Goal: Task Accomplishment & Management: Manage account settings

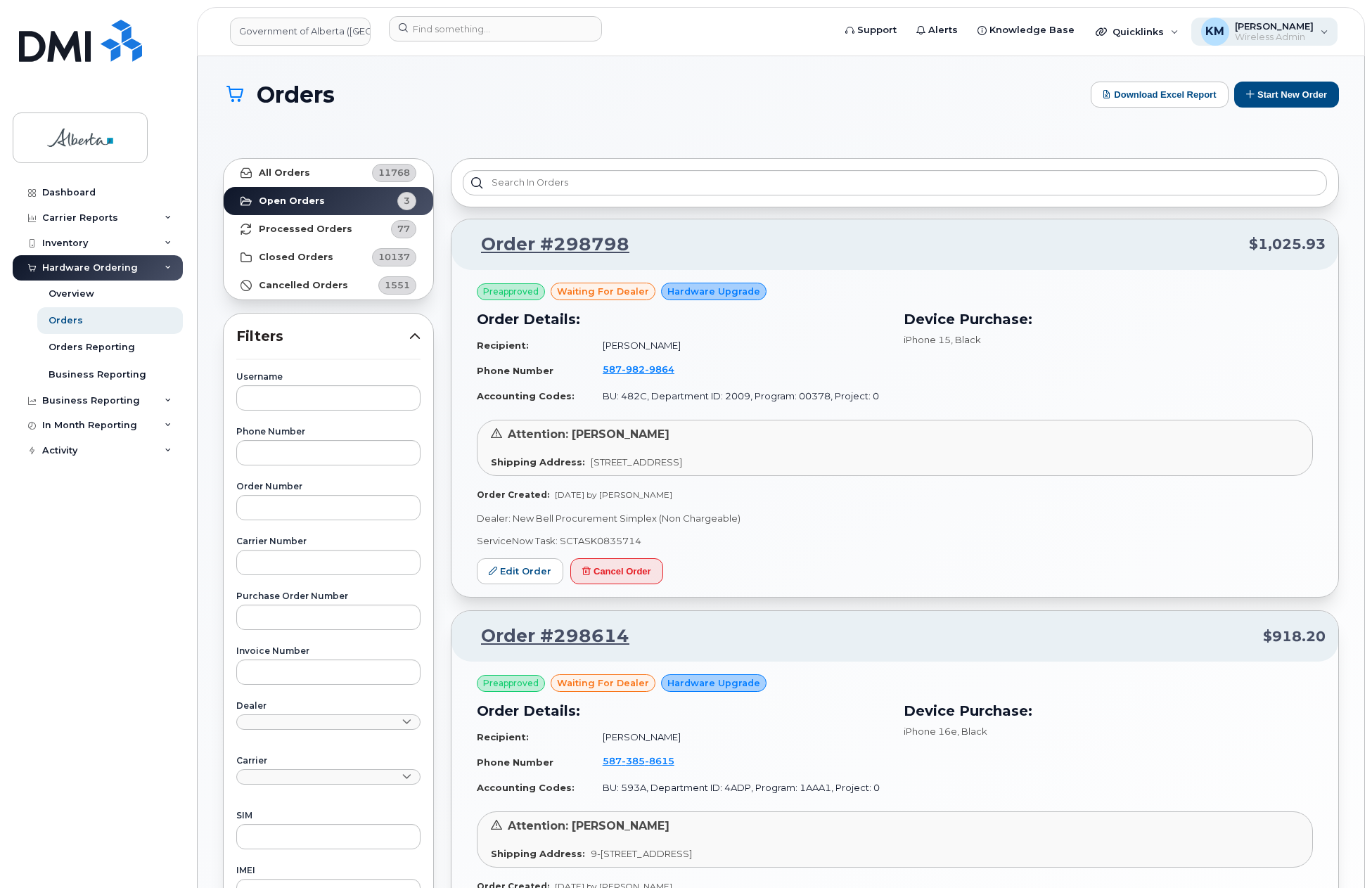
click at [1251, 41] on span "Wireless Admin" at bounding box center [1274, 37] width 79 height 11
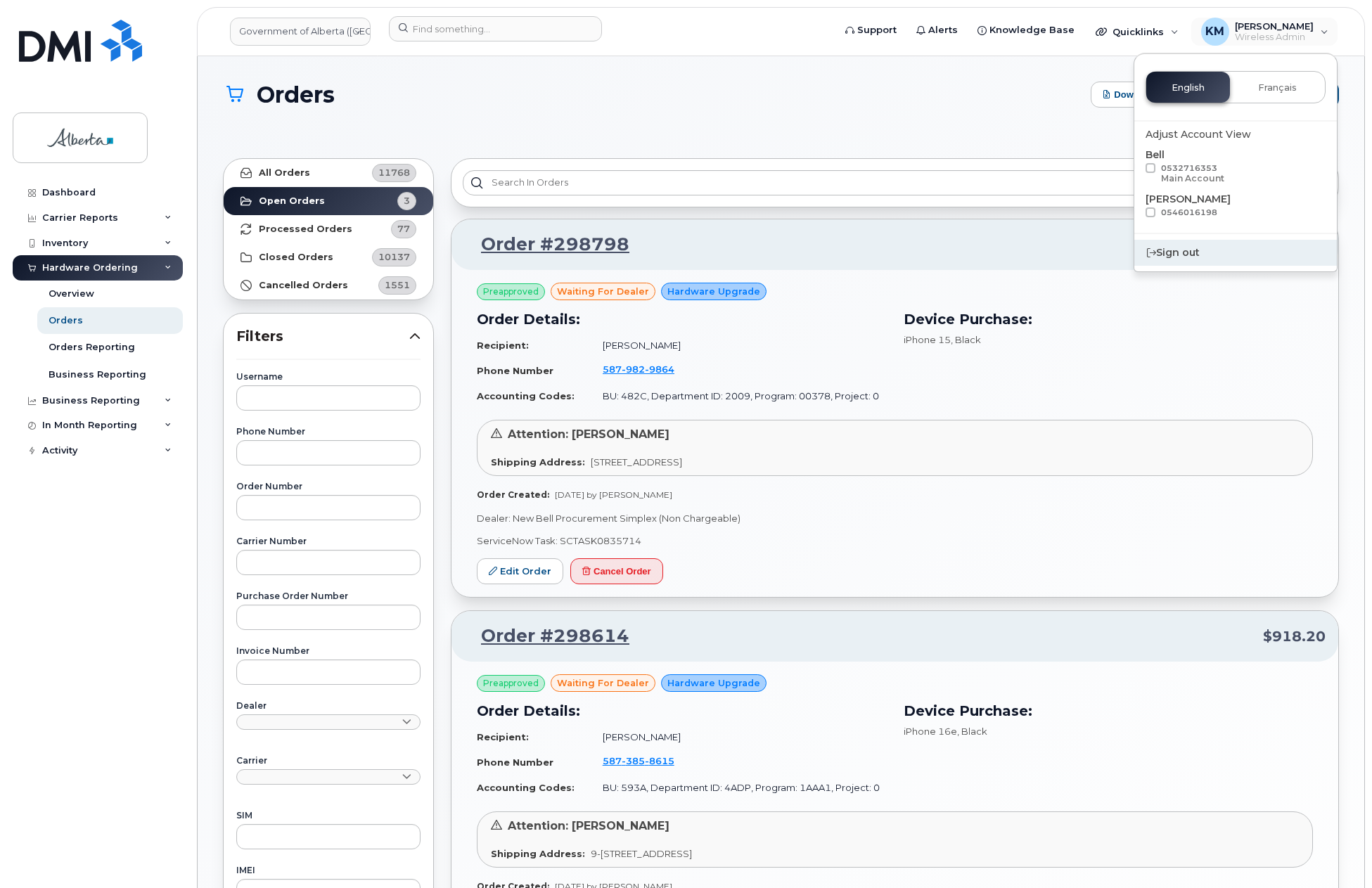
click at [1175, 255] on div "Sign out" at bounding box center [1235, 252] width 203 height 26
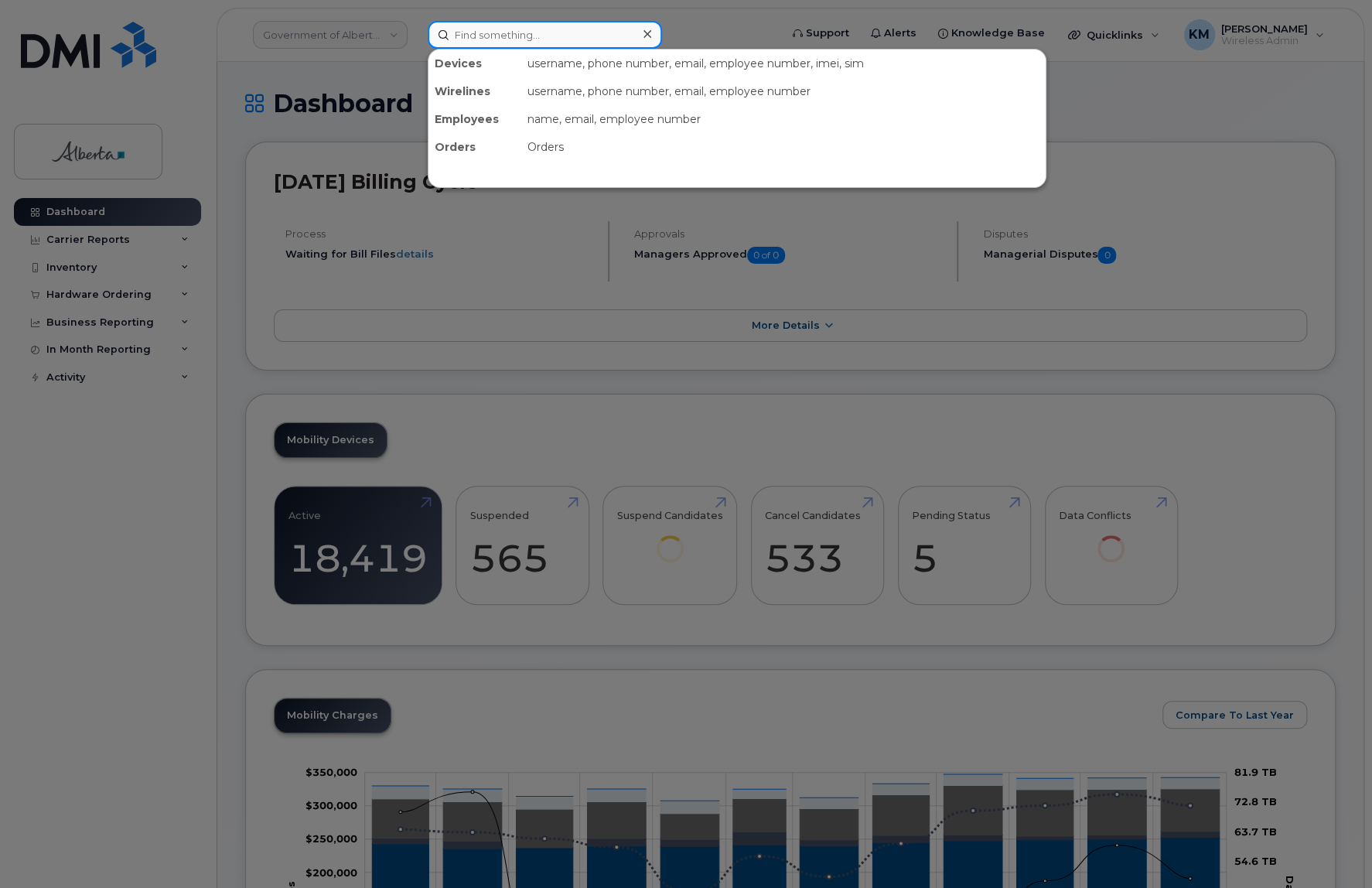
click at [475, 43] on input at bounding box center [545, 35] width 234 height 28
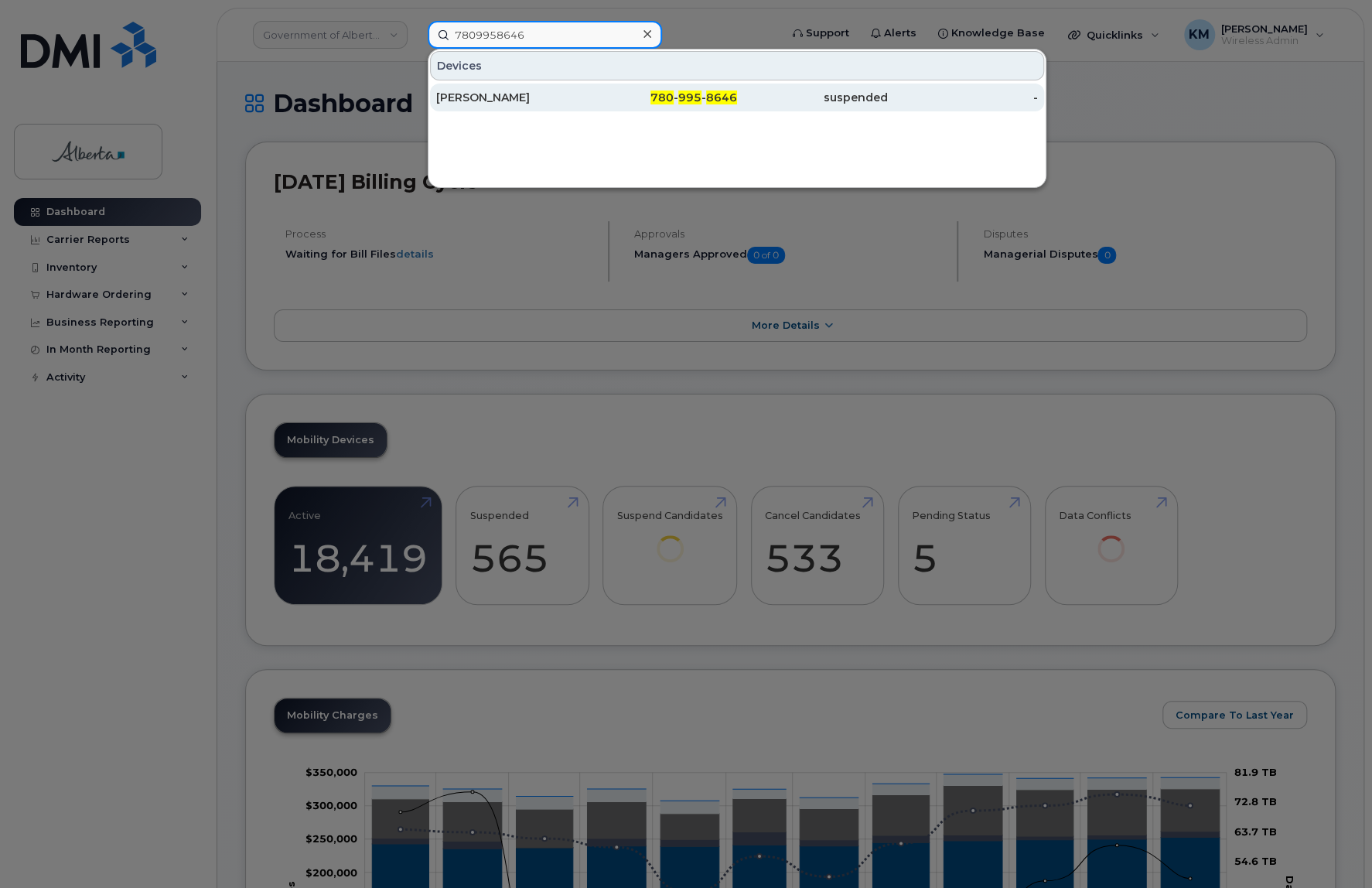
type input "7809958646"
click at [499, 99] on div "Annerley Boyo" at bounding box center [511, 97] width 151 height 16
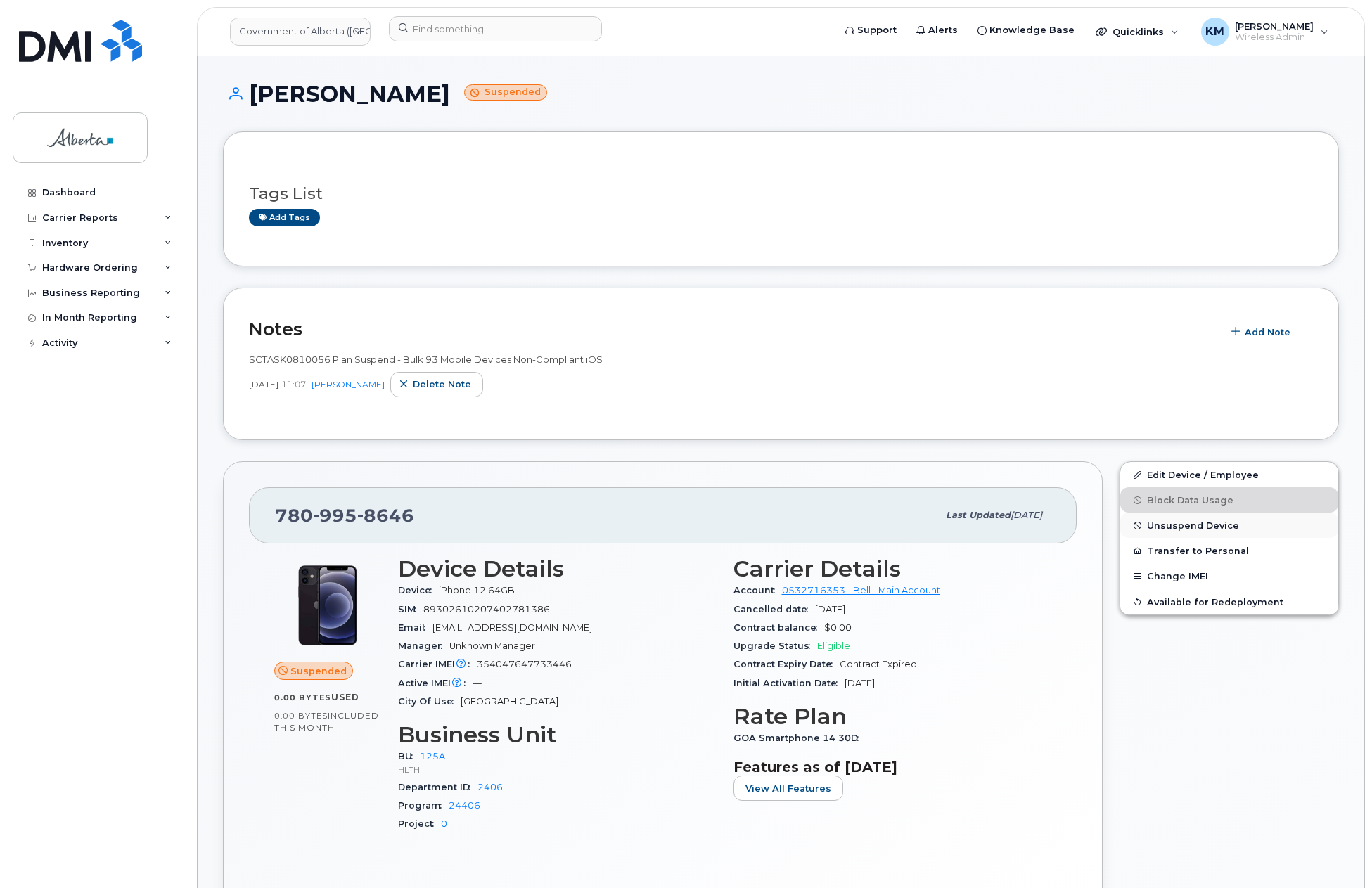
click at [1197, 526] on span "Unsuspend Device" at bounding box center [1193, 526] width 92 height 10
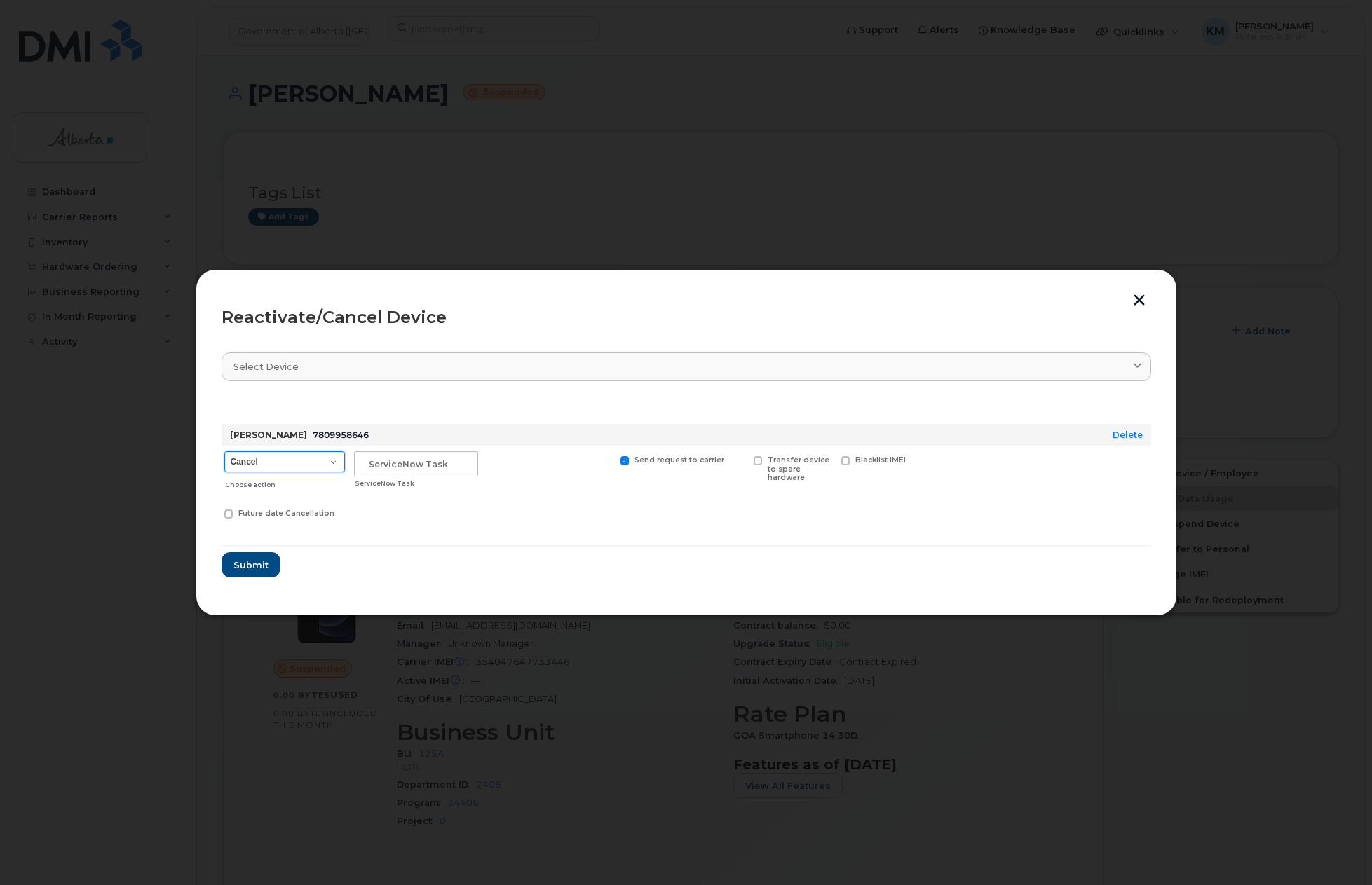
click at [330, 465] on select "Cancel Suspend - Extend Suspension Reactivate" at bounding box center [284, 462] width 121 height 21
select select "[object Object]"
click at [224, 451] on select "Cancel Suspend - Extend Suspension Reactivate" at bounding box center [284, 462] width 121 height 21
click at [387, 471] on input "text" at bounding box center [416, 464] width 124 height 25
type input "SCTASK0836128"
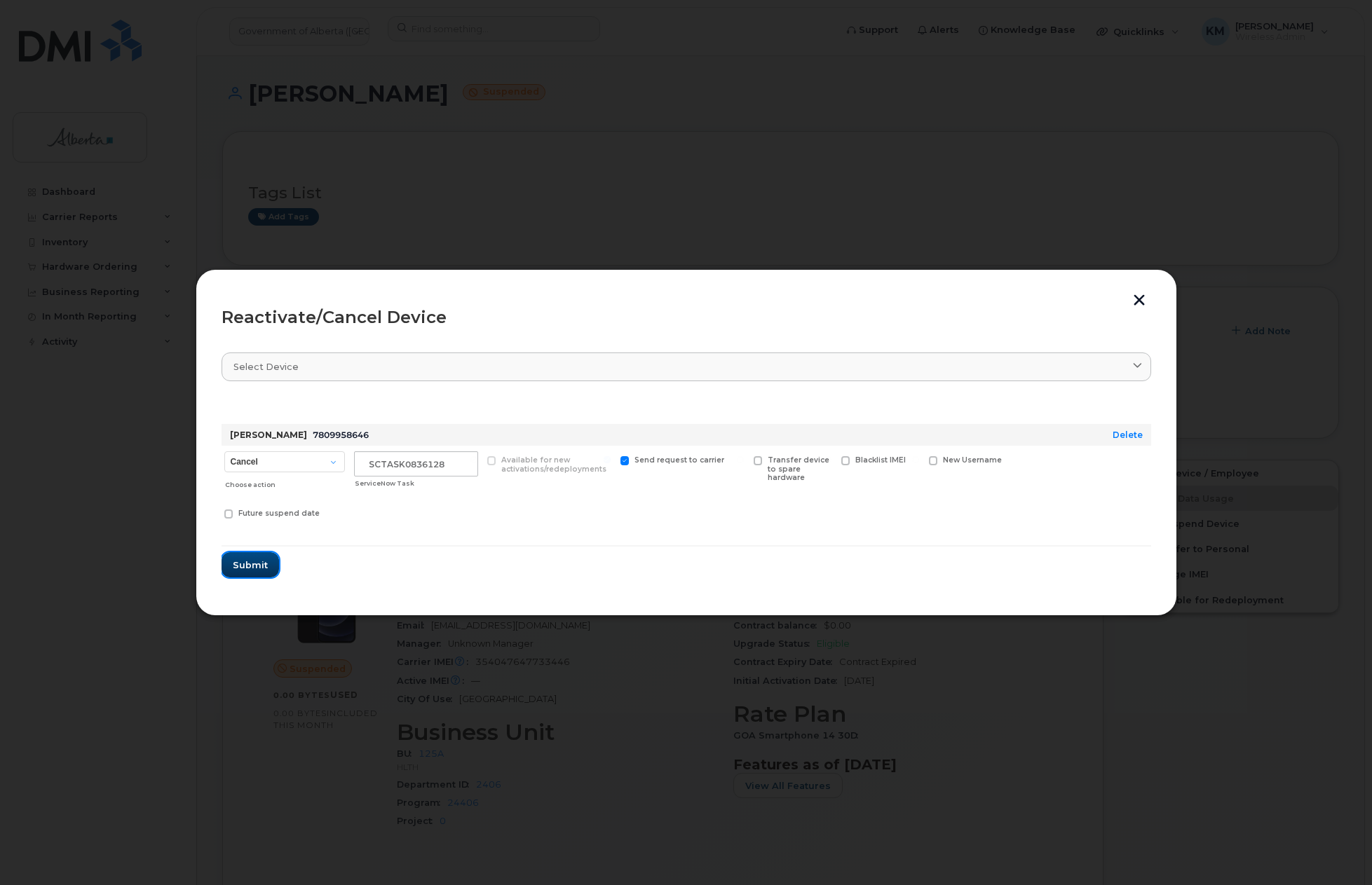
click at [266, 562] on button "Submit" at bounding box center [250, 565] width 58 height 25
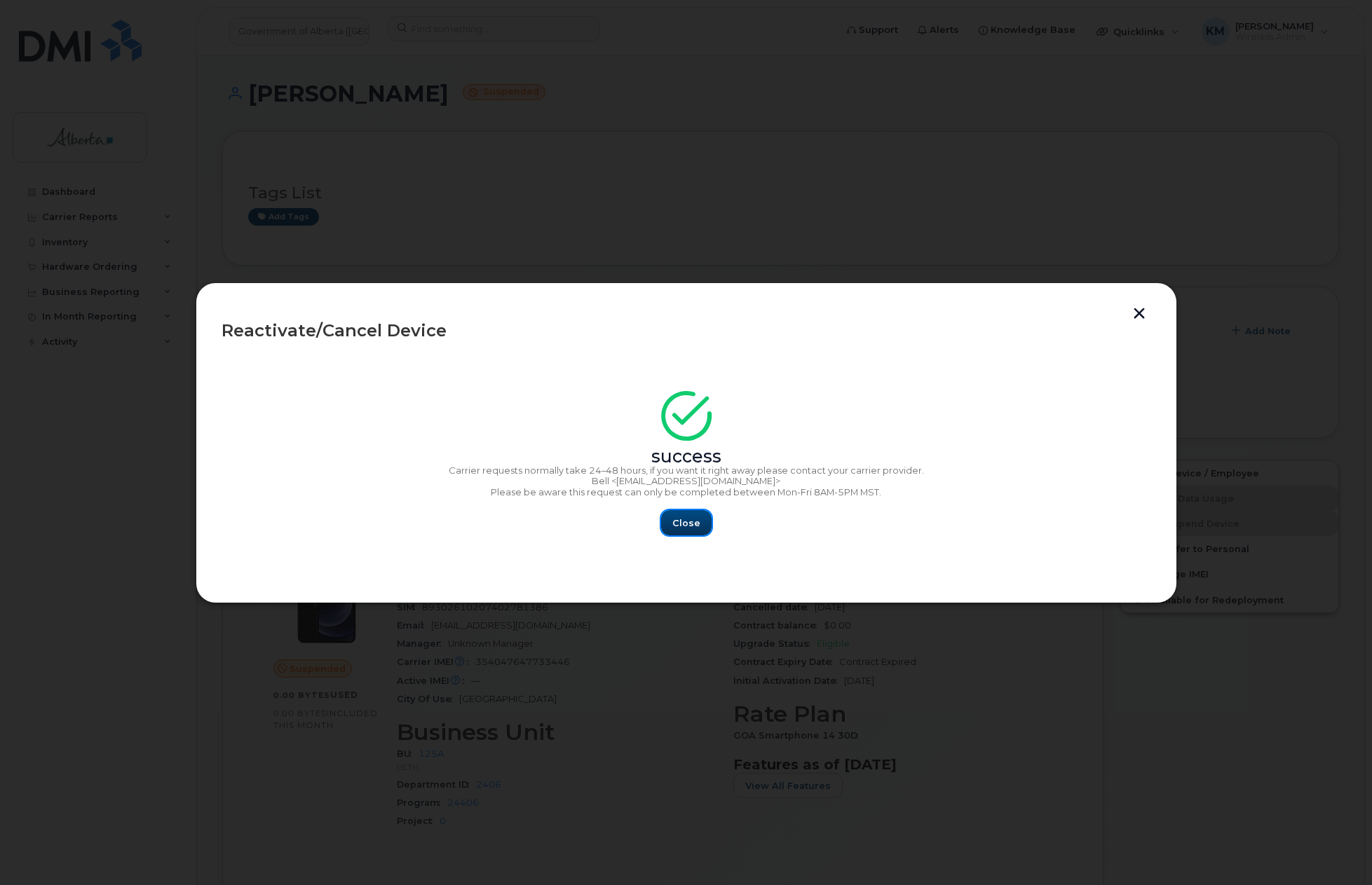
click at [697, 519] on span "Close" at bounding box center [686, 523] width 28 height 13
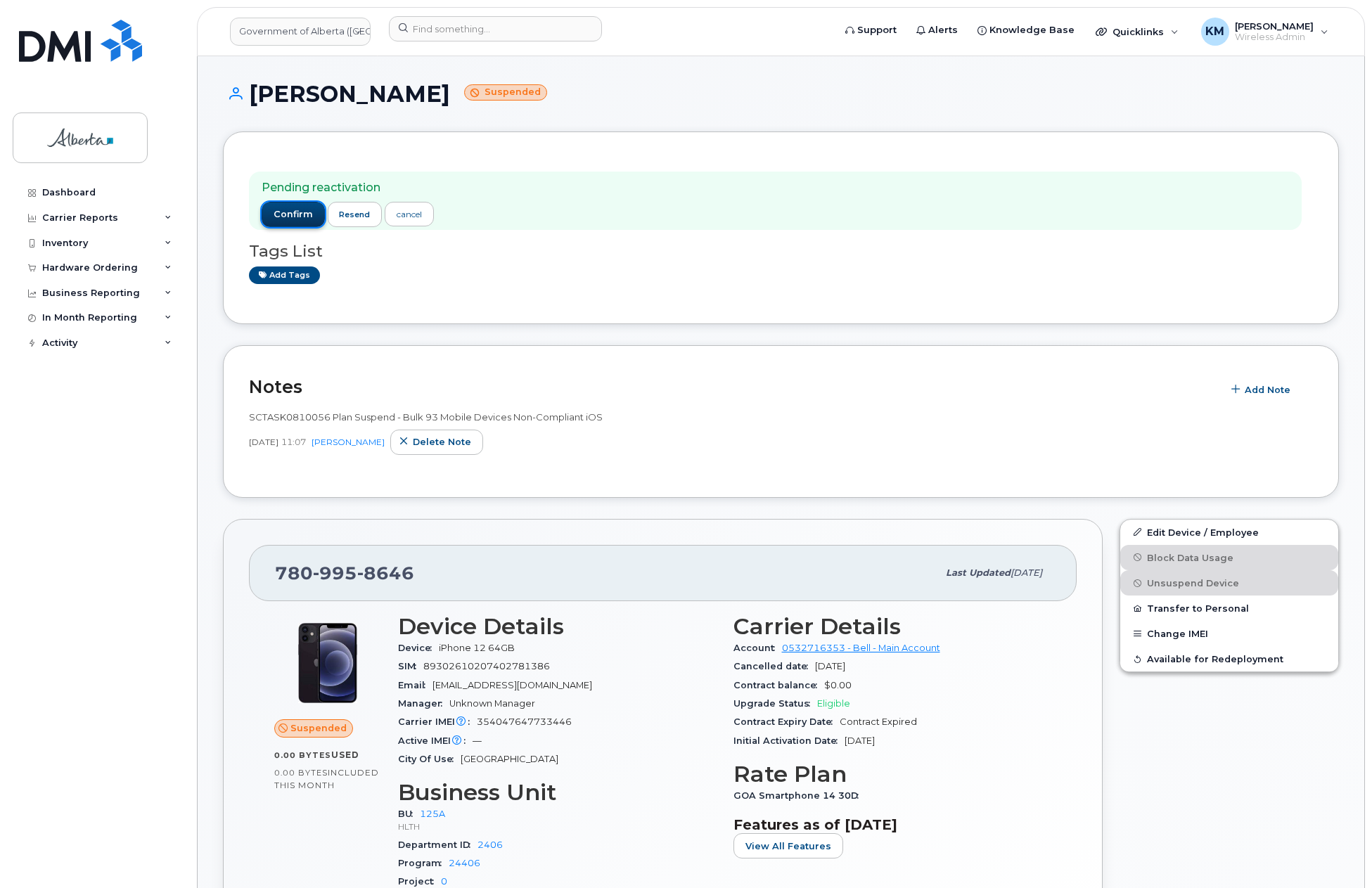
click at [299, 209] on span "confirm" at bounding box center [293, 214] width 39 height 13
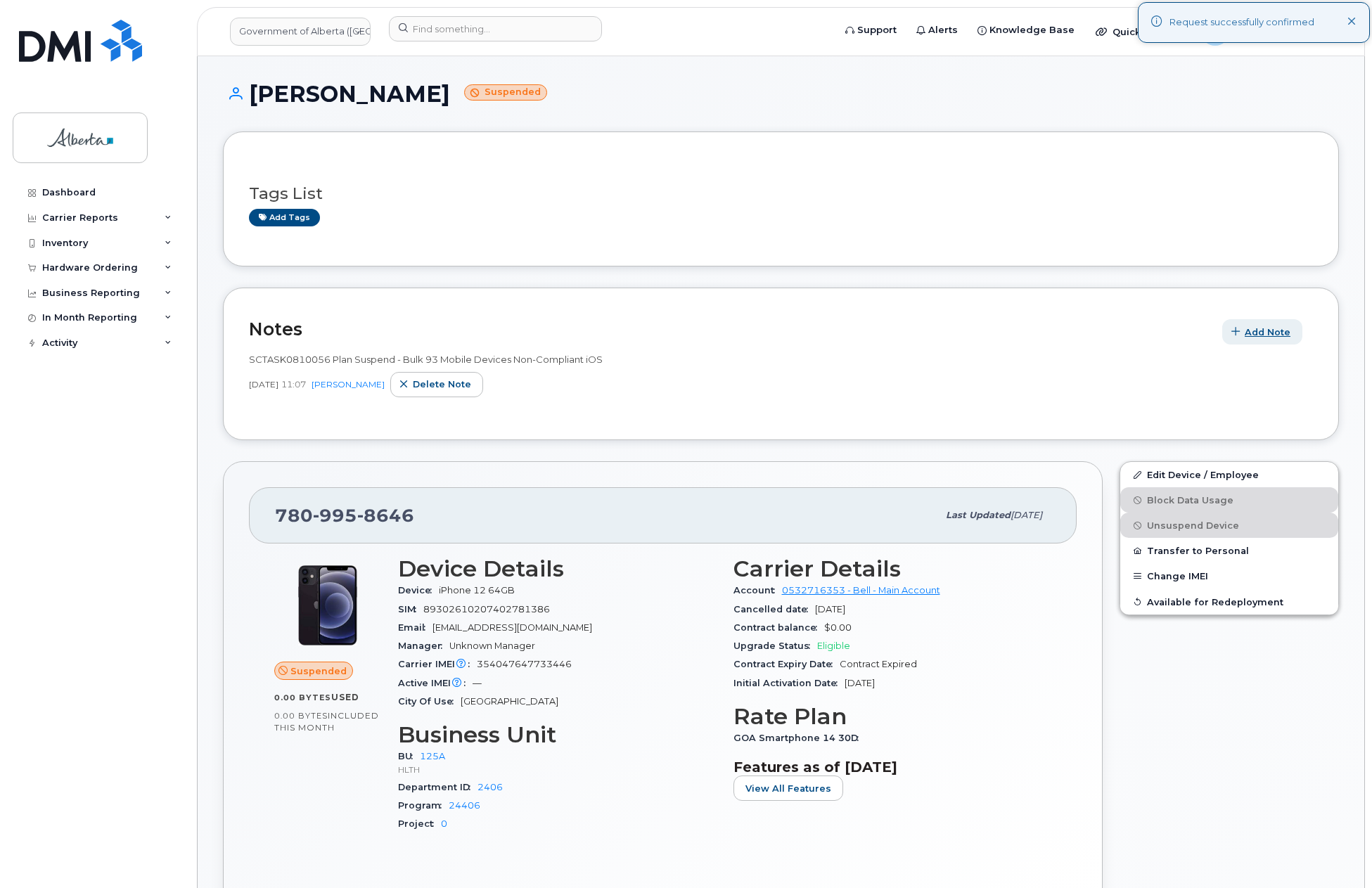
click at [1281, 337] on span "Add Note" at bounding box center [1268, 333] width 46 height 13
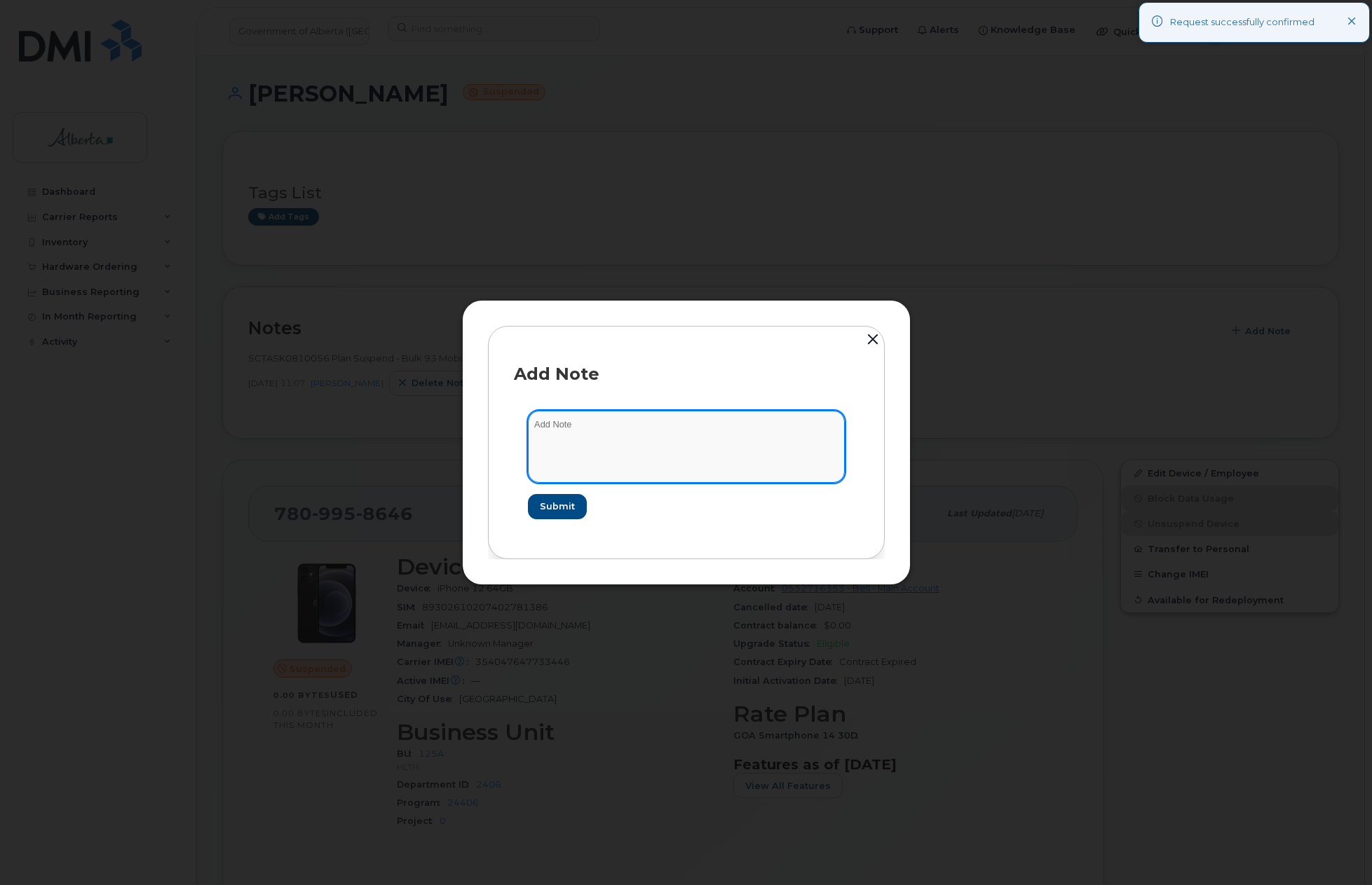
click at [790, 442] on textarea at bounding box center [686, 446] width 317 height 72
type textarea "s"
click at [736, 427] on textarea "SCTASK0836128 -" at bounding box center [686, 446] width 317 height 72
paste textarea "Plan Unsuspend - (1)"
type textarea "SCTASK0836128 - Plan Unsuspend - (1)"
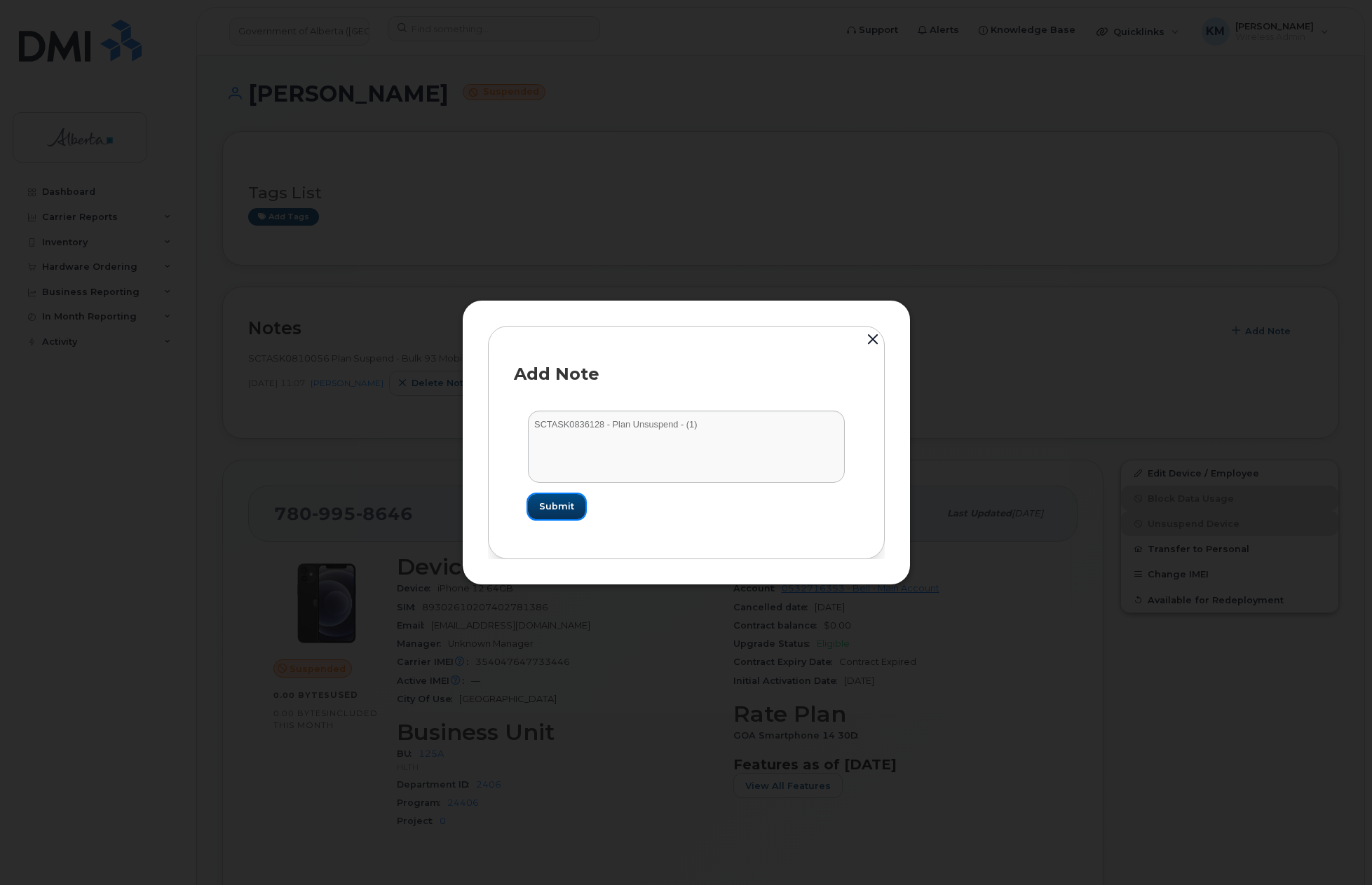
click at [560, 508] on span "Submit" at bounding box center [556, 506] width 35 height 13
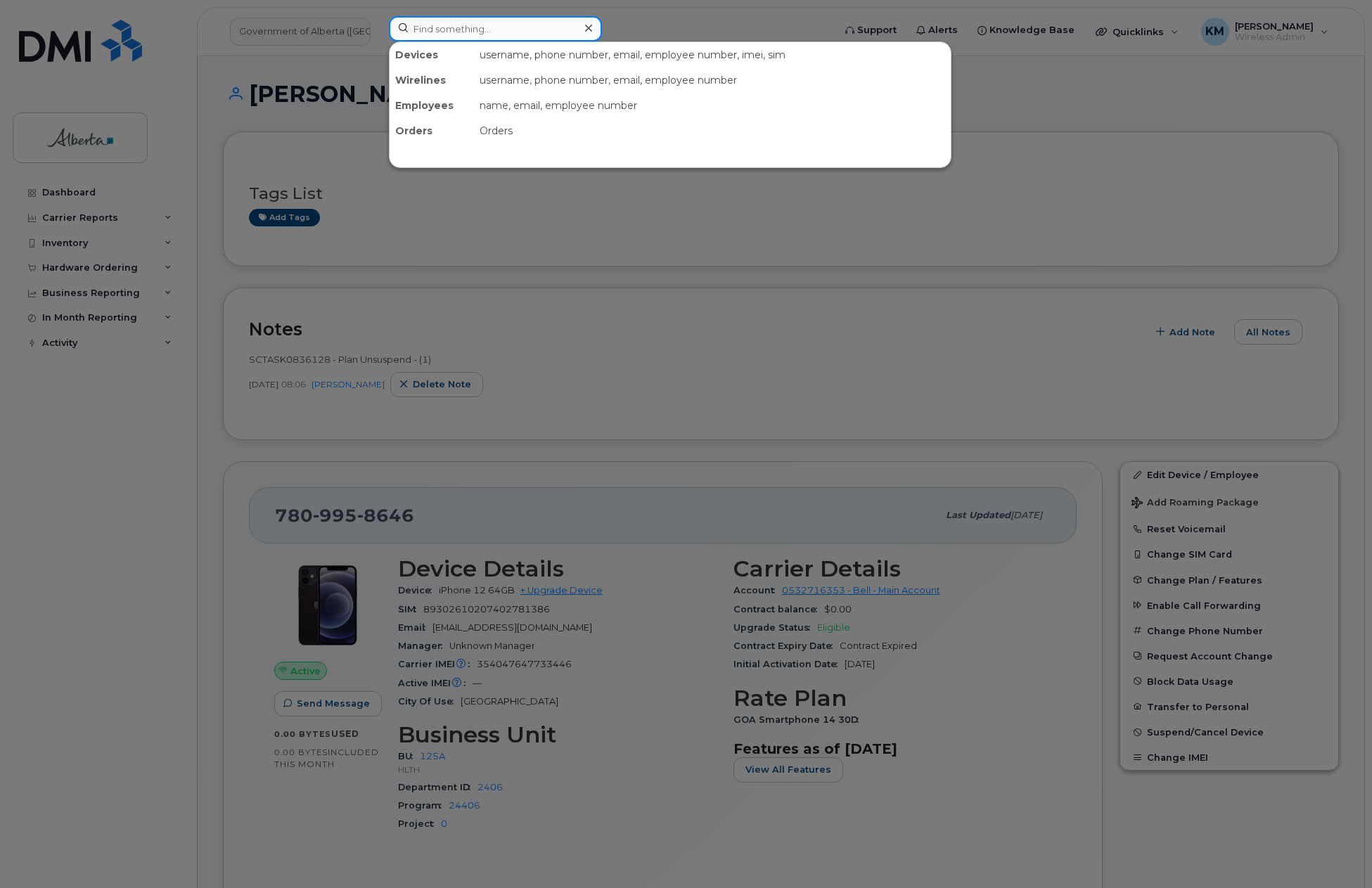
click at [477, 34] on input at bounding box center [495, 29] width 213 height 25
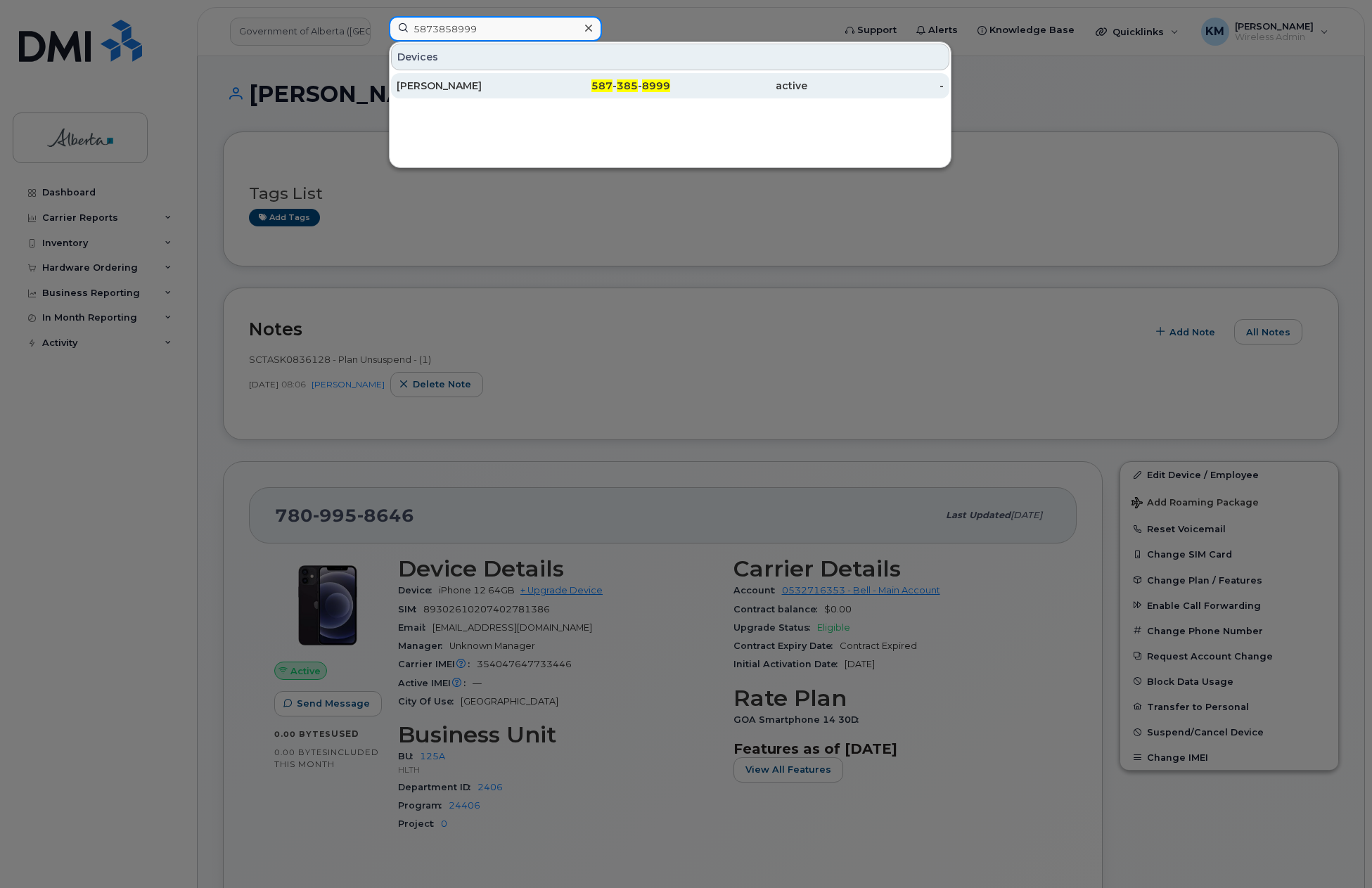
type input "5873858999"
click at [460, 90] on div "Stephen Ogunlusi" at bounding box center [465, 85] width 137 height 14
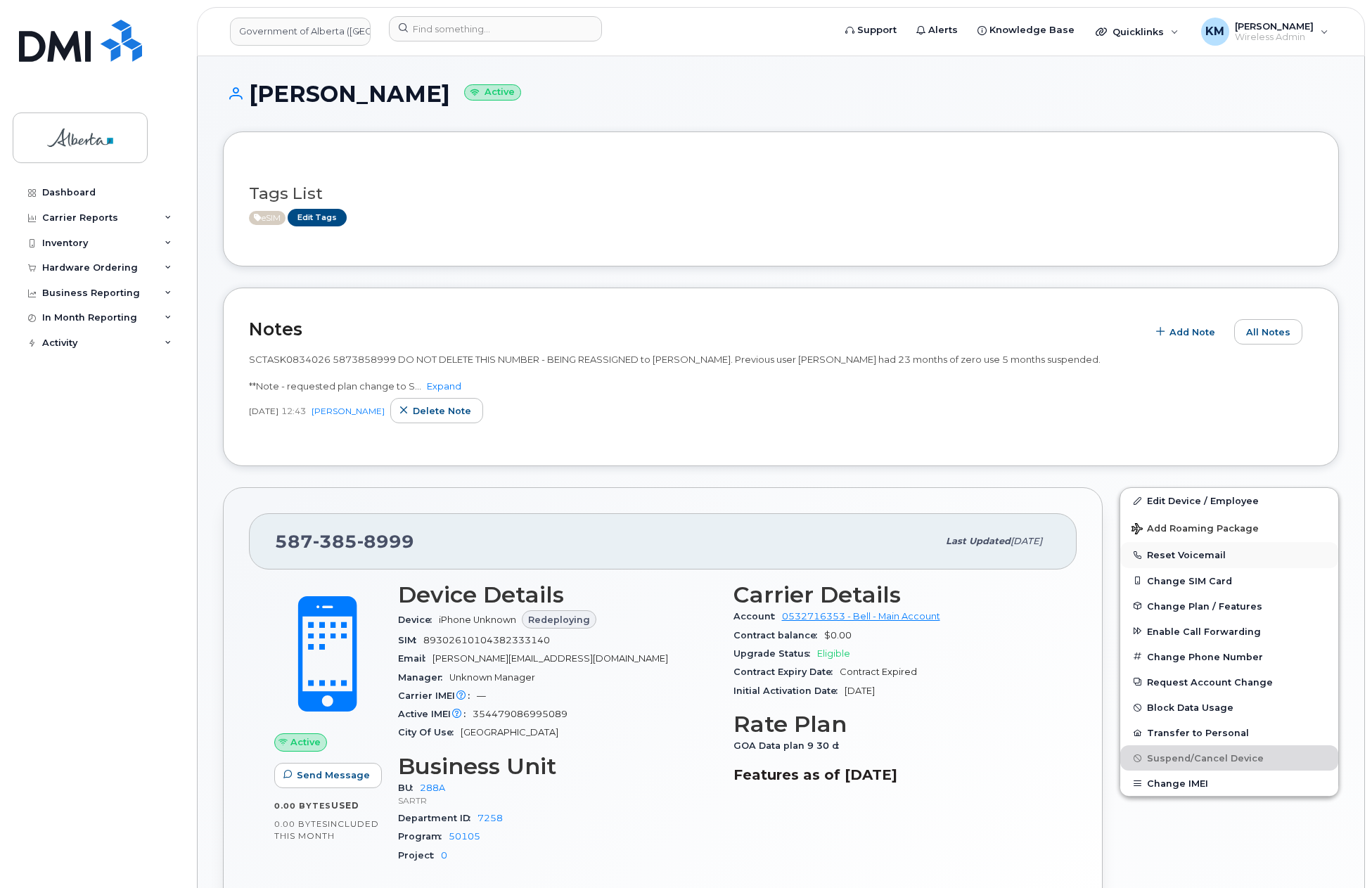
click at [1194, 552] on button "Reset Voicemail" at bounding box center [1229, 555] width 218 height 25
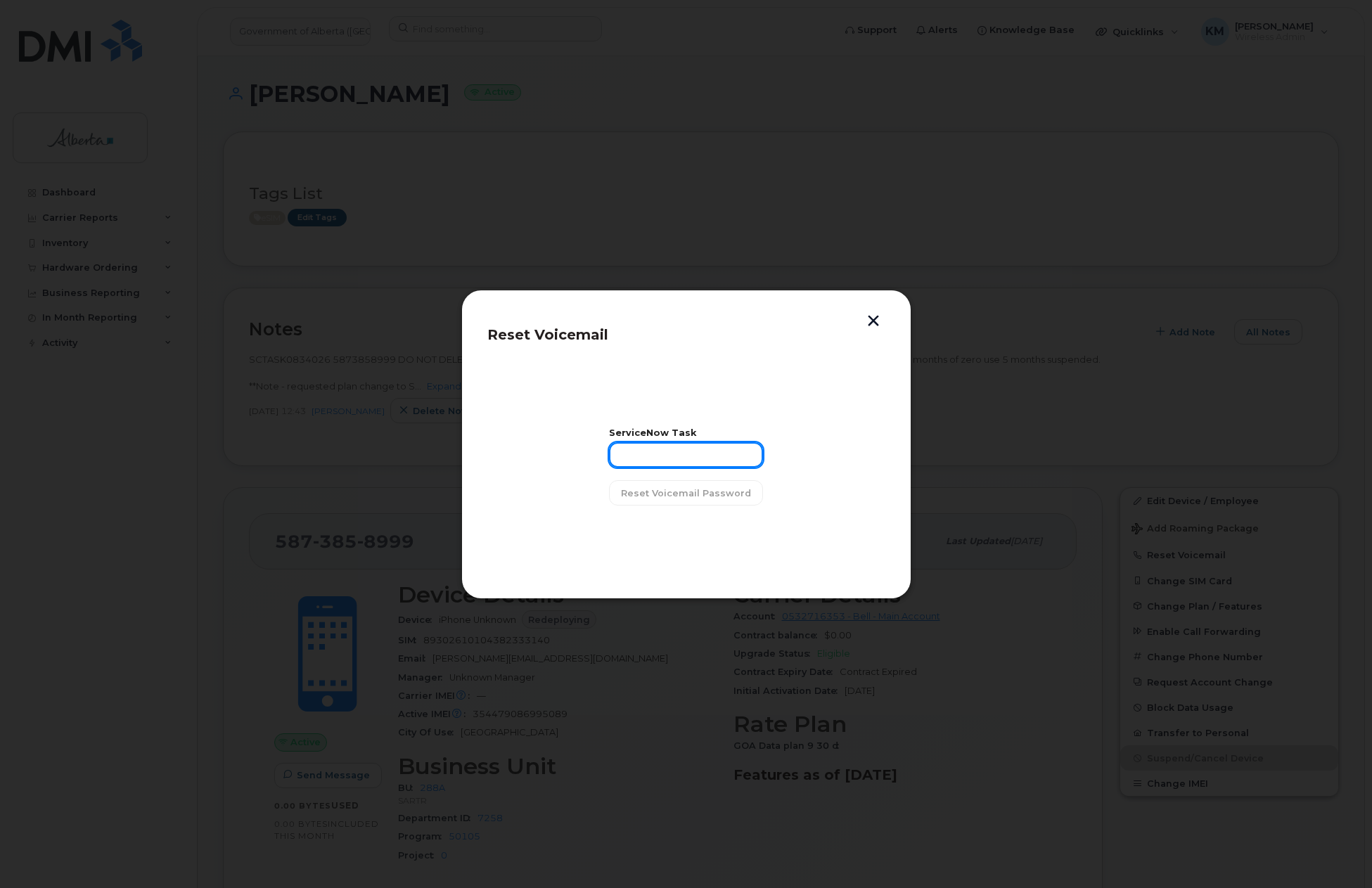
click at [701, 454] on input "text" at bounding box center [685, 455] width 154 height 25
type input "sCTASK0834026"
click at [700, 492] on span "Reset Voicemail Password" at bounding box center [685, 493] width 130 height 13
click at [872, 316] on button "button" at bounding box center [873, 322] width 21 height 15
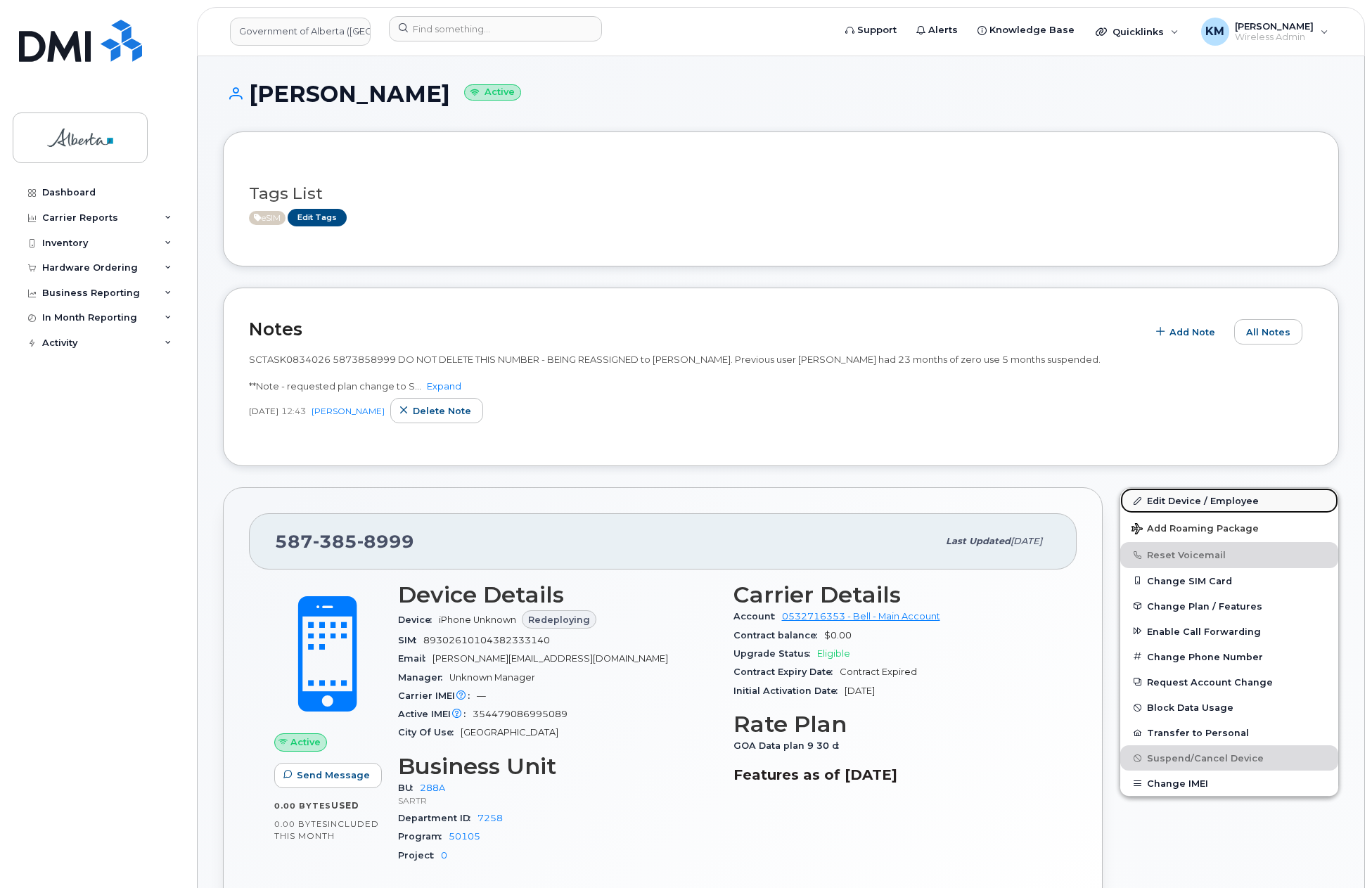
click at [1166, 500] on link "Edit Device / Employee" at bounding box center [1229, 500] width 218 height 25
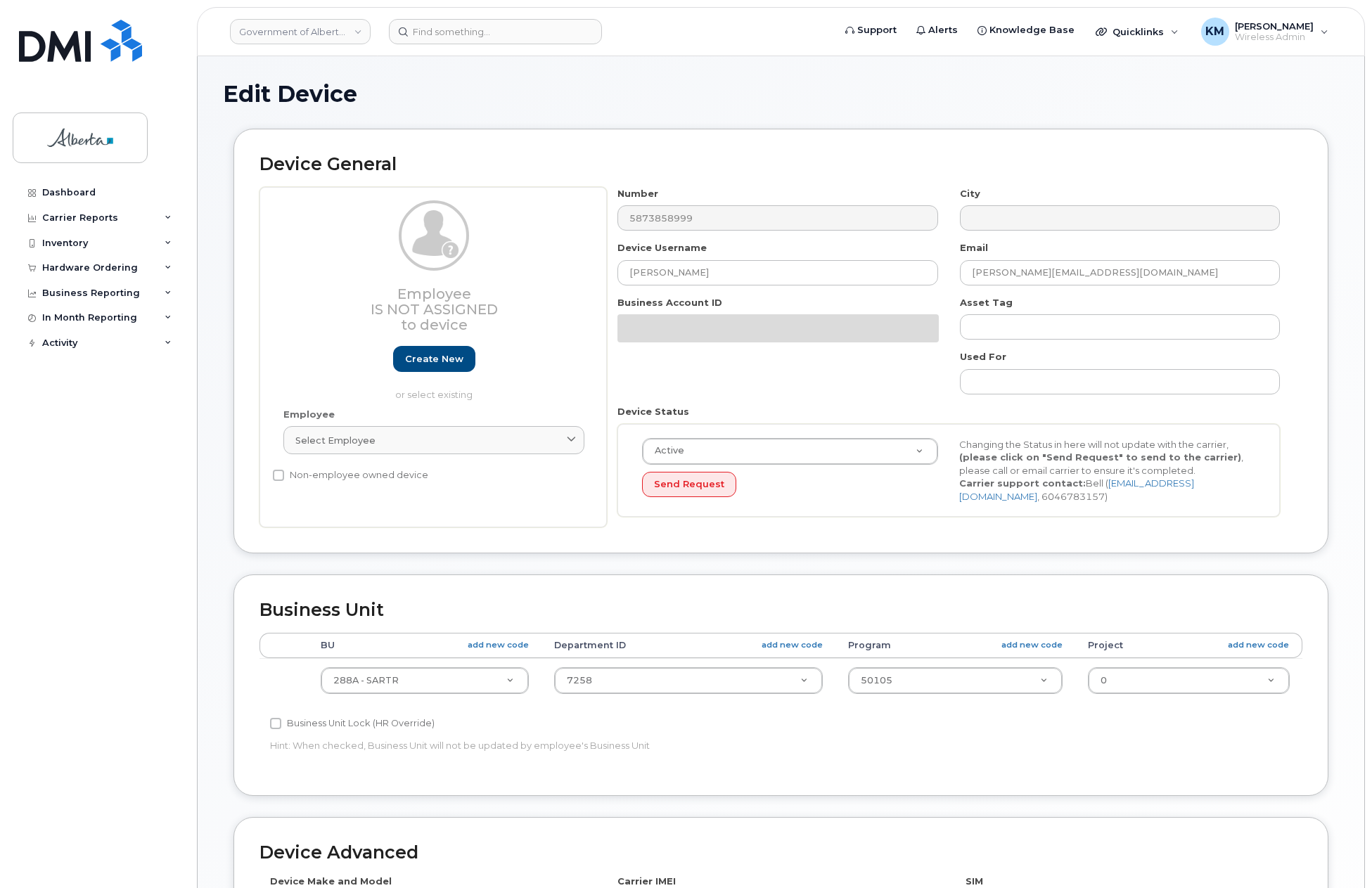
select select "4120332"
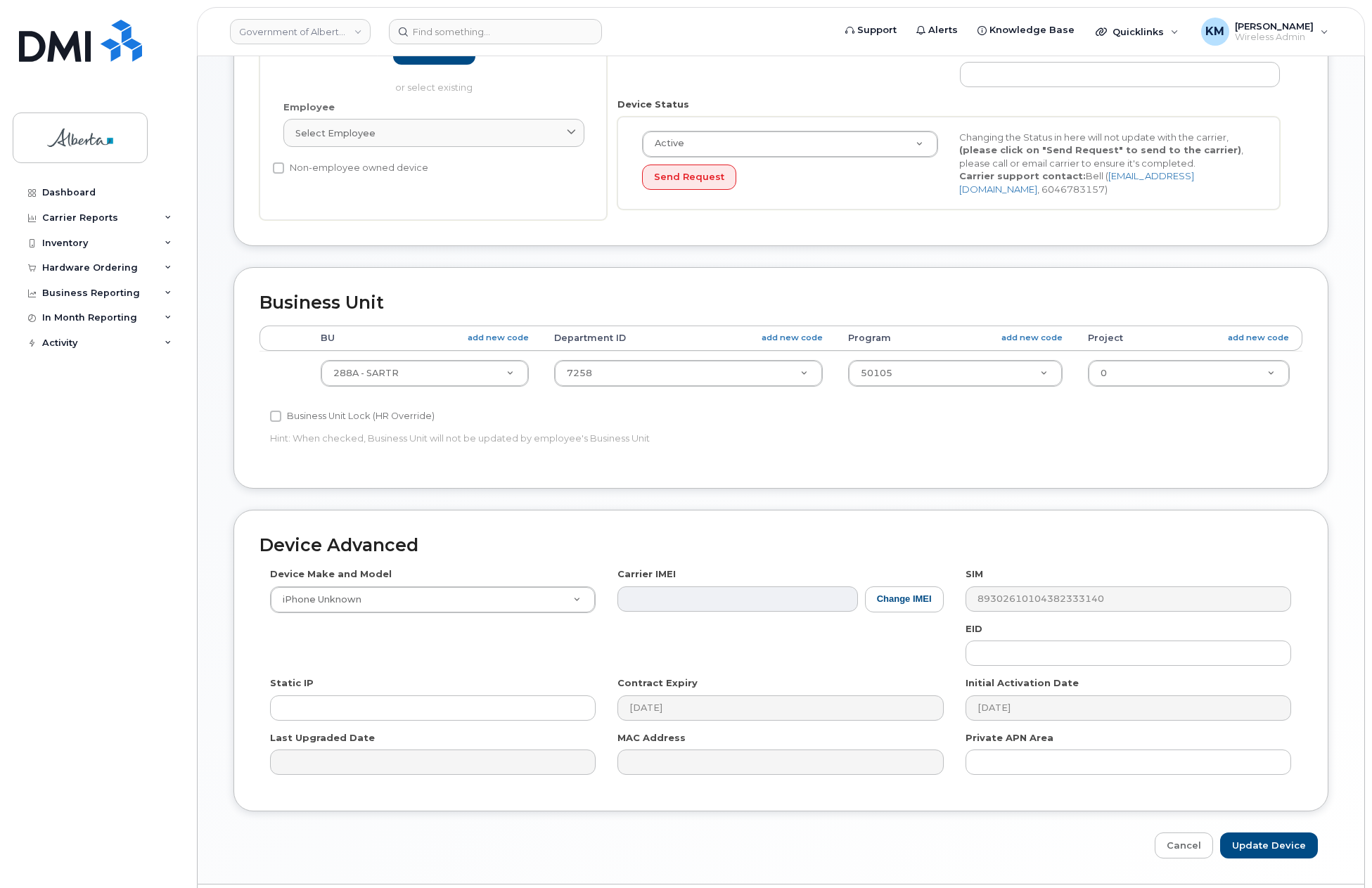
scroll to position [348, 0]
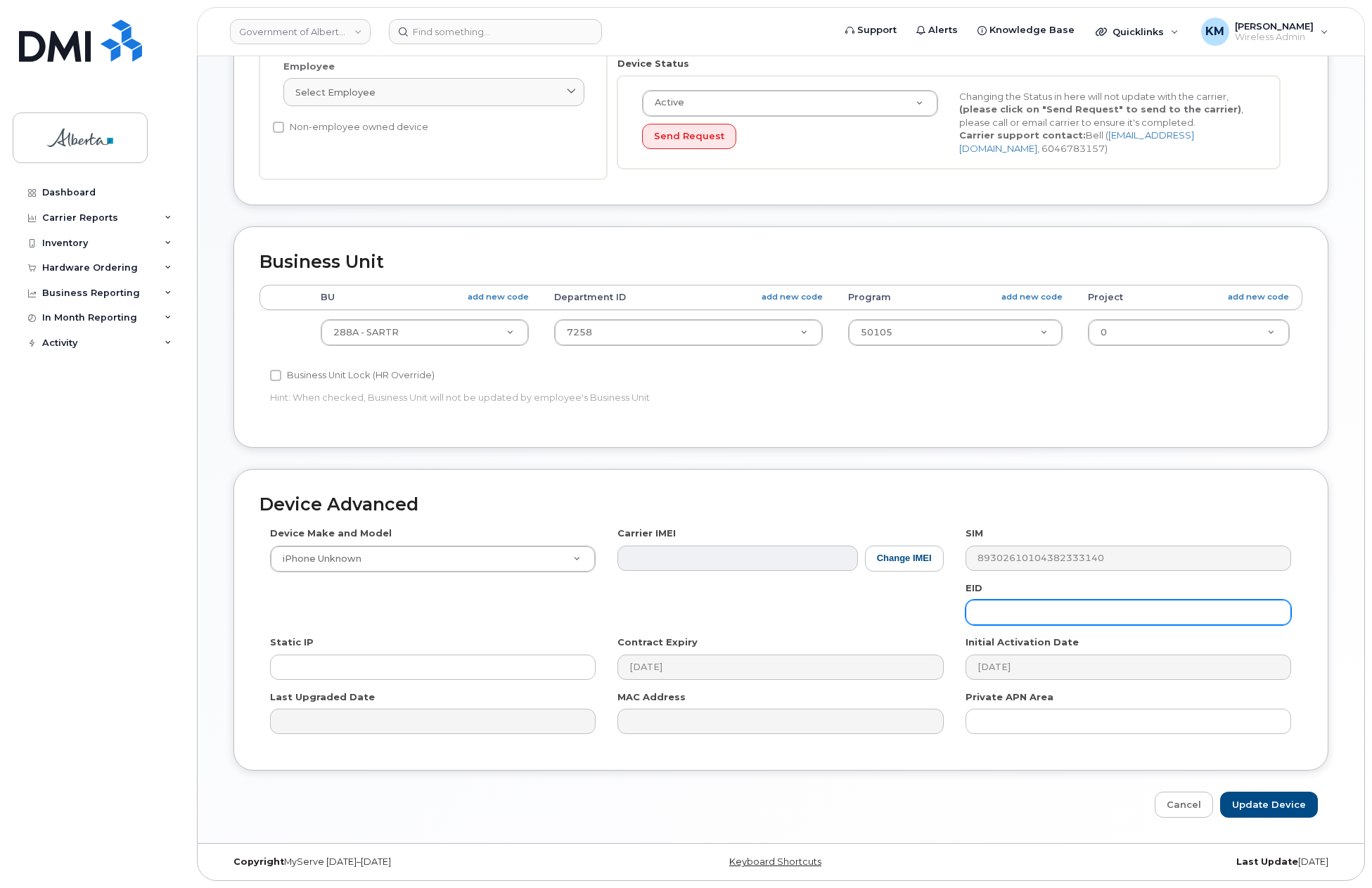
click at [1020, 619] on input "text" at bounding box center [1128, 613] width 326 height 25
paste input "89049032007208882600188800630221"
type input "89049032007208882600188800630221"
click at [1255, 805] on input "Update Device" at bounding box center [1269, 805] width 98 height 26
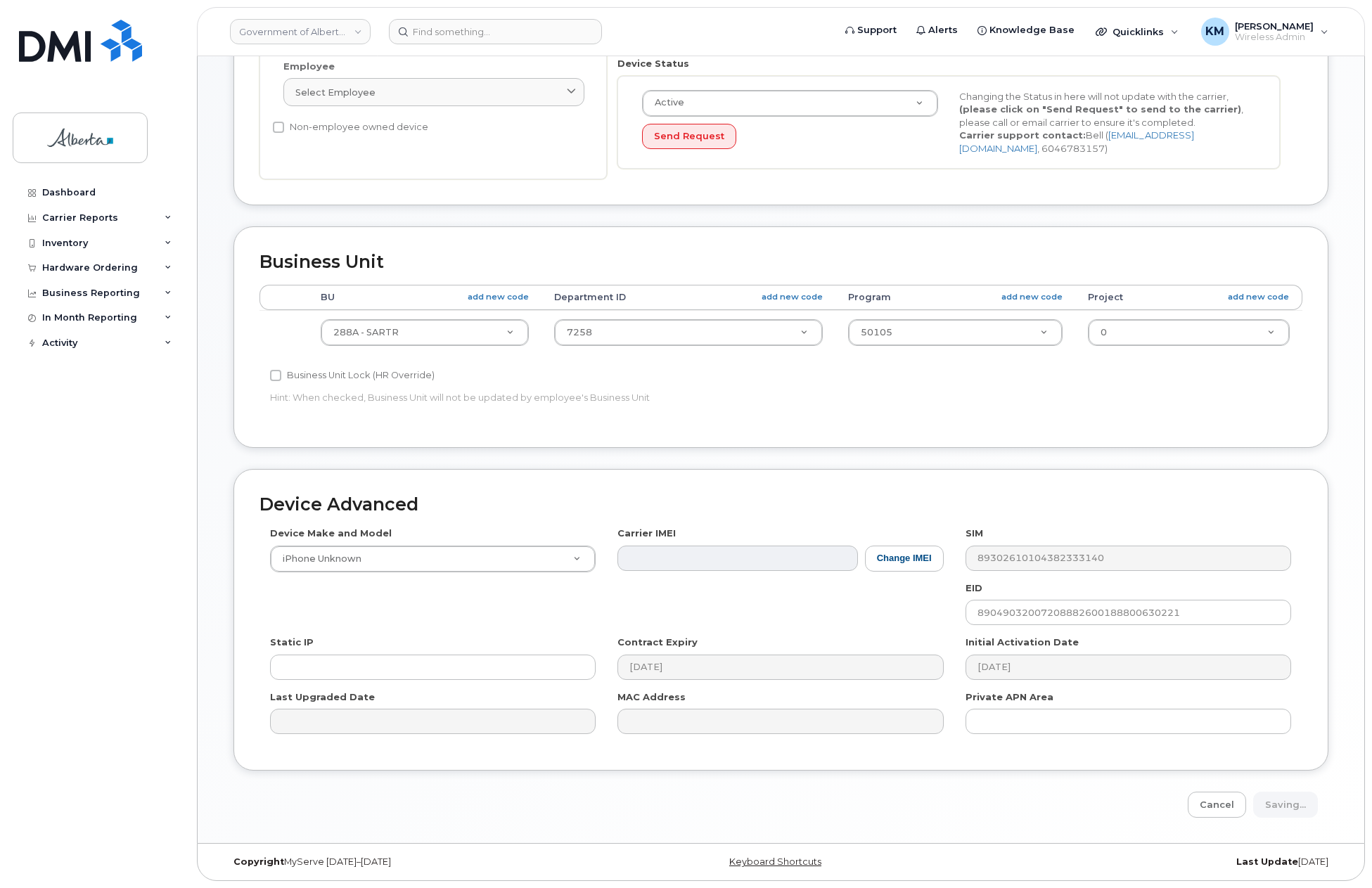
type input "Saving..."
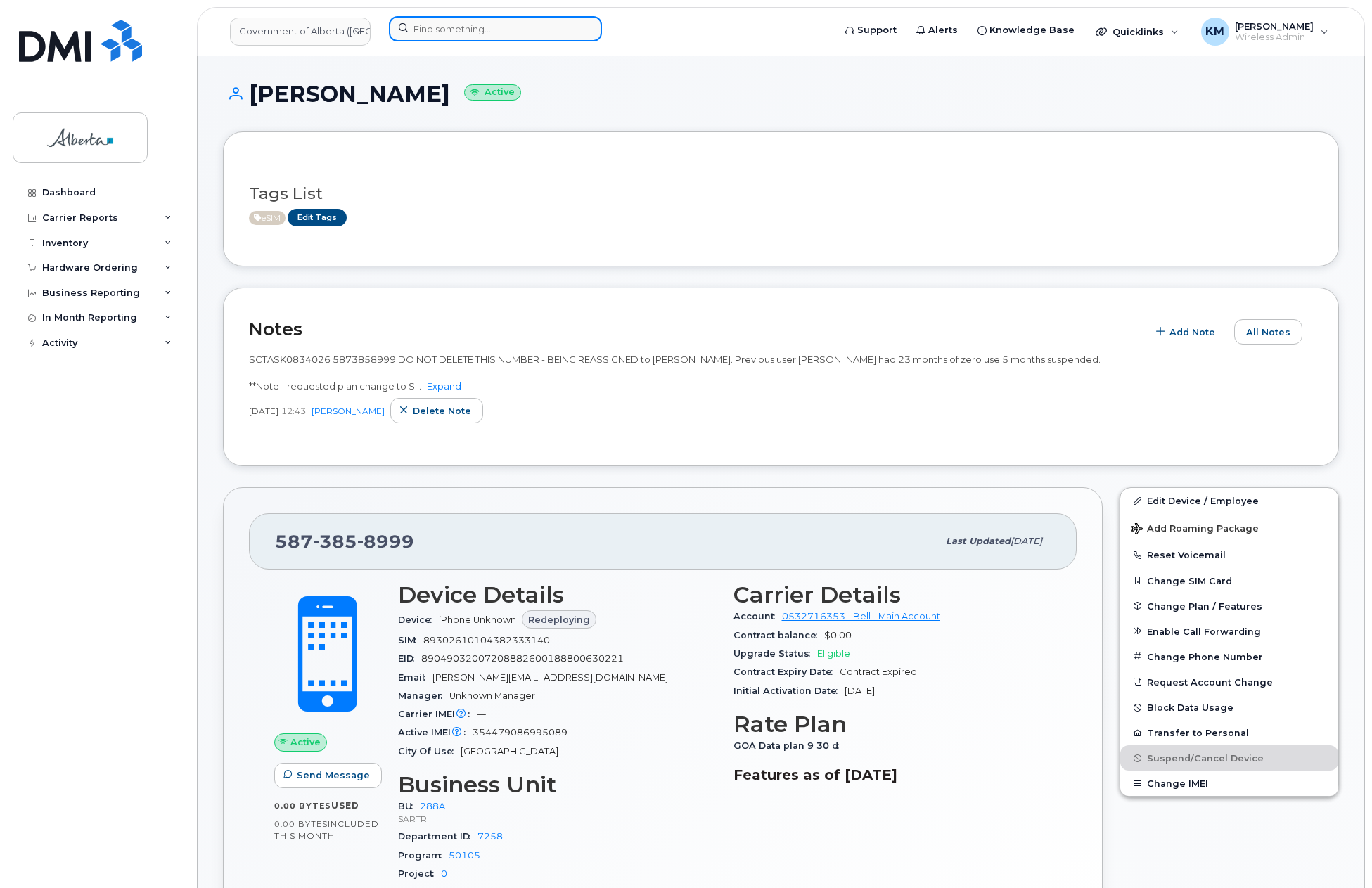
click at [492, 39] on input at bounding box center [495, 29] width 213 height 25
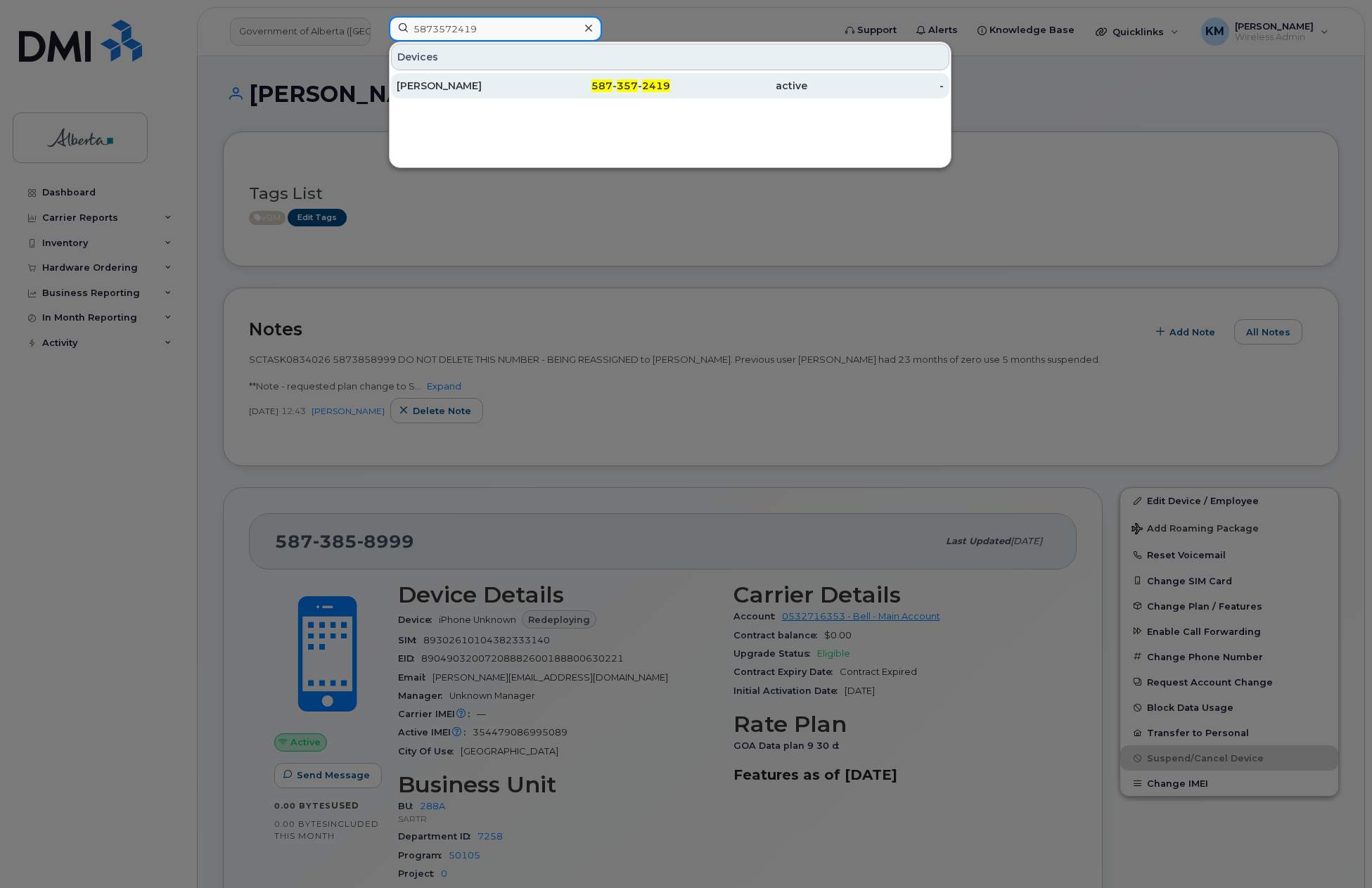
type input "5873572419"
click at [498, 88] on div "[PERSON_NAME]" at bounding box center [465, 85] width 137 height 14
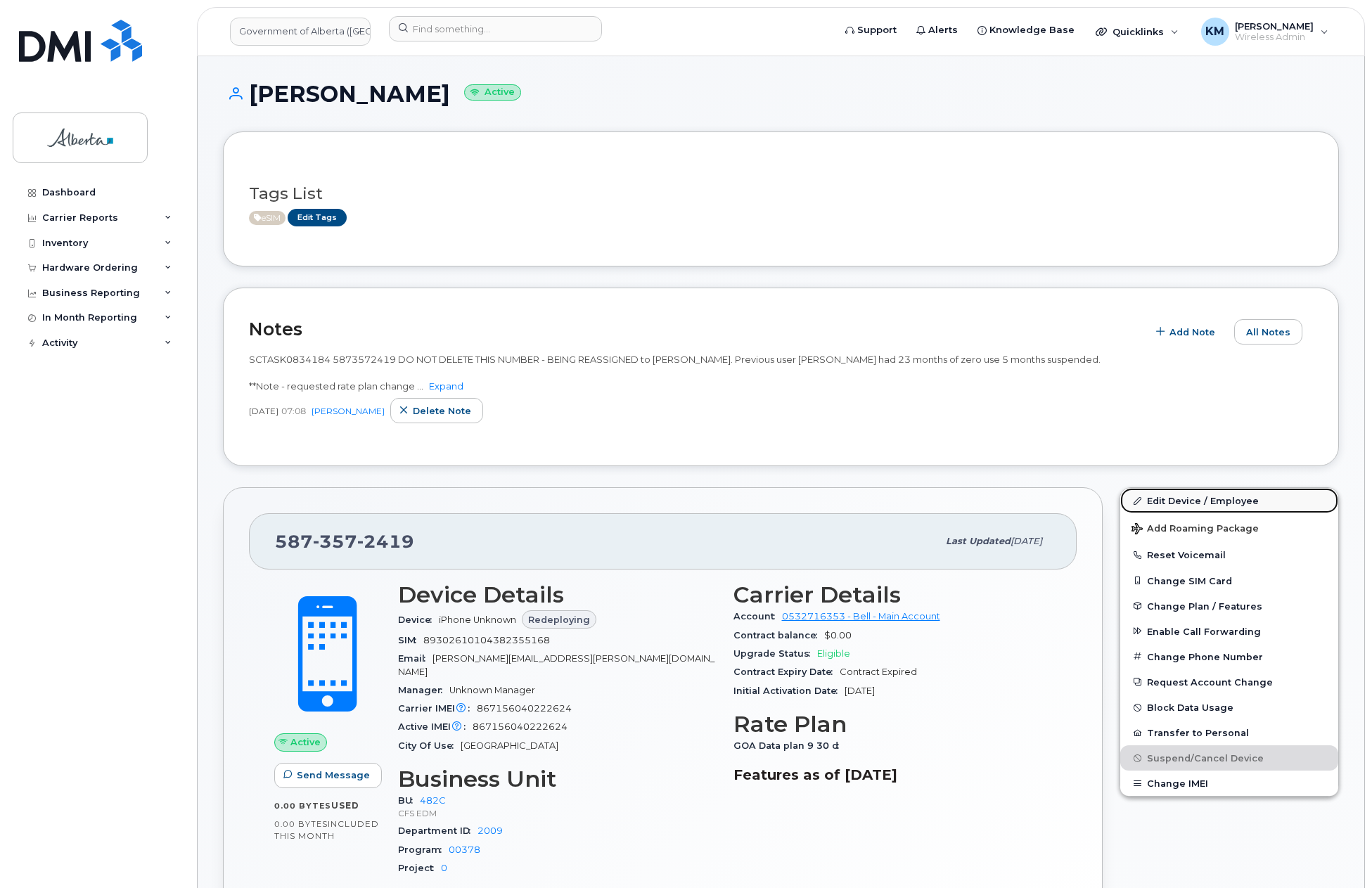
click at [1171, 499] on link "Edit Device / Employee" at bounding box center [1229, 500] width 218 height 25
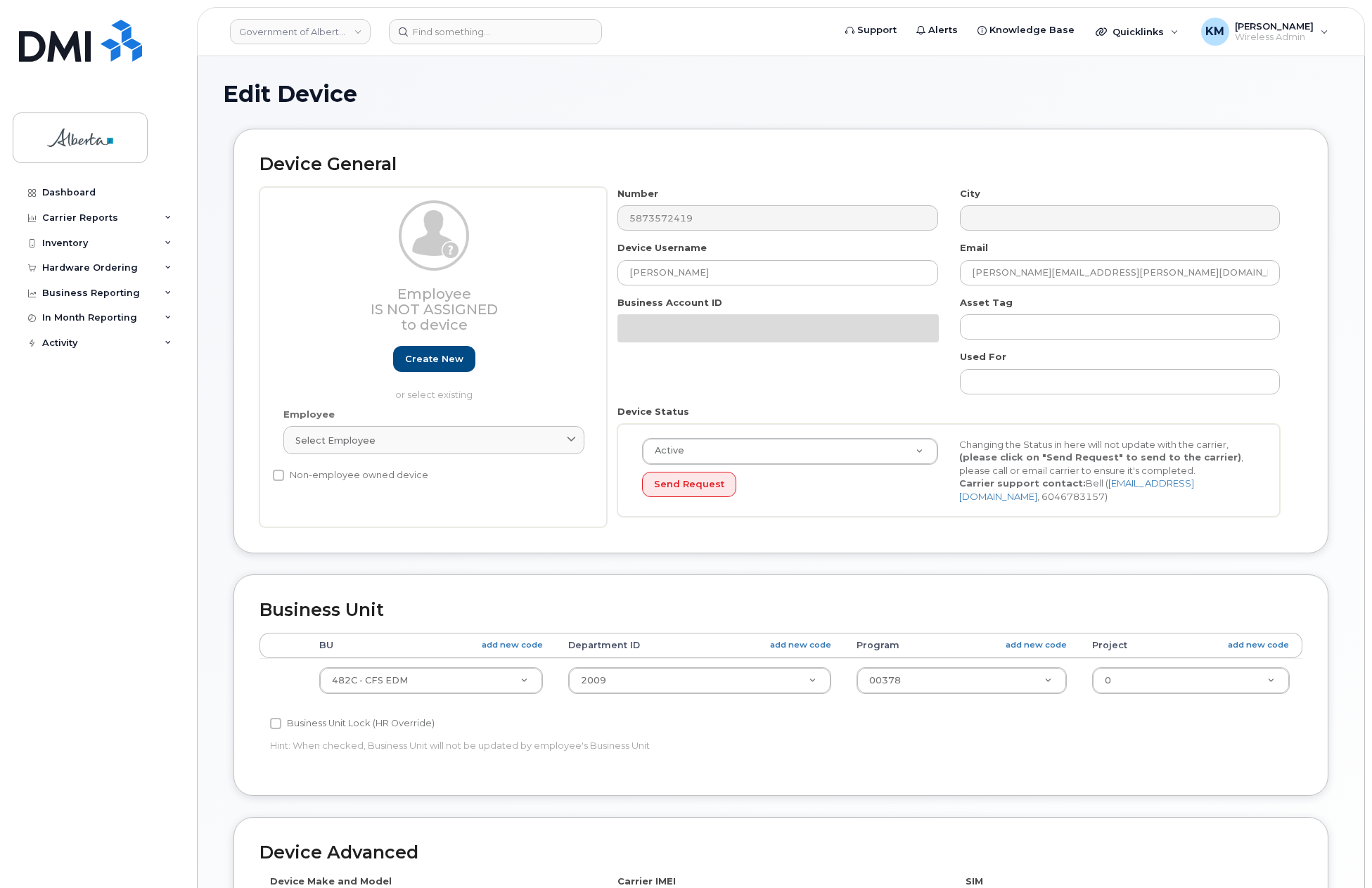
select select "4749733"
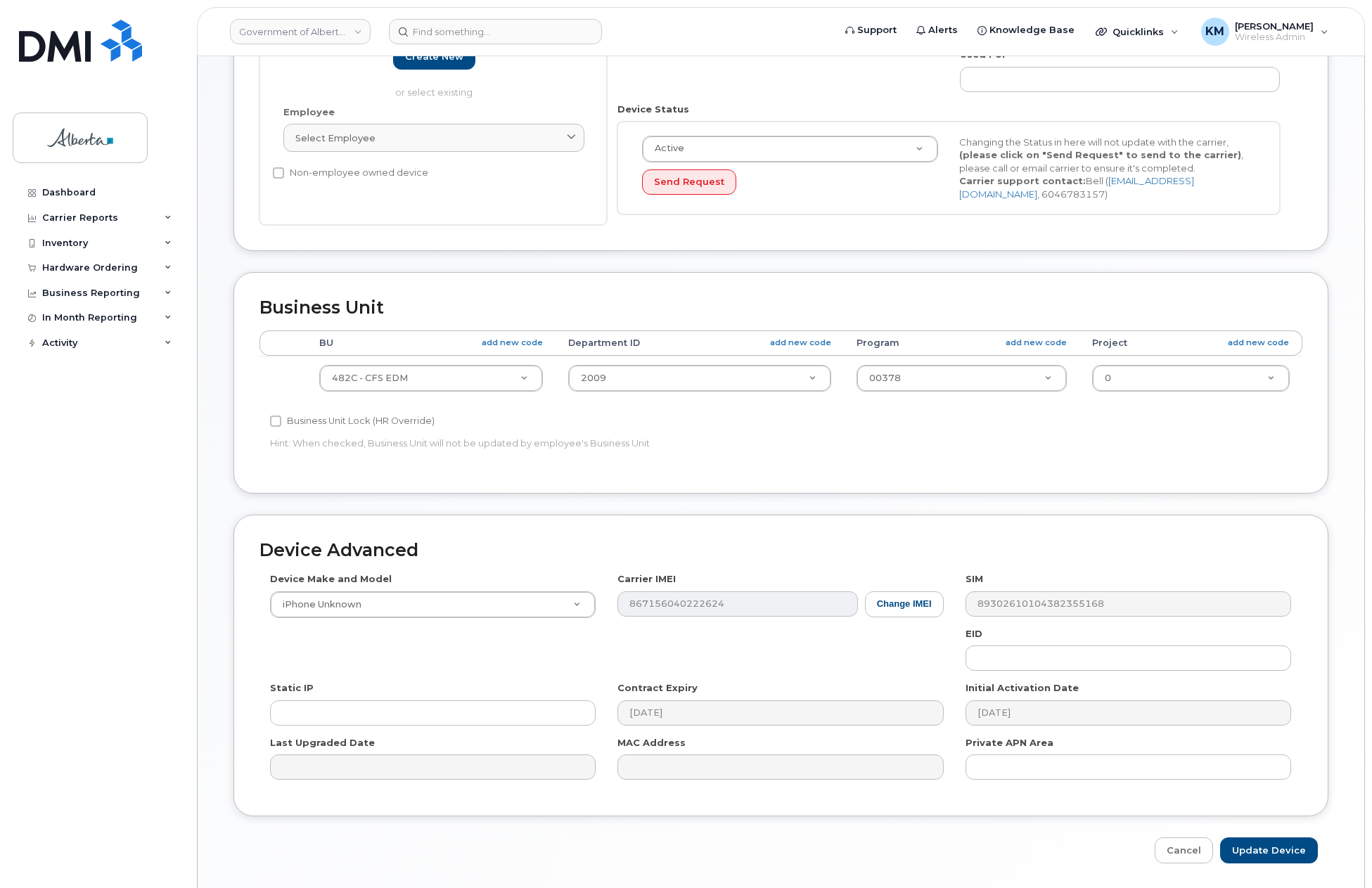
scroll to position [348, 0]
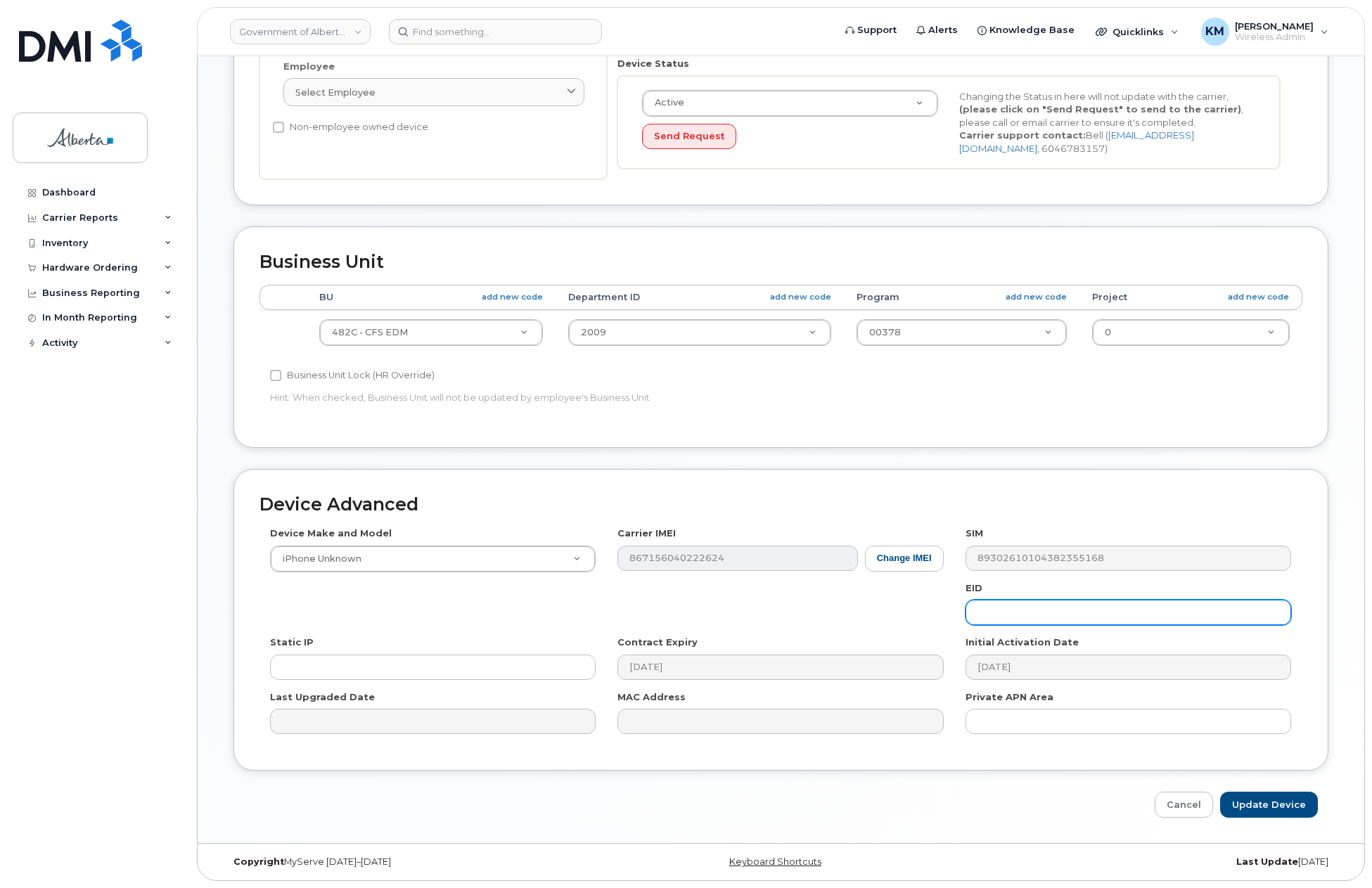
click at [1026, 620] on input "text" at bounding box center [1128, 613] width 326 height 25
paste input "89049032007208882600188455463675"
type input "89049032007208882600188455463675"
click at [1253, 806] on input "Update Device" at bounding box center [1269, 805] width 98 height 26
type input "Saving..."
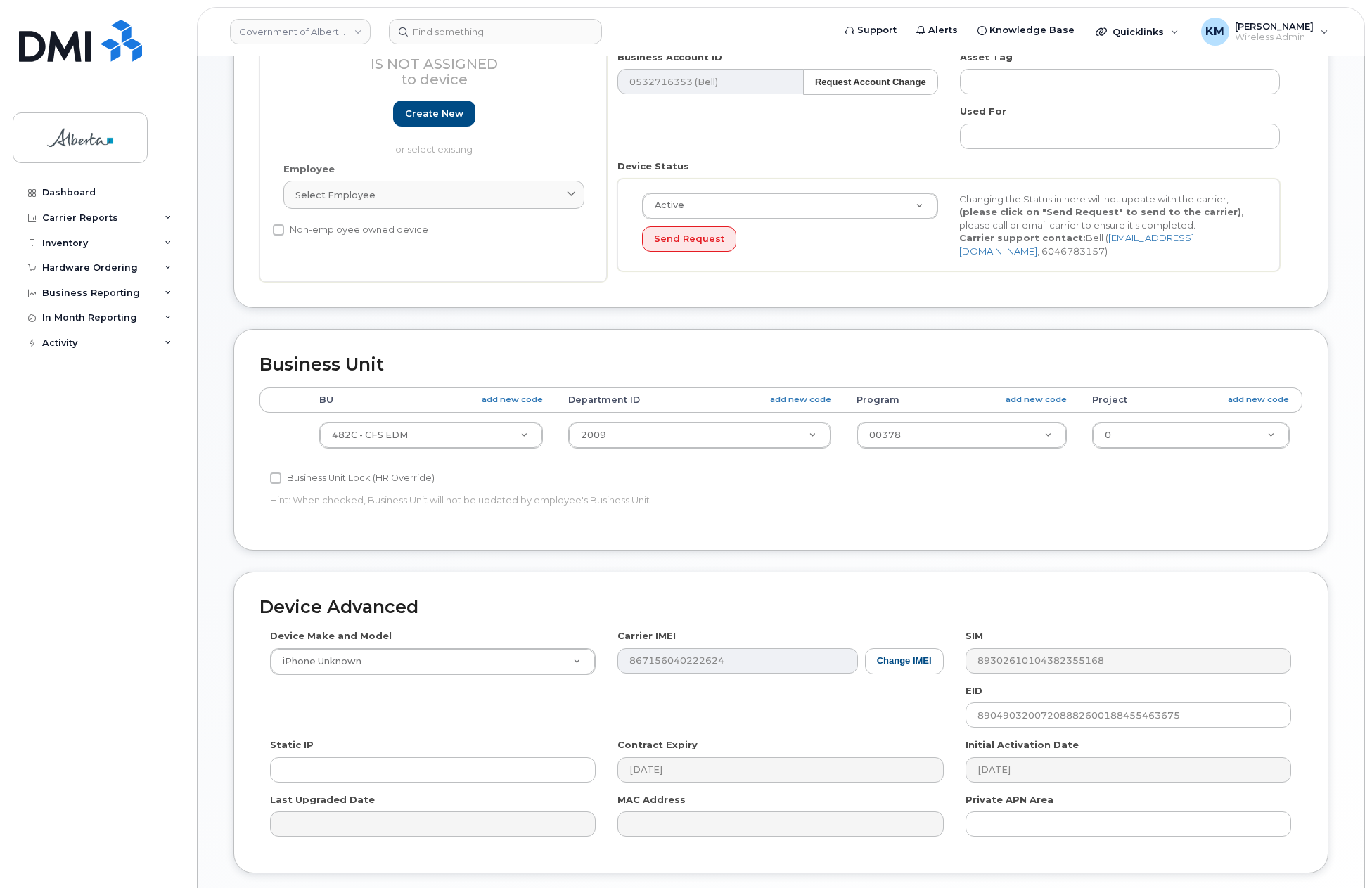
scroll to position [137, 0]
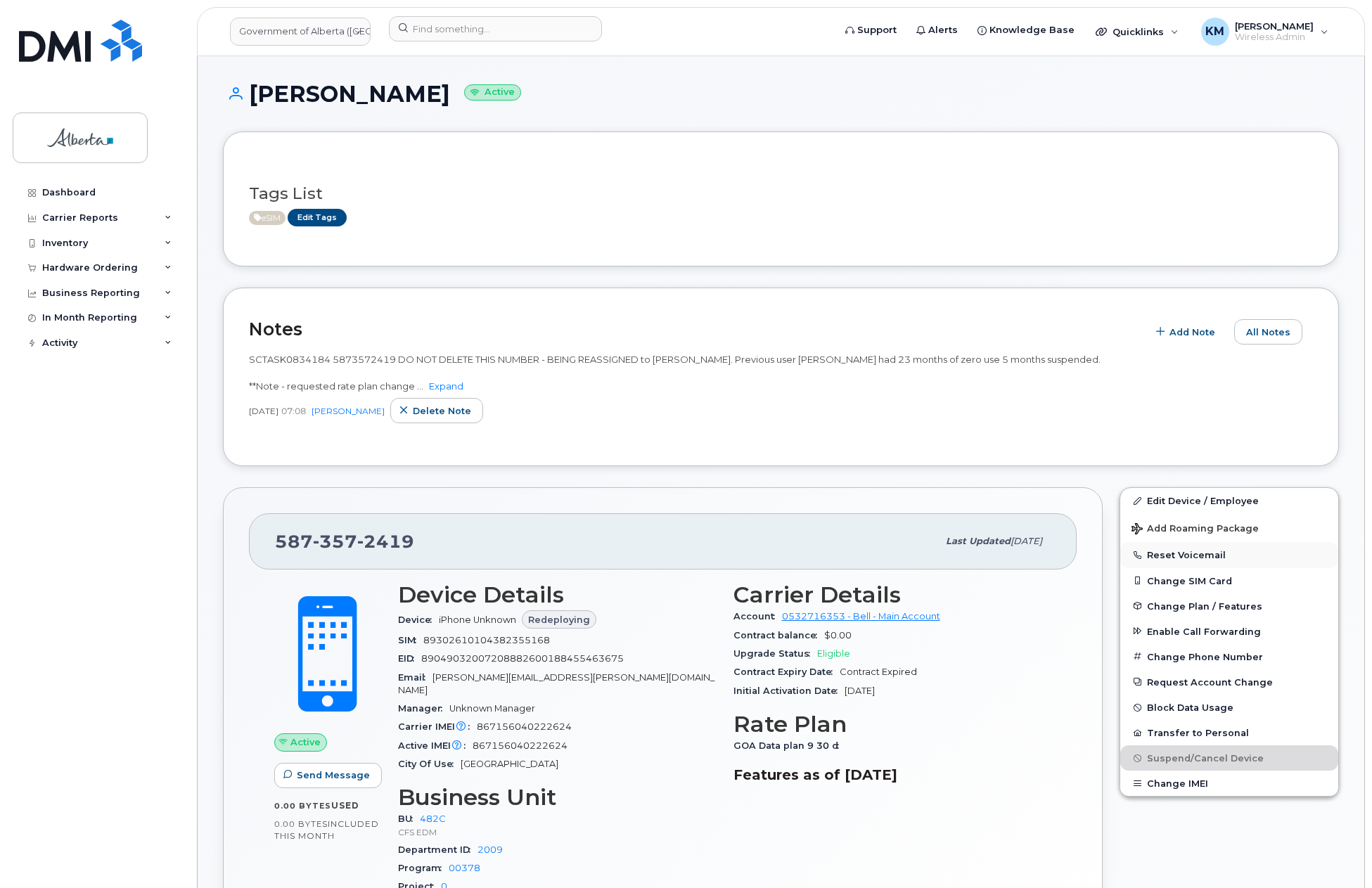
click at [1220, 555] on button "Reset Voicemail" at bounding box center [1229, 555] width 218 height 25
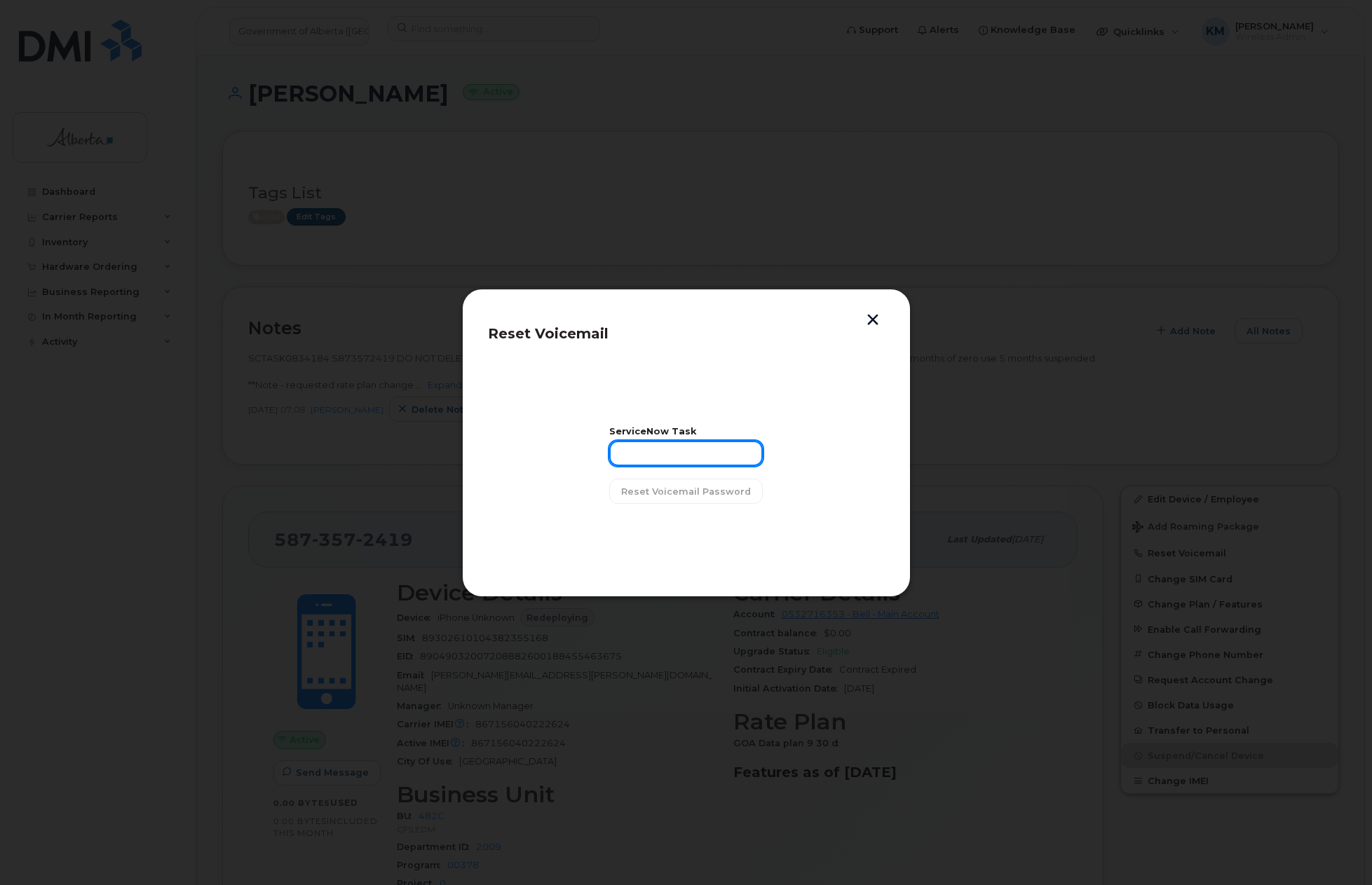
click at [691, 461] on input "text" at bounding box center [685, 454] width 153 height 25
type input "SCTASK0834184"
click at [713, 492] on span "Reset Voicemail Password" at bounding box center [685, 491] width 130 height 13
click at [875, 311] on div "Reset Voicemail success The request was successfully sent Close" at bounding box center [686, 442] width 448 height 309
click at [873, 314] on button "button" at bounding box center [872, 321] width 21 height 15
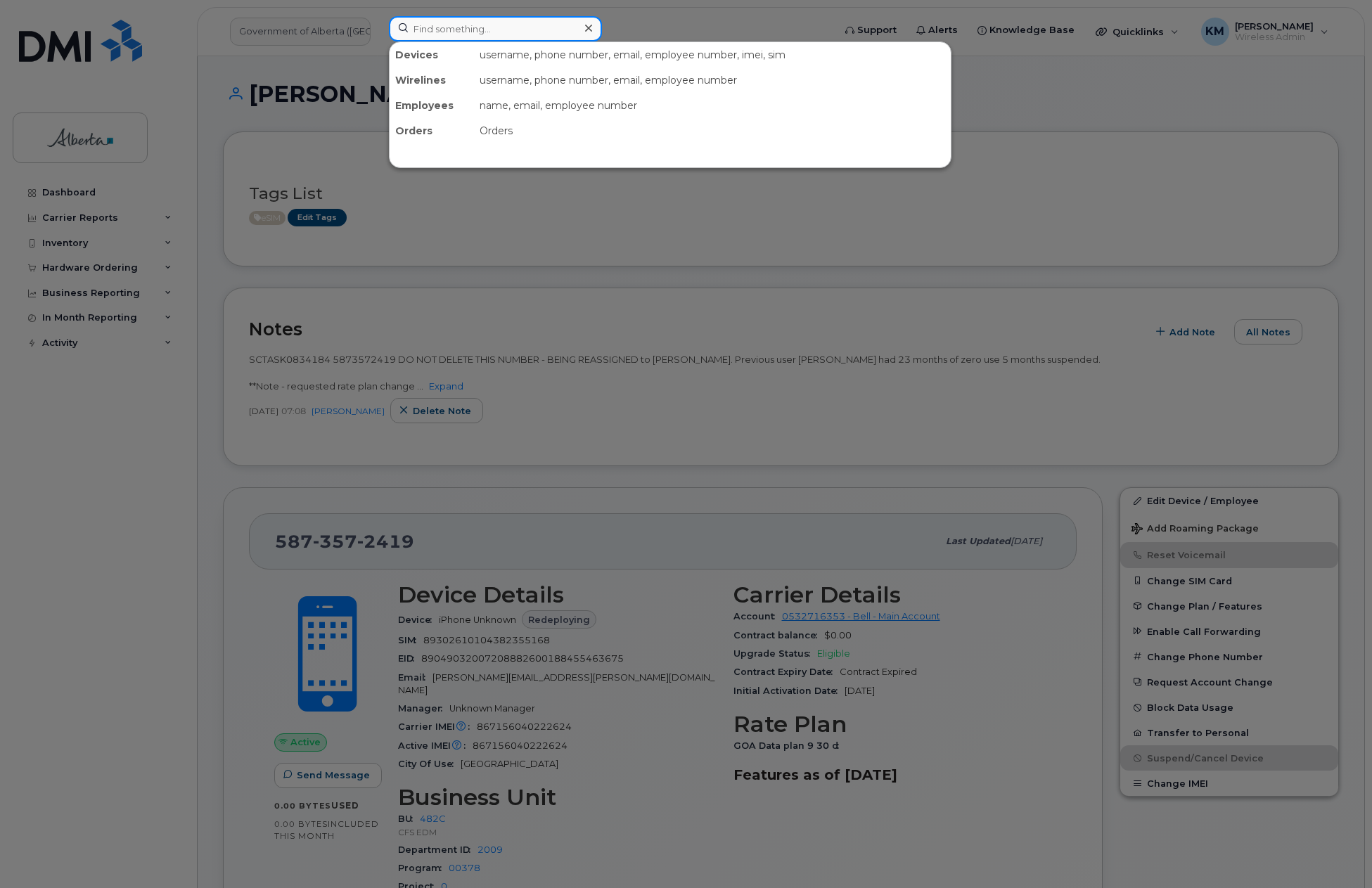
click at [525, 32] on input at bounding box center [495, 29] width 213 height 25
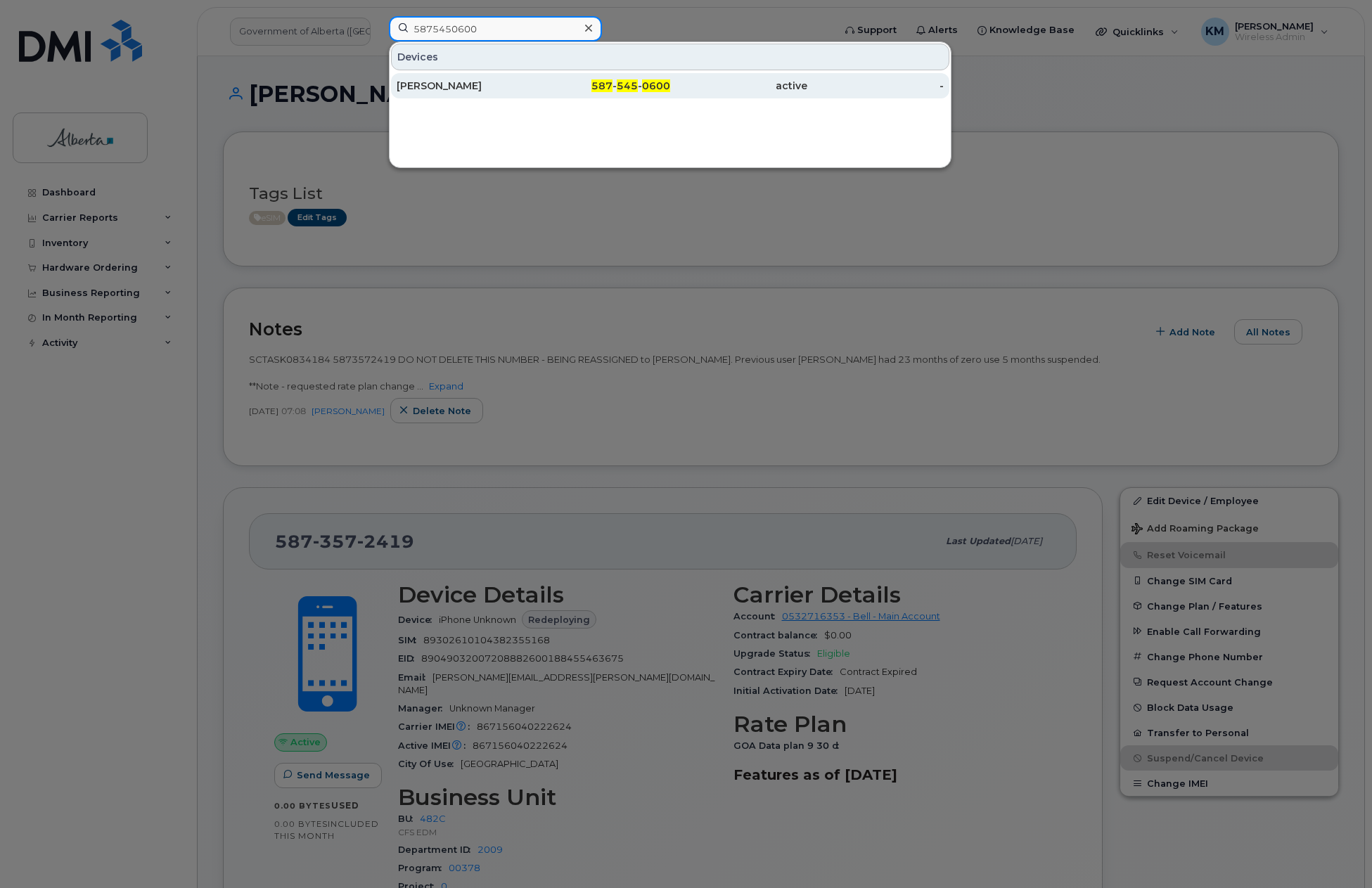
type input "5875450600"
click at [511, 87] on div "[PERSON_NAME]" at bounding box center [465, 85] width 137 height 14
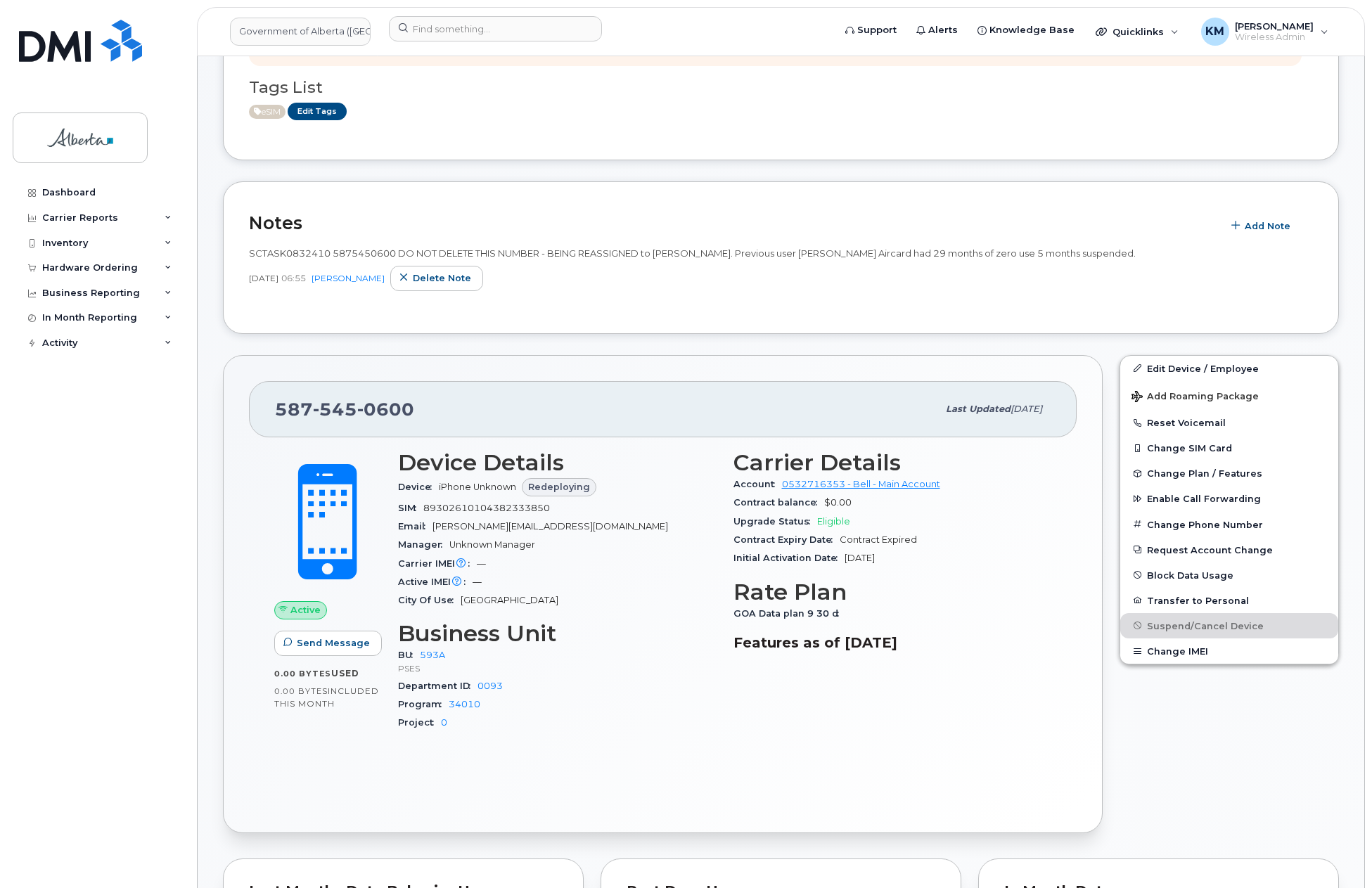
scroll to position [140, 0]
click at [1206, 416] on button "Reset Voicemail" at bounding box center [1229, 420] width 218 height 25
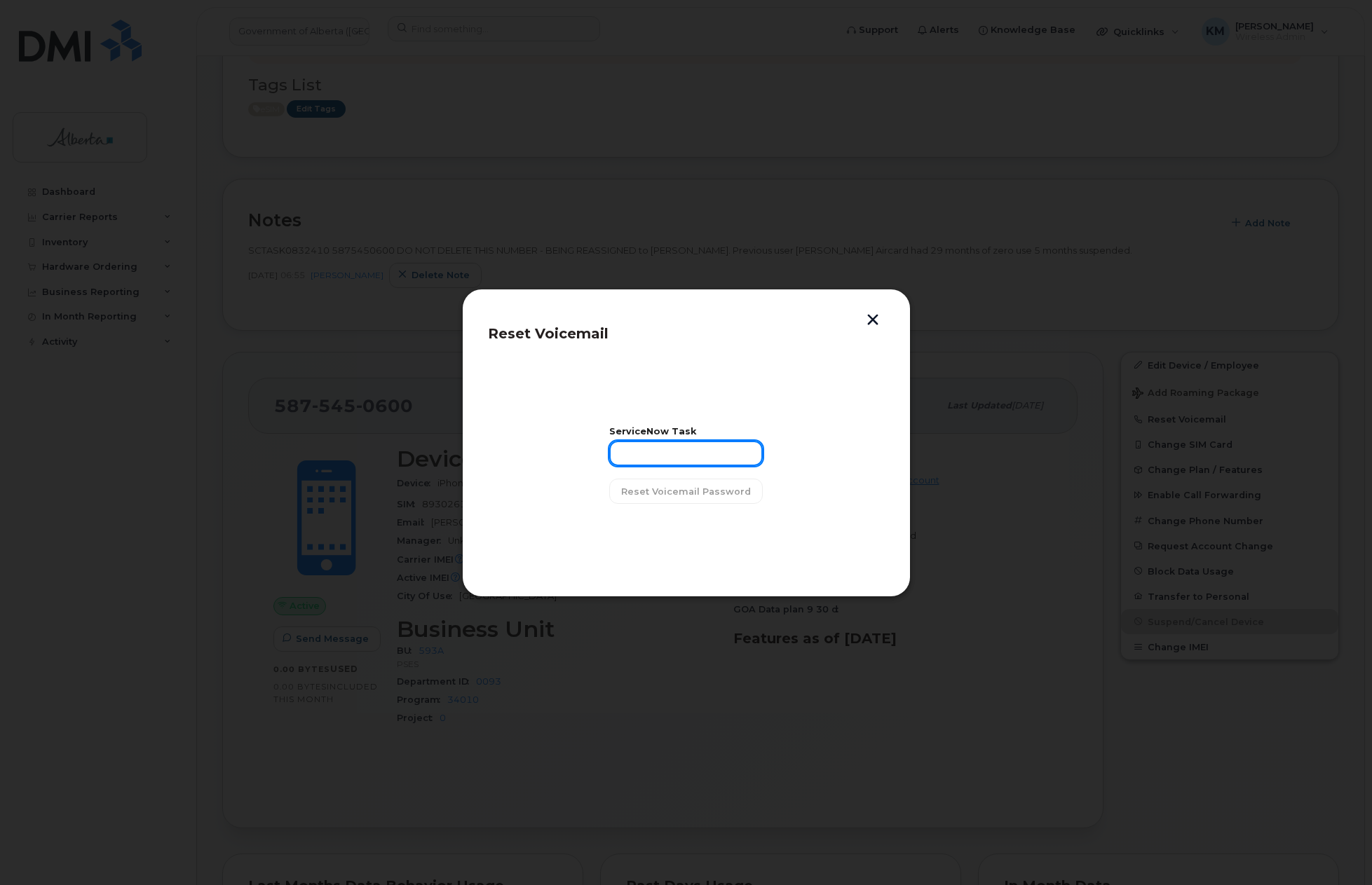
click at [717, 458] on input "text" at bounding box center [685, 454] width 153 height 25
type input "SCTASK0832410"
click at [715, 488] on span "Reset Voicemail Password" at bounding box center [685, 491] width 130 height 13
click at [692, 523] on span "Close" at bounding box center [686, 528] width 28 height 13
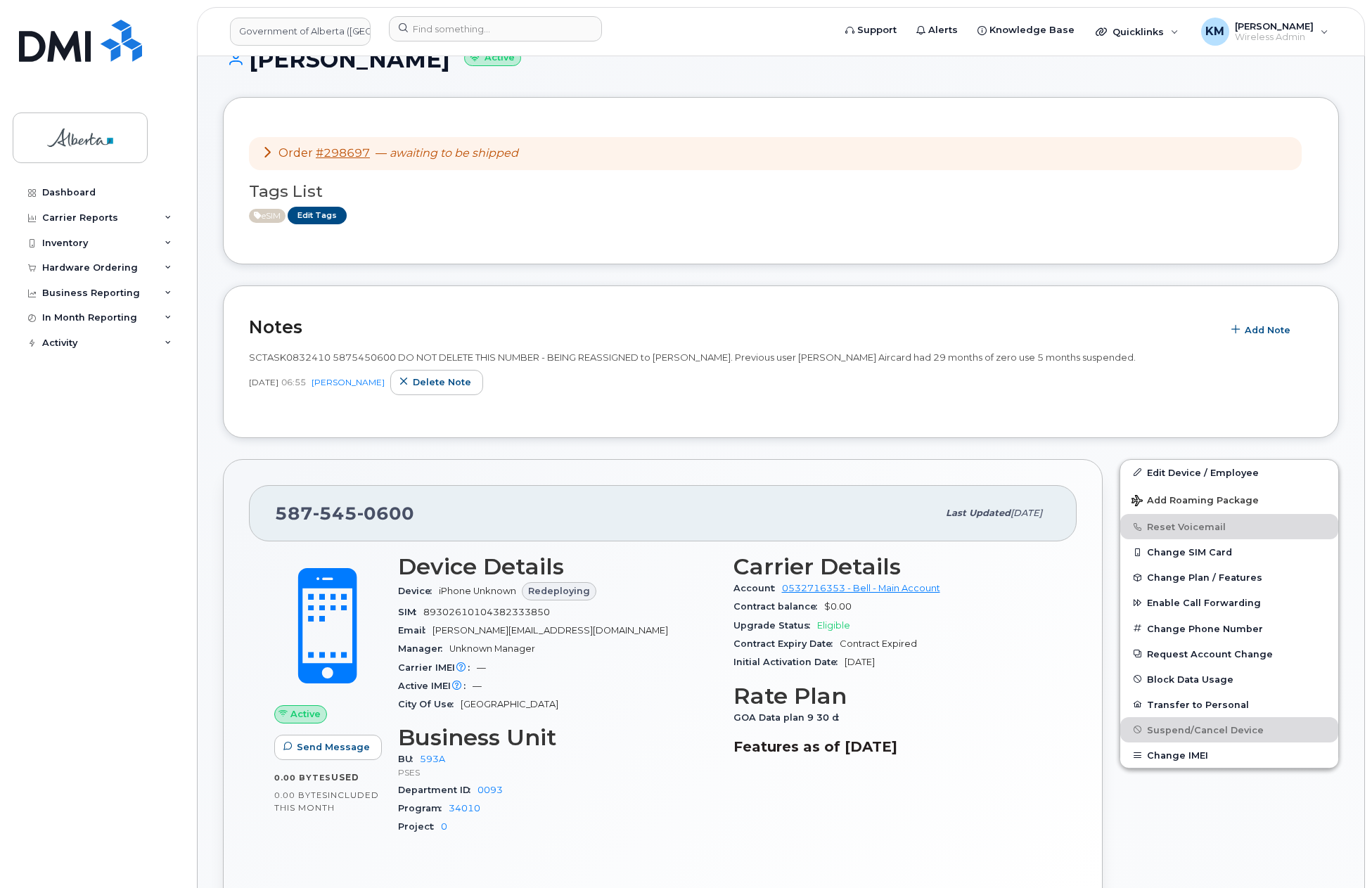
scroll to position [0, 0]
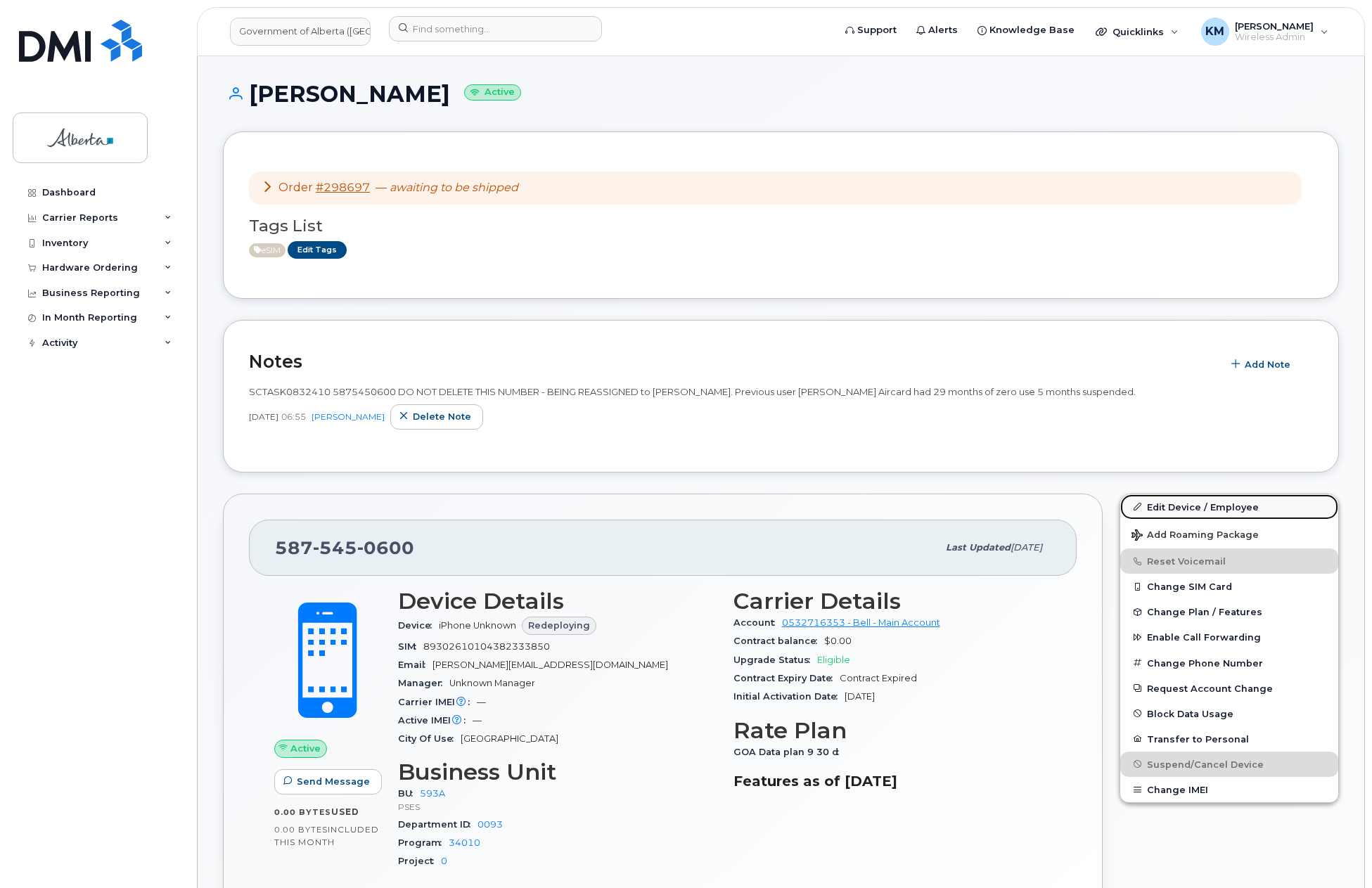
click at [1212, 503] on link "Edit Device / Employee" at bounding box center [1229, 507] width 218 height 25
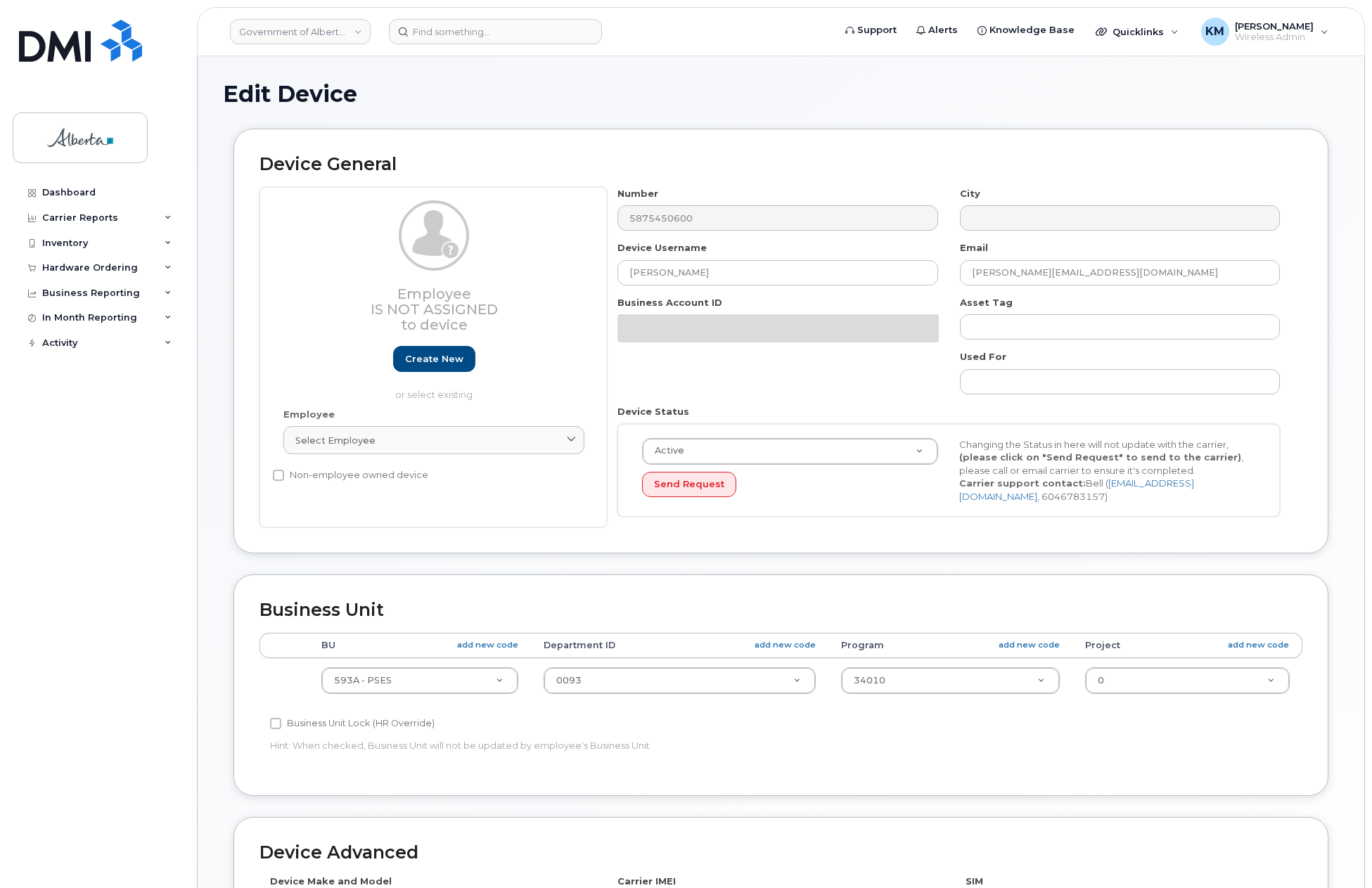
select select "4797682"
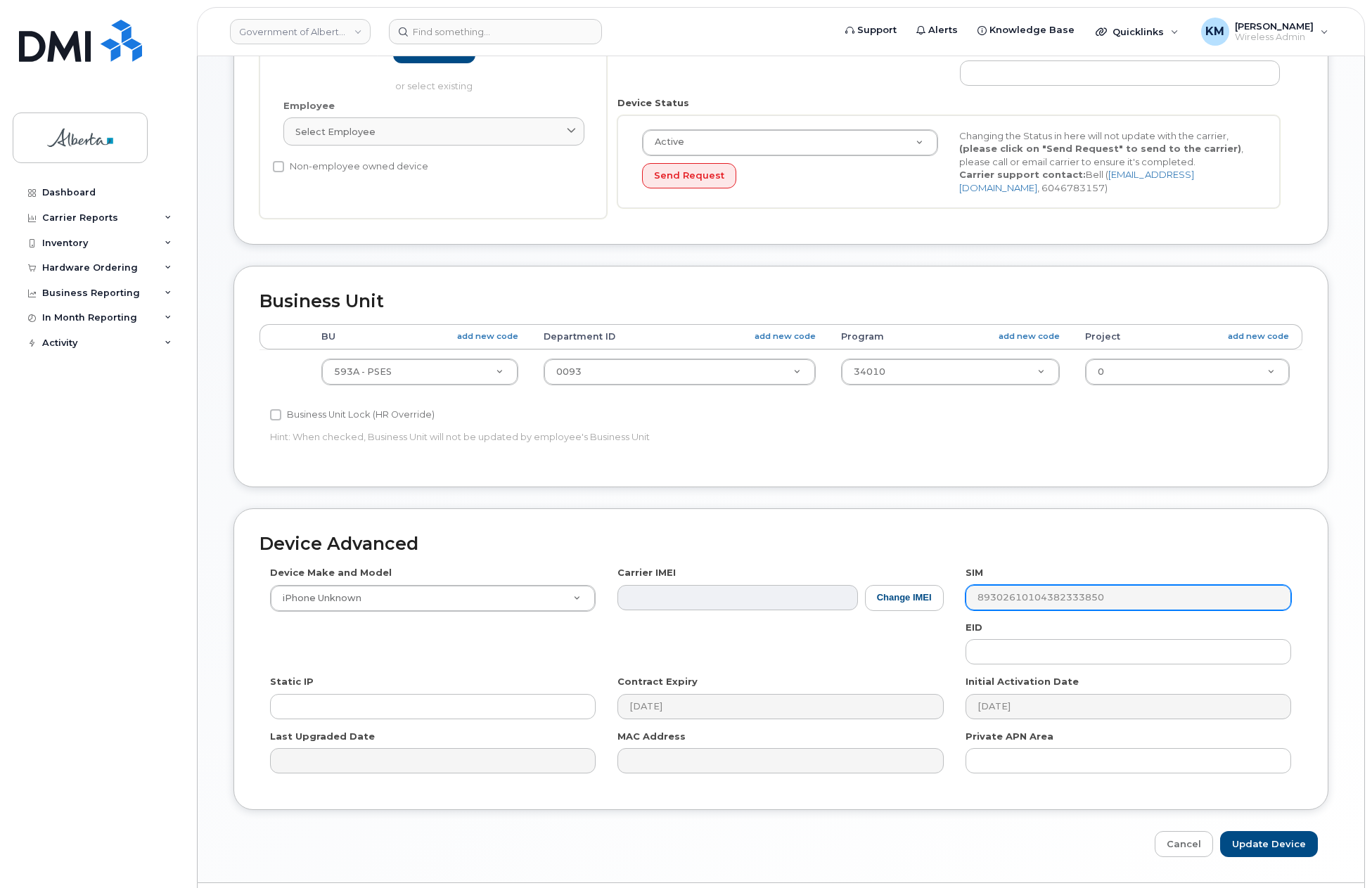
scroll to position [348, 0]
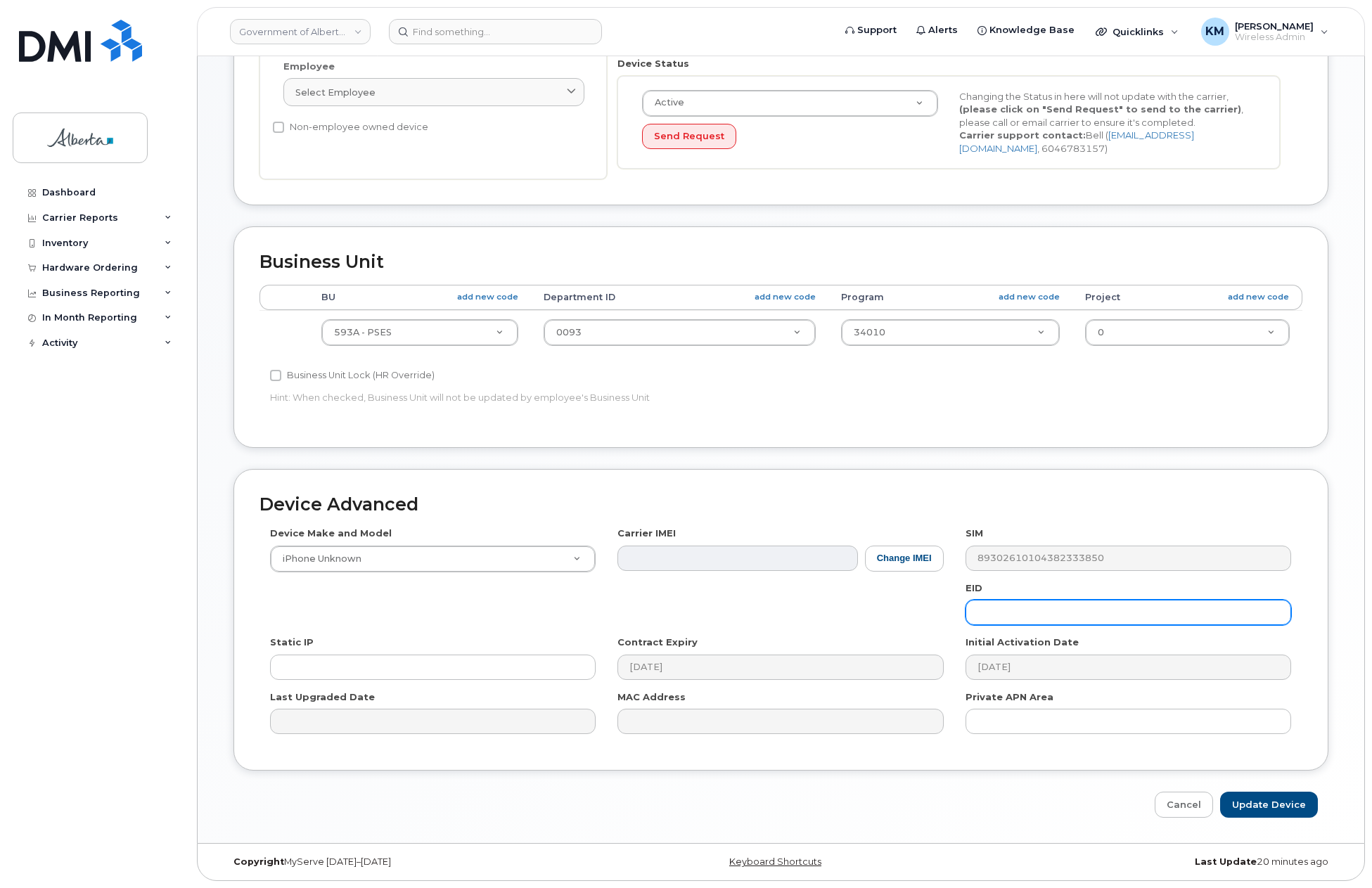
click at [999, 613] on input "text" at bounding box center [1128, 613] width 326 height 25
paste input "89043052010008887025010582802666"
type input "89043052010008887025010582802666"
click at [1308, 809] on input "Update Device" at bounding box center [1269, 805] width 98 height 26
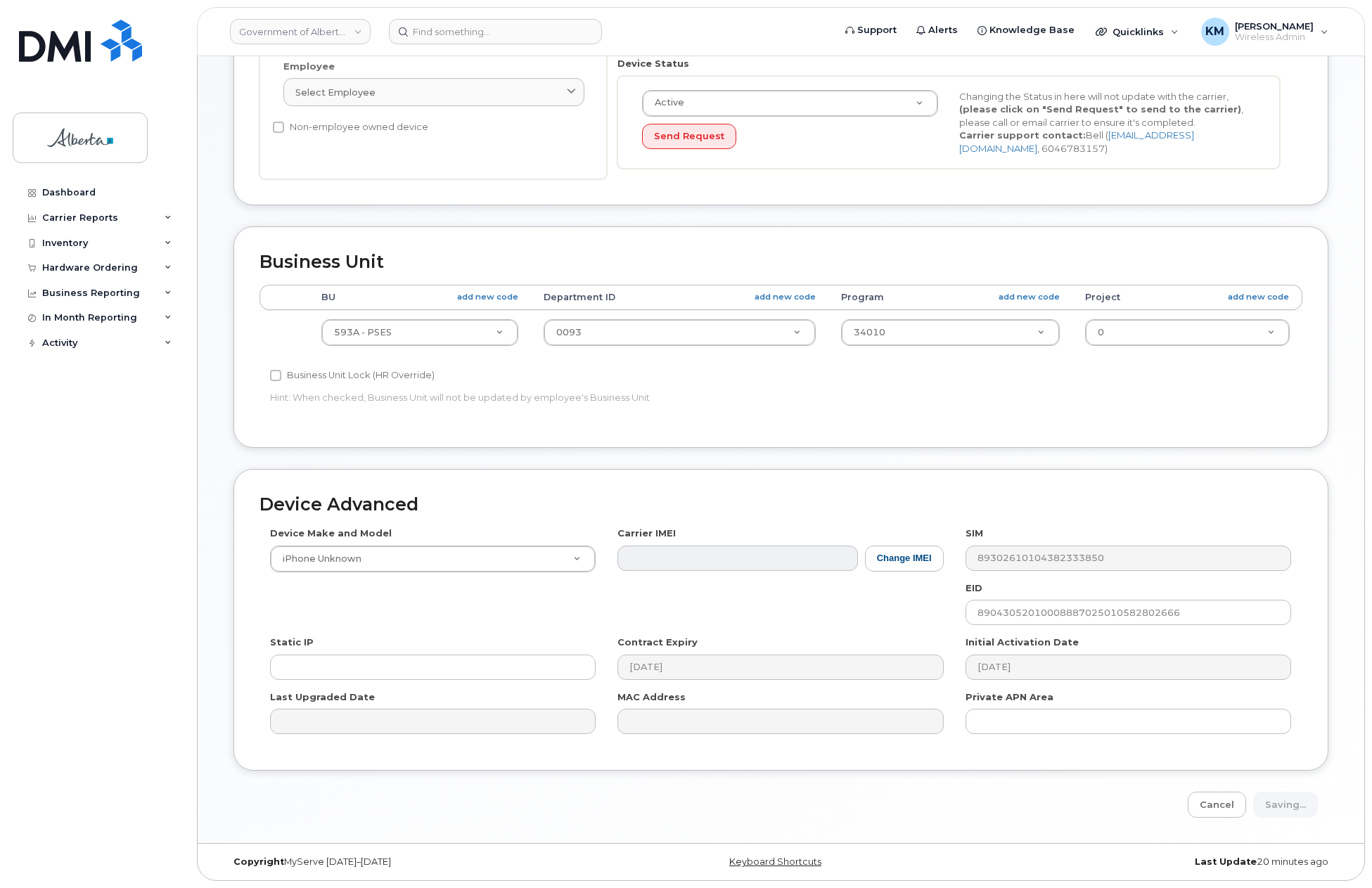
type input "Saving..."
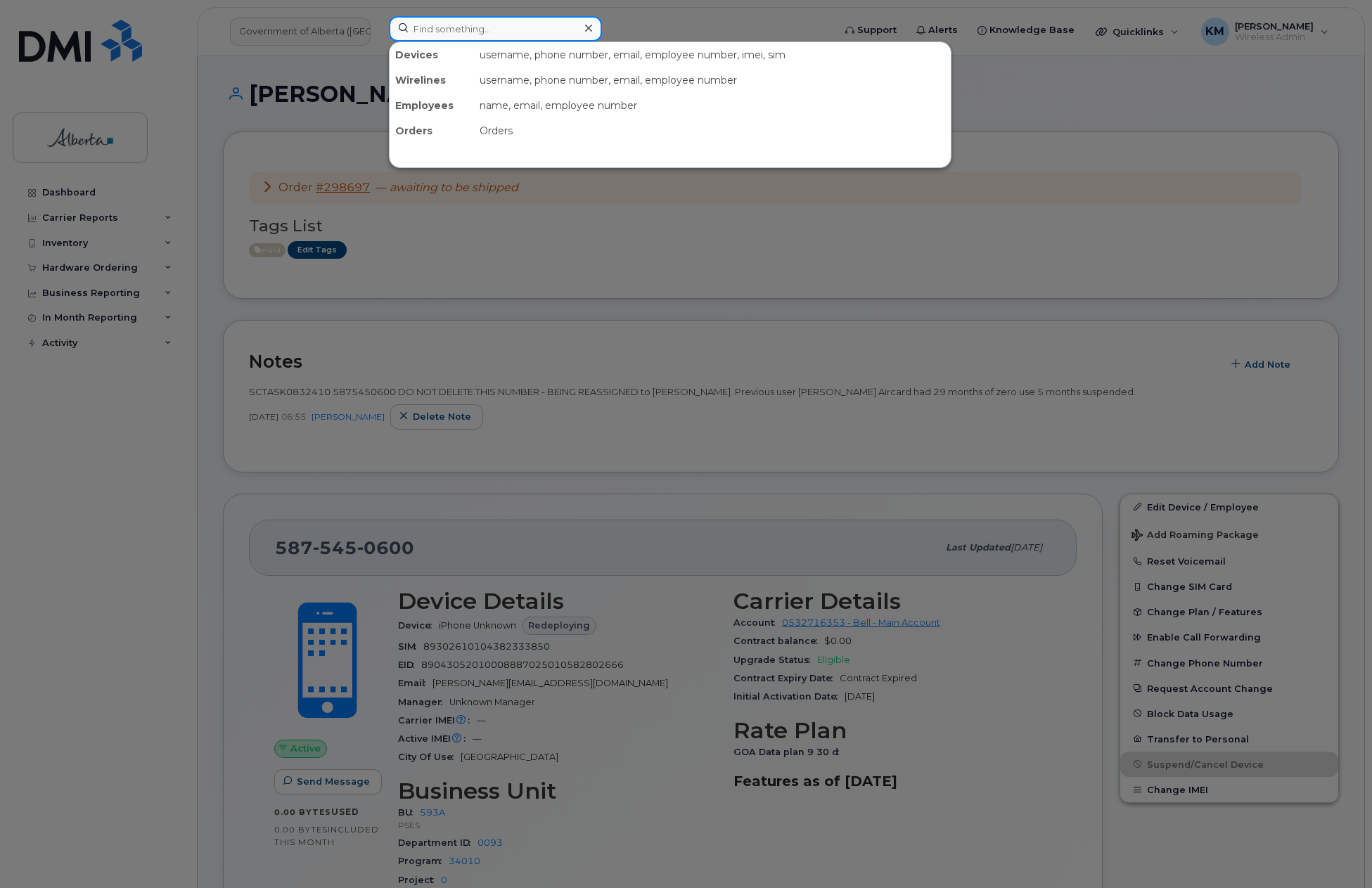
click at [492, 28] on input at bounding box center [495, 29] width 213 height 25
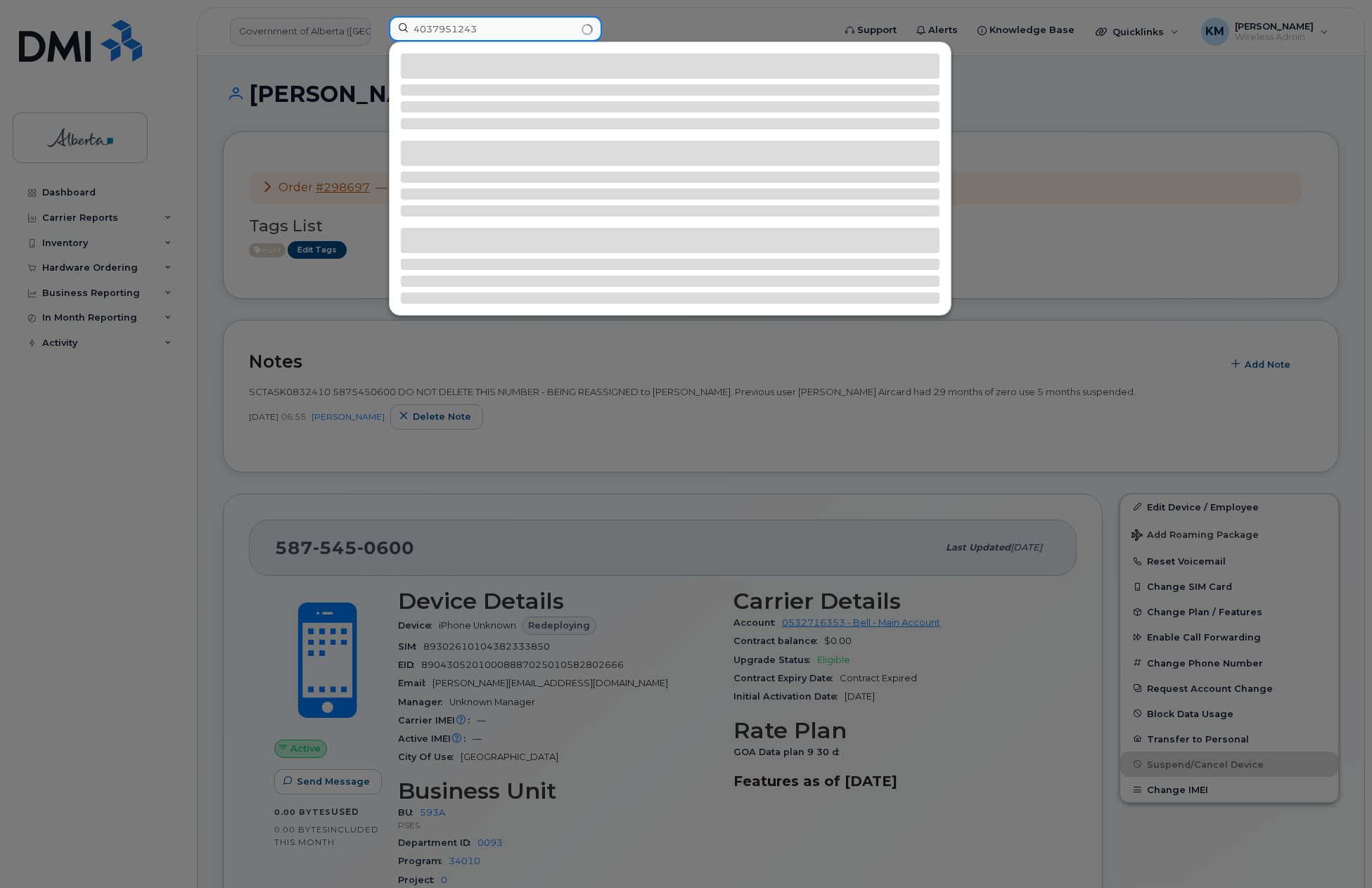
type input "4037951243"
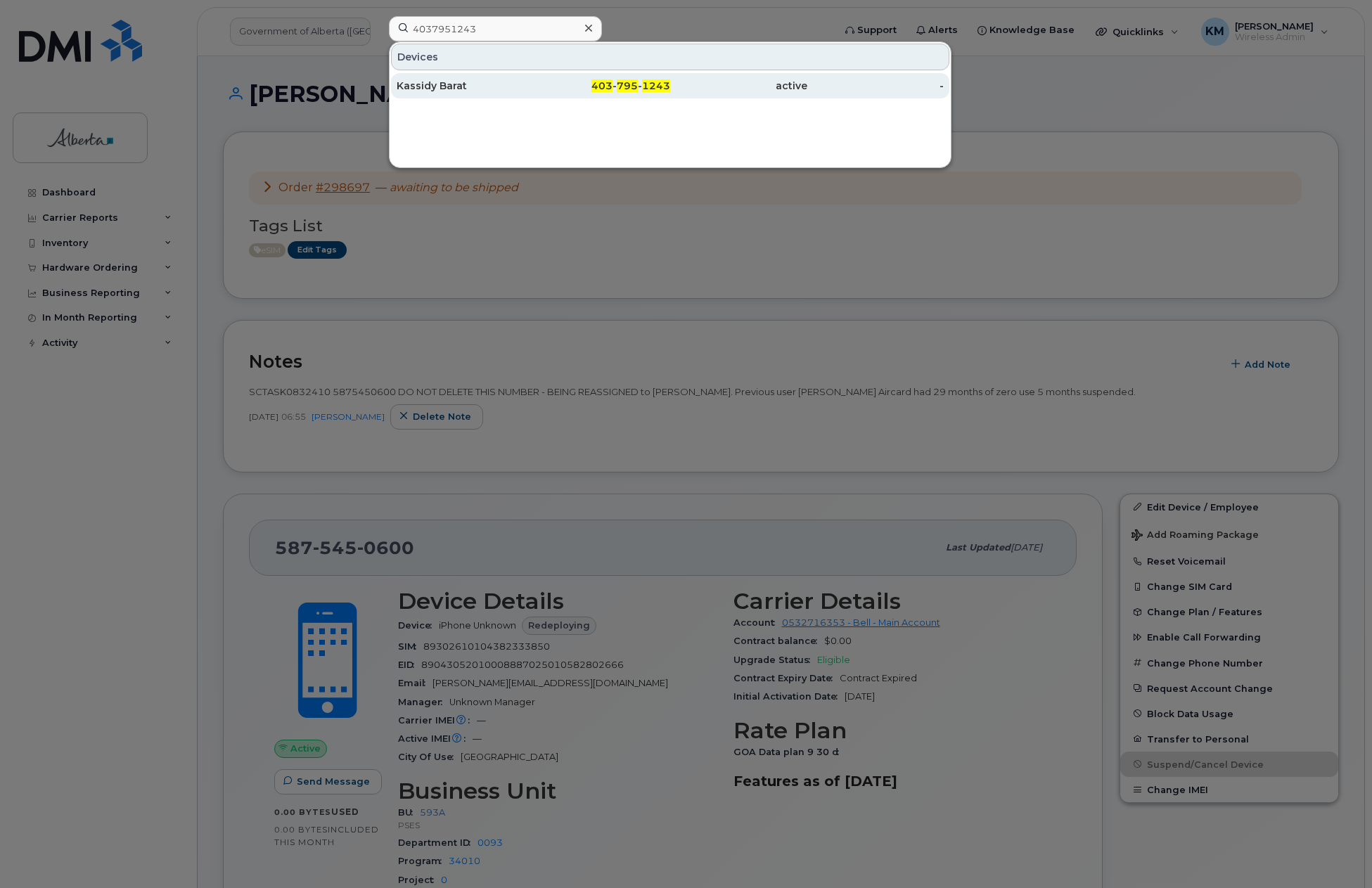
click at [492, 83] on div "Kassidy Barat" at bounding box center [465, 85] width 137 height 14
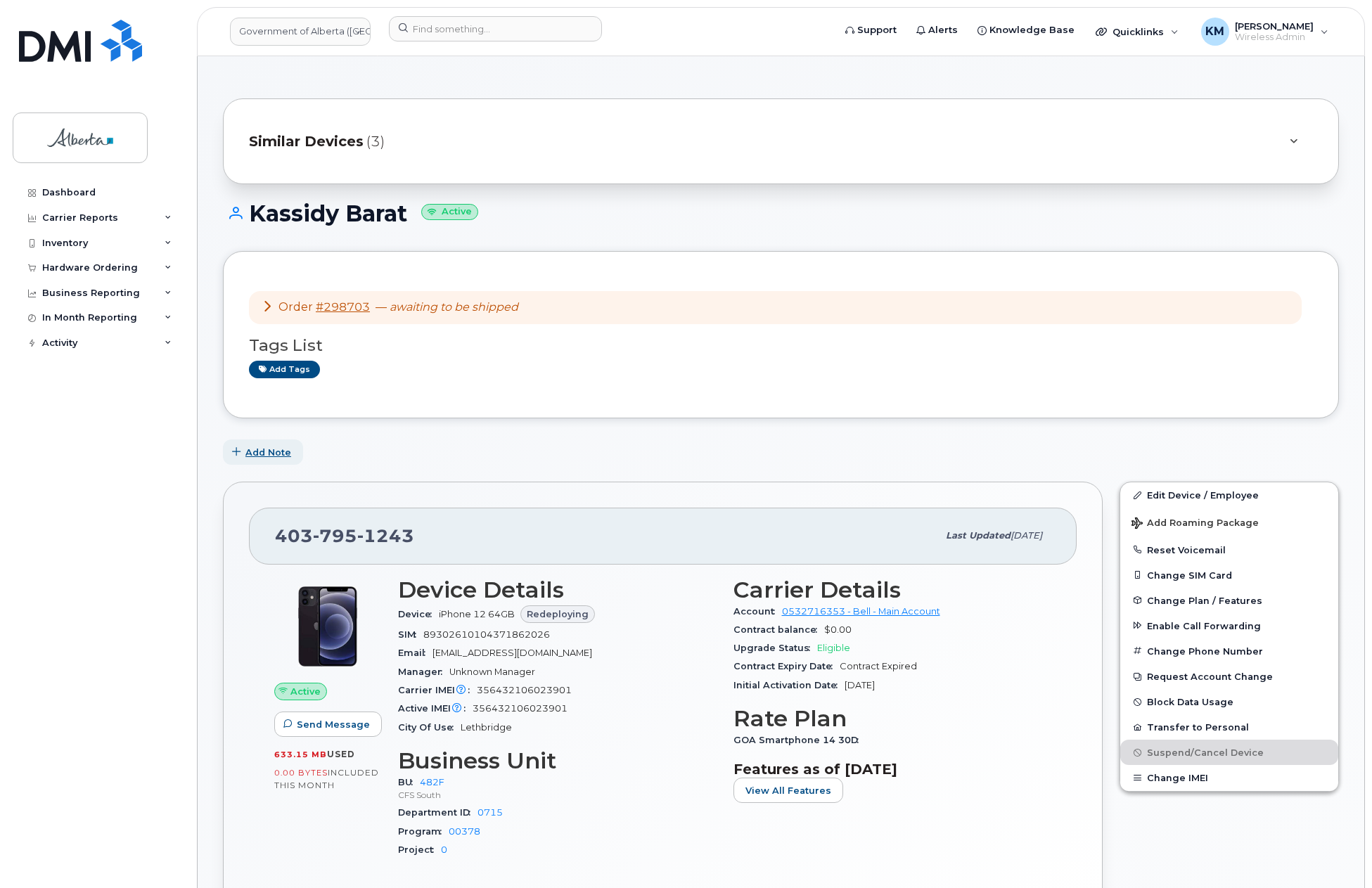
click at [279, 454] on span "Add Note" at bounding box center [269, 453] width 46 height 13
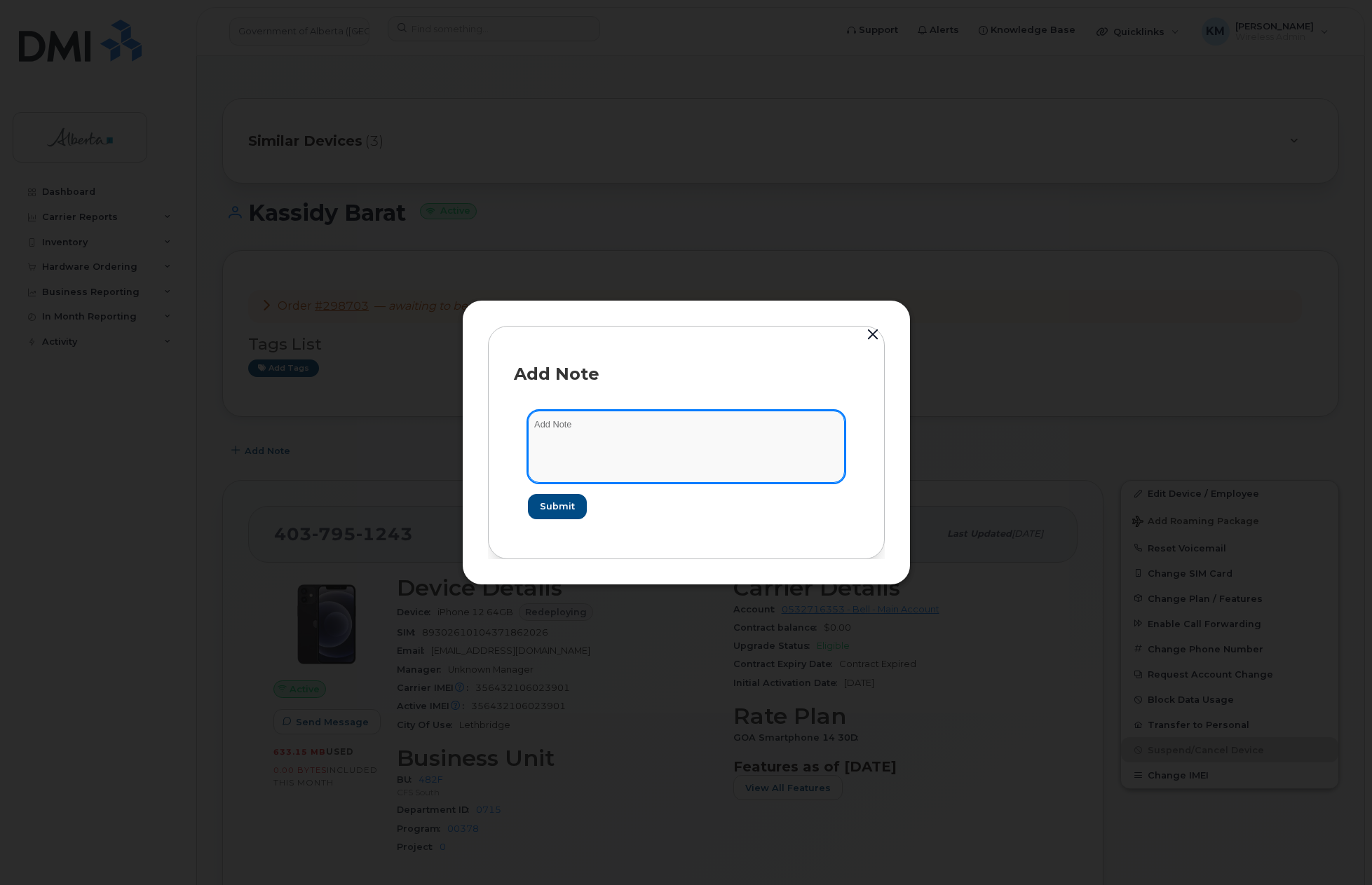
click at [613, 436] on textarea at bounding box center [686, 446] width 317 height 72
click at [635, 430] on textarea "SCTASK0834876 -" at bounding box center [686, 446] width 317 height 72
paste textarea "Device Replace - (1) 4037951243 iPhone 15 - Order 298703_BELL 3007570"
type textarea "SCTASK0834876 - Device Replace - (1) 4037951243 iPhone 15 - Order 298703_BELL 3…"
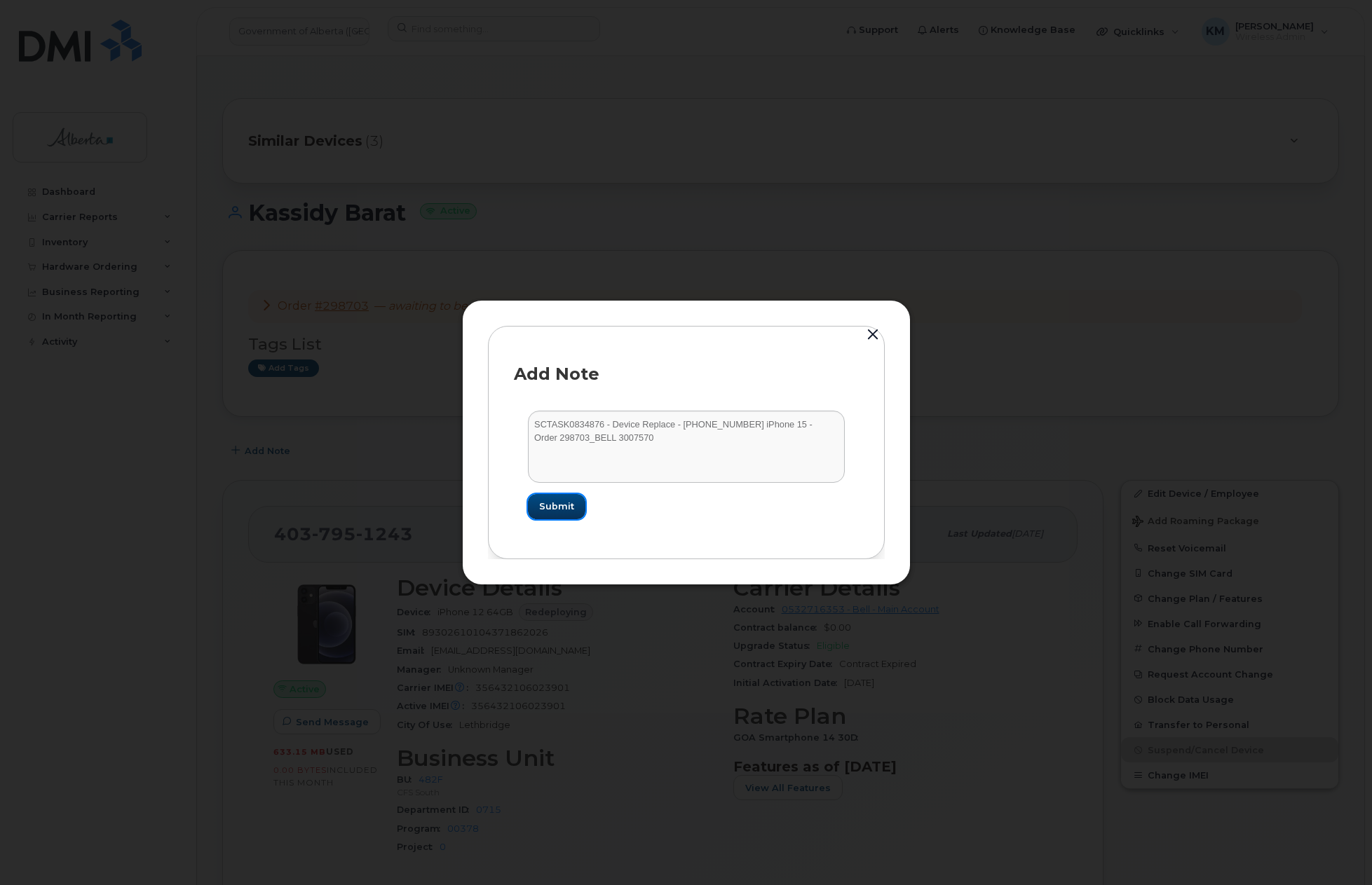
click at [551, 503] on span "Submit" at bounding box center [556, 506] width 35 height 13
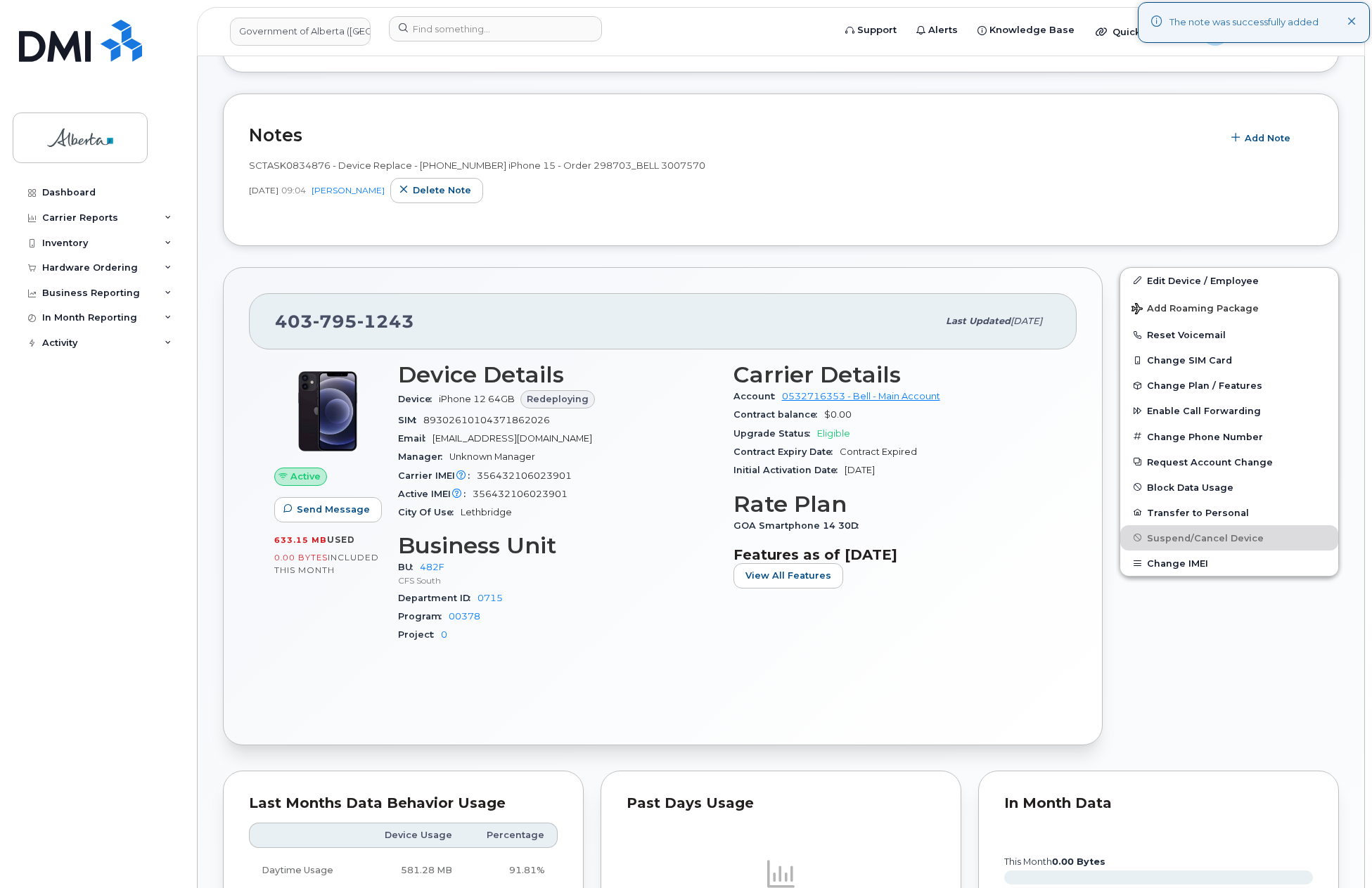
scroll to position [352, 0]
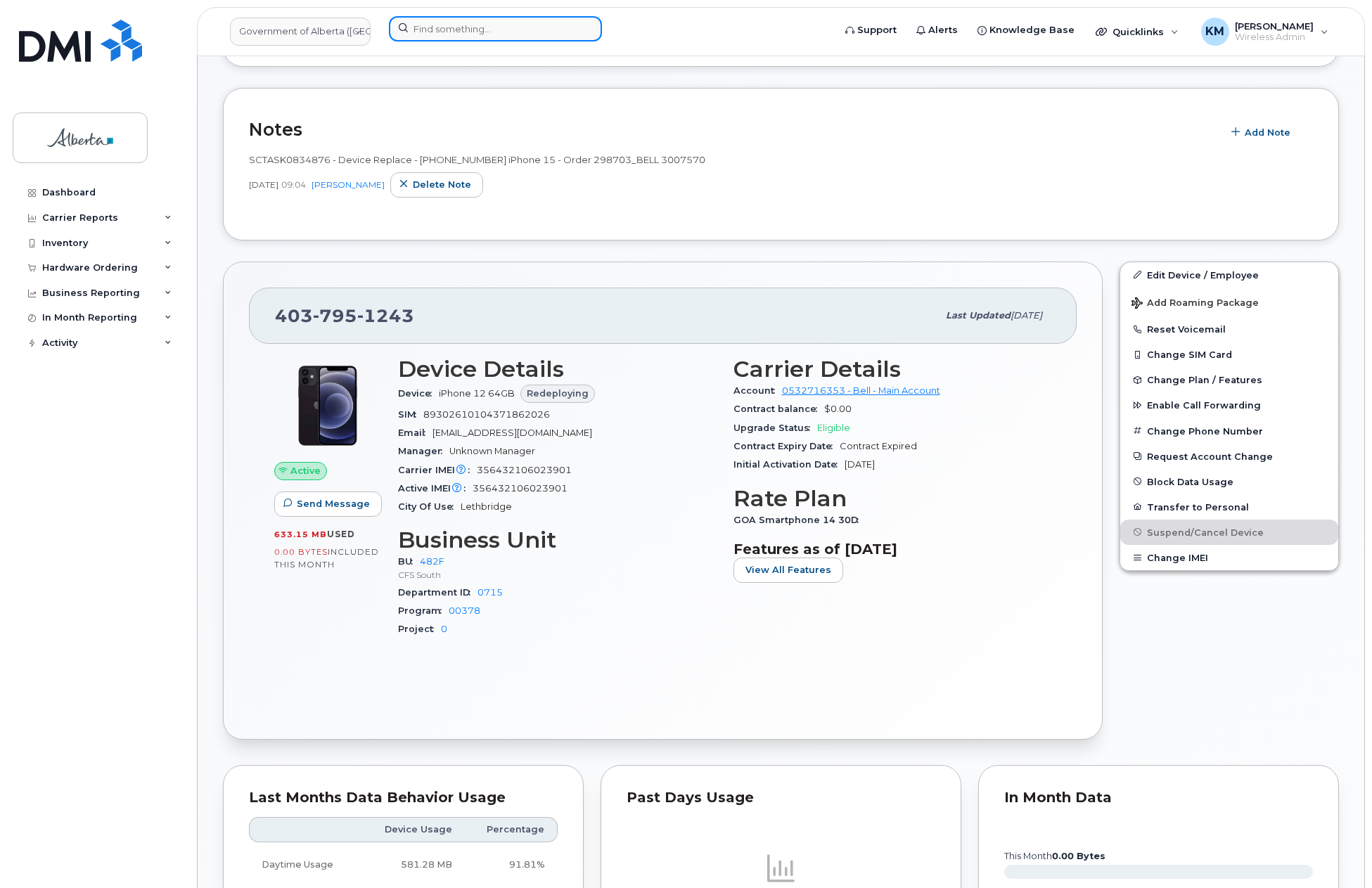
click at [428, 33] on input at bounding box center [495, 29] width 213 height 25
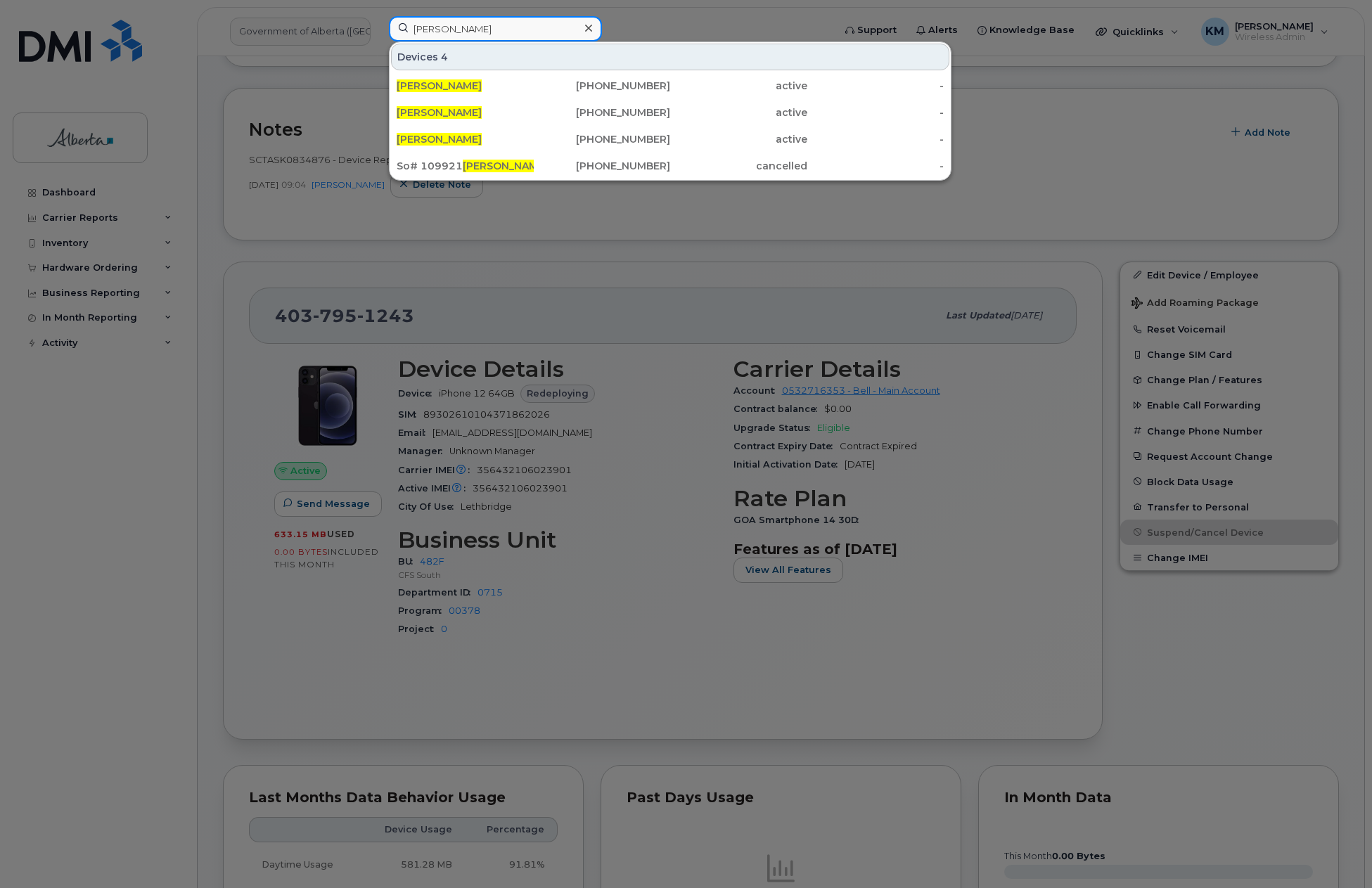
type input "chrissy uhlik"
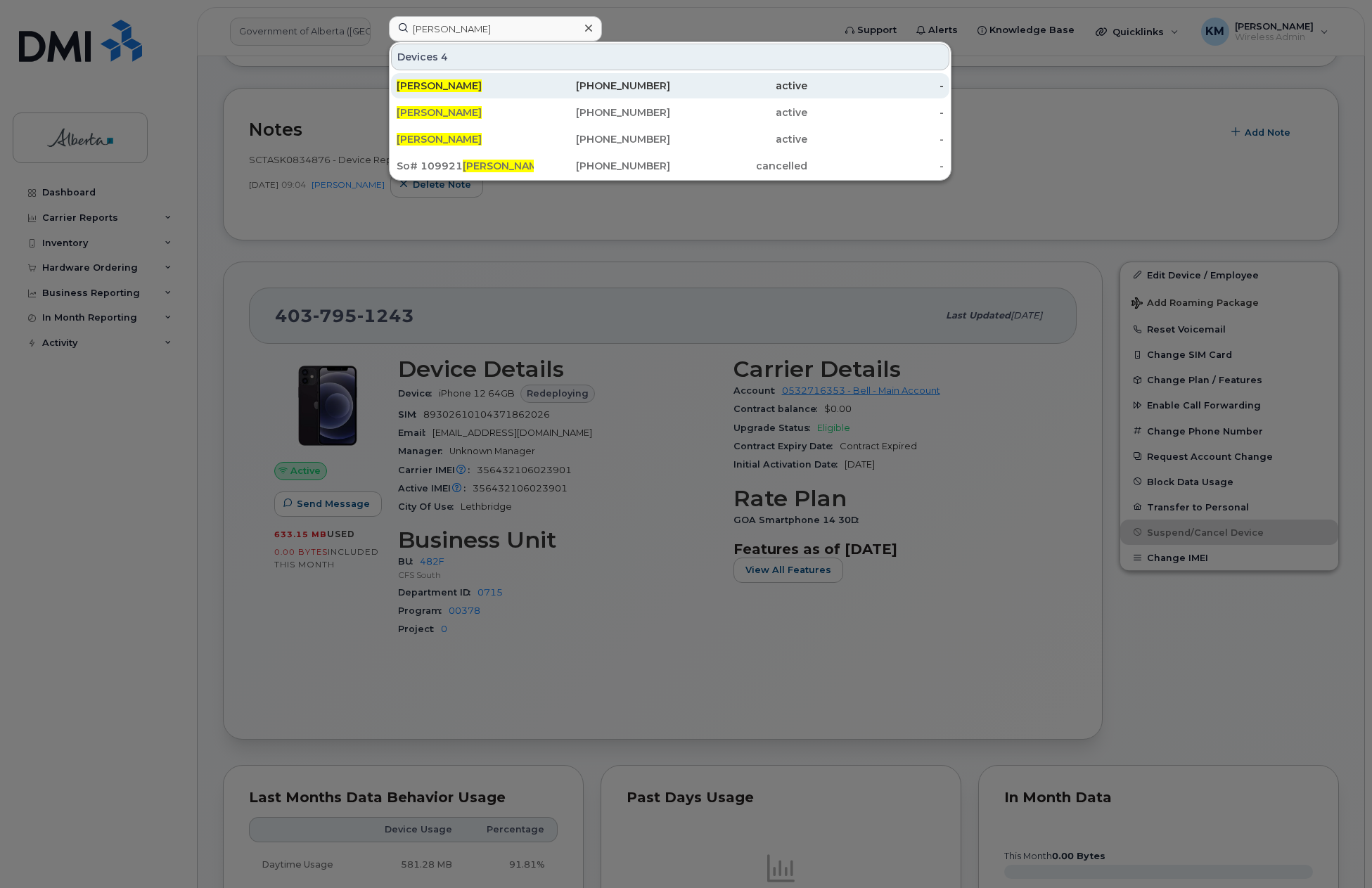
click at [534, 94] on div "Chrissy Uhlik" at bounding box center [602, 86] width 137 height 25
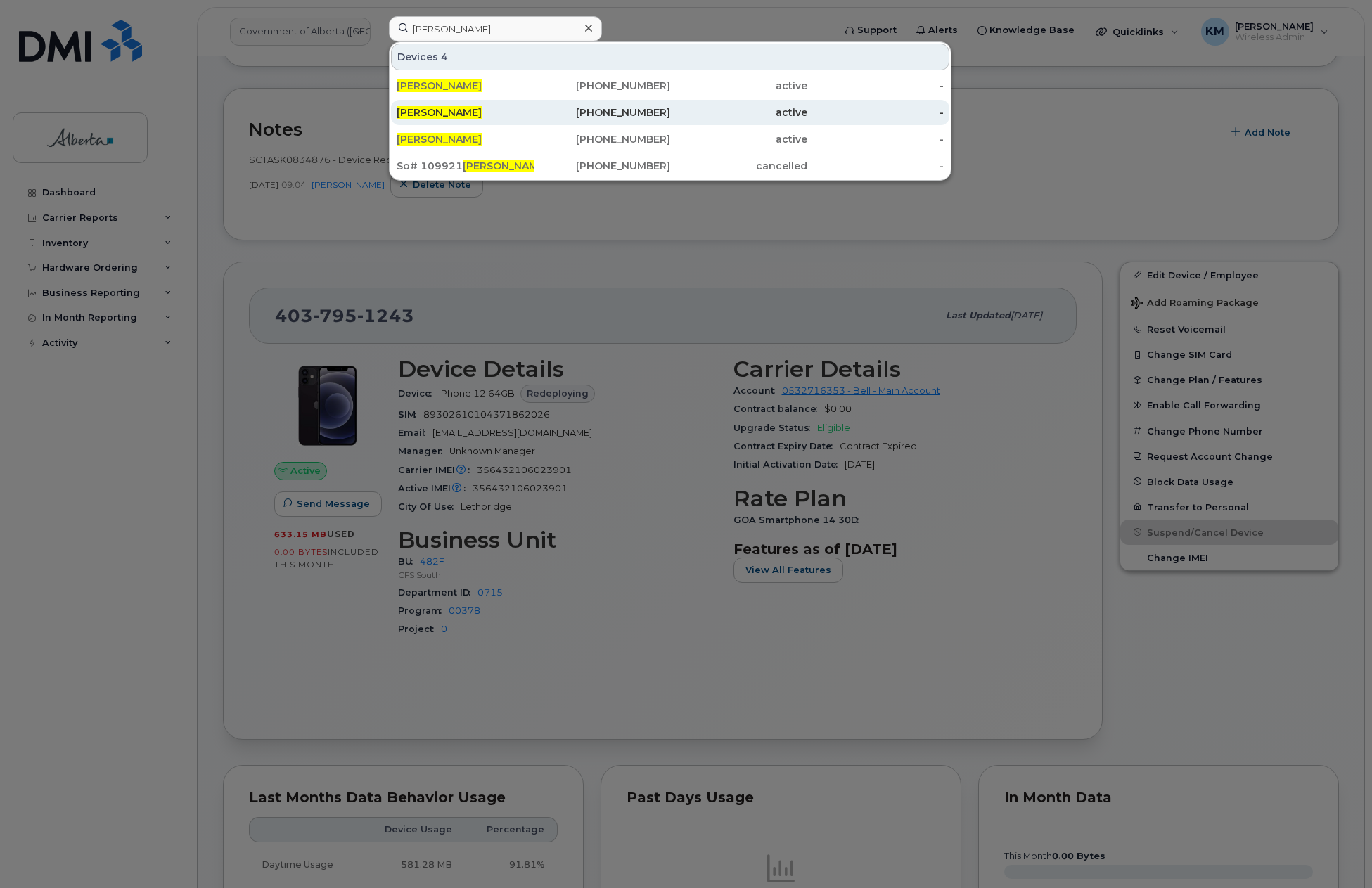
click at [426, 113] on span "Chrissy Uhlik" at bounding box center [439, 112] width 85 height 13
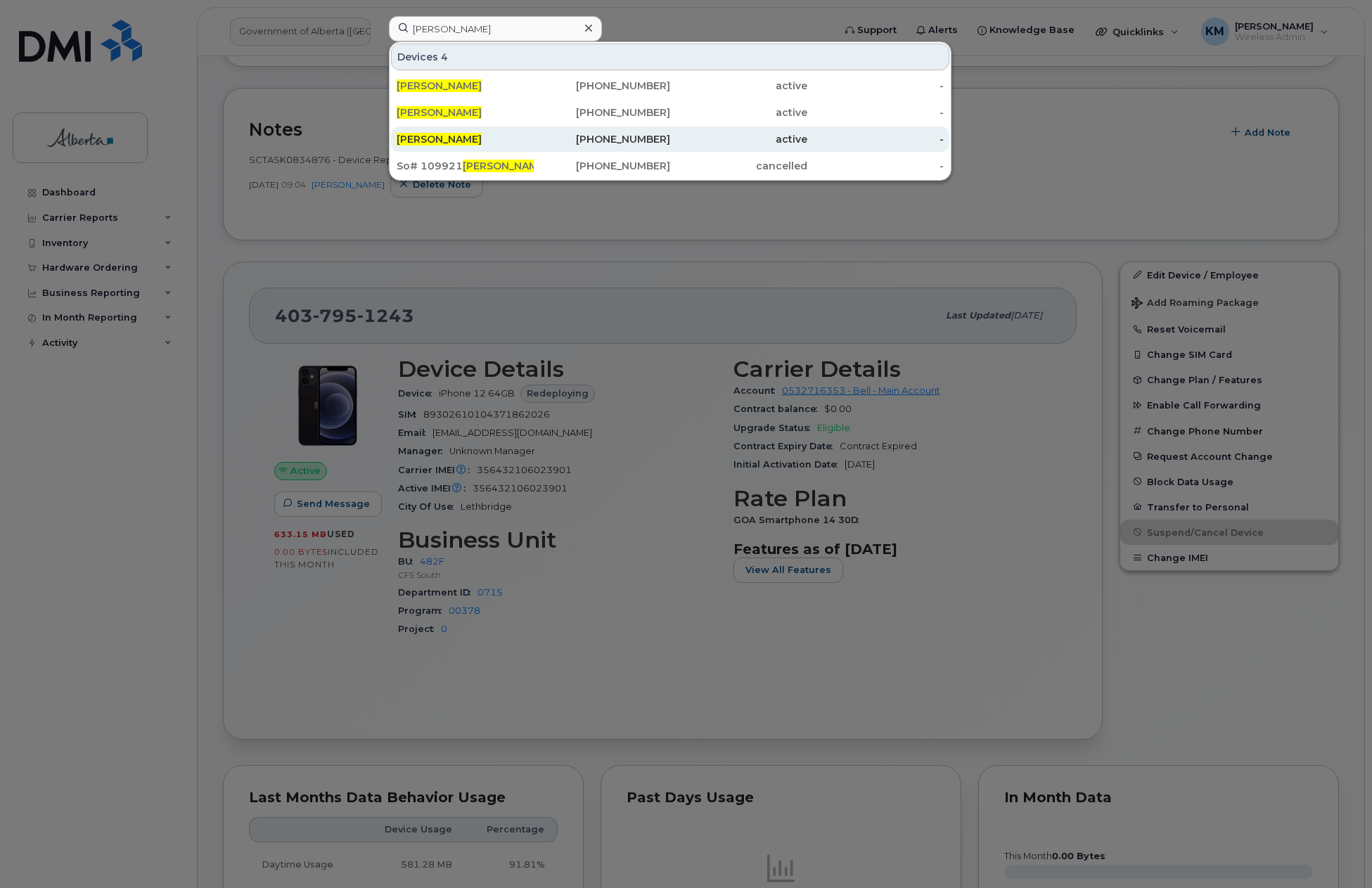
click at [478, 140] on div "Chrissy Uhlik" at bounding box center [465, 139] width 137 height 14
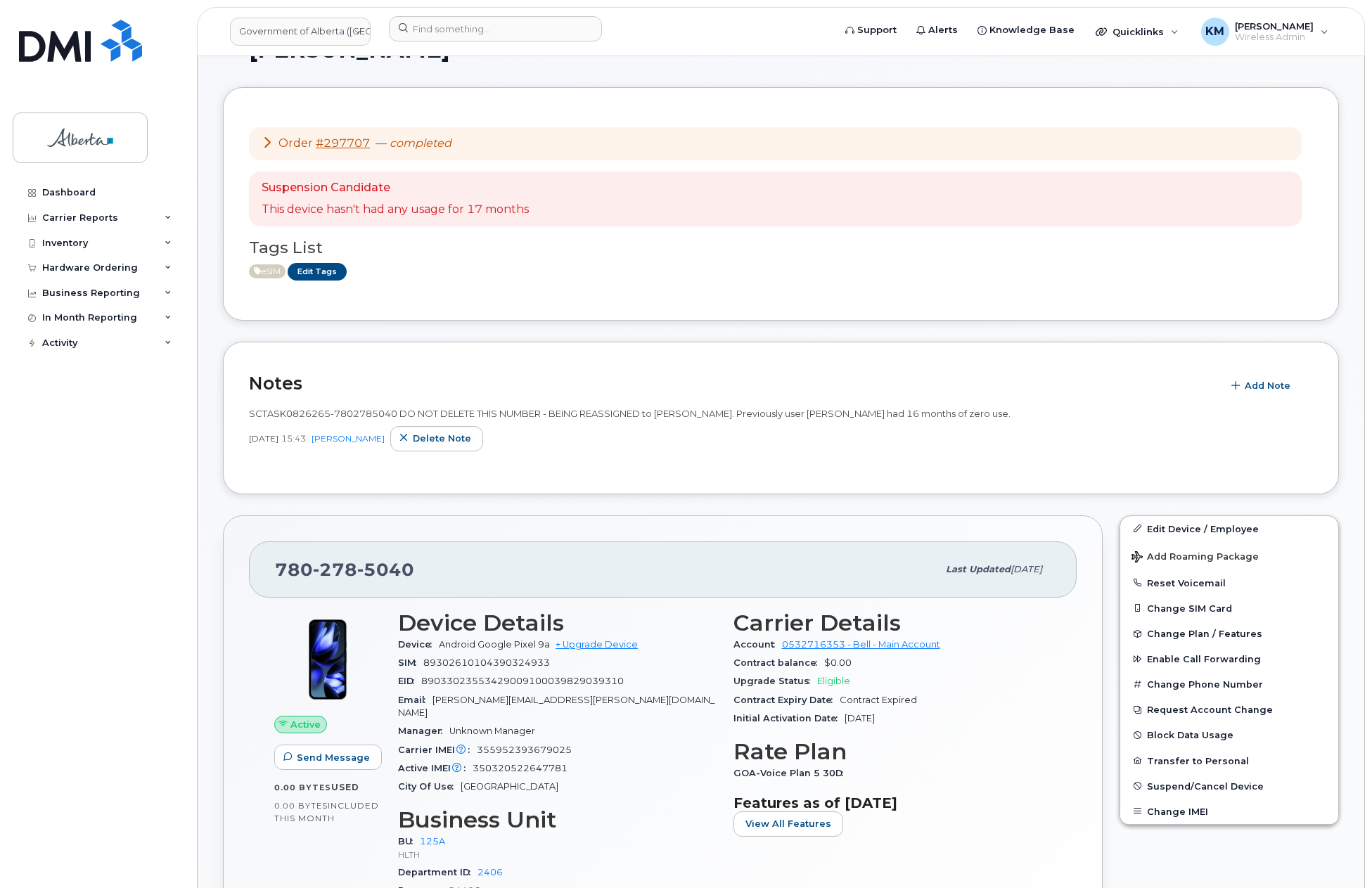
scroll to position [211, 0]
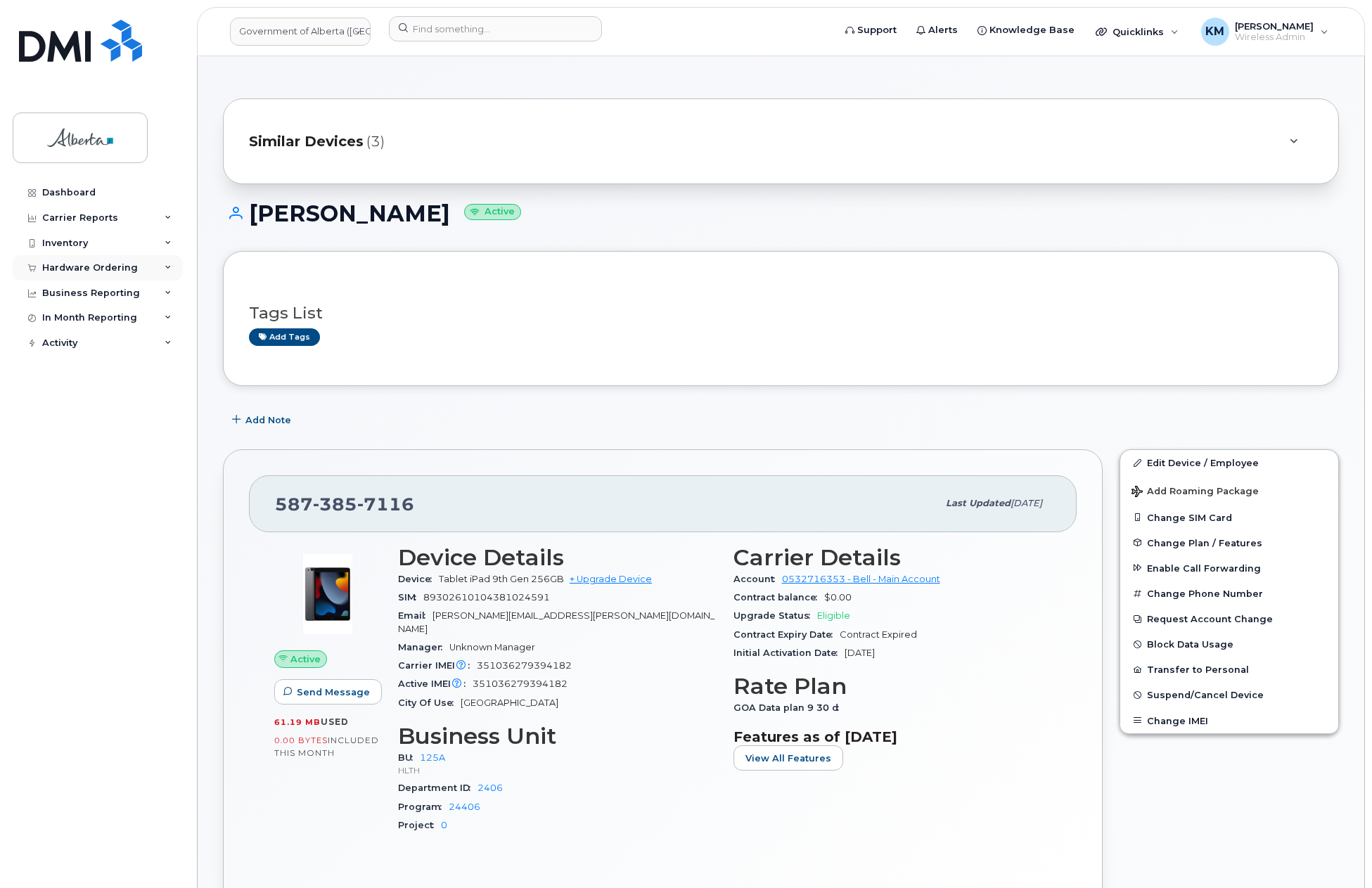
click at [119, 267] on div "Hardware Ordering" at bounding box center [90, 267] width 96 height 11
click at [81, 321] on link "Orders" at bounding box center [110, 321] width 146 height 27
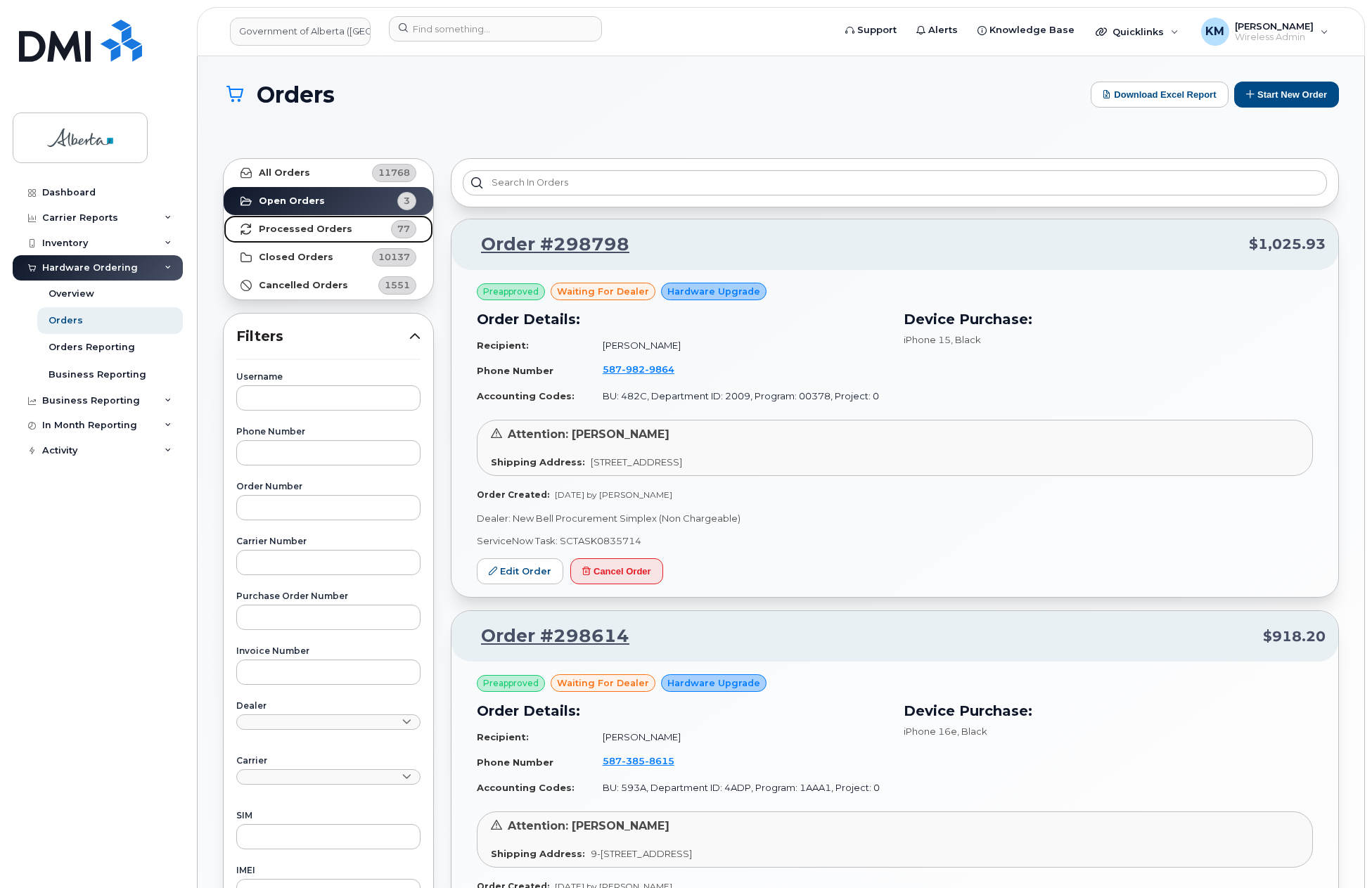
click at [313, 230] on strong "Processed Orders" at bounding box center [306, 229] width 94 height 11
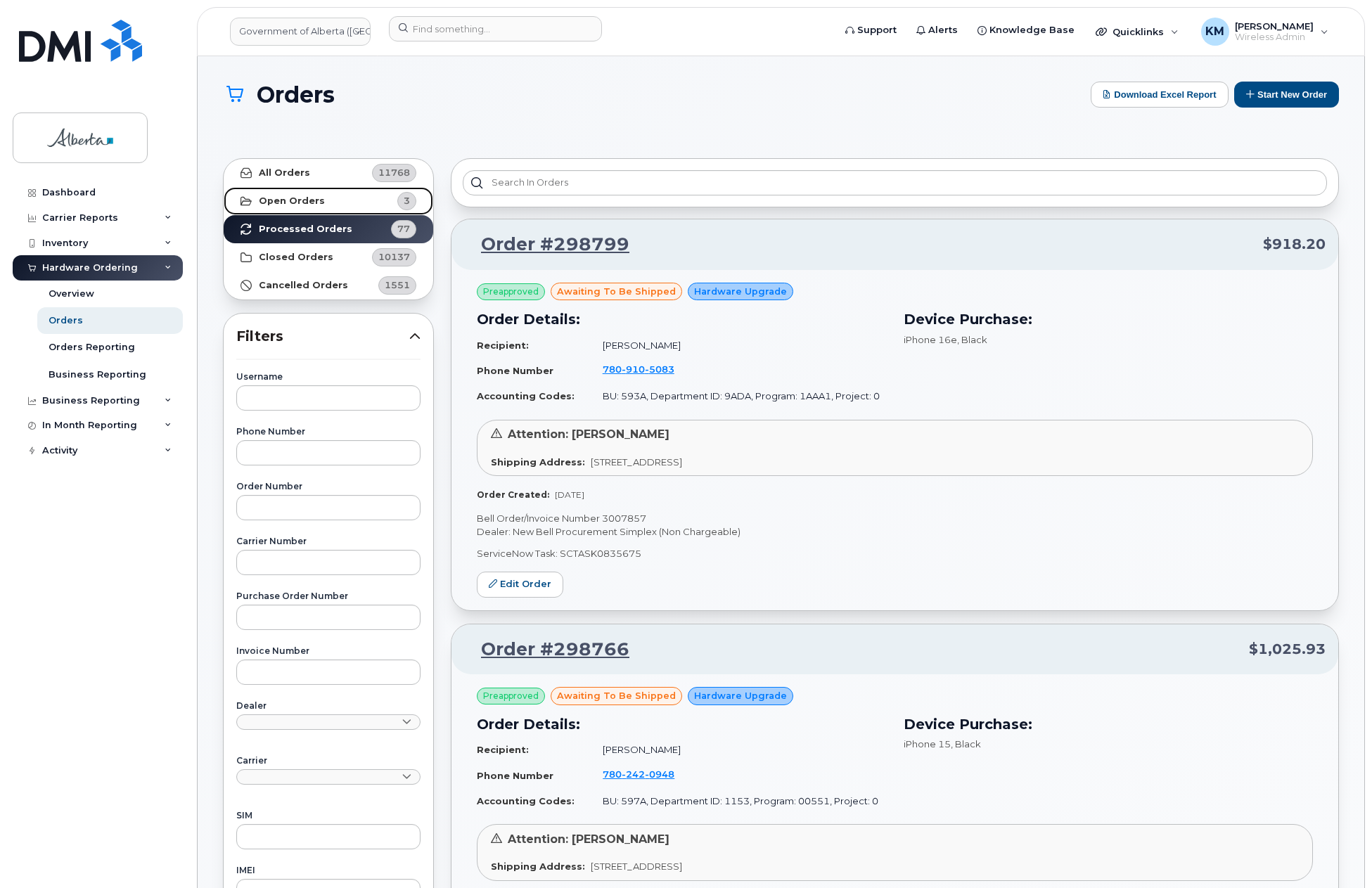
click at [312, 203] on strong "Open Orders" at bounding box center [292, 200] width 66 height 11
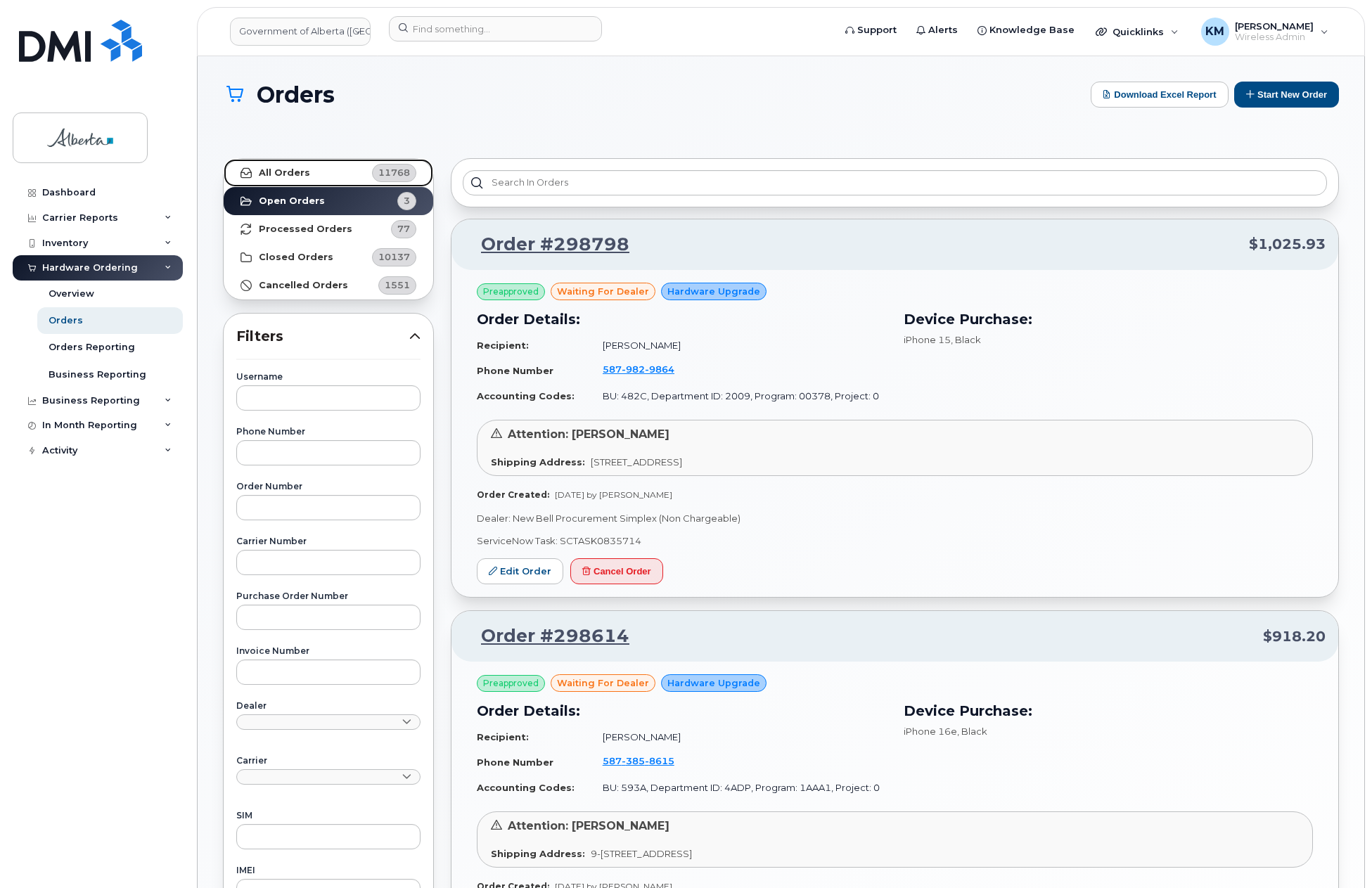
click at [336, 171] on link "All Orders 11768" at bounding box center [328, 173] width 209 height 28
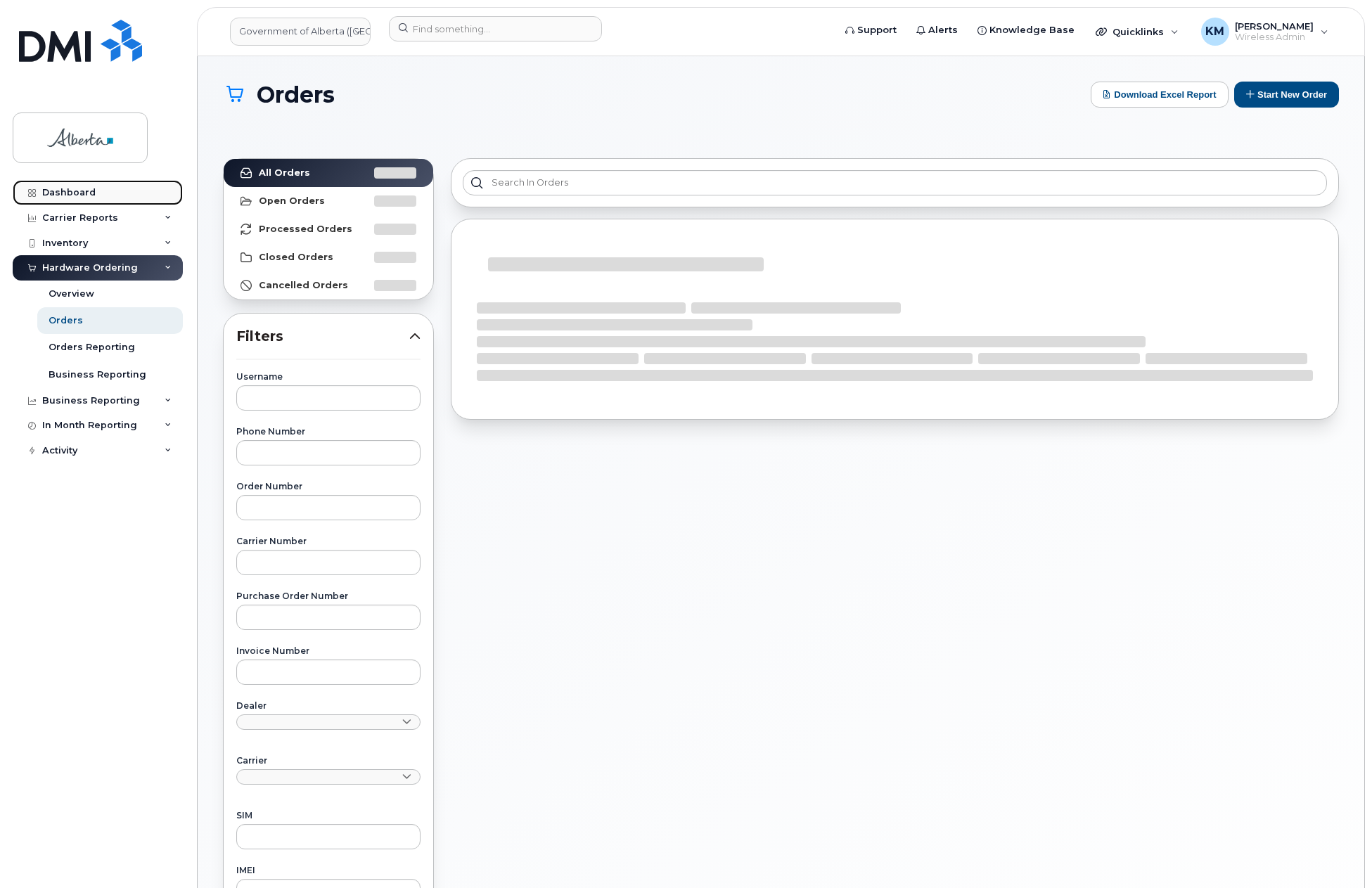
click at [53, 196] on div "Dashboard" at bounding box center [69, 192] width 53 height 11
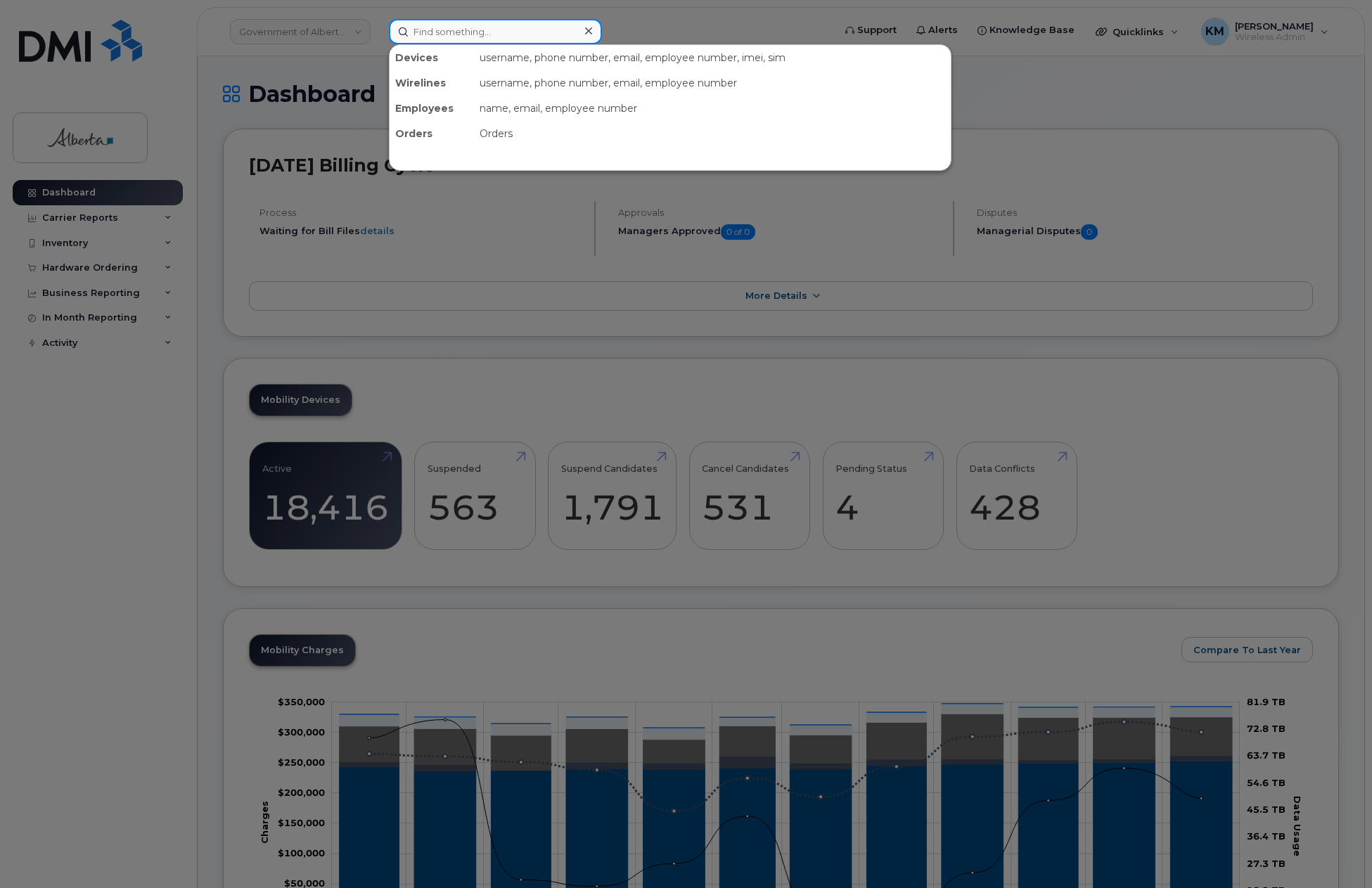
click at [460, 37] on input at bounding box center [495, 32] width 213 height 25
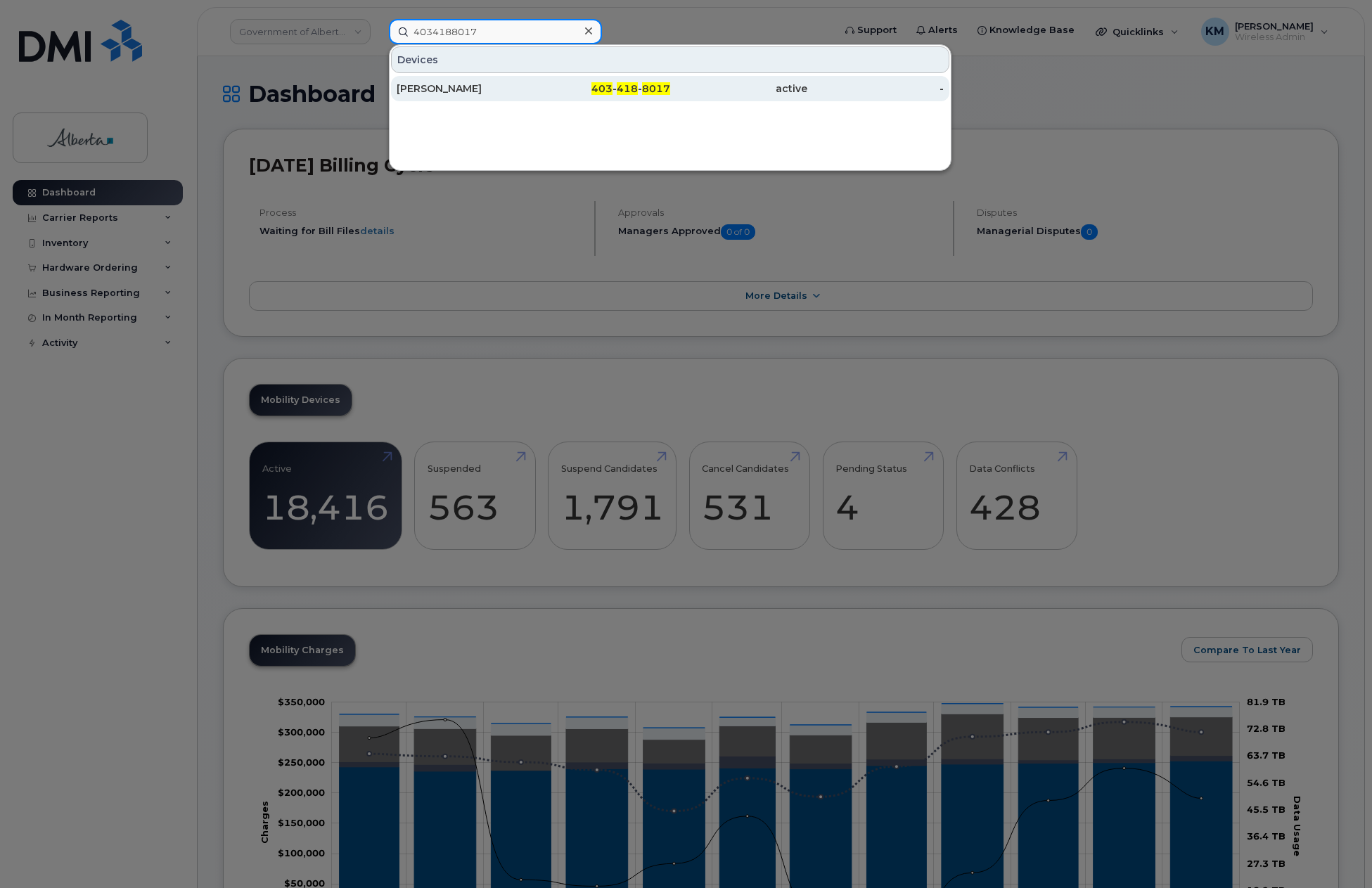
type input "4034188017"
click at [486, 94] on div "[PERSON_NAME]" at bounding box center [465, 88] width 137 height 14
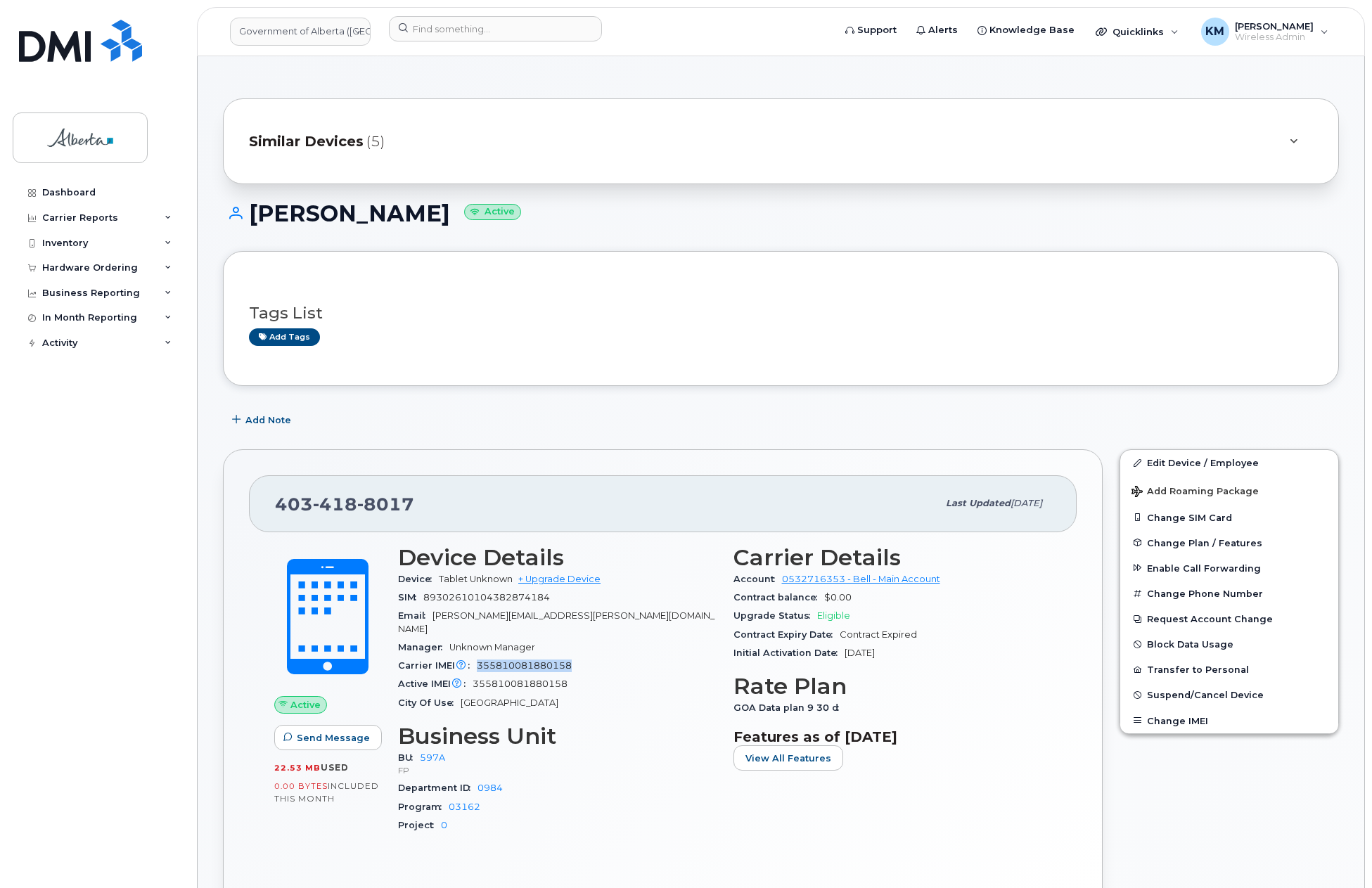
drag, startPoint x: 579, startPoint y: 655, endPoint x: 474, endPoint y: 655, distance: 105.0
click at [474, 657] on div "Carrier IMEI Carrier IMEI is reported during the last billing cycle or change o…" at bounding box center [557, 666] width 318 height 19
copy span "355810081880158"
click at [1156, 716] on button "Change IMEI" at bounding box center [1229, 721] width 218 height 25
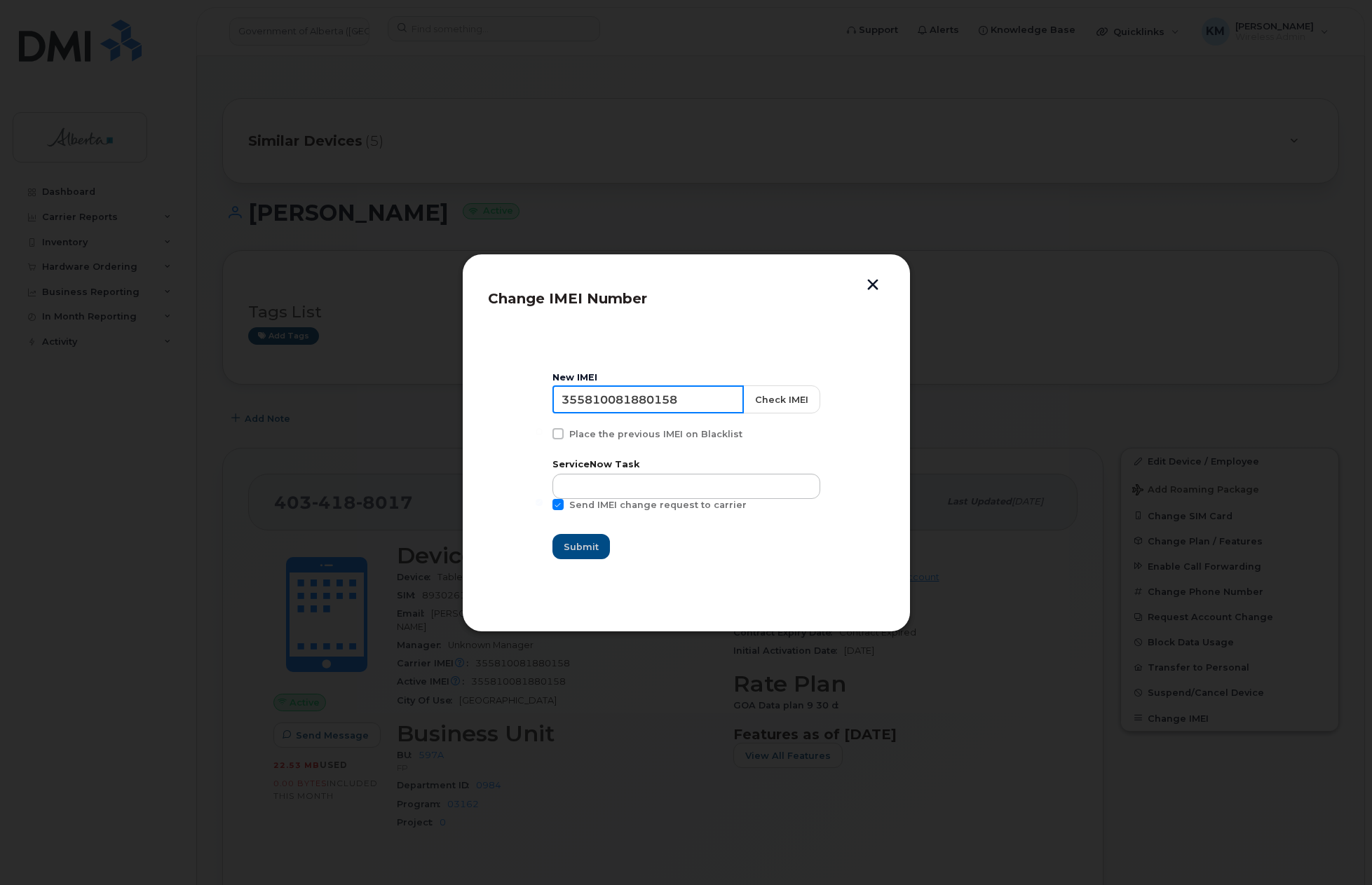
drag, startPoint x: 703, startPoint y: 401, endPoint x: 510, endPoint y: 399, distance: 193.0
click at [510, 399] on section "New IMEI [TECHNICAL_ID] Check IMEI Place the previous IMEI on Blacklist Service…" at bounding box center [686, 465] width 397 height 280
type input "352628750943005"
click at [763, 395] on button "Check IMEI" at bounding box center [781, 400] width 77 height 28
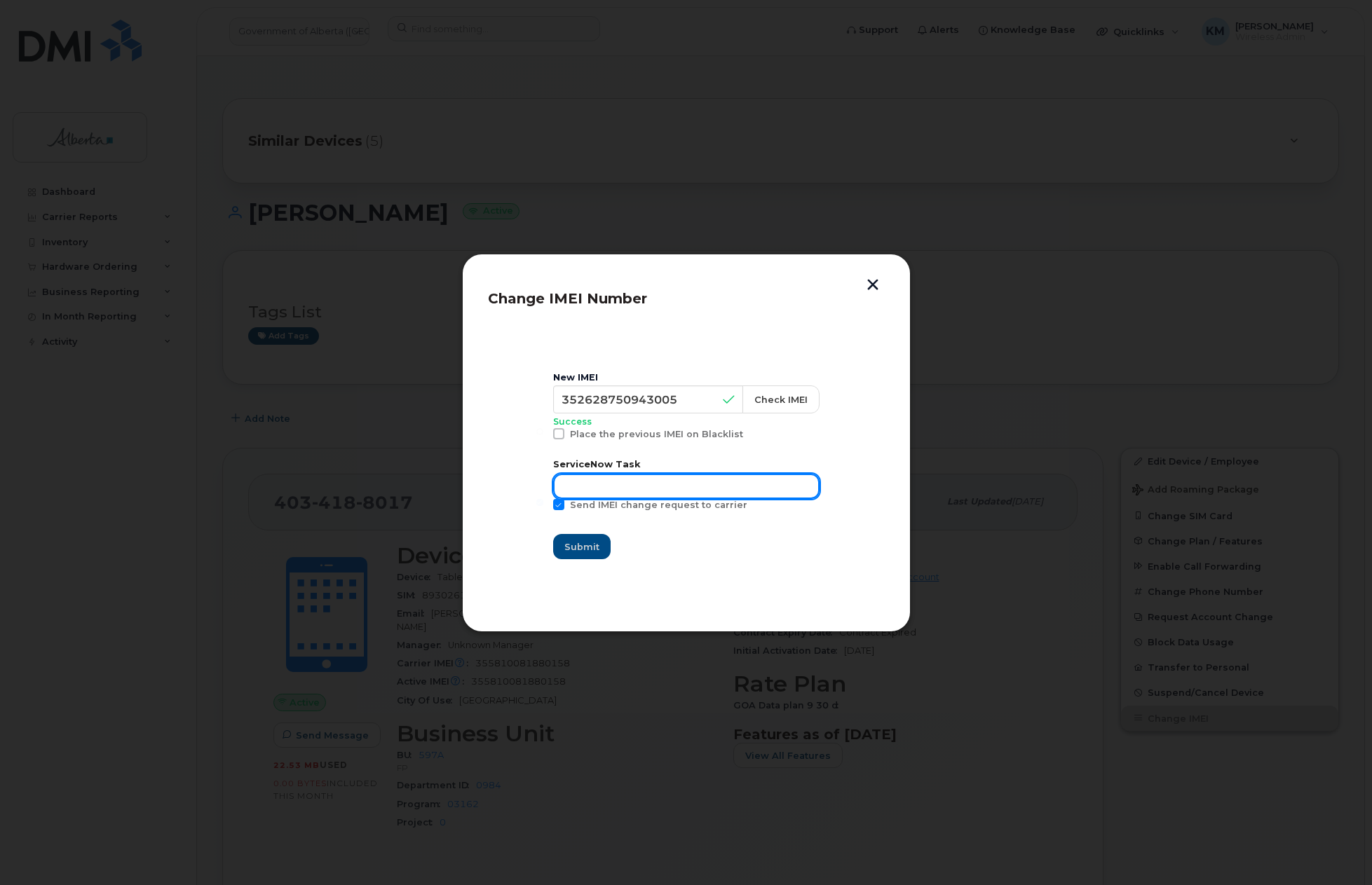
click at [645, 497] on input "text" at bounding box center [686, 486] width 266 height 25
type input "SCTASK0836210"
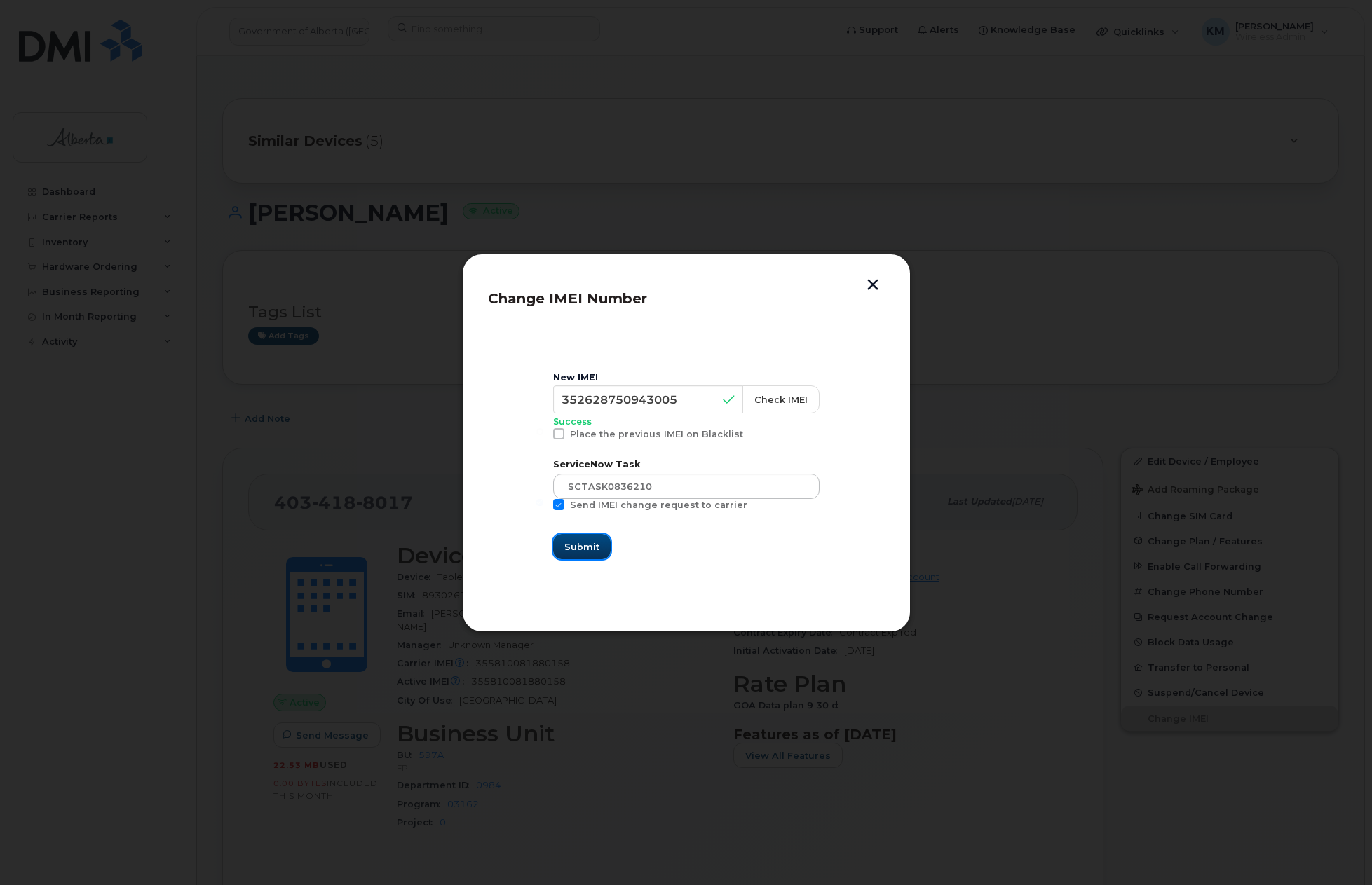
click at [599, 553] on span "Submit" at bounding box center [581, 547] width 35 height 13
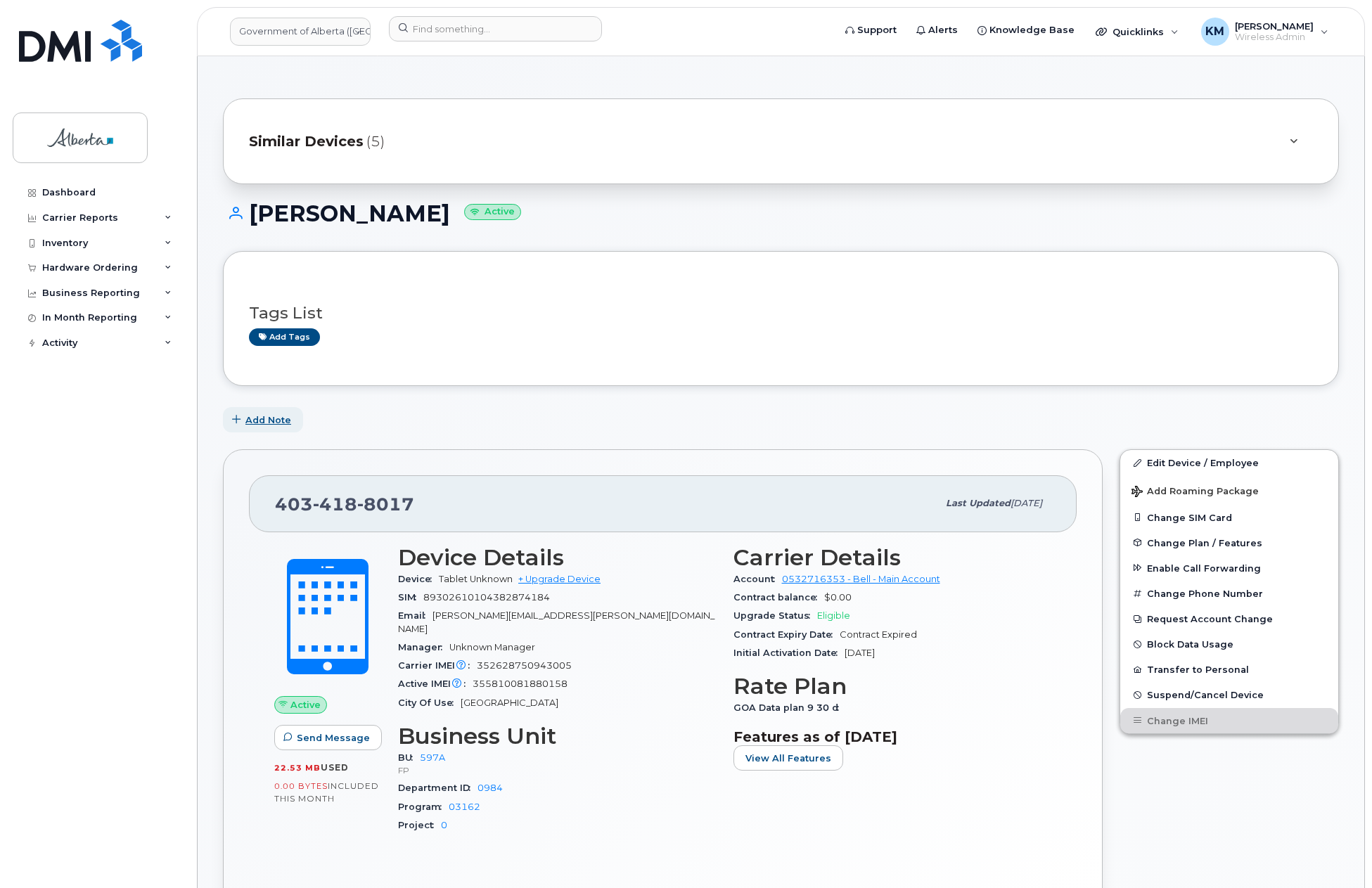
click at [275, 414] on span "Add Note" at bounding box center [269, 420] width 46 height 13
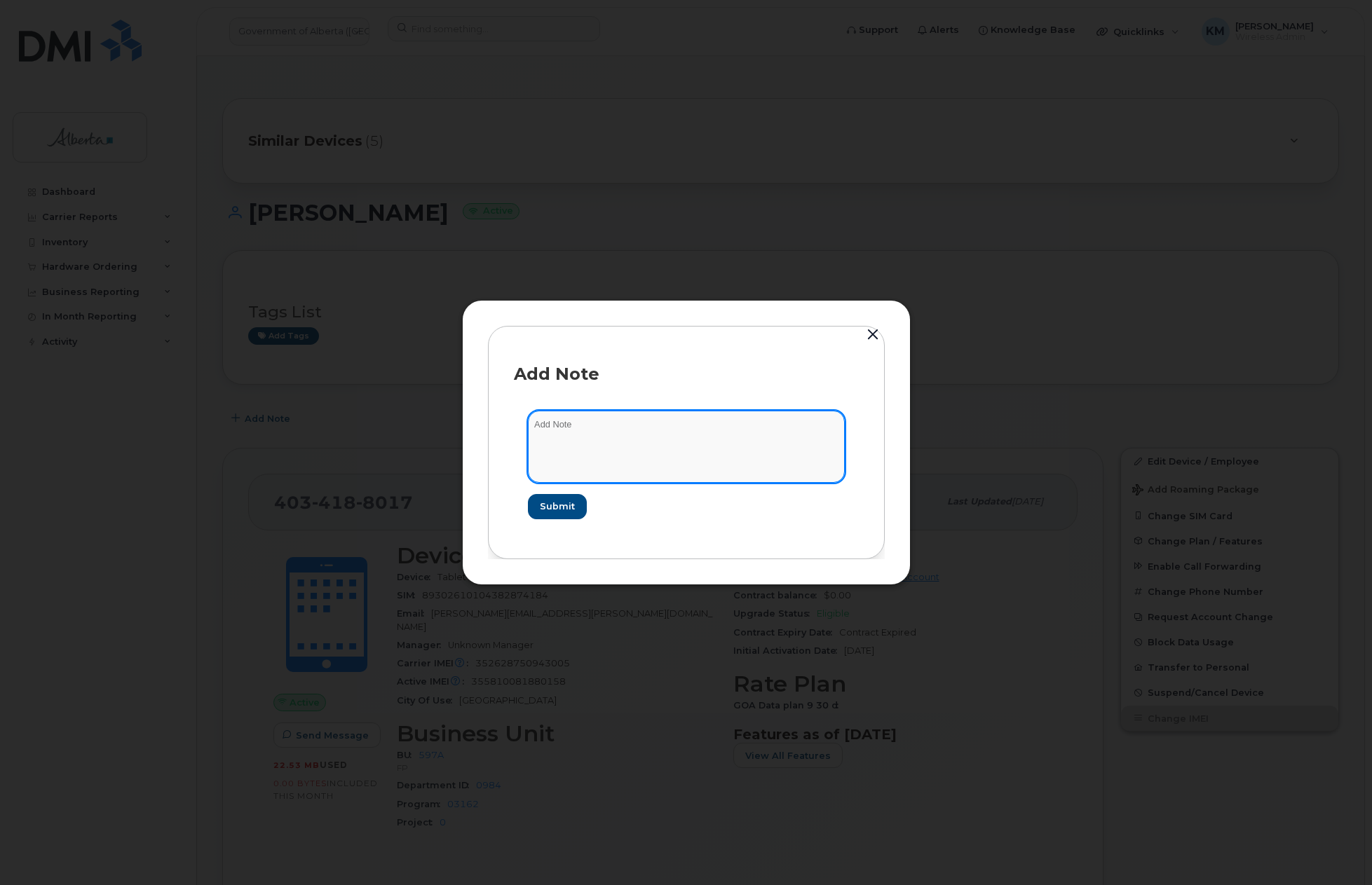
click at [596, 439] on textarea at bounding box center [686, 446] width 317 height 72
type textarea "s"
click at [649, 420] on textarea "SCTASK0836210 -" at bounding box center [686, 446] width 317 height 72
paste textarea "Device Assign Spare - (1)"
type textarea "SCTASK0836210 - Device Assign Spare - (1)"
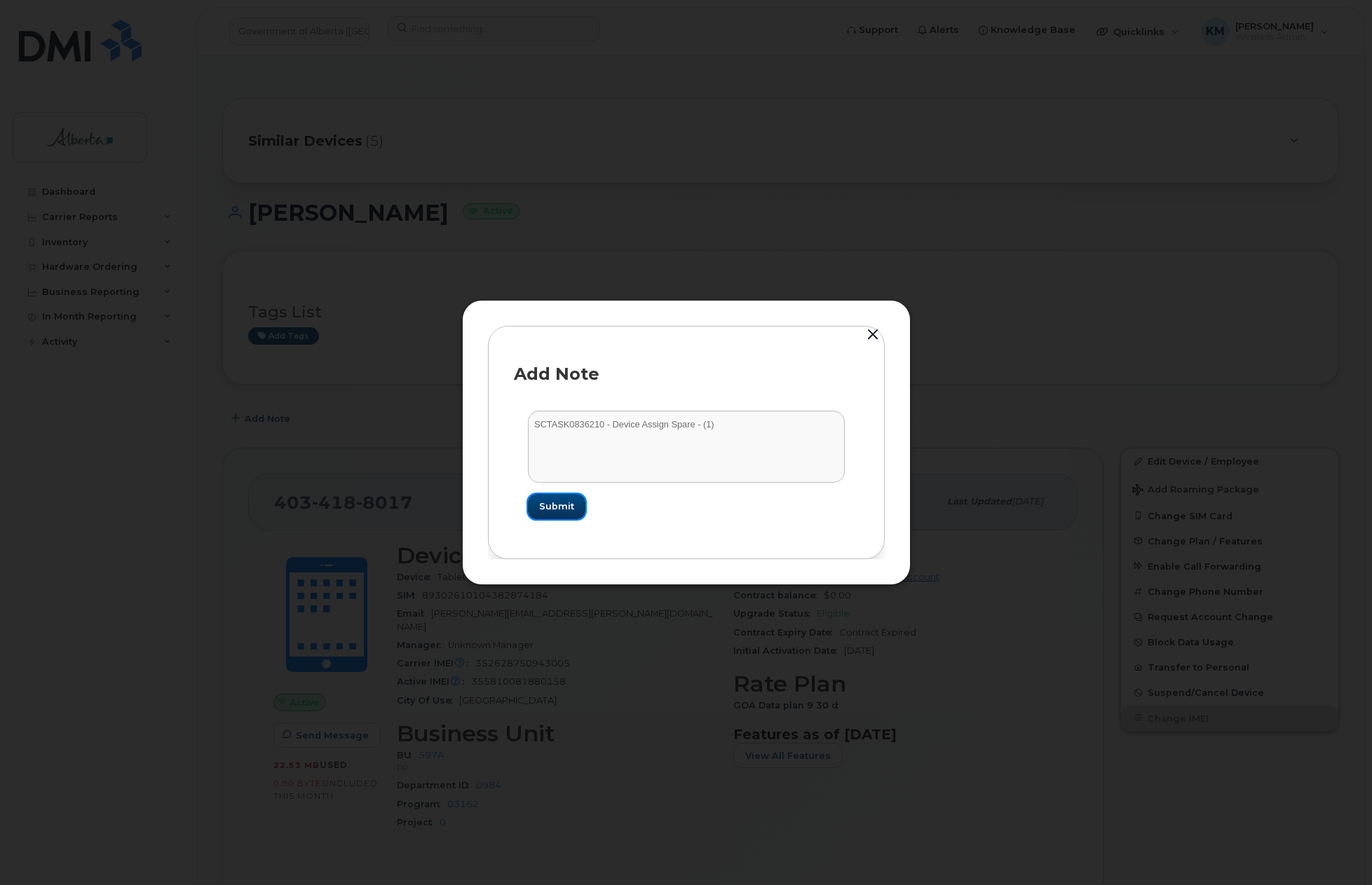
click at [555, 509] on span "Submit" at bounding box center [556, 506] width 35 height 13
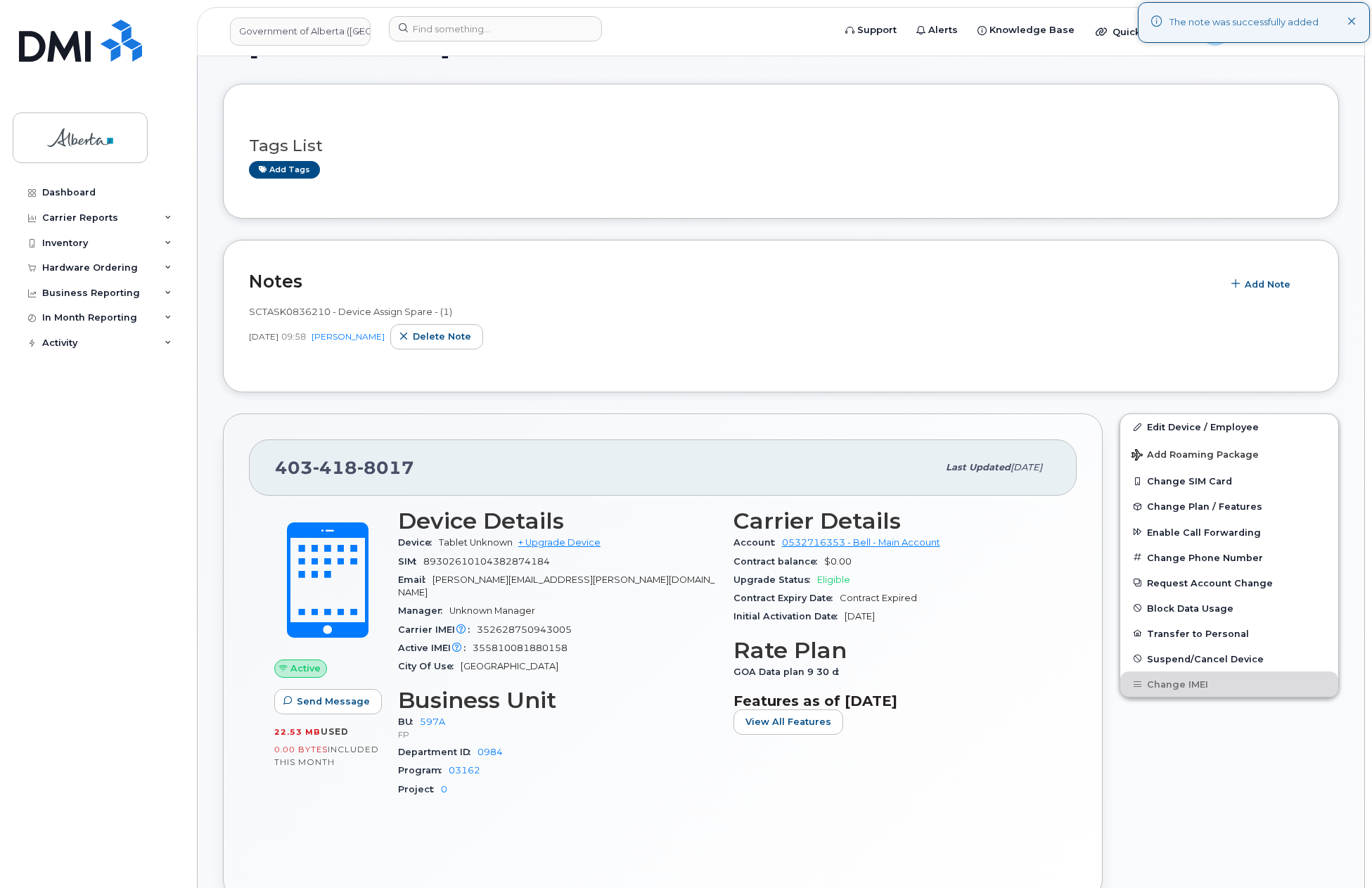
scroll to position [140, 0]
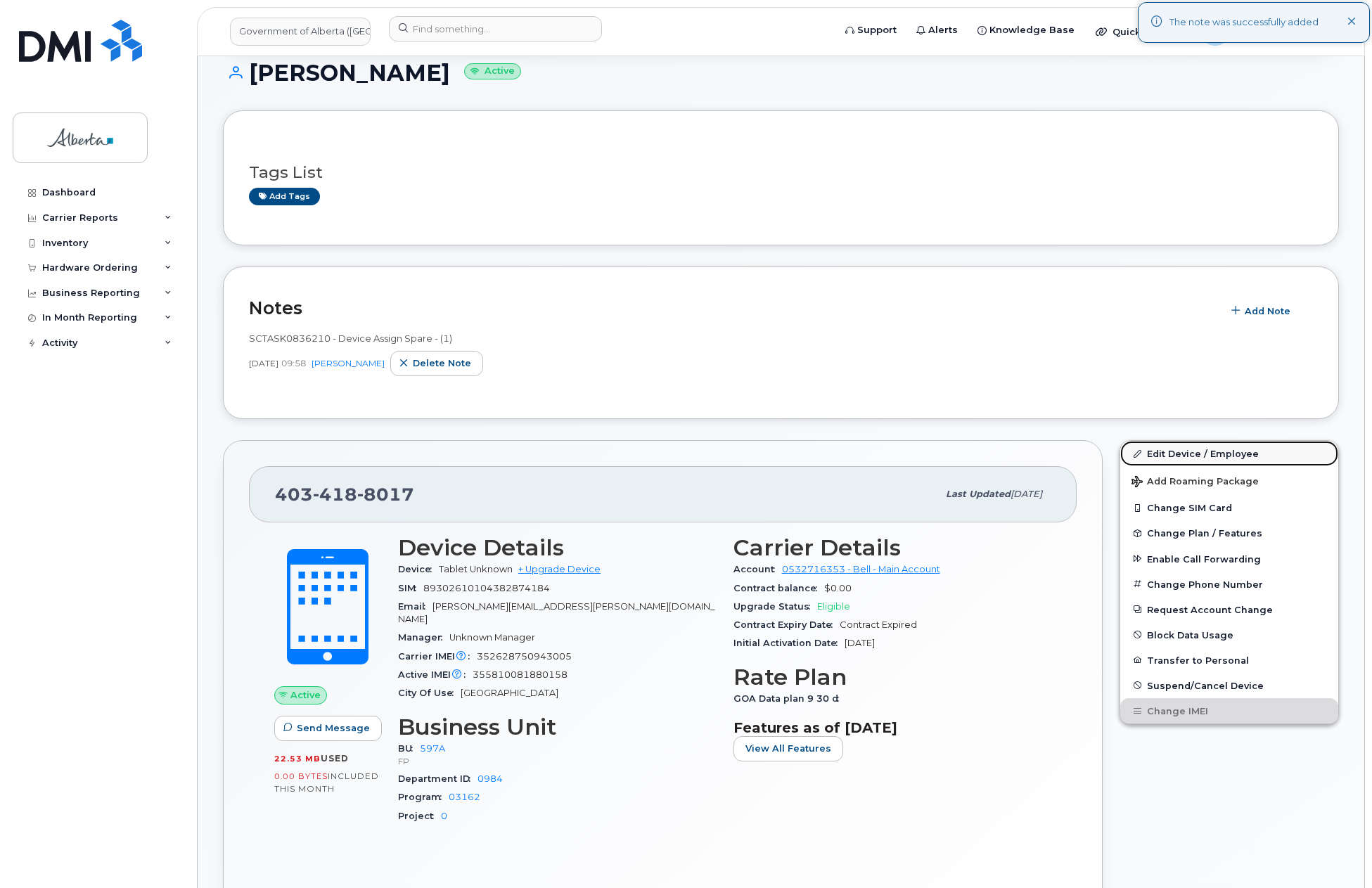
click at [1223, 451] on link "Edit Device / Employee" at bounding box center [1229, 454] width 218 height 25
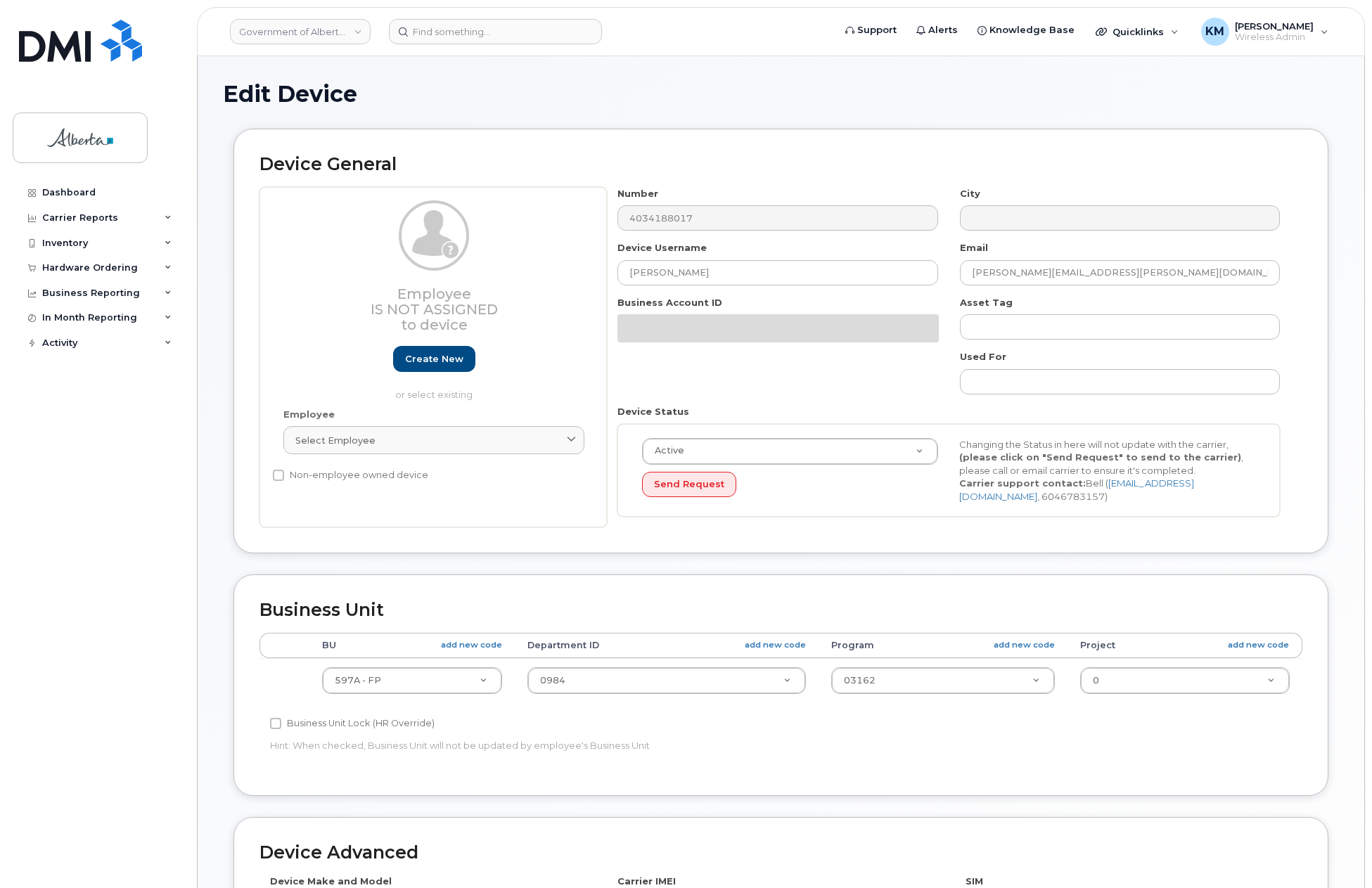
select select "4797726"
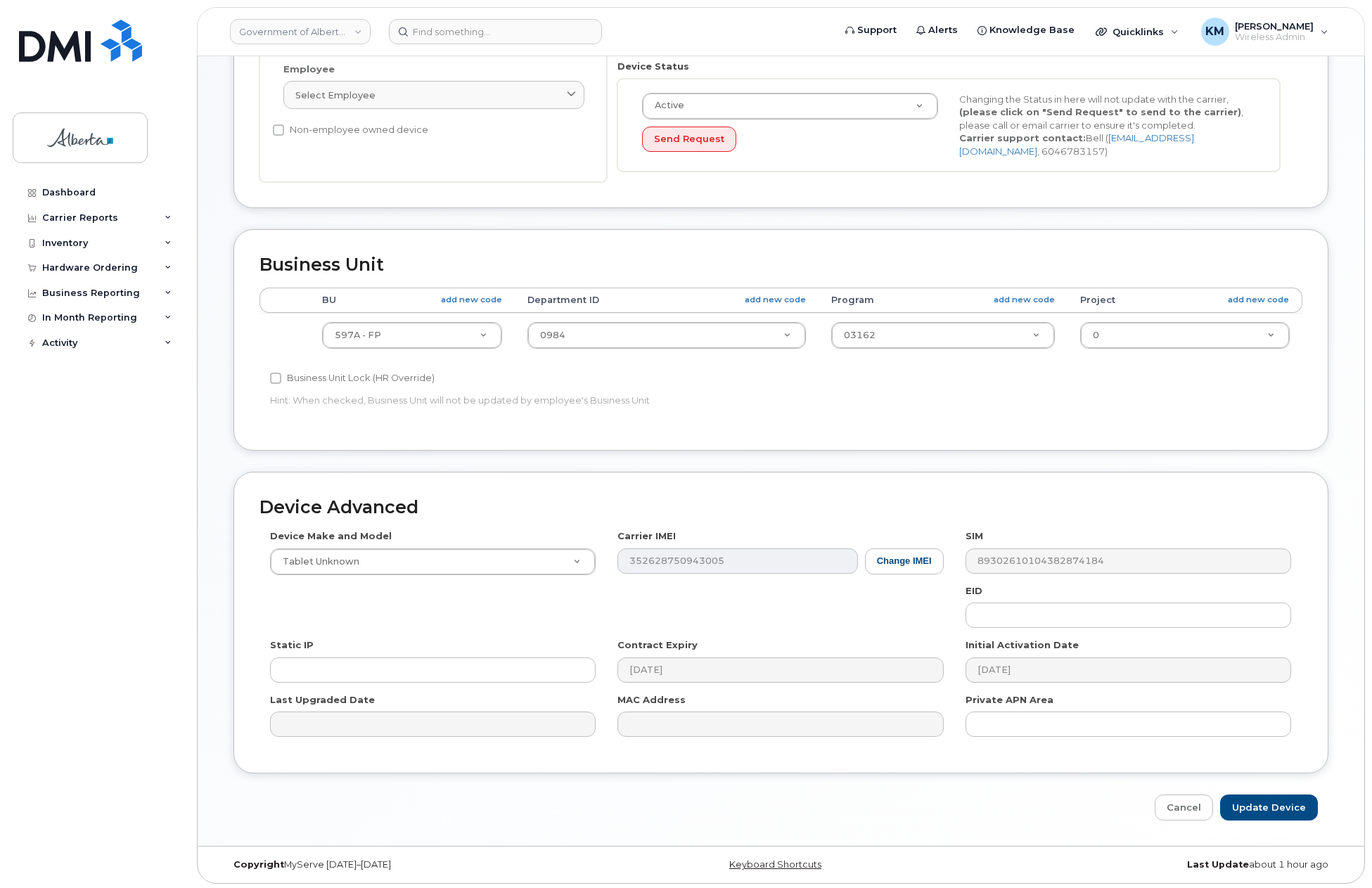
scroll to position [348, 0]
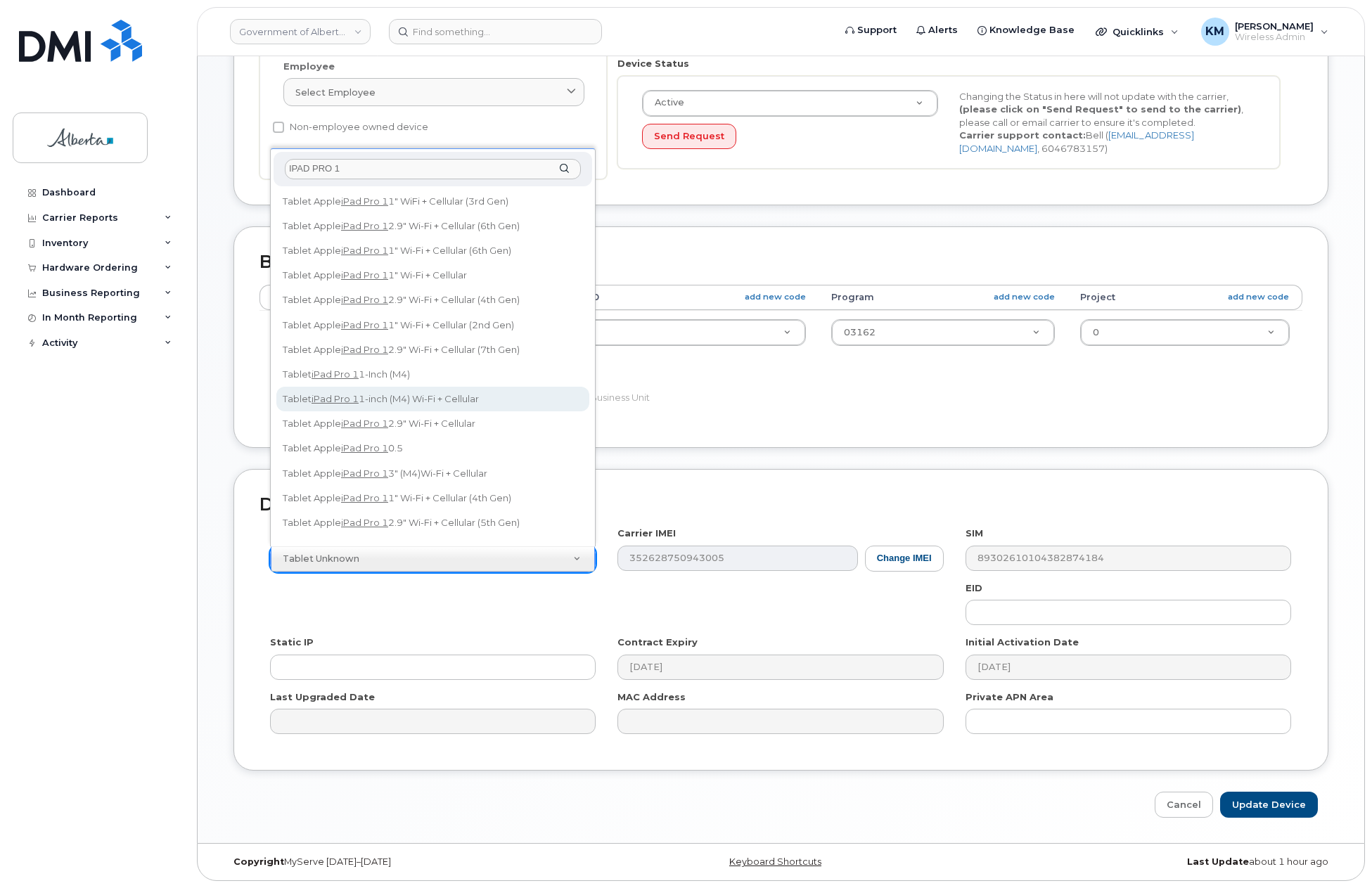
type input "IPAD PRO 1"
select select "3193"
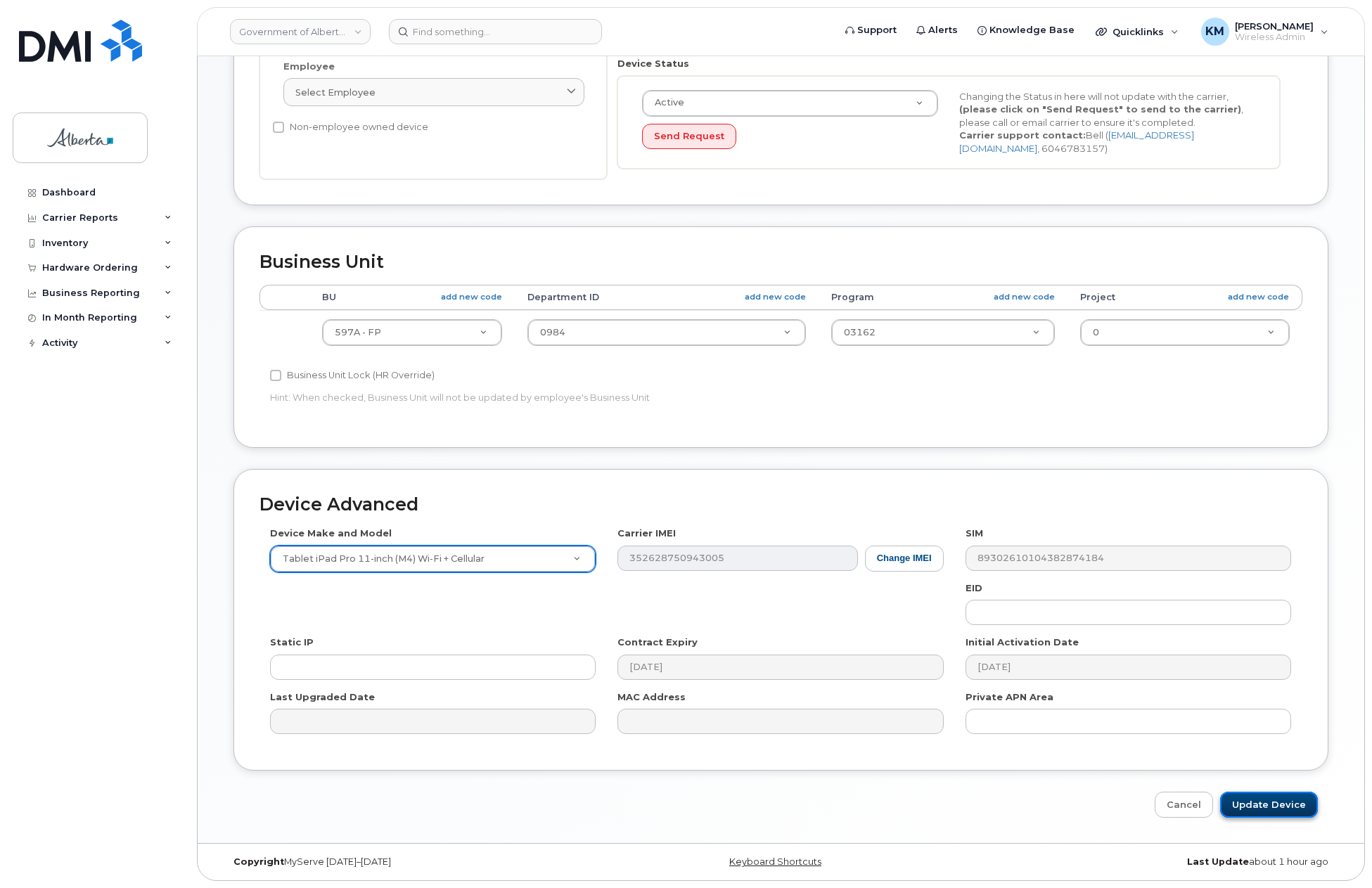
click at [1274, 801] on input "Update Device" at bounding box center [1269, 805] width 98 height 26
type input "Saving..."
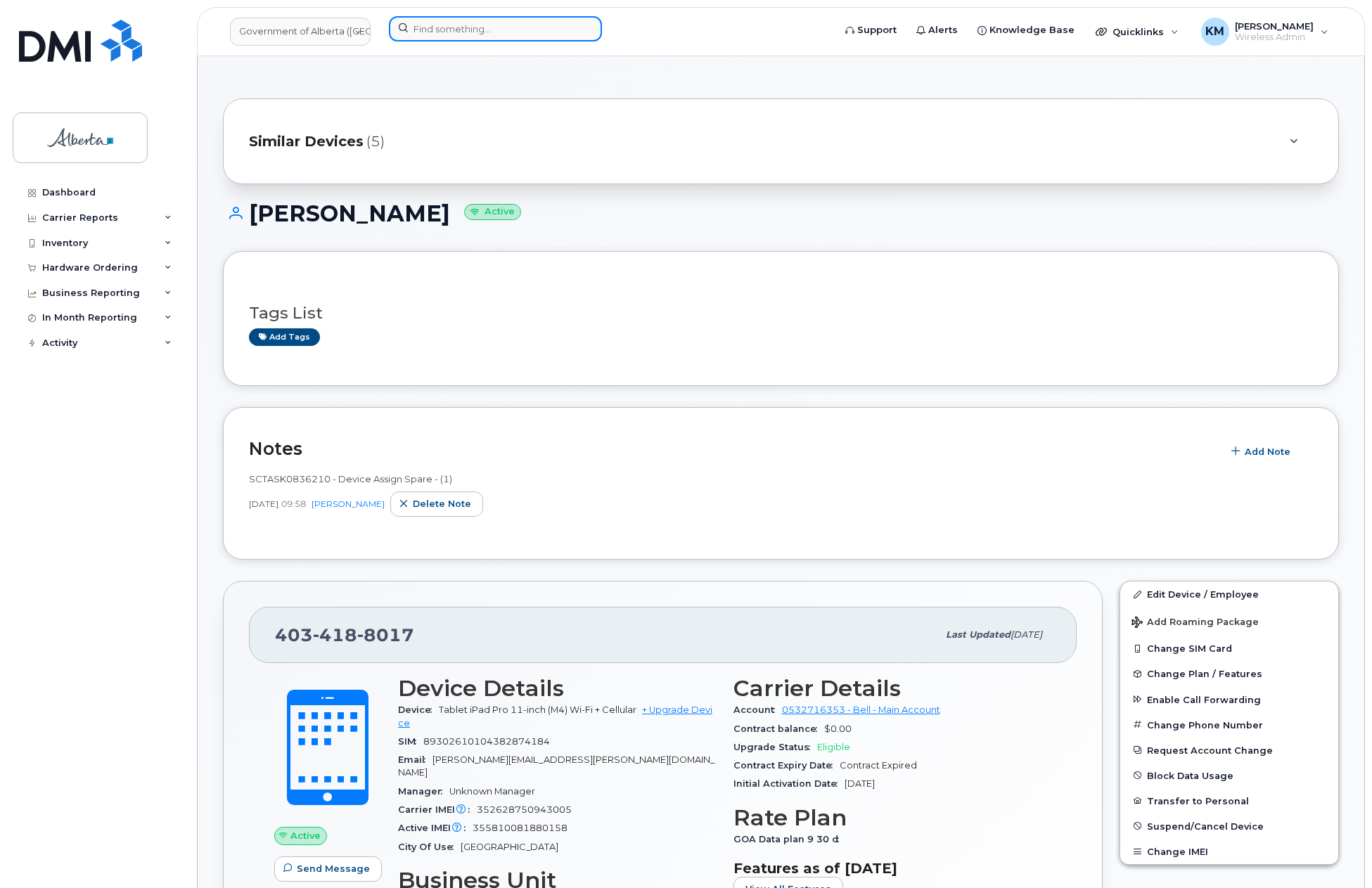
click at [460, 36] on input at bounding box center [495, 29] width 213 height 25
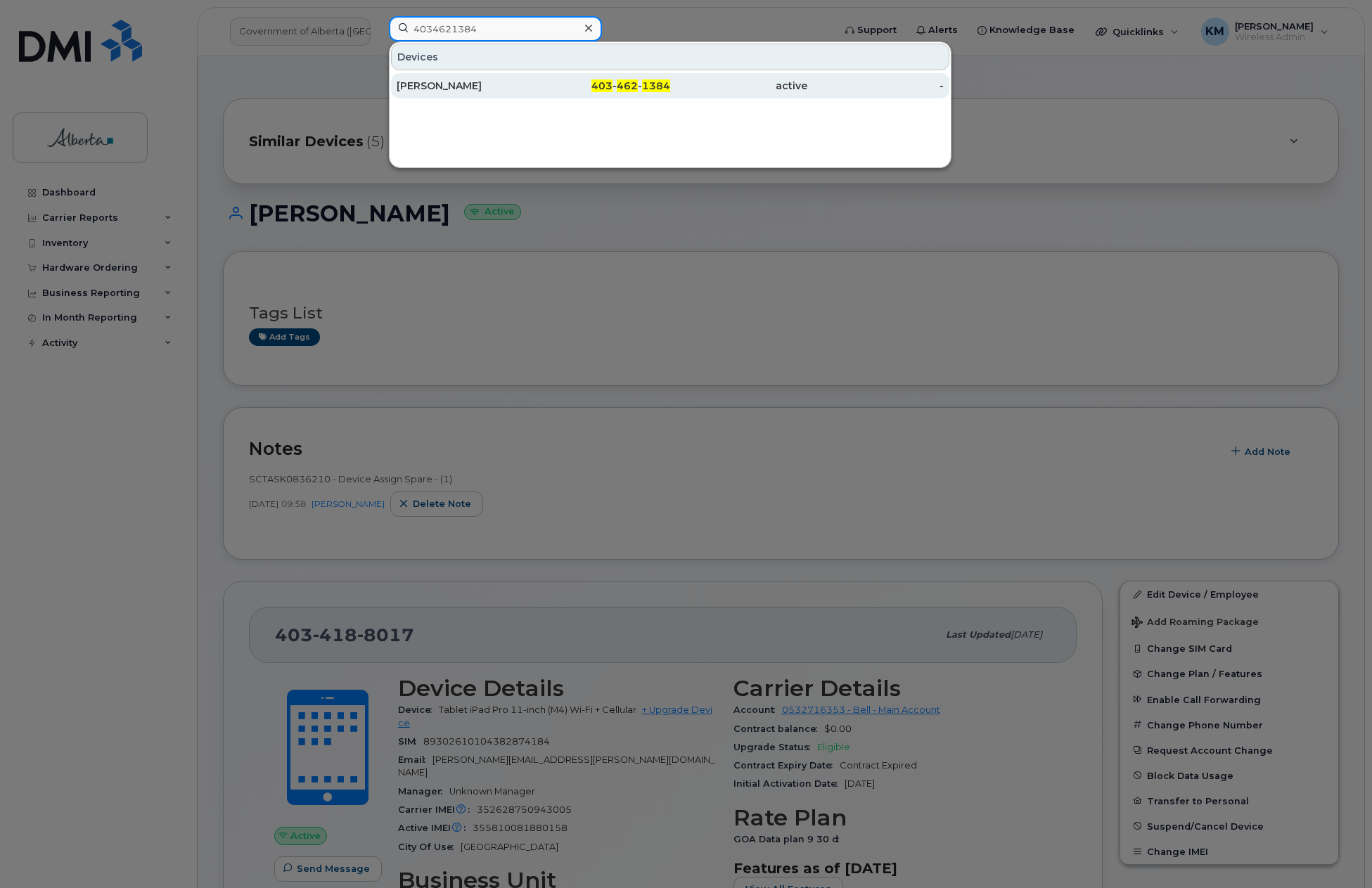
type input "4034621384"
click at [451, 88] on div "[PERSON_NAME]" at bounding box center [465, 85] width 137 height 14
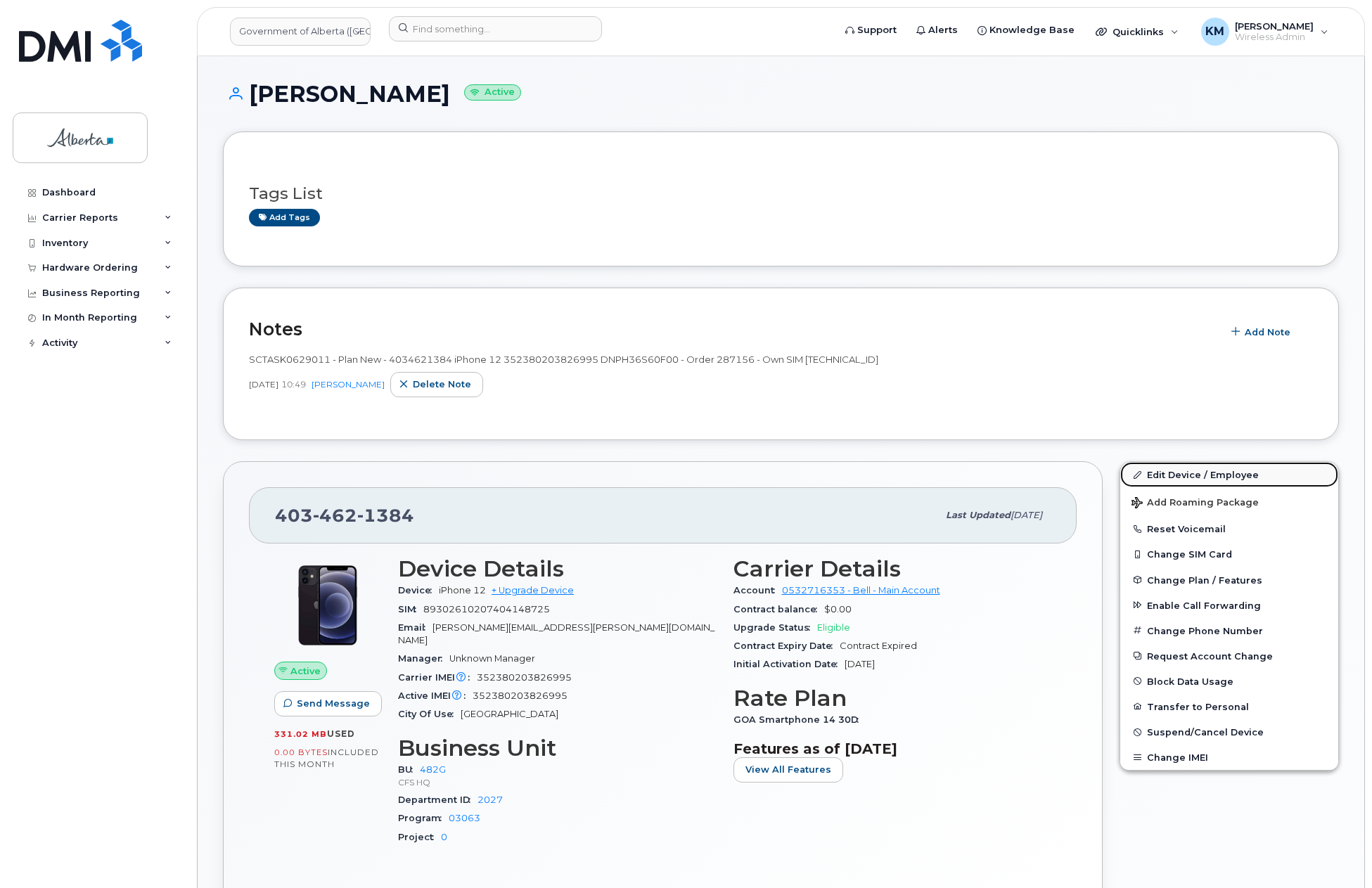
click at [1160, 473] on link "Edit Device / Employee" at bounding box center [1229, 474] width 218 height 25
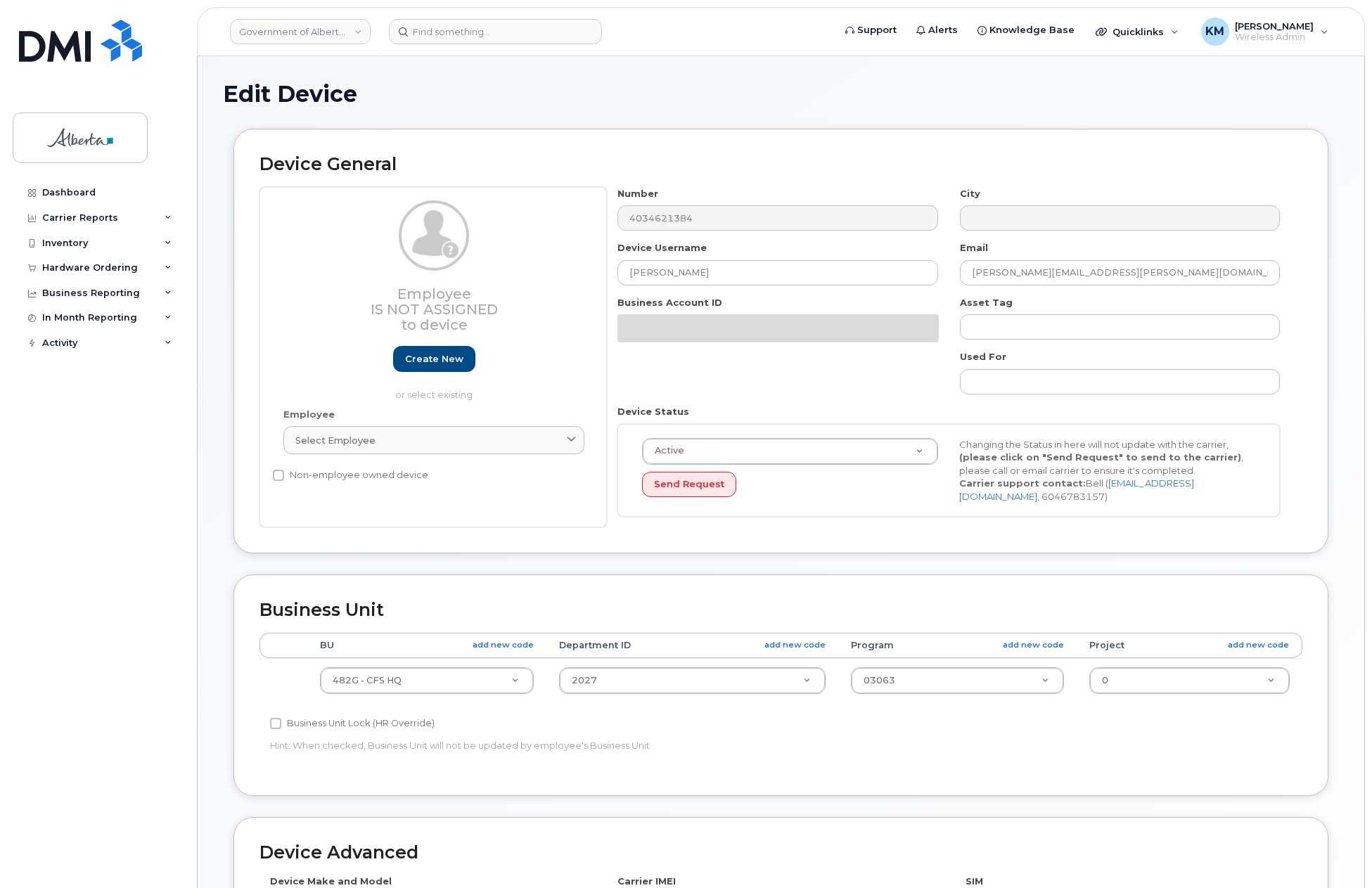
select select "4120337"
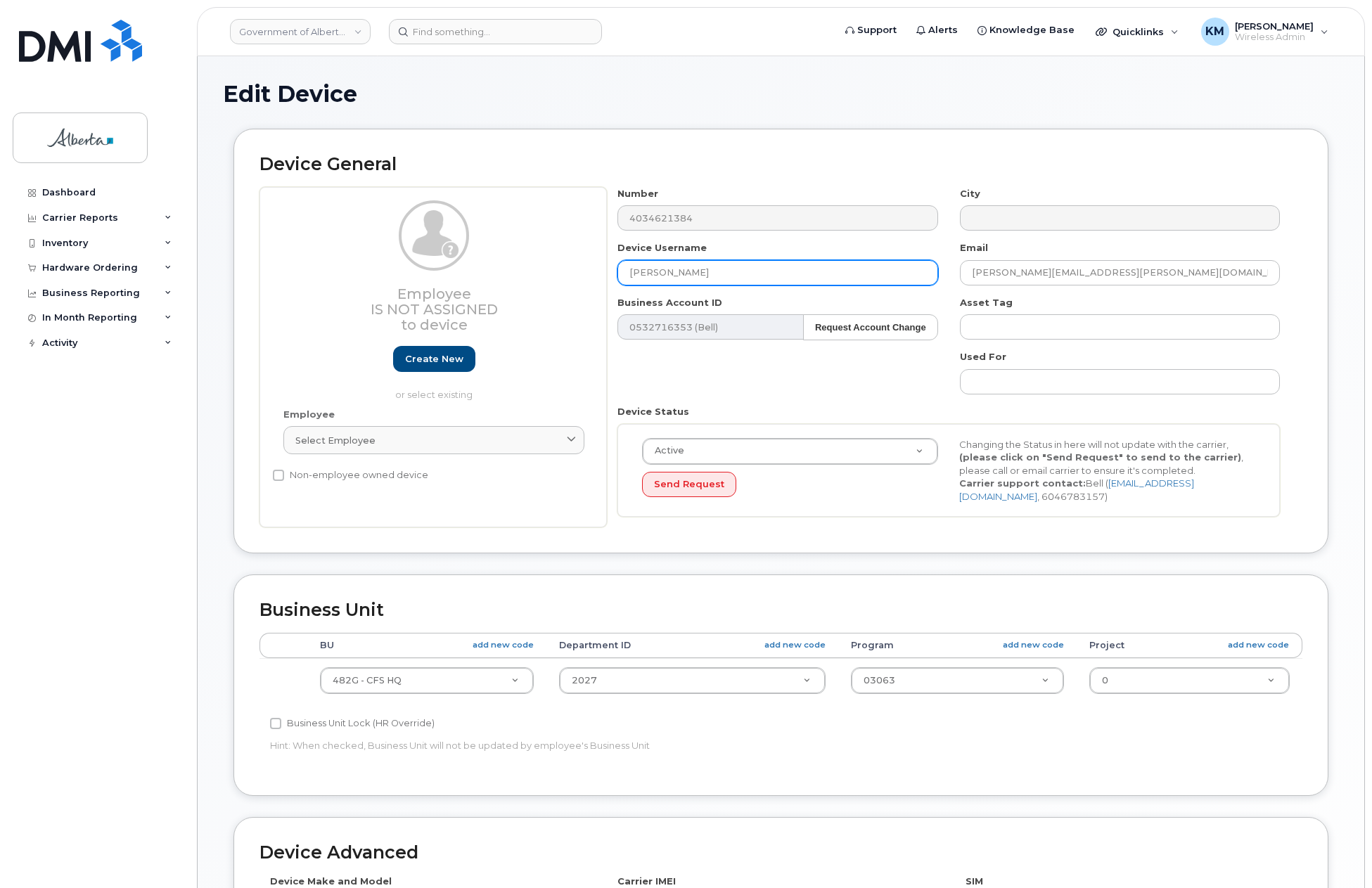
drag, startPoint x: 703, startPoint y: 274, endPoint x: 610, endPoint y: 287, distance: 93.9
click at [609, 284] on div "Device Username Lena Enkhbayar" at bounding box center [777, 264] width 342 height 45
type input "a"
type input "Amy Nguyen"
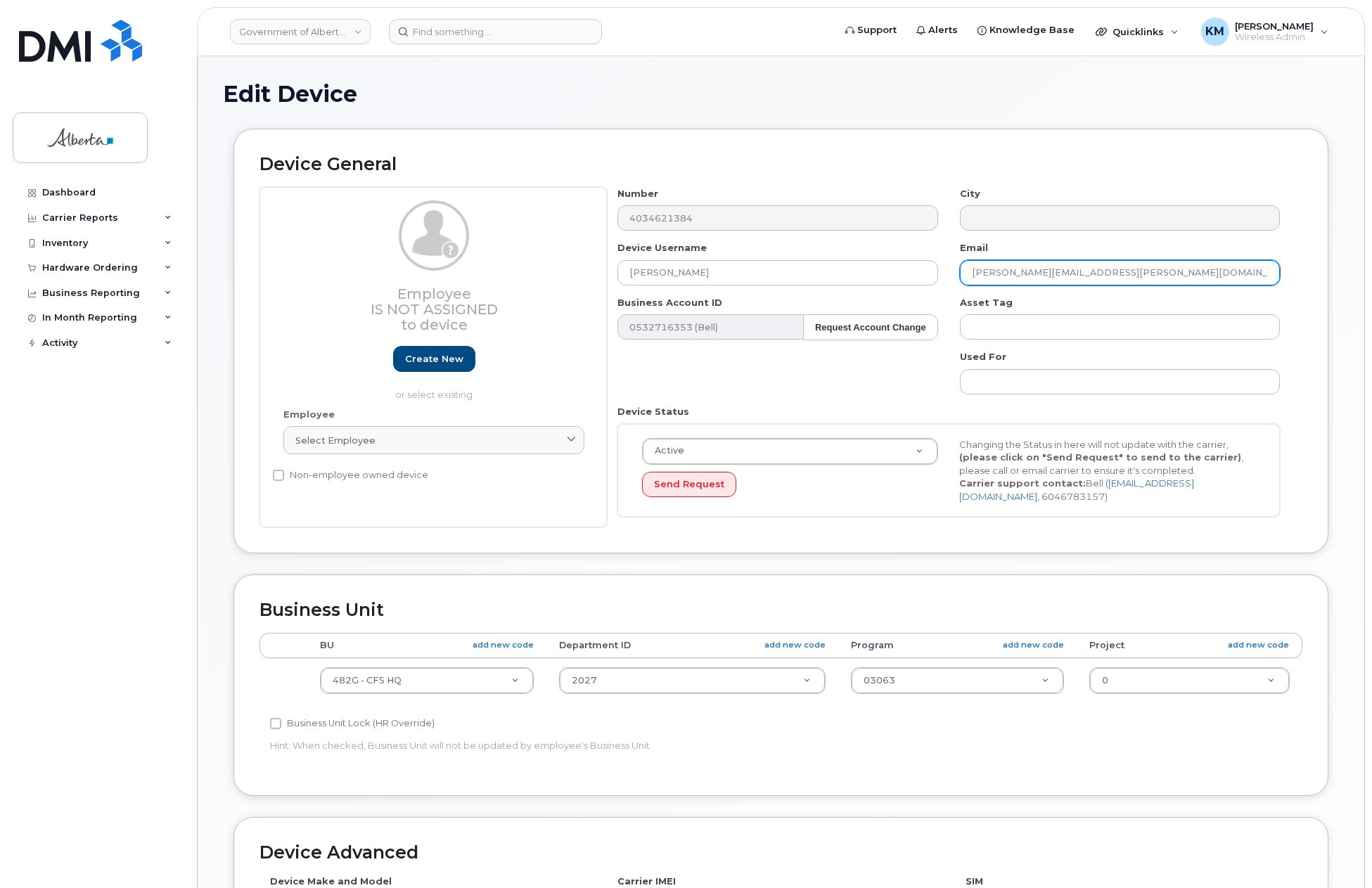
paste input "Amy.Nguyen2"
type input "Amy.Nguyen2@gov.ab.ca"
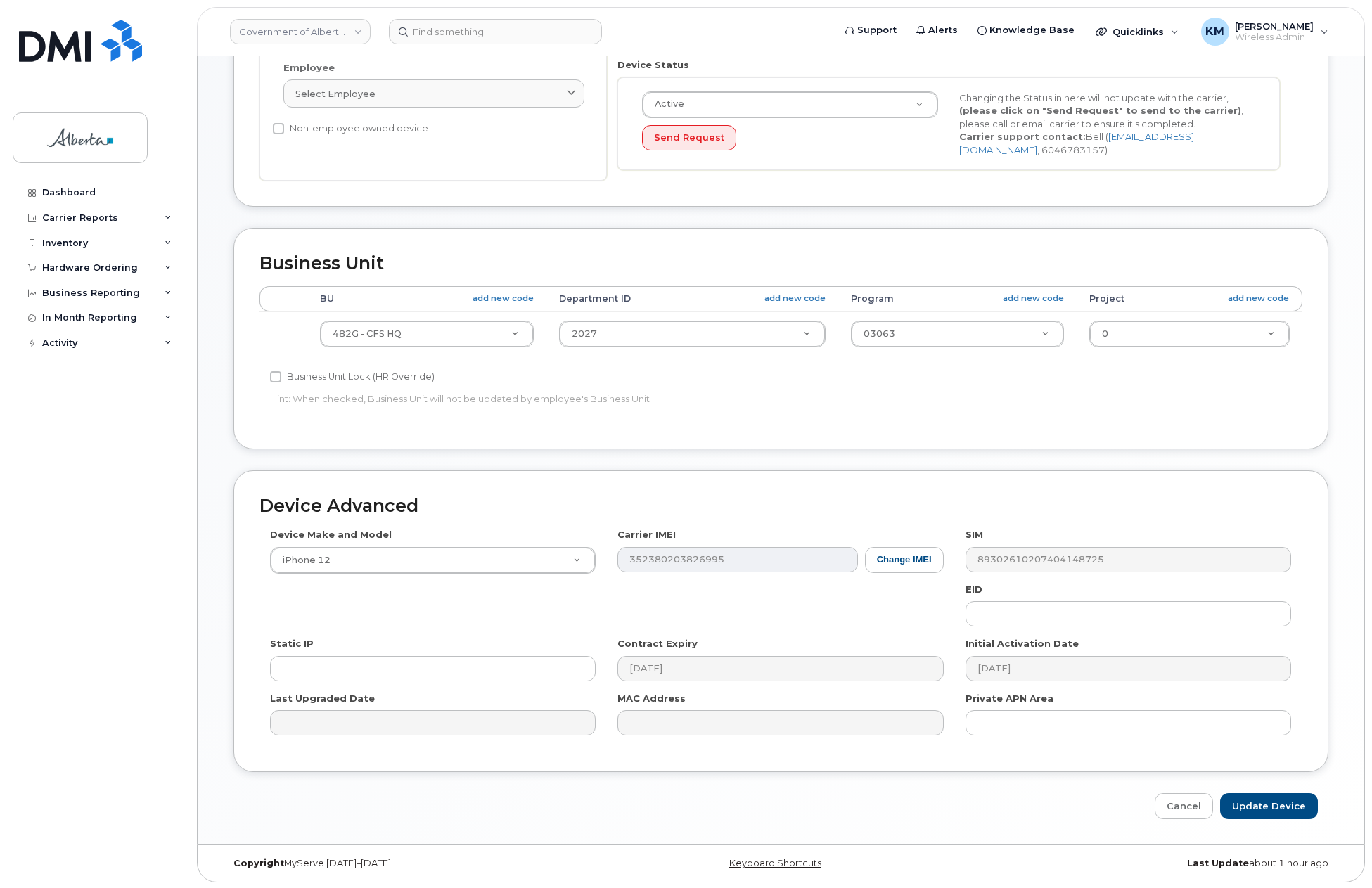
scroll to position [348, 0]
click at [1266, 803] on input "Update Device" at bounding box center [1269, 805] width 98 height 26
type input "Saving..."
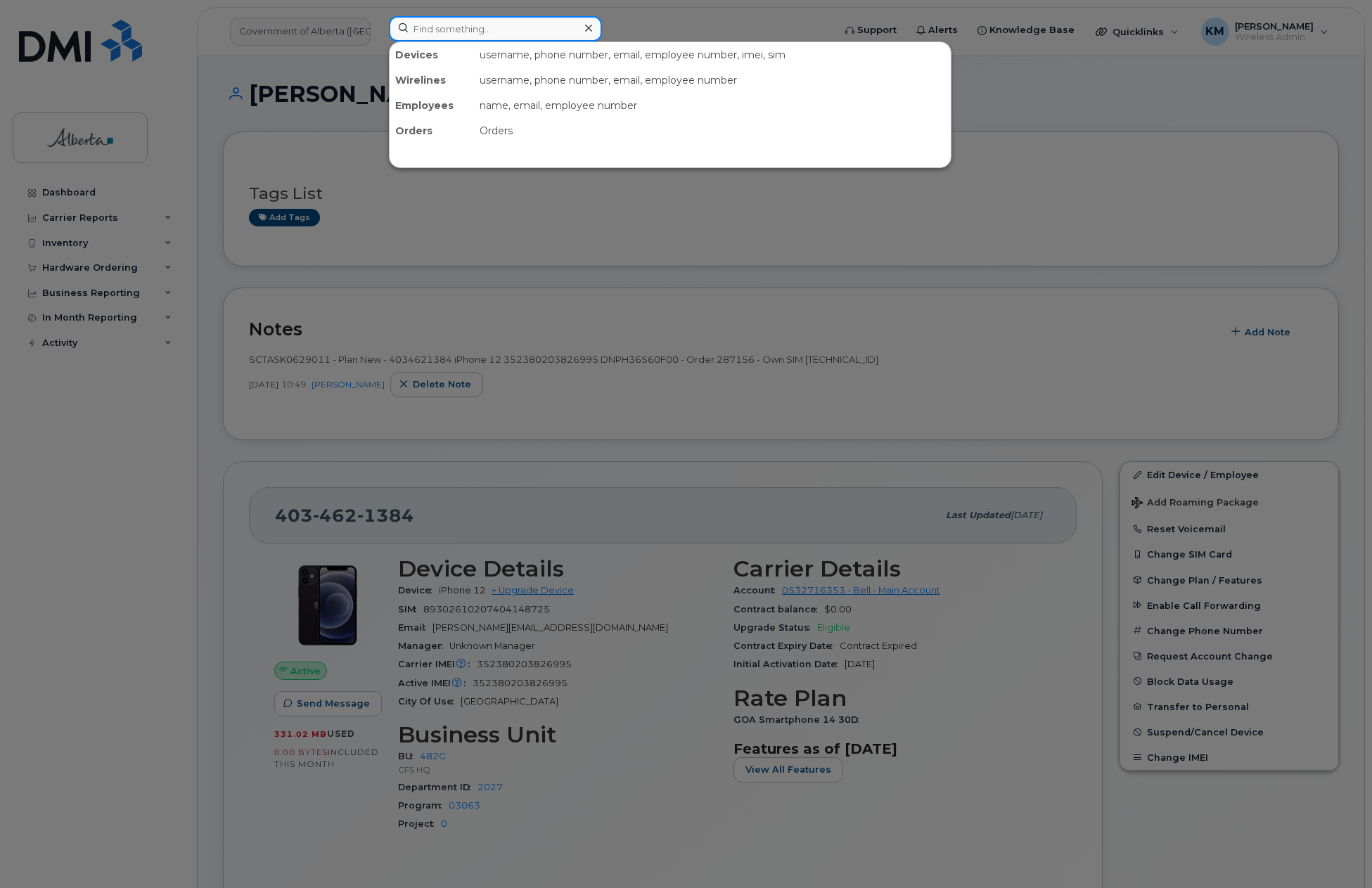
click at [528, 33] on input at bounding box center [495, 29] width 213 height 25
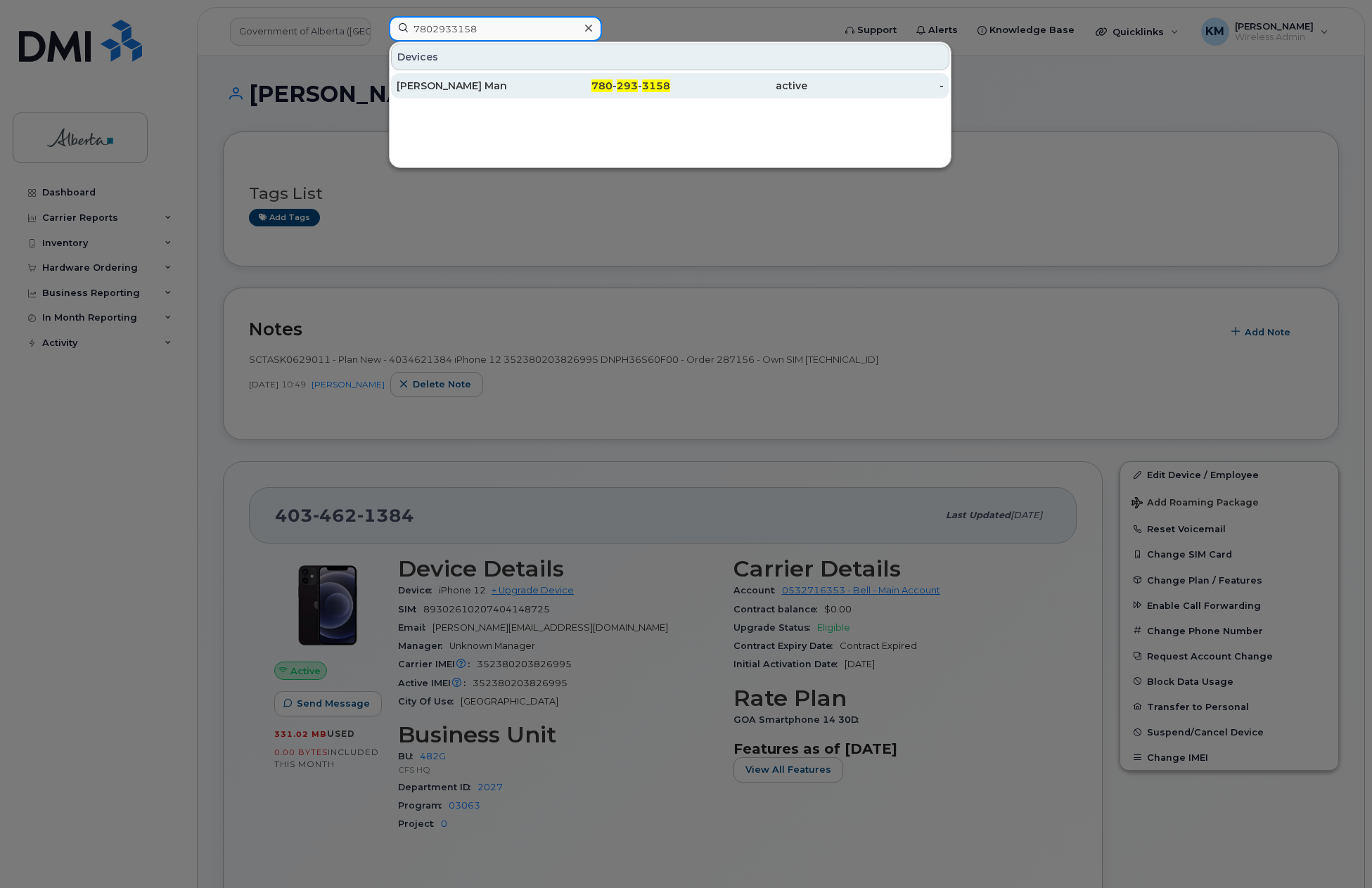
type input "7802933158"
click at [670, 96] on div "780 - 293 - 3158" at bounding box center [739, 86] width 137 height 25
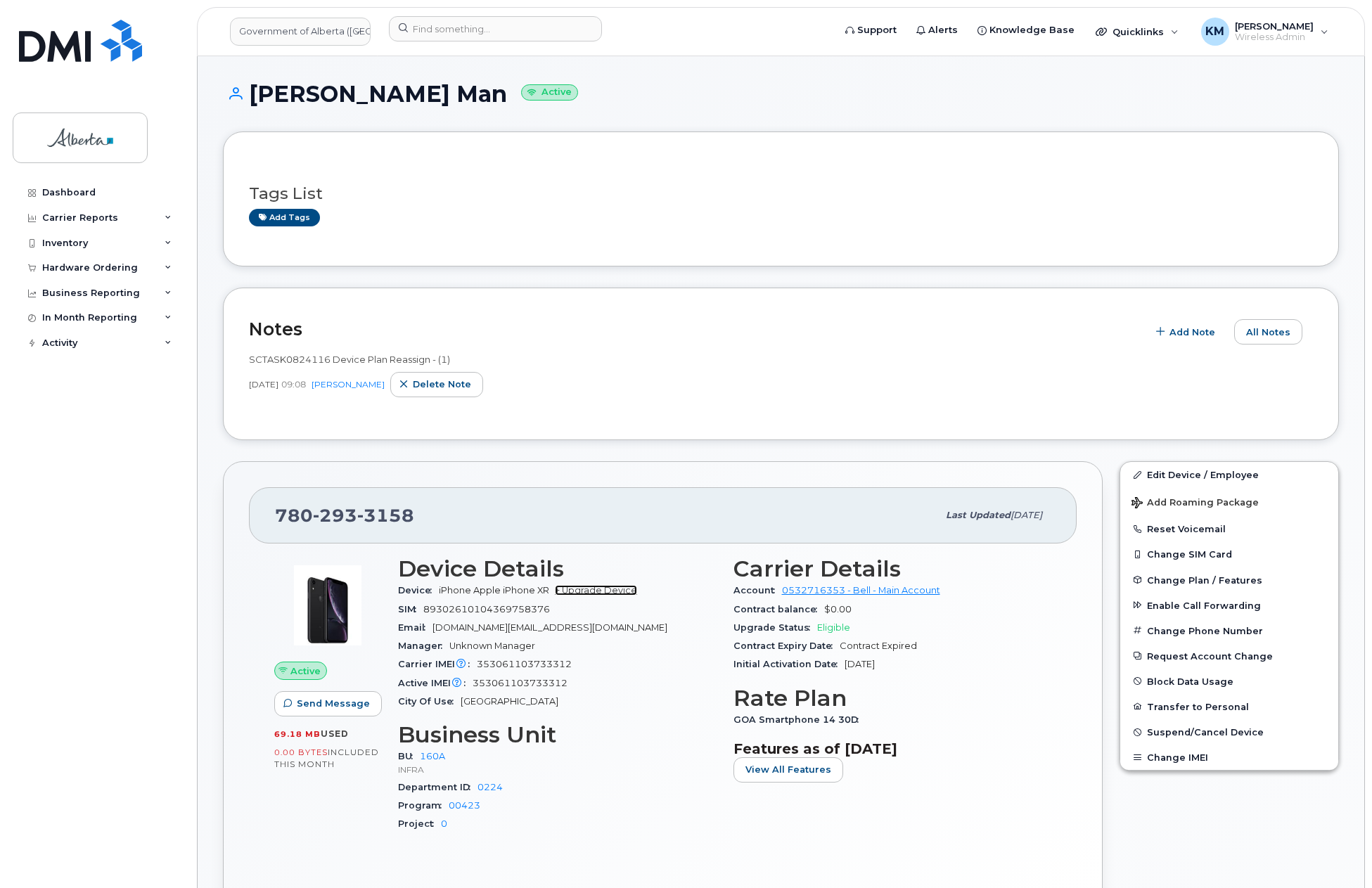
click at [600, 593] on link "+ Upgrade Device" at bounding box center [595, 590] width 82 height 10
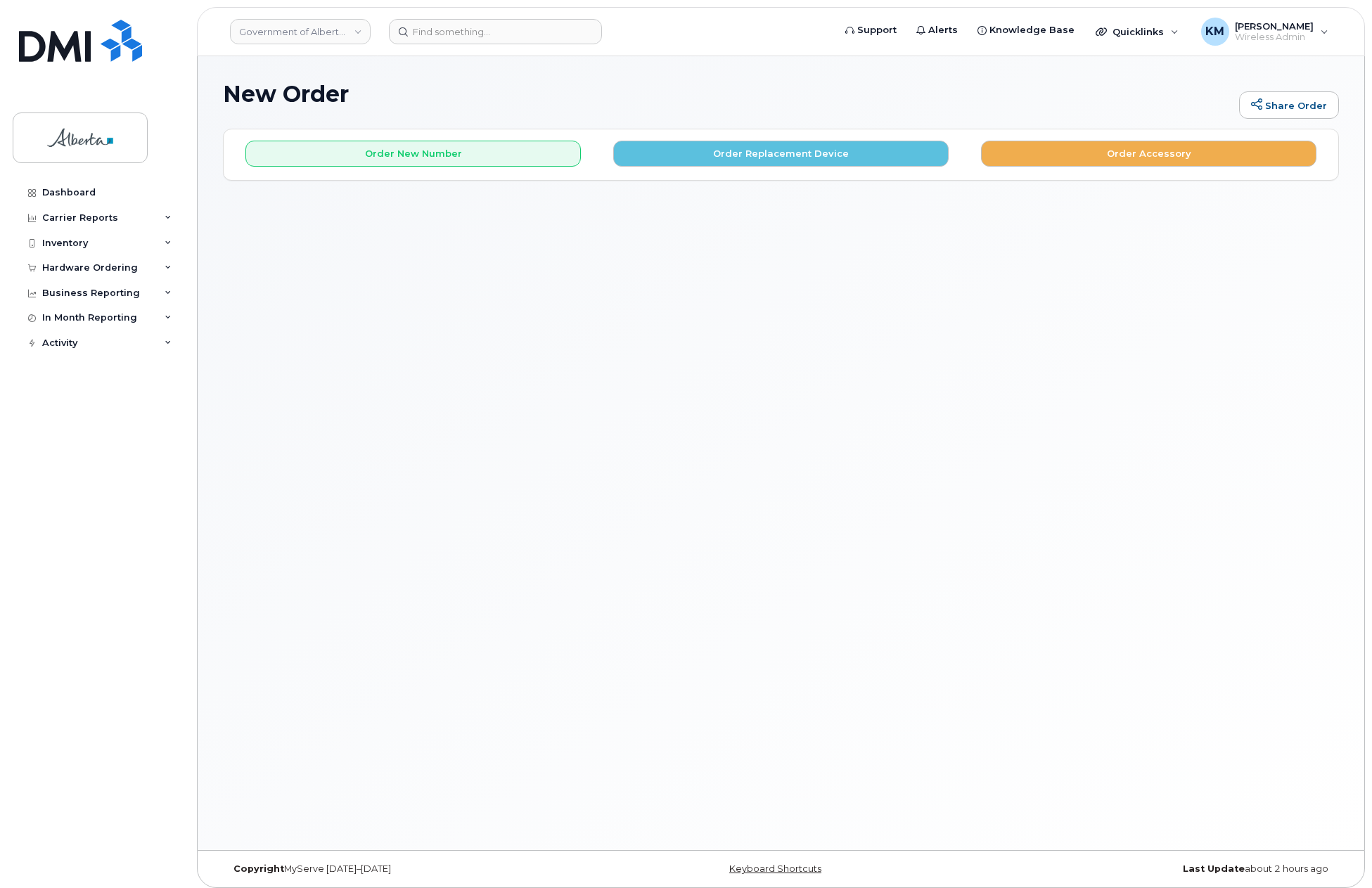
click at [722, 169] on div "Order New Number Order Replacement Device Order Accessory" at bounding box center [780, 154] width 1114 height 50
click at [711, 157] on button "Order Replacement Device" at bounding box center [781, 153] width 336 height 26
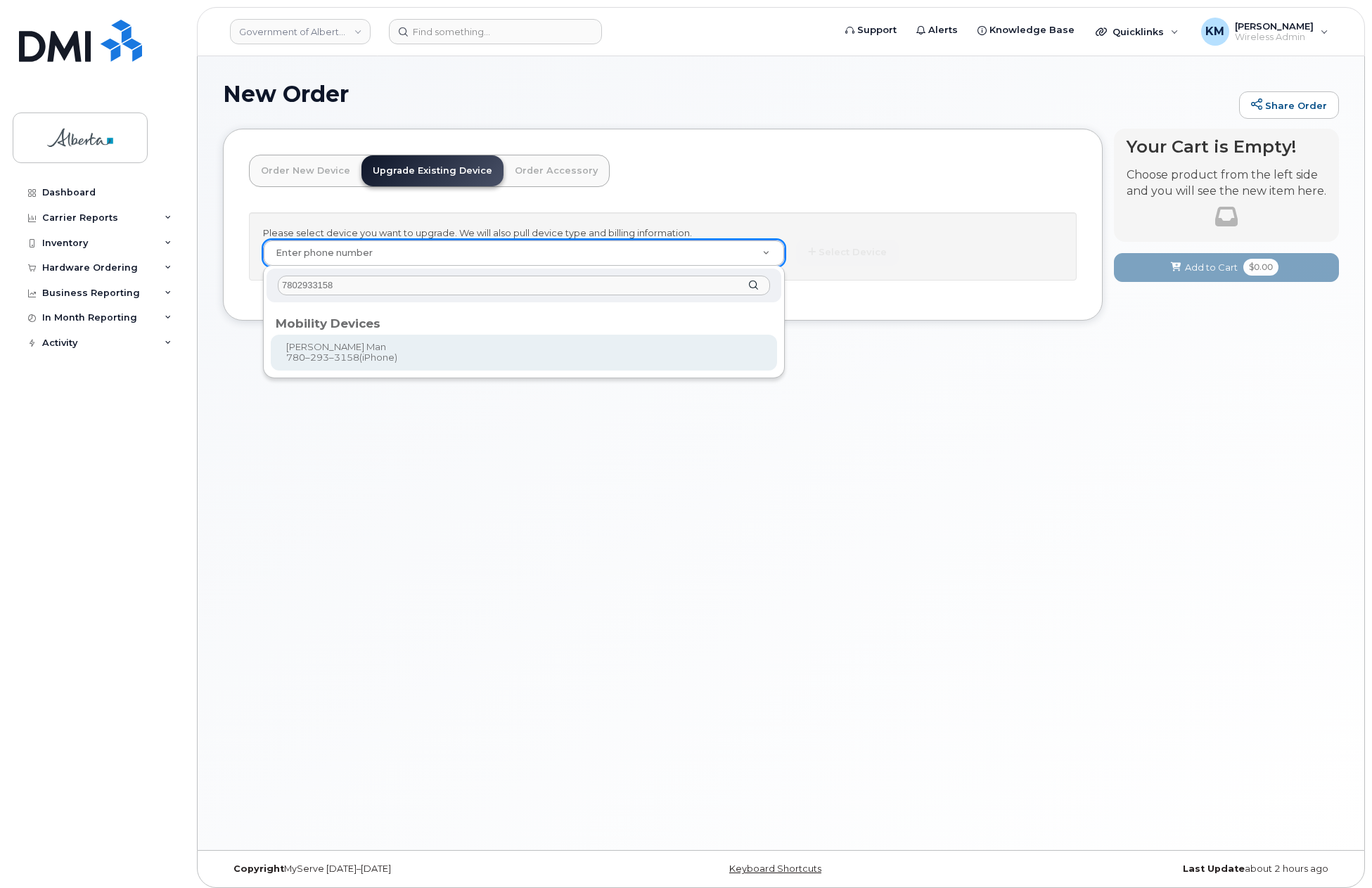
type input "7802933158"
type input "799200"
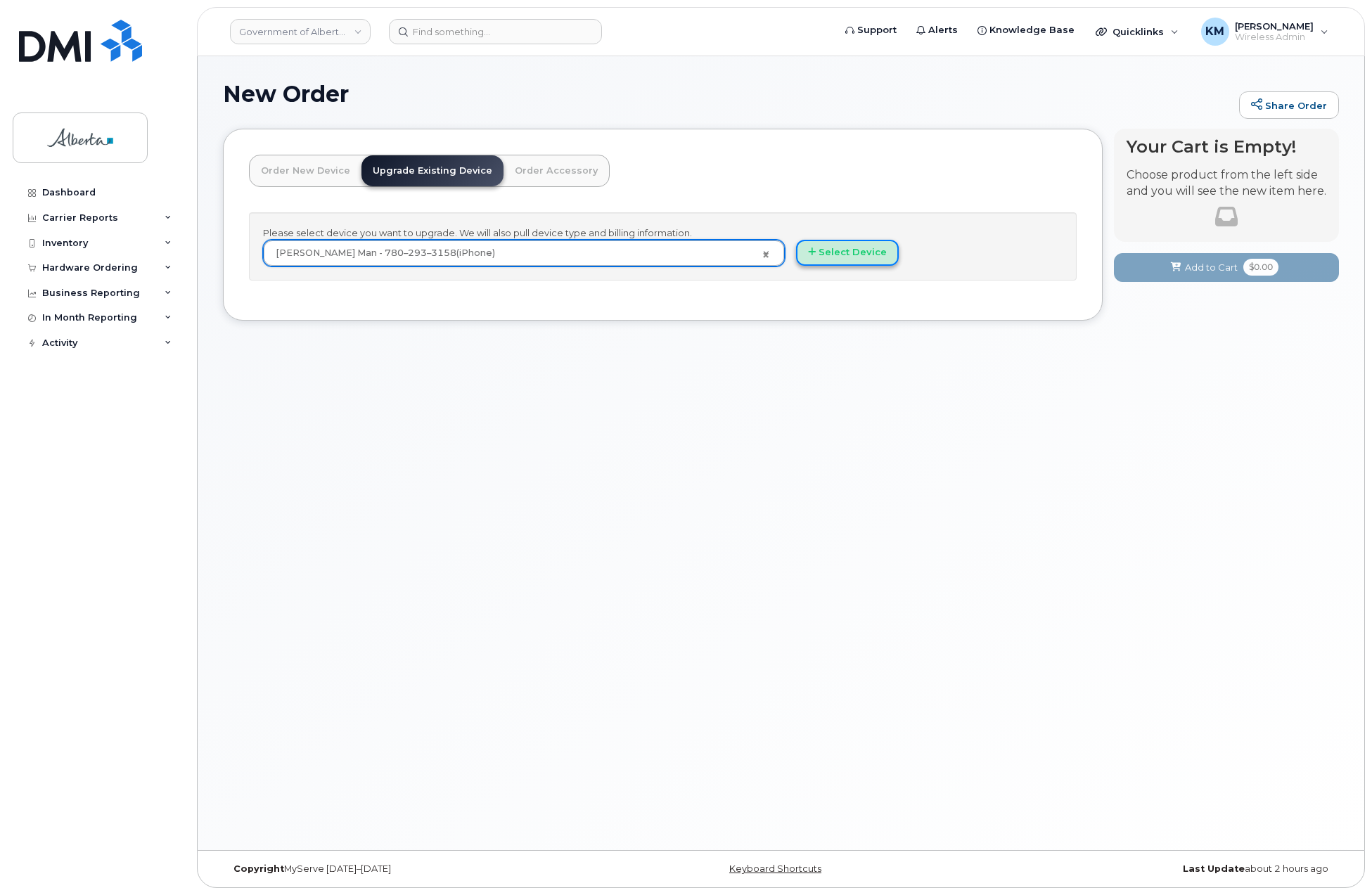
click at [844, 256] on button "Select Device" at bounding box center [847, 252] width 102 height 26
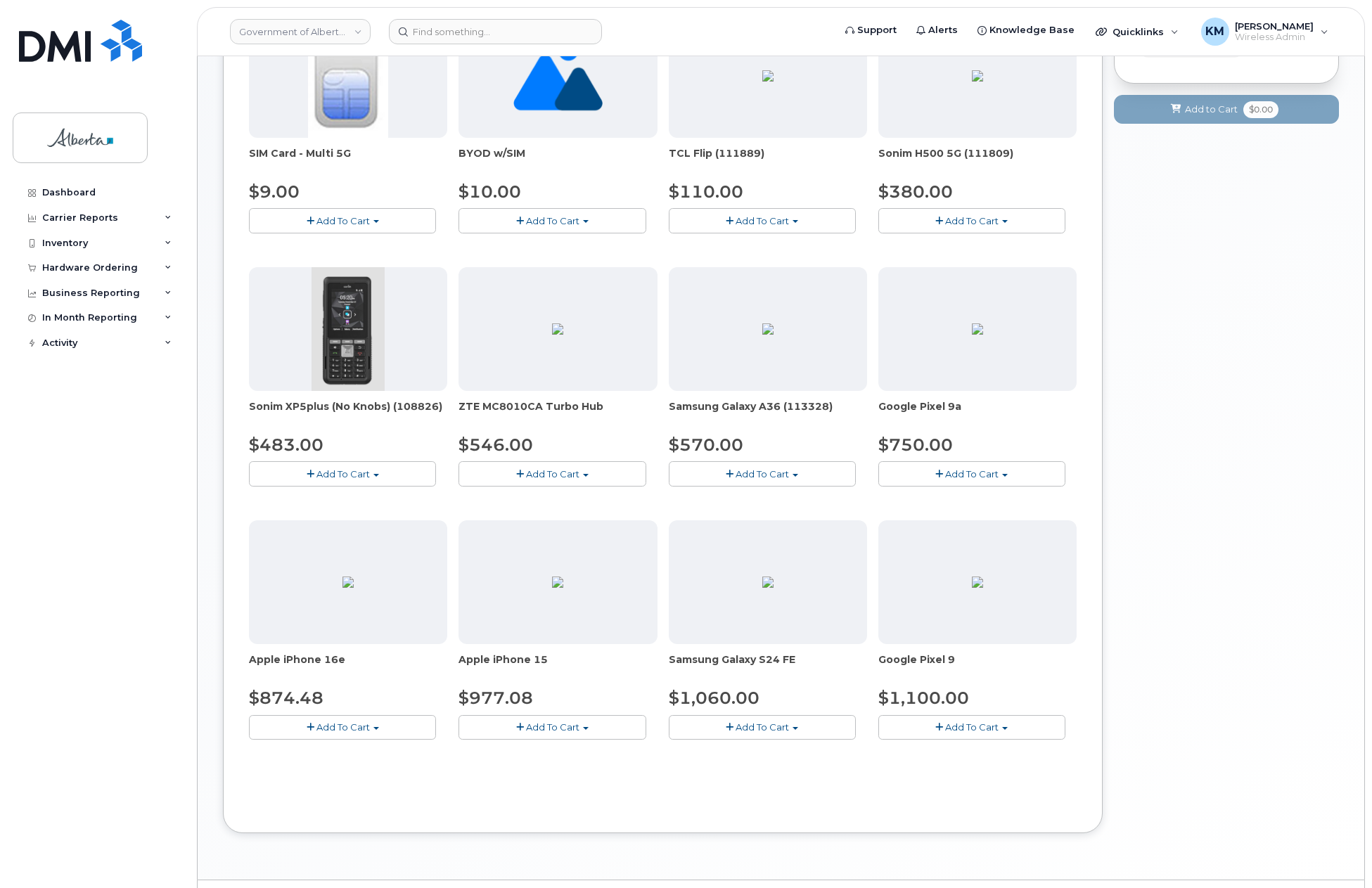
scroll to position [281, 0]
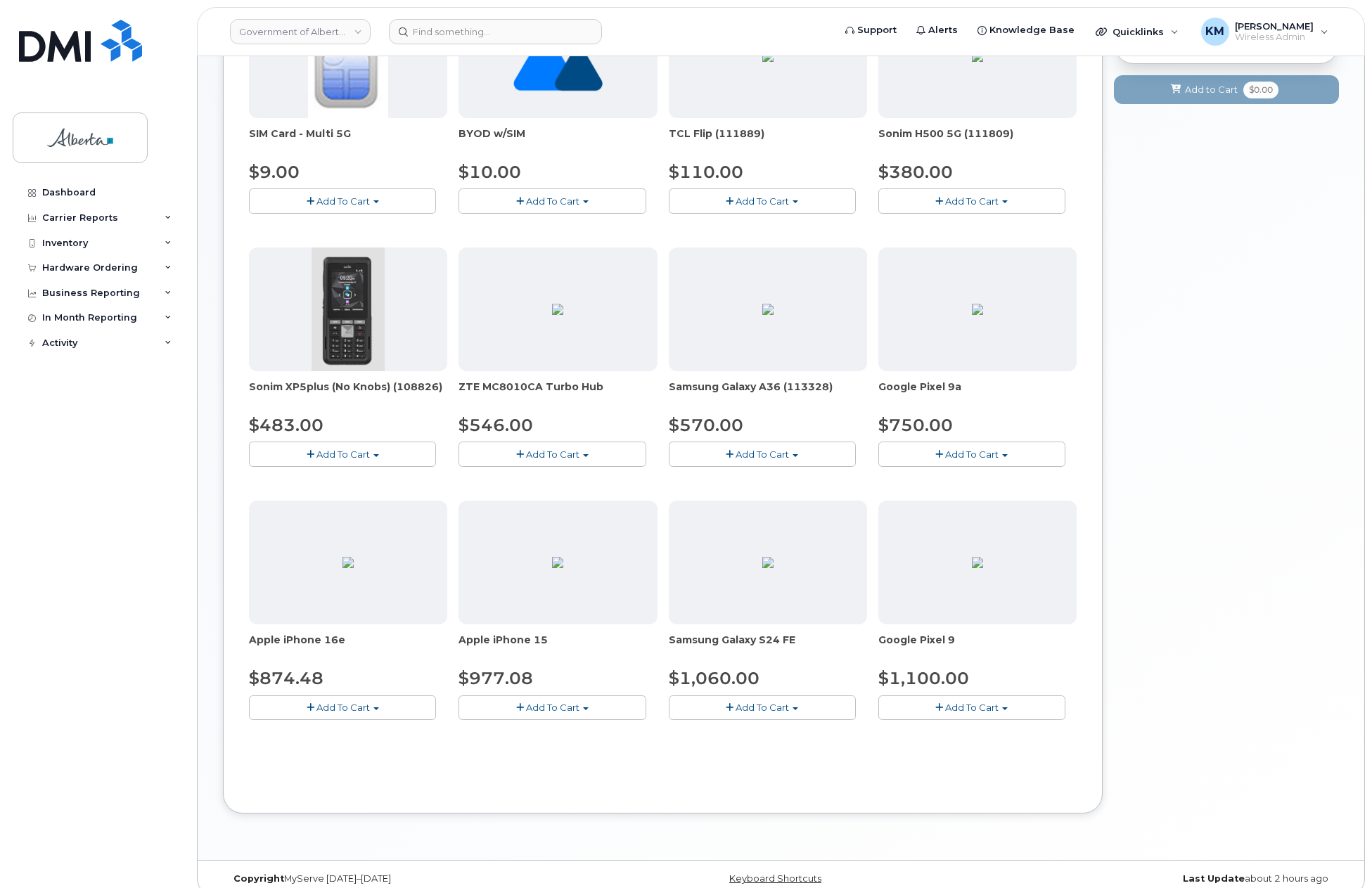
click at [599, 712] on button "Add To Cart" at bounding box center [552, 708] width 187 height 25
click at [599, 753] on link "$977.08 - 30-day upgrade (128GB model)" at bounding box center [573, 751] width 223 height 18
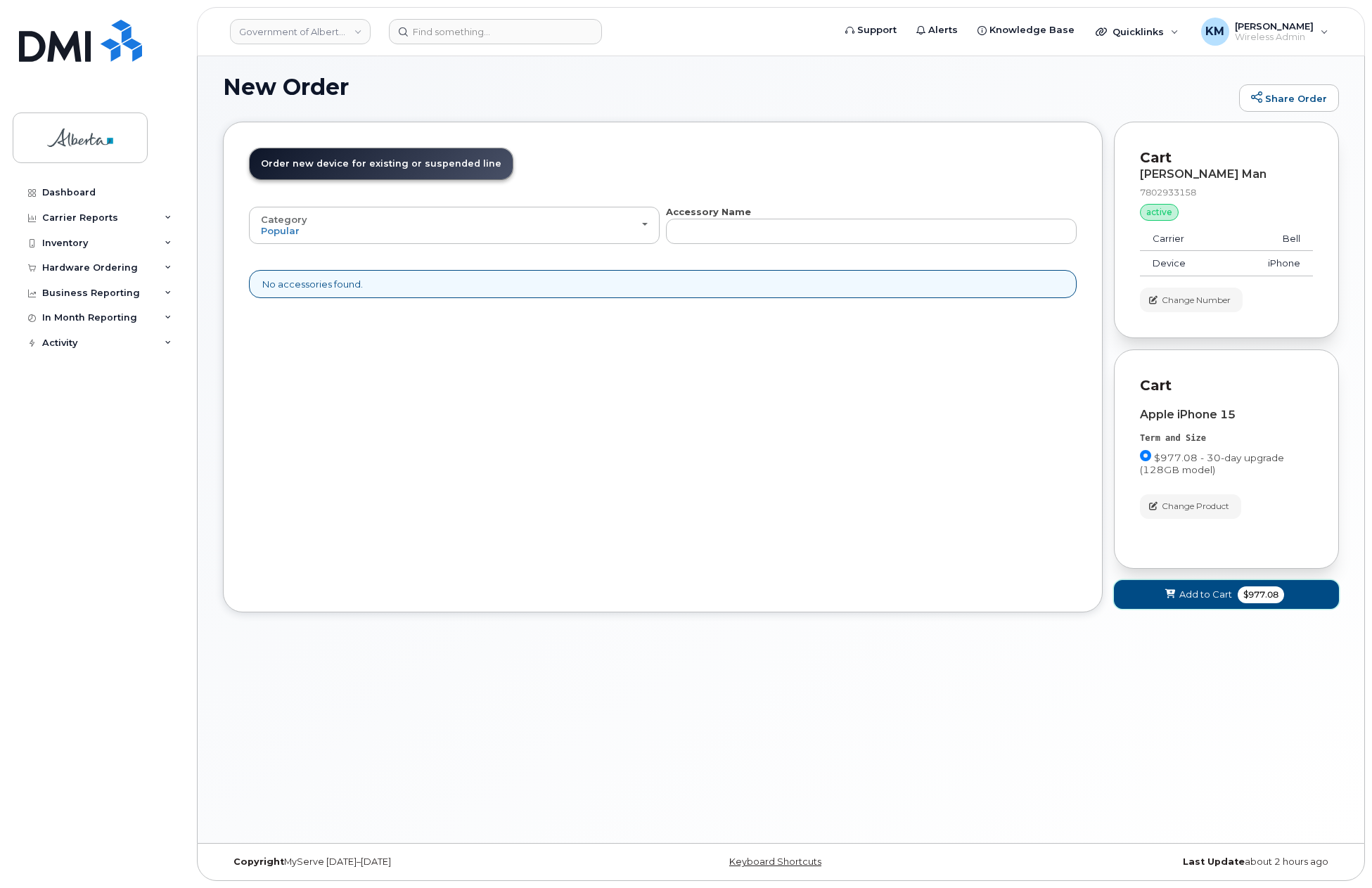
click at [1145, 598] on button "Add to Cart $977.08" at bounding box center [1226, 594] width 225 height 29
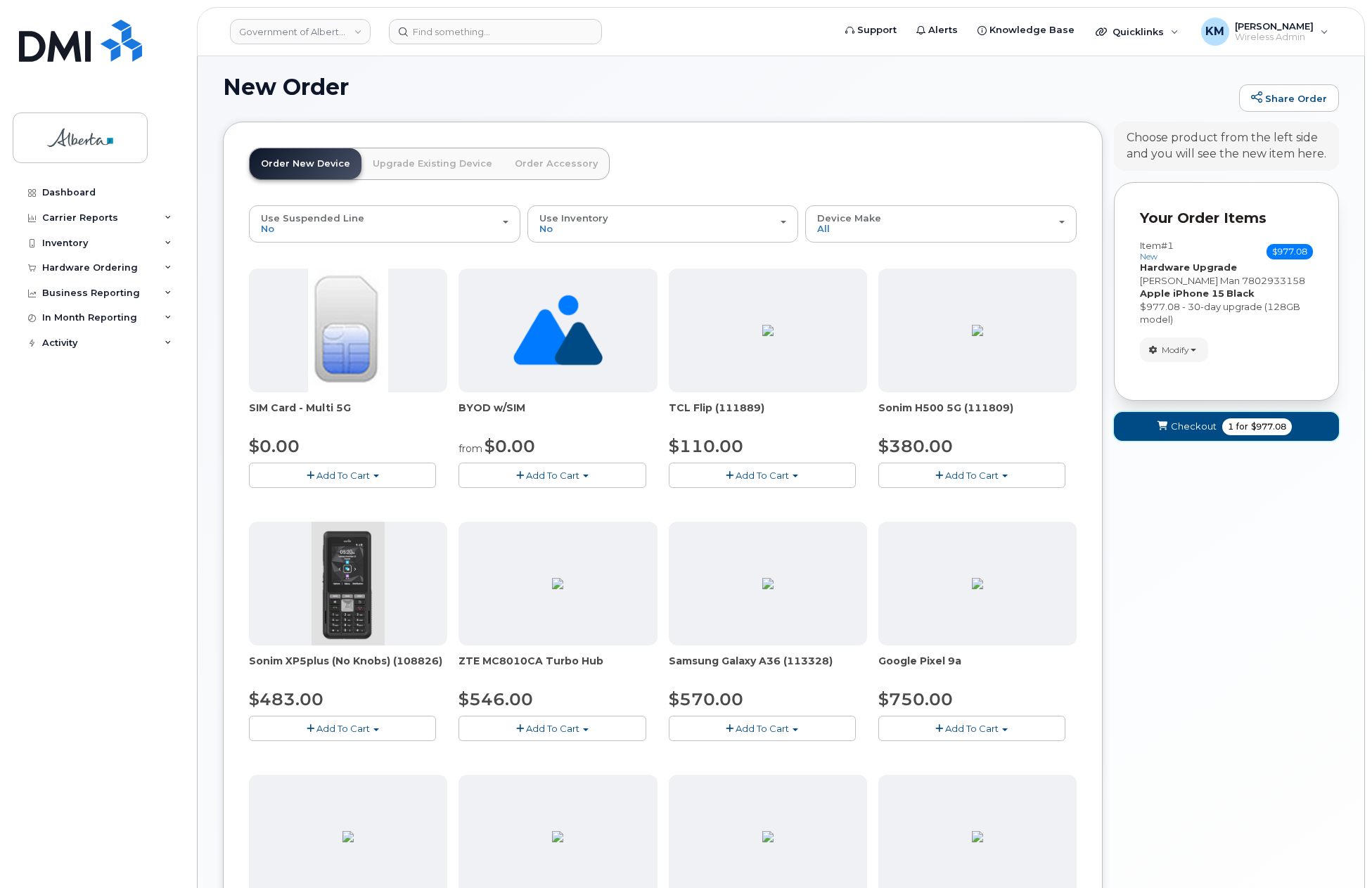
click at [1125, 425] on button "Checkout 1 for $977.08" at bounding box center [1226, 426] width 225 height 29
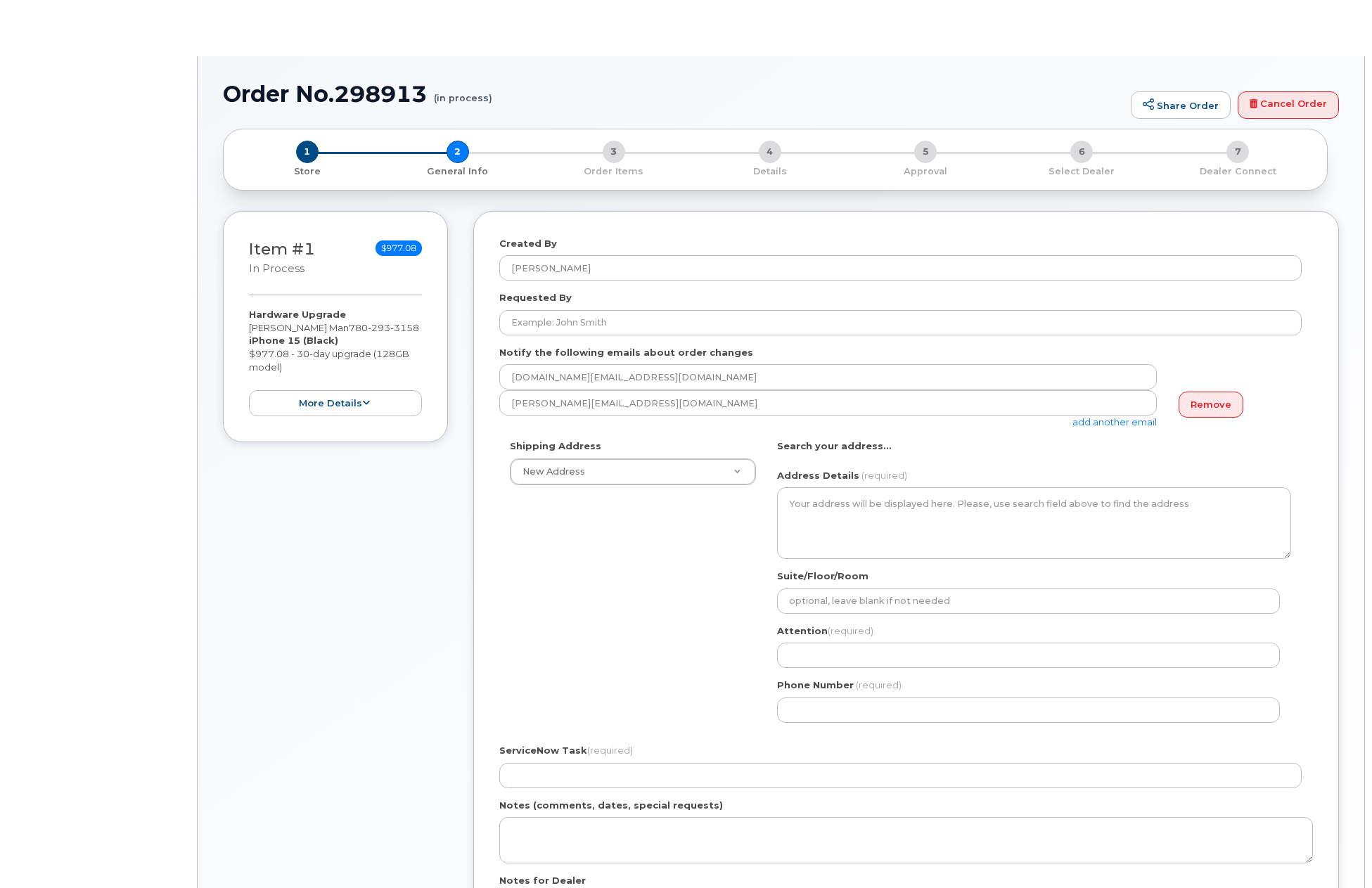
select select
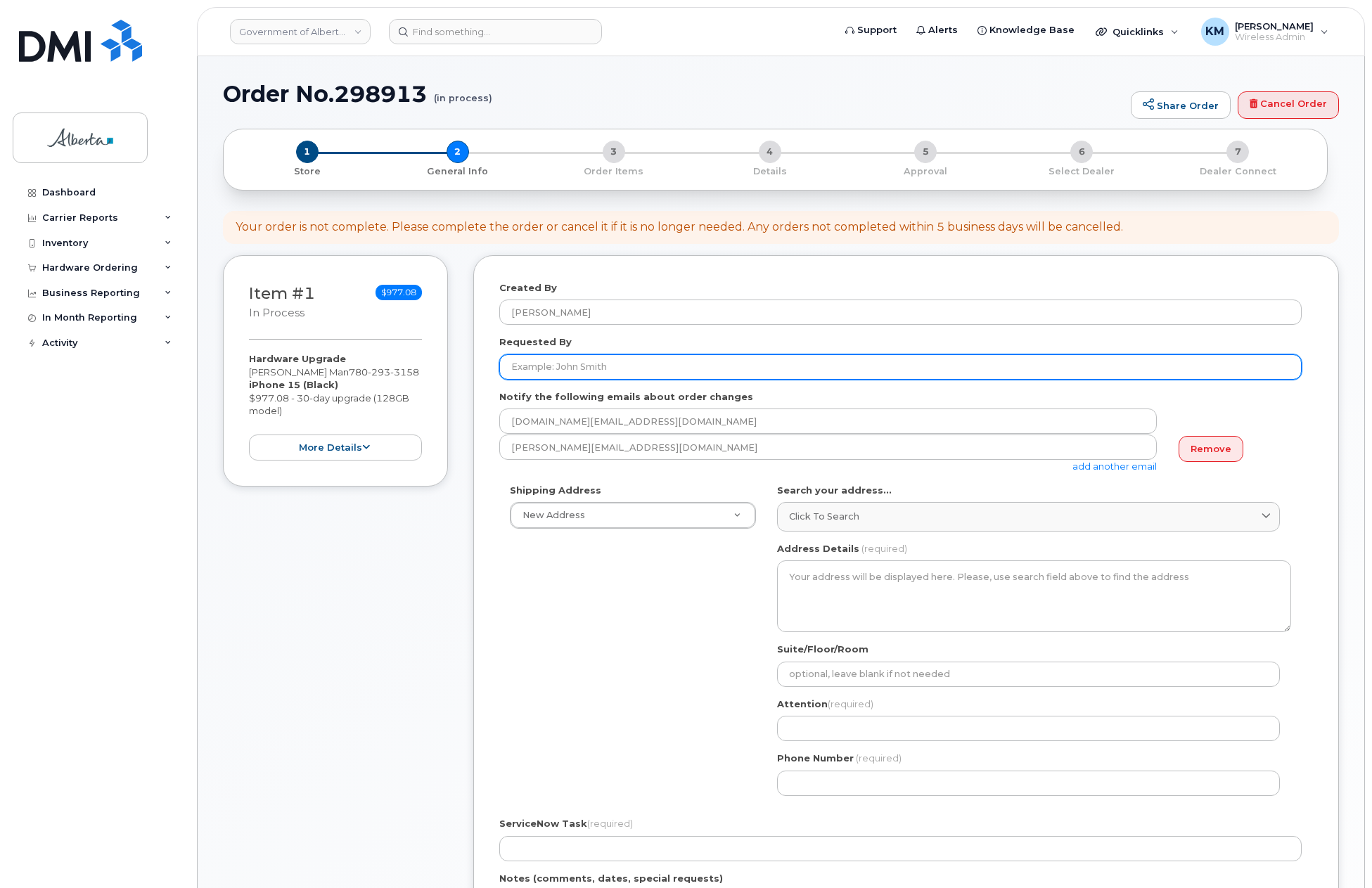
click at [581, 367] on input "Requested By" at bounding box center [901, 367] width 803 height 25
paste input "[PERSON_NAME]"
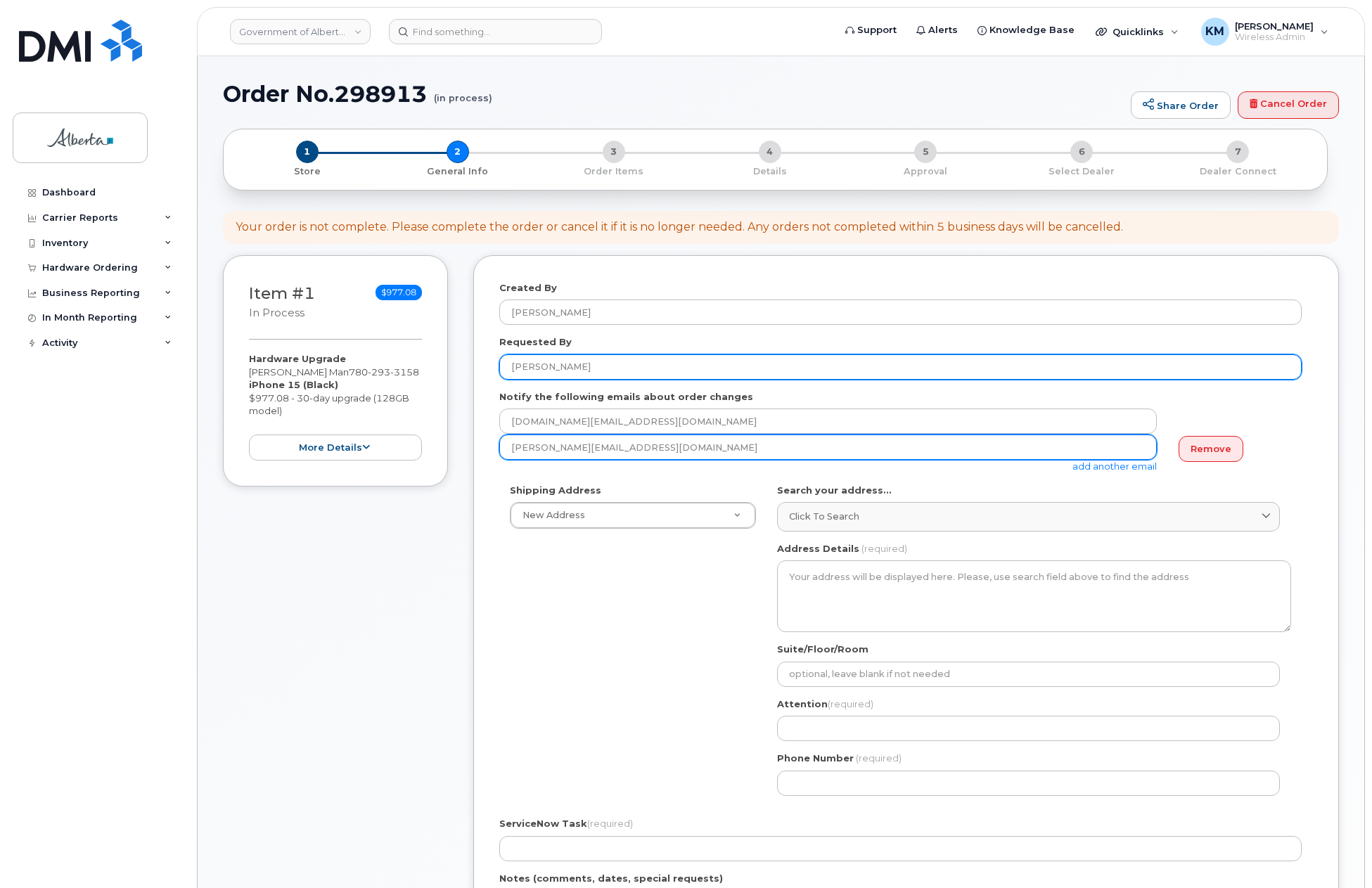
type input "[PERSON_NAME]"
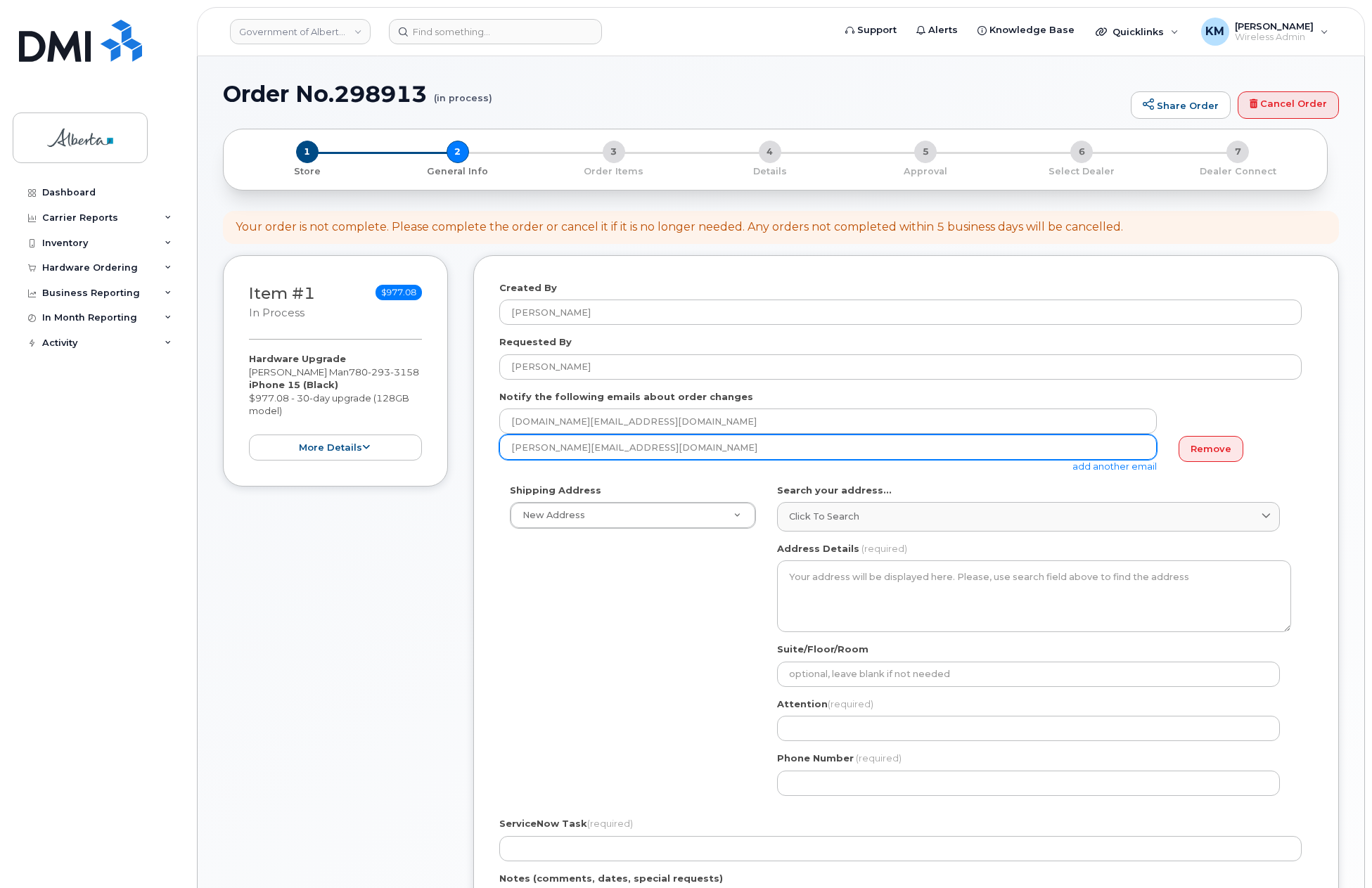
drag, startPoint x: 621, startPoint y: 443, endPoint x: 486, endPoint y: 451, distance: 135.2
click at [486, 451] on div "Created By Kay Mah Requested By Olga Hammond Notify the following emails about …" at bounding box center [906, 671] width 866 height 832
paste input "[PERSON_NAME]"
type input "[PERSON_NAME]"
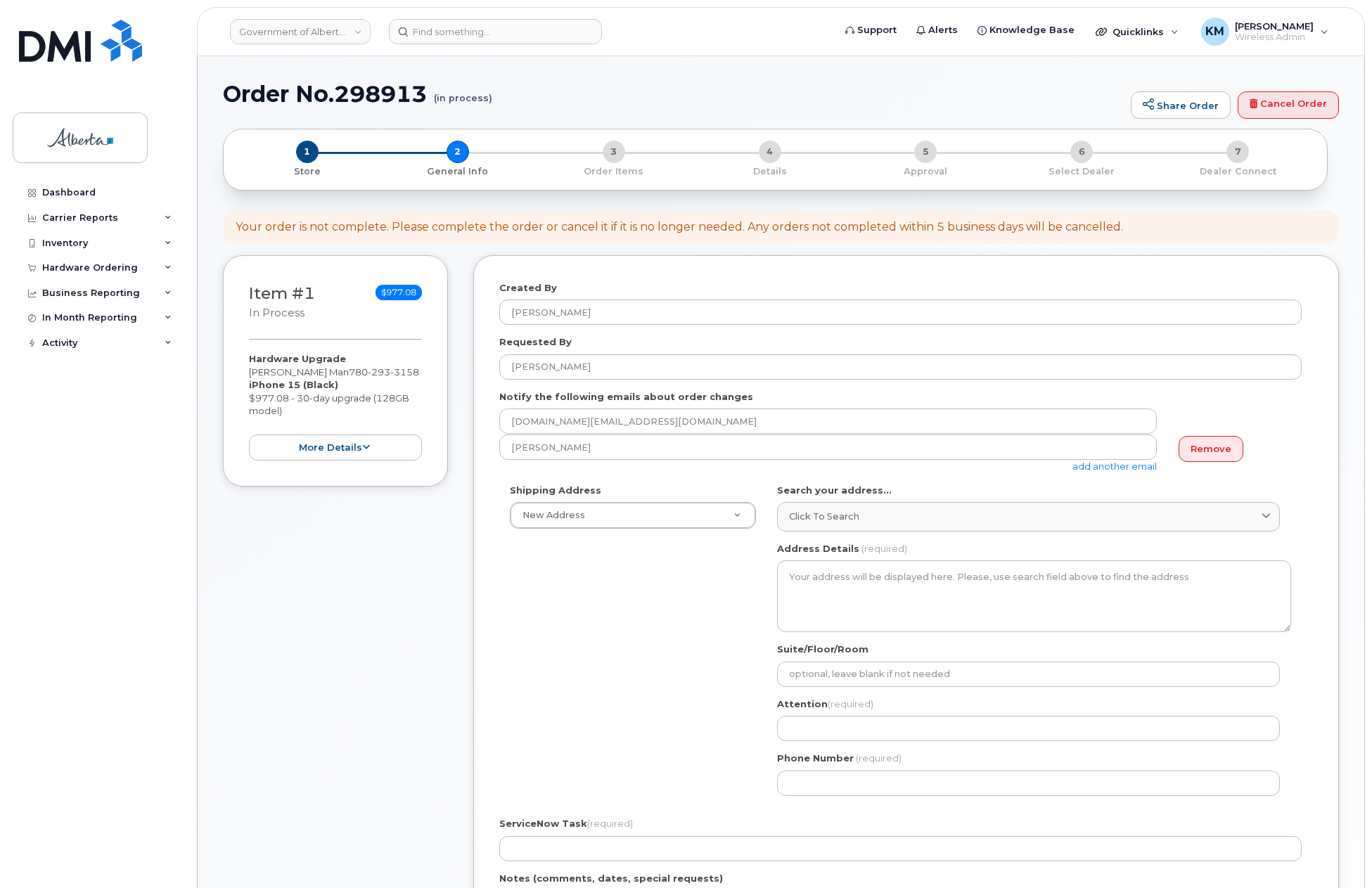
click at [1137, 469] on link "add another email" at bounding box center [1114, 466] width 85 height 11
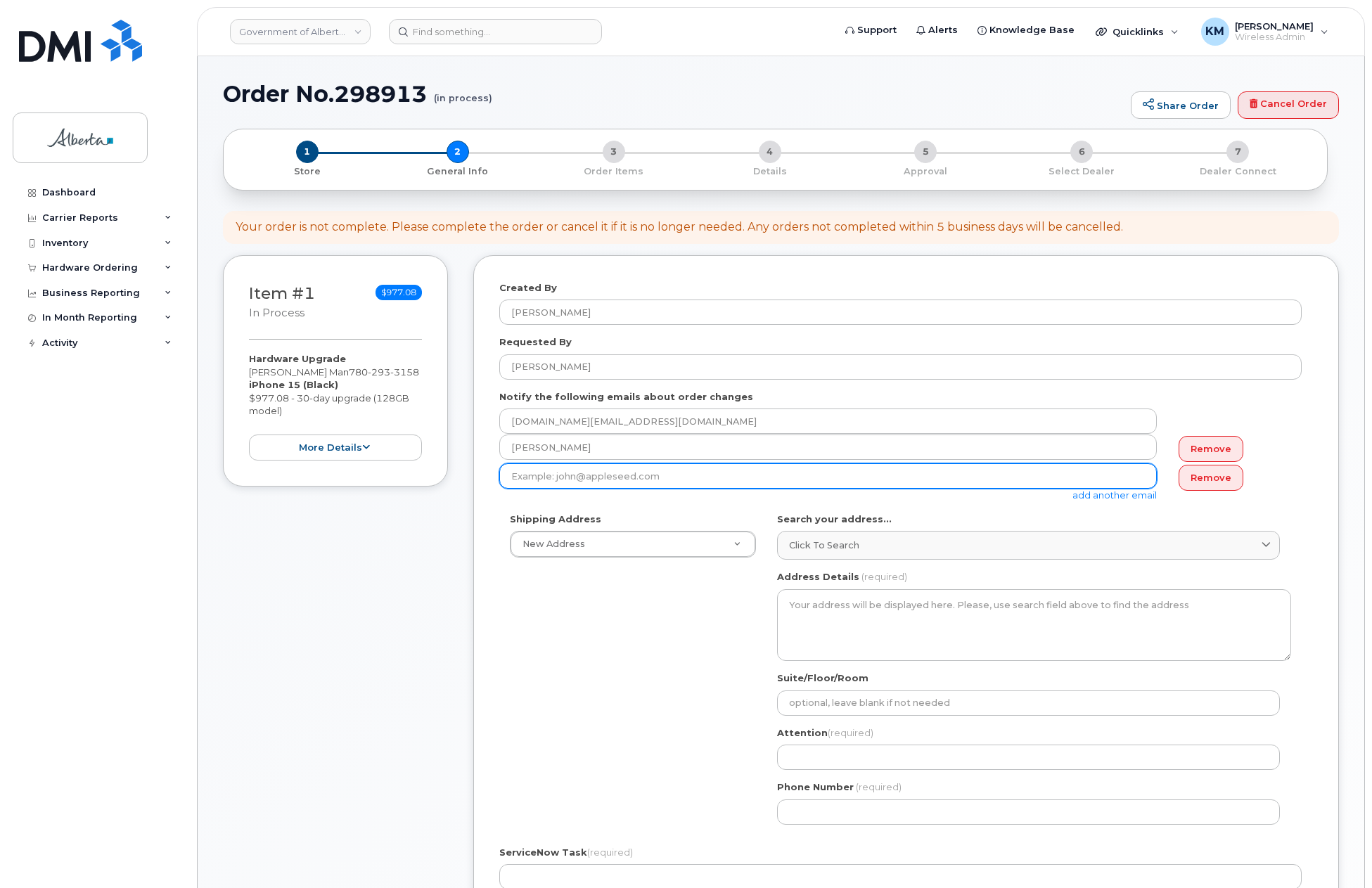
click at [661, 471] on input "email" at bounding box center [829, 476] width 658 height 25
paste input "Michael.H.MacKinnon@gov.ab.ca"
type input "Michael.H.MacKinnon@gov.ab.ca"
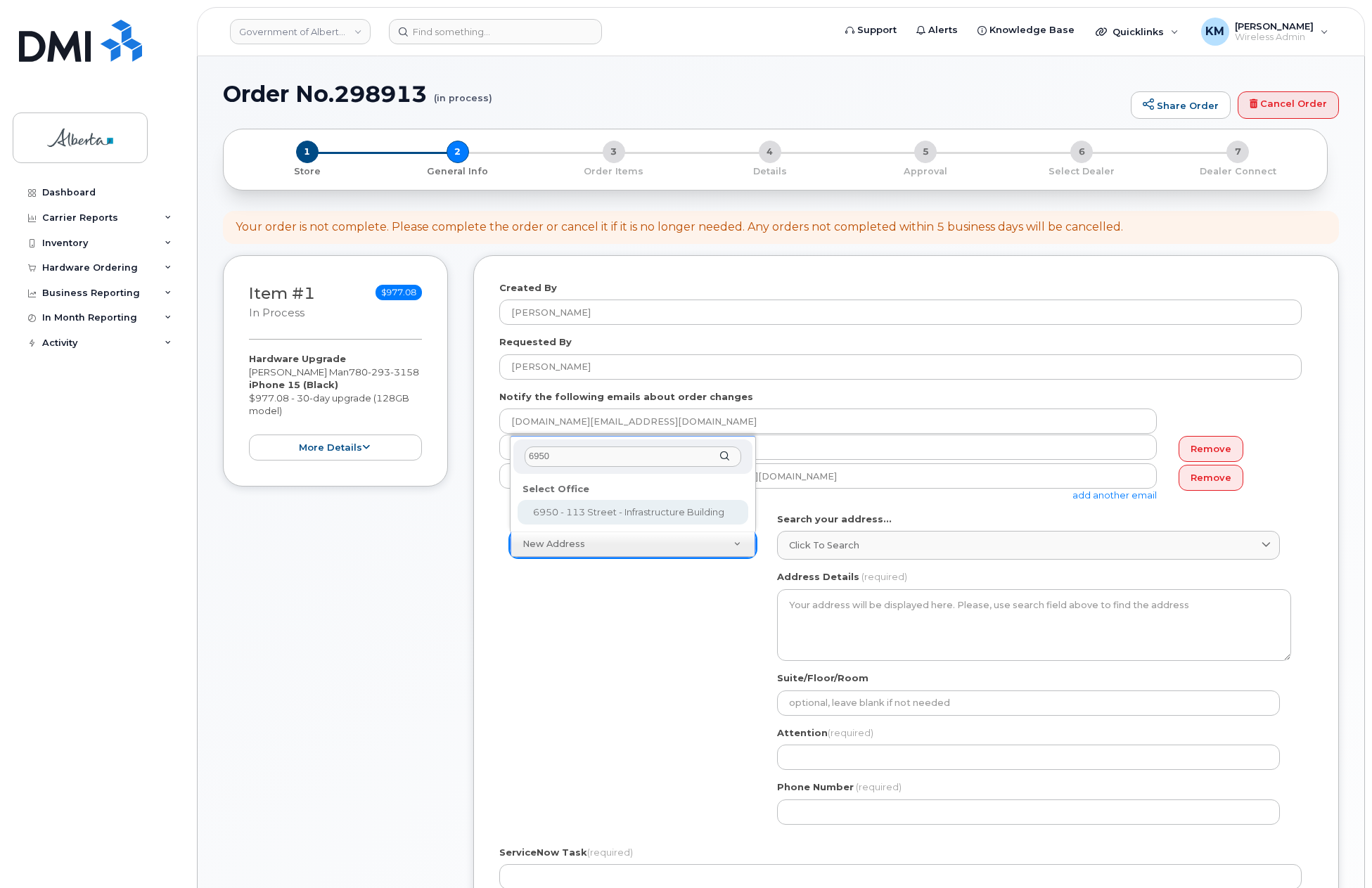
type input "6950"
select select
type textarea "6950 - 113 Street Edmonton Alberta T6H5V7"
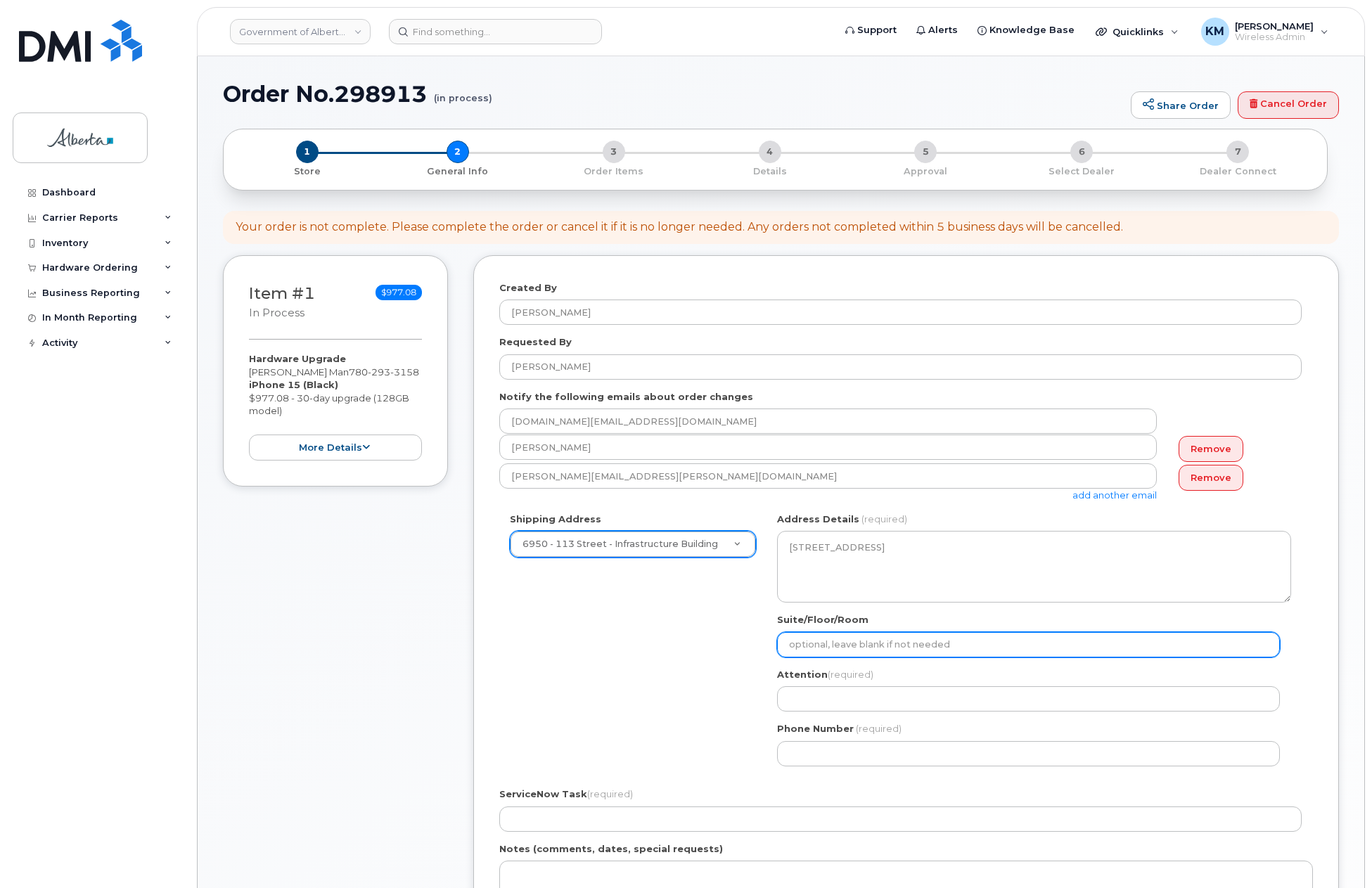
click at [832, 641] on input "Suite/Floor/Room" at bounding box center [1028, 645] width 503 height 25
select select
type input "3"
select select
type input "3r"
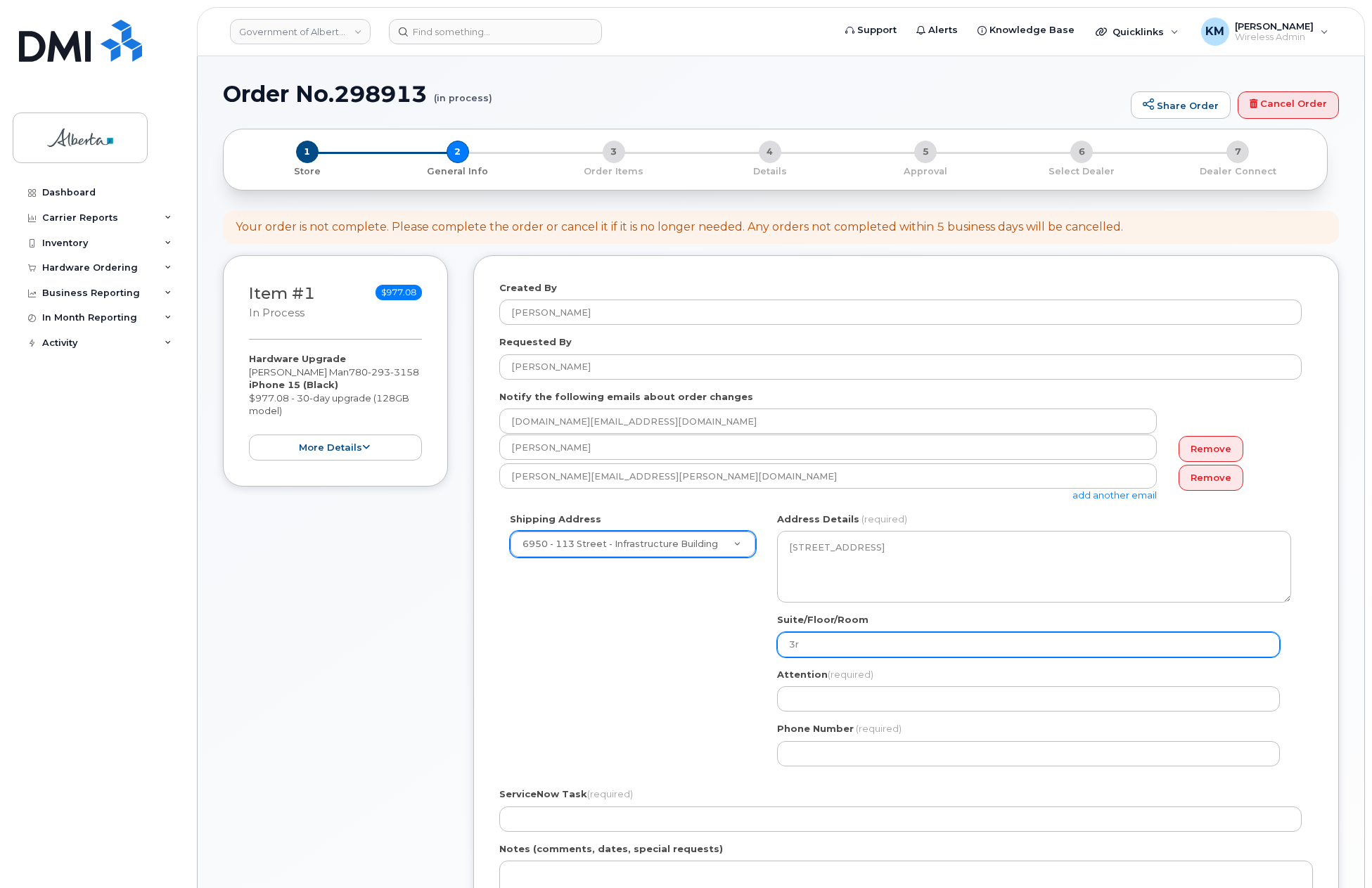
select select
type input "3rd"
select select
type input "3rd F"
select select
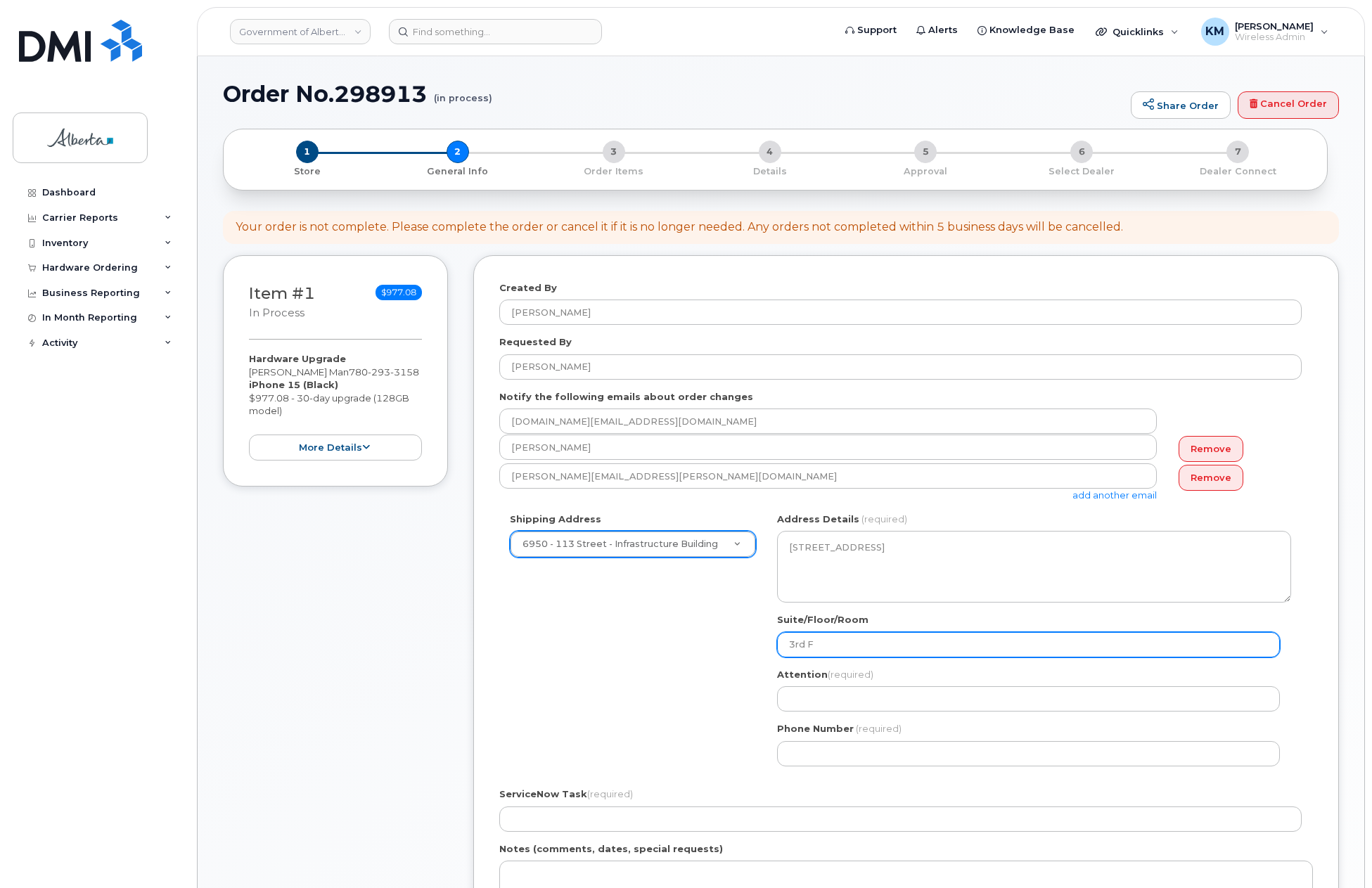
type input "3rd Fl"
select select
type input "3rd Flo"
select select
type input "3rd Floo"
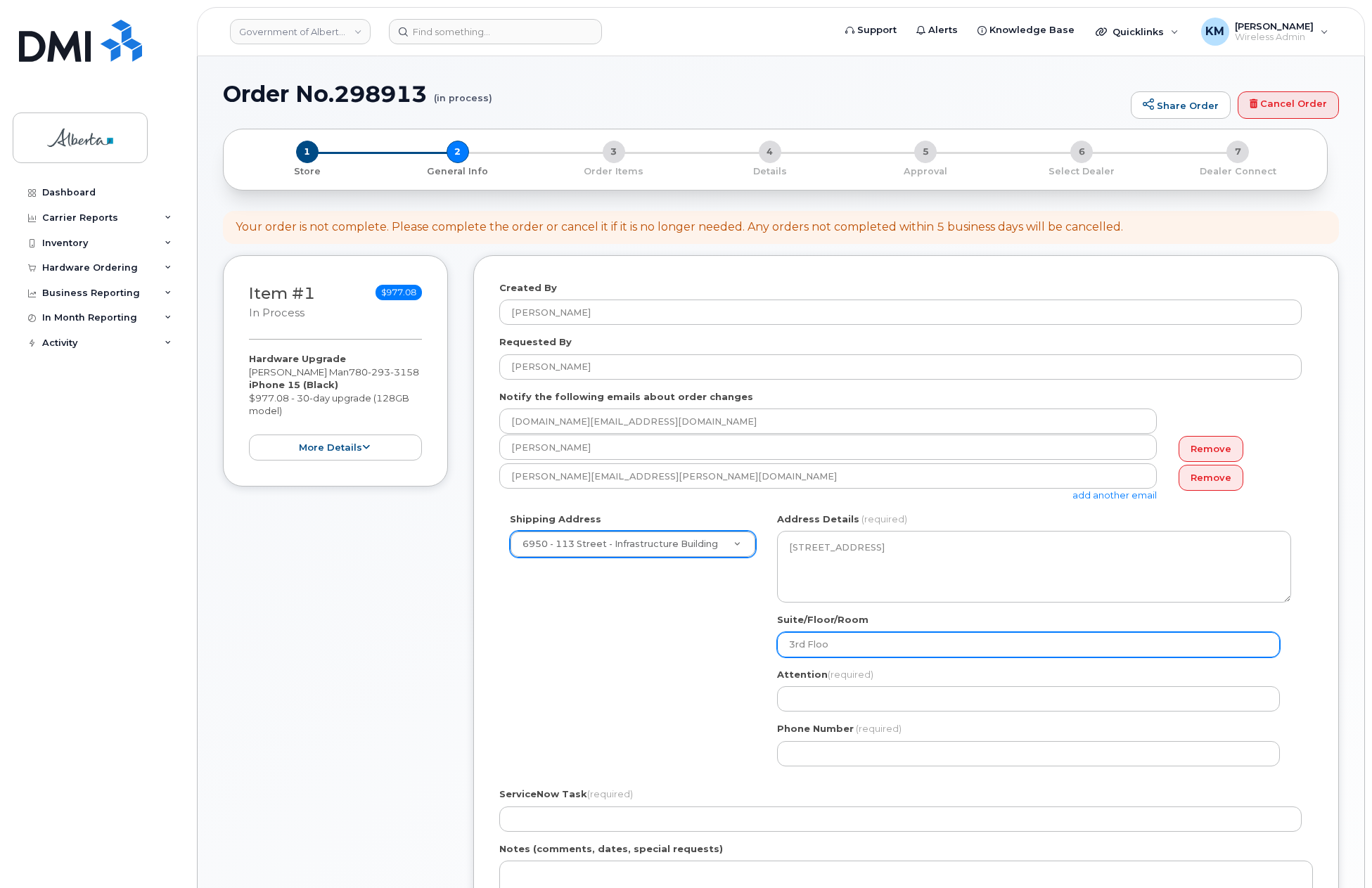
select select
type input "3rd Floor"
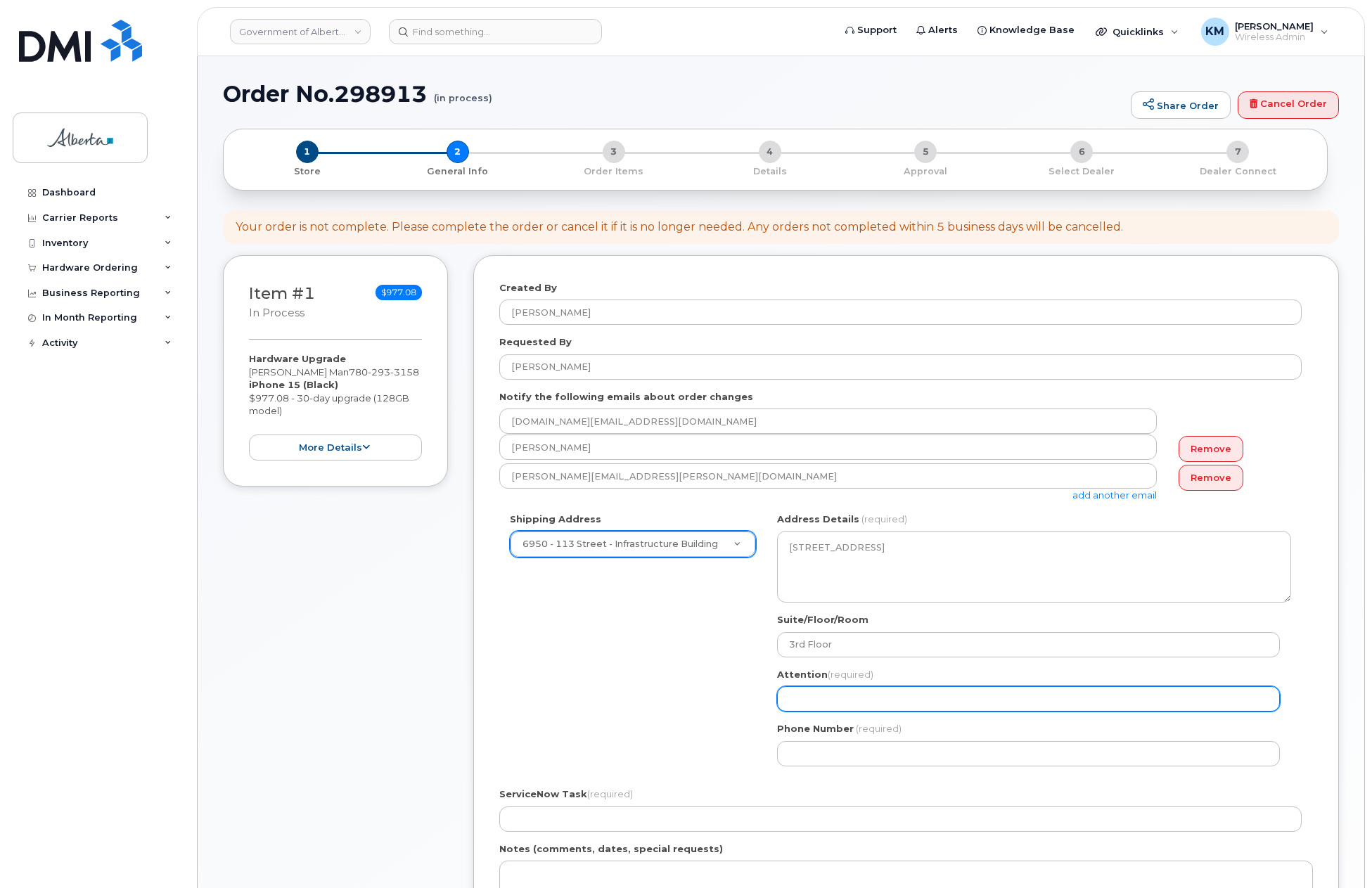
paste input "Michael.H.MacKinnon@gov.ab.ca"
select select
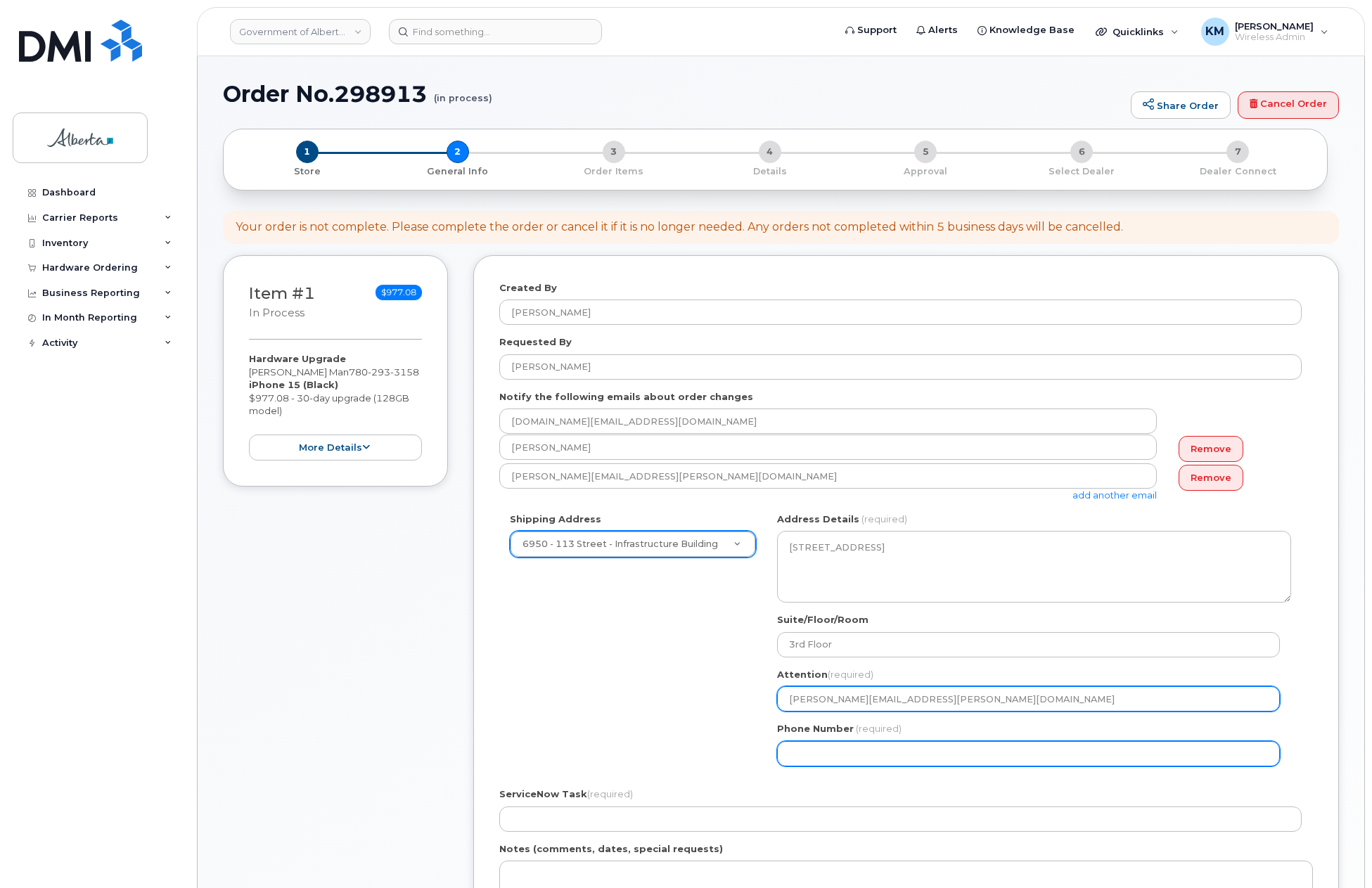
type input "Michael.H.MacKinnon@gov.ab.ca"
click at [930, 750] on input "Phone Number" at bounding box center [1028, 754] width 503 height 25
select select
type input "780415125"
select select
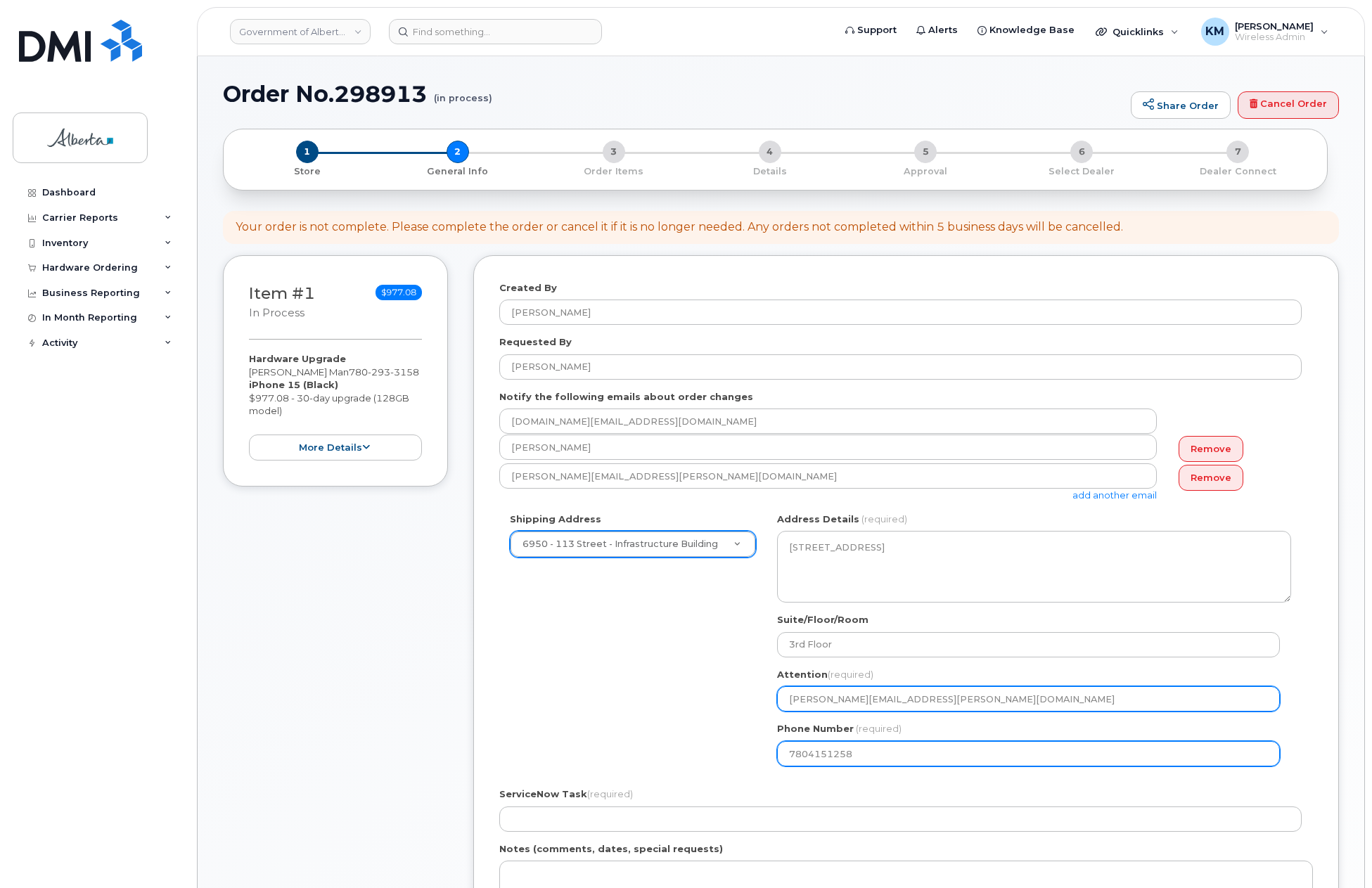
type input "7804151258"
click at [832, 700] on input "Michael.H.MacKinnon@gov.ab.ca" at bounding box center [1028, 699] width 503 height 25
select select
type input "MichaelH.MacKinnon@gov.ab.ca"
select select
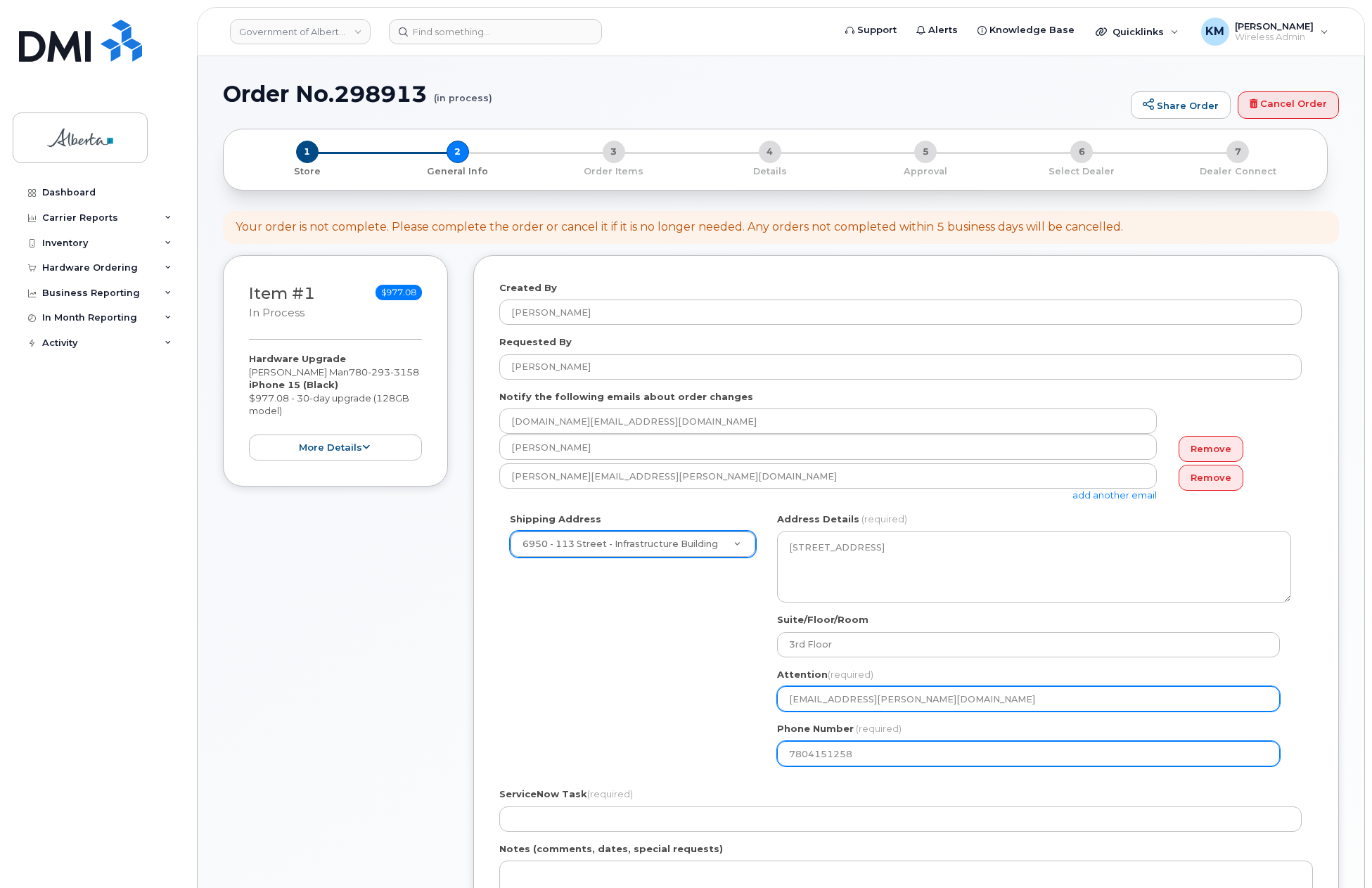
type input "Michael H.MacKinnon@gov.ab.ca"
select select
type input "Michael HMacKinnon@gov.ab.ca"
select select
type input "Michael H MacKinnon@gov.ab.ca"
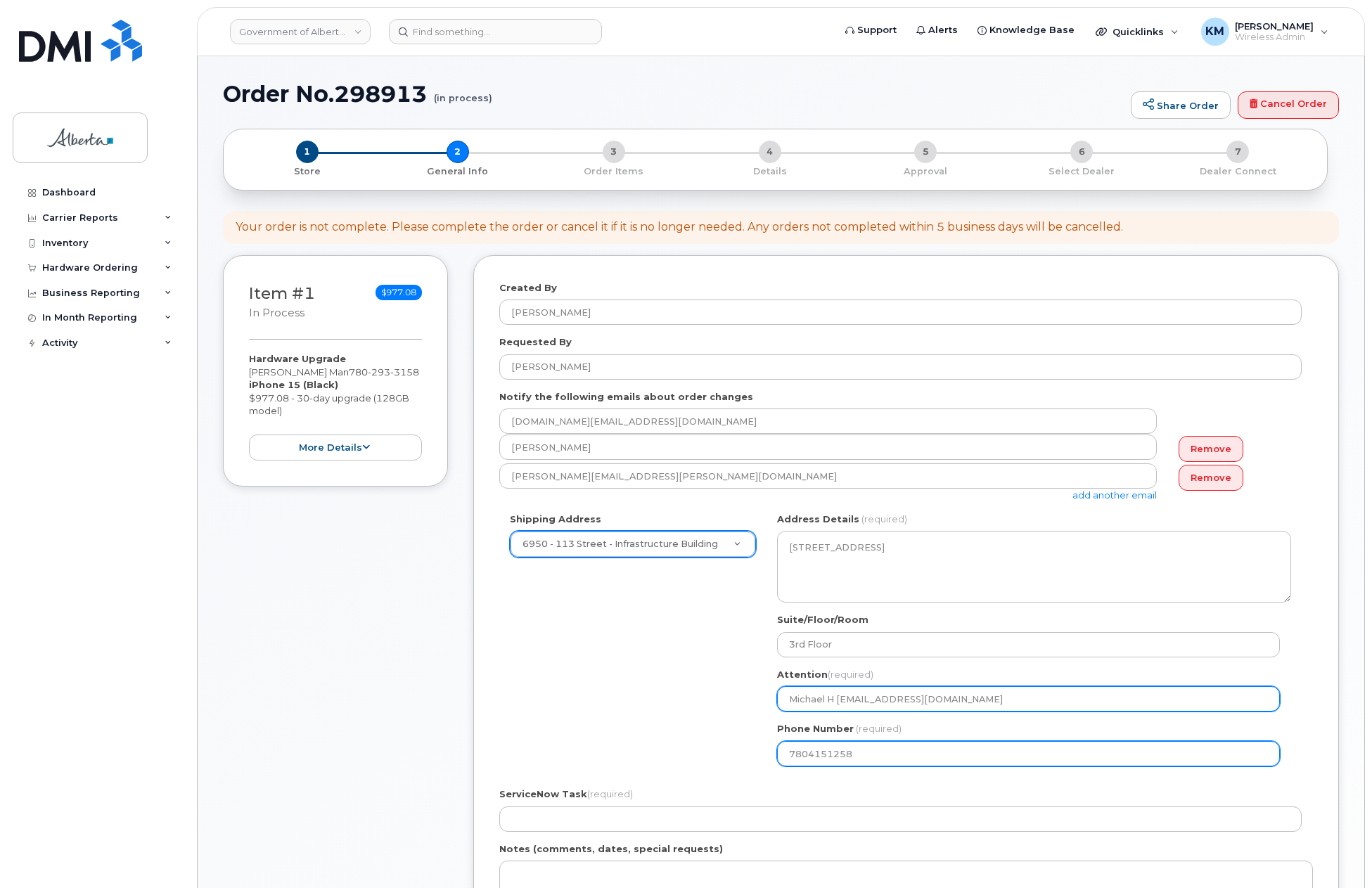
select select
type input "Michael H MacKinnongov.ab.ca"
select select
type input "Michael H MacKinnonov.ab.ca"
select select
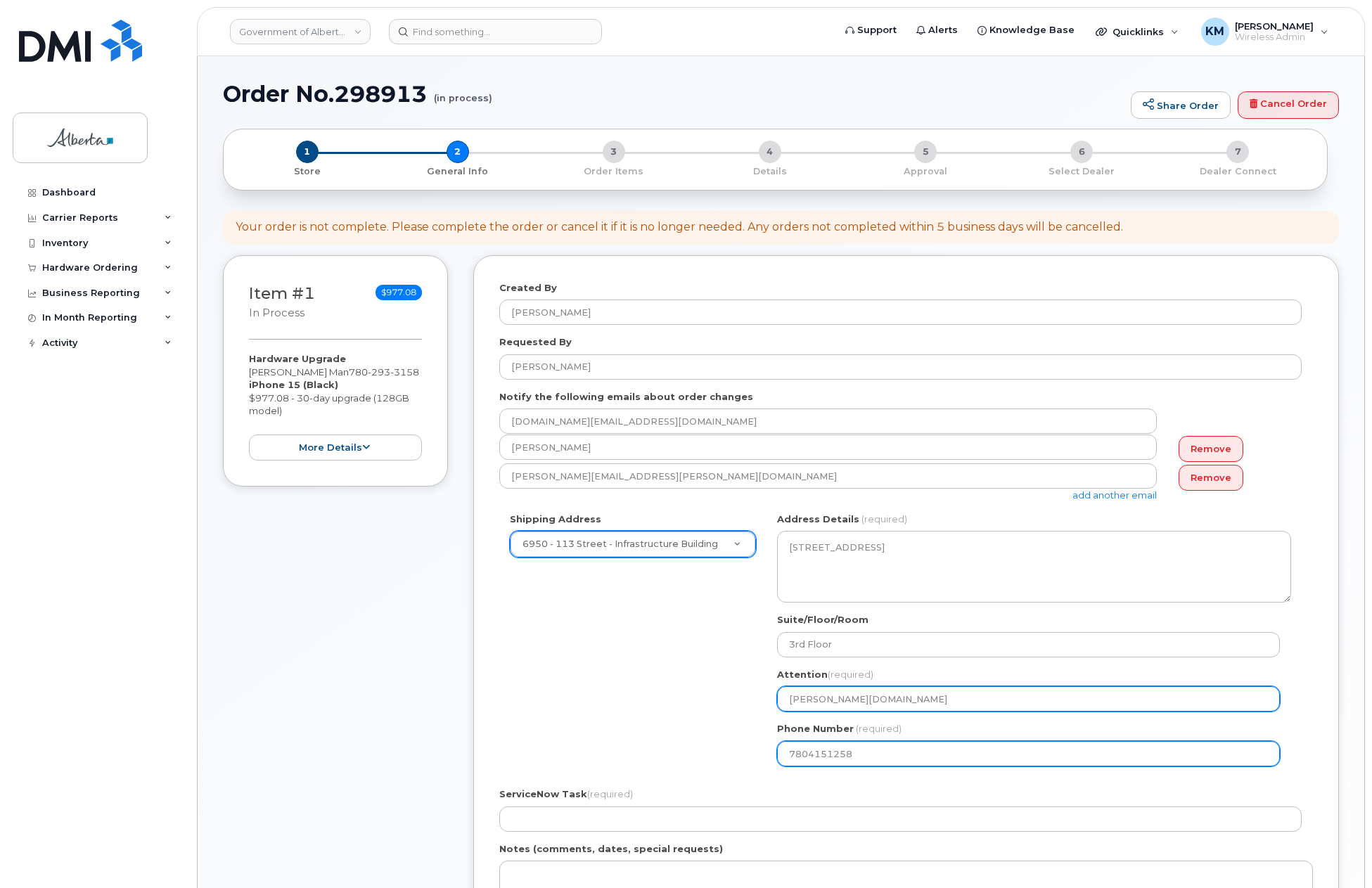
type input "Michael H MacKinnonv.ab.ca"
select select
type input "Michael H MacKinnon.ab.ca"
select select
type input "Michael H MacKinnonab.ca"
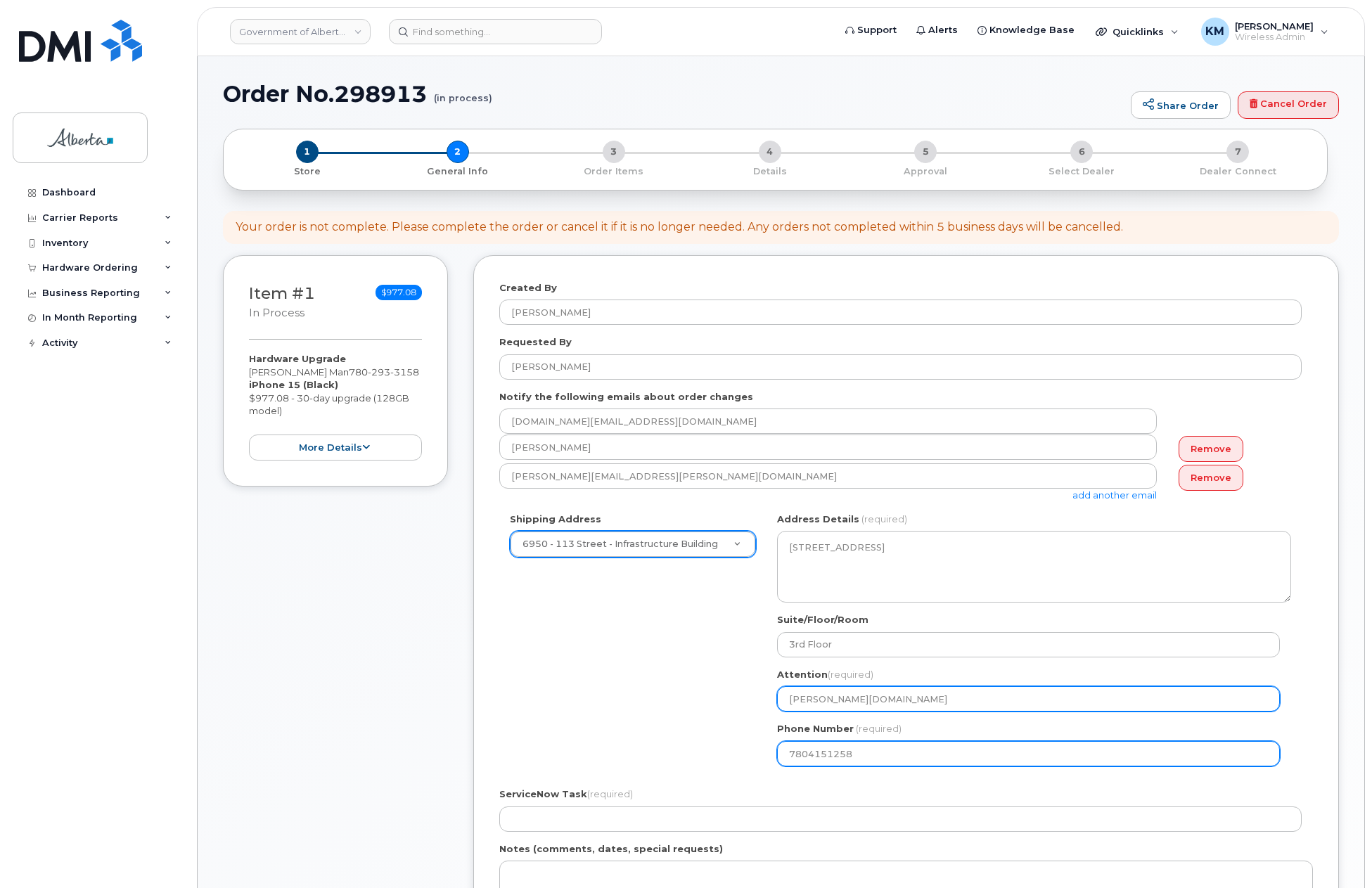
select select
type input "Michael H MacKinnonb.ca"
select select
type input "Michael H MacKinnon.ca"
select select
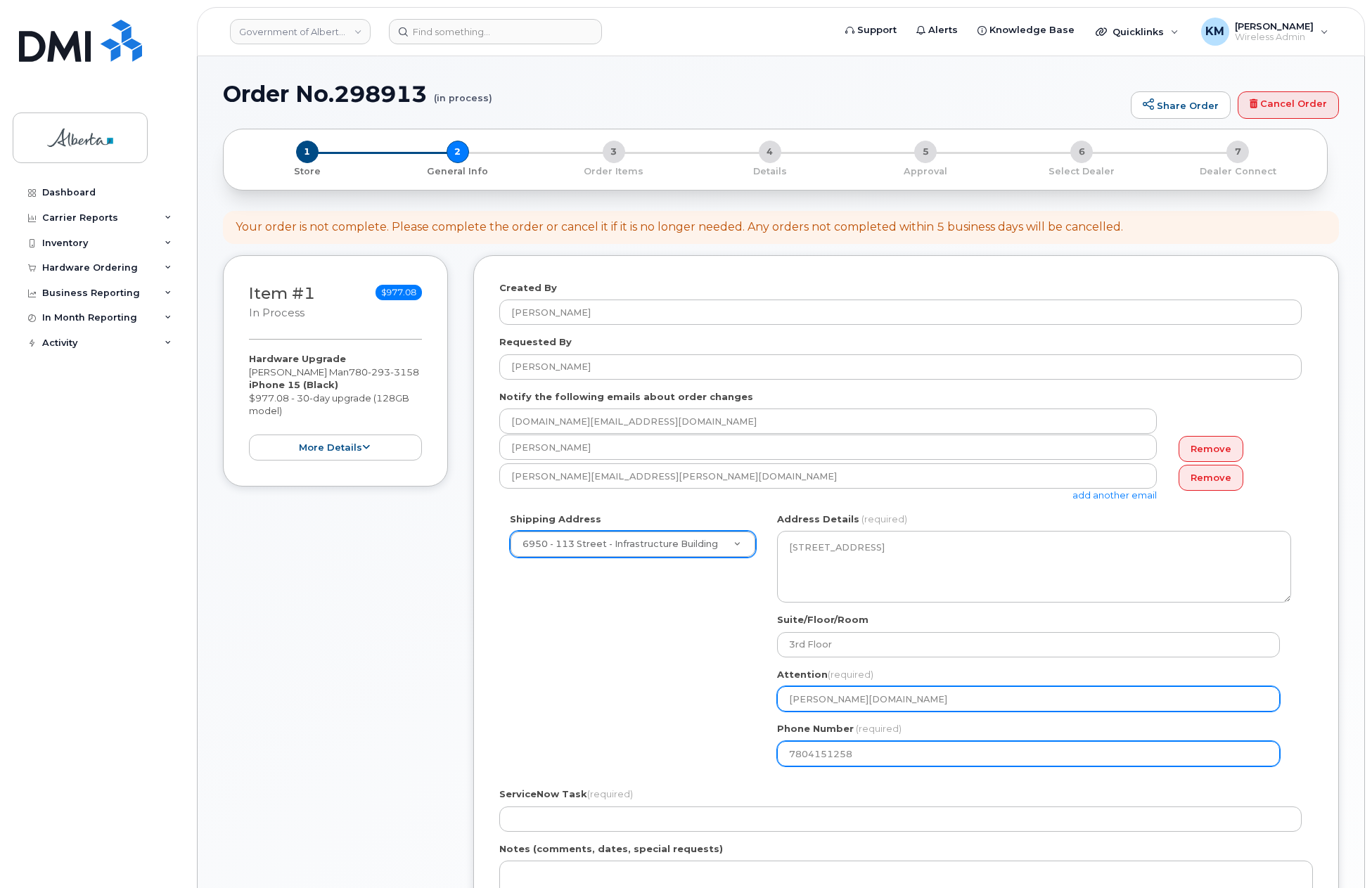
type input "Michael H MacKinnonca"
select select
type input "Michael H MacKinnona"
select select
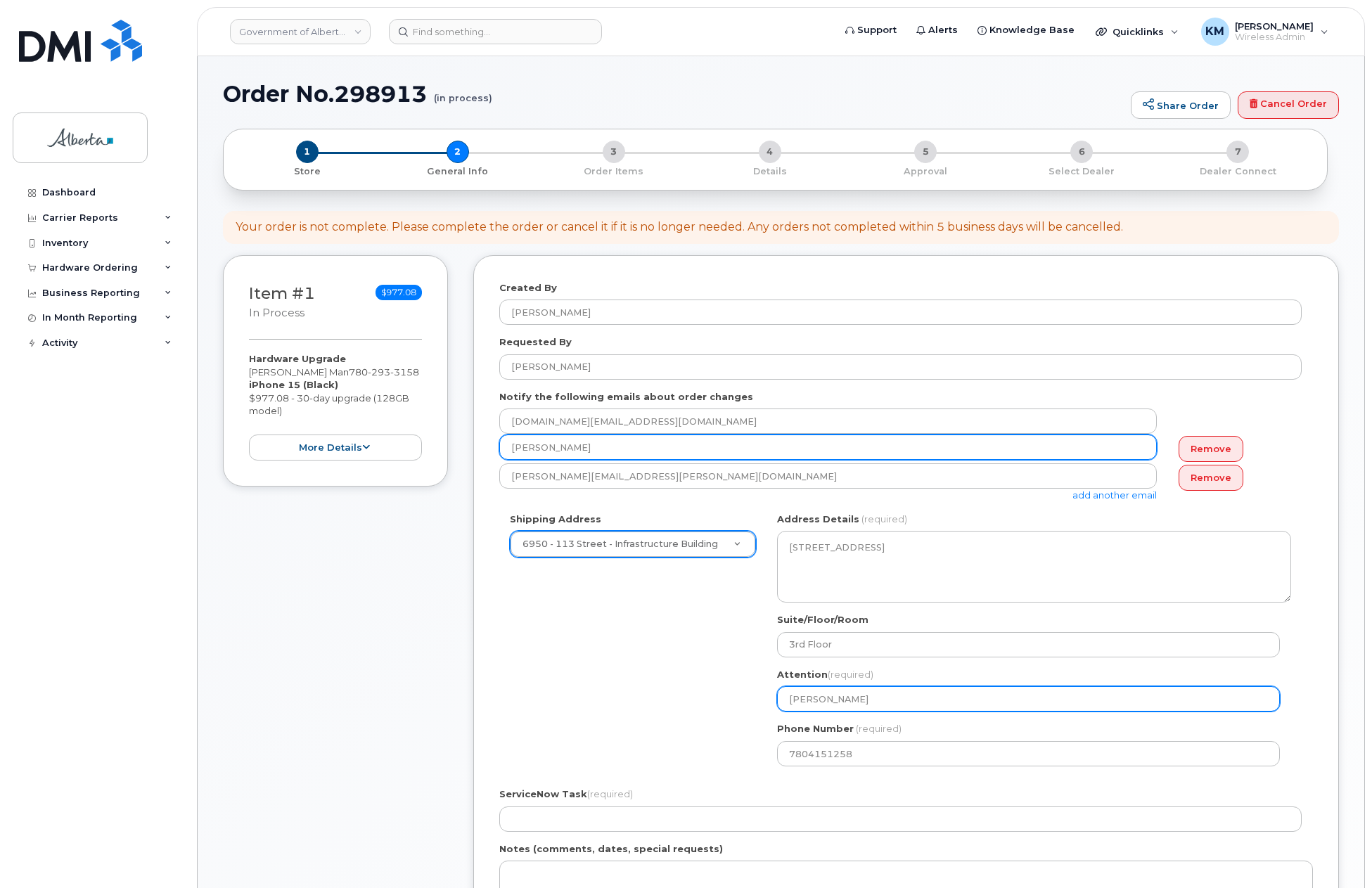
type input "Michael H MacKinnon"
click at [679, 453] on input "Olga Hammond" at bounding box center [829, 447] width 658 height 25
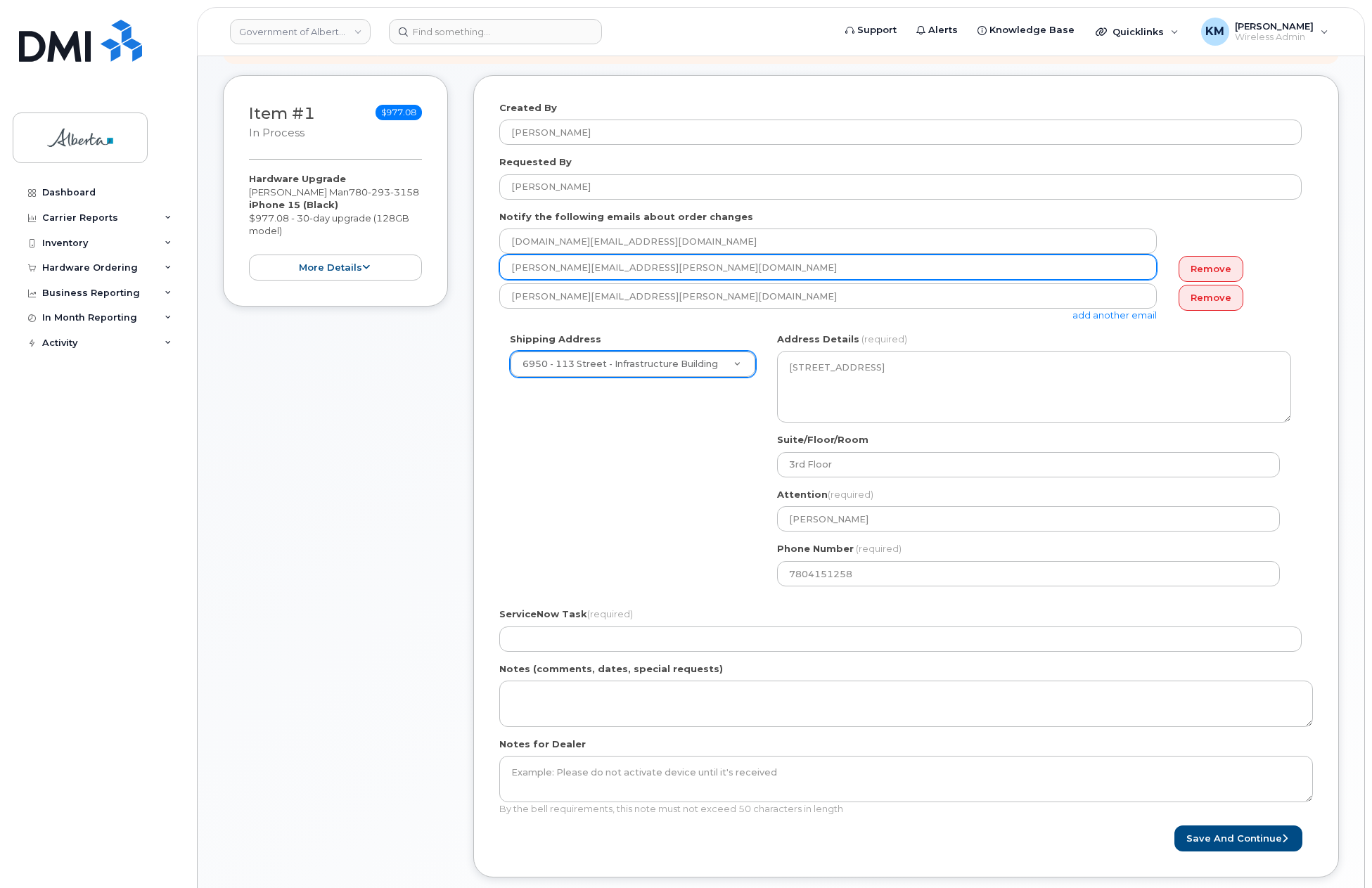
scroll to position [211, 0]
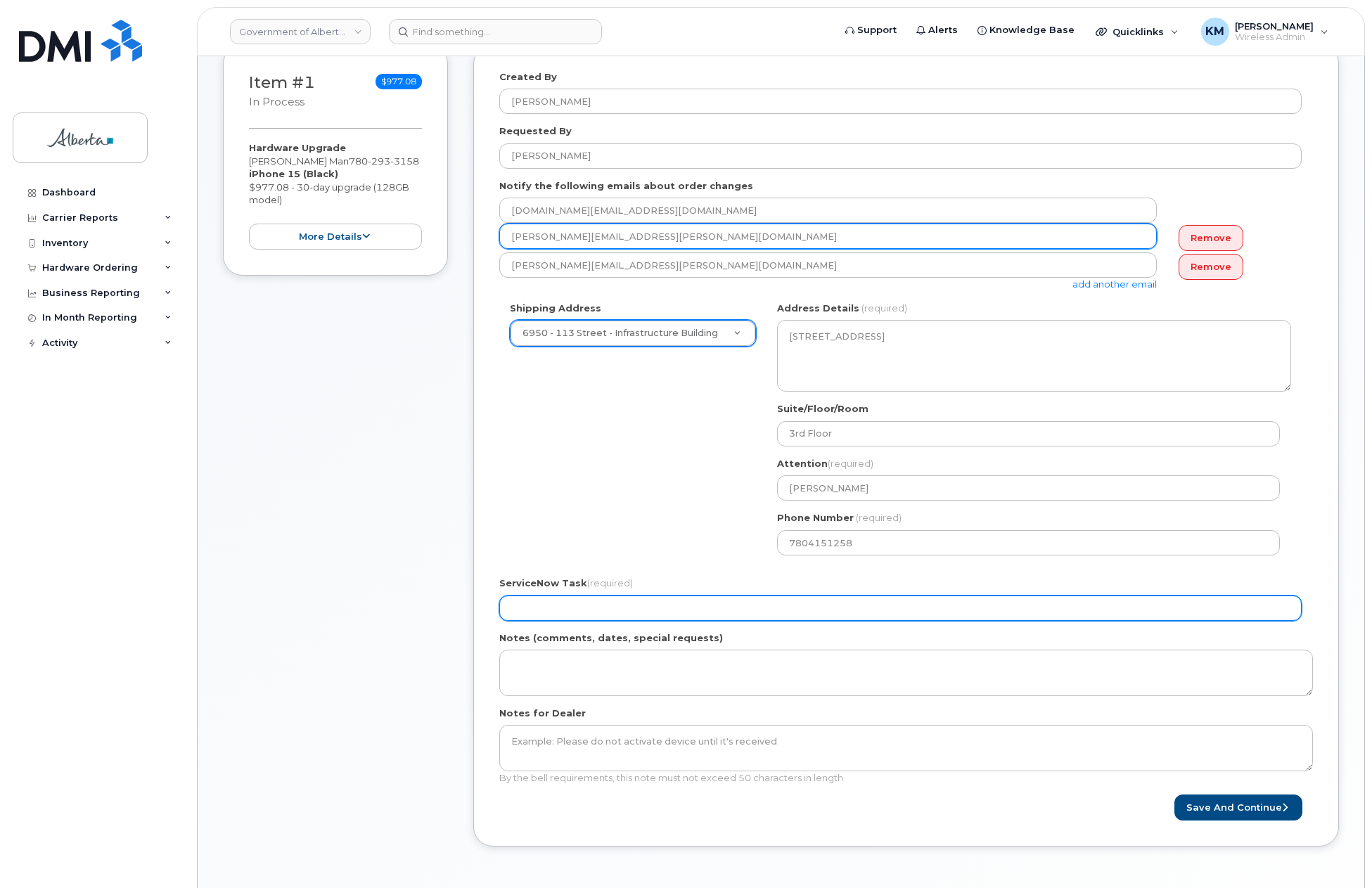
type input "Olga.Hammond@gov.ab.ca"
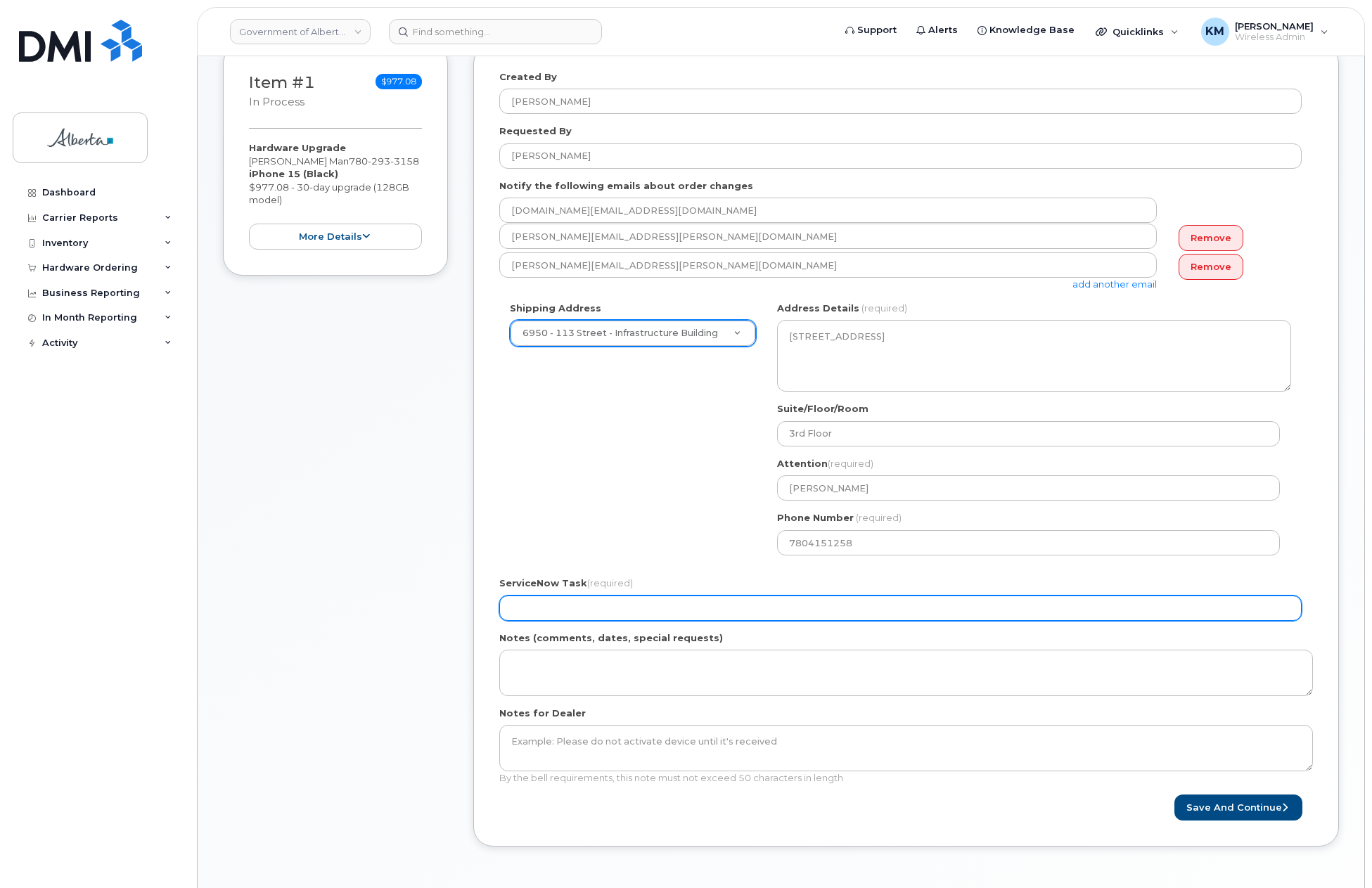
click at [699, 601] on input "ServiceNow Task (required)" at bounding box center [901, 608] width 803 height 25
type input "SCTASK0836093"
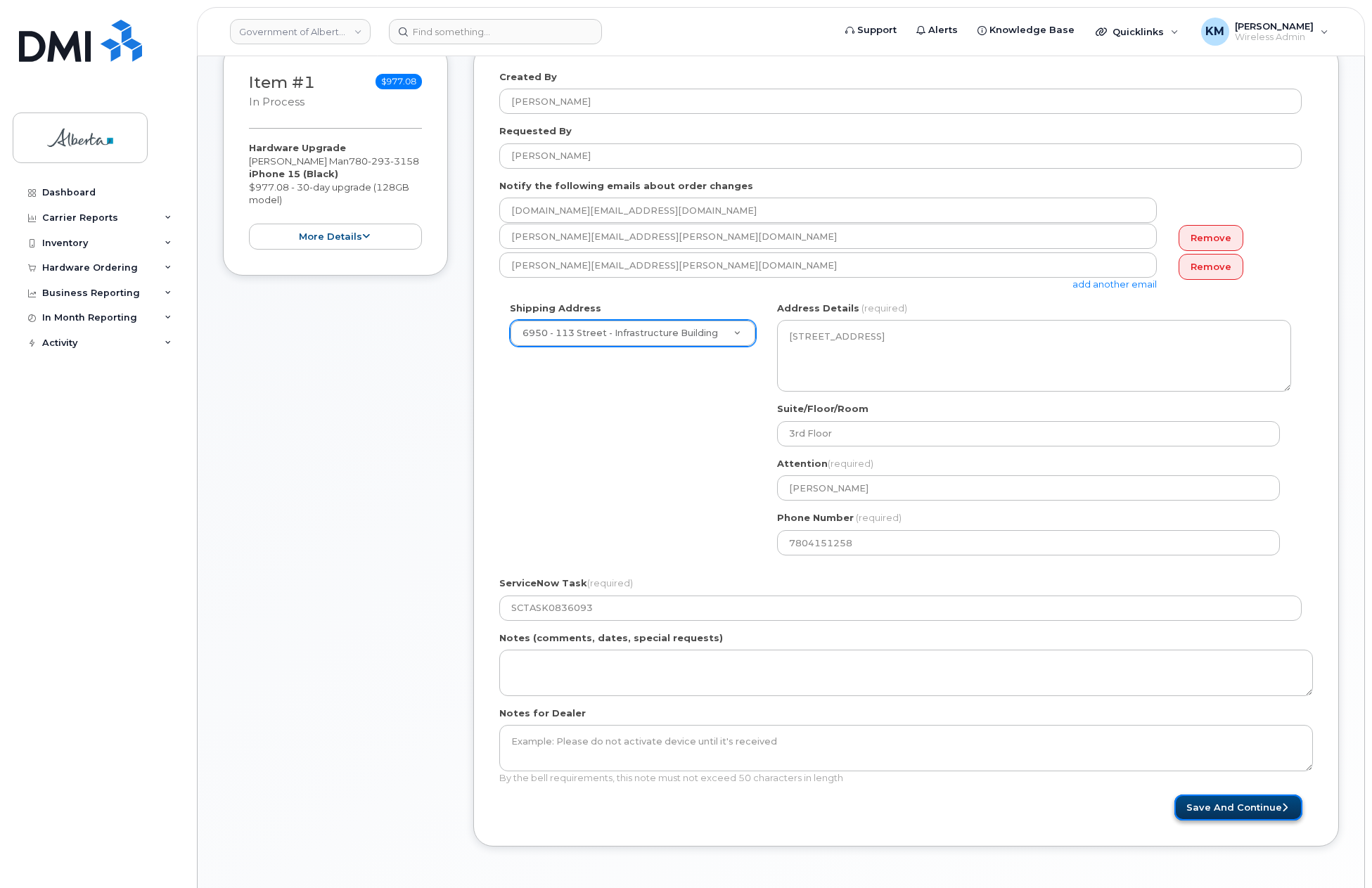
click at [1261, 801] on button "Save and Continue" at bounding box center [1238, 807] width 128 height 26
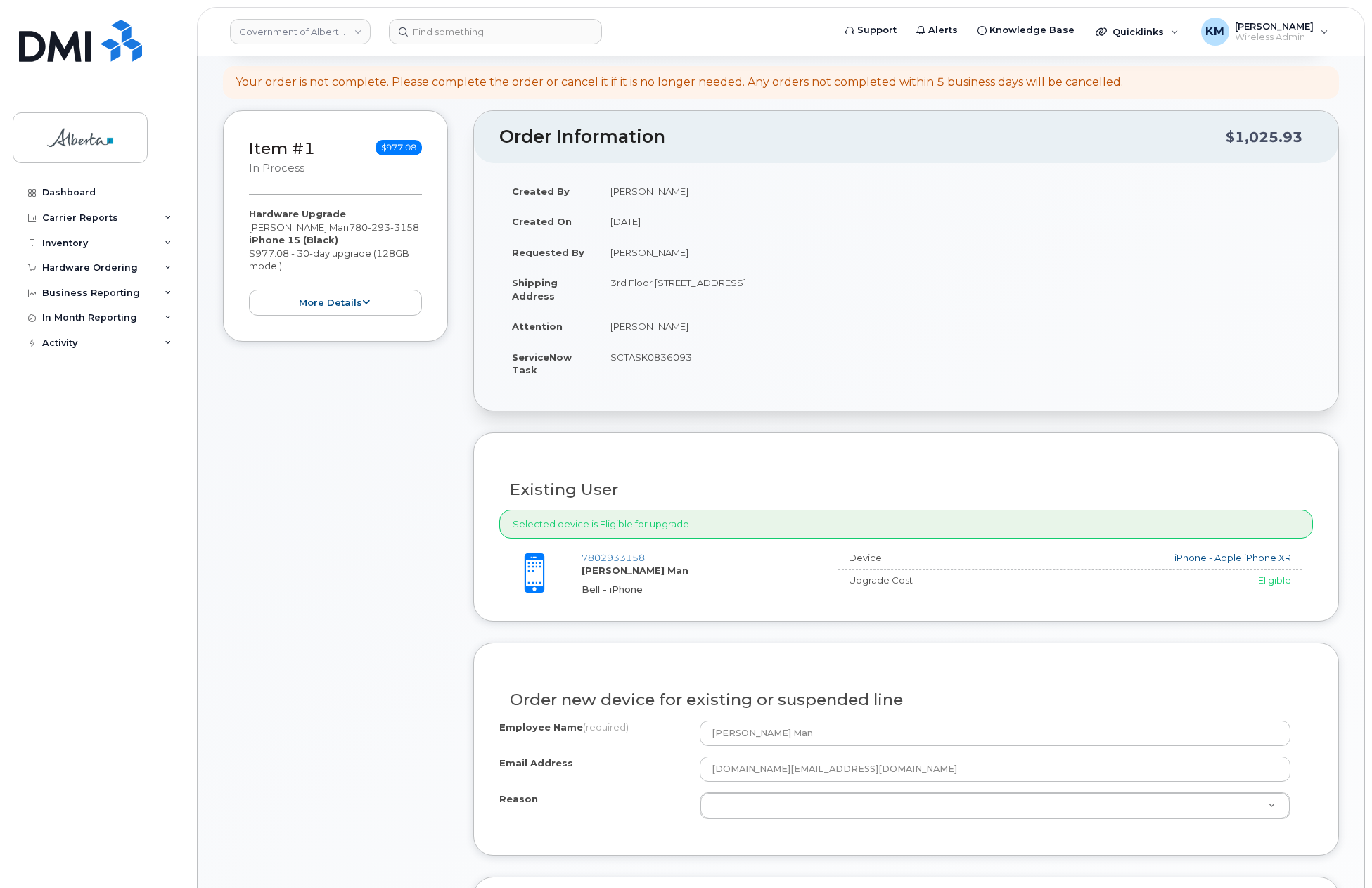
scroll to position [211, 0]
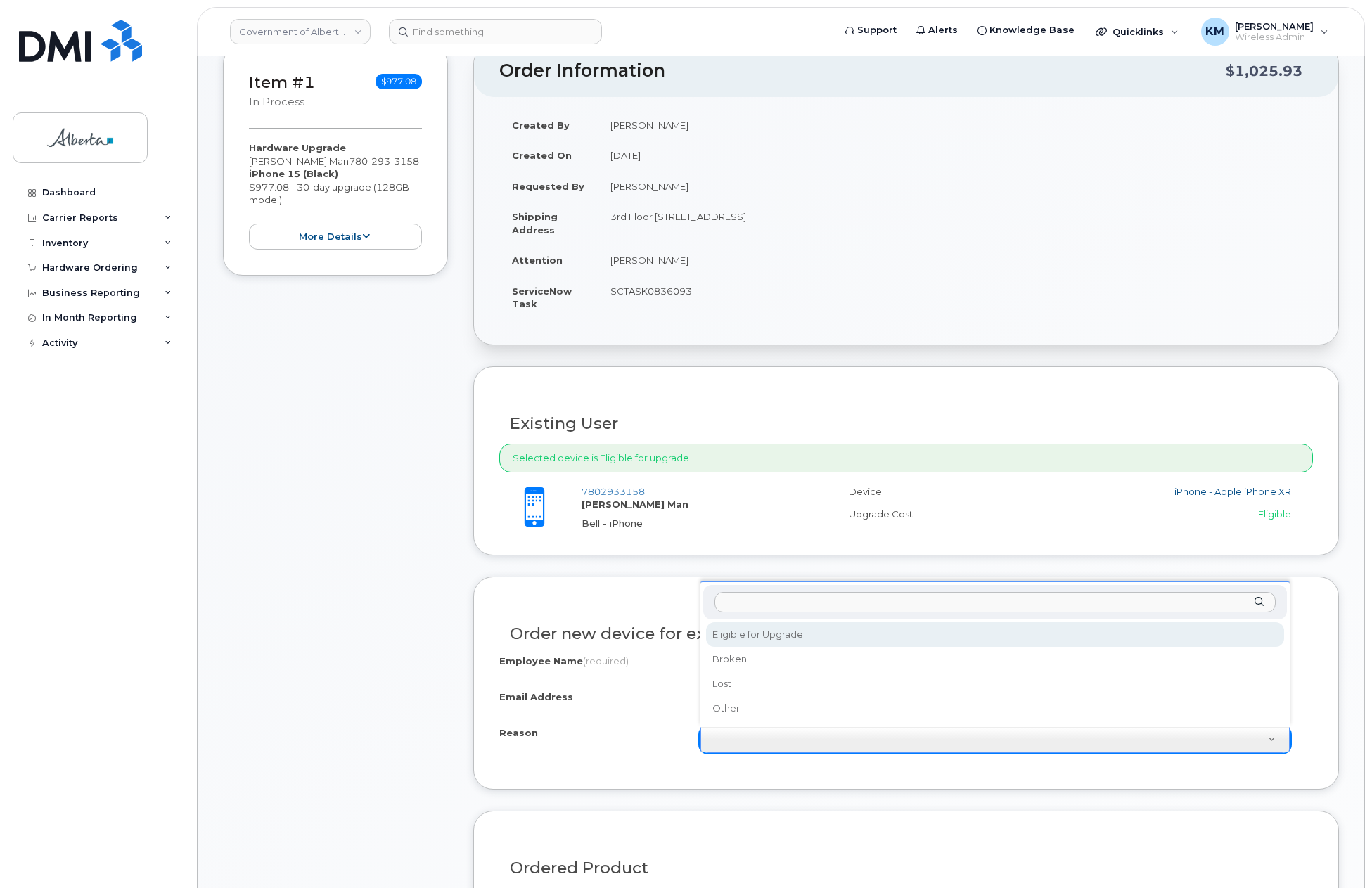
select select "eligible_for_upgrade"
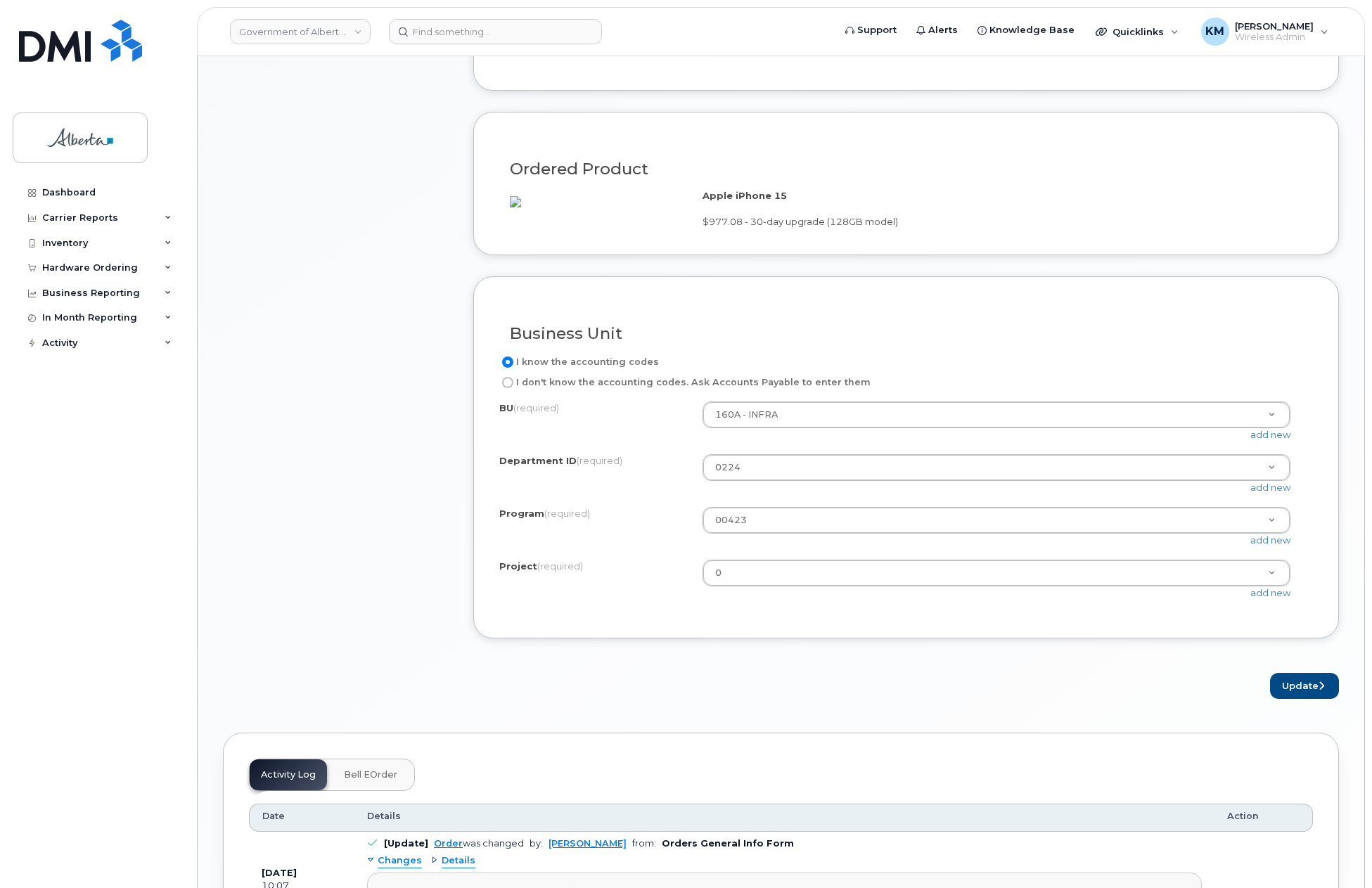
scroll to position [914, 0]
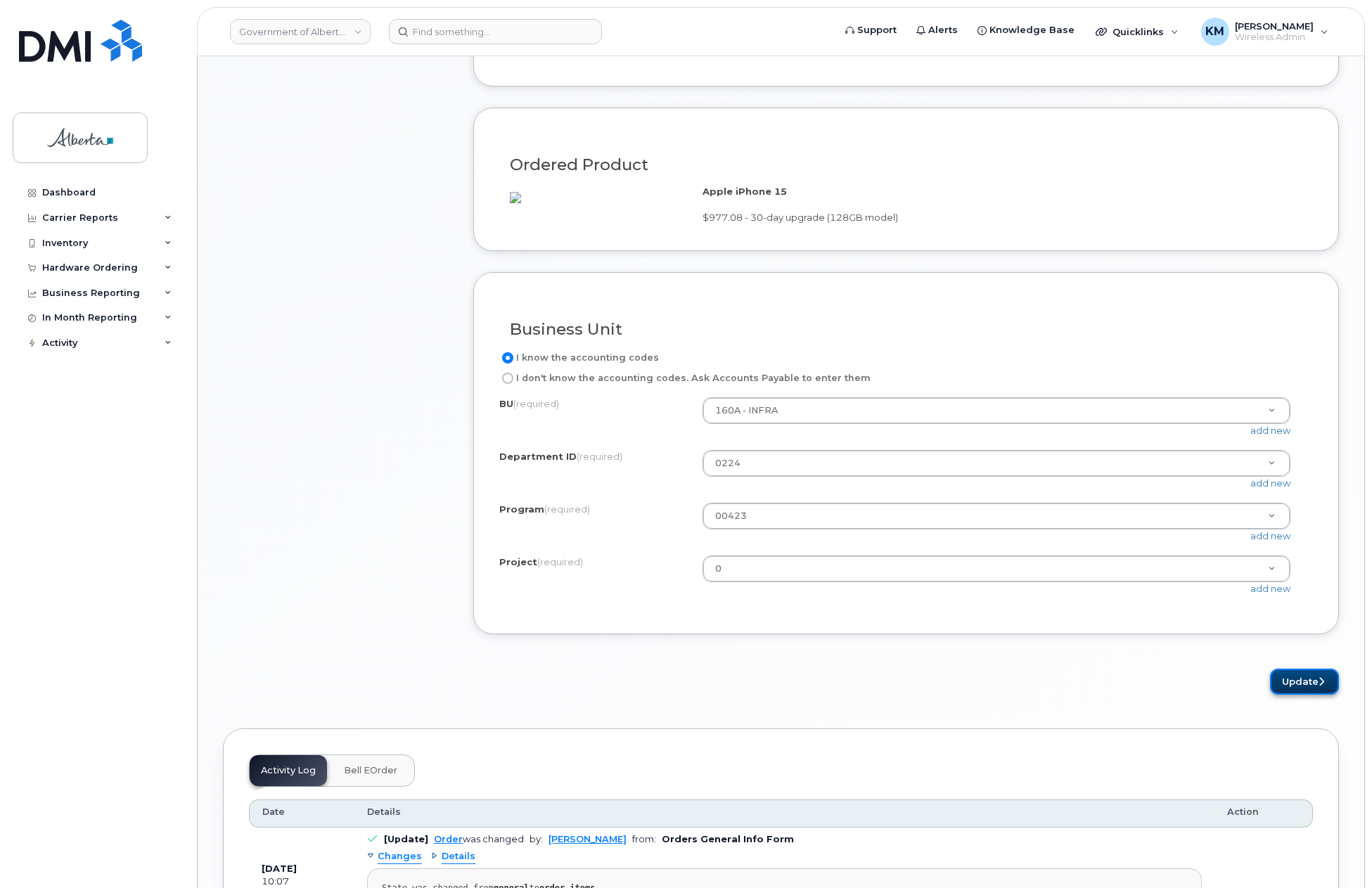
click at [1302, 695] on button "Update" at bounding box center [1304, 682] width 69 height 26
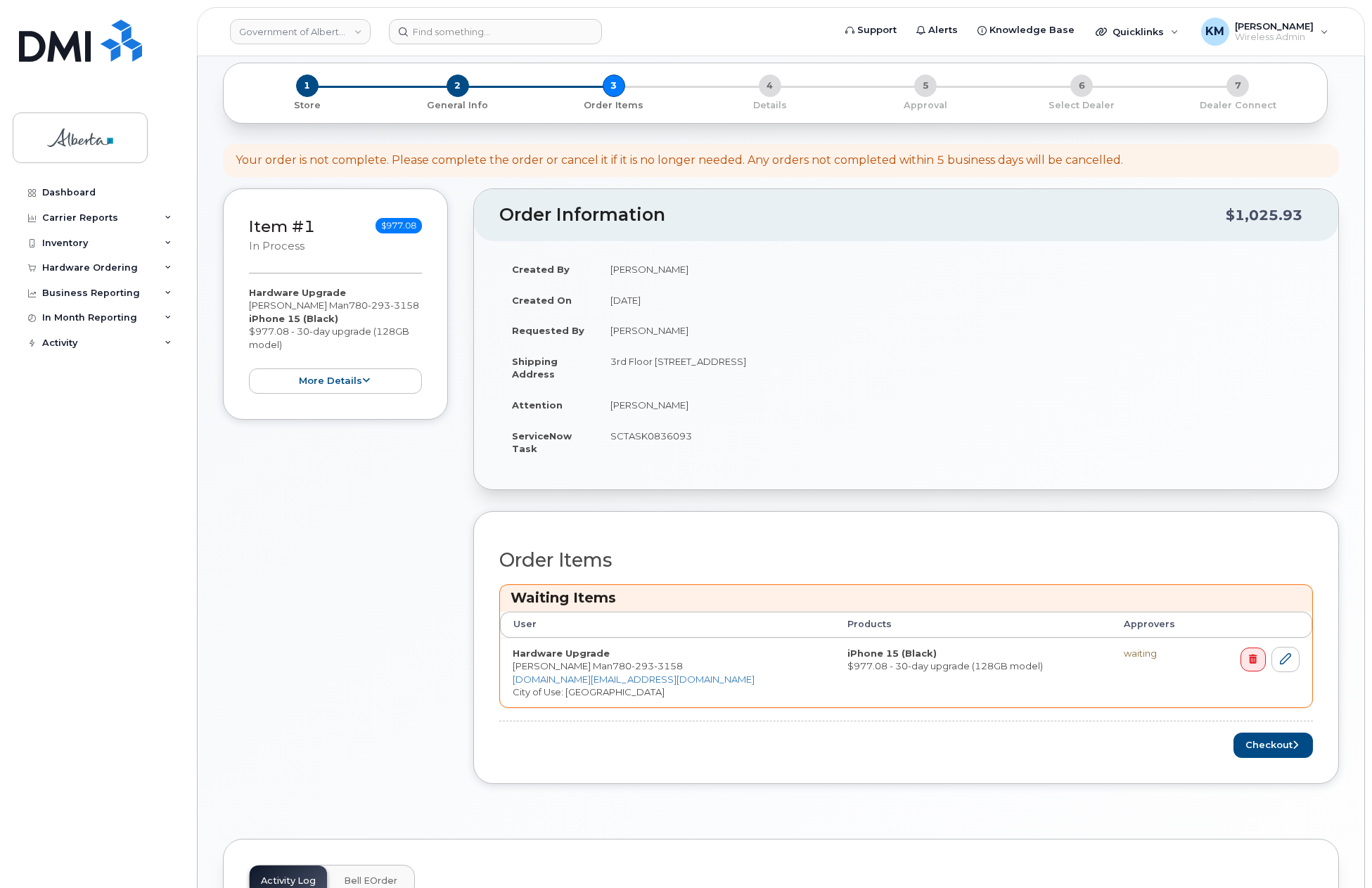
scroll to position [211, 0]
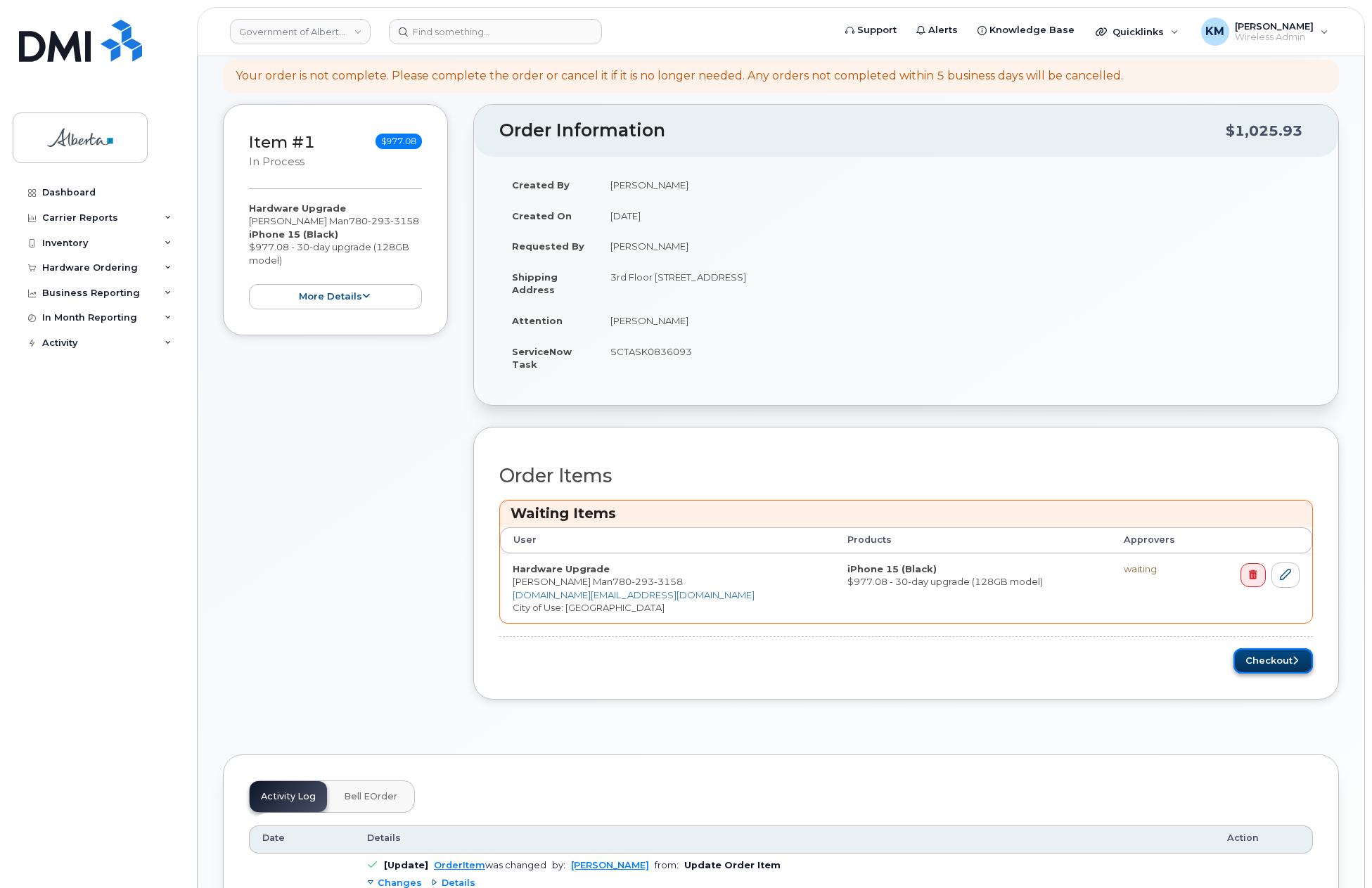
click at [1264, 661] on button "Checkout" at bounding box center [1273, 661] width 79 height 26
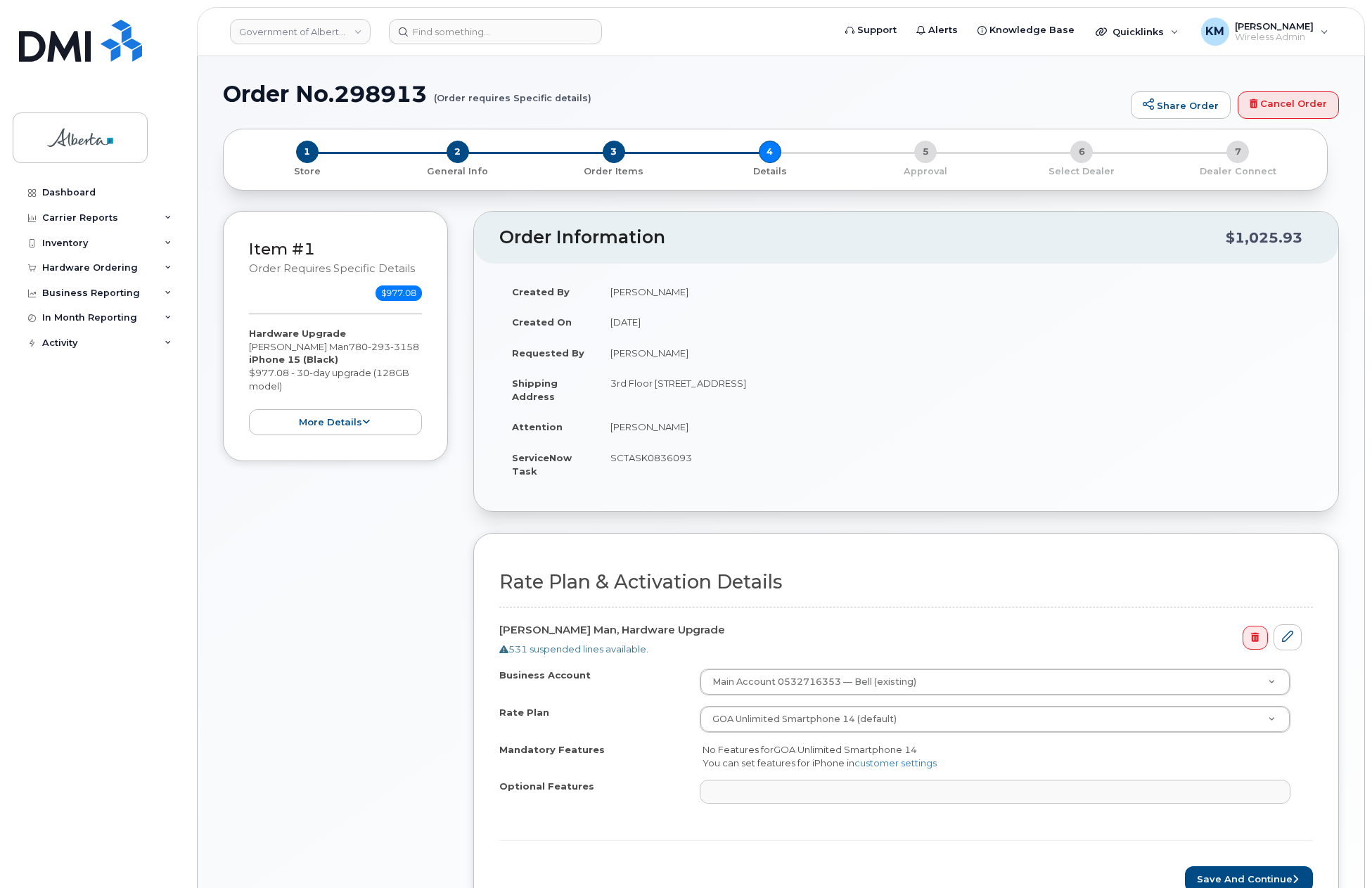
select select
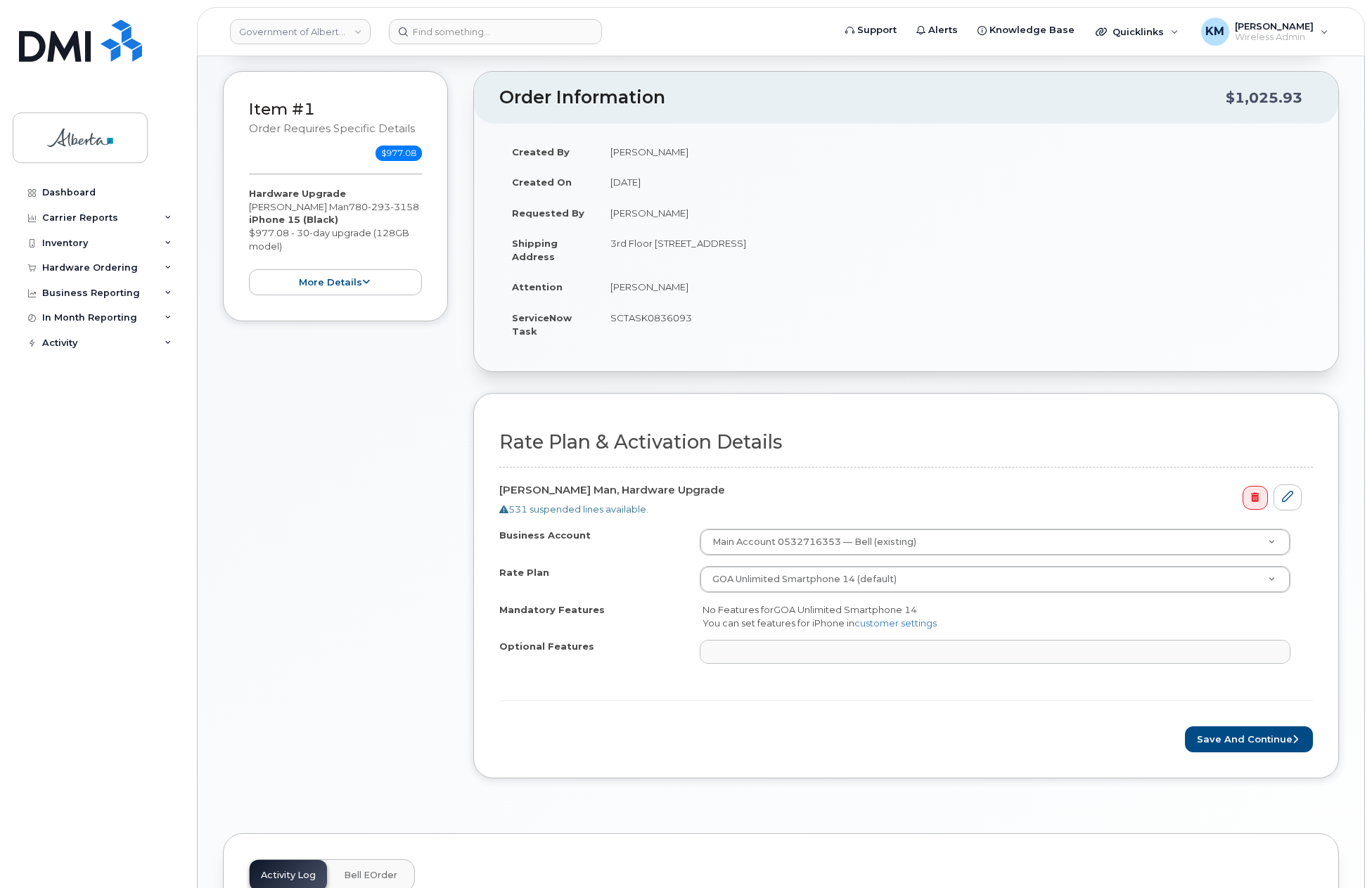
scroll to position [140, 0]
click at [1229, 732] on button "Save and Continue" at bounding box center [1249, 738] width 128 height 26
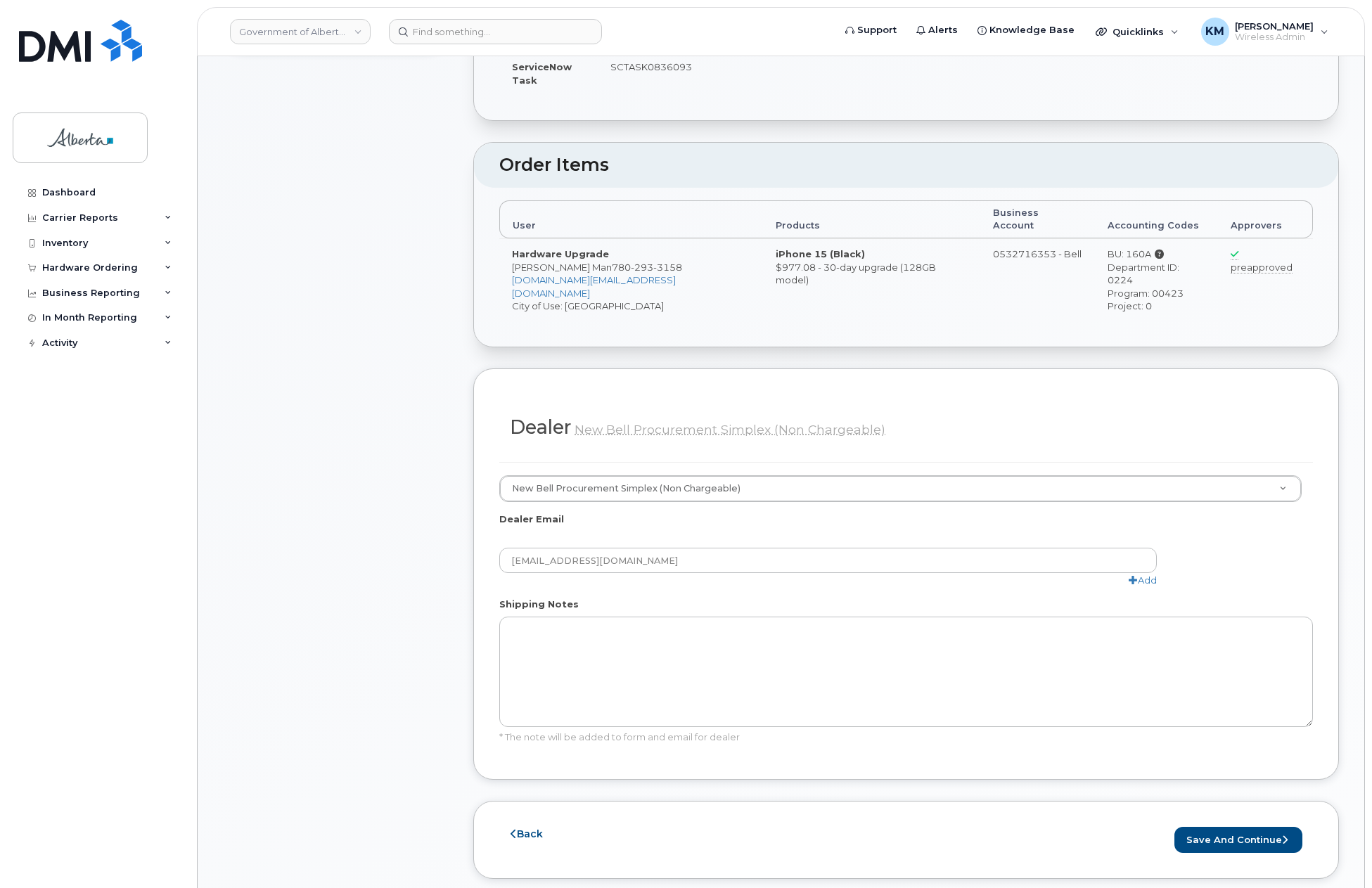
scroll to position [422, 0]
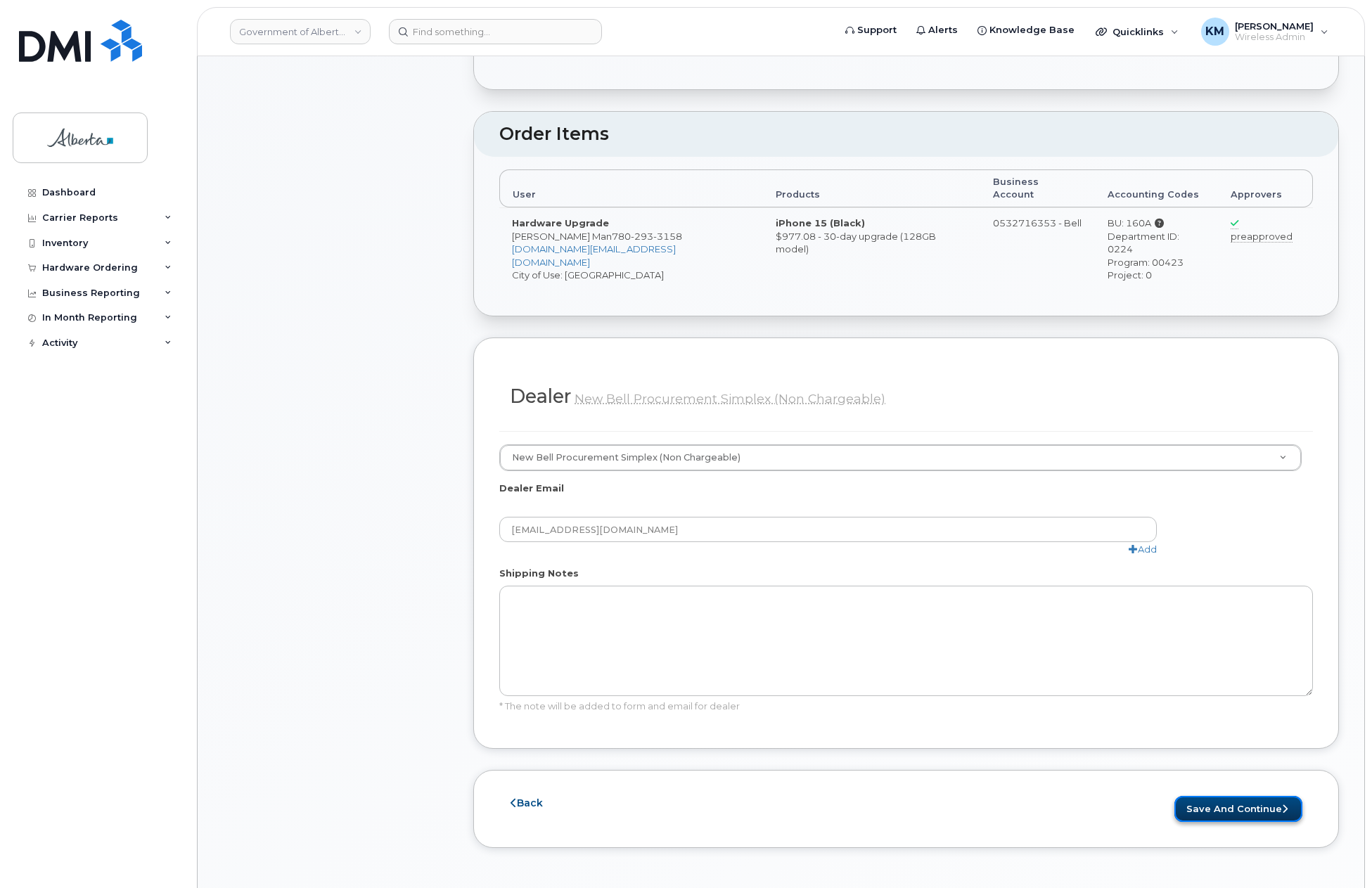
click at [1221, 796] on button "Save and Continue" at bounding box center [1238, 809] width 128 height 26
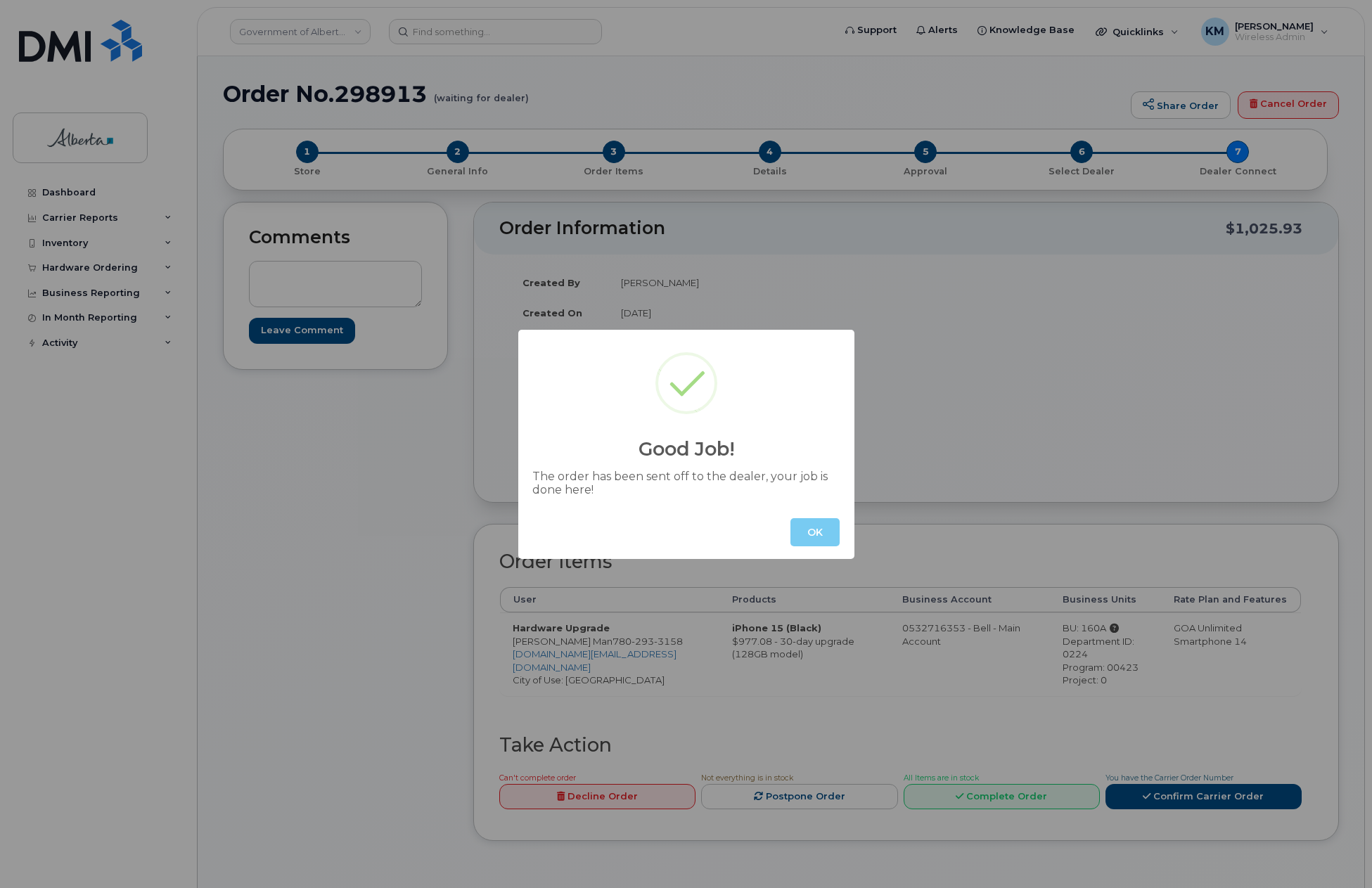
click at [815, 543] on button "OK" at bounding box center [815, 532] width 49 height 28
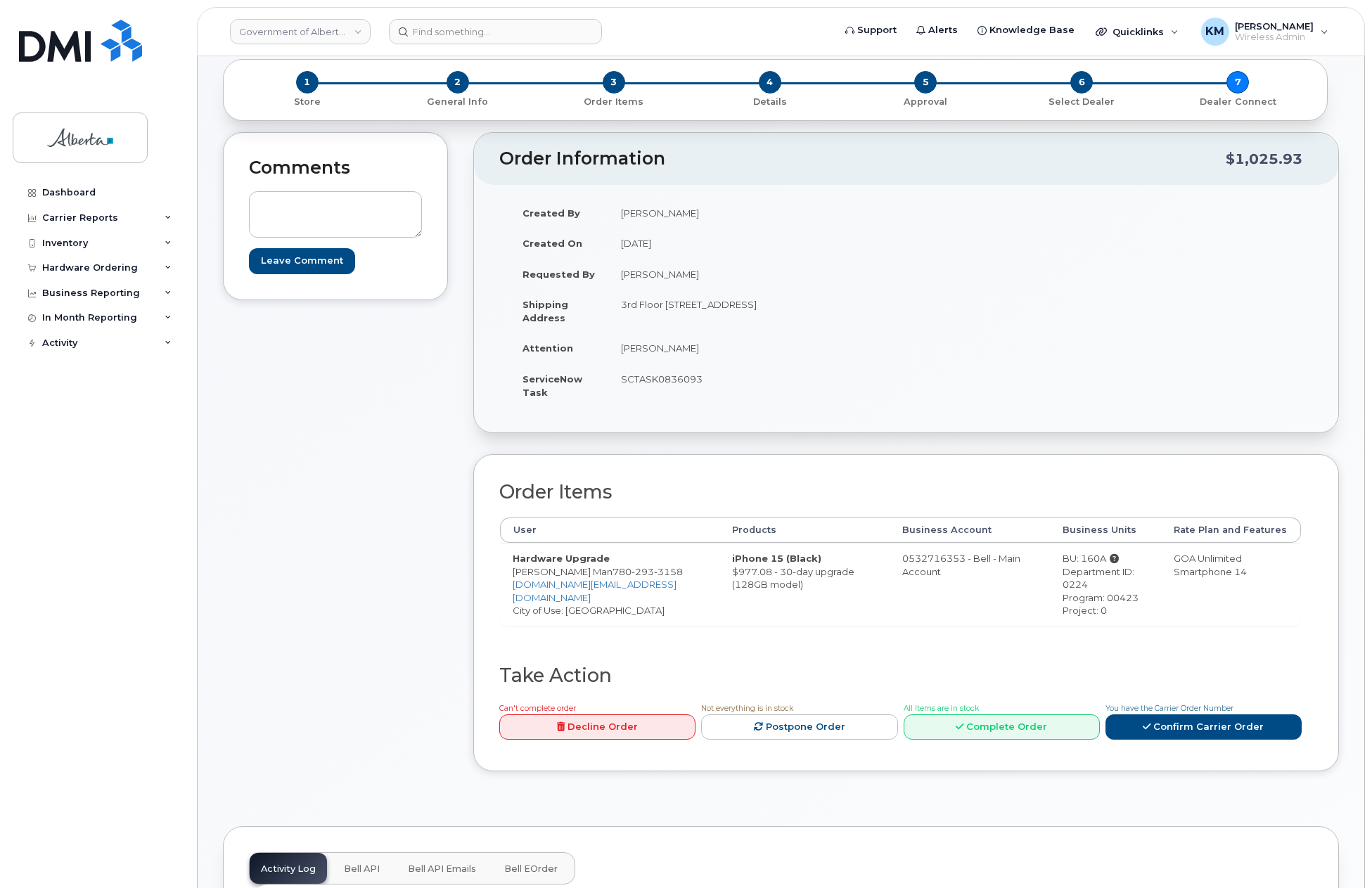
scroll to position [71, 0]
click at [373, 868] on span "Bell API" at bounding box center [362, 868] width 36 height 11
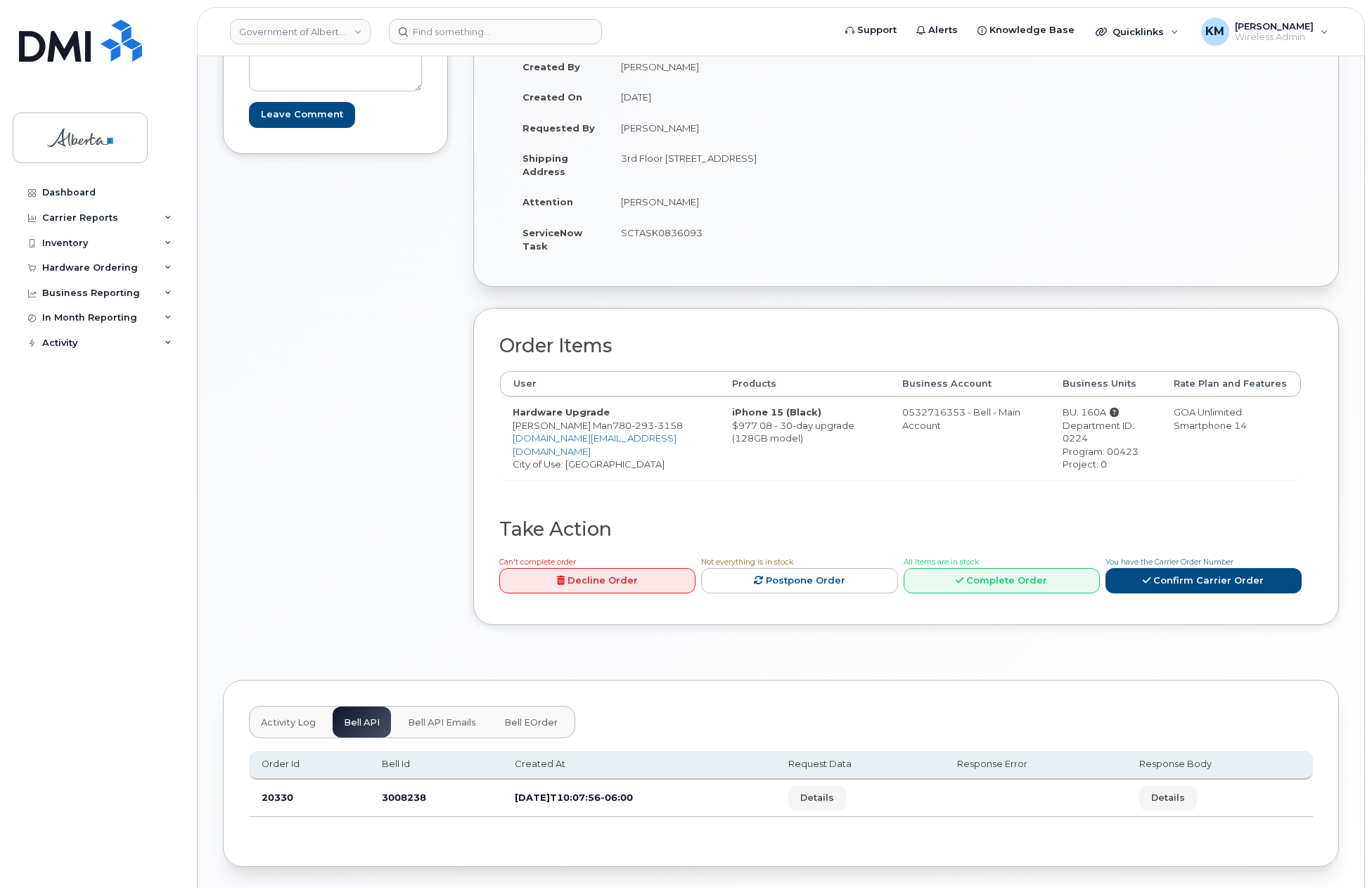
scroll to position [265, 0]
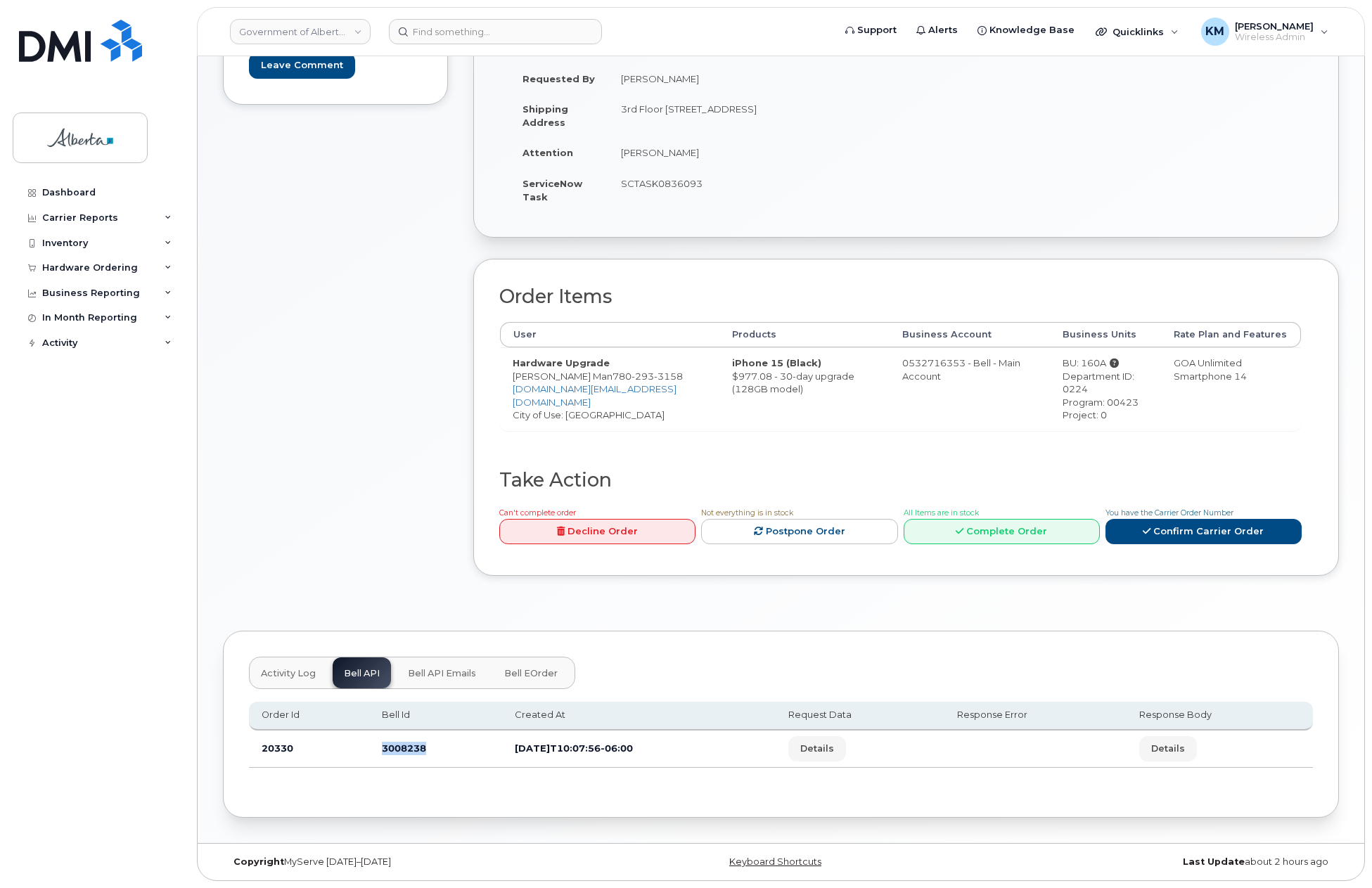
drag, startPoint x: 411, startPoint y: 754, endPoint x: 378, endPoint y: 754, distance: 33.0
click at [378, 754] on td "3008238" at bounding box center [435, 749] width 133 height 37
copy td "3008238"
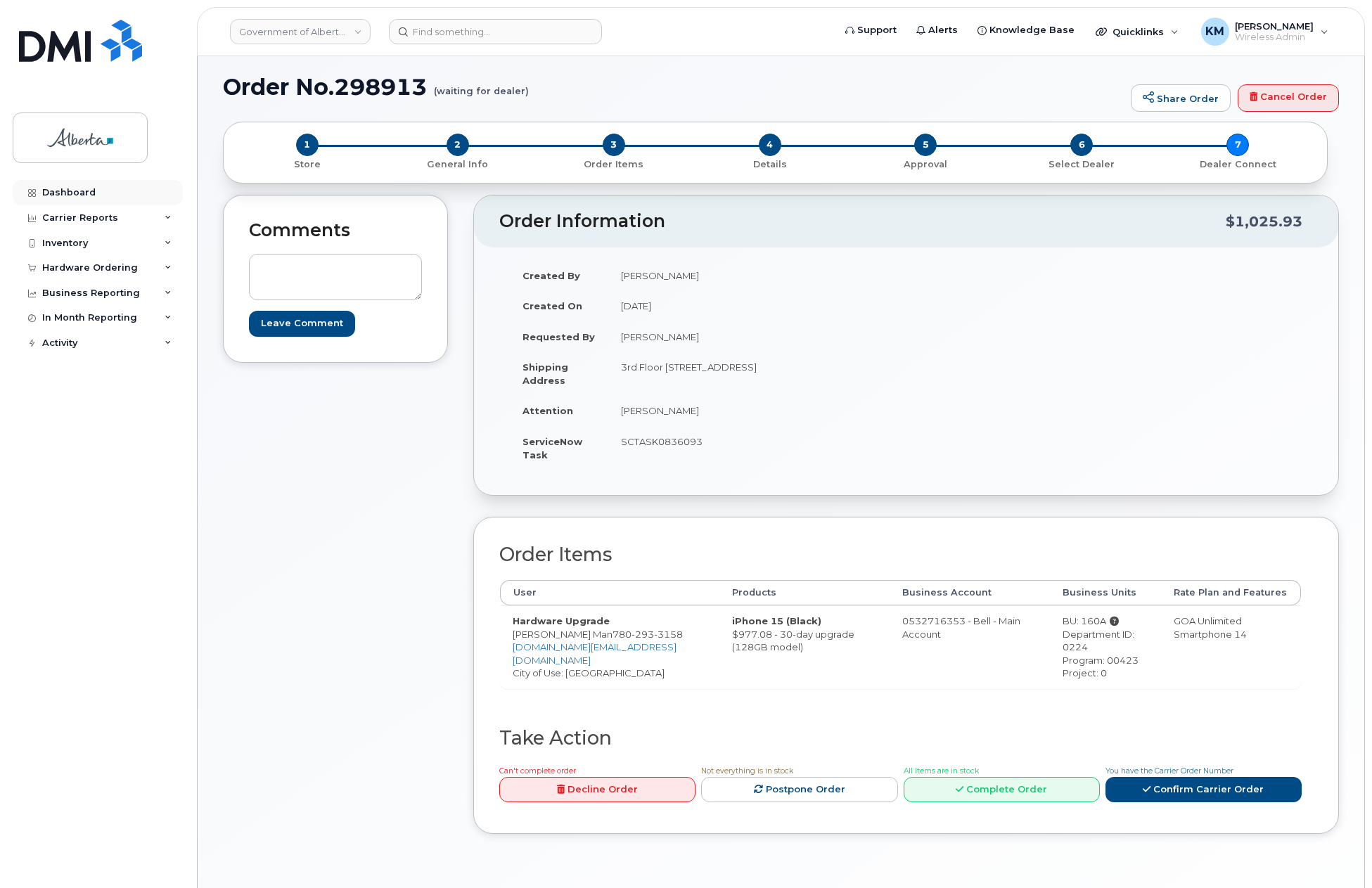
scroll to position [0, 0]
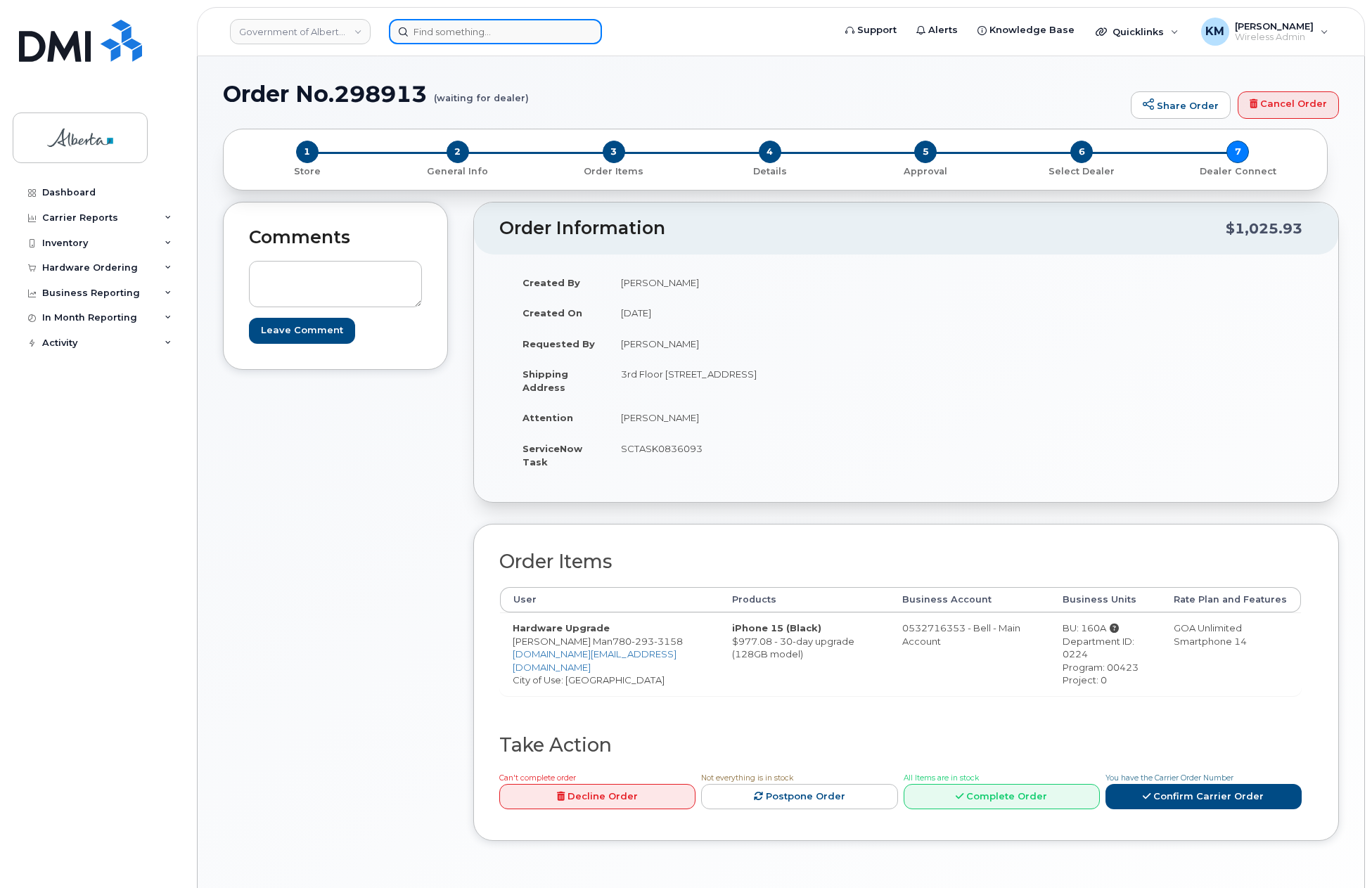
click at [493, 33] on input at bounding box center [495, 32] width 213 height 25
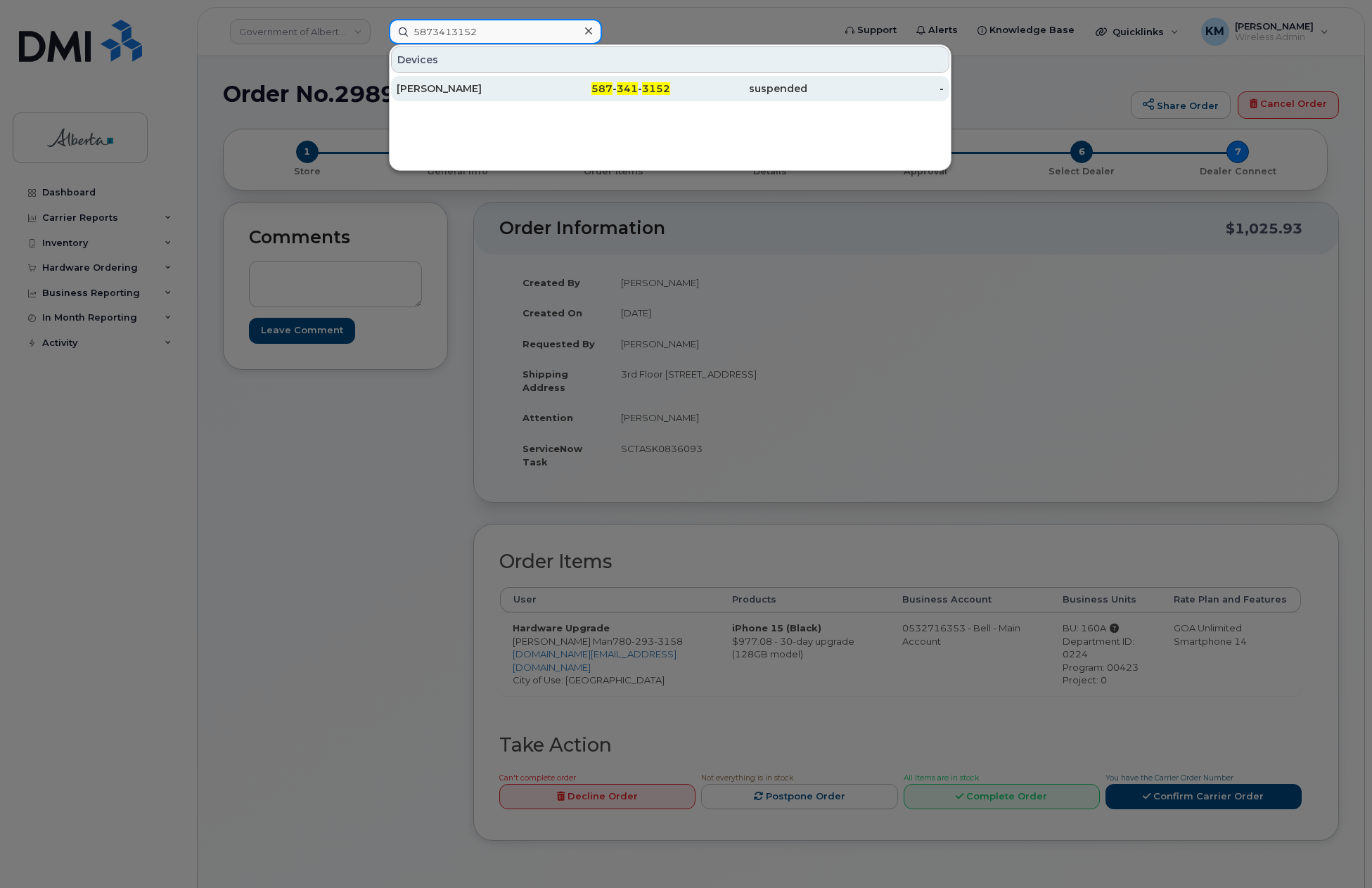
type input "5873413152"
click at [534, 96] on div "[PERSON_NAME]" at bounding box center [602, 88] width 137 height 25
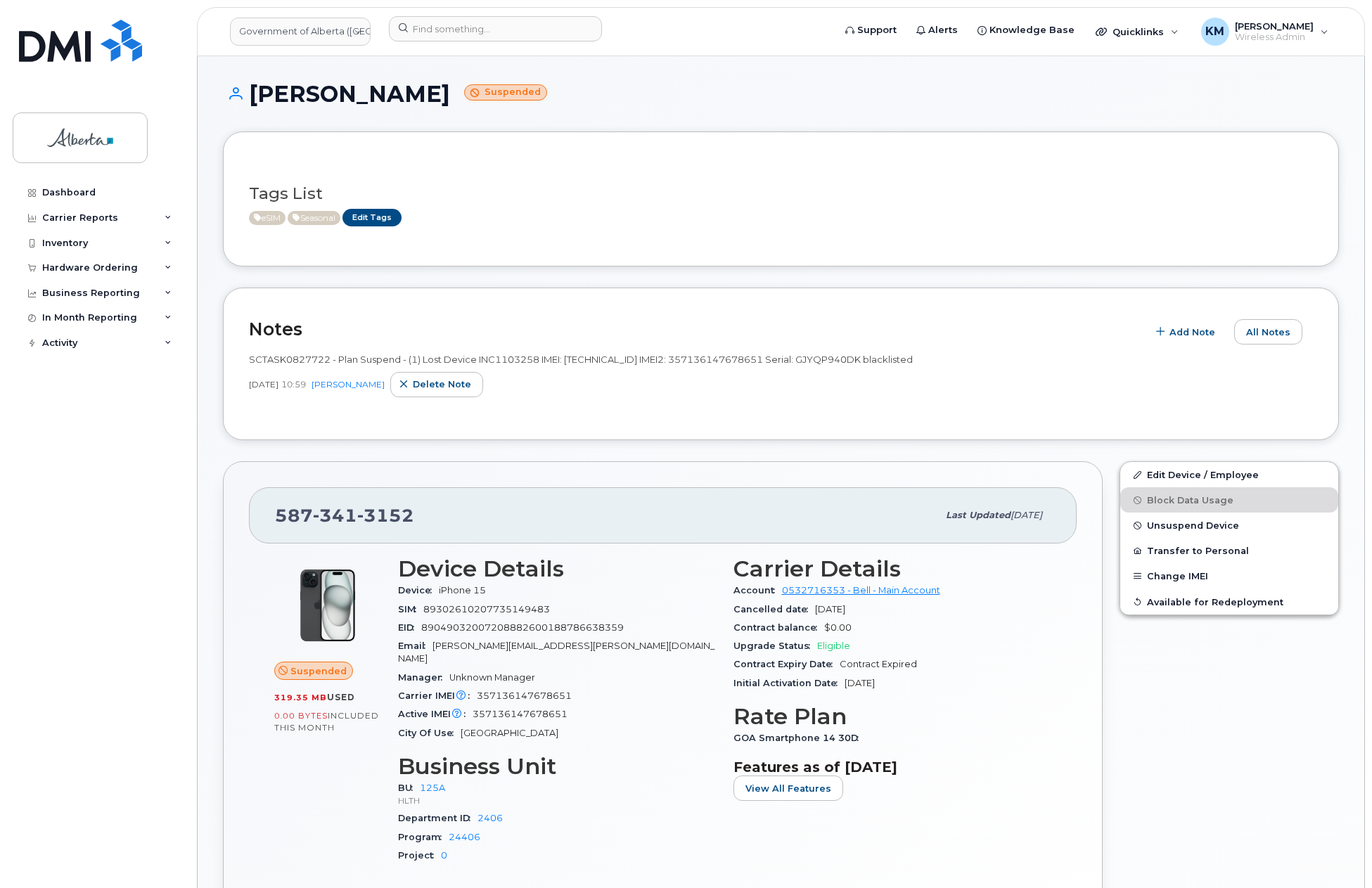
drag, startPoint x: 249, startPoint y: 359, endPoint x: 960, endPoint y: 362, distance: 711.0
click at [960, 362] on div "SCTASK0827722 - Plan Suspend - (1) Lost Device INC1103258 IMEI: [TECHNICAL_ID] …" at bounding box center [780, 359] width 1064 height 13
copy span "SCTASK0827722 - Plan Suspend - (1) Lost Device INC1103258 IMEI: [TECHNICAL_ID] …"
click at [28, 569] on div "Dashboard Carrier Reports Monthly Billing Data Daily Data Pooling Data Behavior…" at bounding box center [99, 523] width 174 height 687
click at [1198, 524] on span "Unsuspend Device" at bounding box center [1193, 526] width 92 height 10
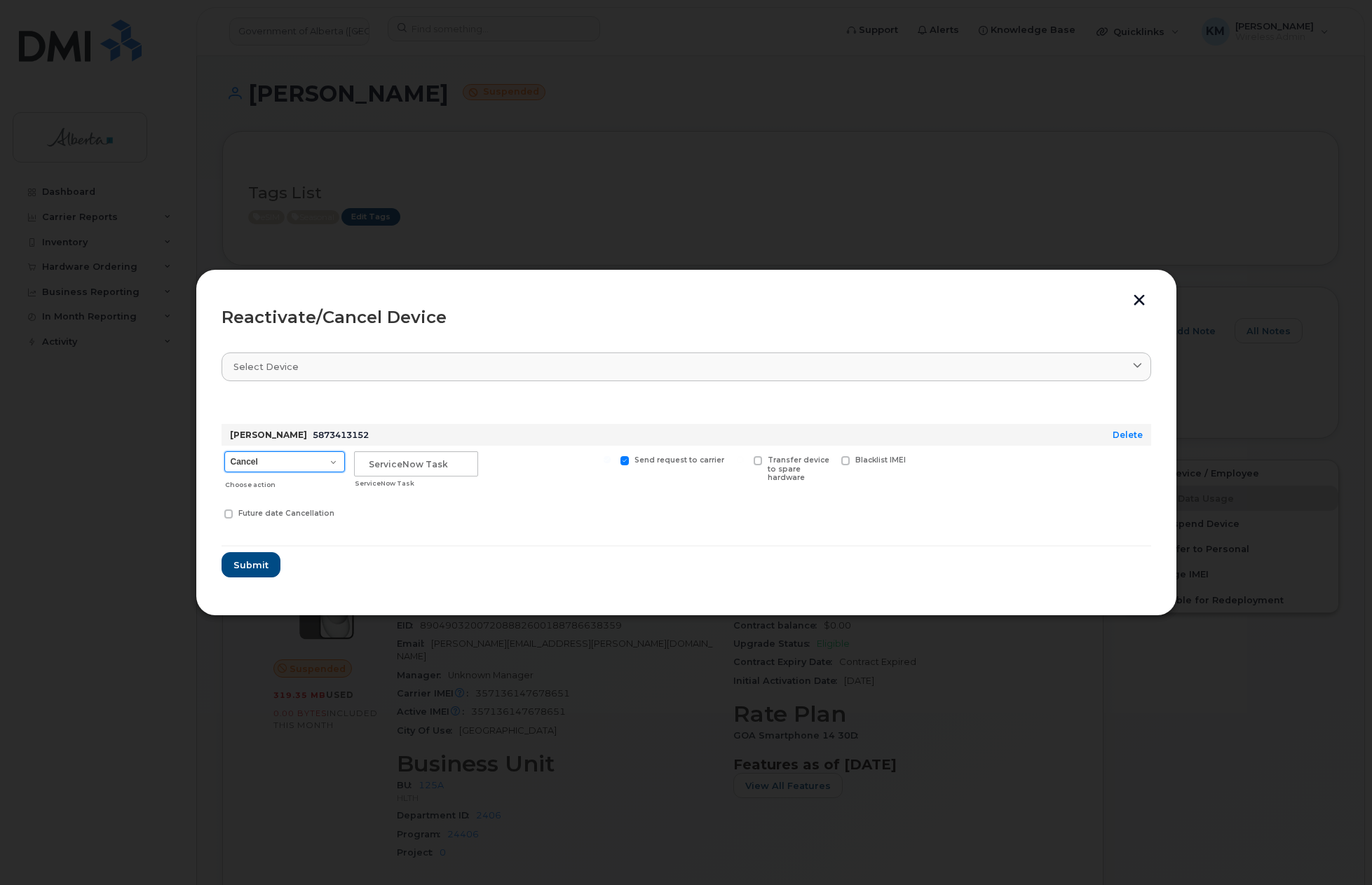
click at [330, 463] on select "Cancel Suspend - Extend Suspension Reactivate" at bounding box center [284, 462] width 121 height 21
select select "[object Object]"
click at [224, 451] on select "Cancel Suspend - Extend Suspension Reactivate" at bounding box center [284, 462] width 121 height 21
click at [401, 471] on input "text" at bounding box center [416, 464] width 124 height 25
type input "SCTASK0836017"
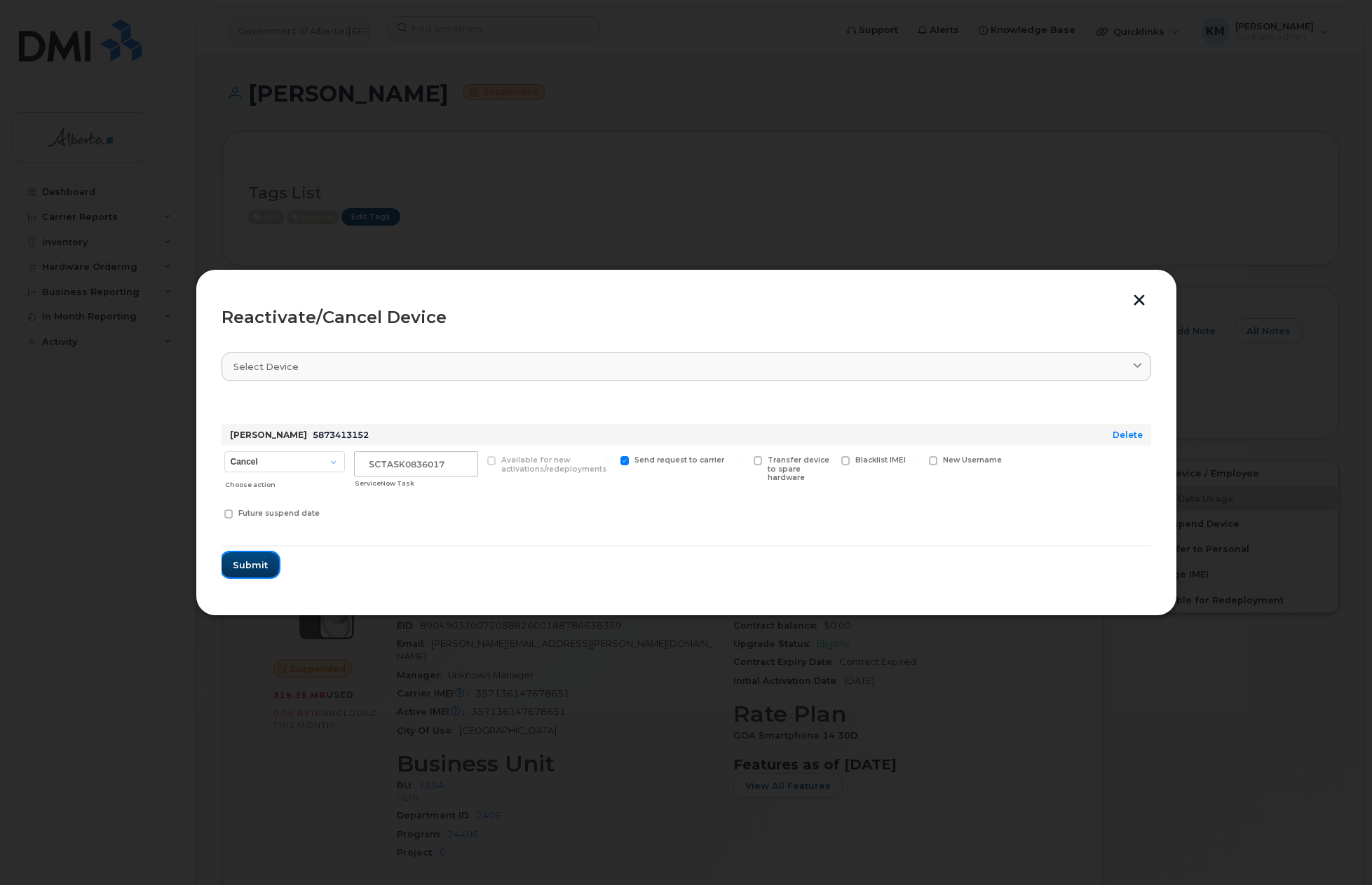
click at [244, 566] on span "Submit" at bounding box center [249, 565] width 35 height 13
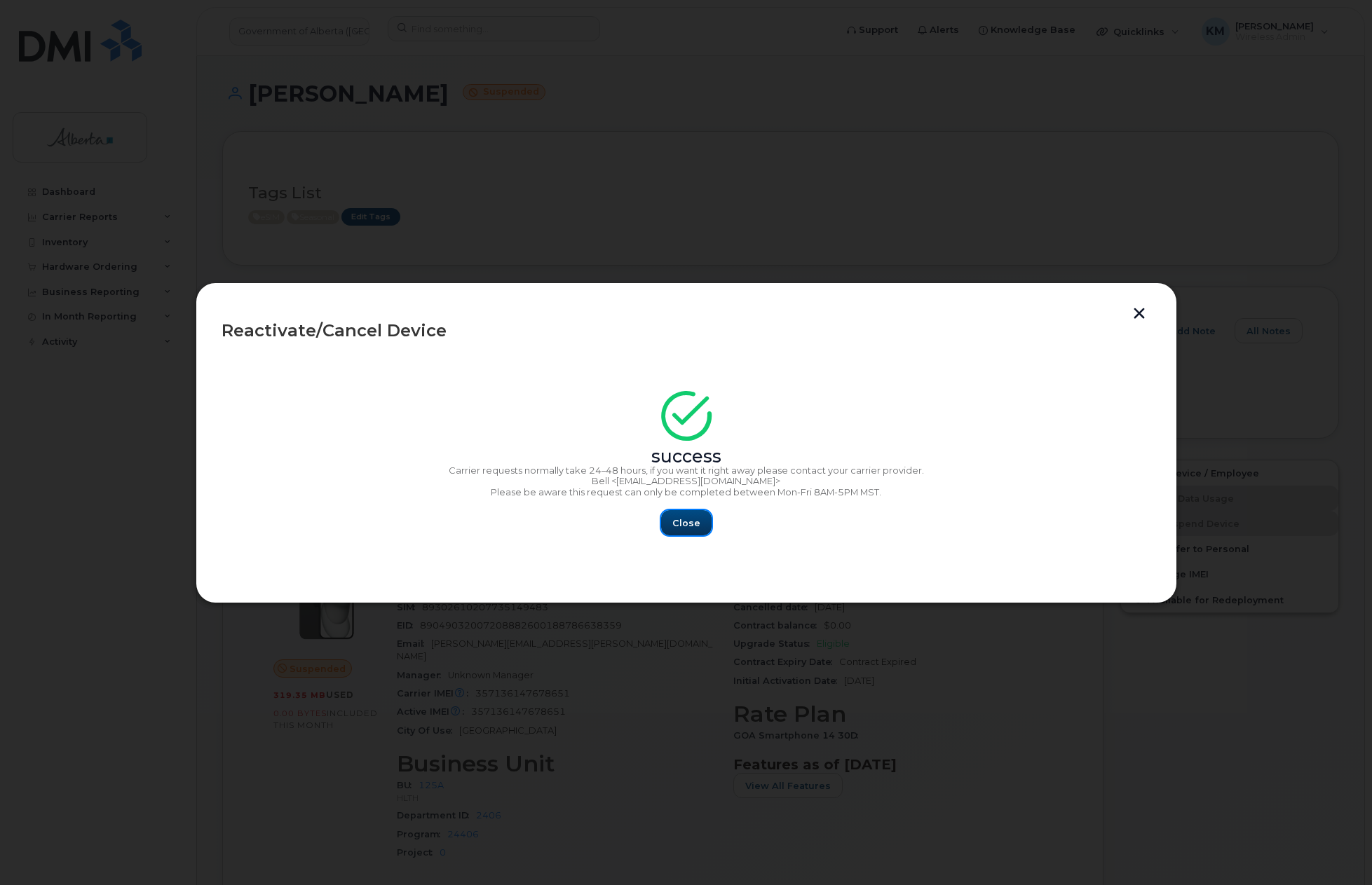
click at [672, 519] on button "Close" at bounding box center [686, 523] width 50 height 25
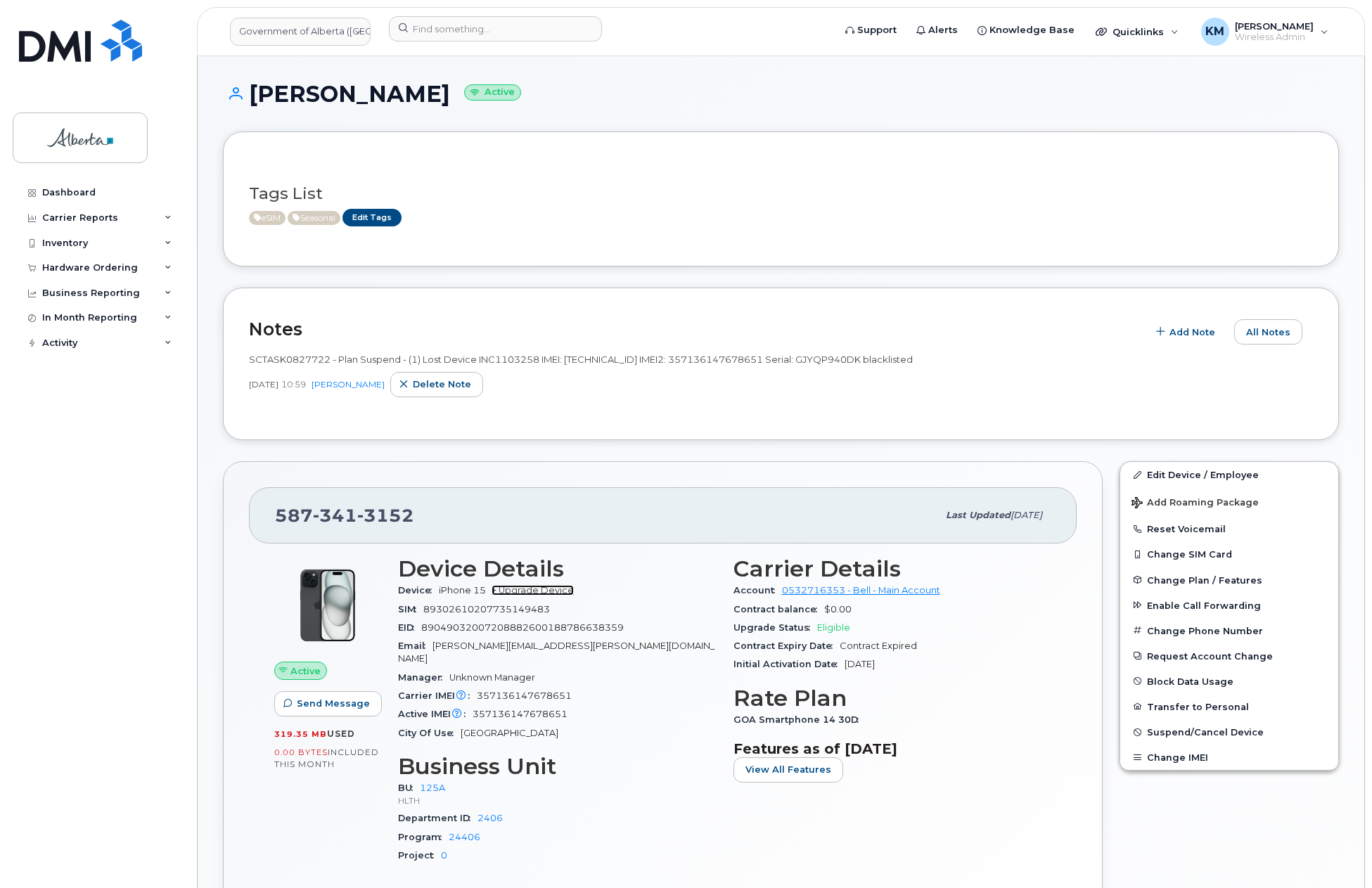
click at [574, 591] on link "+ Upgrade Device" at bounding box center [532, 590] width 82 height 10
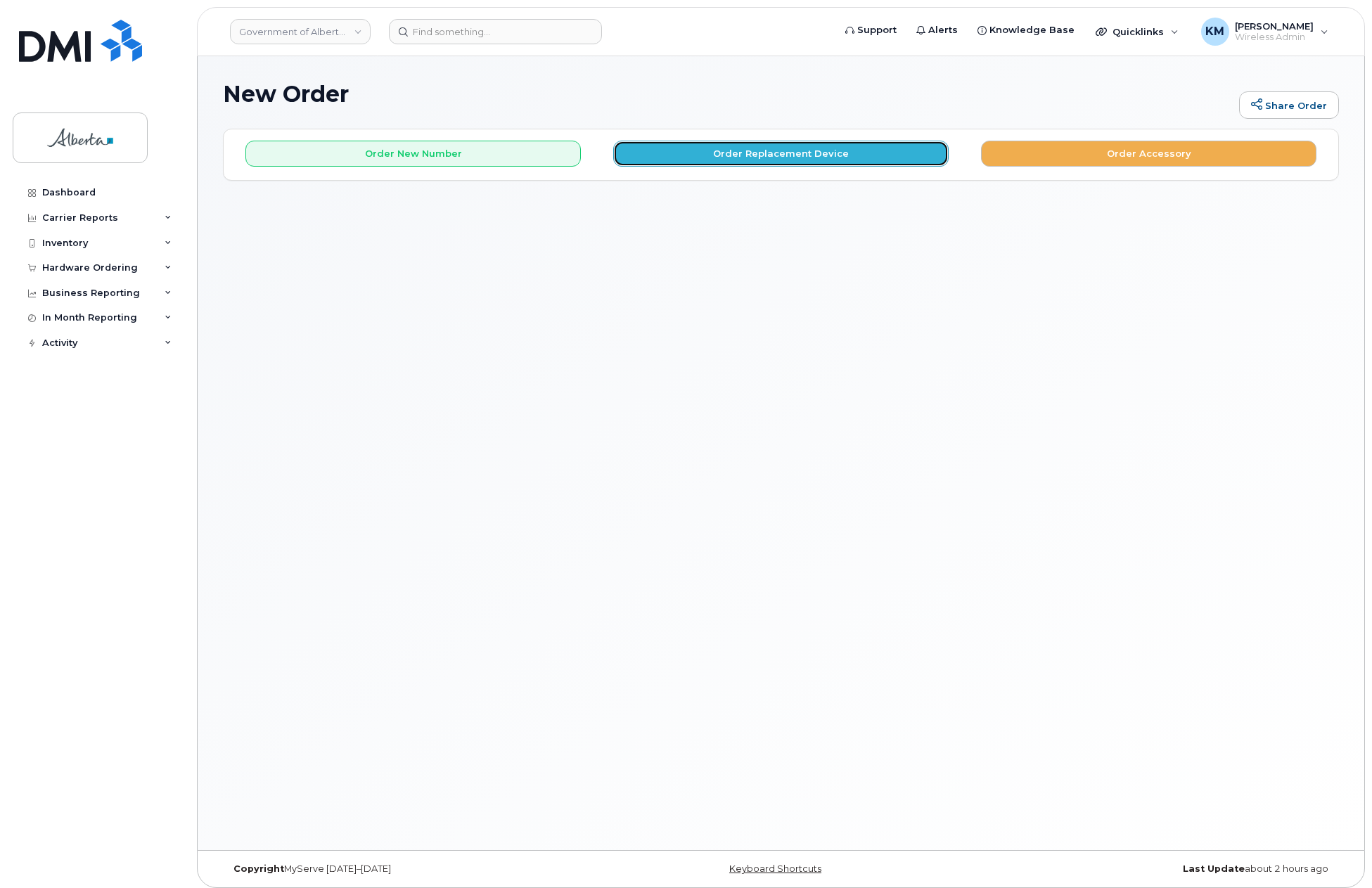
click at [815, 155] on button "Order Replacement Device" at bounding box center [781, 153] width 336 height 26
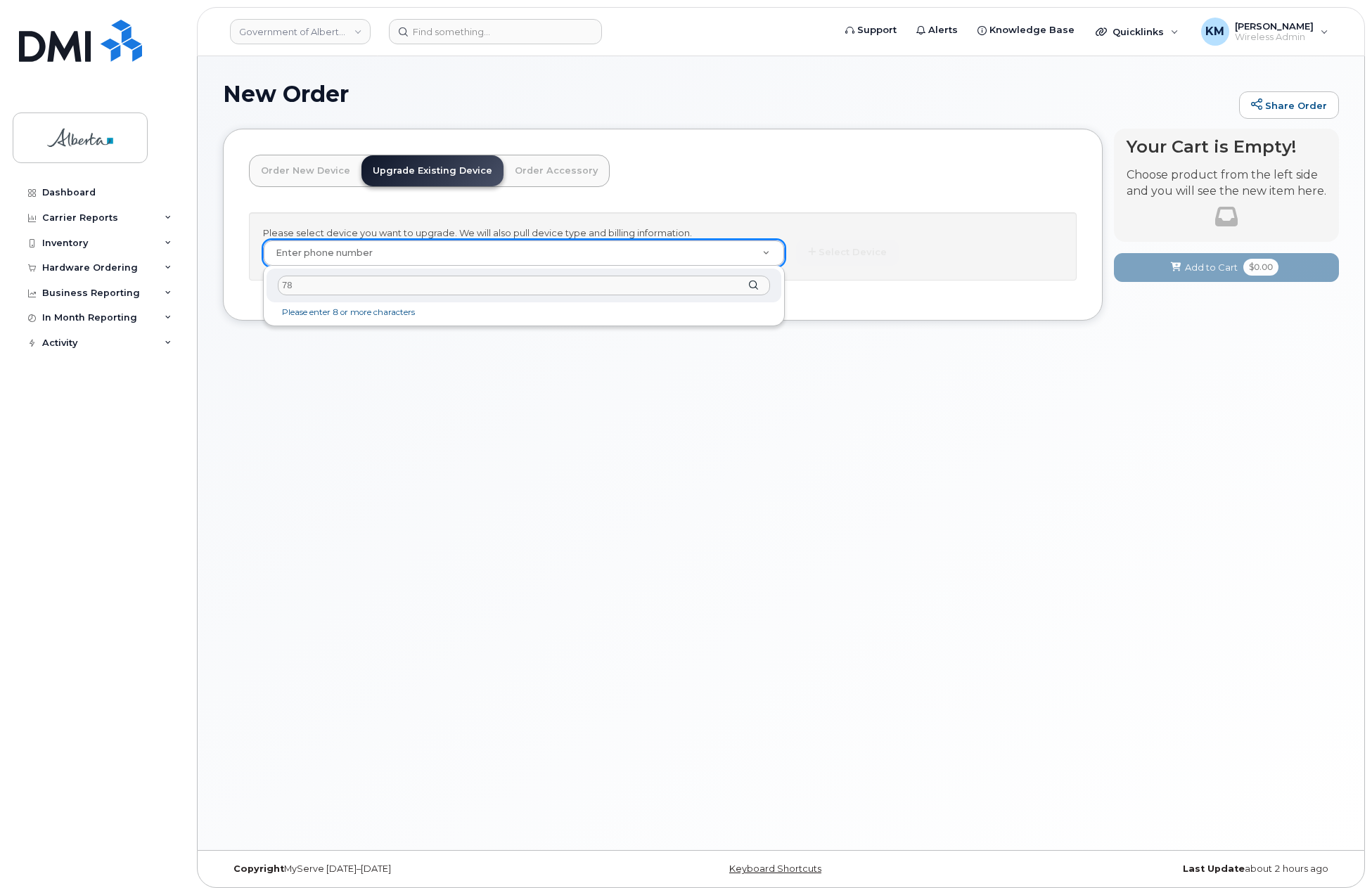
type input "7"
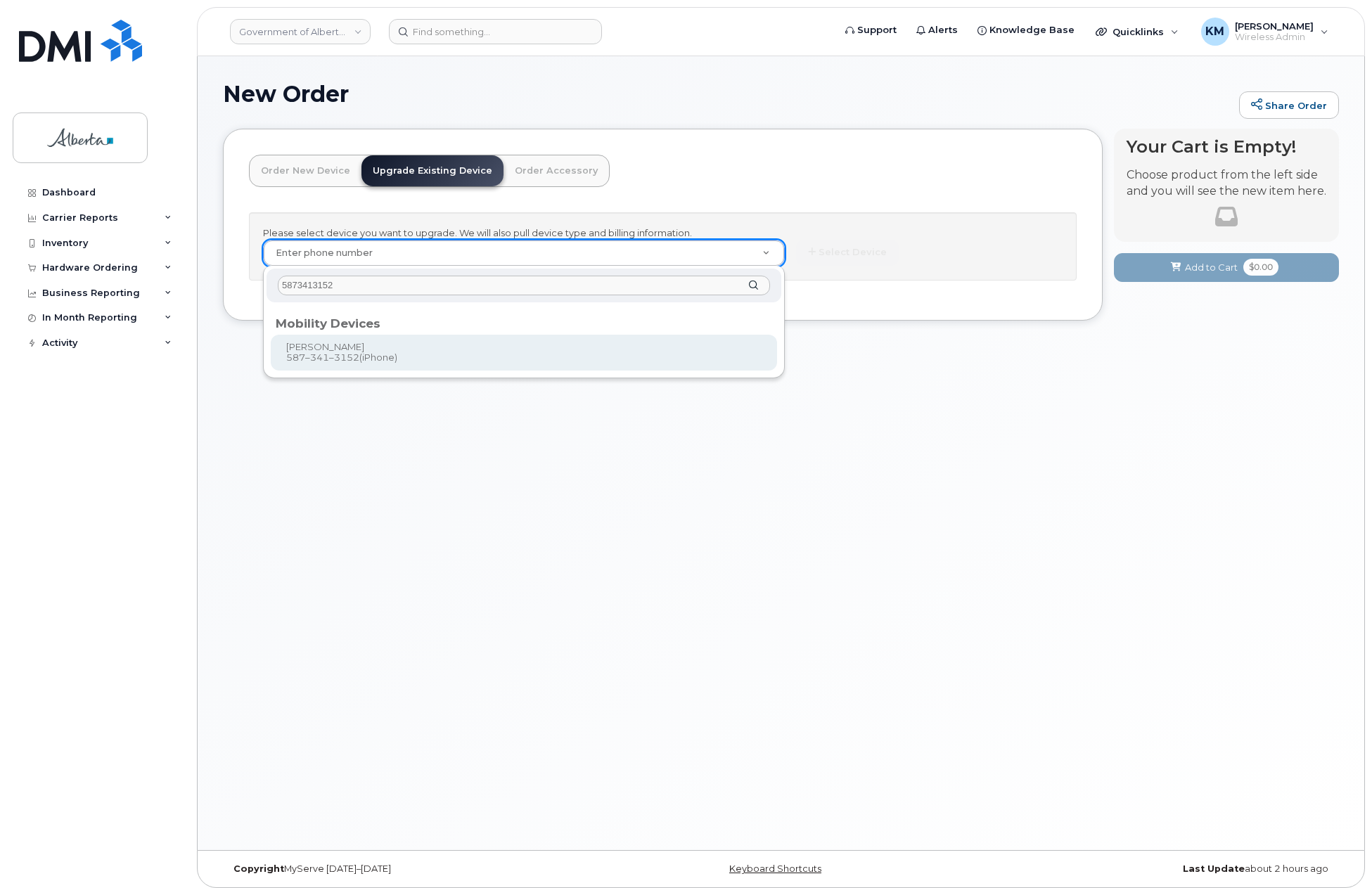
type input "5873413152"
type input "1216855"
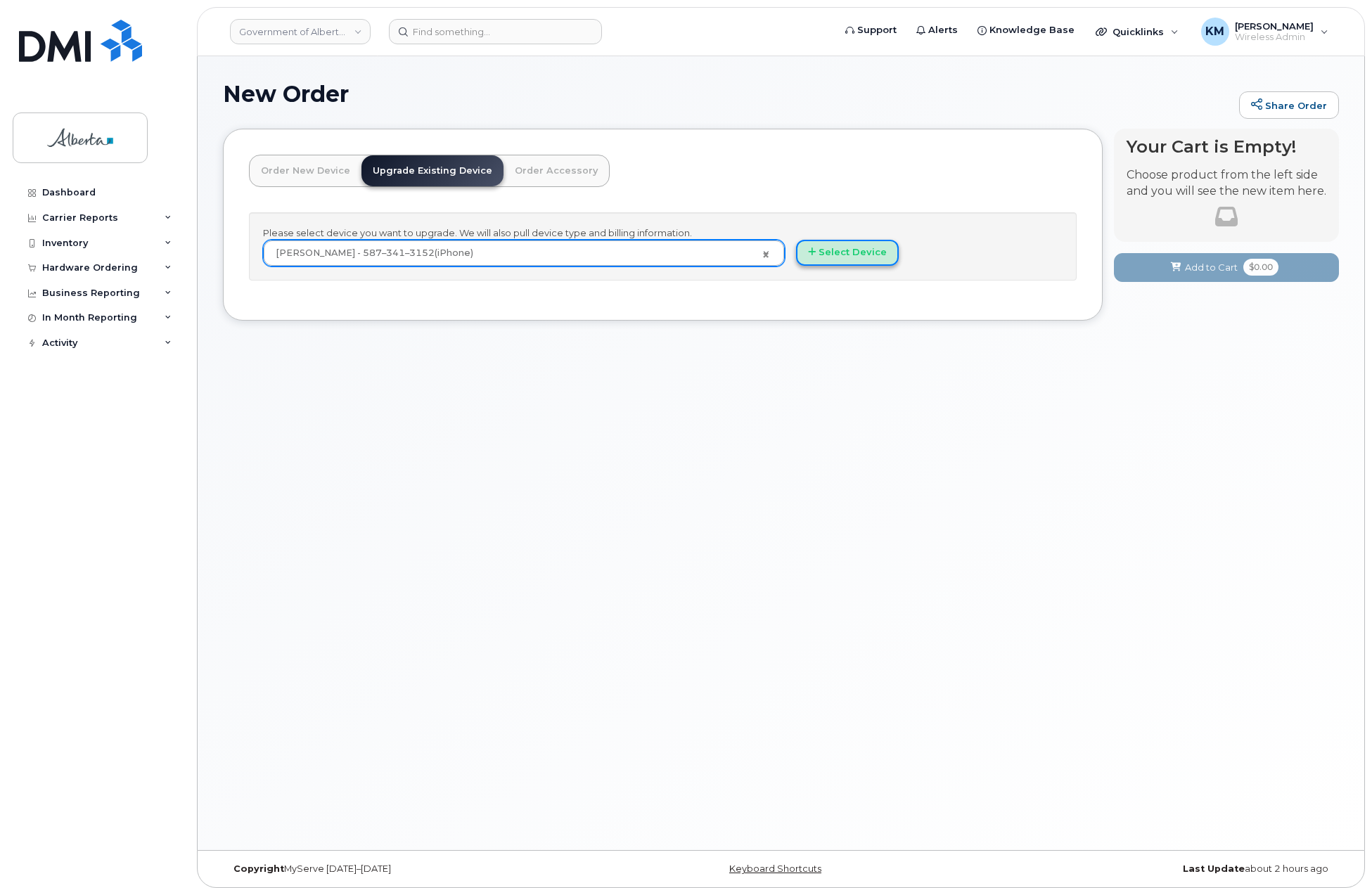
click at [872, 252] on button "Select Device" at bounding box center [847, 252] width 102 height 26
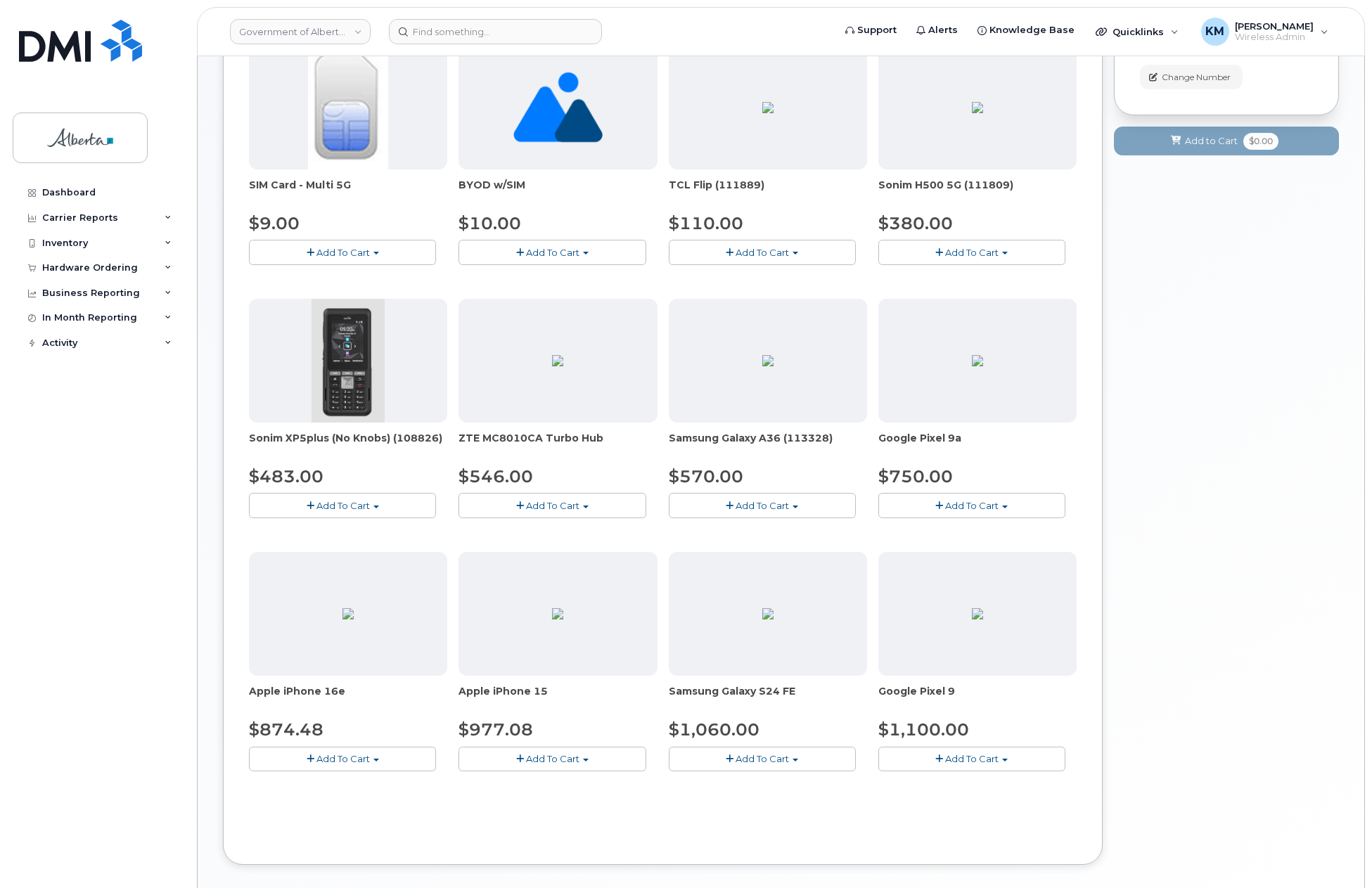
scroll to position [281, 0]
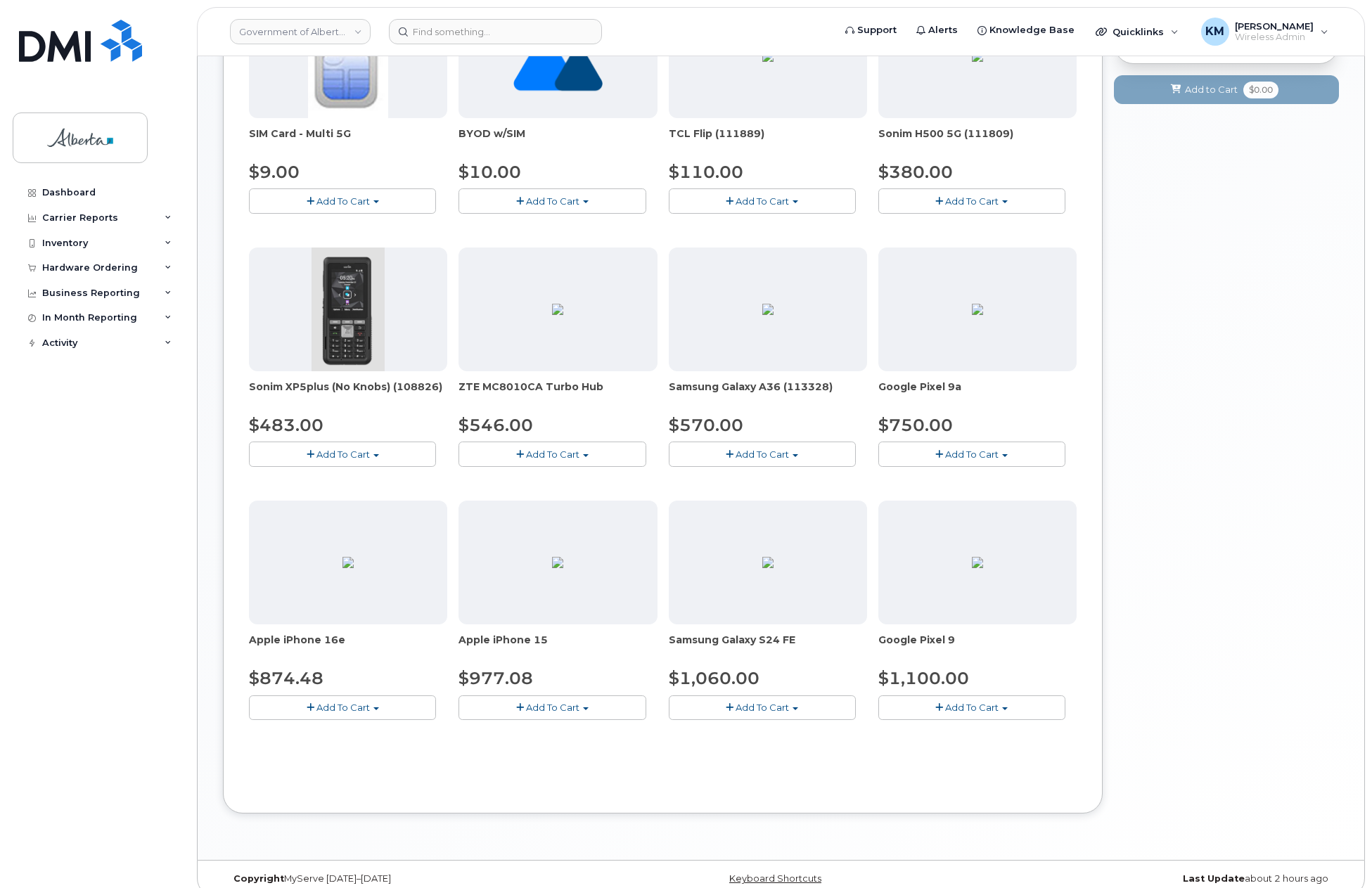
click at [390, 711] on button "Add To Cart" at bounding box center [342, 708] width 187 height 25
click at [389, 751] on link "$874.48 - 30-day upgrade (128GB model)" at bounding box center [364, 751] width 223 height 18
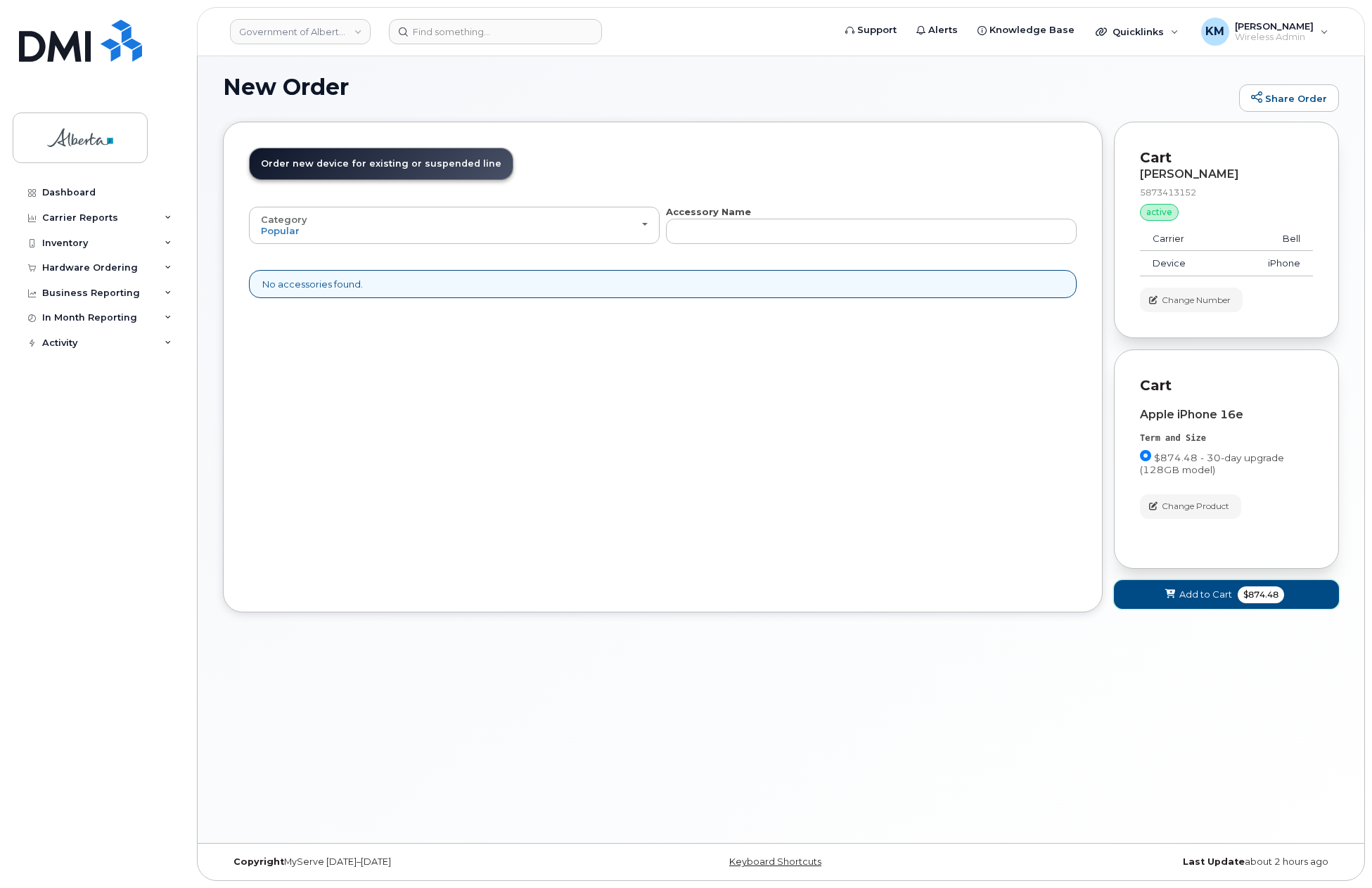
click at [1128, 603] on button "Add to Cart $874.48" at bounding box center [1226, 594] width 225 height 29
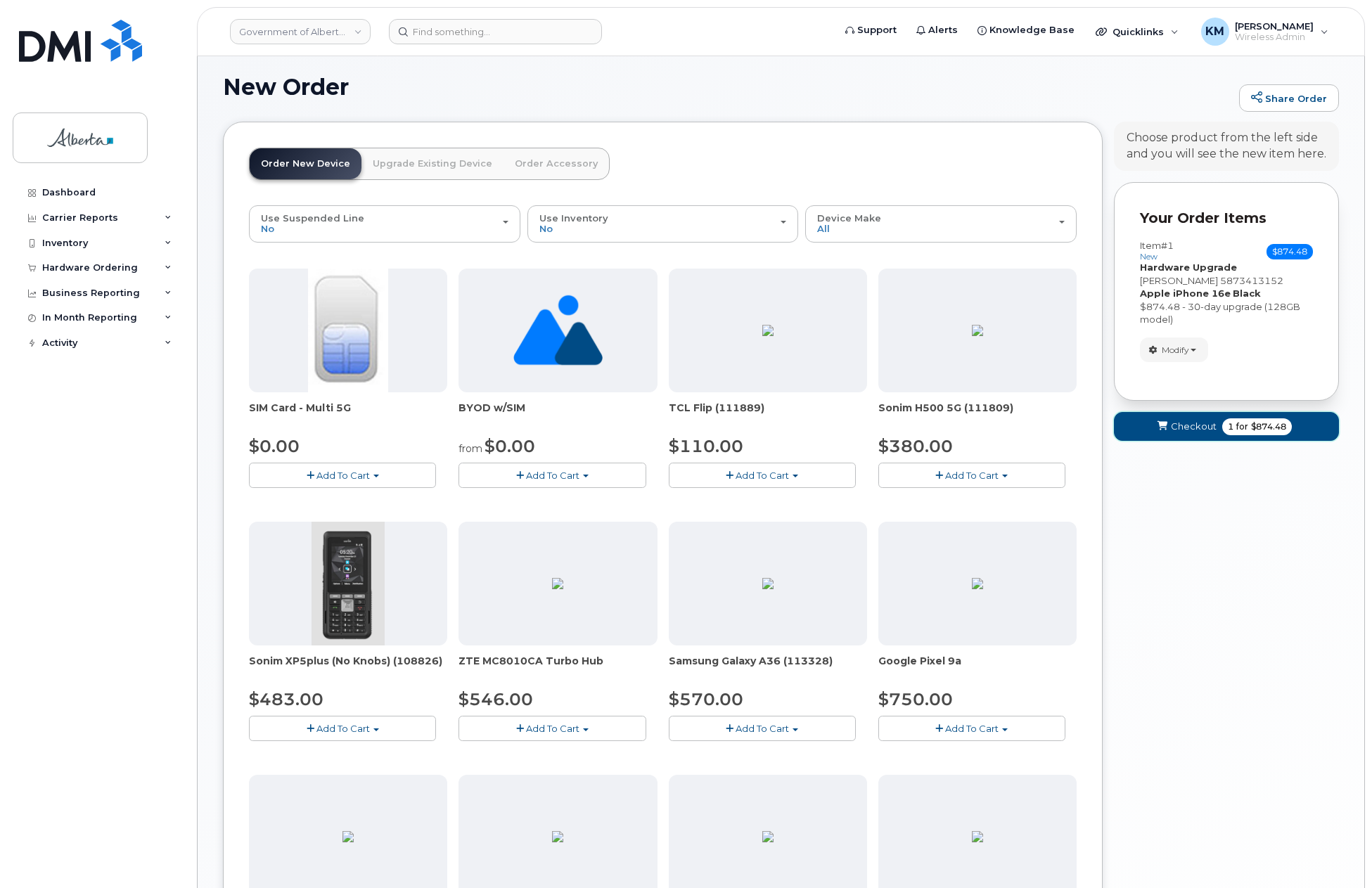
click at [1127, 433] on button "Checkout 1 for $874.48" at bounding box center [1226, 426] width 225 height 29
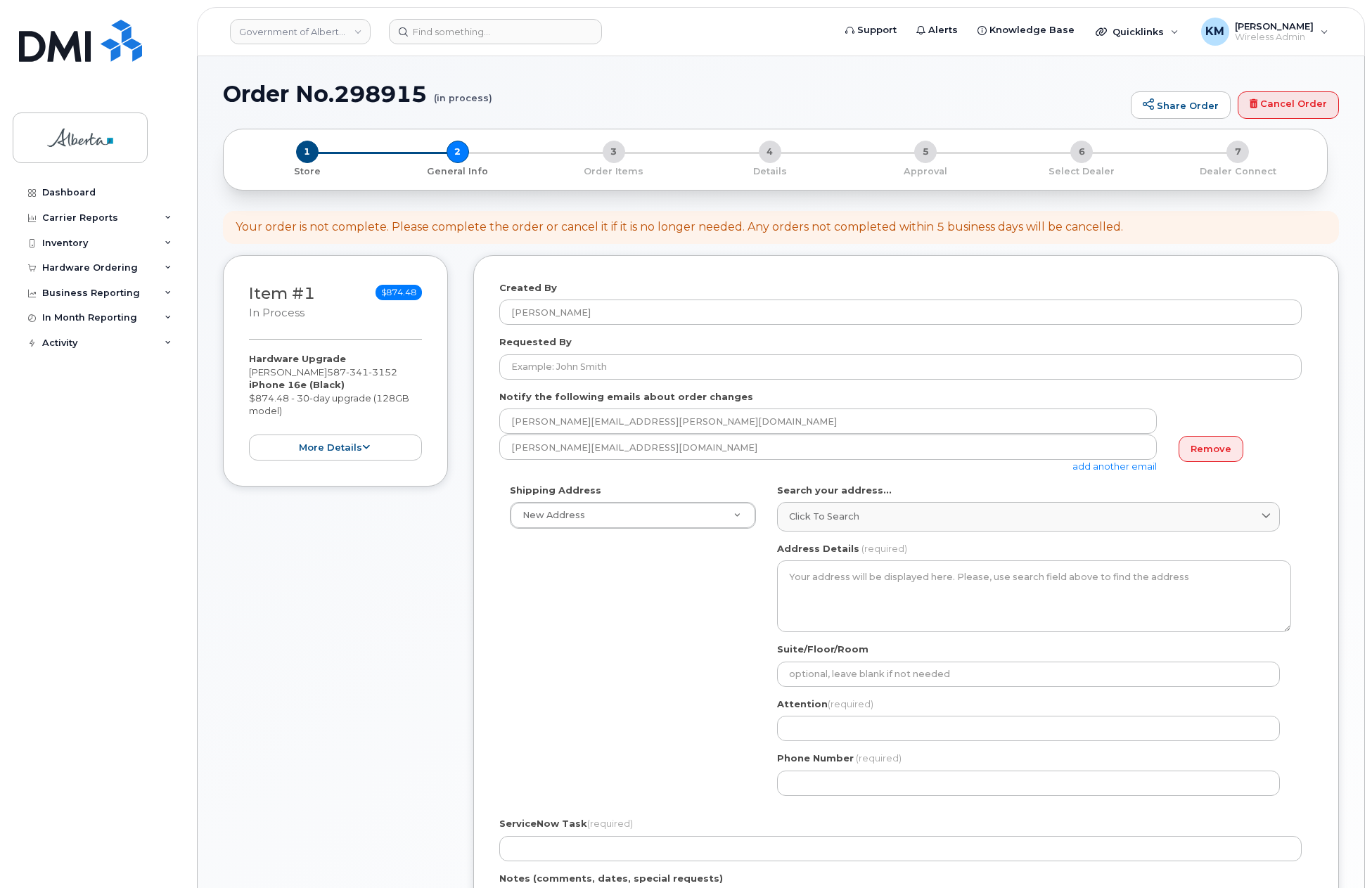
select select
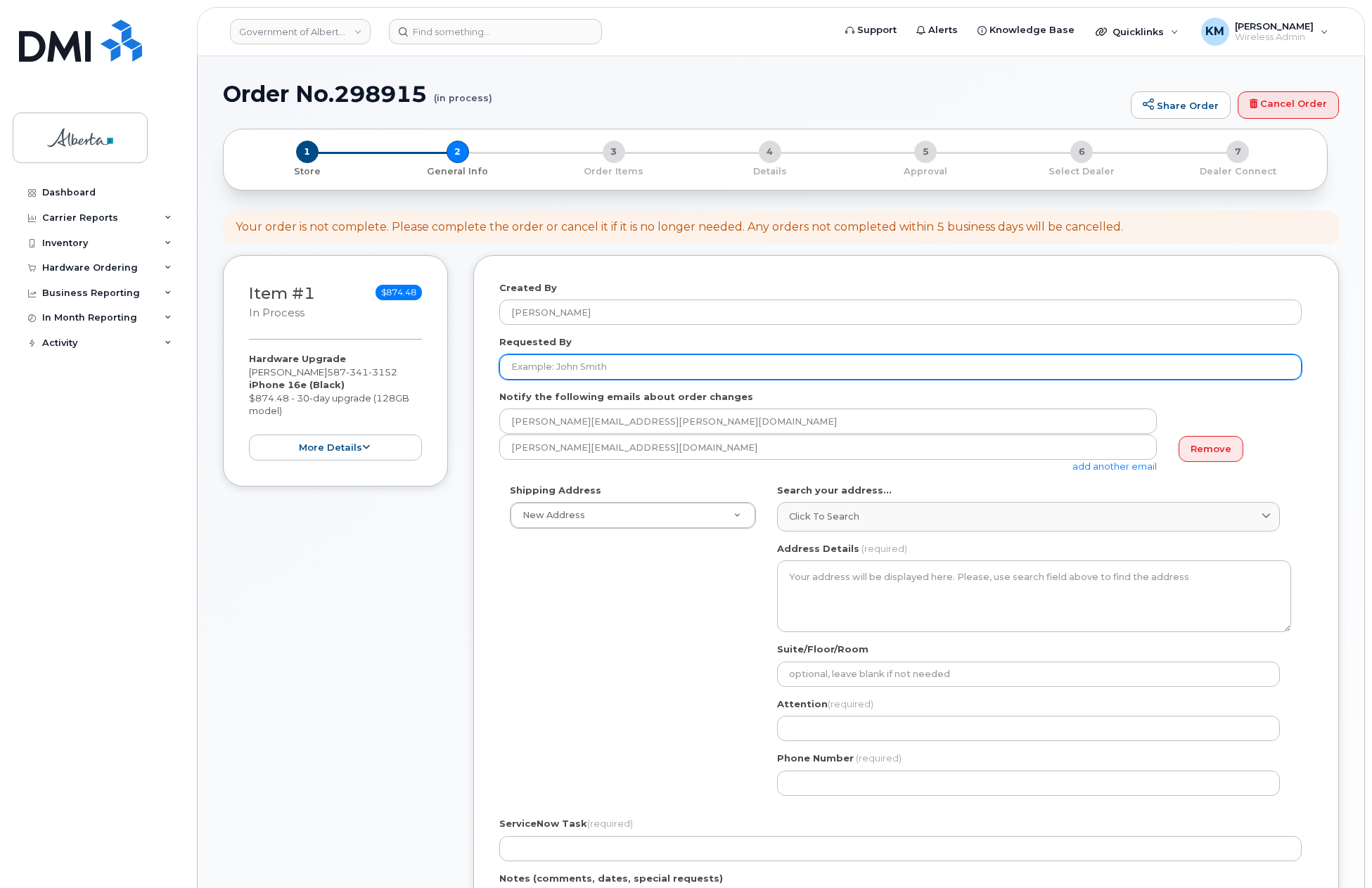
click at [734, 368] on input "Requested By" at bounding box center [901, 367] width 803 height 25
paste input "[PERSON_NAME]"
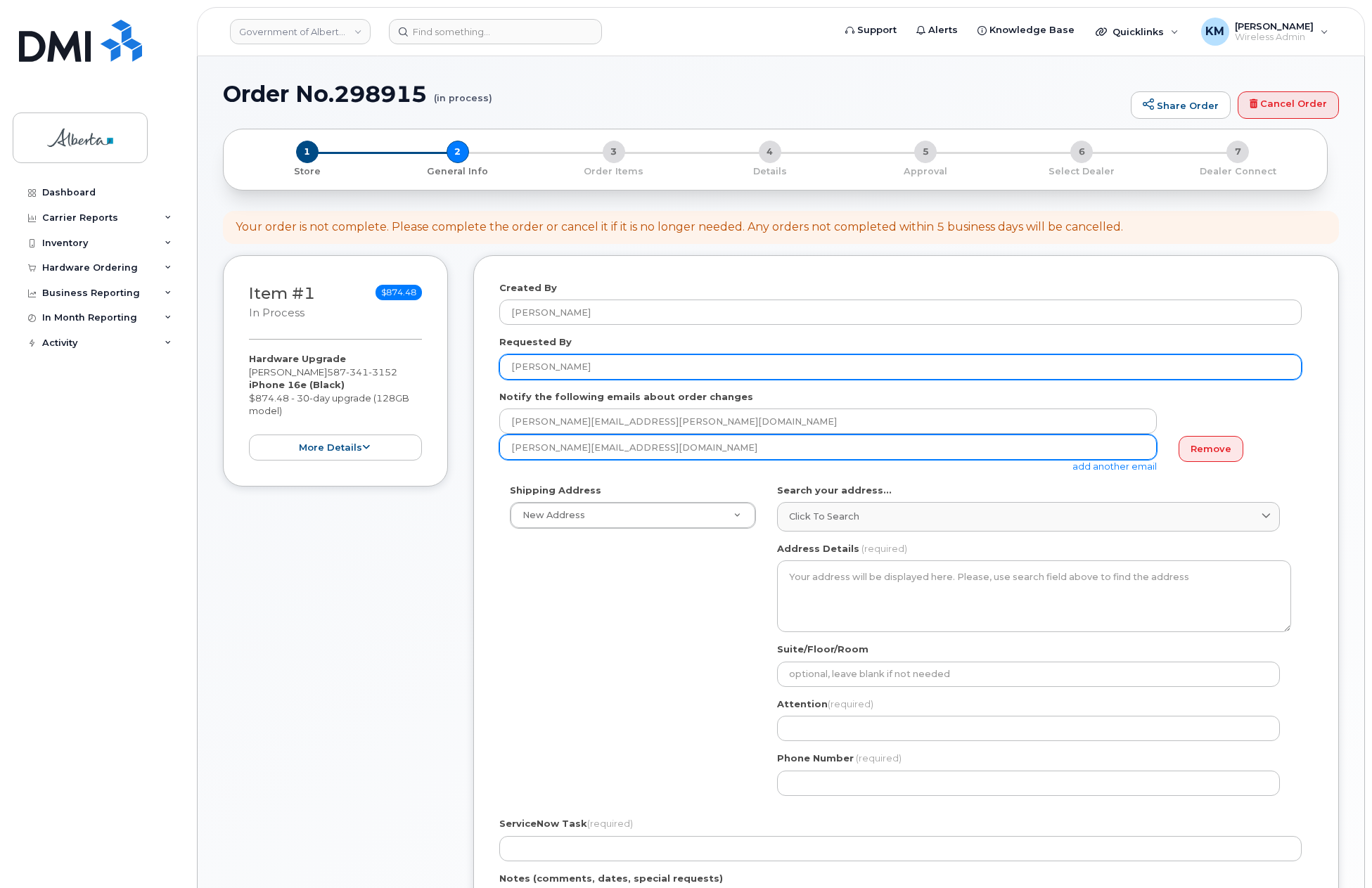
type input "[PERSON_NAME]"
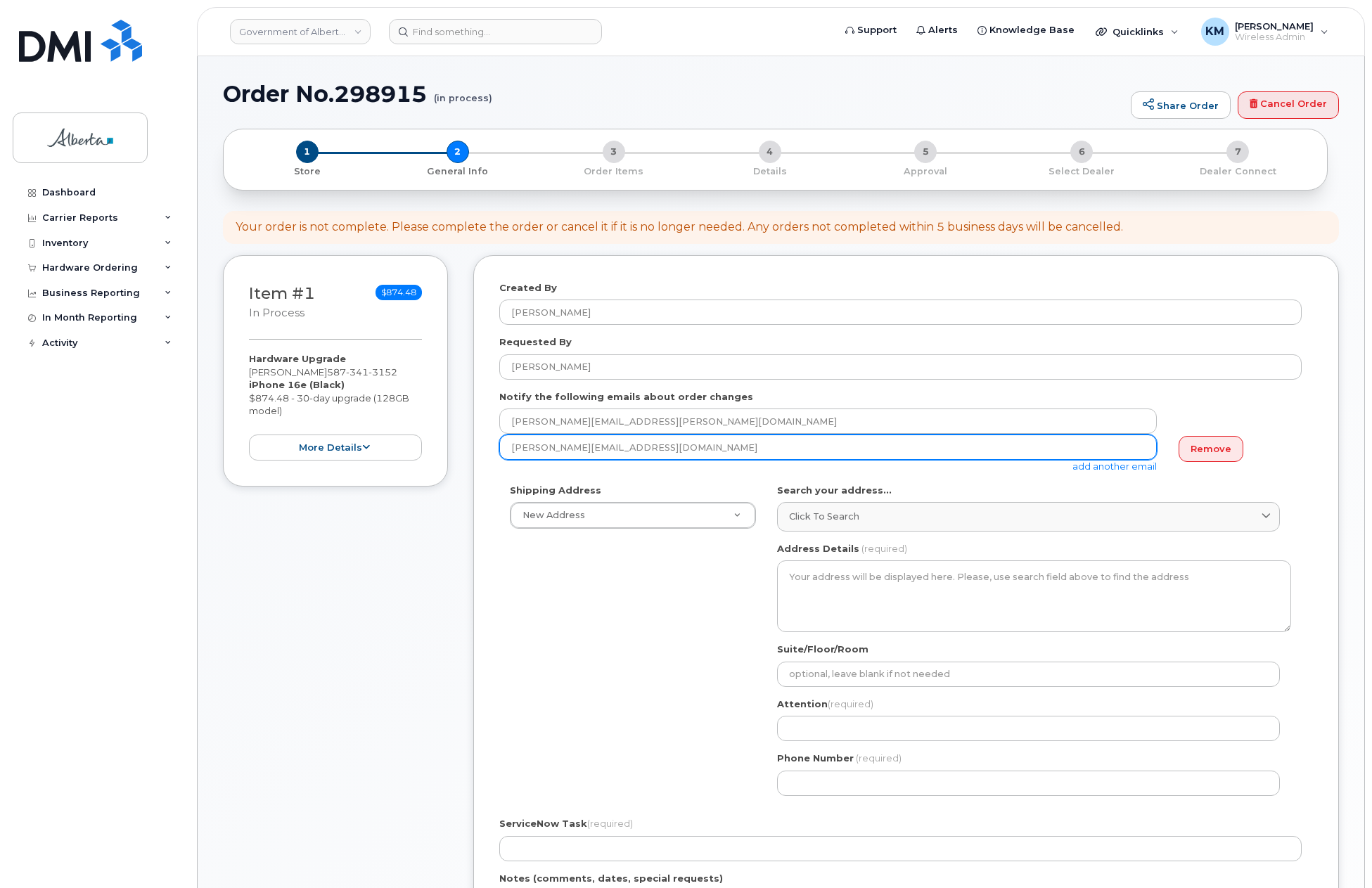
drag, startPoint x: 628, startPoint y: 447, endPoint x: 486, endPoint y: 453, distance: 142.1
click at [486, 453] on div "Created By [PERSON_NAME] Requested By [PERSON_NAME] Notify the following emails…" at bounding box center [906, 671] width 866 height 832
paste input "[PERSON_NAME]"
type input "[PERSON_NAME][EMAIL_ADDRESS][PERSON_NAME][DOMAIN_NAME]"
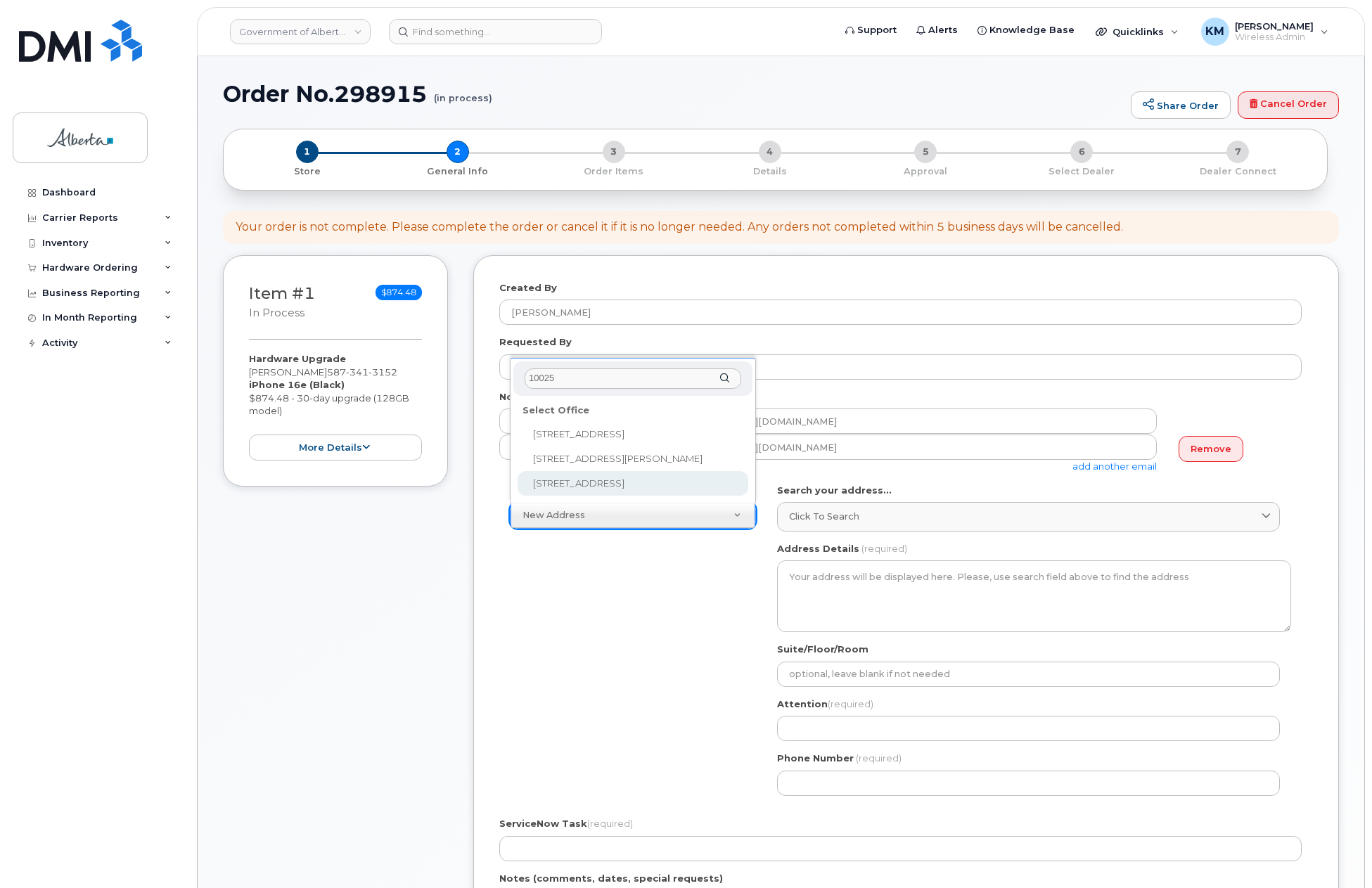
type input "10025"
select select
type textarea "[STREET_ADDRESS]"
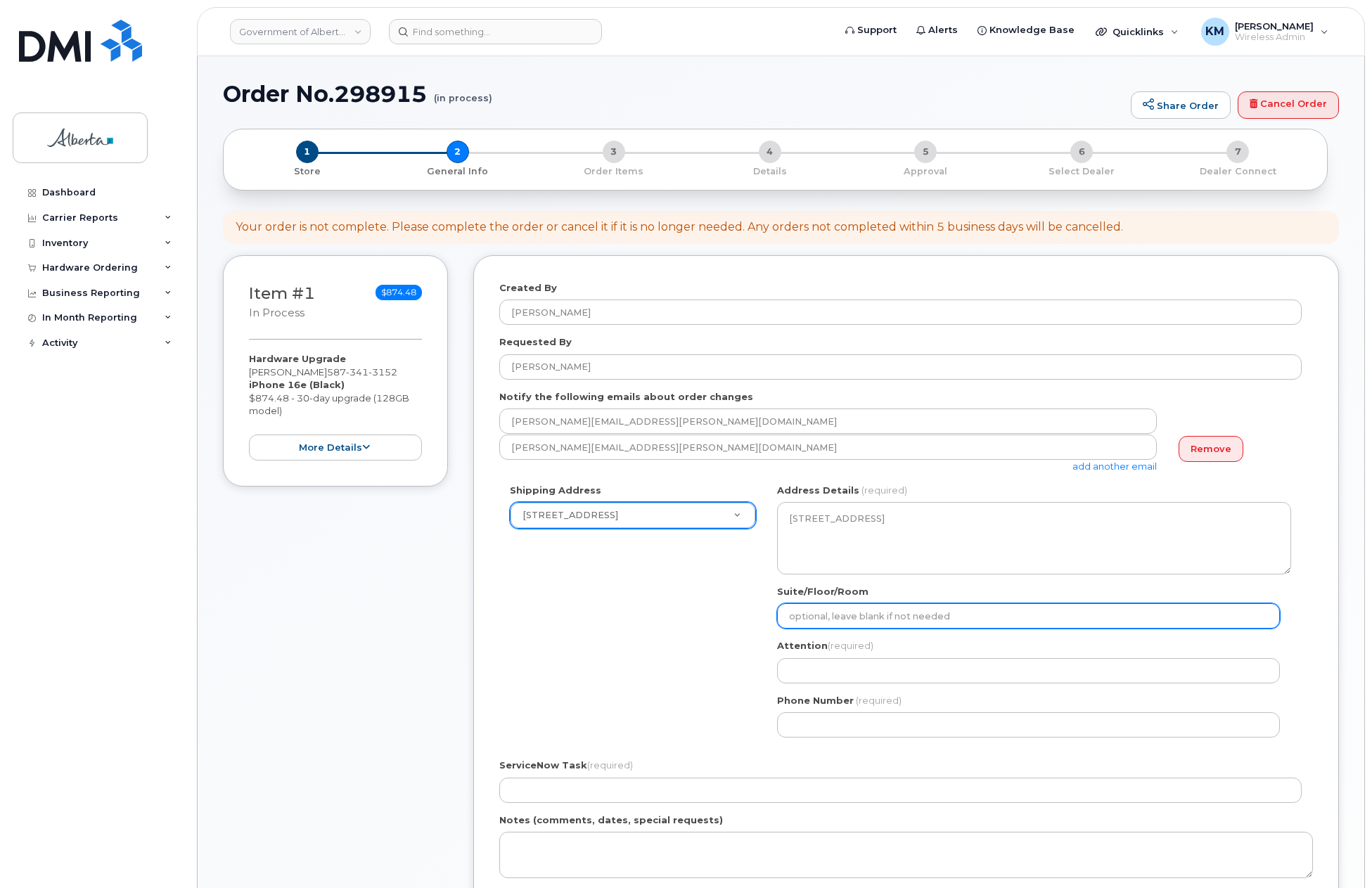
click at [927, 618] on input "Suite/Floor/Room" at bounding box center [1028, 616] width 503 height 25
select select
type input "M"
select select
type input "Ma"
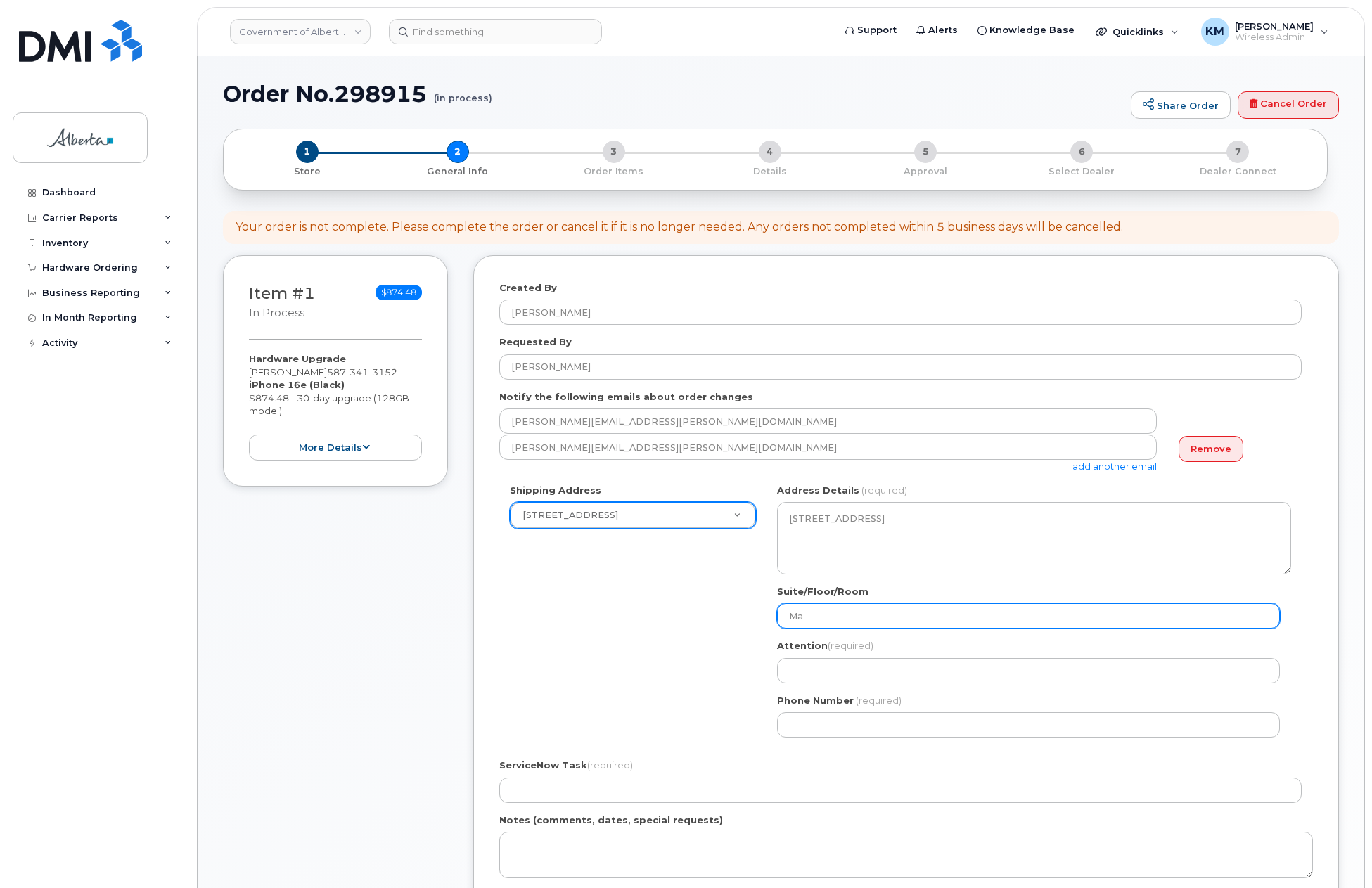
select select
type input "Mai"
select select
type input "Main"
select select
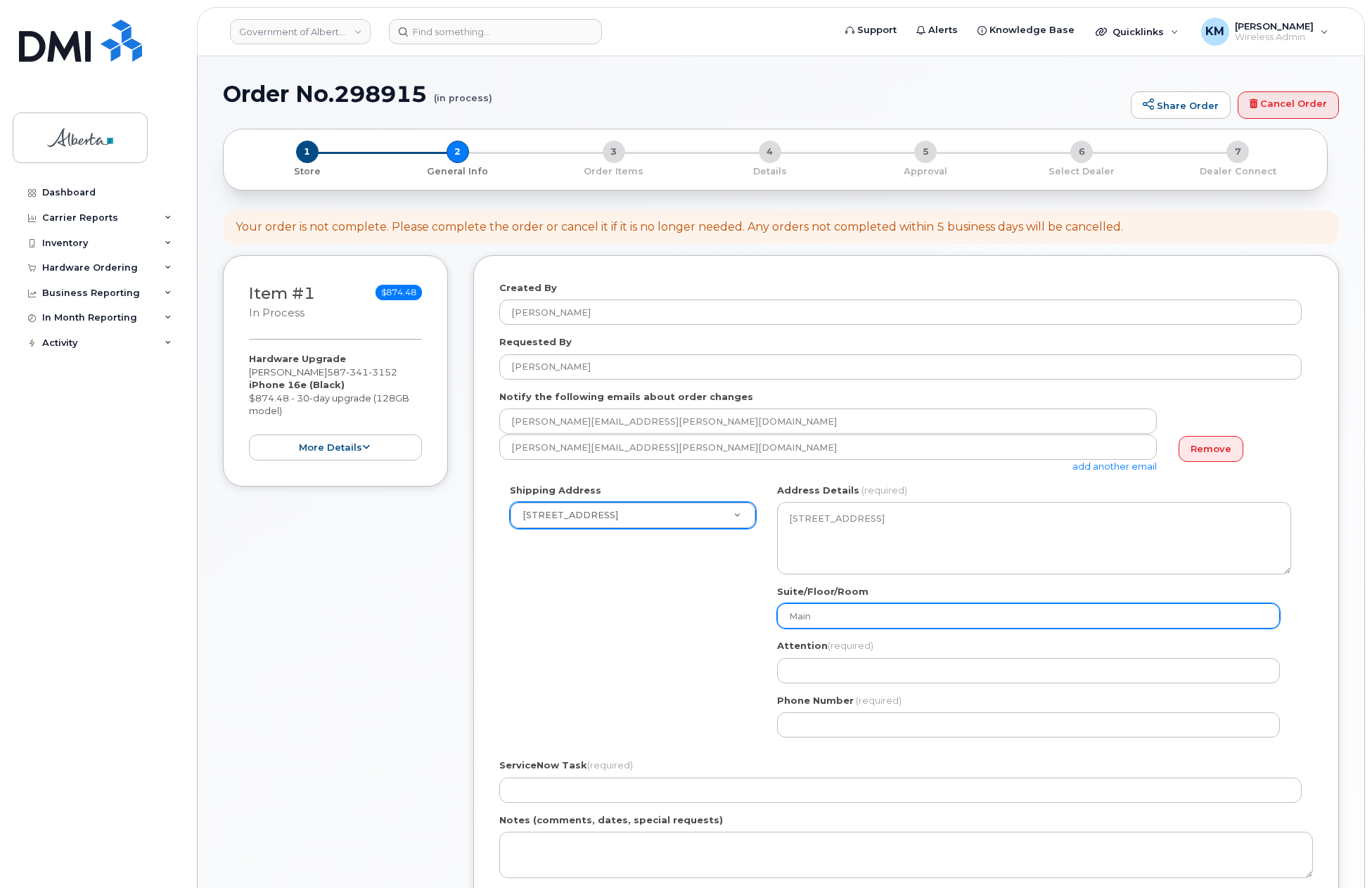
type input "Main F"
select select
type input "Main Fl"
select select
type input "Main Flo"
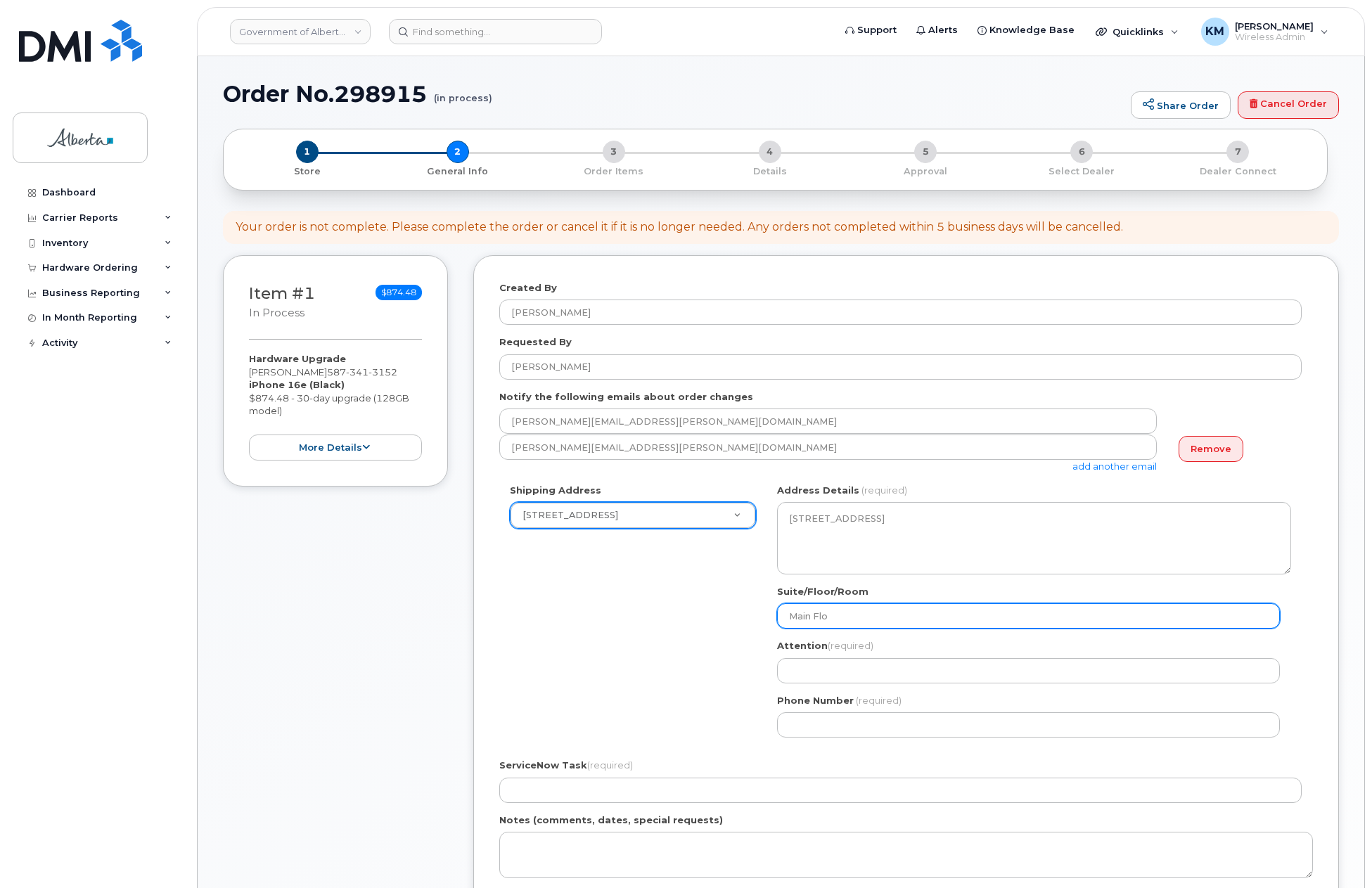
select select
type input "Main Floo"
select select
type input "Main Floor"
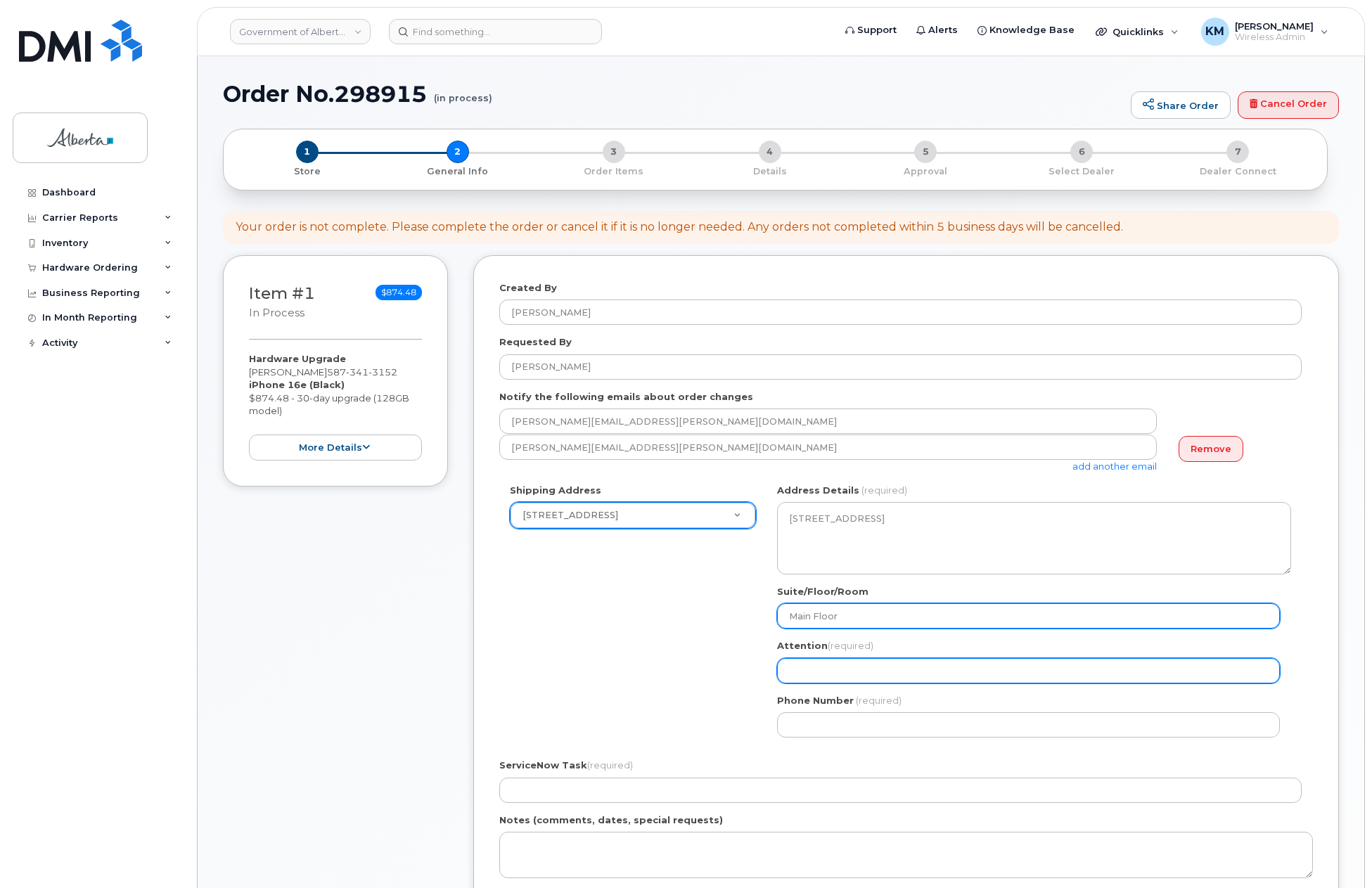
paste input "[PERSON_NAME]"
select select
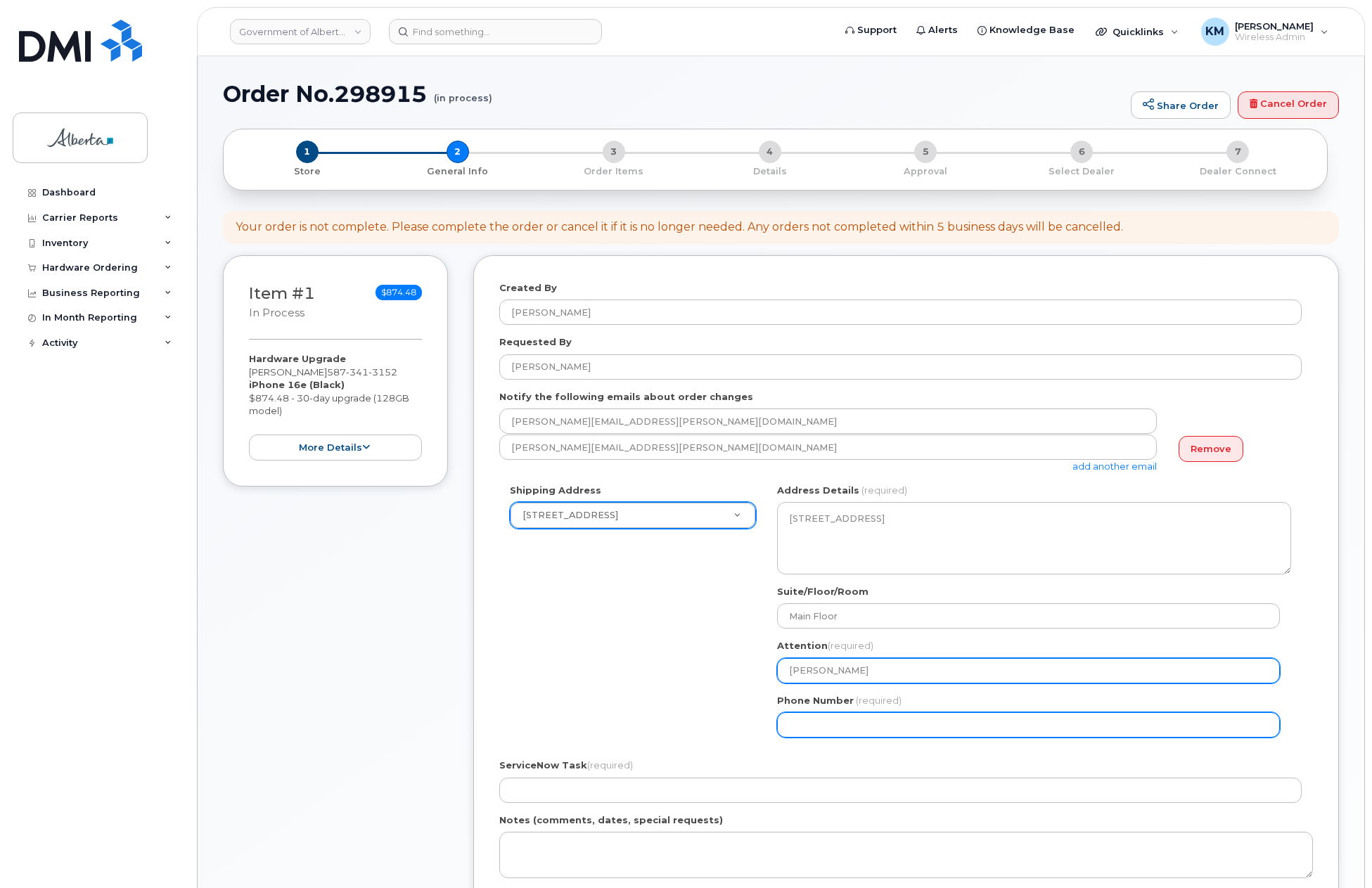
type input "[PERSON_NAME]"
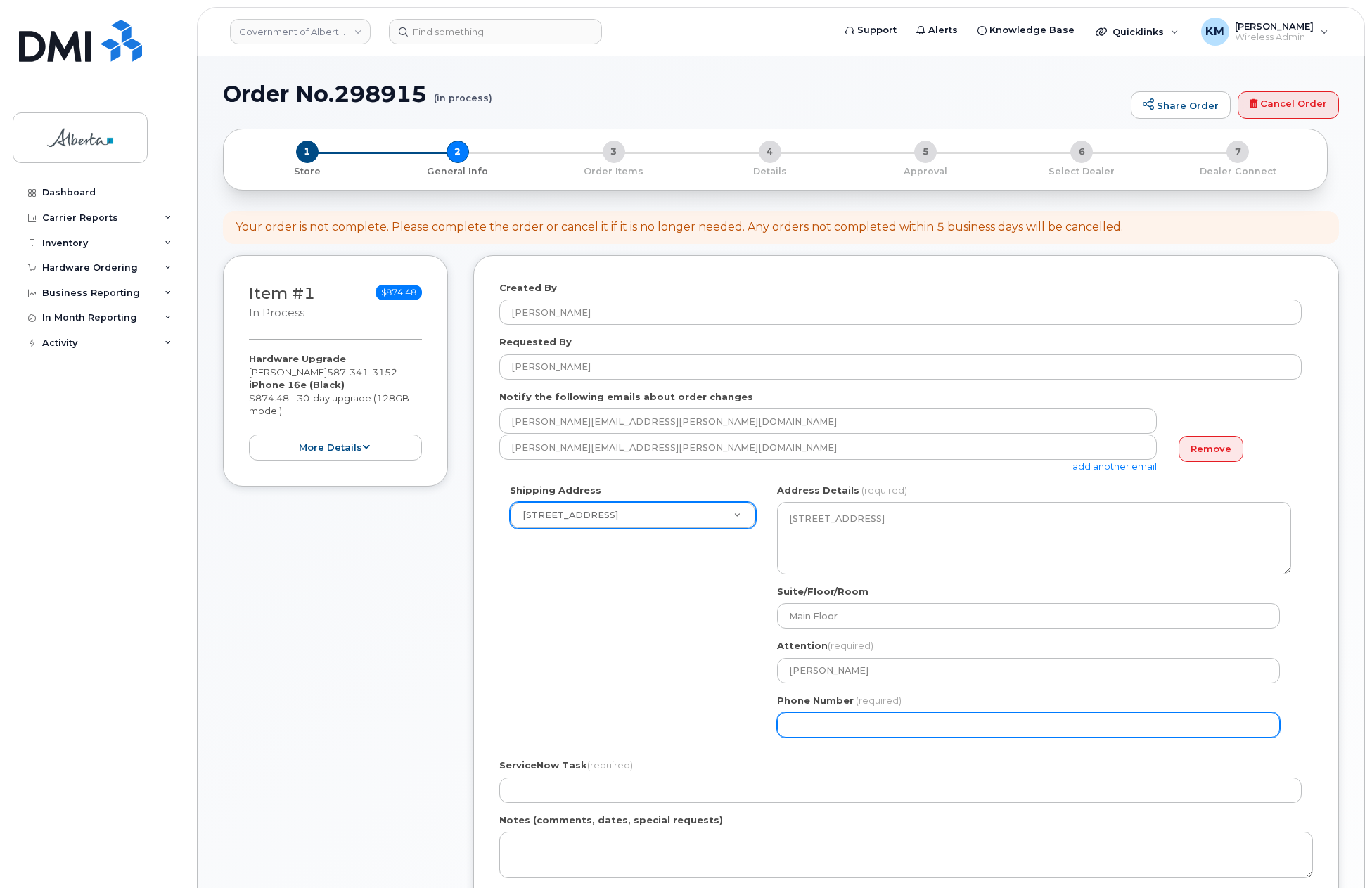
click at [919, 725] on input "Phone Number" at bounding box center [1028, 725] width 503 height 25
select select
type input "780638325"
select select
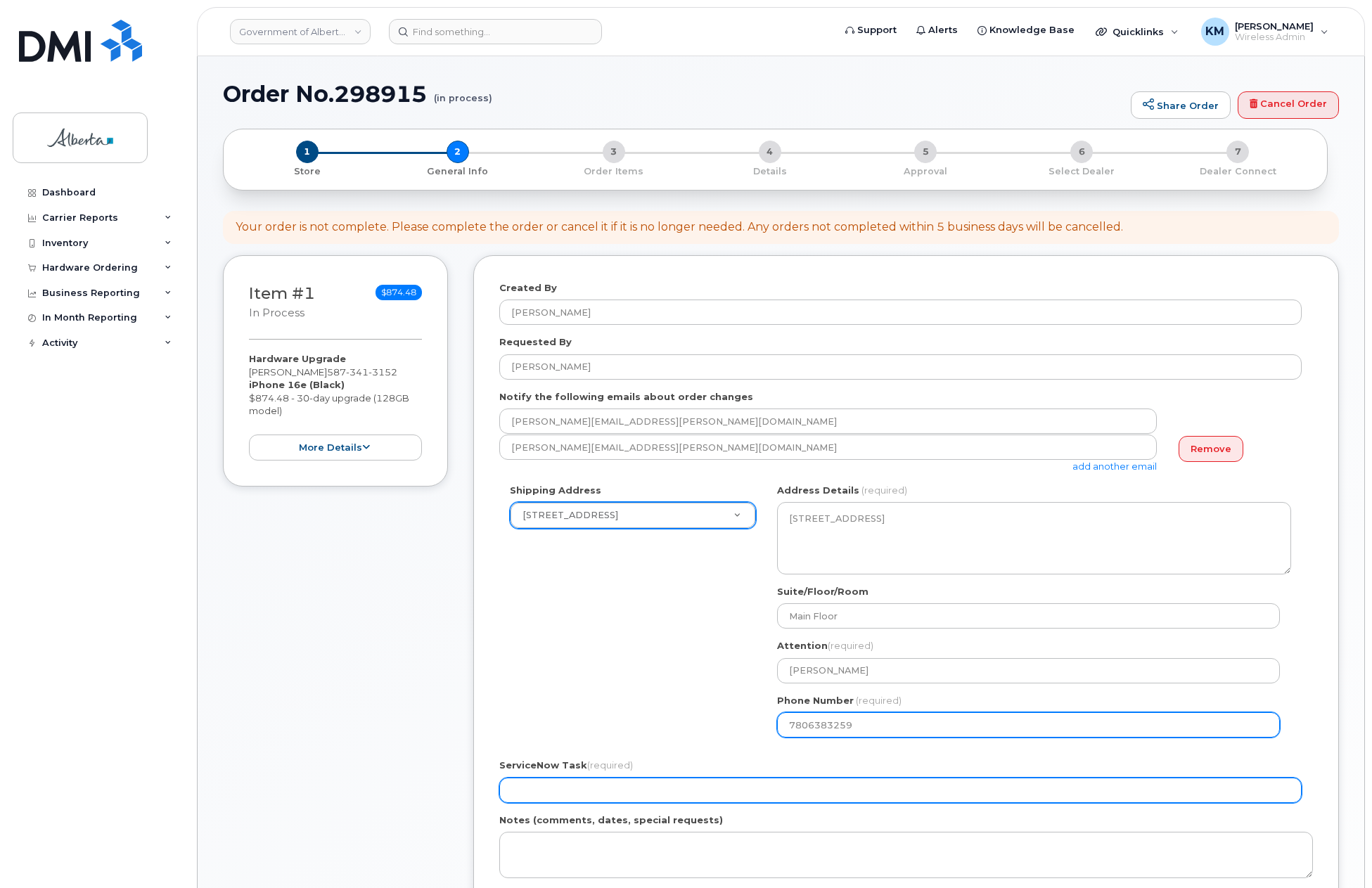
type input "7806383259"
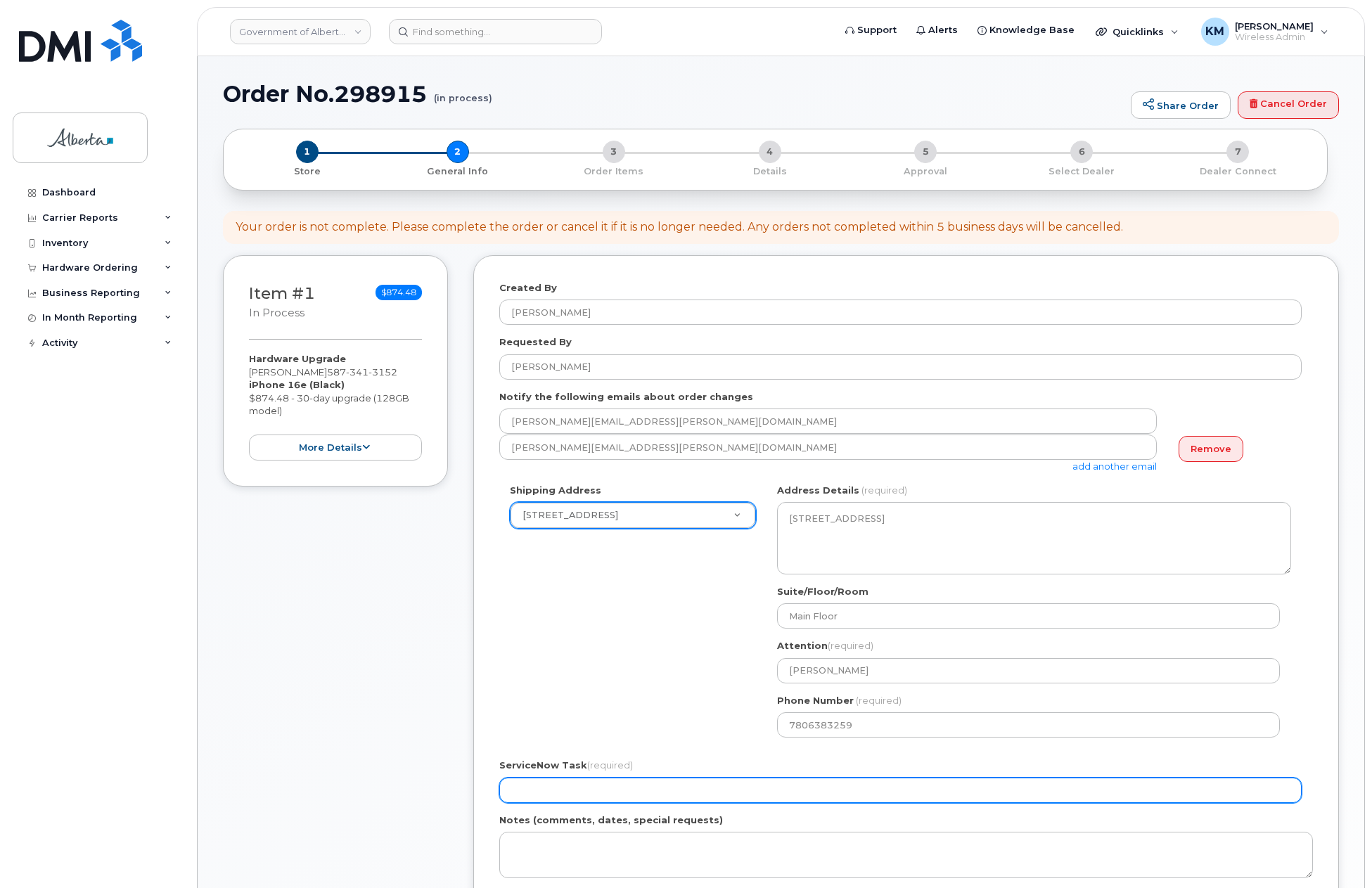
click at [923, 791] on input "ServiceNow Task (required)" at bounding box center [901, 791] width 803 height 25
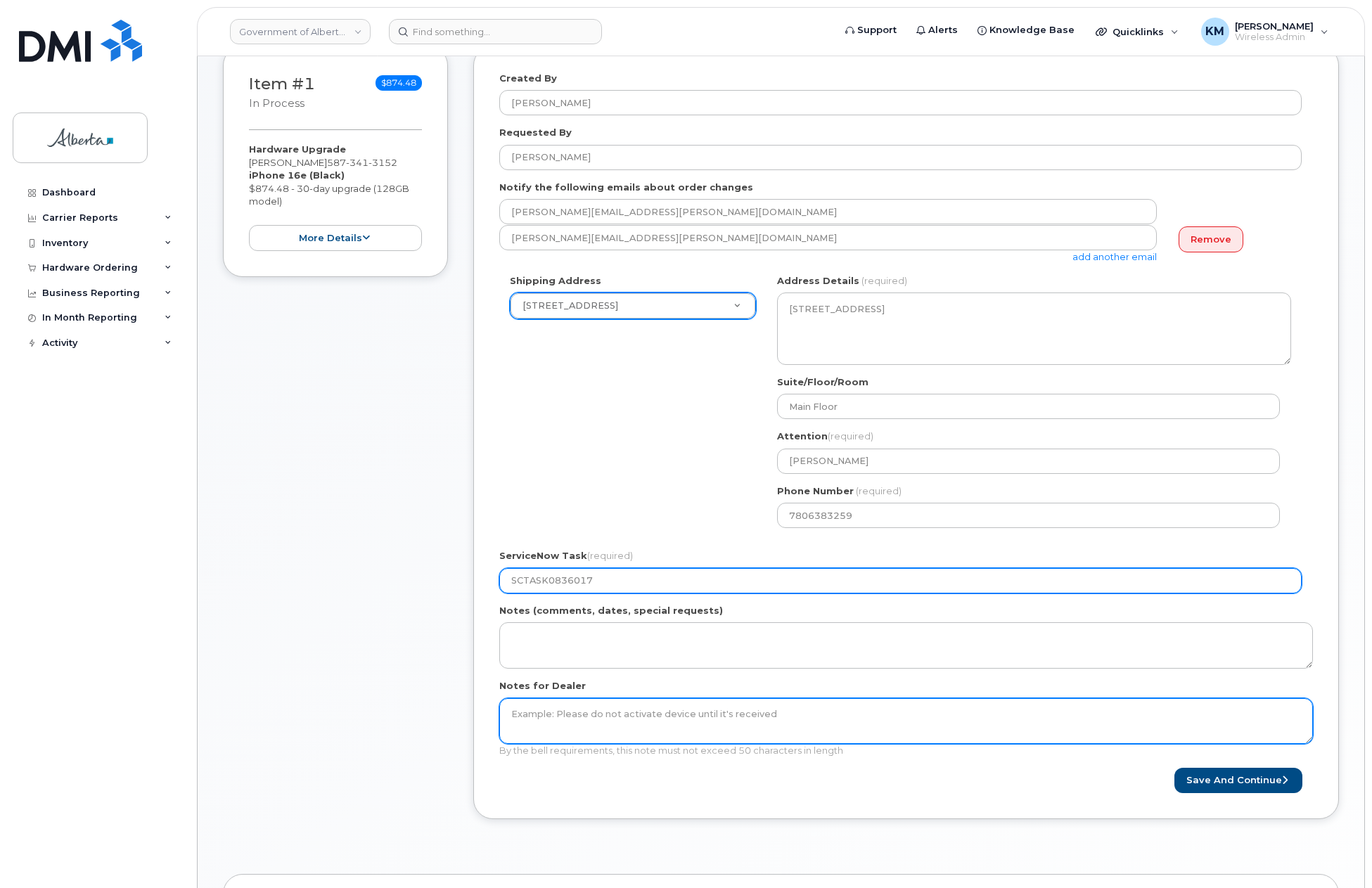
scroll to position [211, 0]
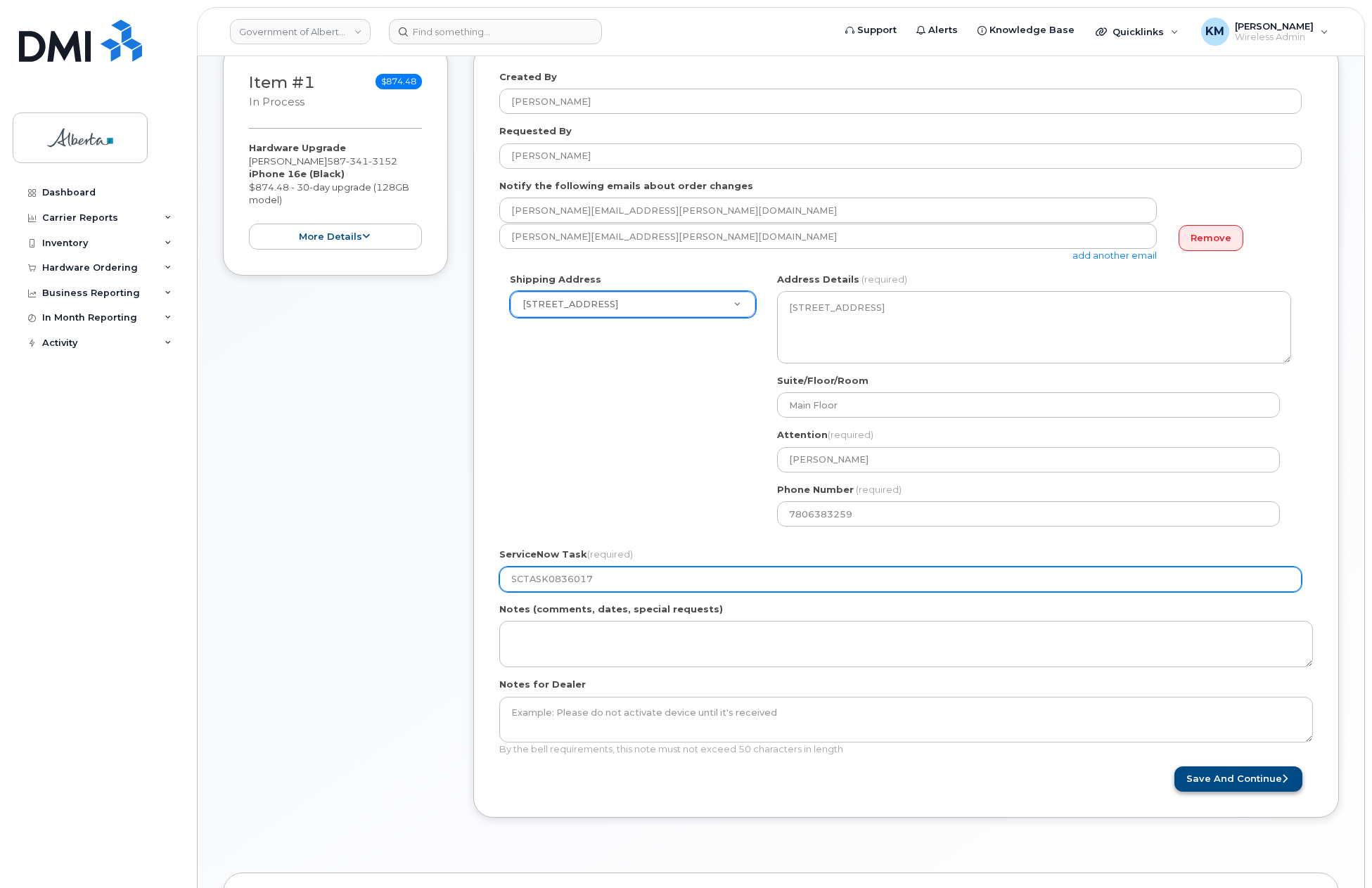
type input "SCTASK0836017"
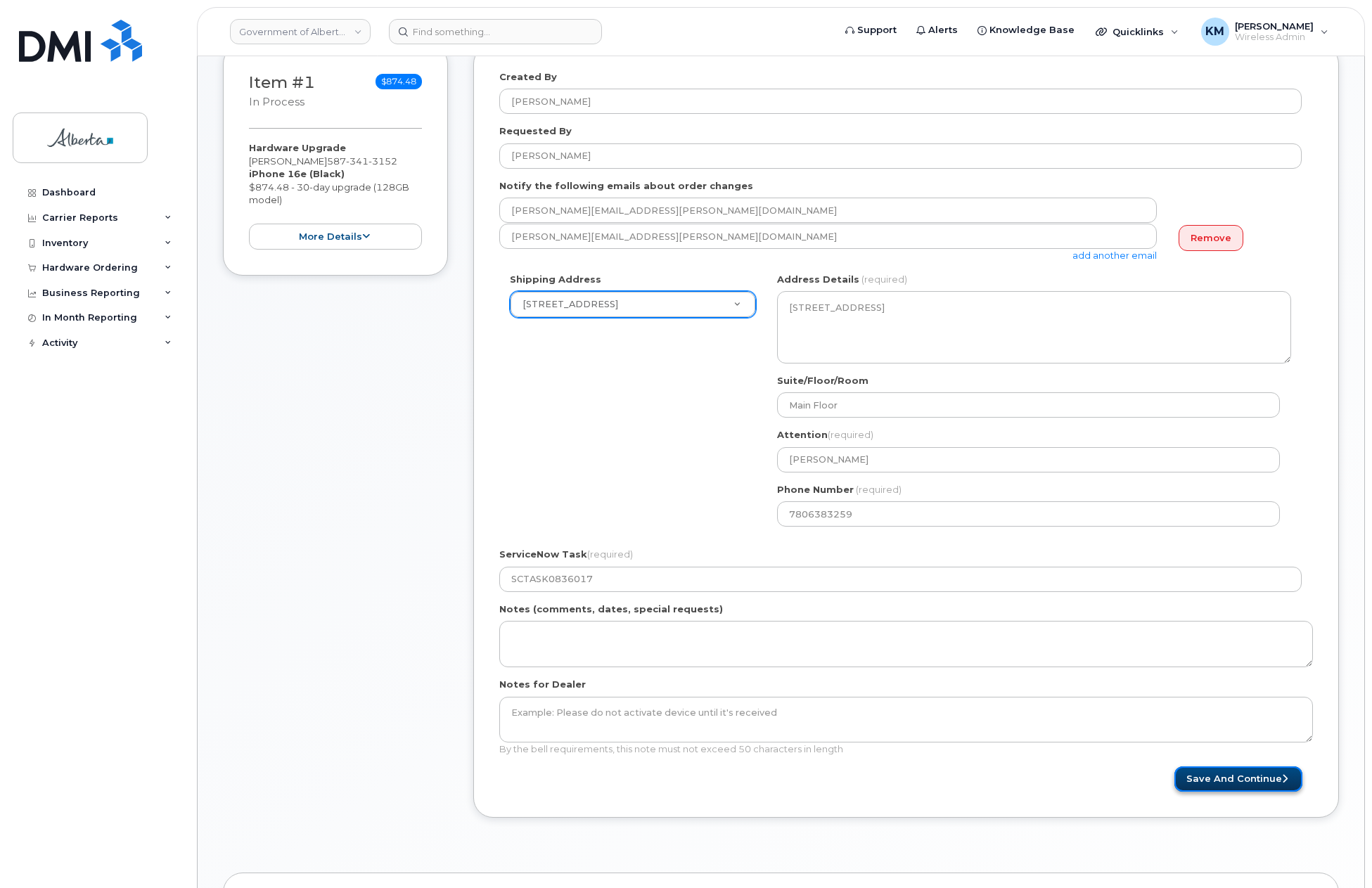
click at [1255, 779] on button "Save and Continue" at bounding box center [1238, 779] width 128 height 26
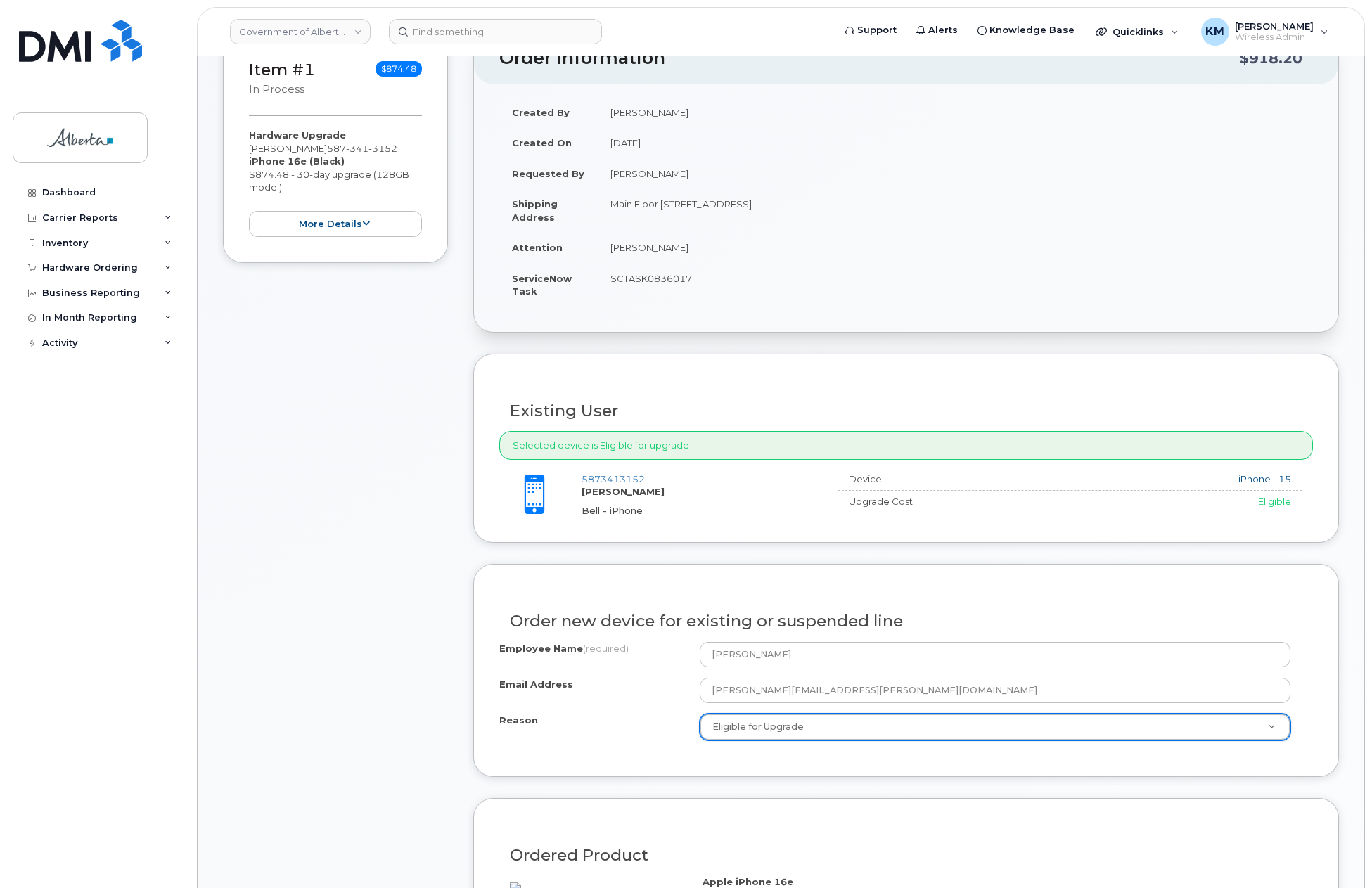
scroll to position [281, 0]
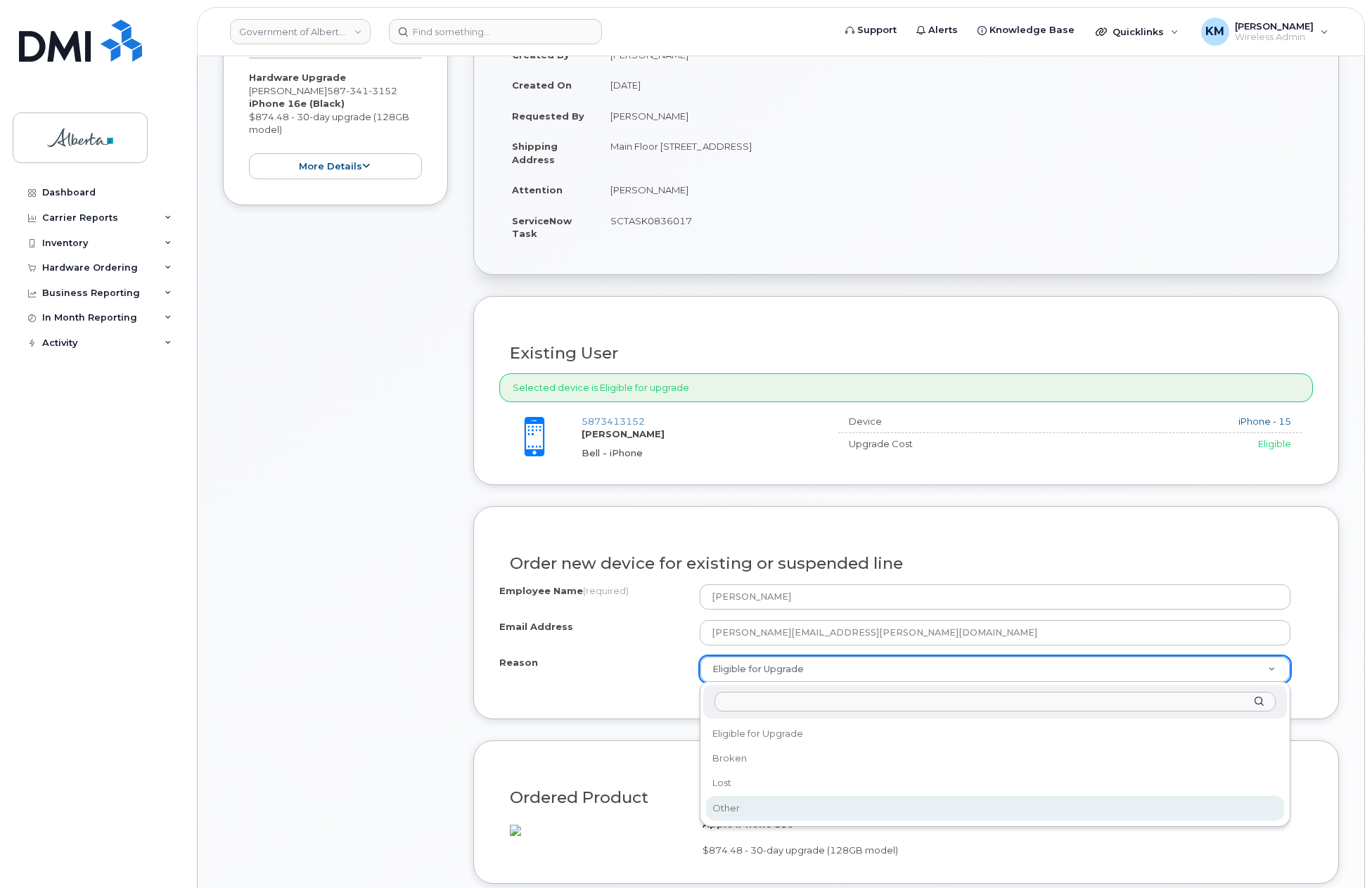
select select "other"
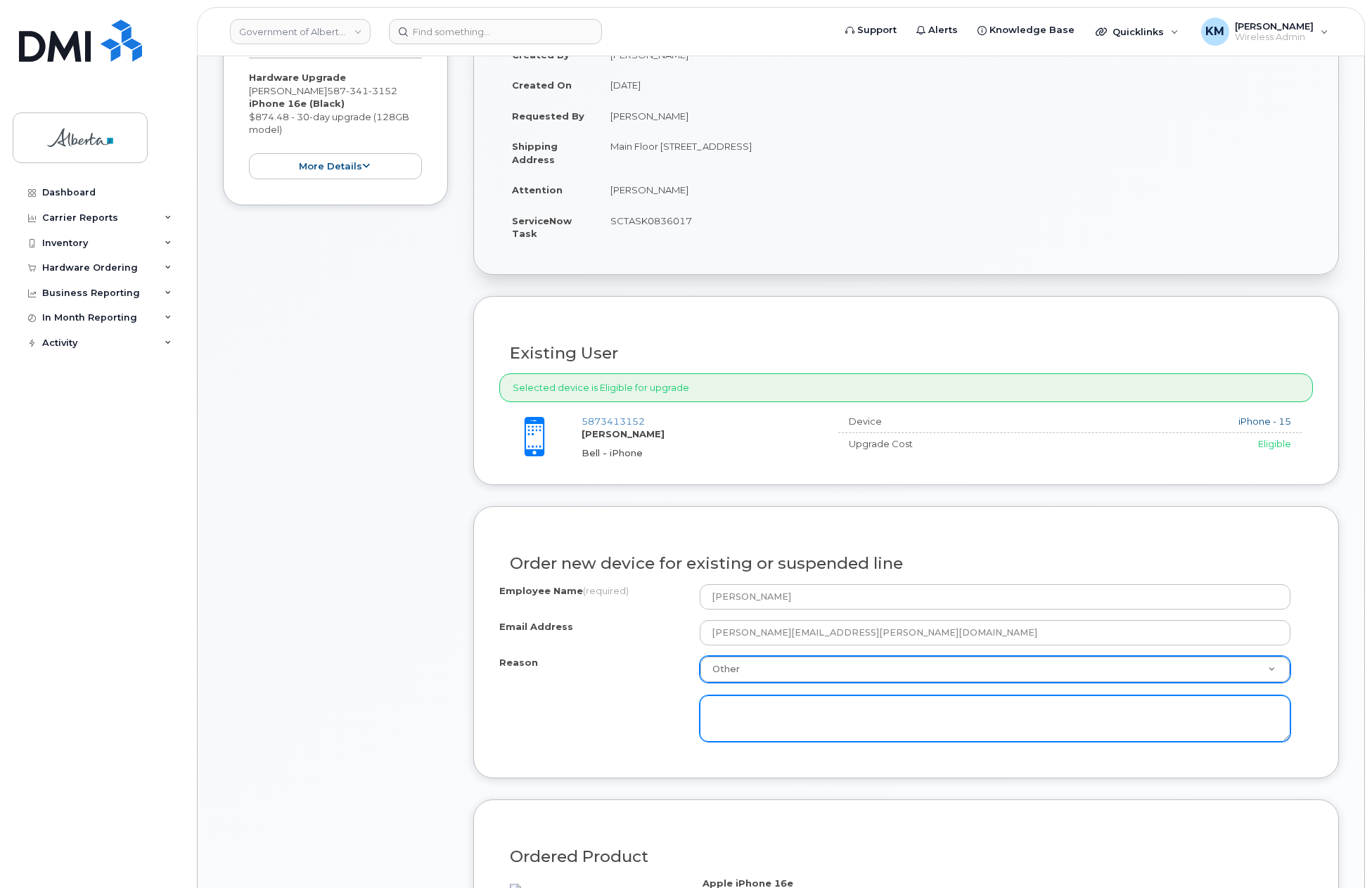
click at [915, 725] on textarea at bounding box center [995, 719] width 591 height 47
type textarea "I"
type textarea "i"
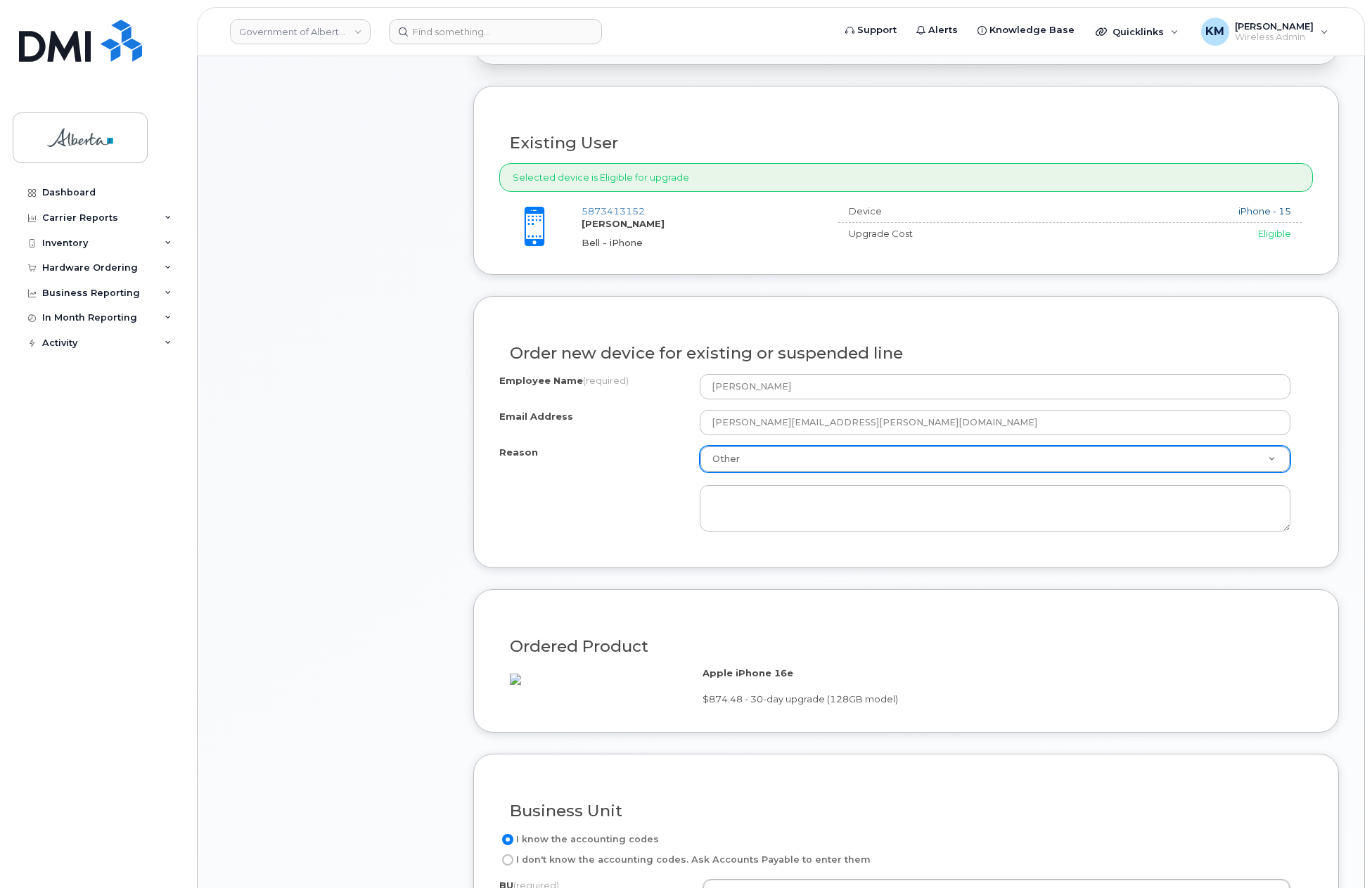
scroll to position [492, 0]
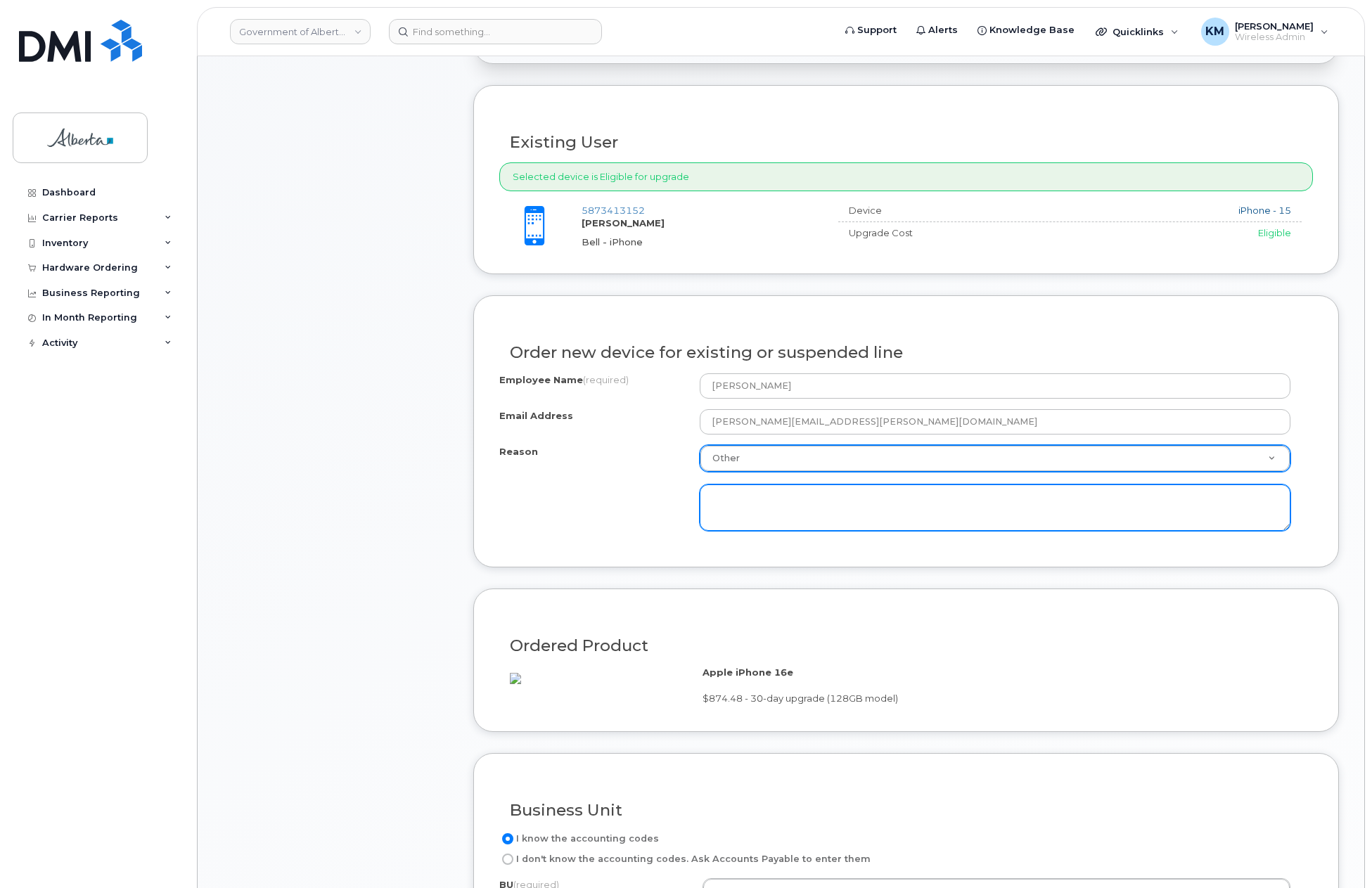
click at [777, 511] on textarea at bounding box center [995, 508] width 591 height 47
paste textarea "SCTASK0827722 - Plan Suspend - (1) Lost Device INC1103258 IMEI: 357136147736095…"
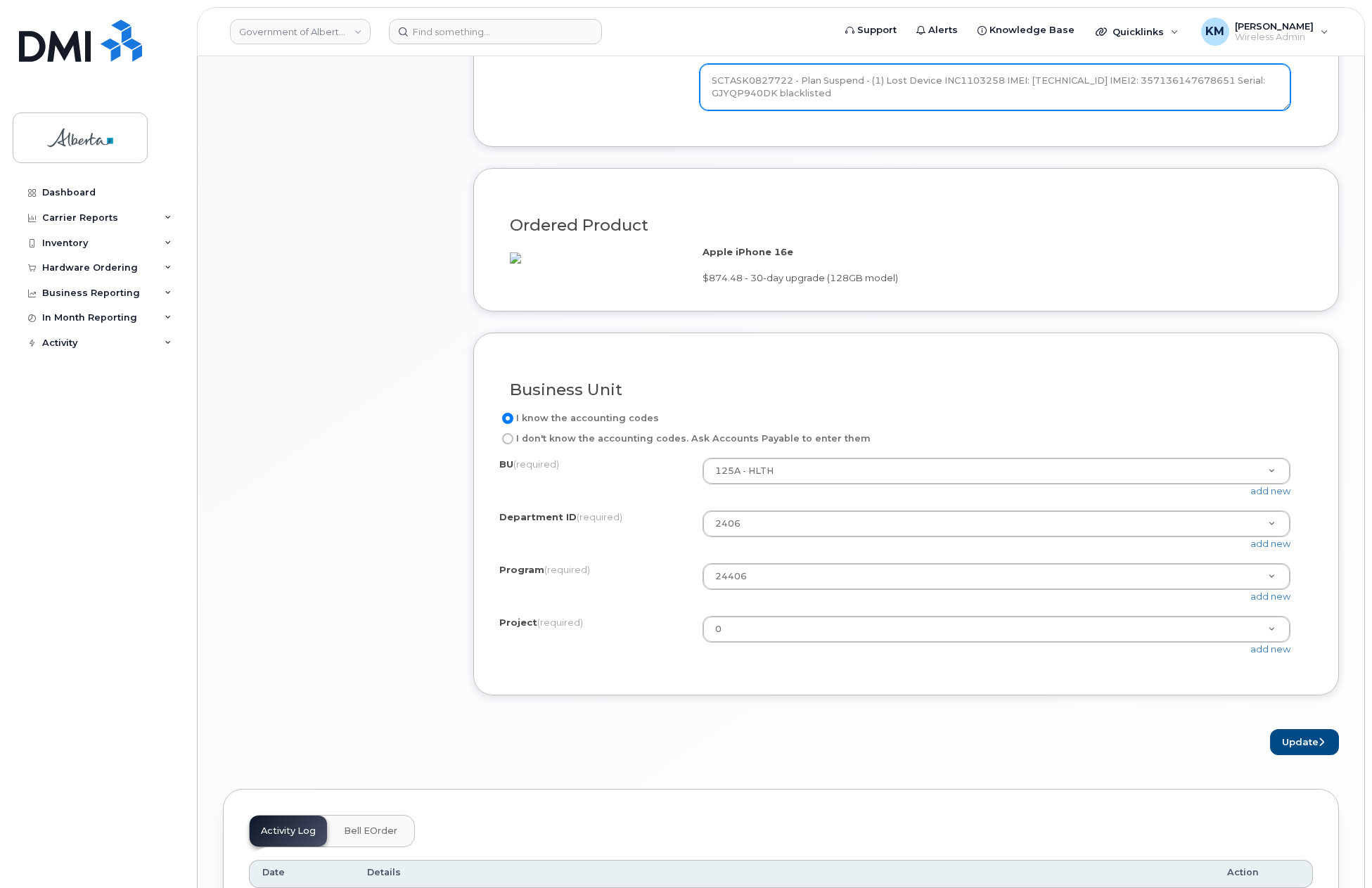
scroll to position [914, 0]
type textarea "SCTASK0827722 - Plan Suspend - (1) Lost Device INC1103258 IMEI: 357136147736095…"
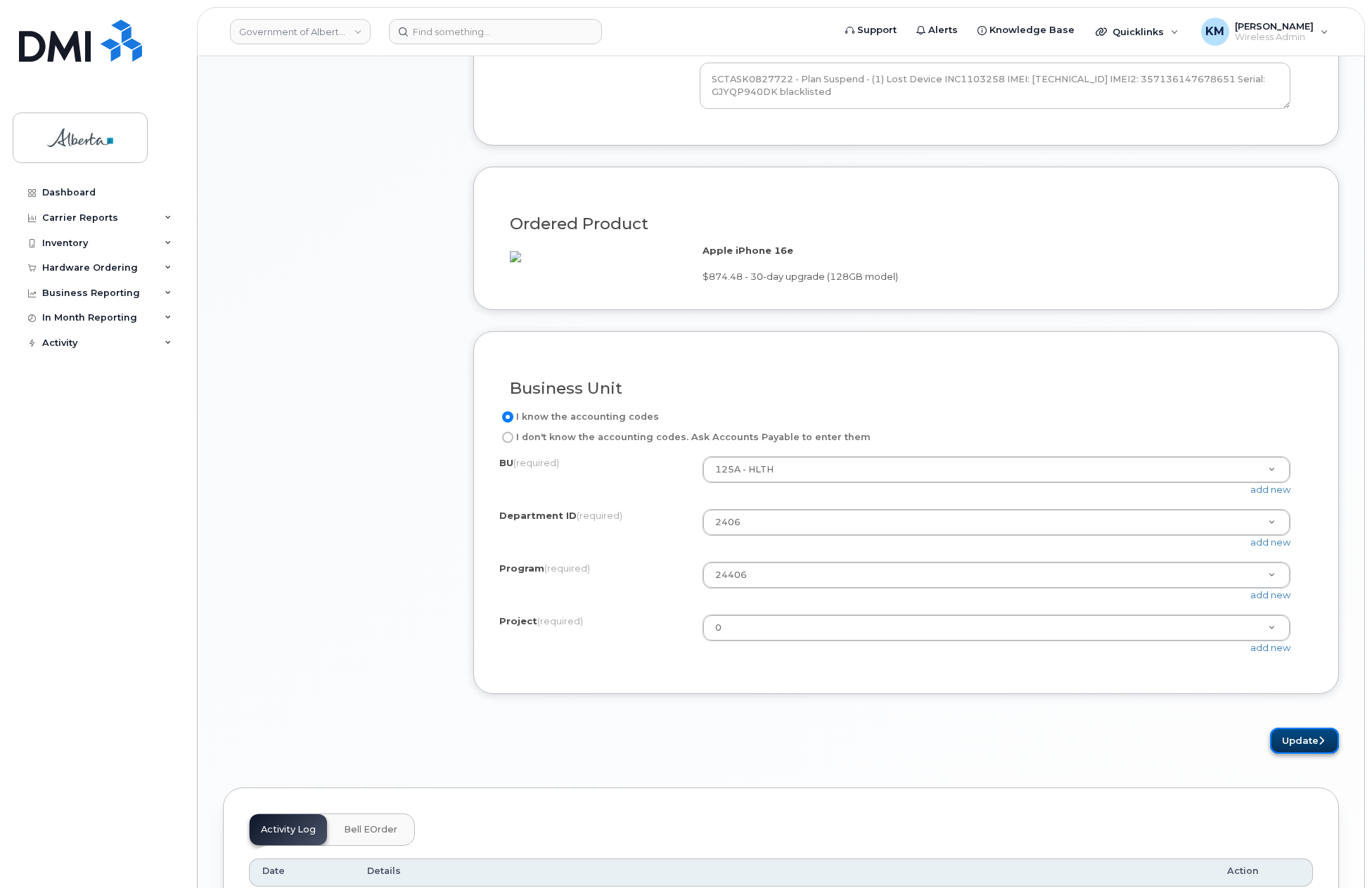
click at [1284, 754] on button "Update" at bounding box center [1304, 740] width 69 height 26
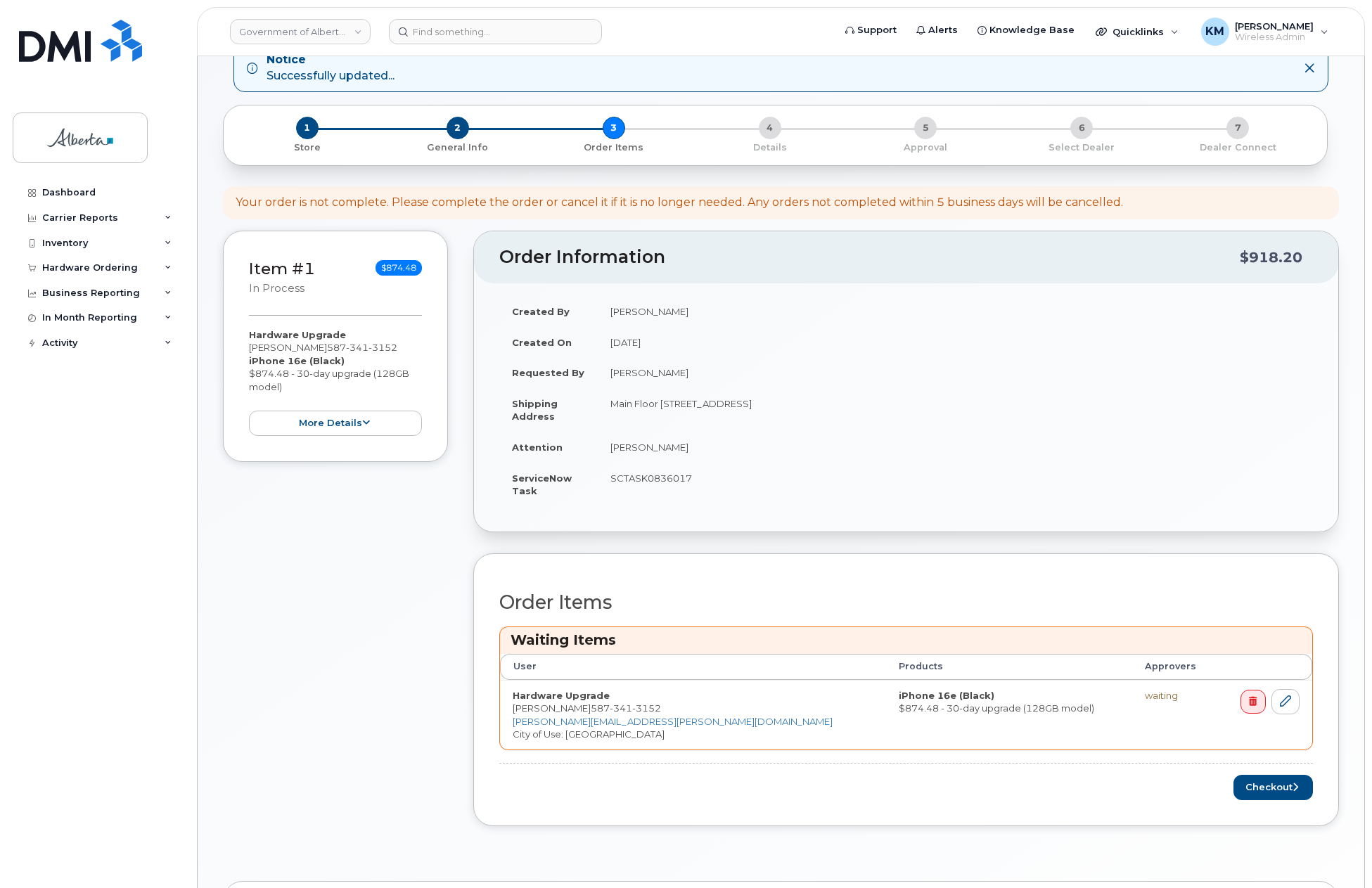
scroll to position [140, 0]
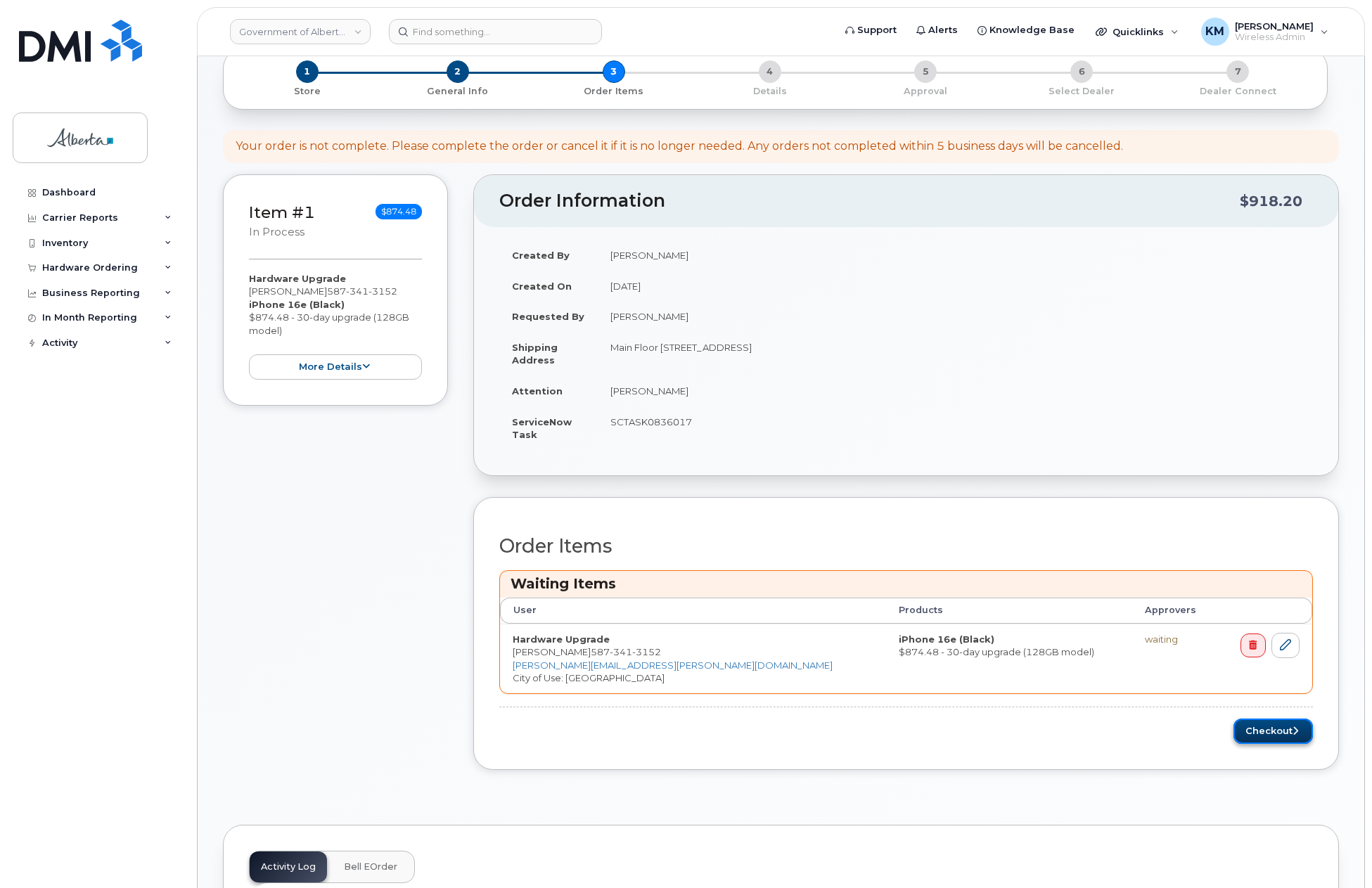
click at [1255, 725] on button "Checkout" at bounding box center [1273, 731] width 79 height 26
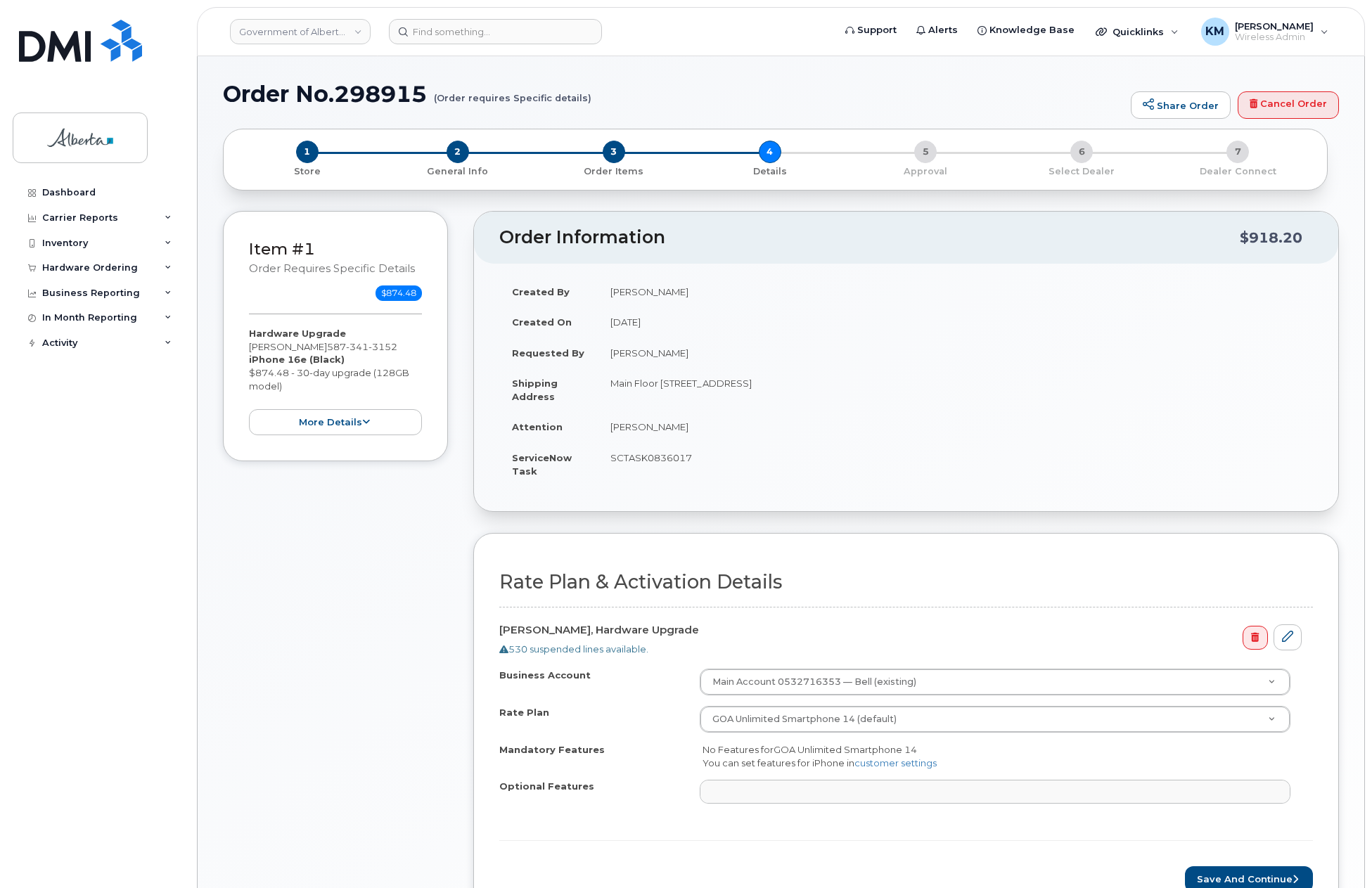
select select
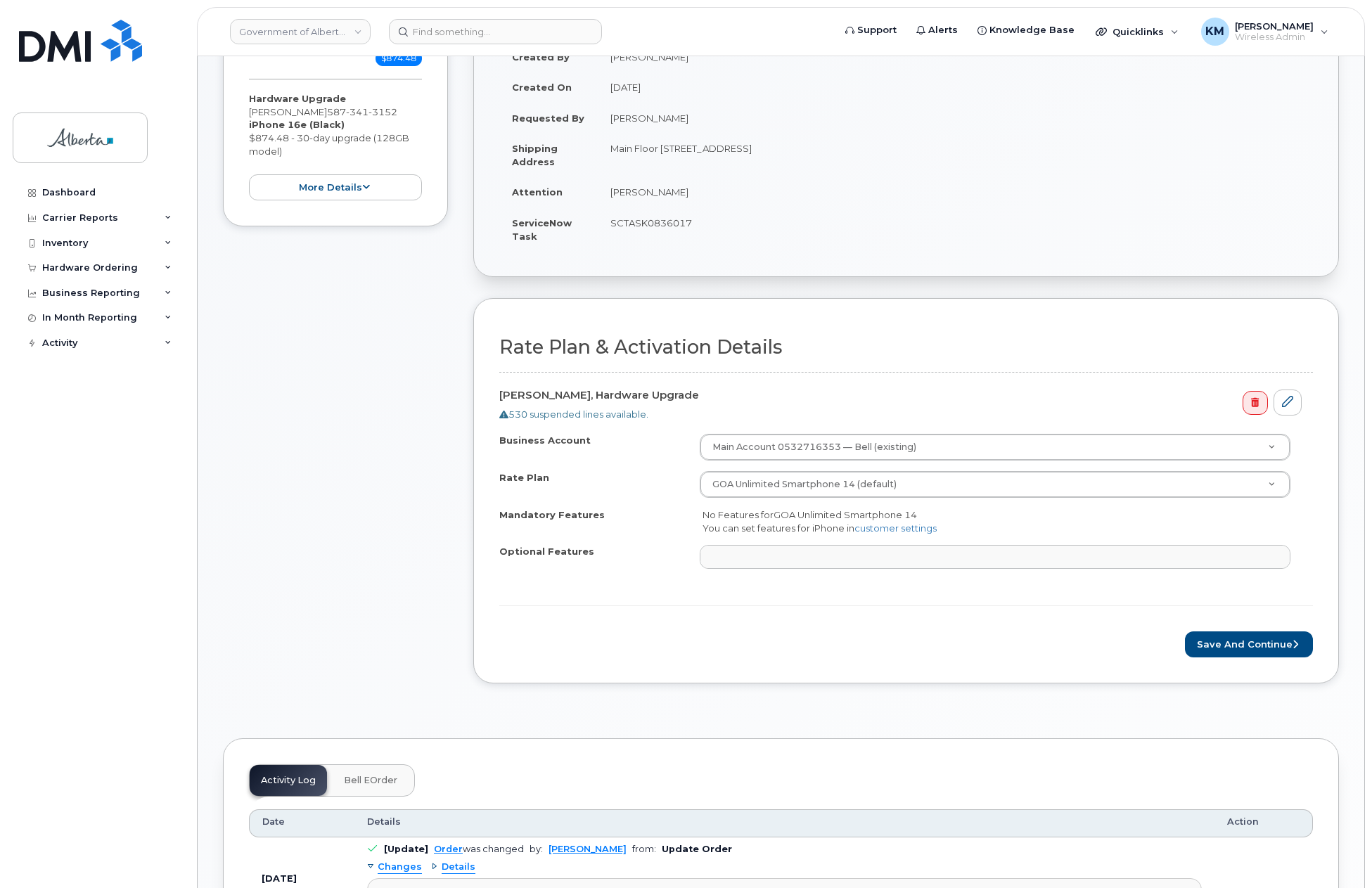
scroll to position [281, 0]
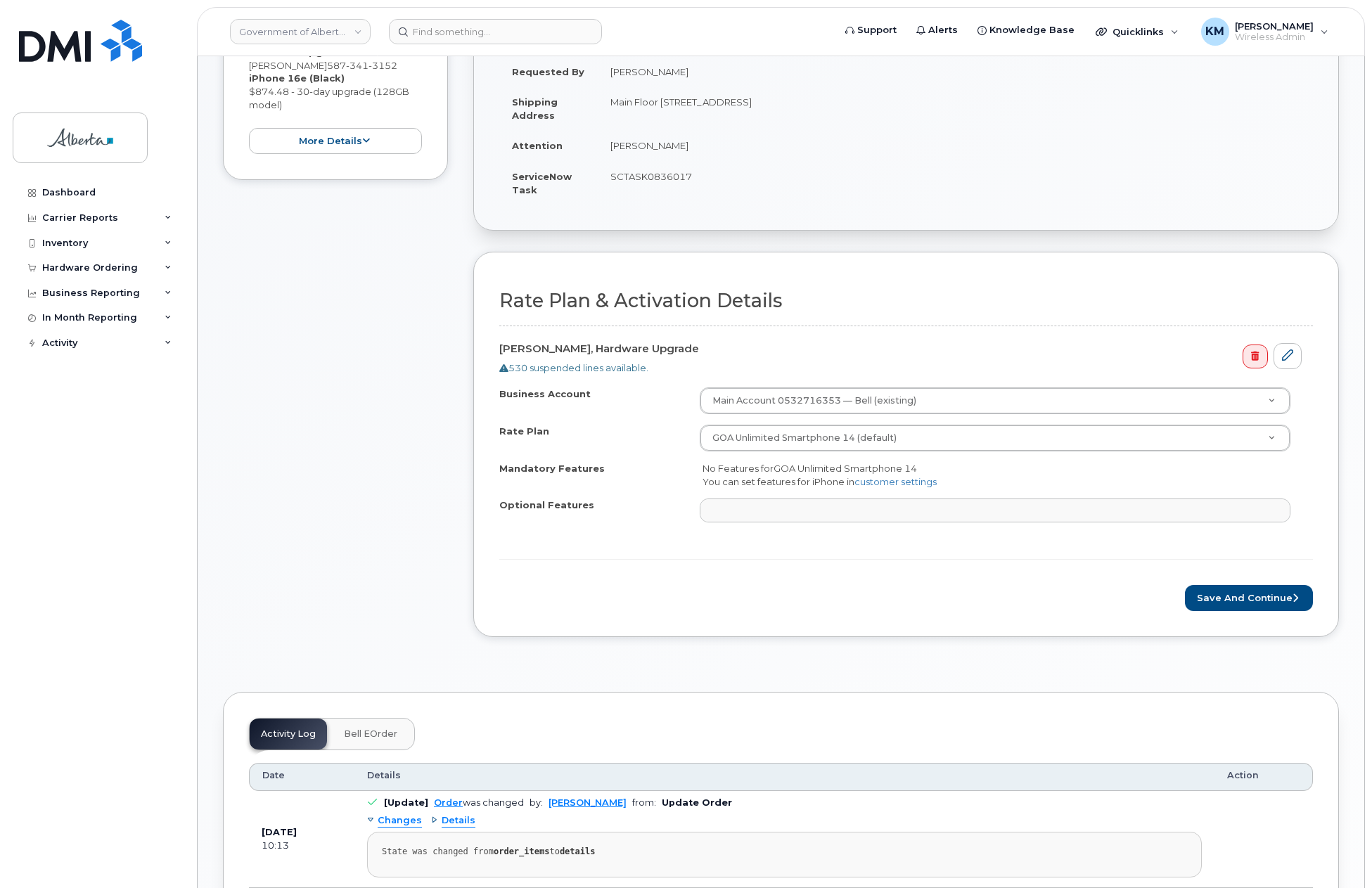
click at [1219, 673] on div "× Share This Order If you want to allow others to create or edit orders, share …" at bounding box center [780, 688] width 1116 height 1683
click at [1229, 592] on button "Save and Continue" at bounding box center [1249, 598] width 128 height 26
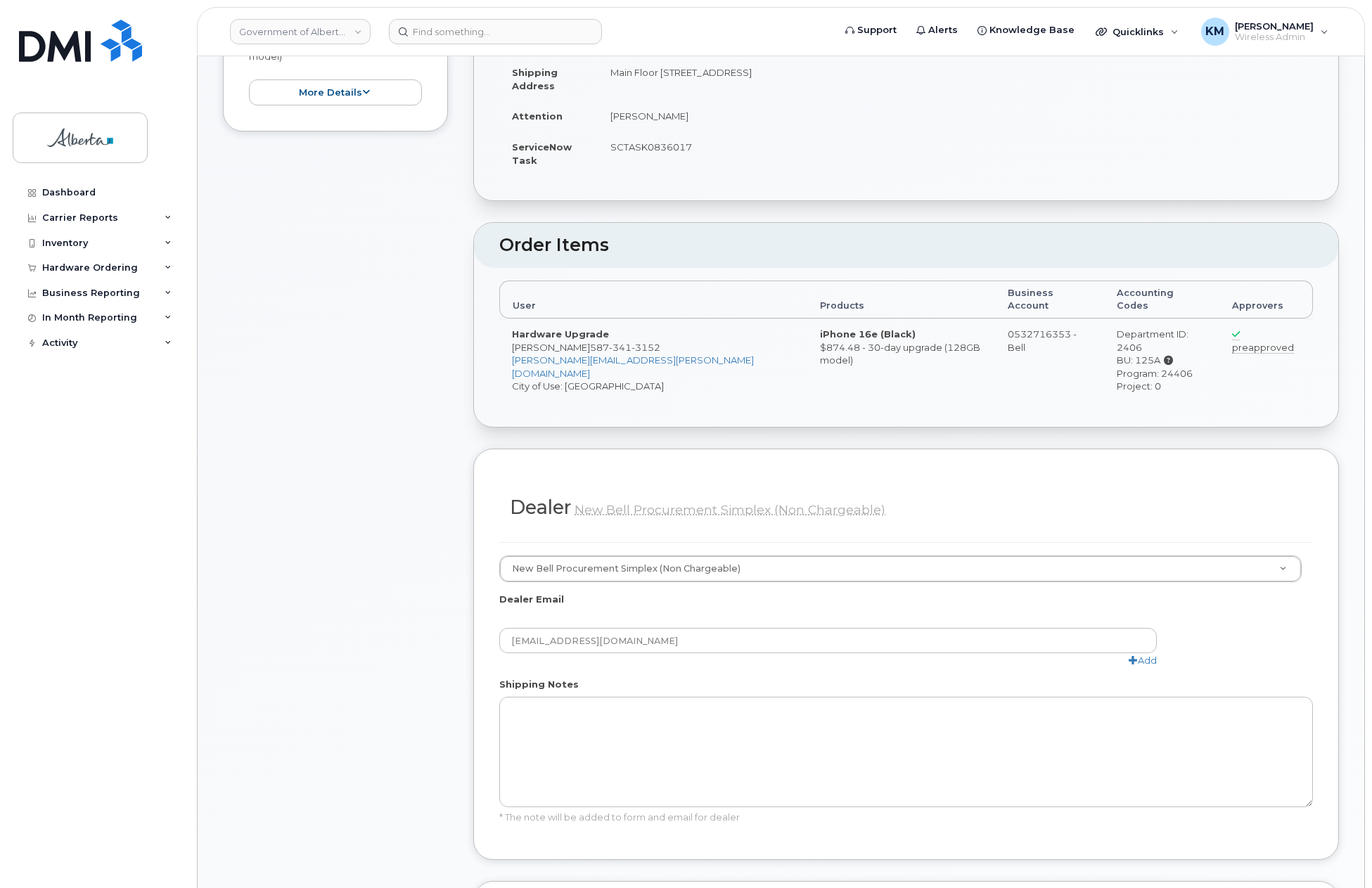
scroll to position [422, 0]
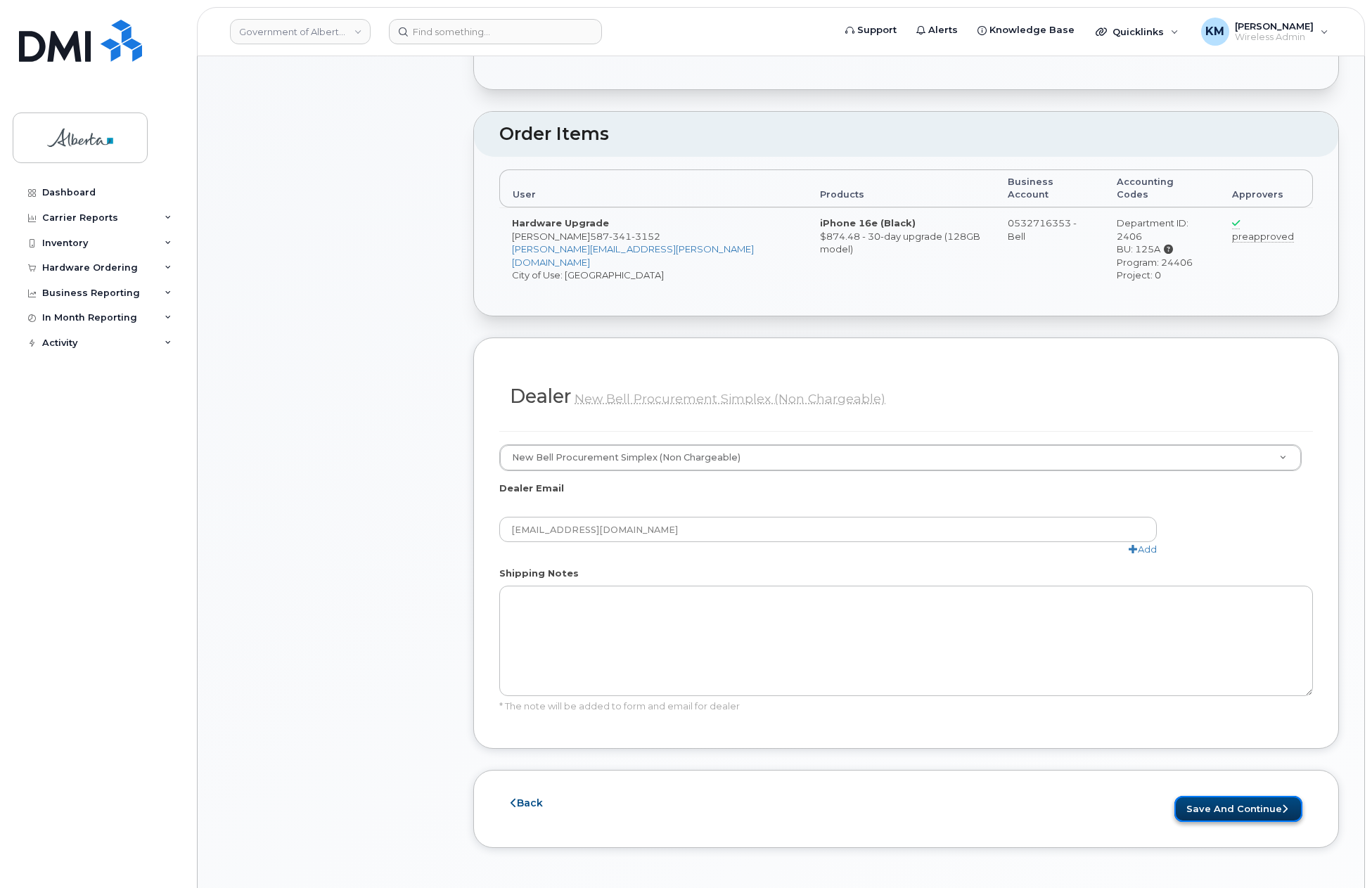
click at [1225, 796] on button "Save and Continue" at bounding box center [1238, 809] width 128 height 26
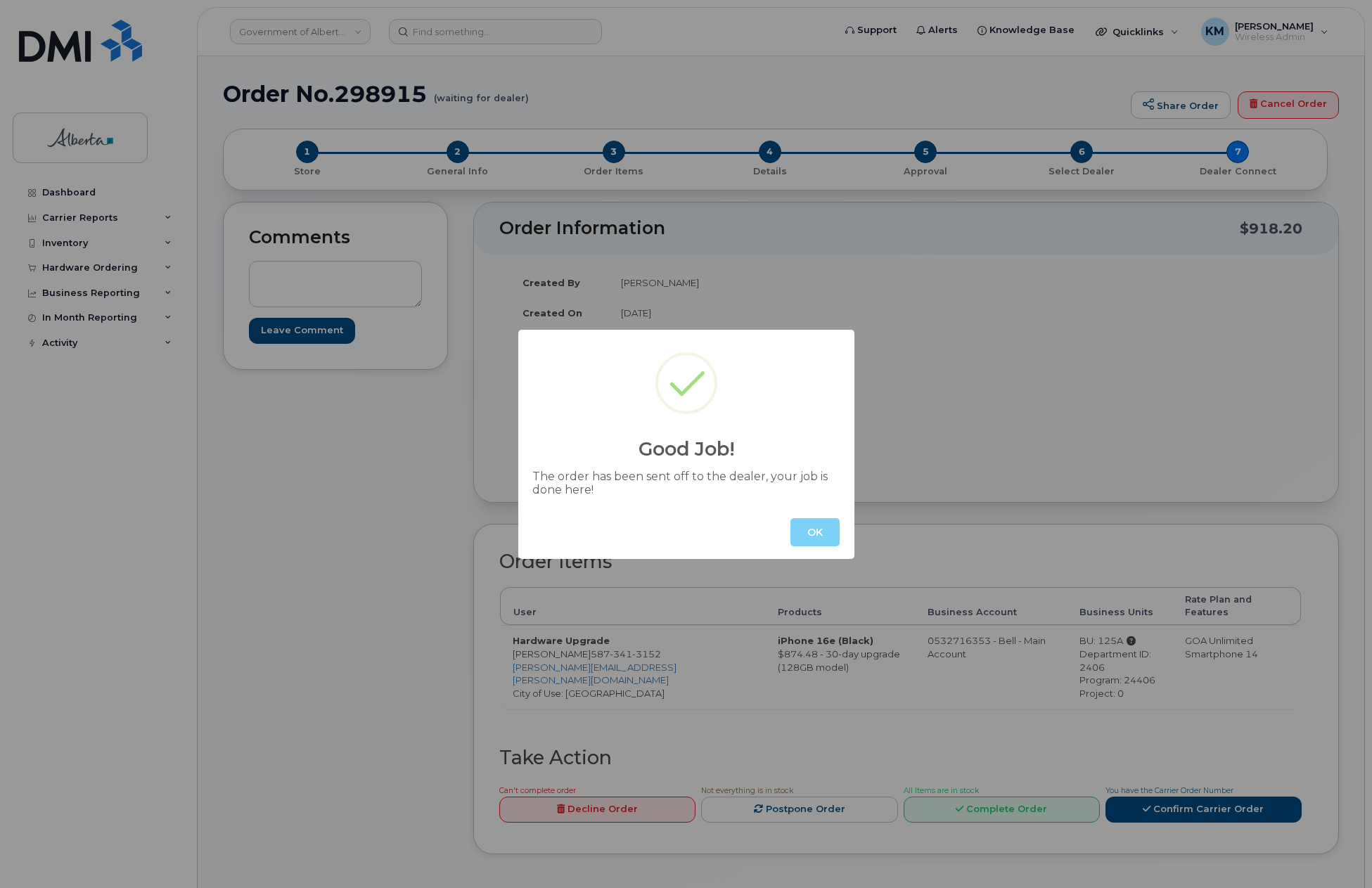
click at [817, 549] on div "OK" at bounding box center [686, 532] width 336 height 53
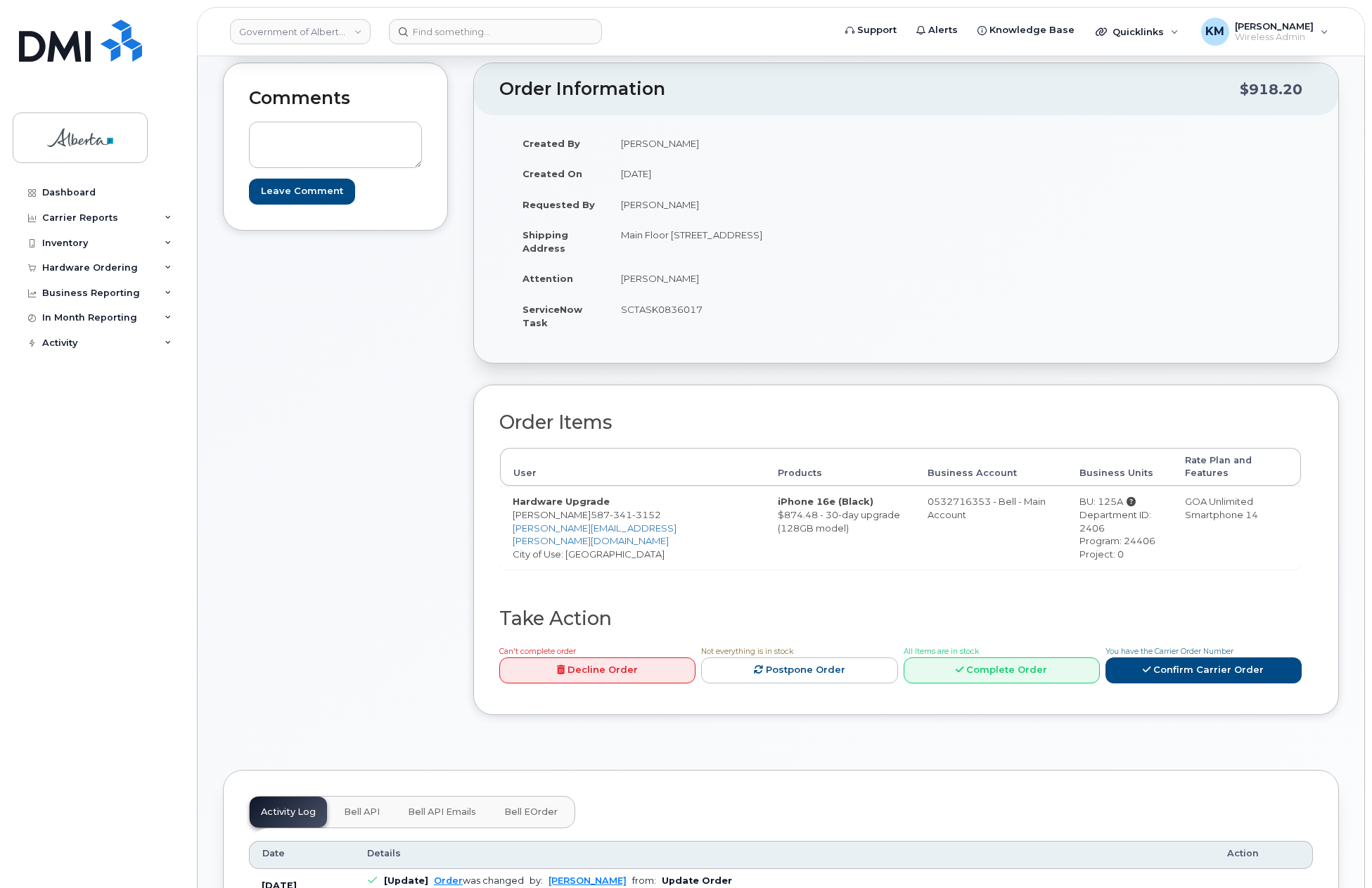
scroll to position [211, 0]
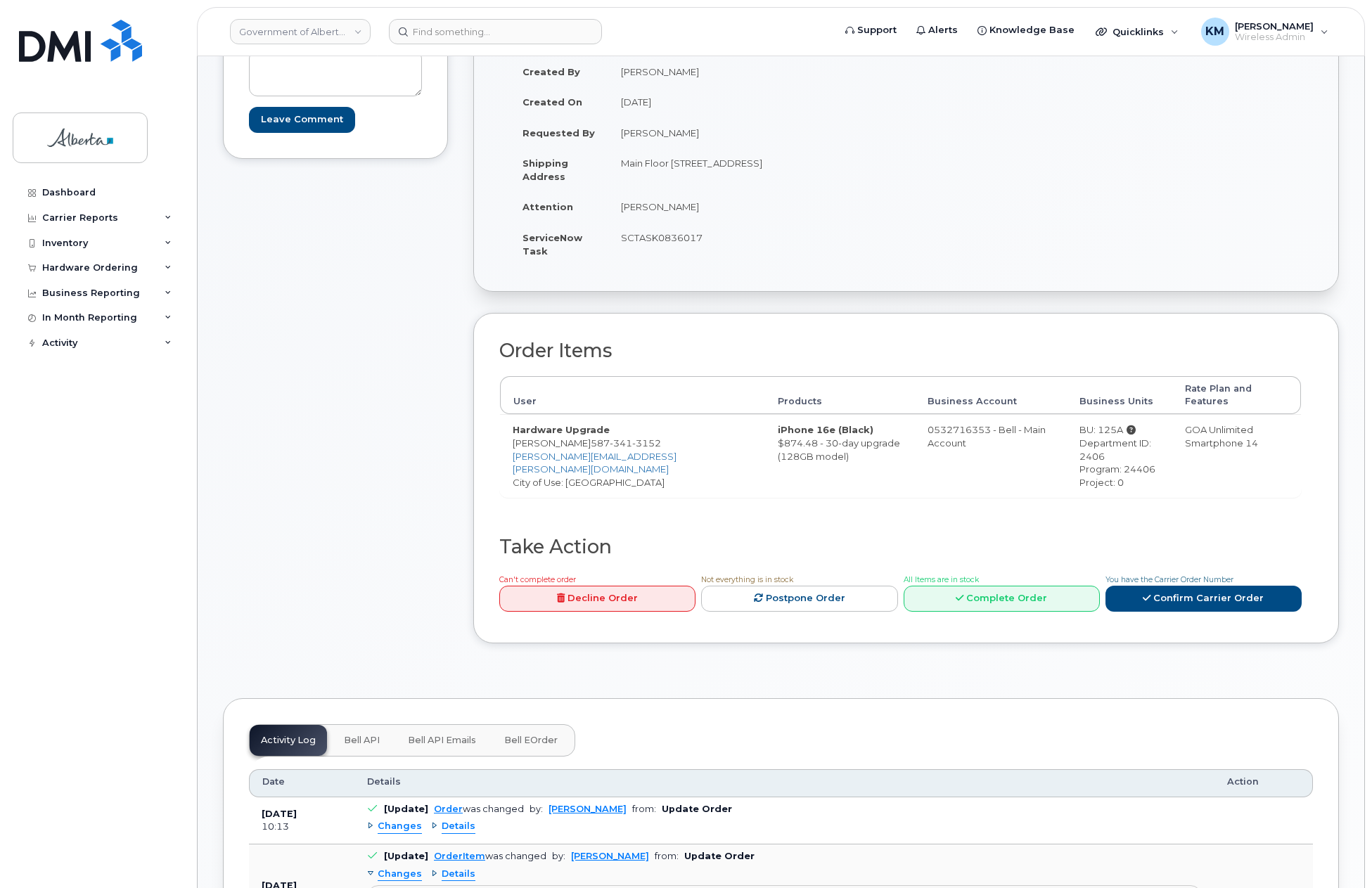
click at [356, 735] on span "Bell API" at bounding box center [362, 740] width 36 height 11
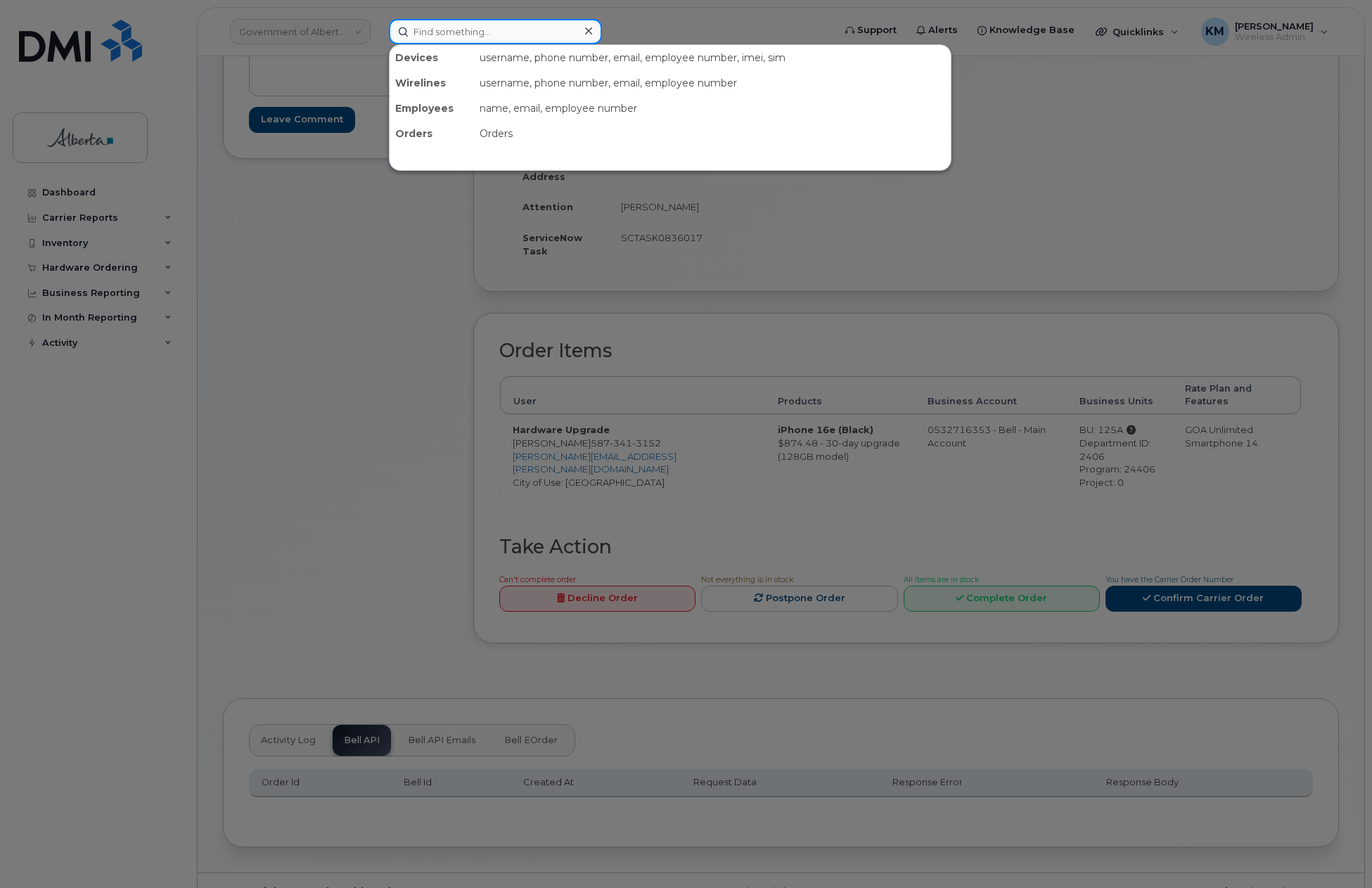
click at [427, 36] on input at bounding box center [495, 32] width 213 height 25
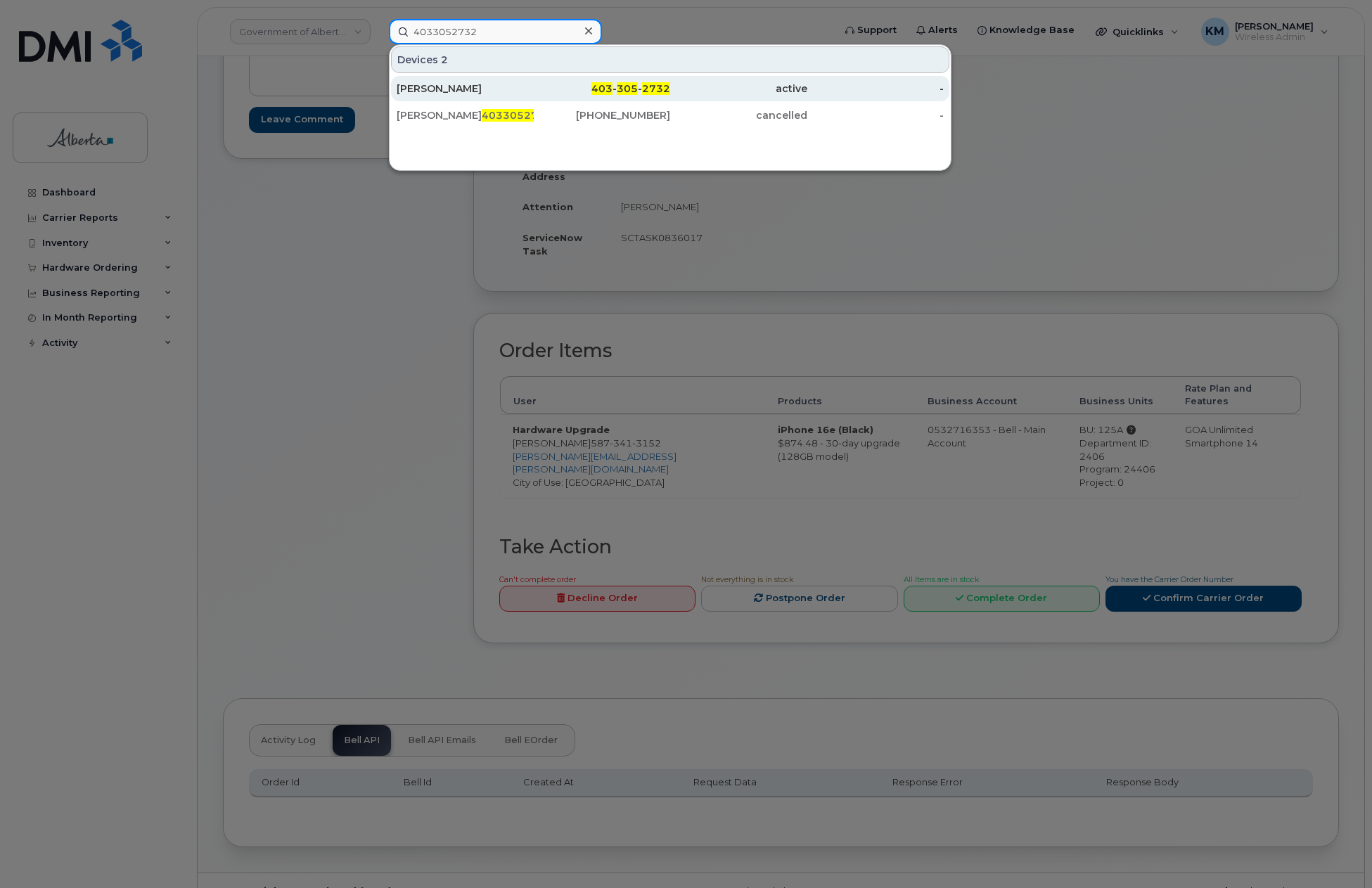
type input "4033052732"
click at [534, 79] on div "Laurie Laforest" at bounding box center [602, 88] width 137 height 25
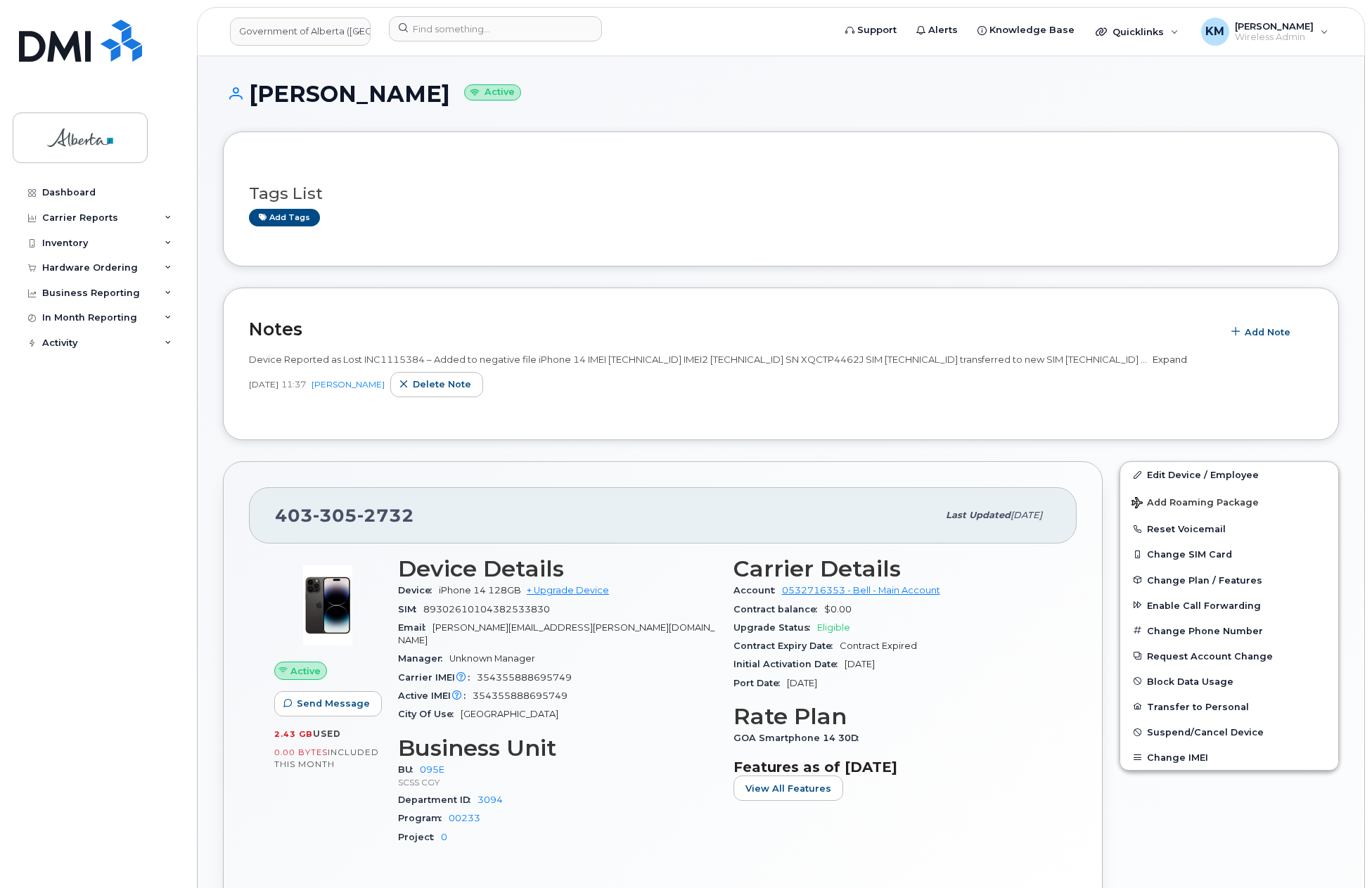
click at [1152, 365] on link "Expand" at bounding box center [1169, 359] width 34 height 11
drag, startPoint x: 373, startPoint y: 378, endPoint x: 249, endPoint y: 356, distance: 125.9
click at [249, 356] on div "Device Reported as Lost INC1115384 – Added to negative file iPhone 14 IMEI [TEC…" at bounding box center [780, 359] width 1064 height 13
copy span "Device Reported as Lost INC1115384 – Added to negative file iPhone 14 IMEI [TEC…"
click at [578, 595] on link "+ Upgrade Device" at bounding box center [567, 590] width 82 height 10
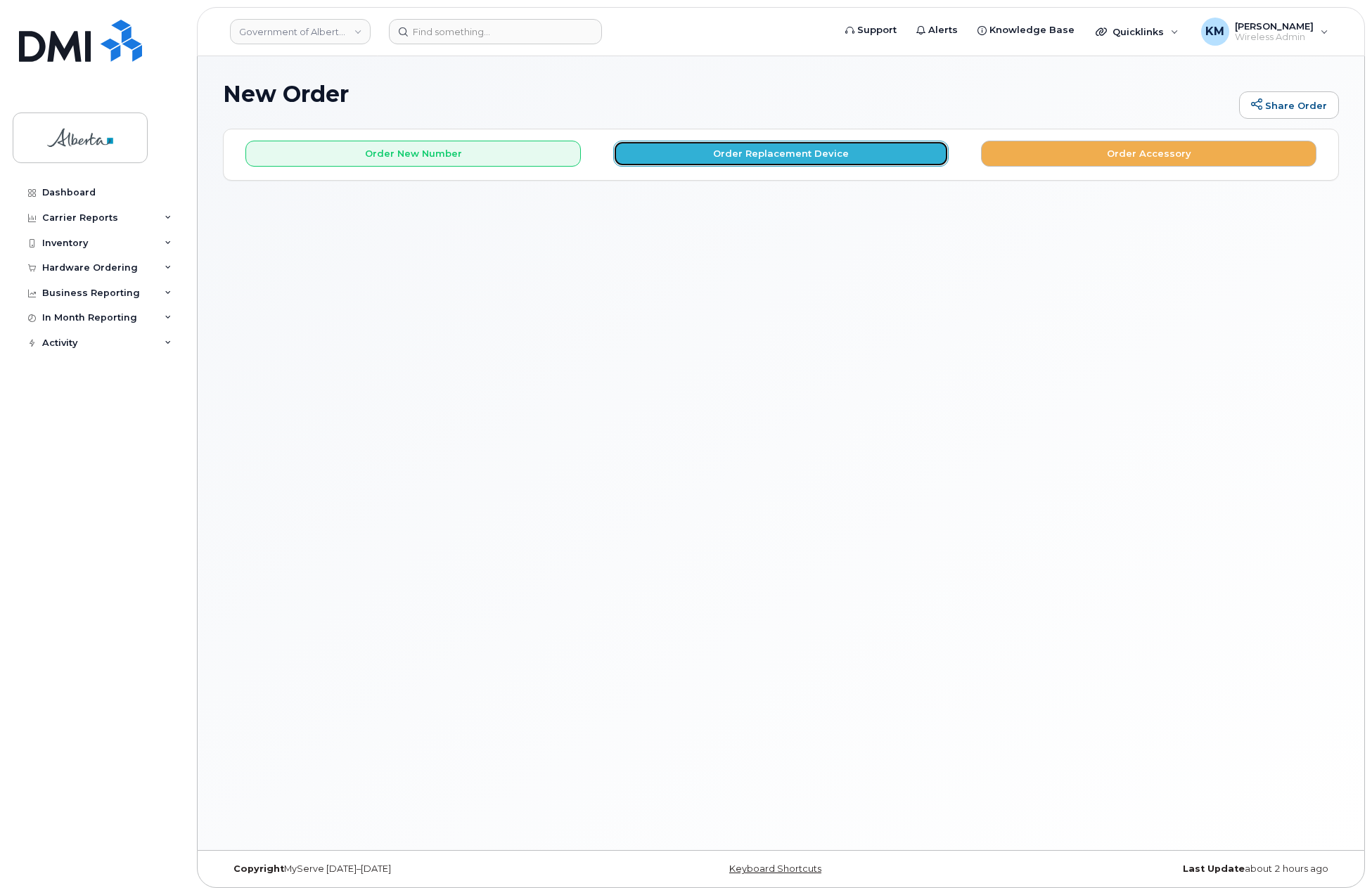
click at [771, 163] on button "Order Replacement Device" at bounding box center [781, 153] width 336 height 26
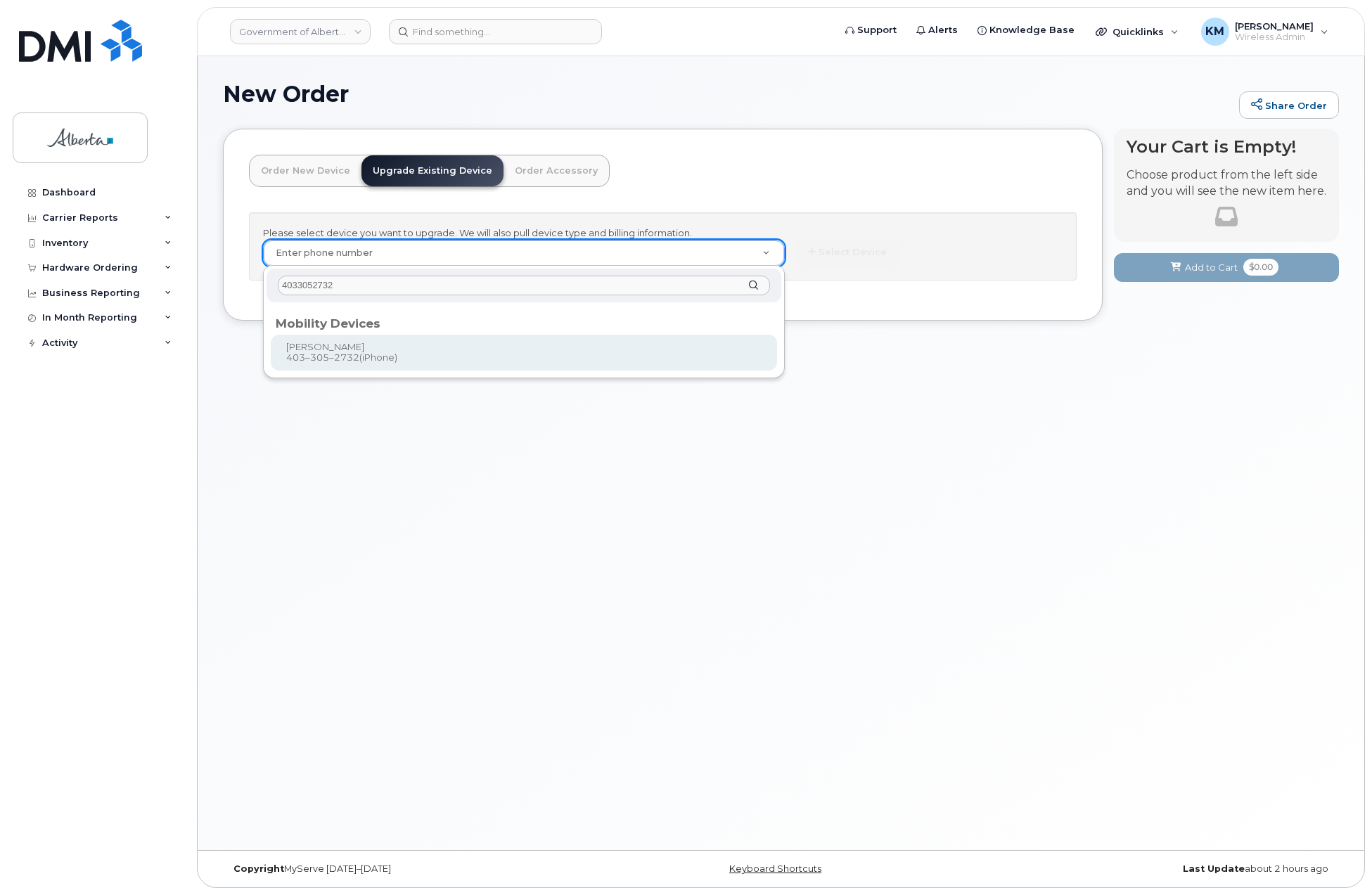
type input "4033052732"
type input "788055"
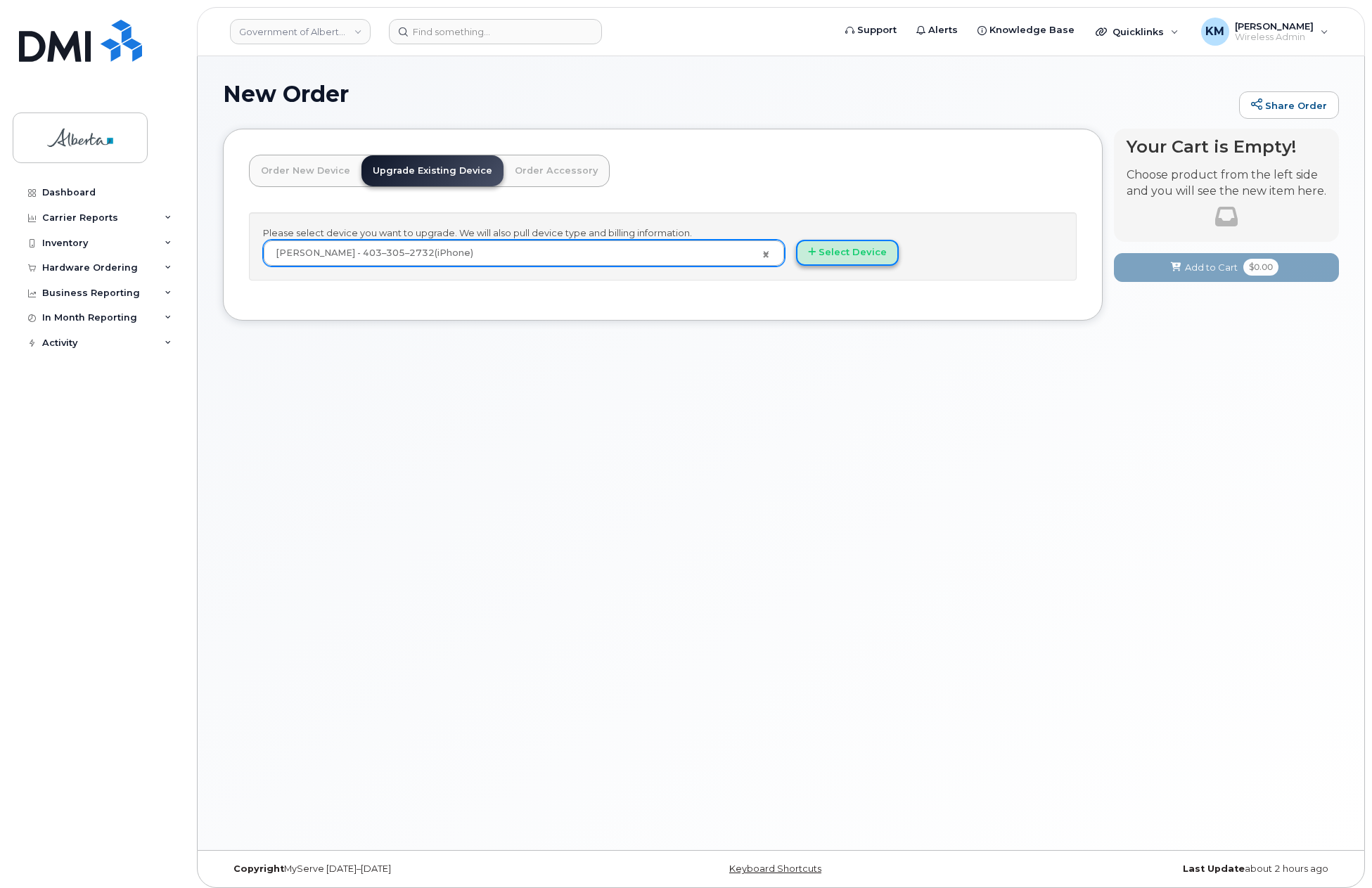
click at [843, 244] on button "Select Device" at bounding box center [847, 252] width 102 height 26
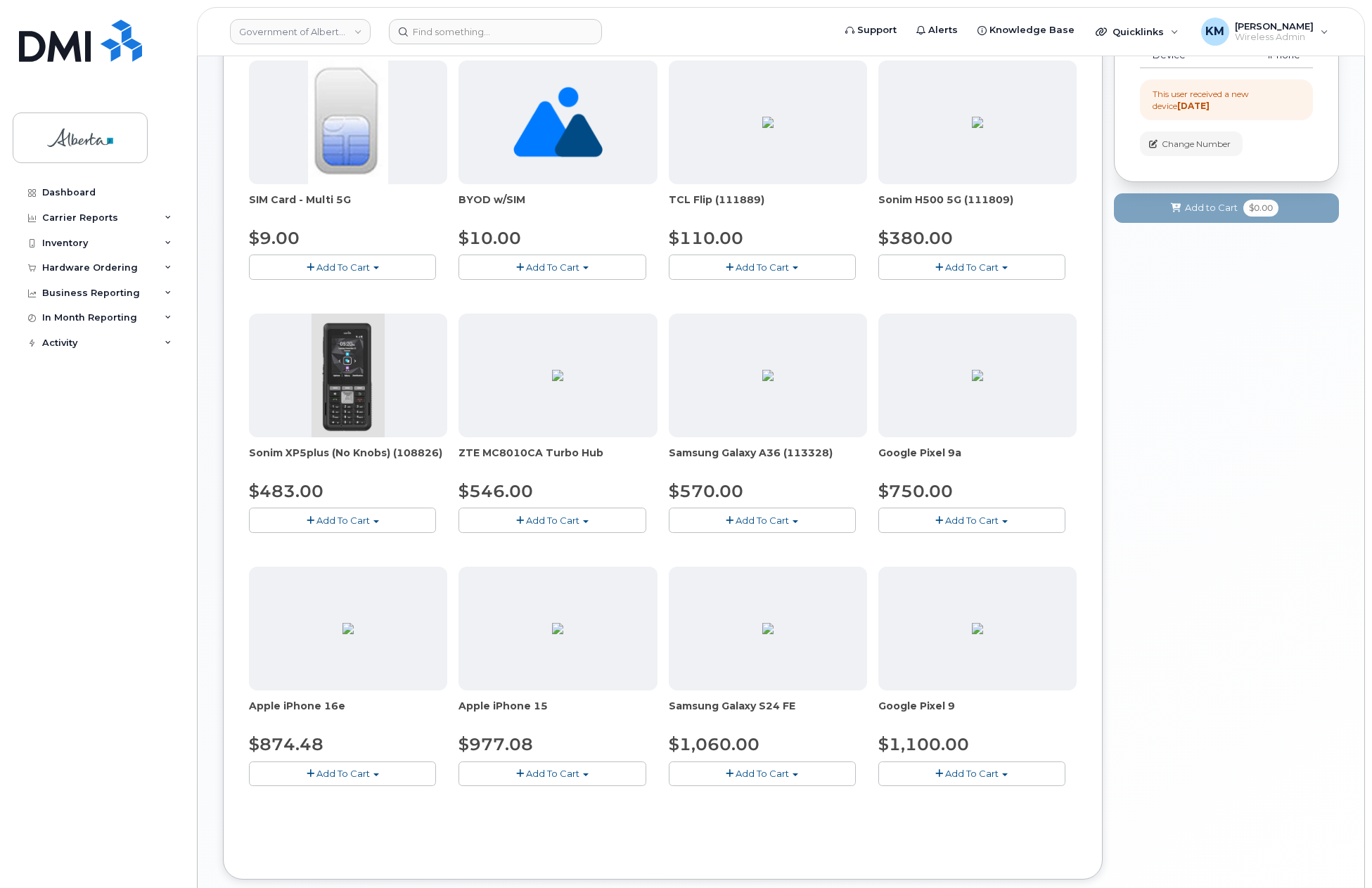
scroll to position [298, 0]
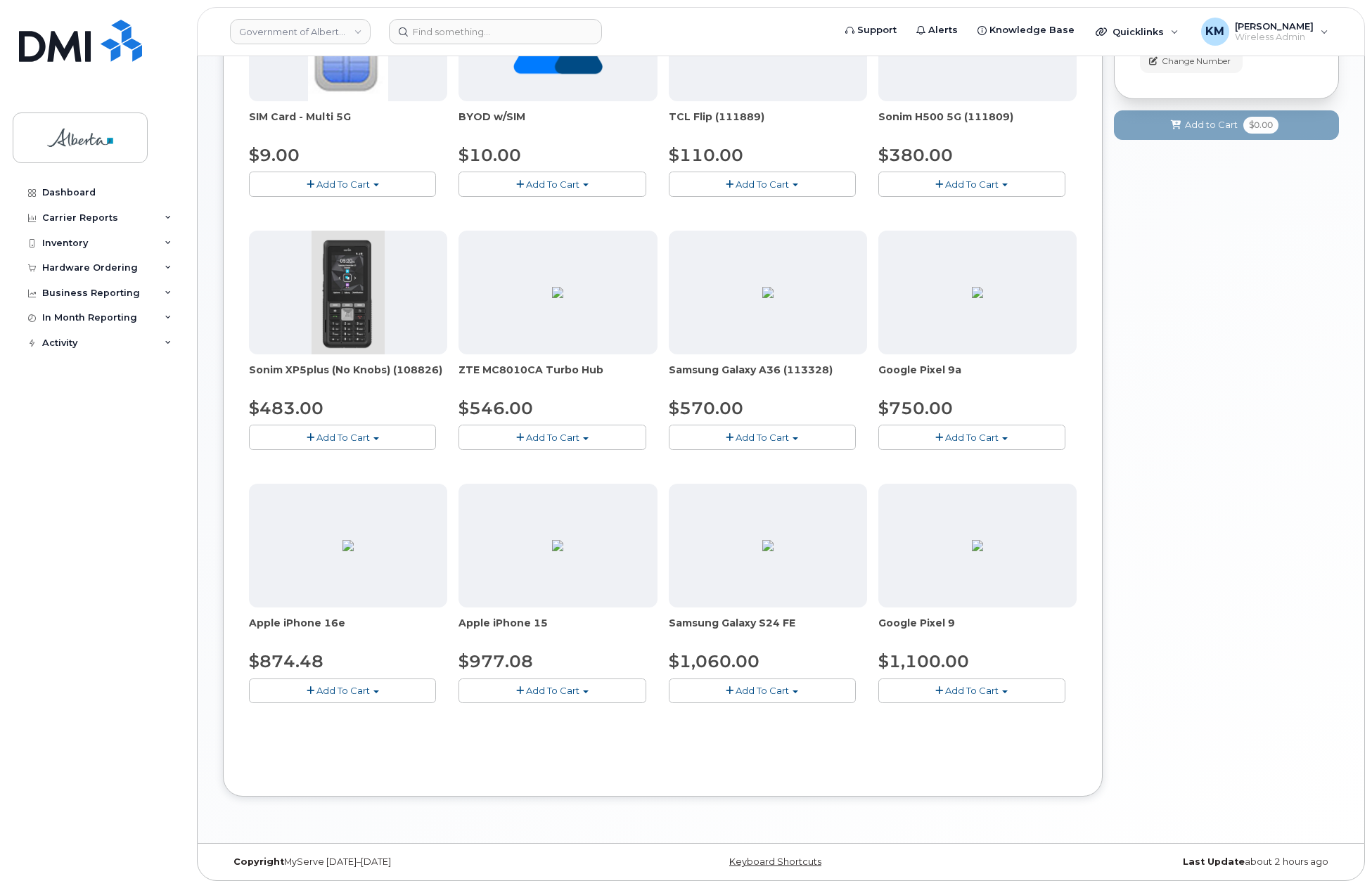
click at [378, 697] on button "Add To Cart" at bounding box center [342, 691] width 187 height 25
click at [379, 741] on link "$874.48 - 30-day upgrade (128GB model)" at bounding box center [364, 734] width 223 height 18
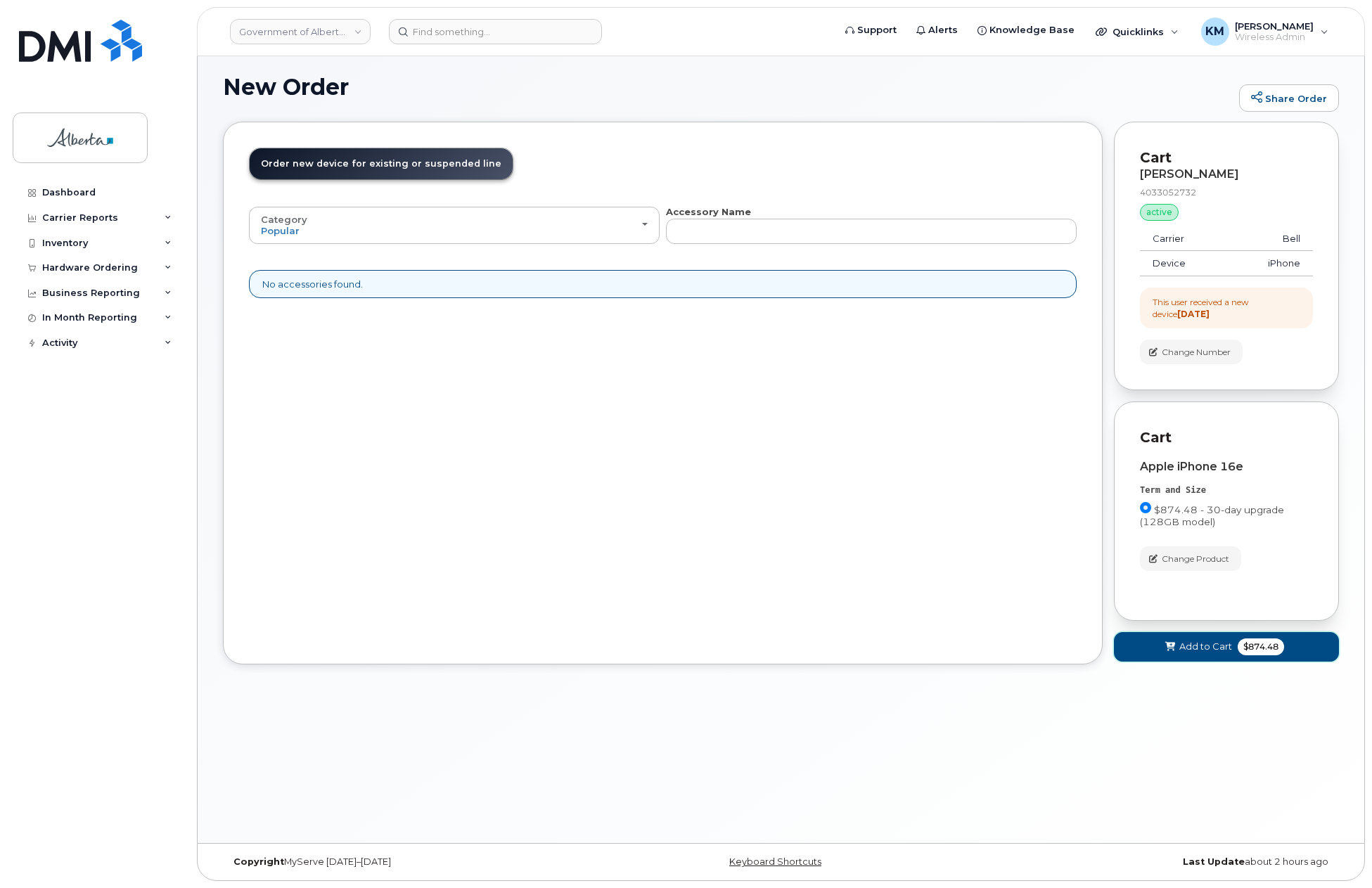
click at [1139, 652] on button "Add to Cart $874.48" at bounding box center [1226, 647] width 225 height 29
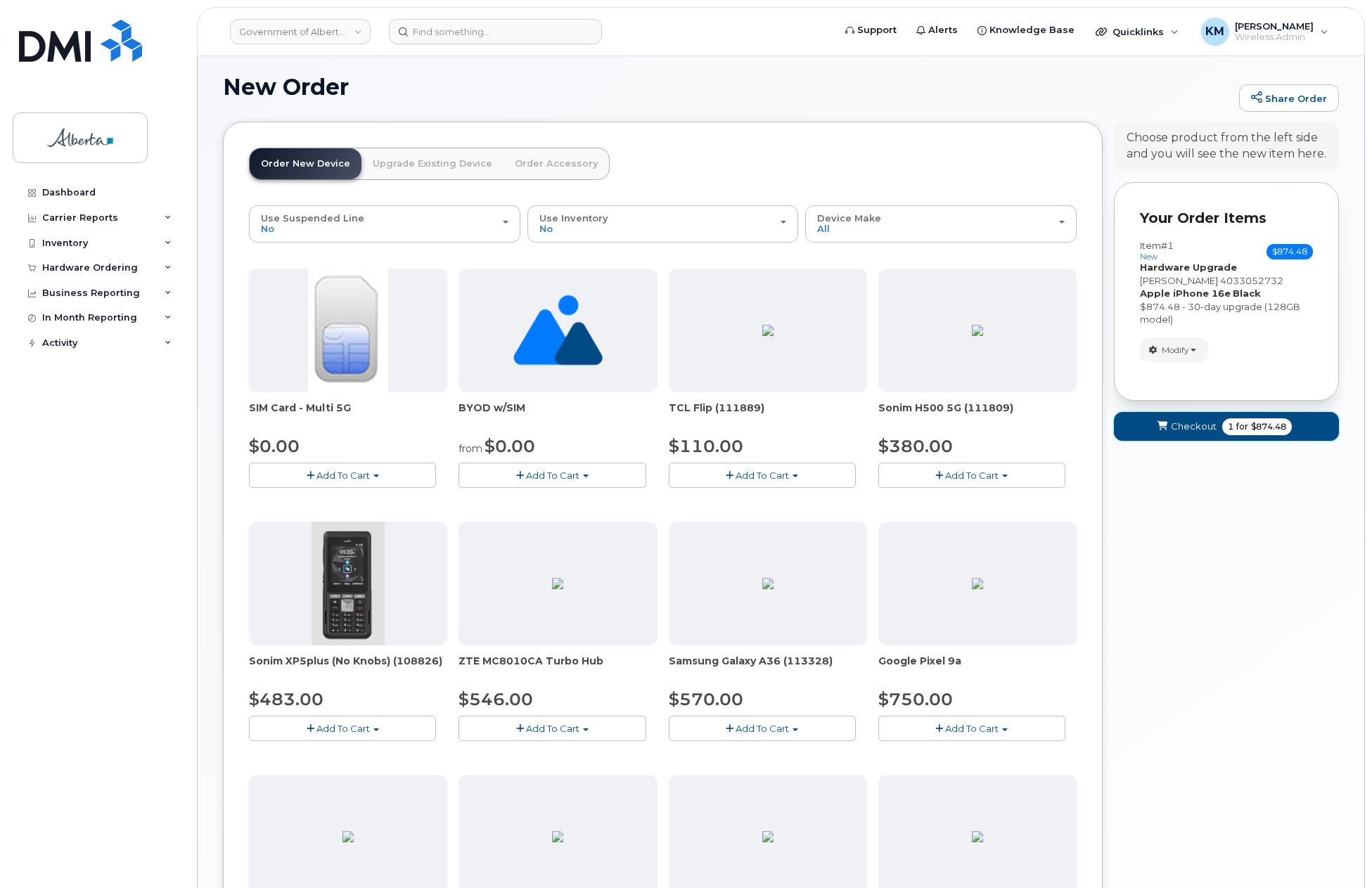
click at [1120, 419] on button "Checkout 1 for $874.48" at bounding box center [1226, 426] width 225 height 29
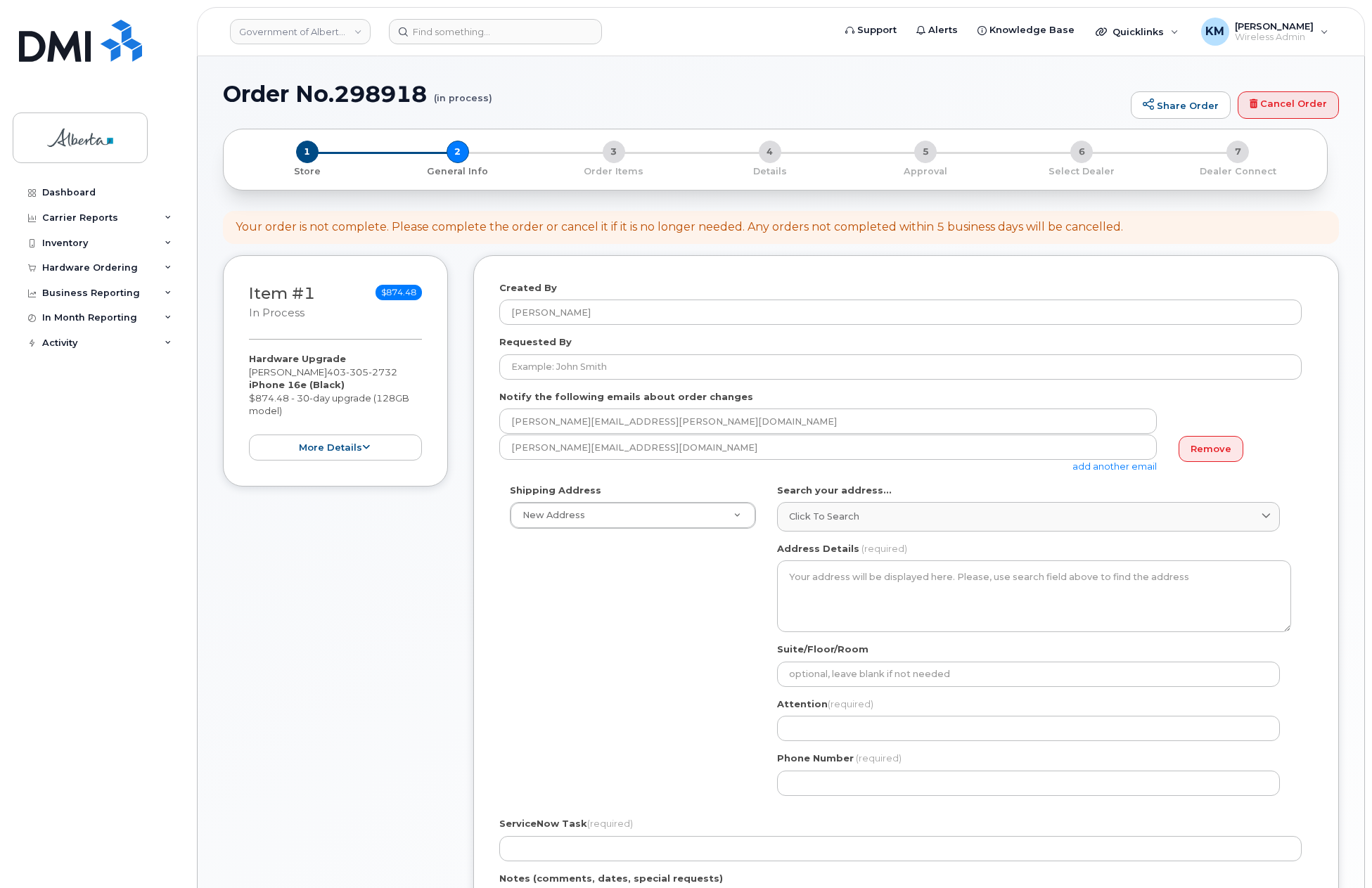
select select
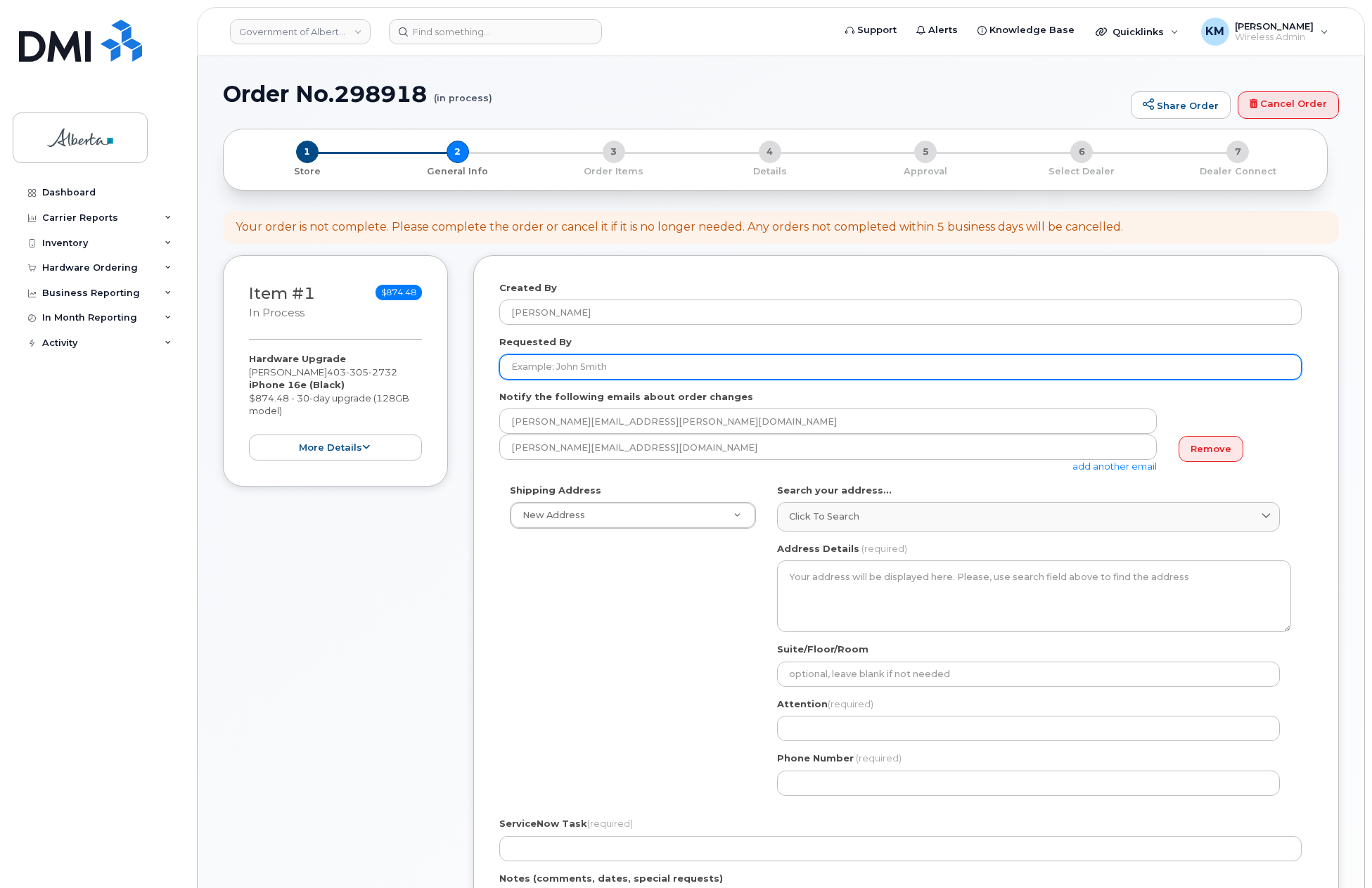
click at [610, 361] on input "Requested By" at bounding box center [901, 367] width 803 height 25
paste input "[PERSON_NAME]"
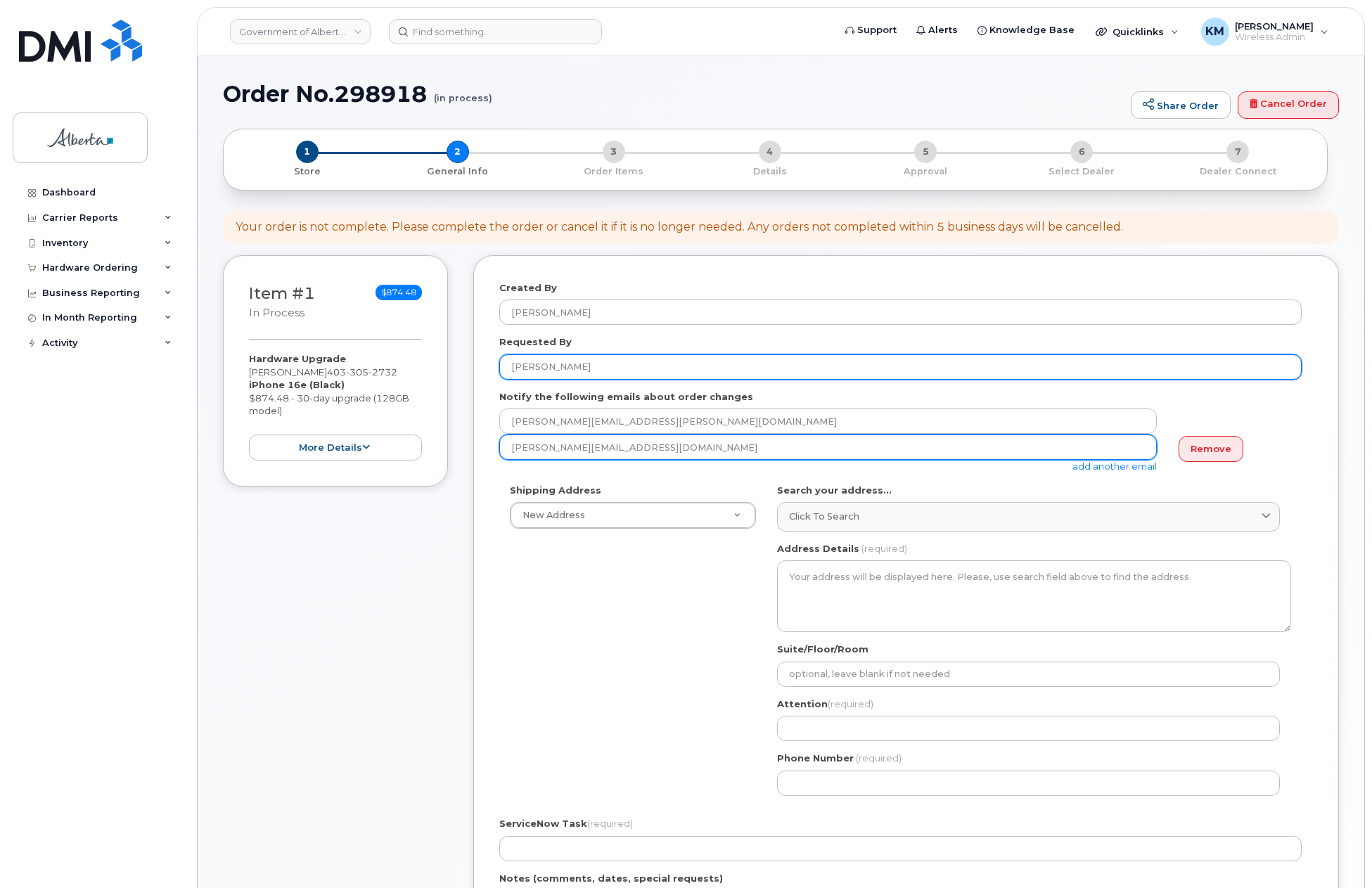
type input "[PERSON_NAME]"
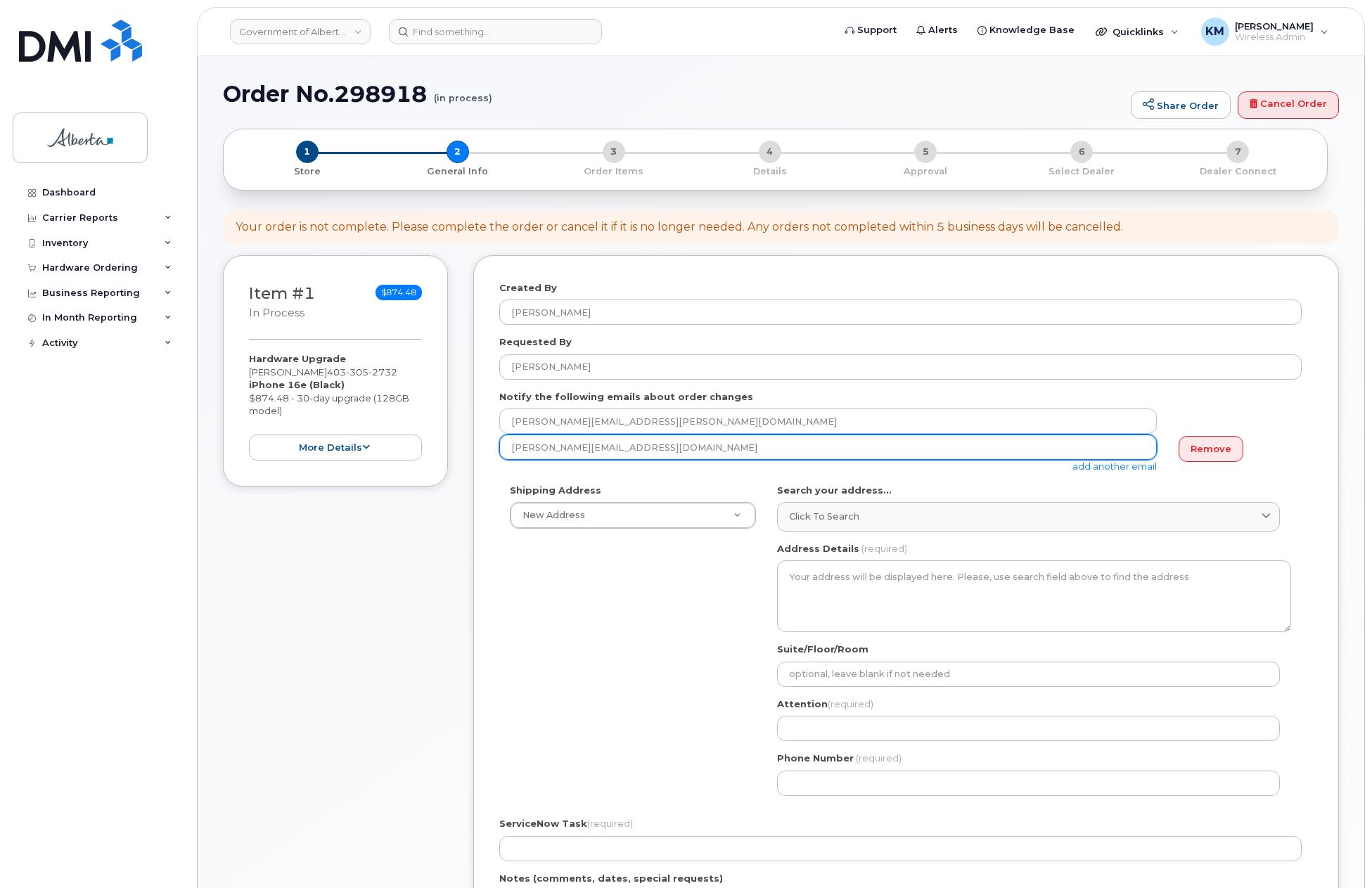
drag, startPoint x: 612, startPoint y: 445, endPoint x: 497, endPoint y: 451, distance: 115.2
click at [497, 451] on div "Created By Kay Mah Requested By May Hung Notify the following emails about orde…" at bounding box center [906, 671] width 866 height 832
paste input "[PERSON_NAME]"
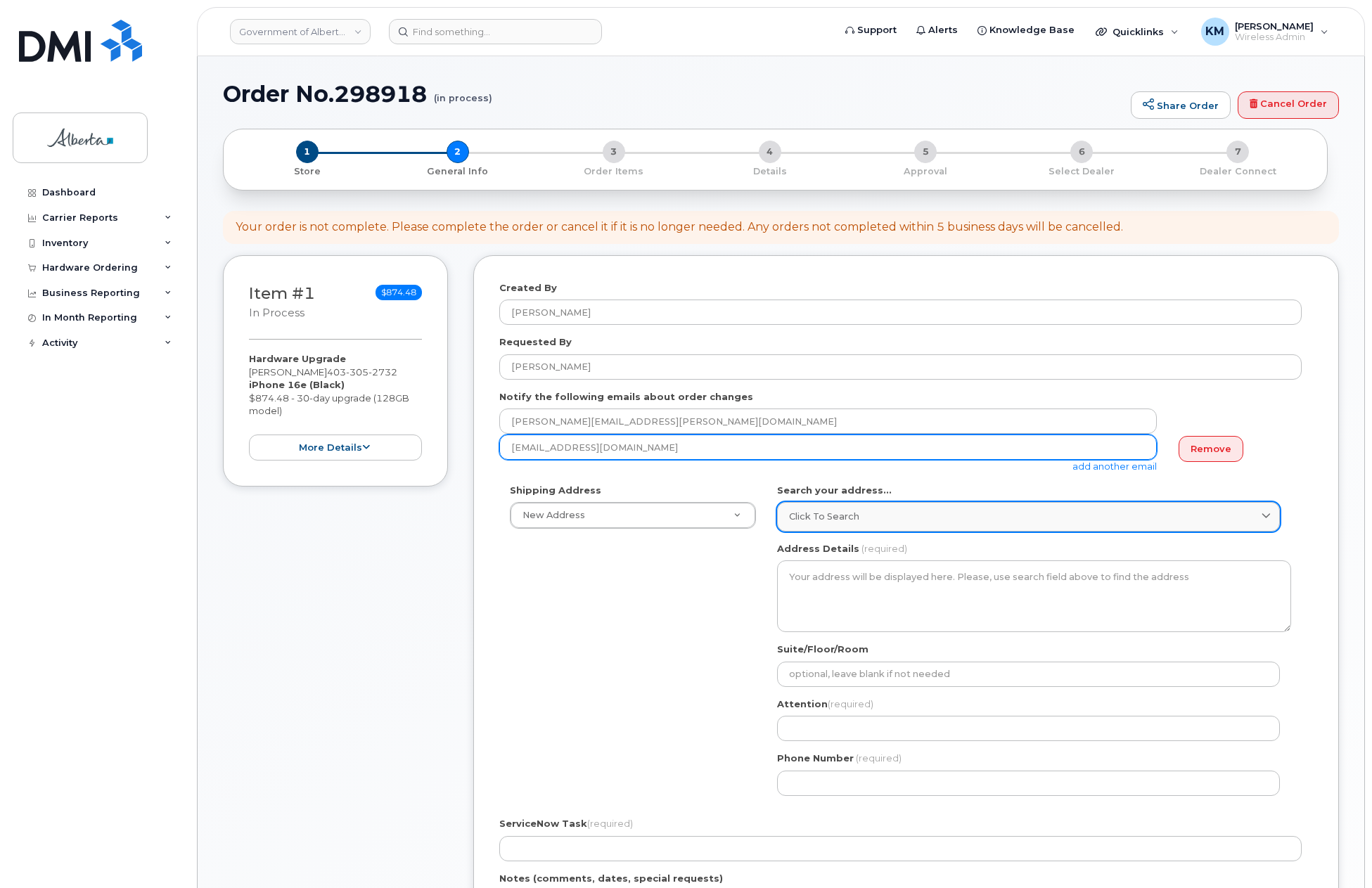
type input "May.Hung@gov.ab.ca"
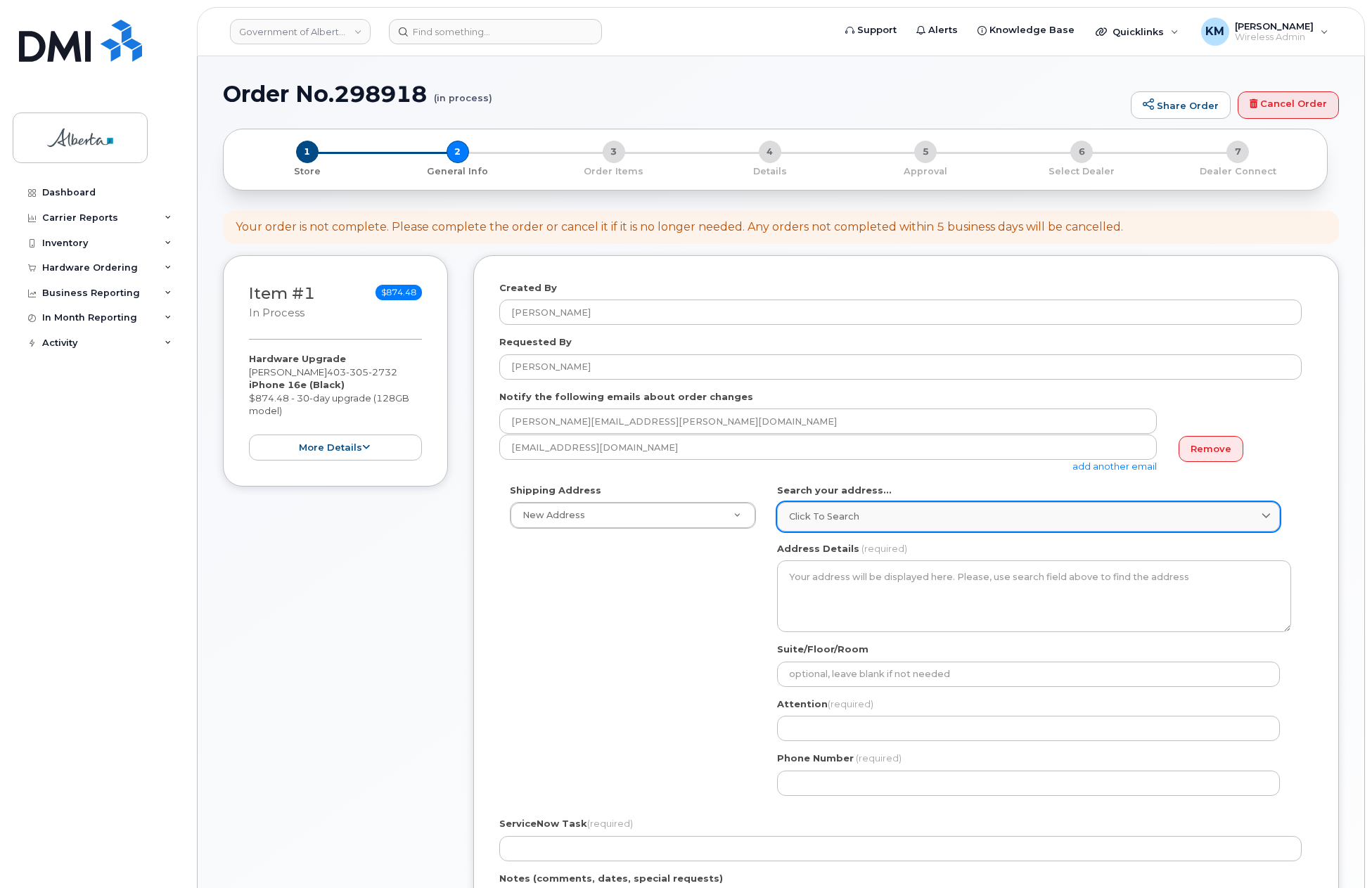
click at [867, 513] on div "Click to search" at bounding box center [1028, 517] width 479 height 13
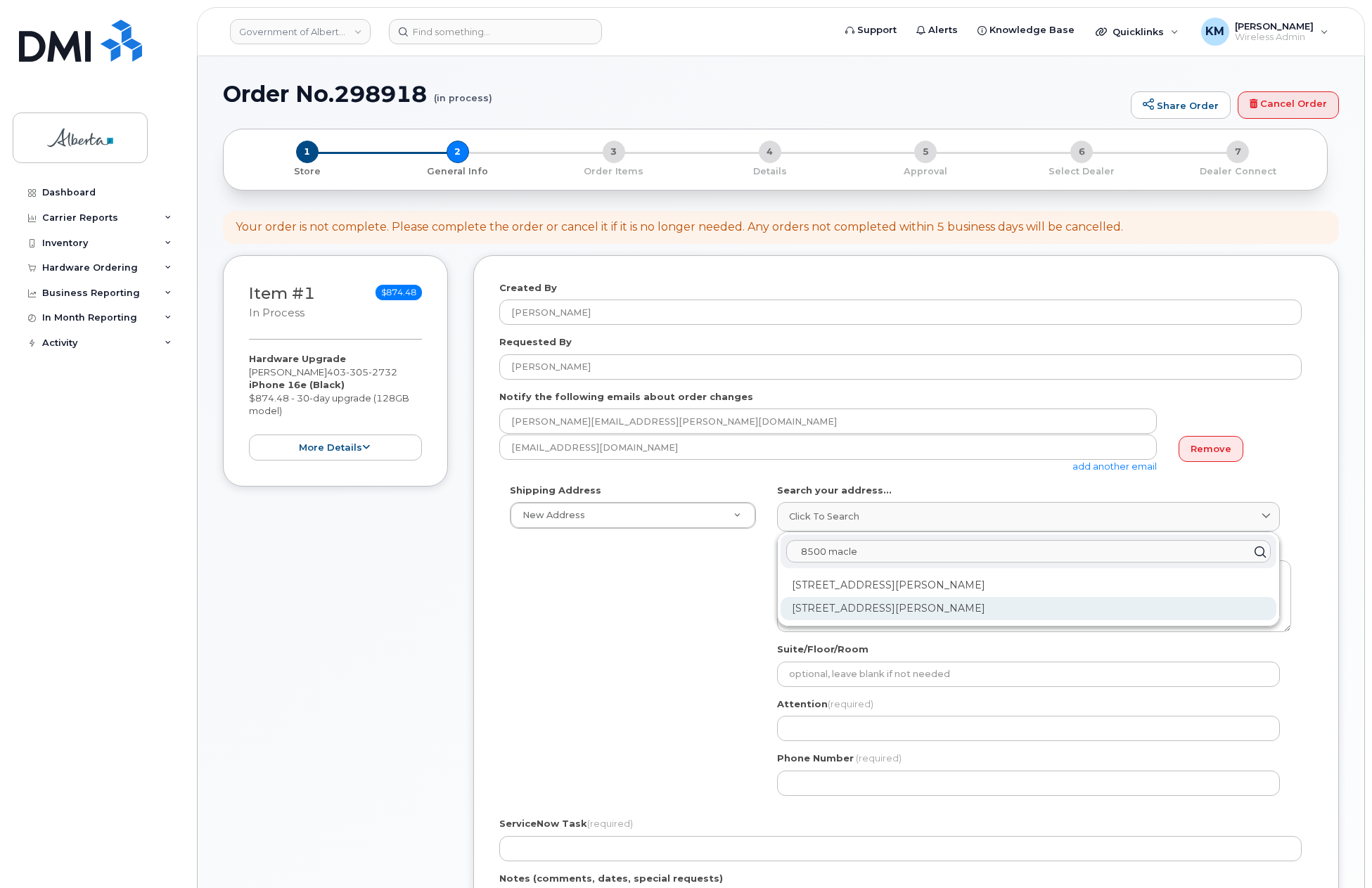
type input "8500 macle"
click at [883, 607] on div "8500 Macleod Trail SE Calgary AB T2H 2N1" at bounding box center [1028, 608] width 496 height 23
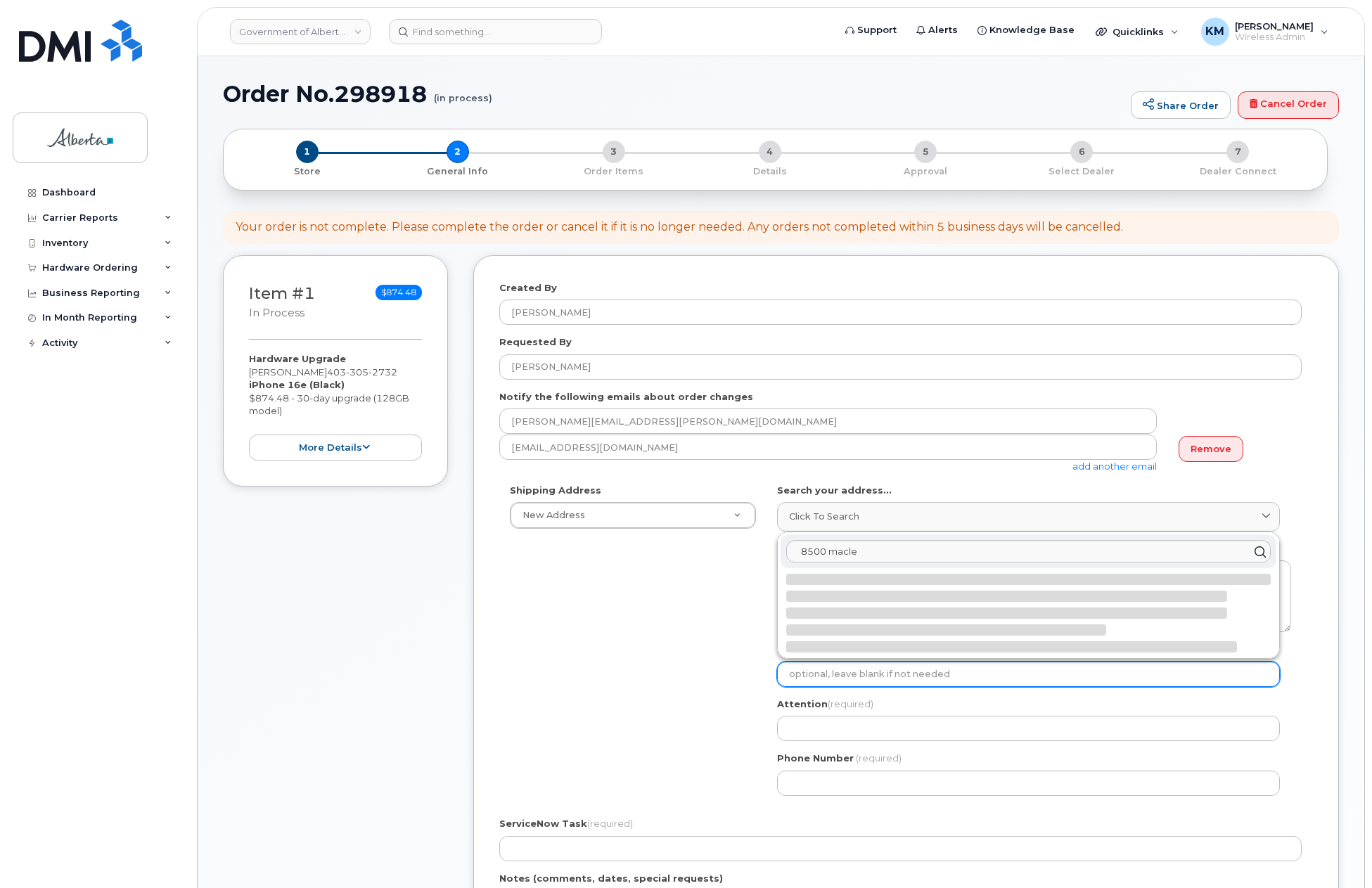
select select
type textarea "8500 Macleod Trail SE CALGARY AB T2H 2N1 CANADA"
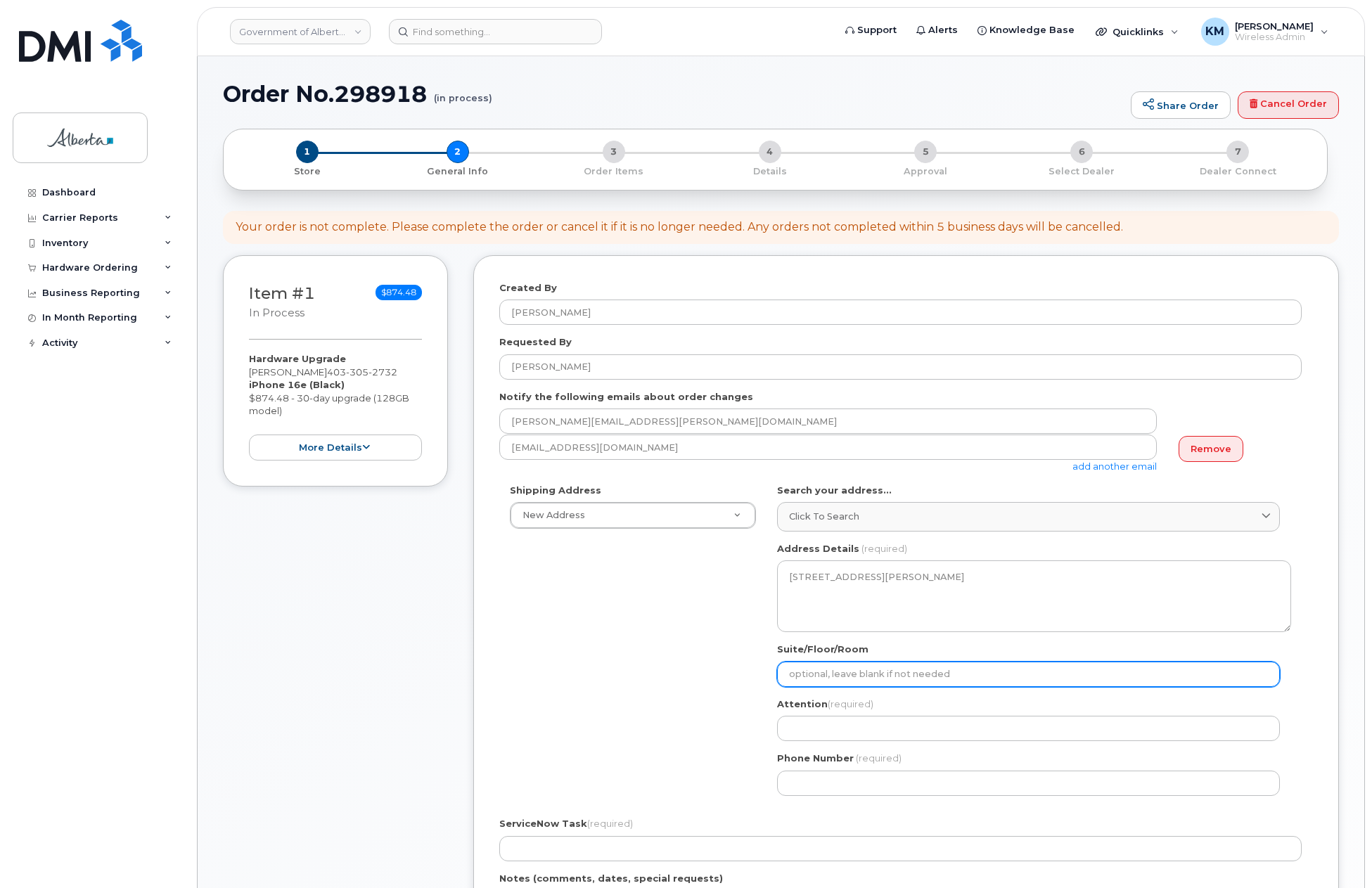
click at [857, 674] on input "Suite/Floor/Room" at bounding box center [1028, 674] width 503 height 25
select select
type input "3"
select select
type input "3r"
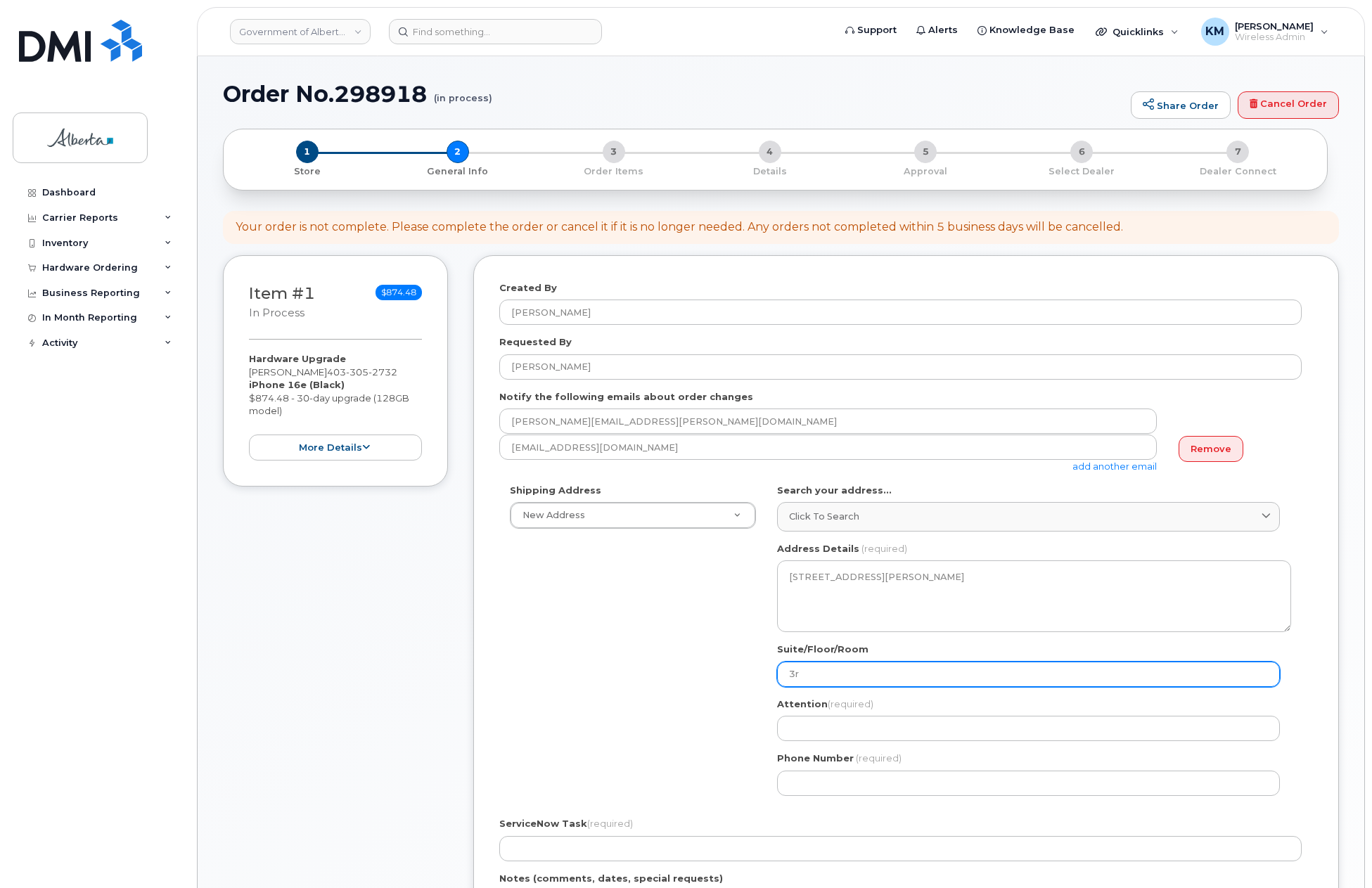
select select
type input "3rd"
select select
type input "3rd F"
select select
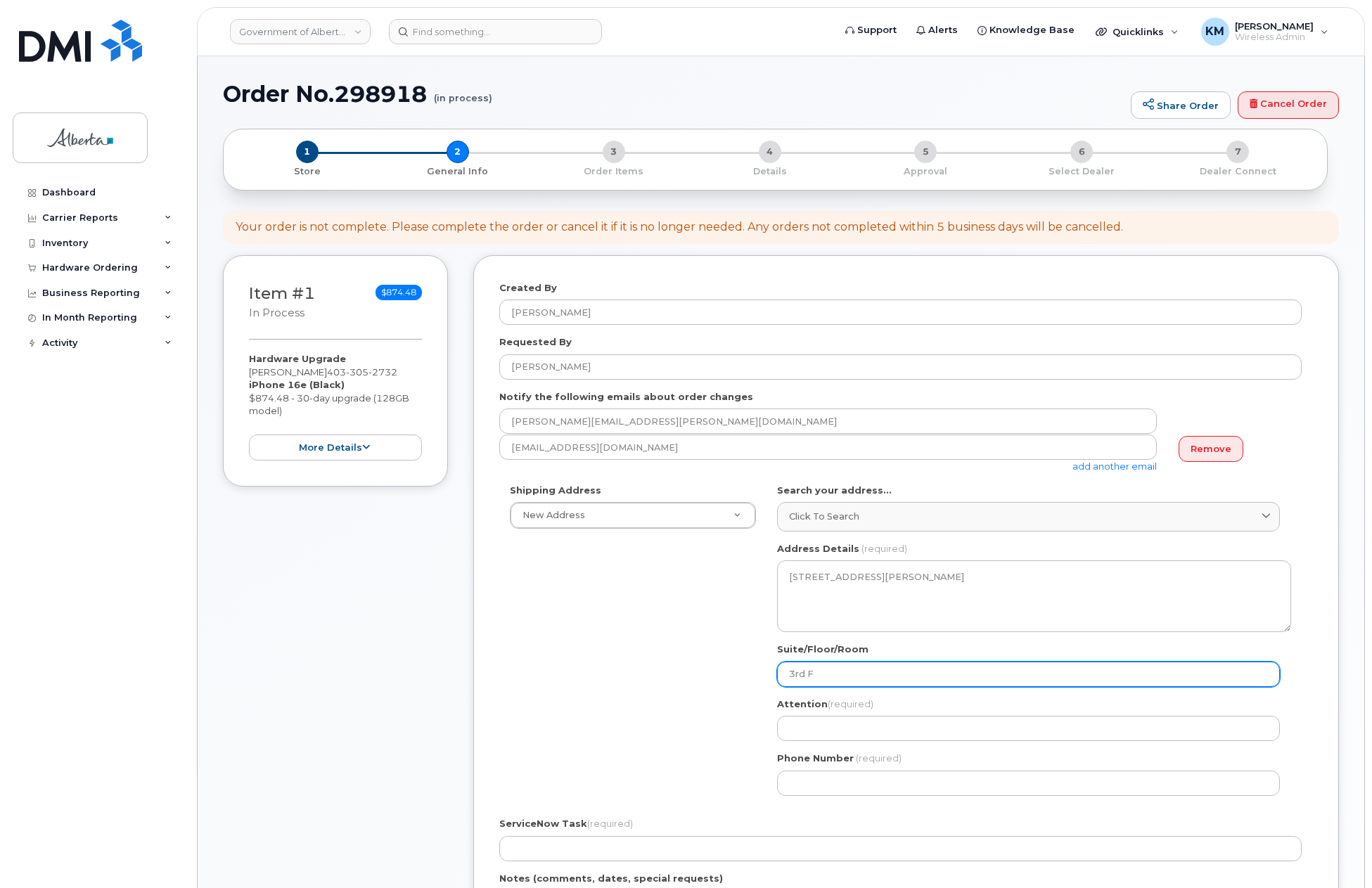
type input "3rd Fl"
select select
type input "3rd Flo"
select select
type input "3rd Floo"
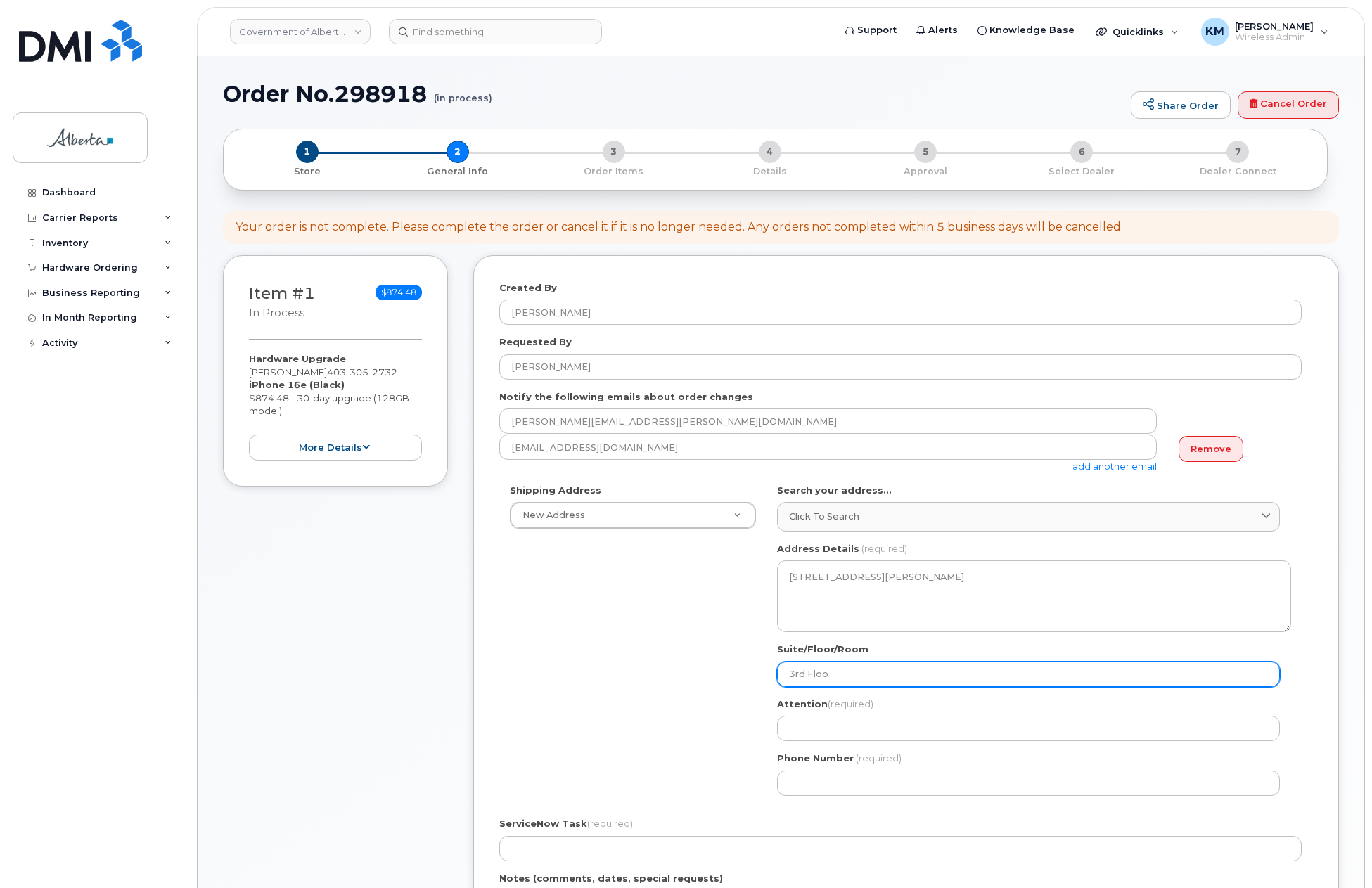
select select
type input "3rd Floor"
select select
type input "3rd Floor R"
select select
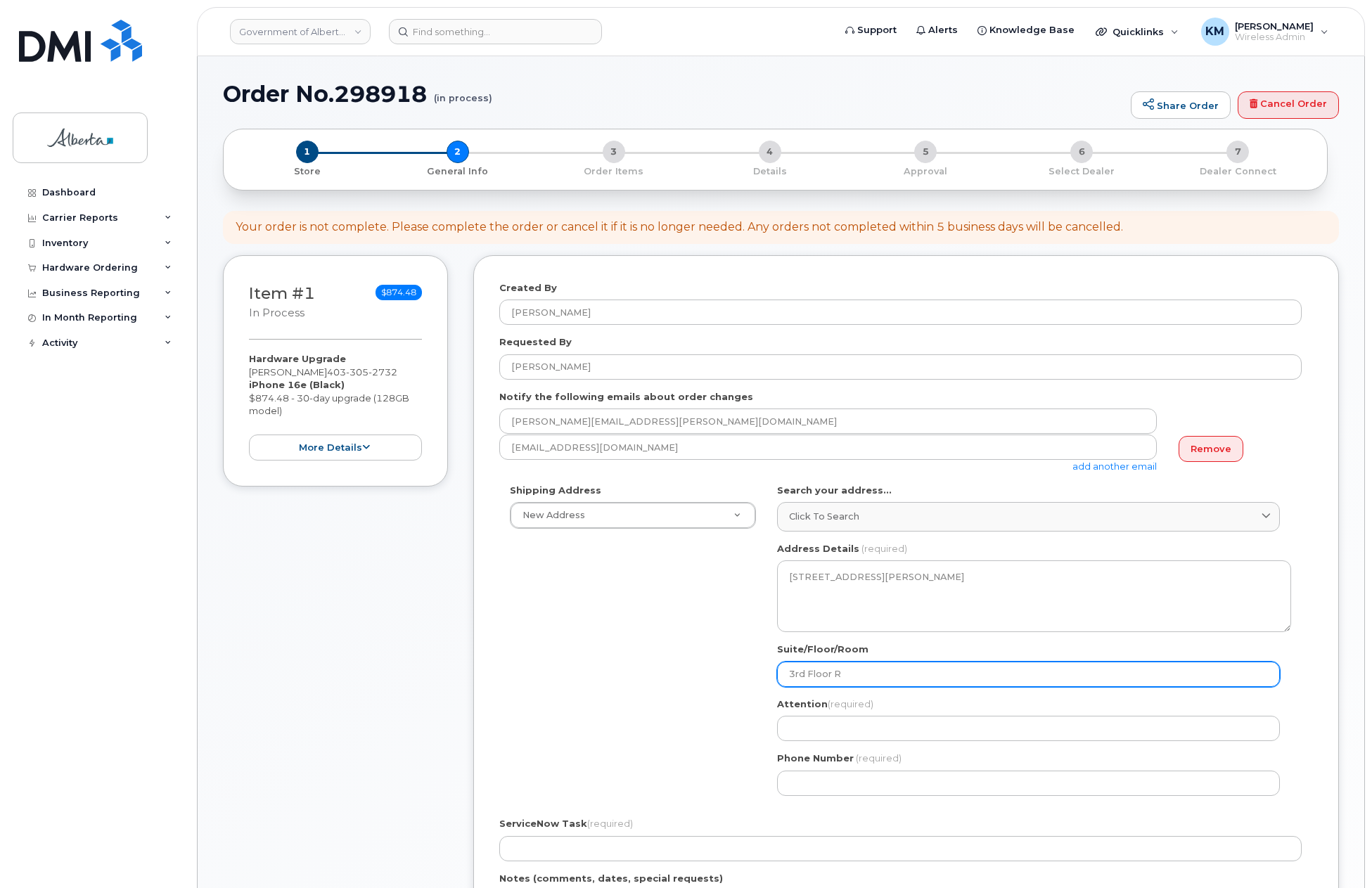
type input "3rd Floor Re"
select select
type input "3rd Floor Rec"
select select
type input "3rd Floor Rece"
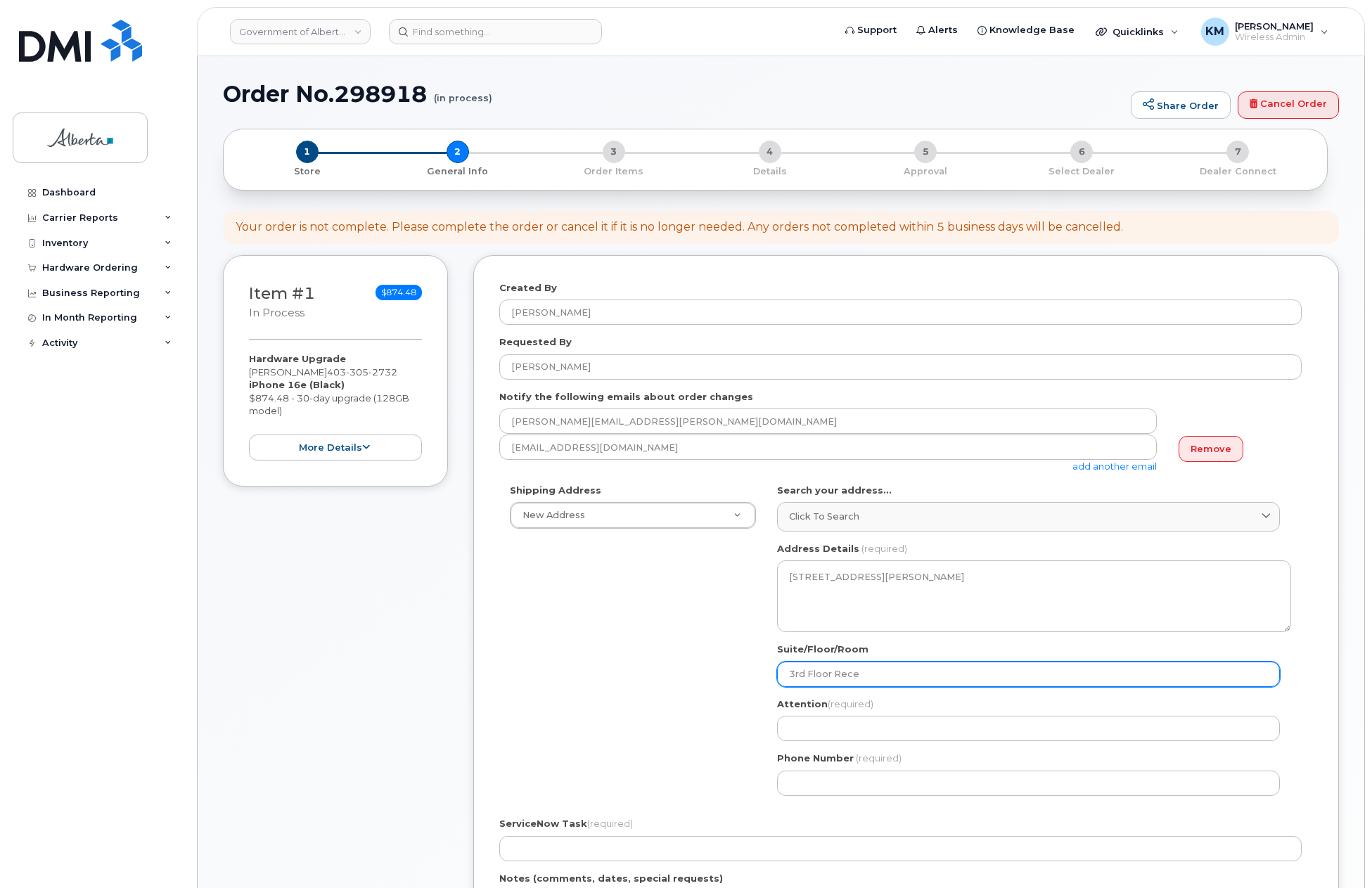
select select
type input "3rd Floor Recep"
select select
type input "3rd Floor Recepti"
select select
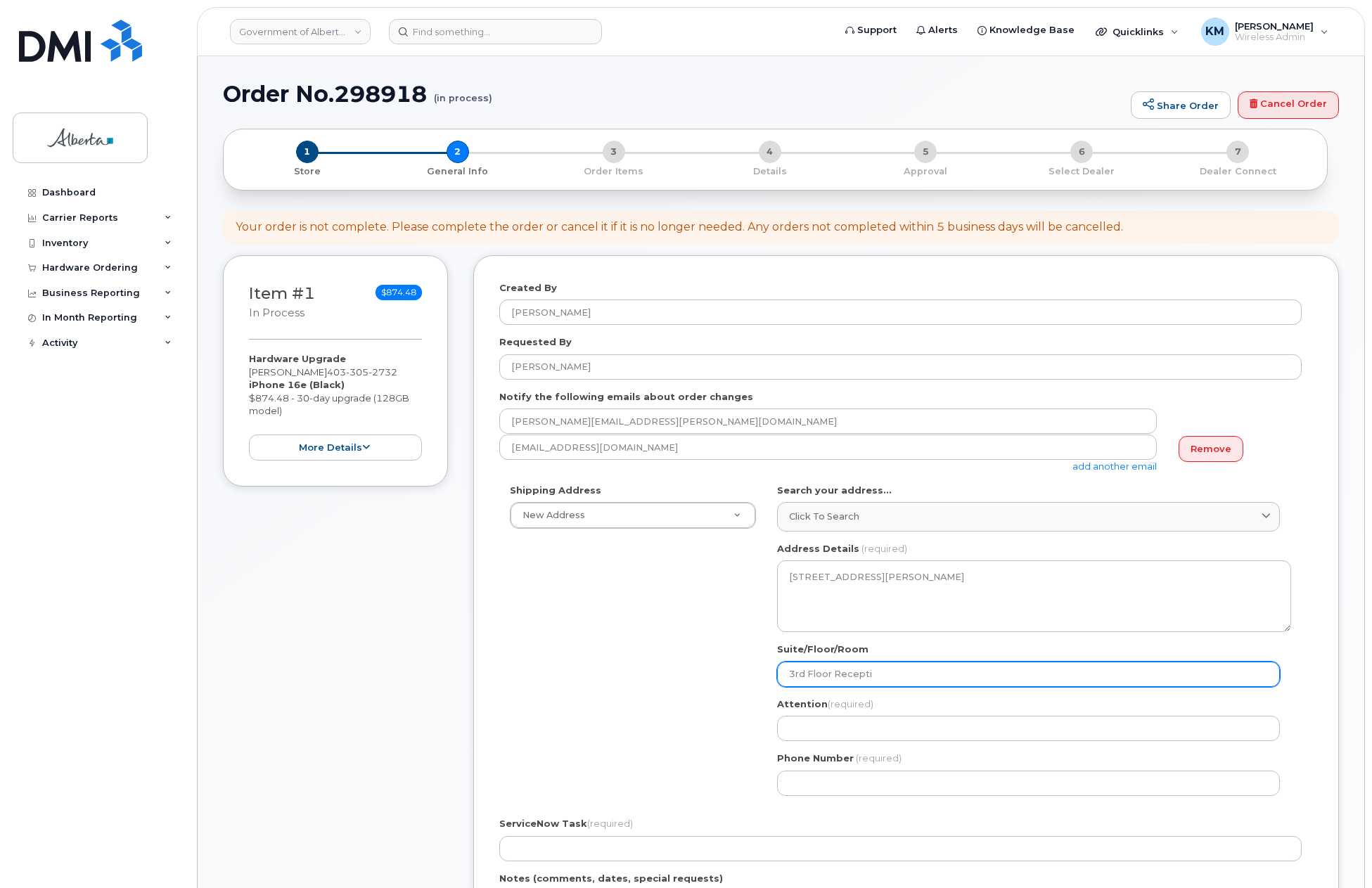
type input "3rd Floor Receptio"
select select
type input "3rd Floor Reception"
paste input "[PERSON_NAME]"
select select
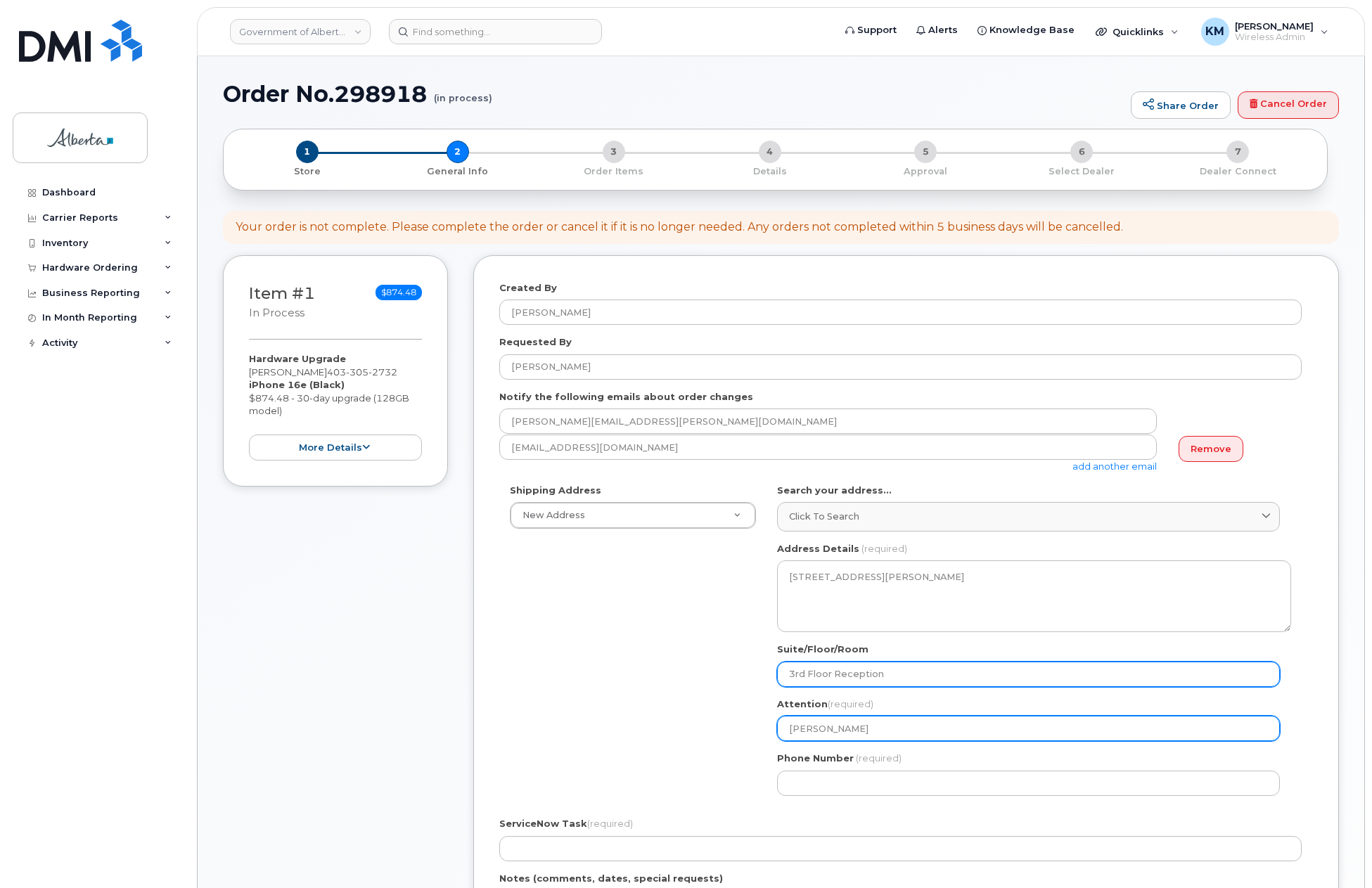
type input "[PERSON_NAME]"
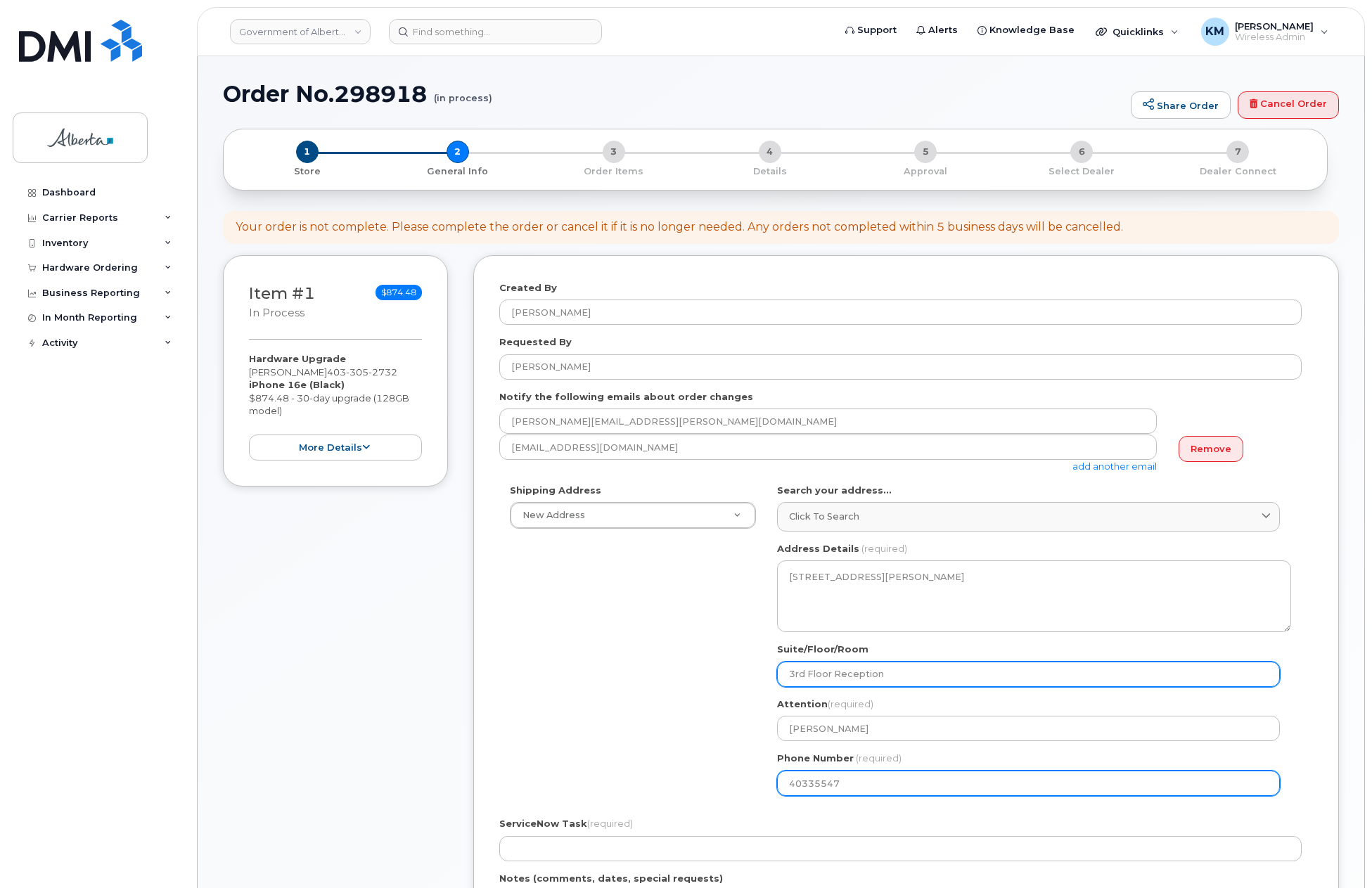
type input "403355471"
select select
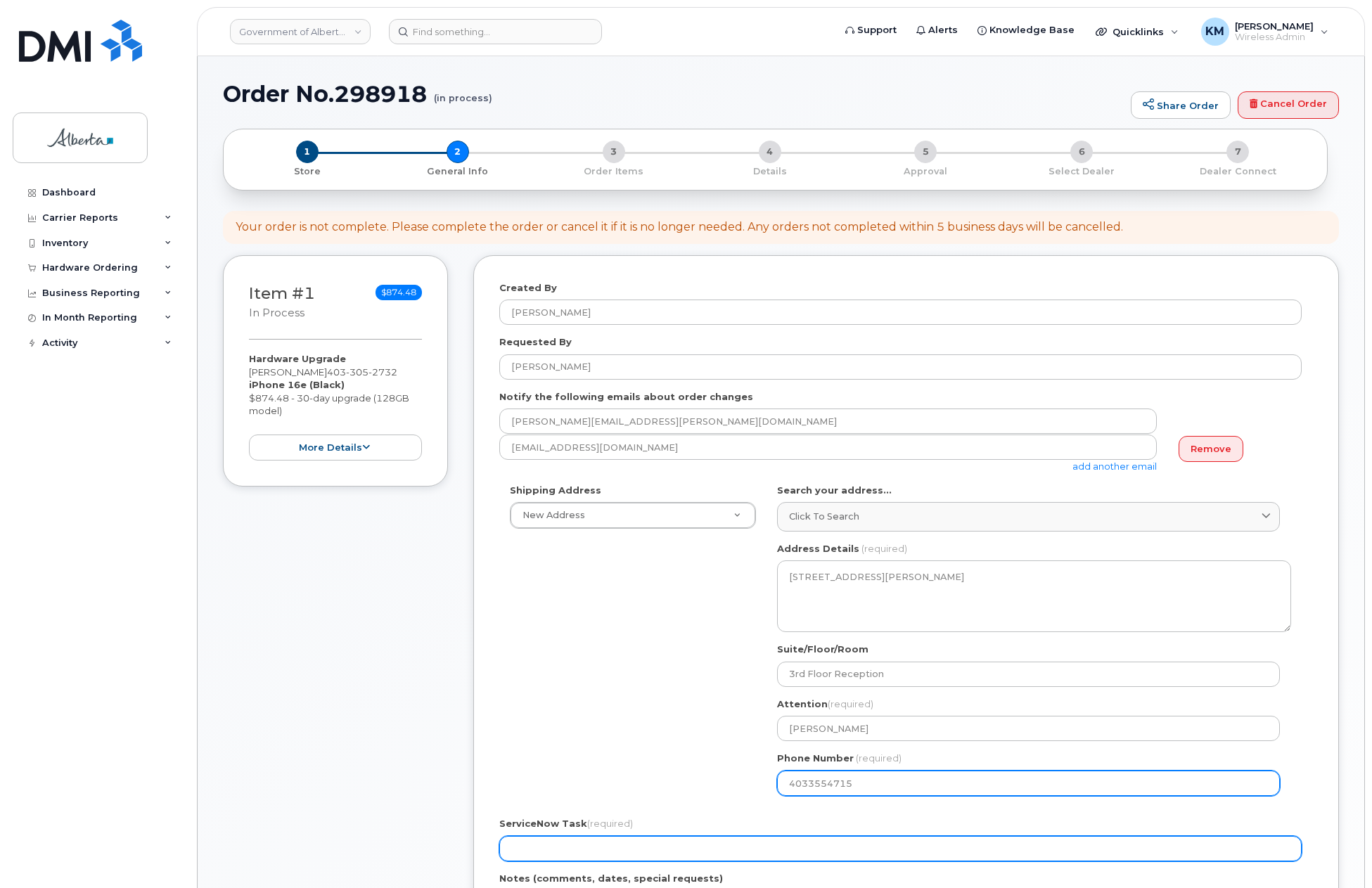
type input "4033554715"
click at [773, 846] on input "ServiceNow Task (required)" at bounding box center [901, 849] width 803 height 25
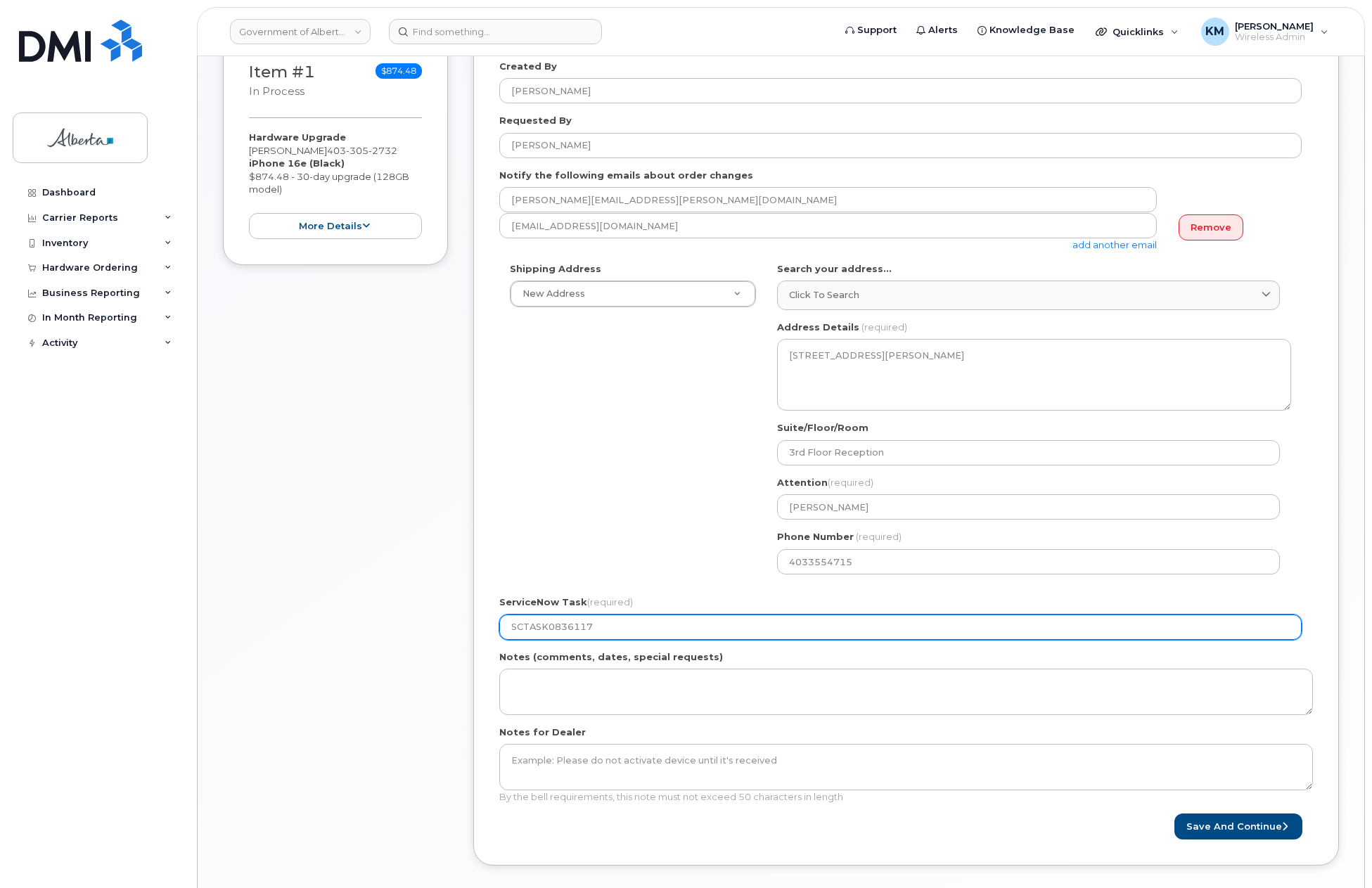
scroll to position [281, 0]
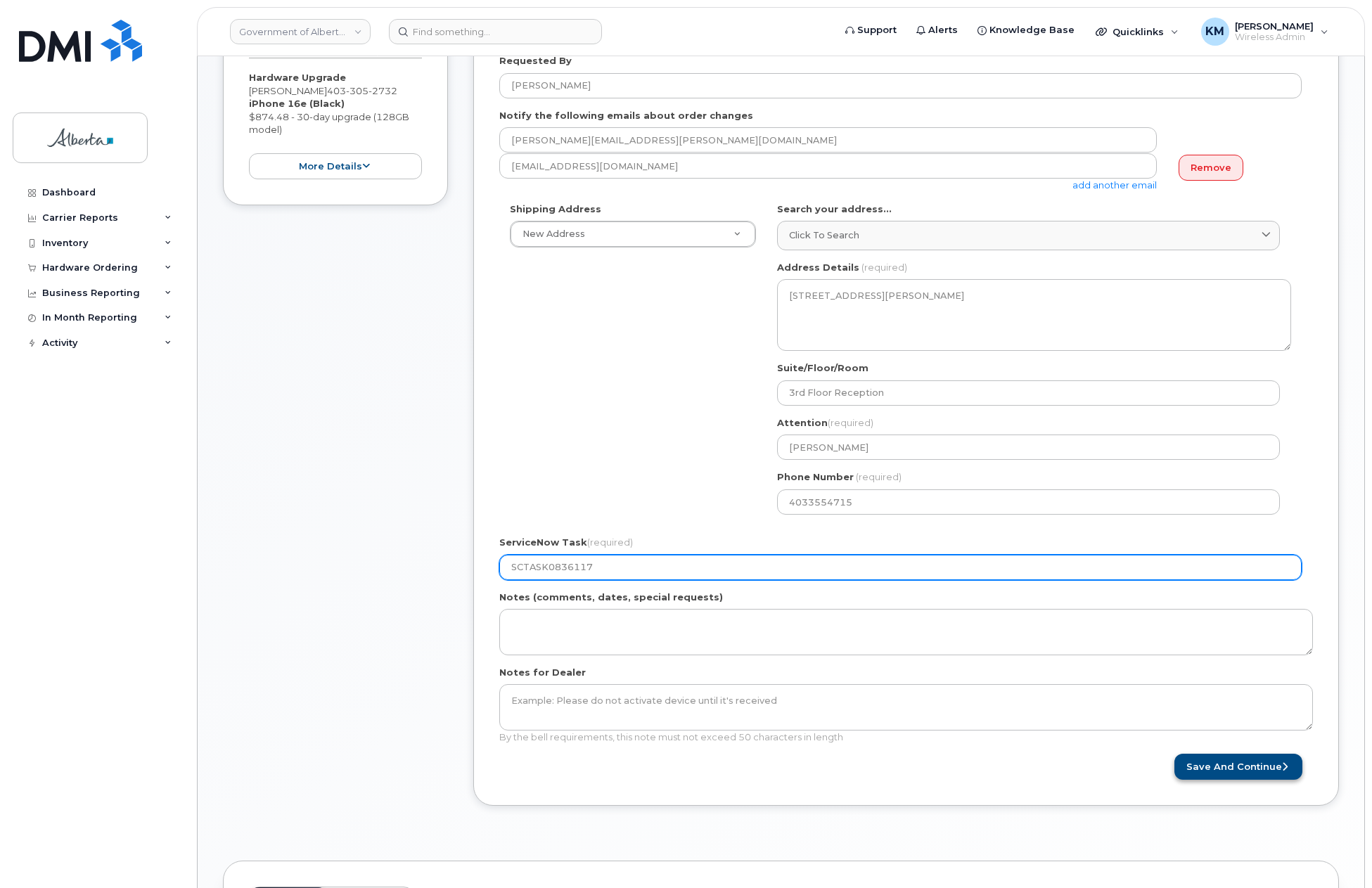
type input "SCTASK0836117"
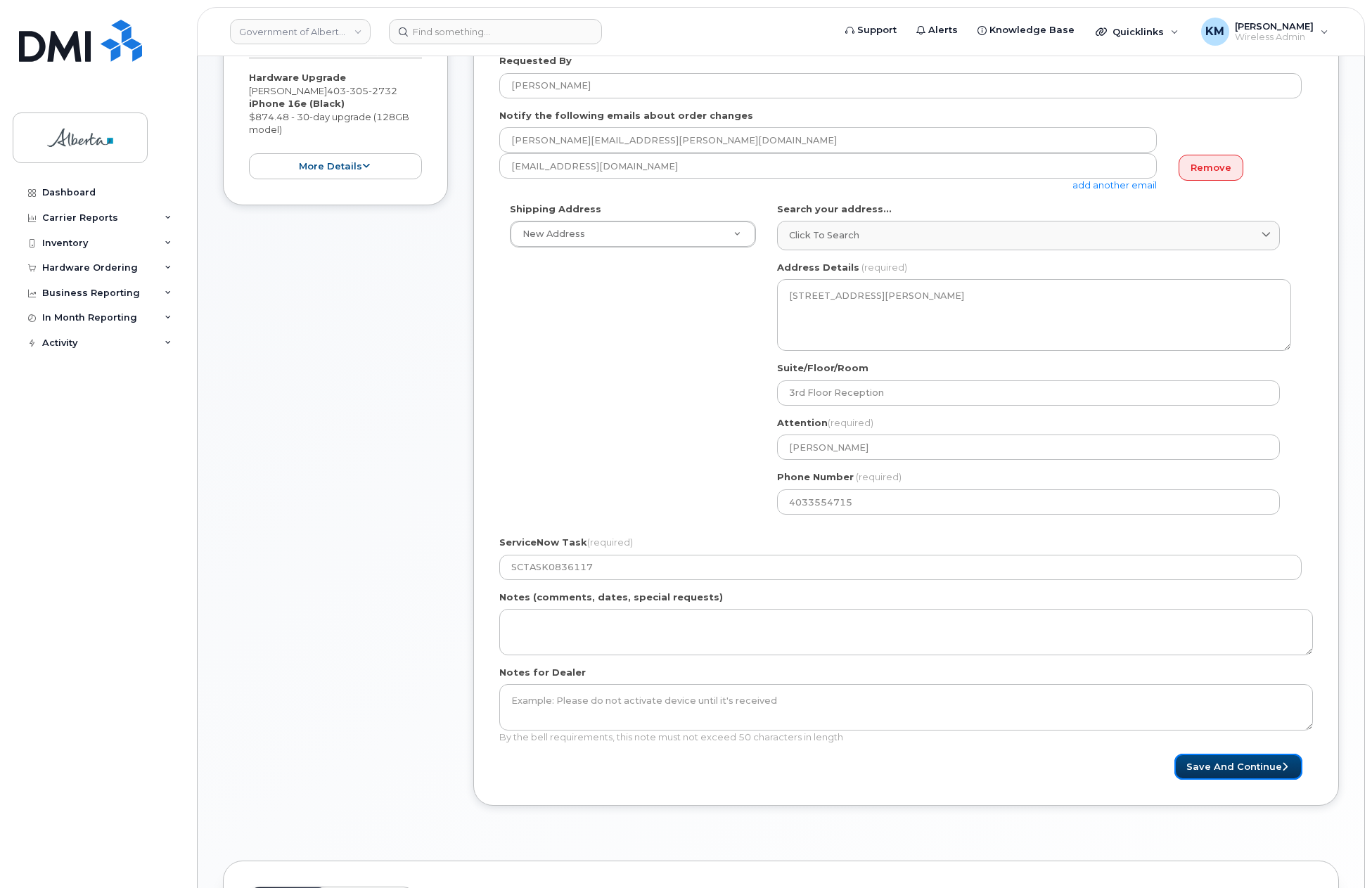
drag, startPoint x: 1199, startPoint y: 764, endPoint x: 1035, endPoint y: 754, distance: 164.3
click at [1198, 764] on button "Save and Continue" at bounding box center [1238, 766] width 128 height 26
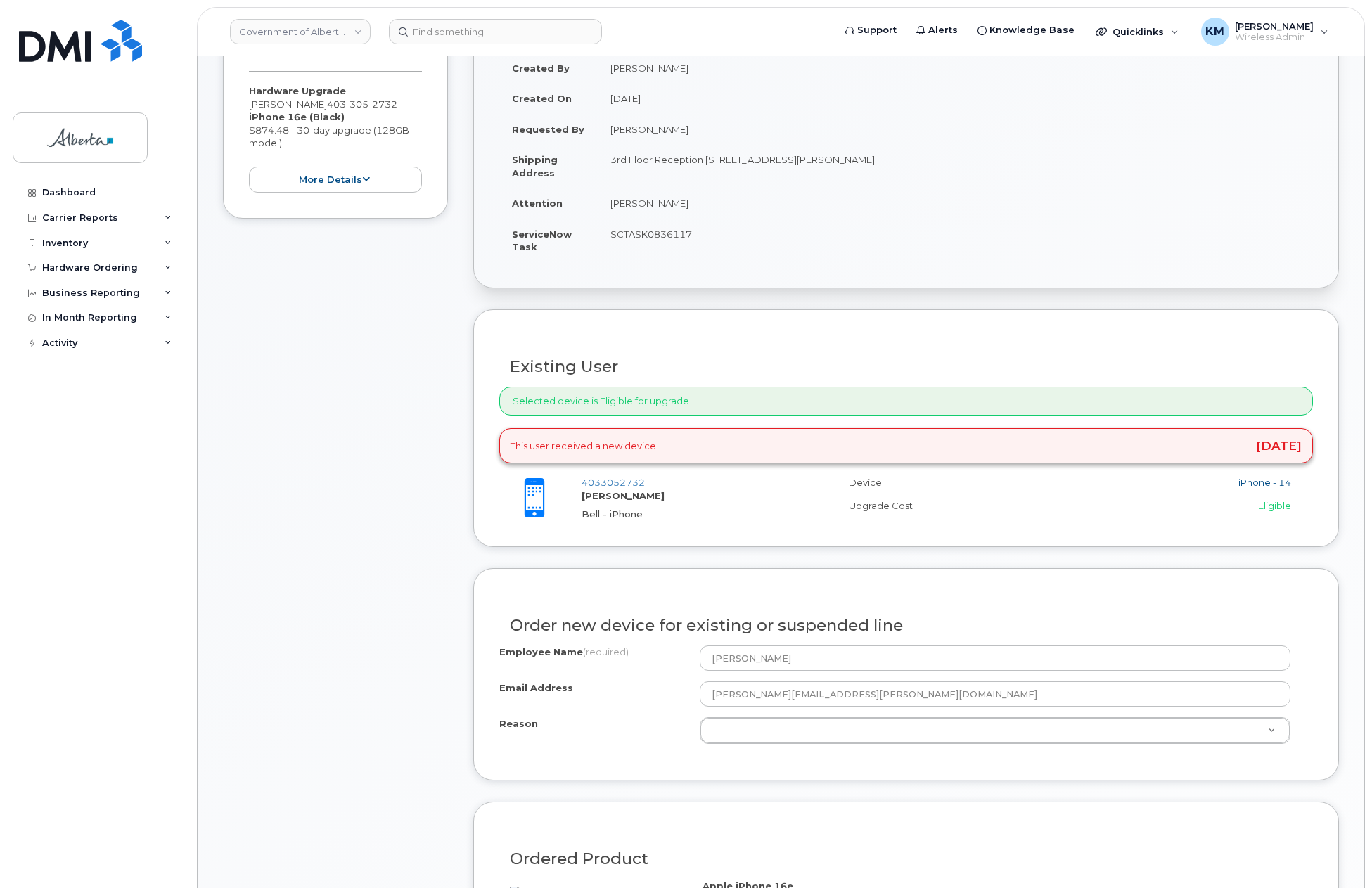
scroll to position [281, 0]
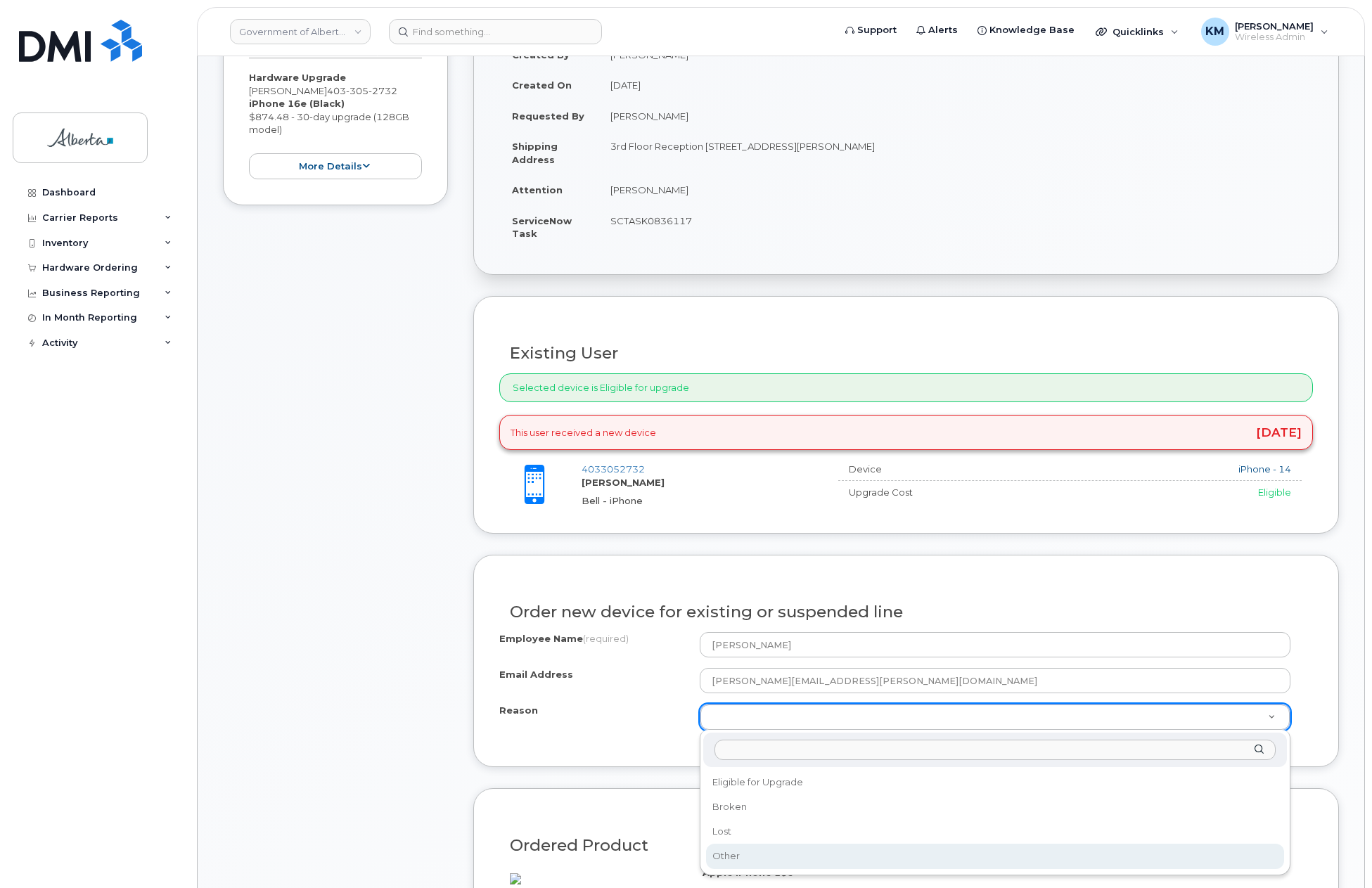
select select "other"
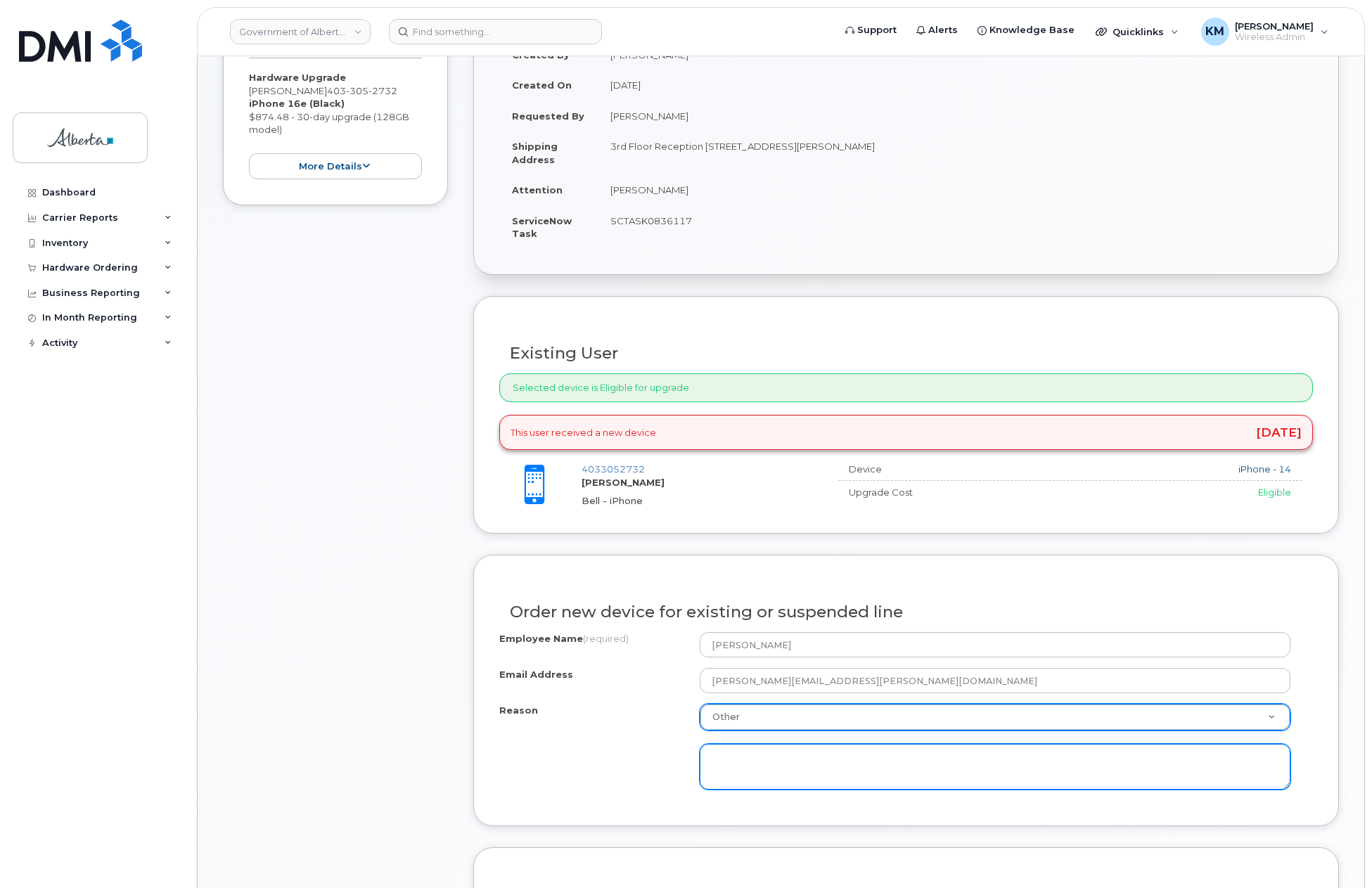
click at [807, 757] on textarea at bounding box center [995, 767] width 591 height 47
paste textarea "Device Reported as Lost INC1115384 – Added to negative file iPhone 14 IMEI [TEC…"
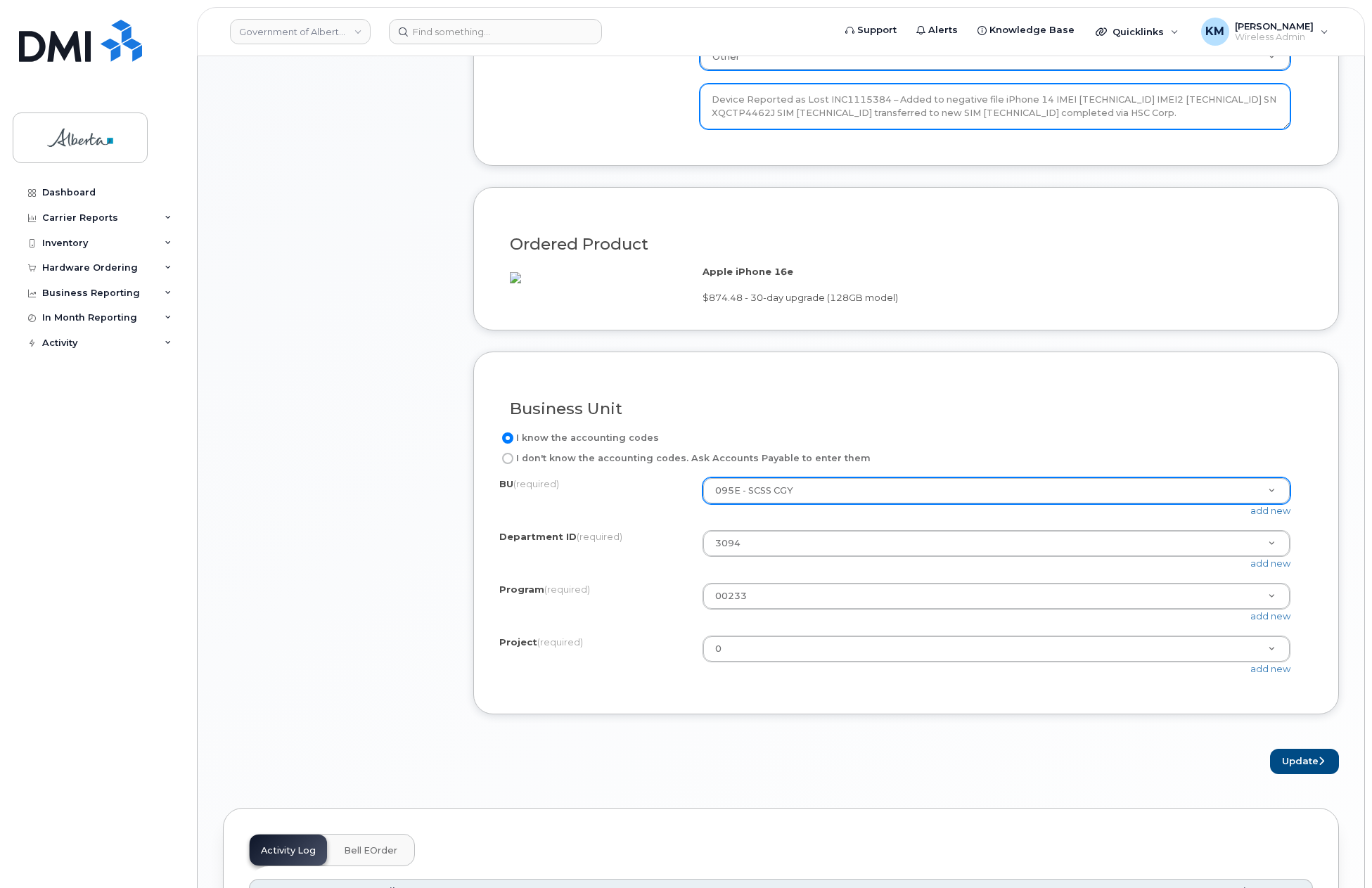
scroll to position [985, 0]
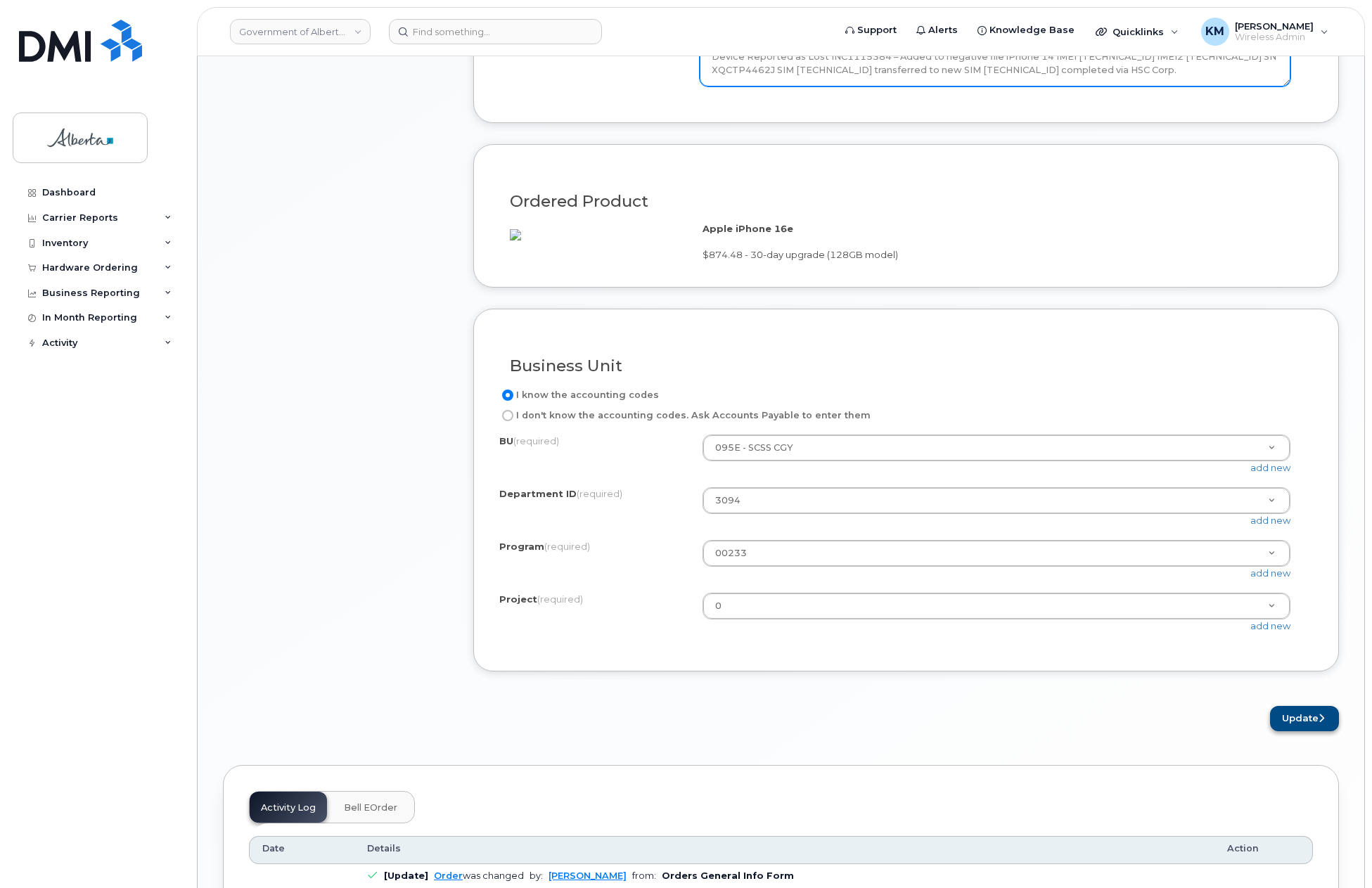
type textarea "Device Reported as Lost INC1115384 – Added to negative file iPhone 14 IMEI [TEC…"
click at [1303, 729] on button "Update" at bounding box center [1304, 719] width 69 height 26
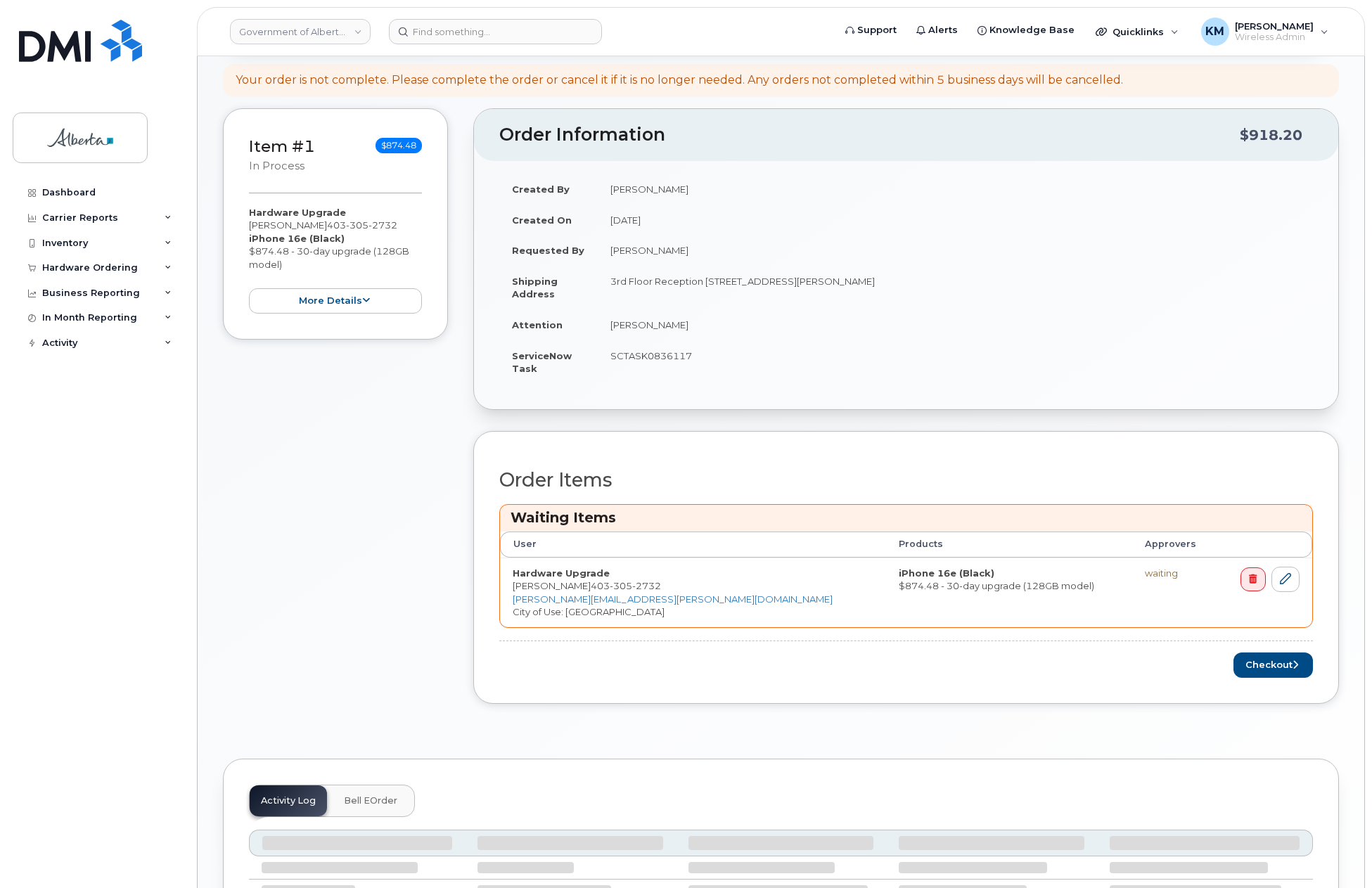
scroll to position [211, 0]
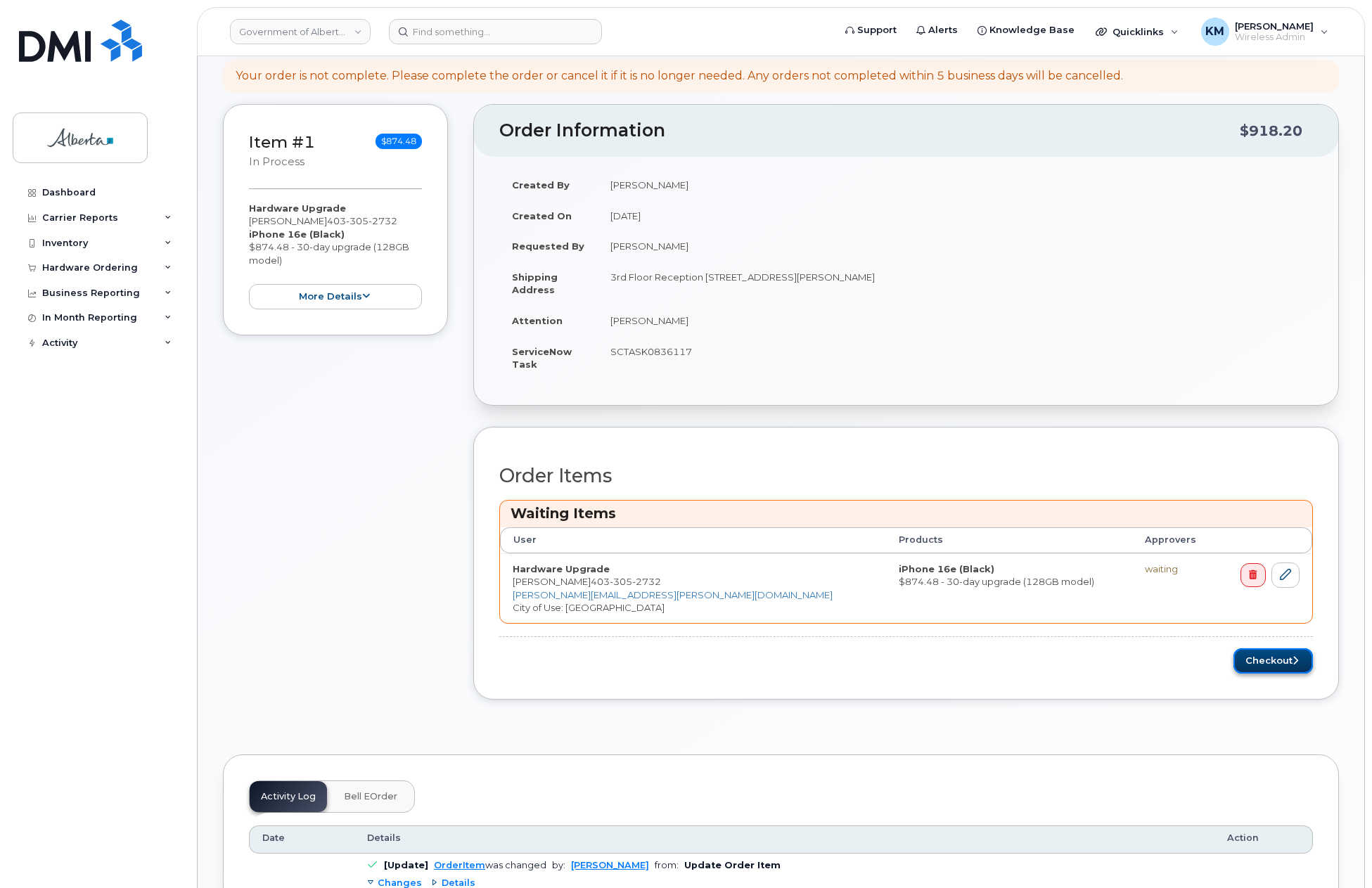
click at [1270, 669] on button "Checkout" at bounding box center [1273, 661] width 79 height 26
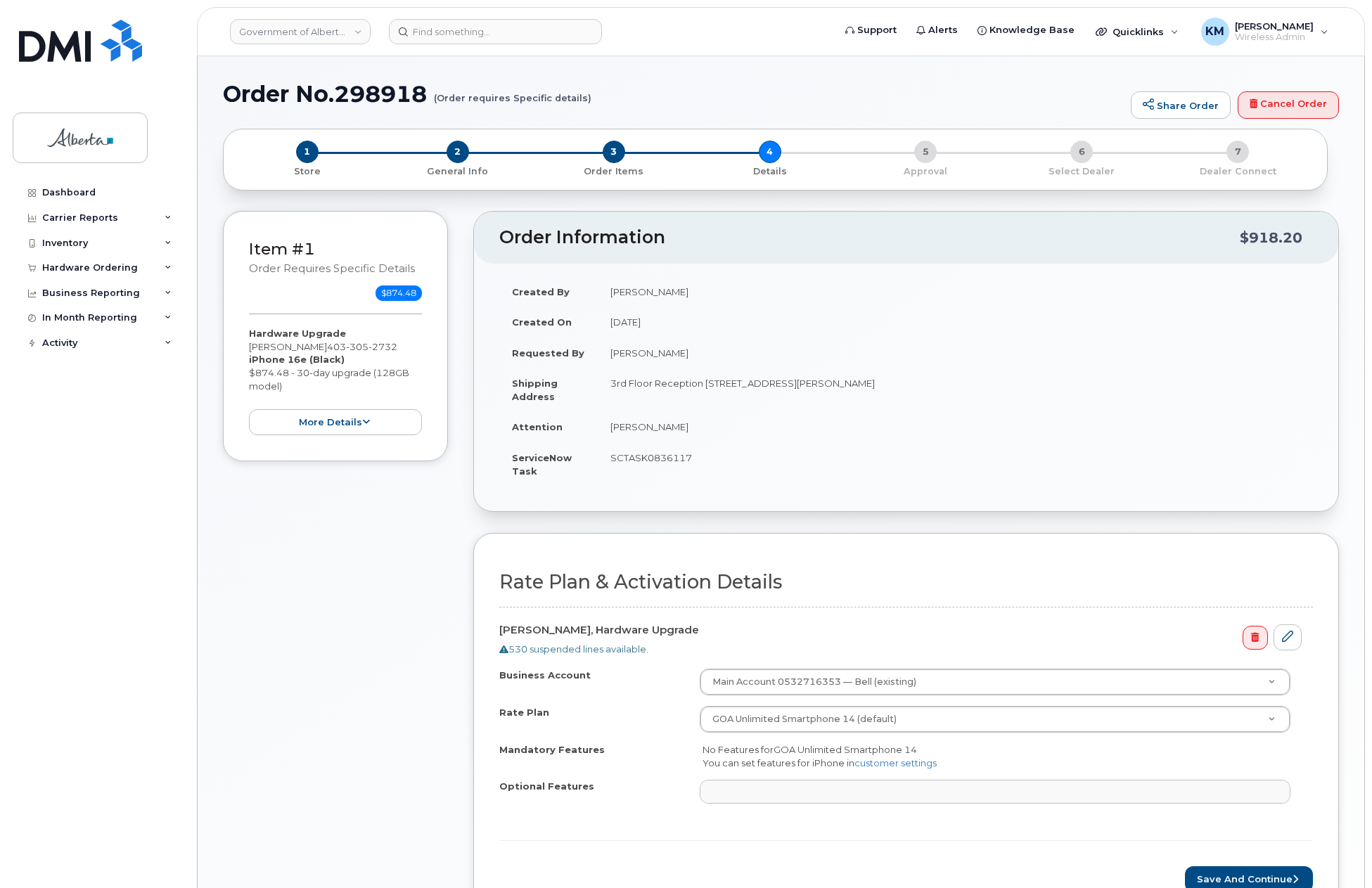
select select
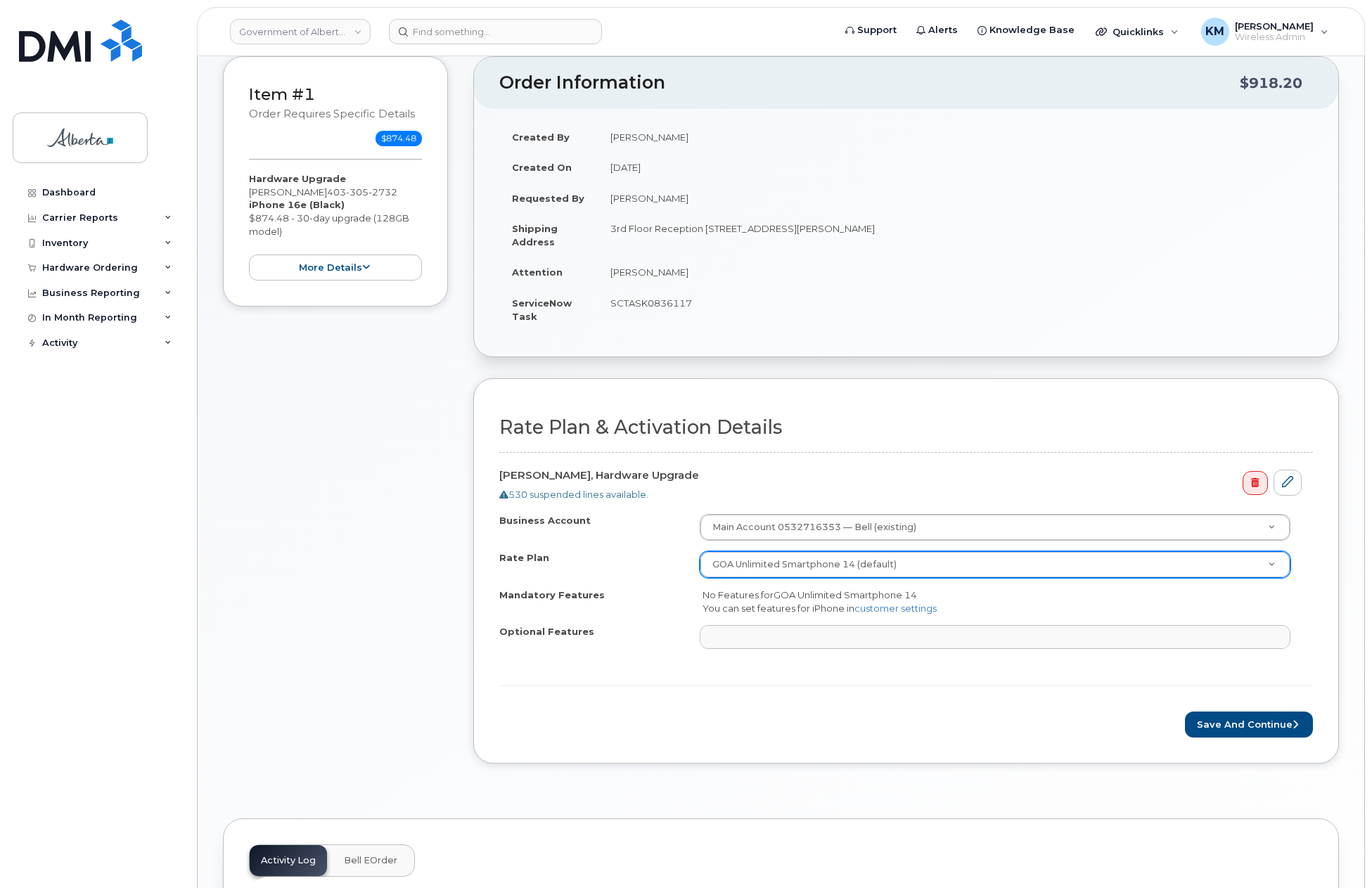
scroll to position [211, 0]
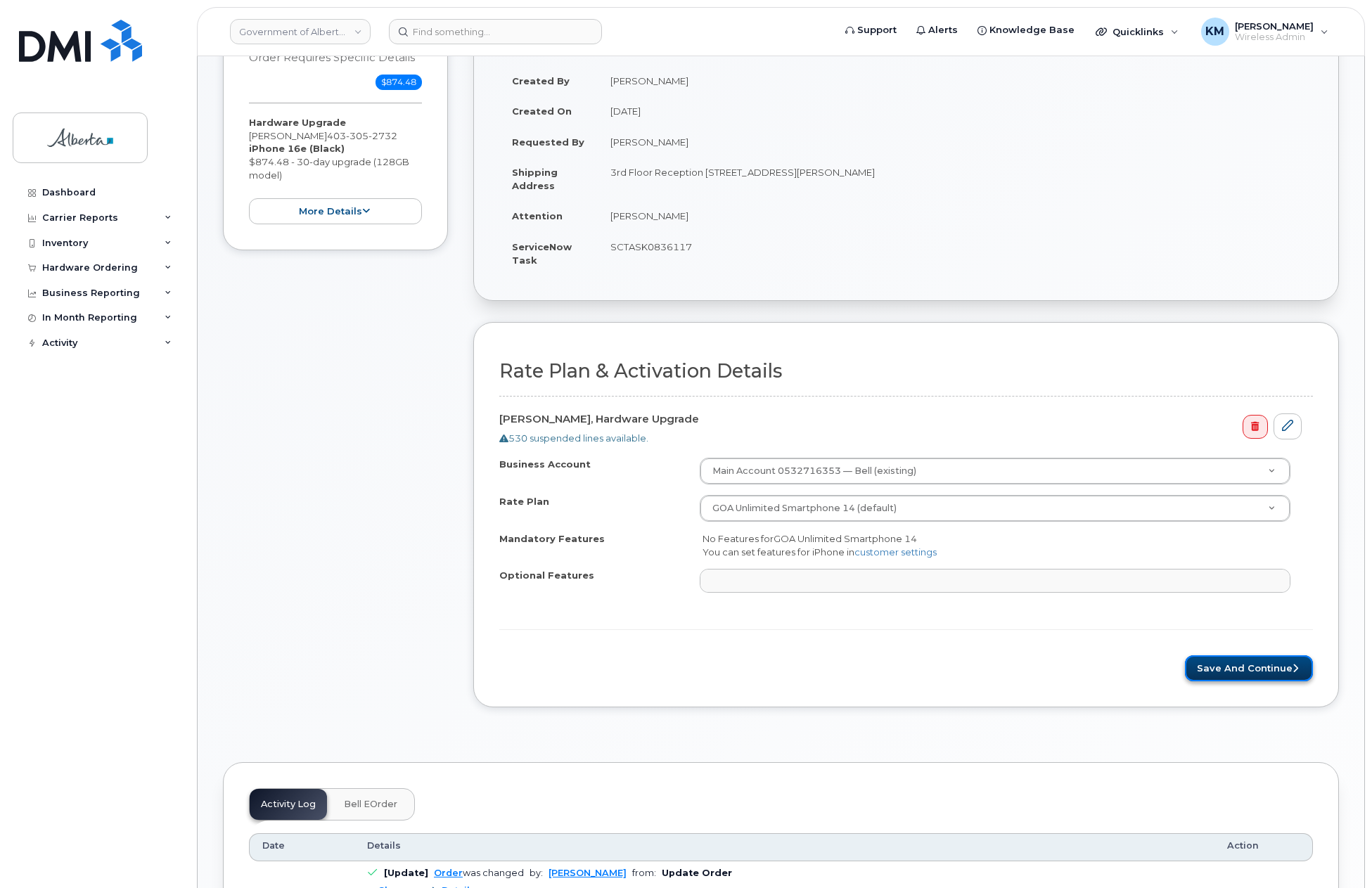
click at [1255, 668] on button "Save and Continue" at bounding box center [1249, 668] width 128 height 26
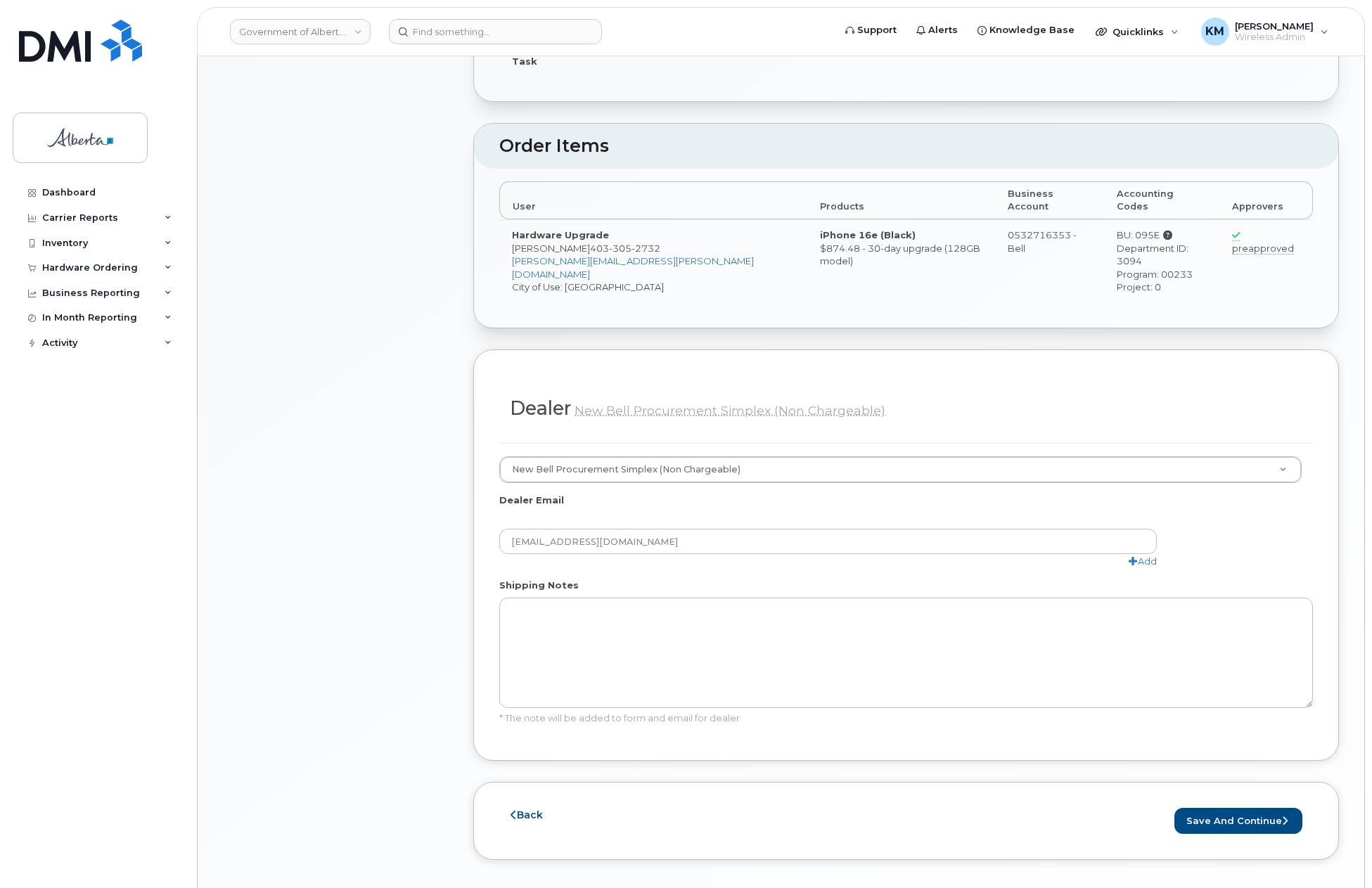
scroll to position [422, 0]
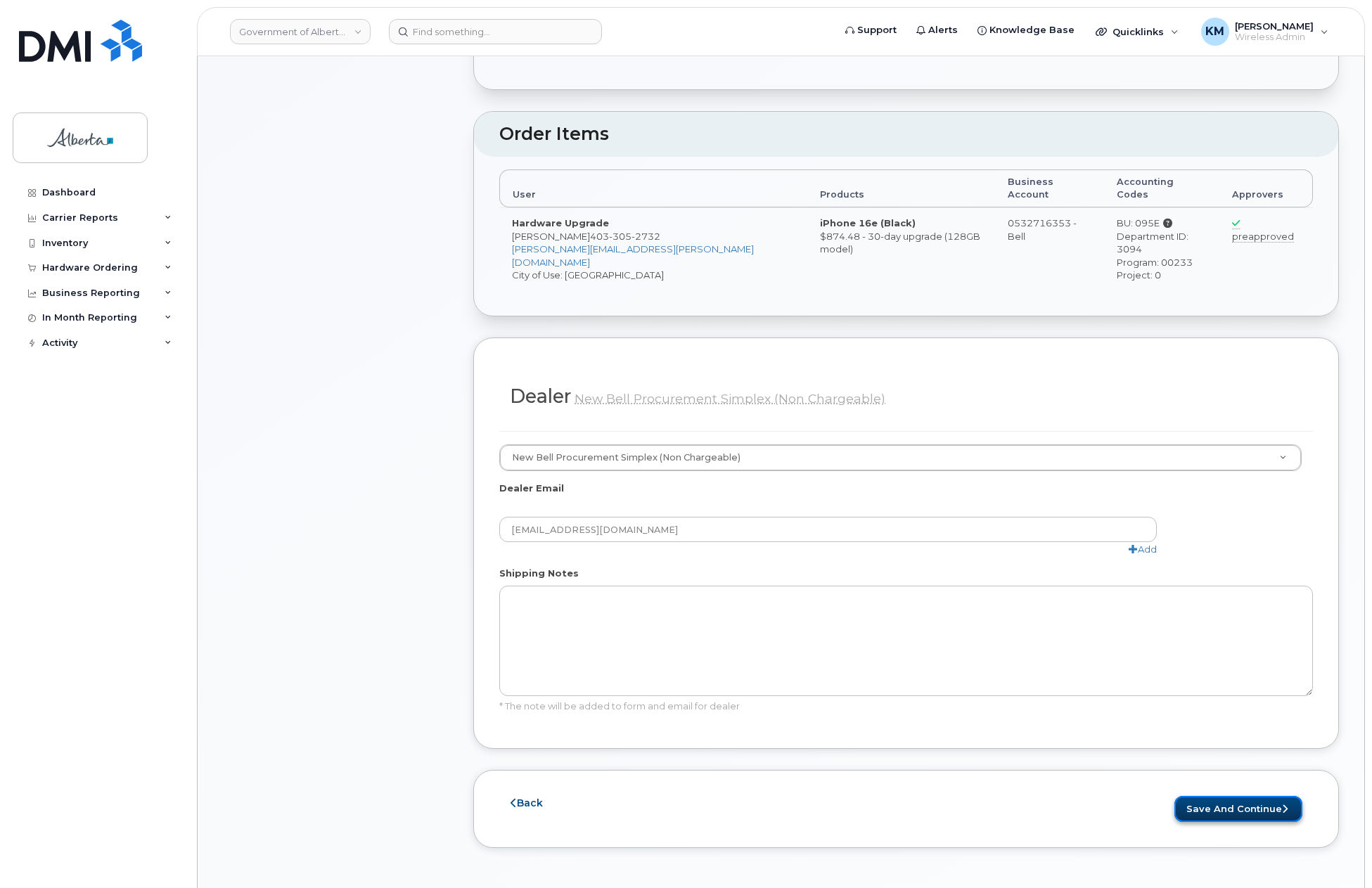
click at [1237, 796] on button "Save and Continue" at bounding box center [1238, 809] width 128 height 26
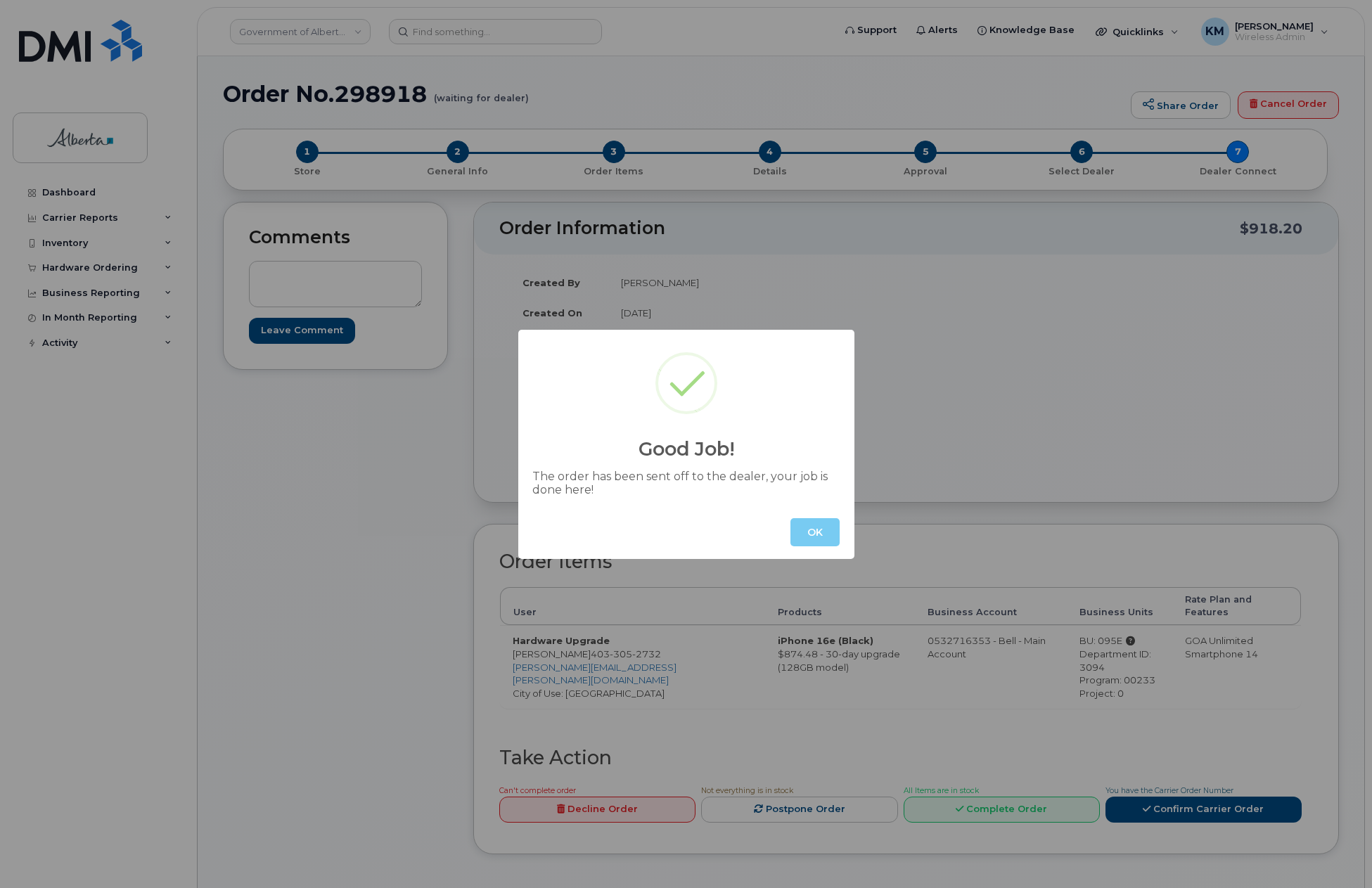
click at [813, 526] on button "OK" at bounding box center [815, 532] width 49 height 28
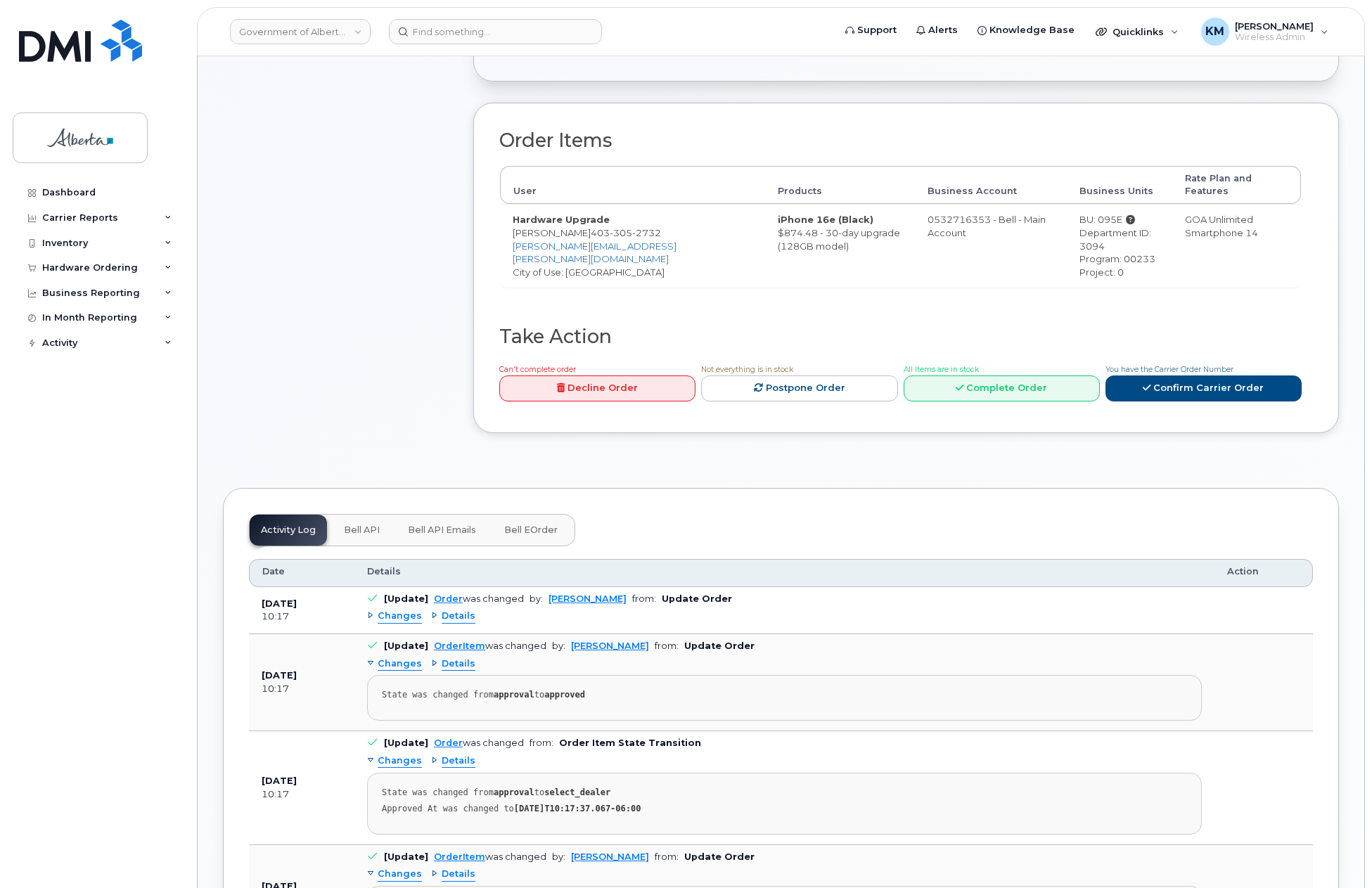
scroll to position [422, 0]
click at [354, 524] on span "Bell API" at bounding box center [362, 529] width 36 height 11
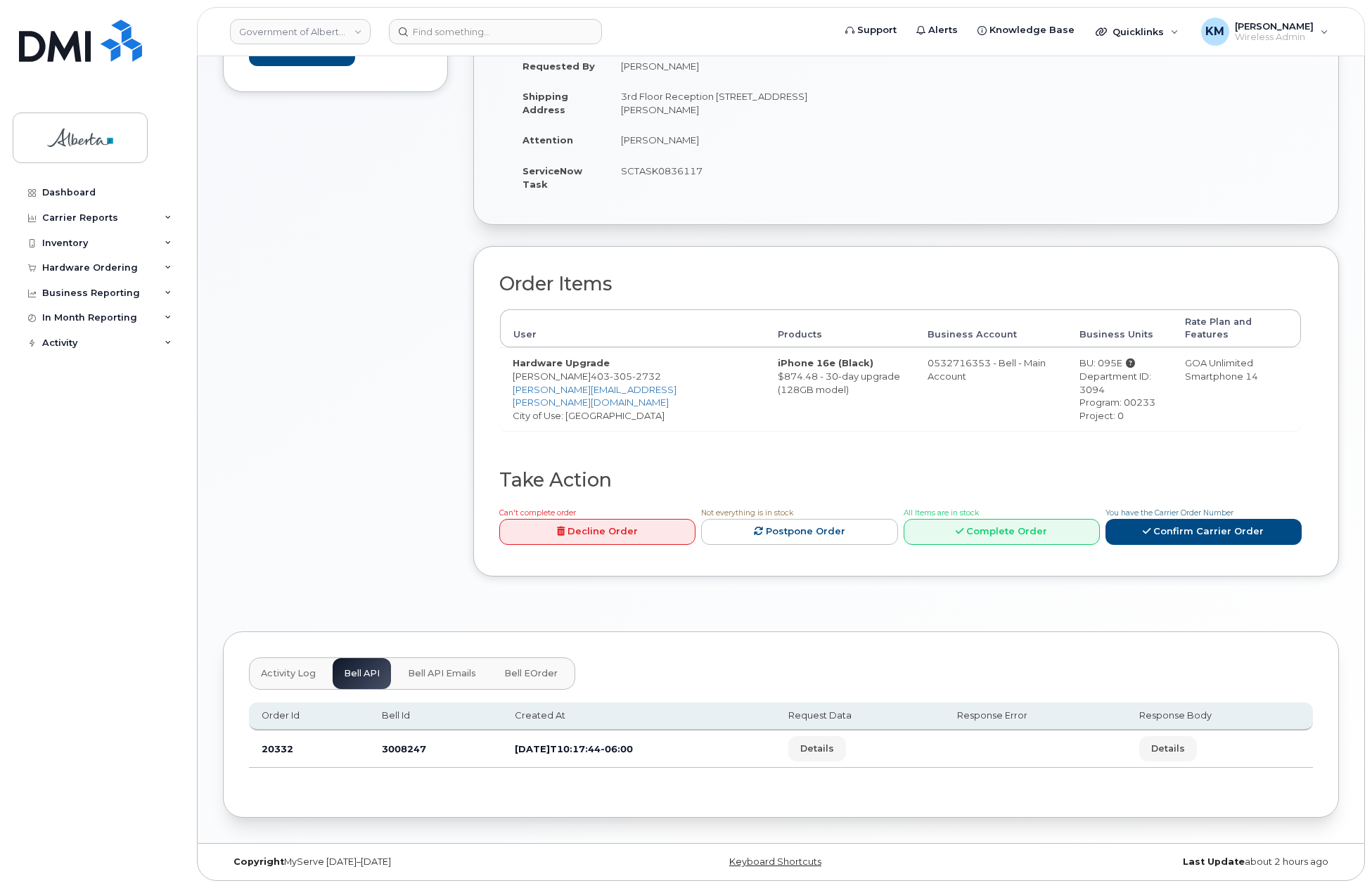
scroll to position [265, 0]
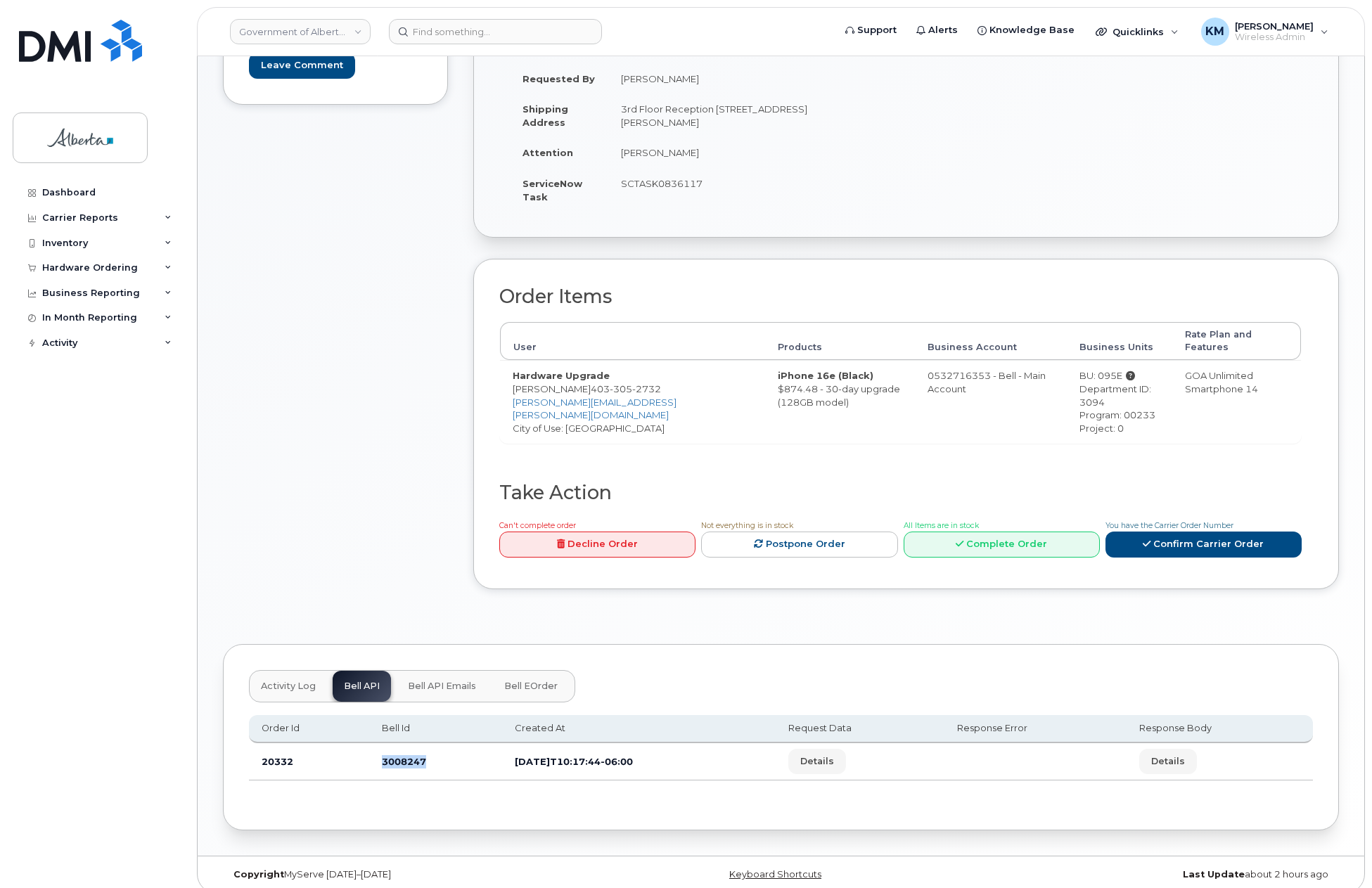
drag, startPoint x: 432, startPoint y: 751, endPoint x: 377, endPoint y: 751, distance: 55.0
click at [377, 751] on td "3008247" at bounding box center [435, 762] width 133 height 37
copy td "3008247"
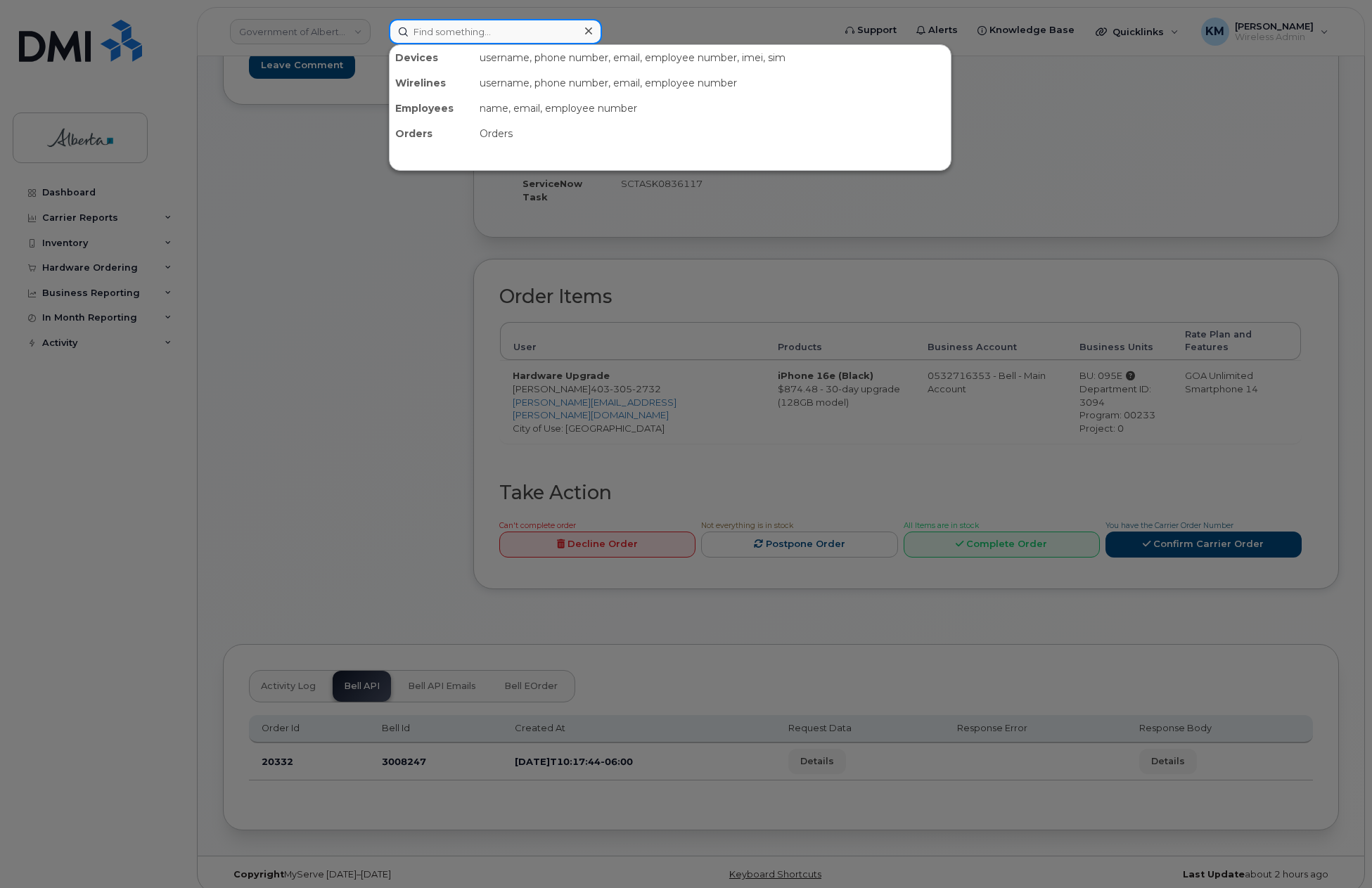
click at [430, 34] on input at bounding box center [495, 32] width 213 height 25
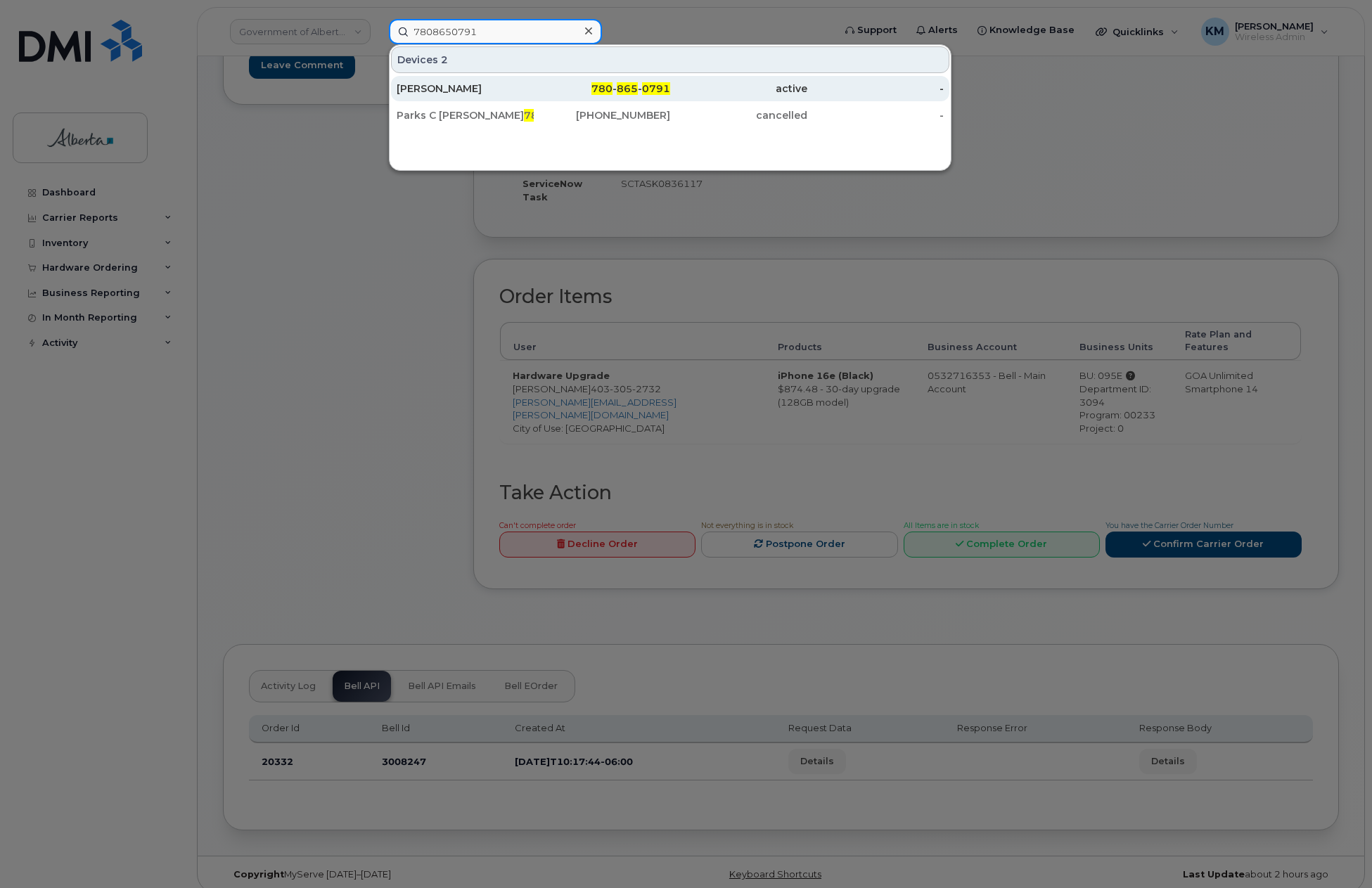
type input "7808650791"
click at [462, 85] on div "[PERSON_NAME]" at bounding box center [465, 88] width 137 height 14
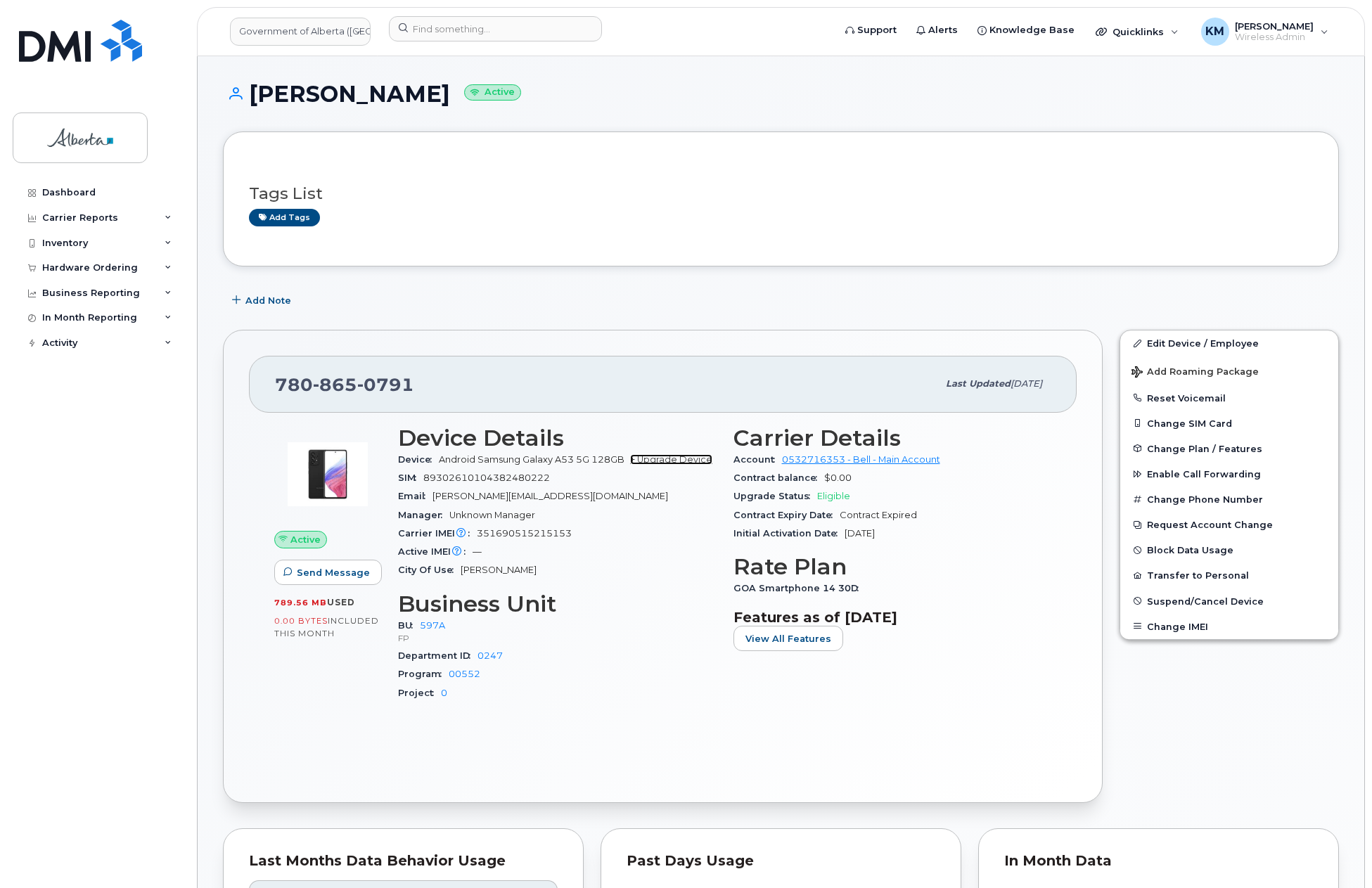
click at [643, 456] on link "+ Upgrade Device" at bounding box center [671, 460] width 82 height 10
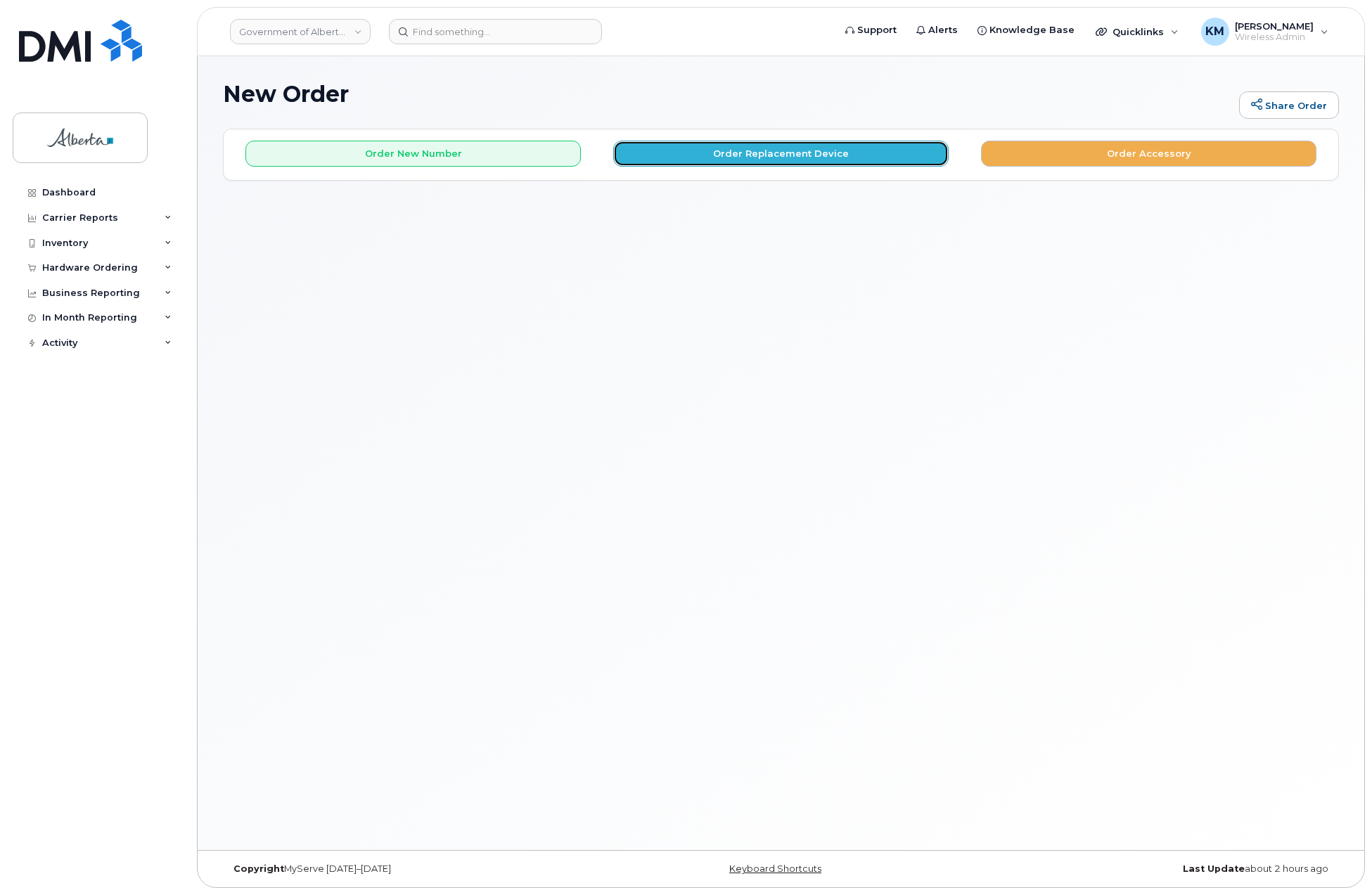
click at [765, 159] on button "Order Replacement Device" at bounding box center [781, 153] width 336 height 26
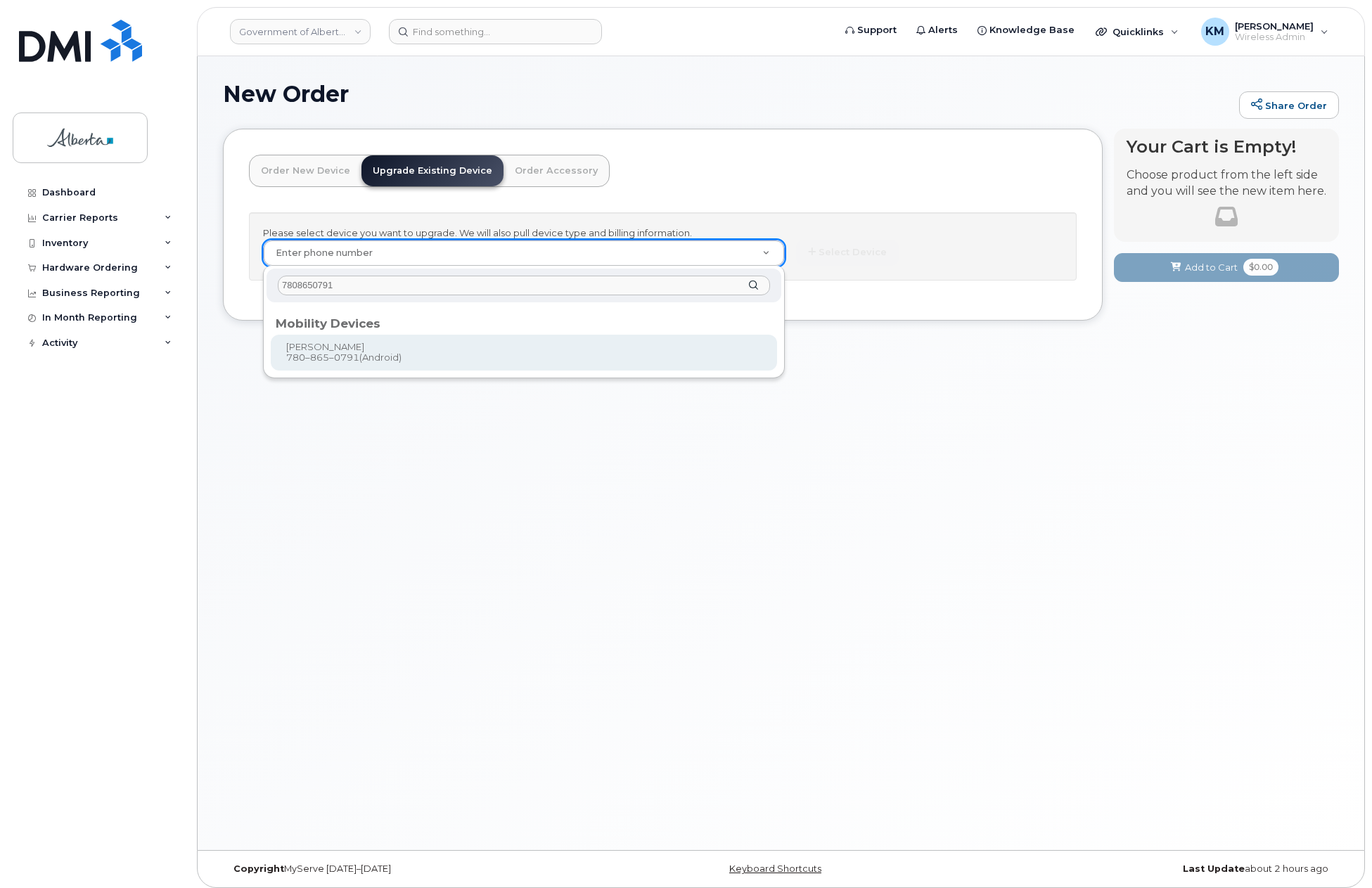
type input "7808650791"
type input "803381"
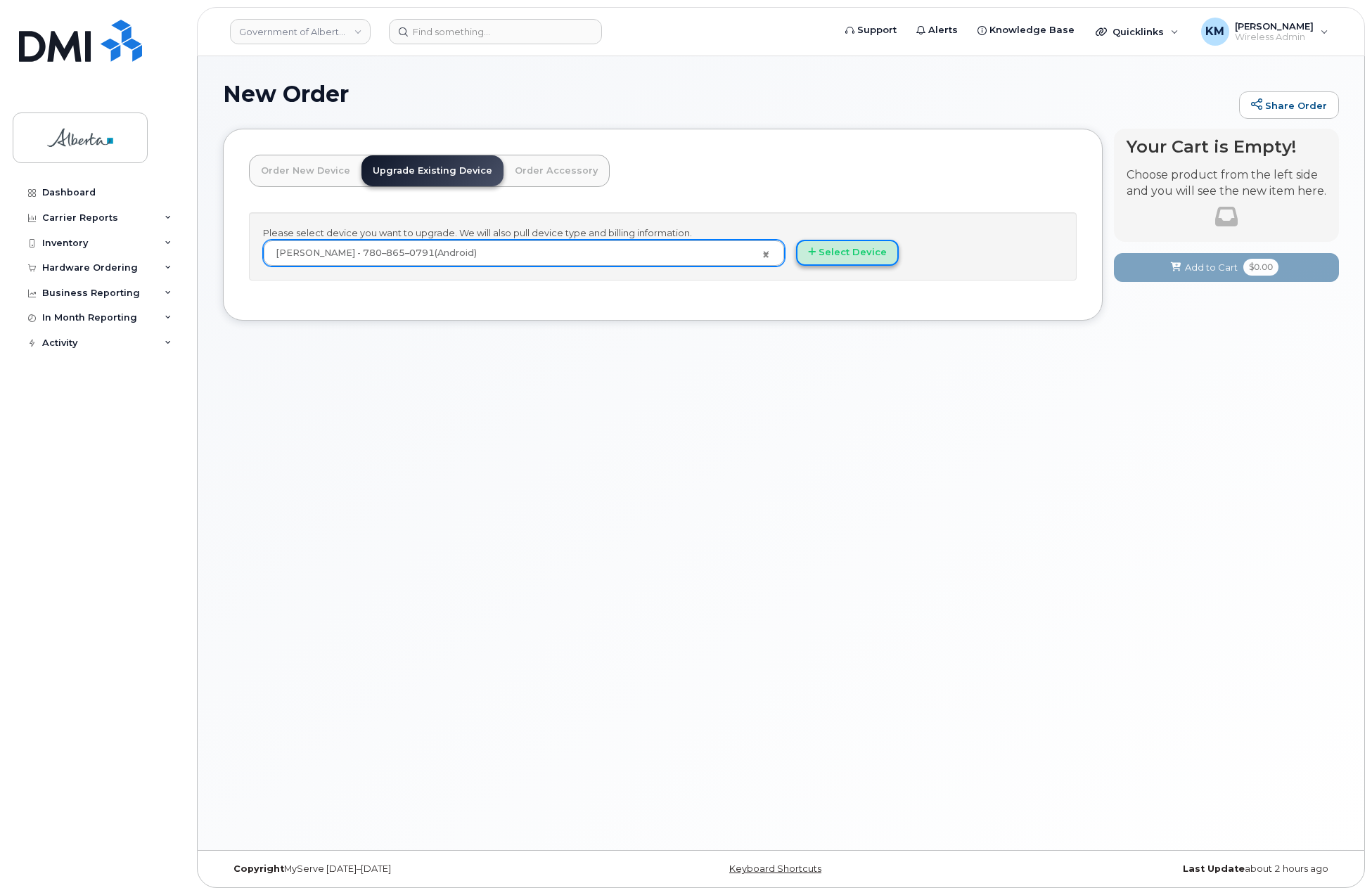
click at [860, 252] on button "Select Device" at bounding box center [847, 252] width 102 height 26
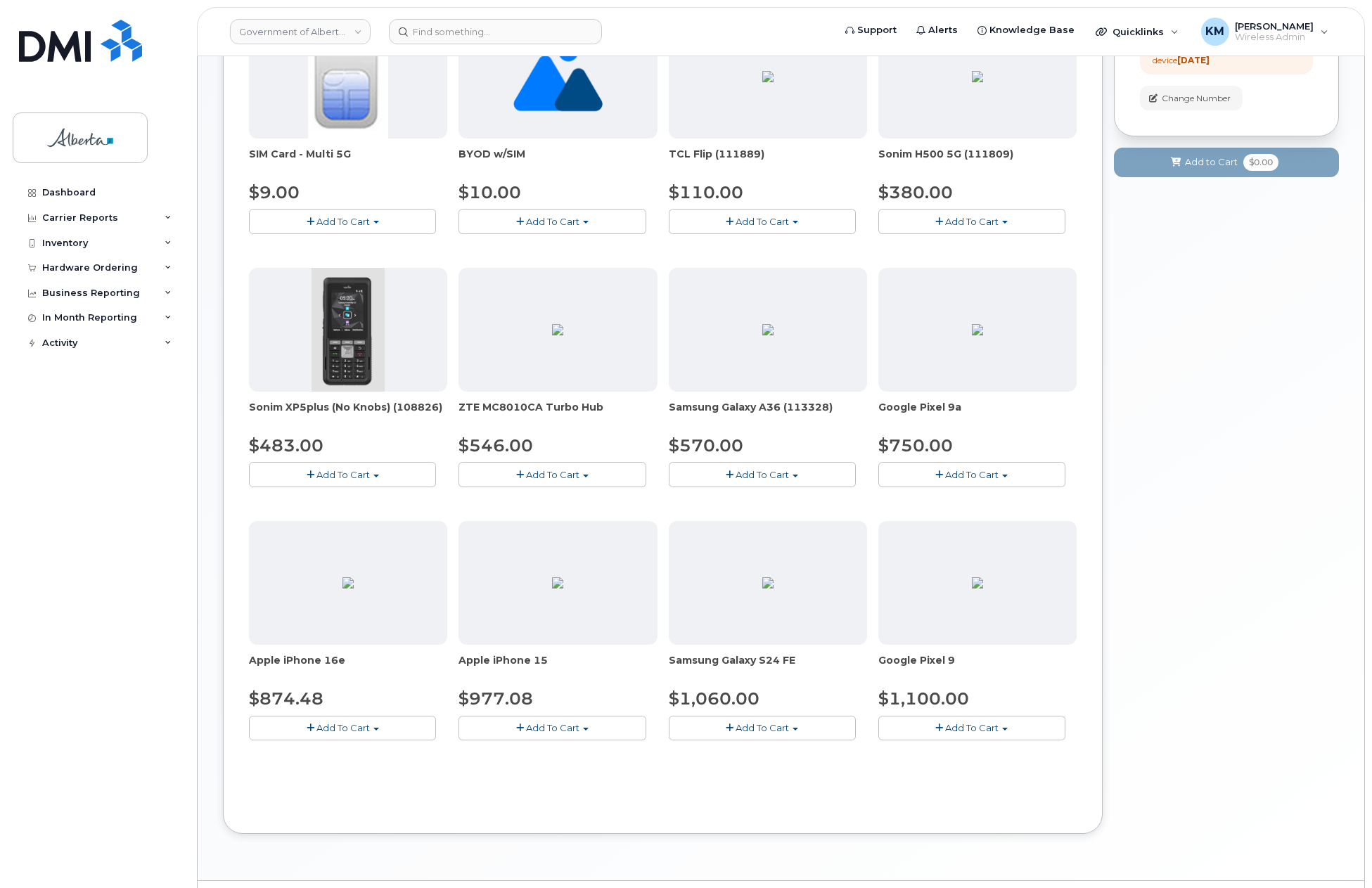
scroll to position [298, 0]
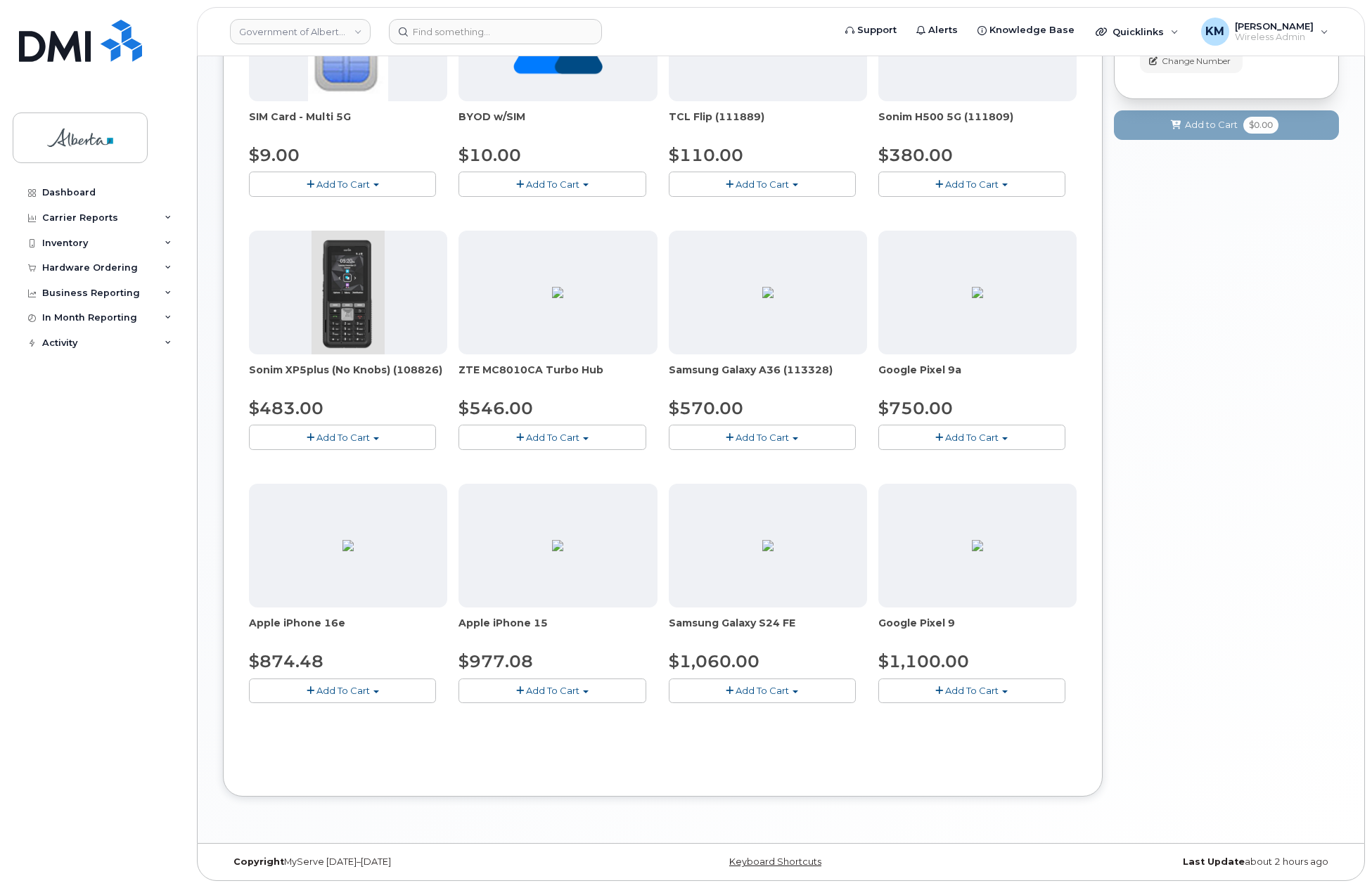
click at [541, 692] on span "Add To Cart" at bounding box center [552, 691] width 53 height 11
click at [541, 733] on link "$977.08 - 30-day upgrade (128GB model)" at bounding box center [573, 734] width 223 height 18
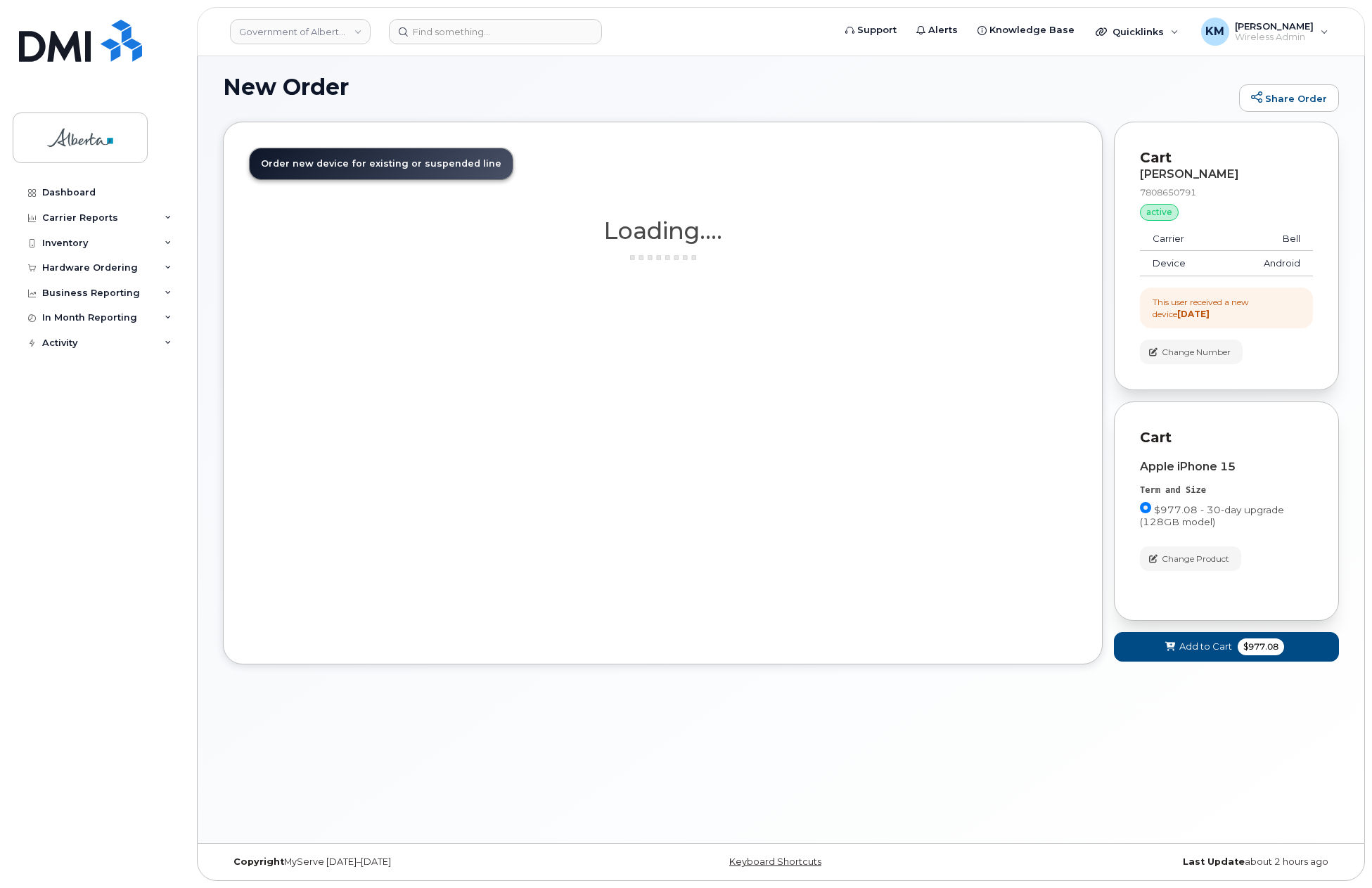
scroll to position [7, 0]
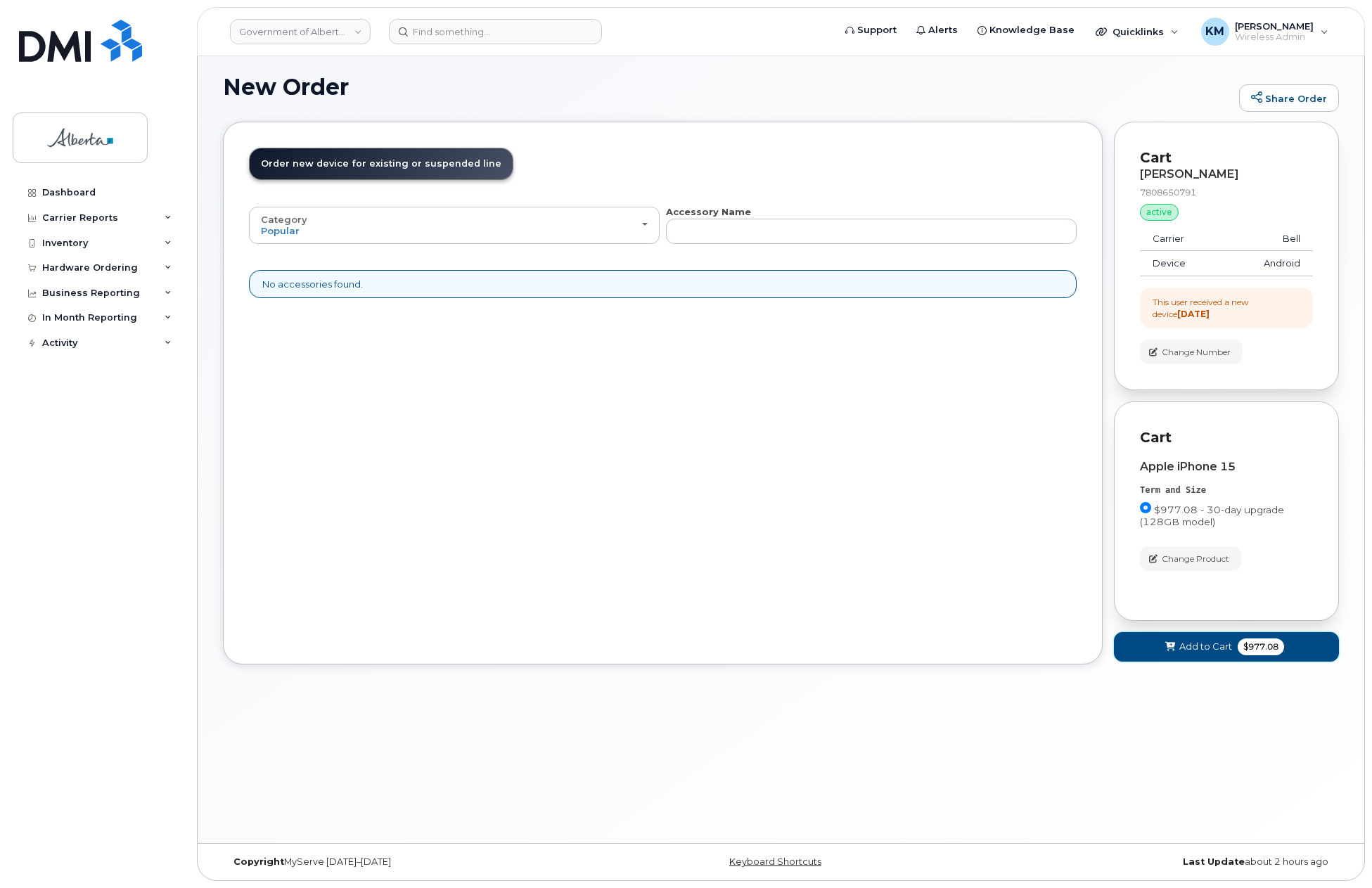
click at [1132, 648] on button "Add to Cart $977.08" at bounding box center [1226, 647] width 225 height 29
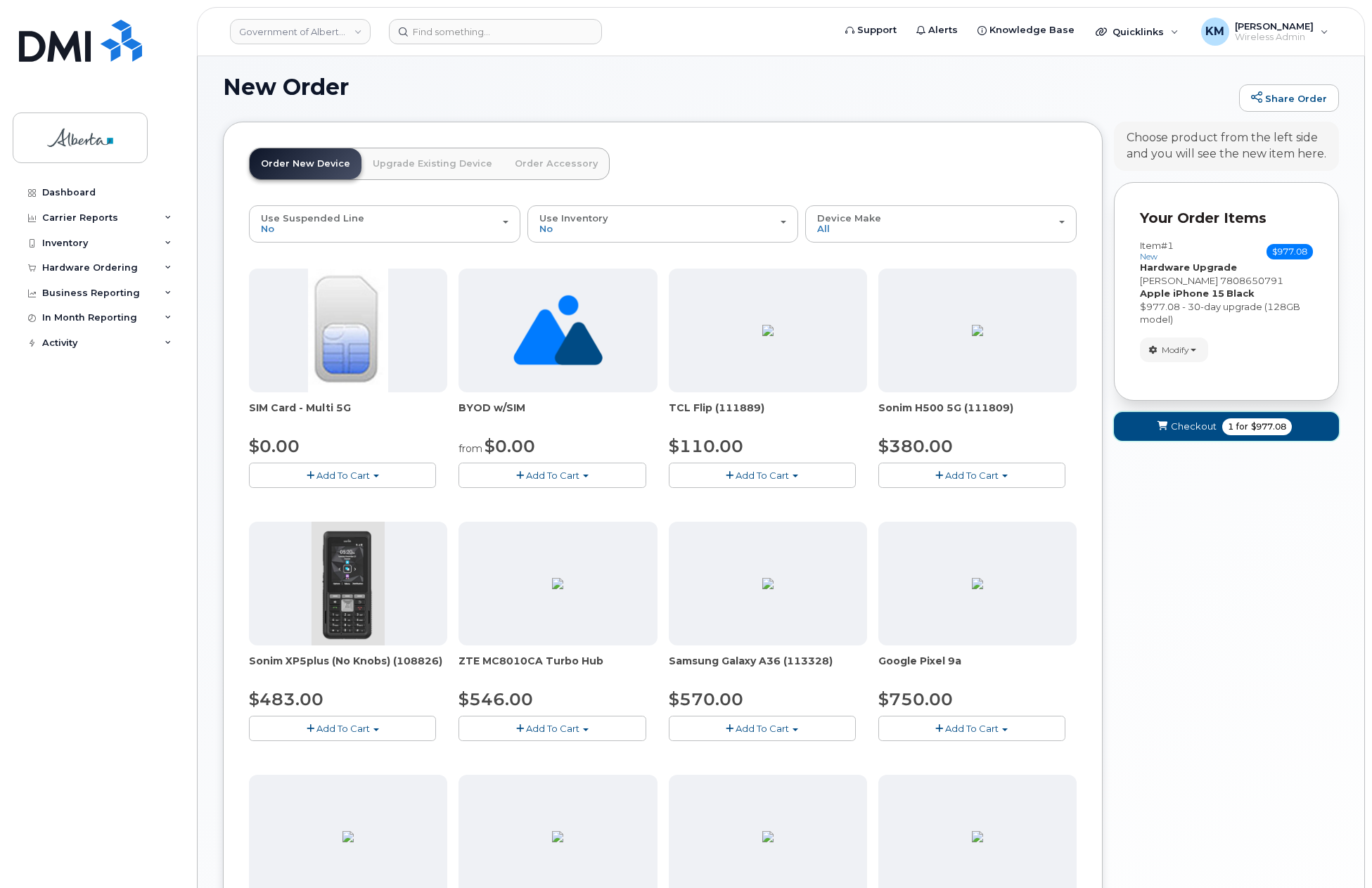
click at [1130, 437] on button "Checkout 1 for $977.08" at bounding box center [1226, 426] width 225 height 29
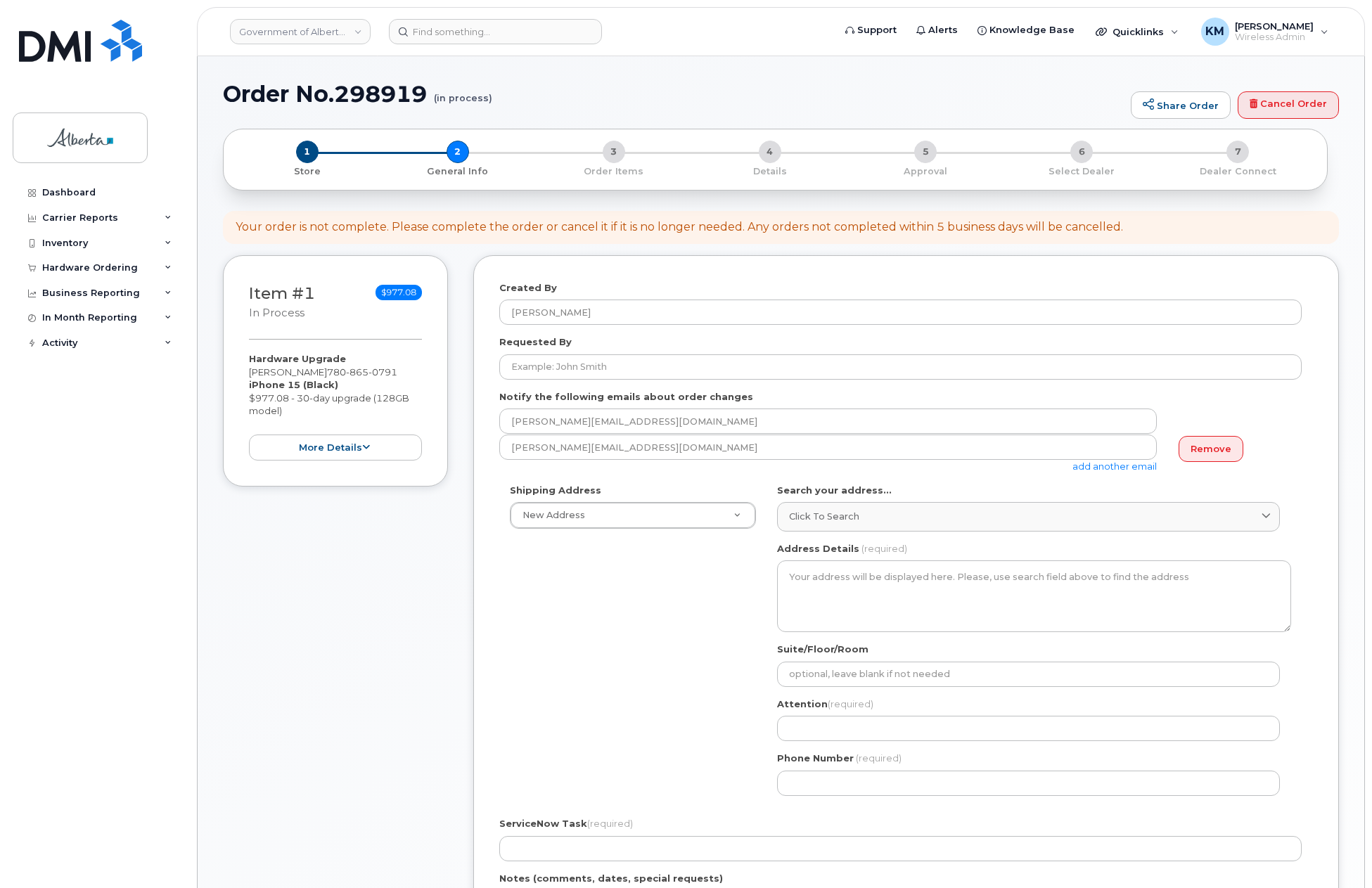
select select
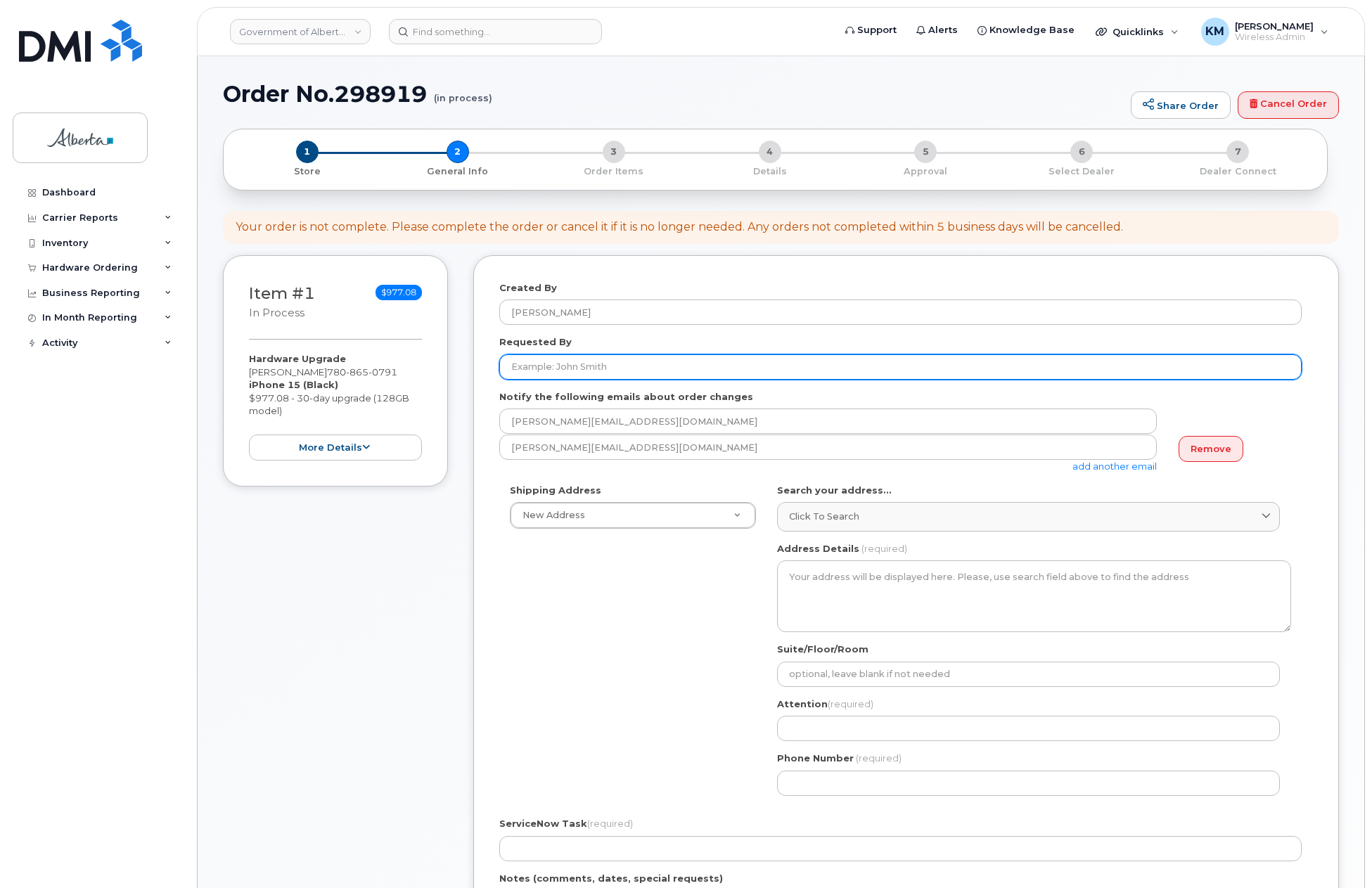
click at [544, 356] on input "Requested By" at bounding box center [901, 367] width 803 height 25
paste input "Brent Haase"
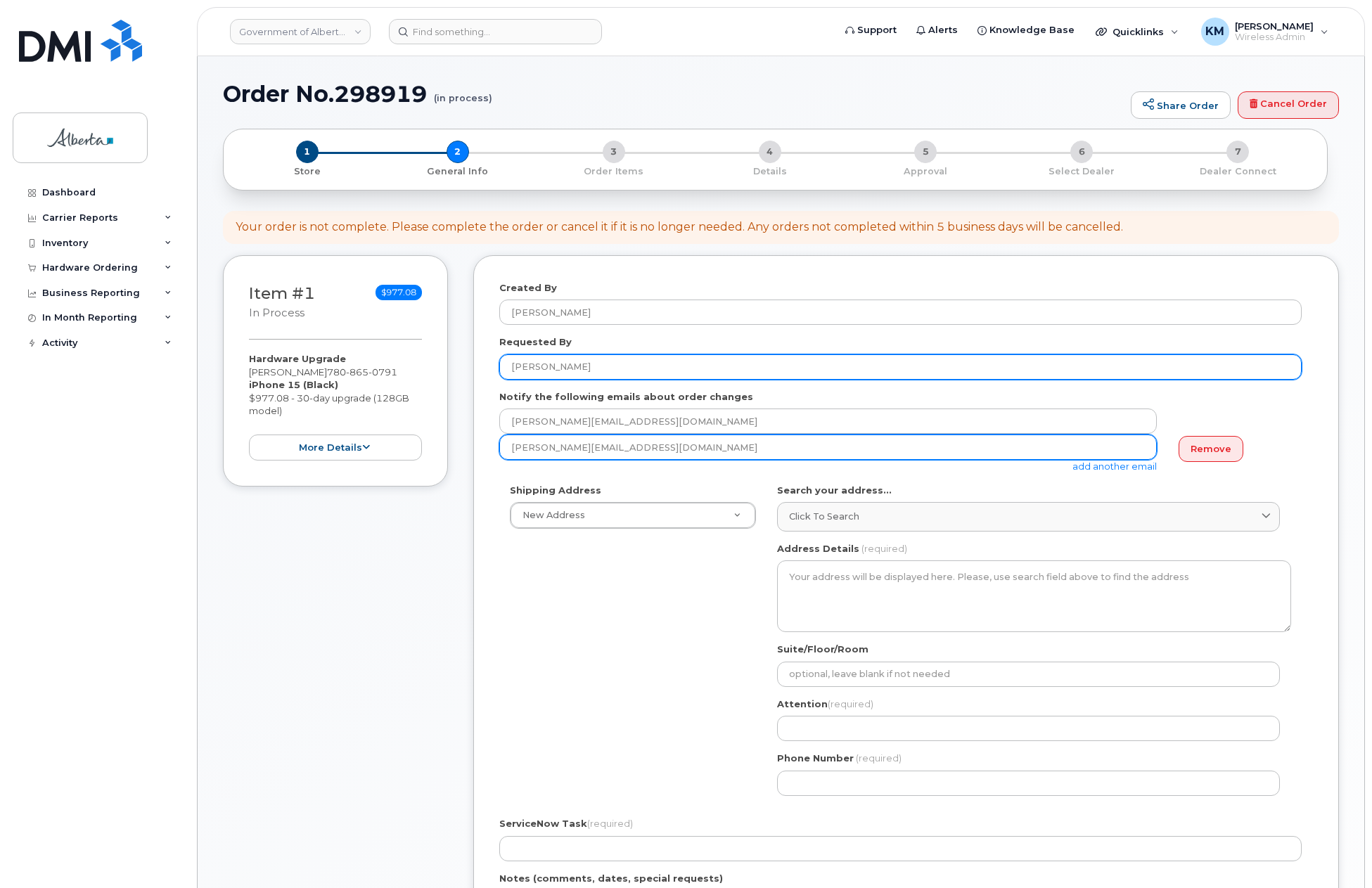
type input "Brent Haase"
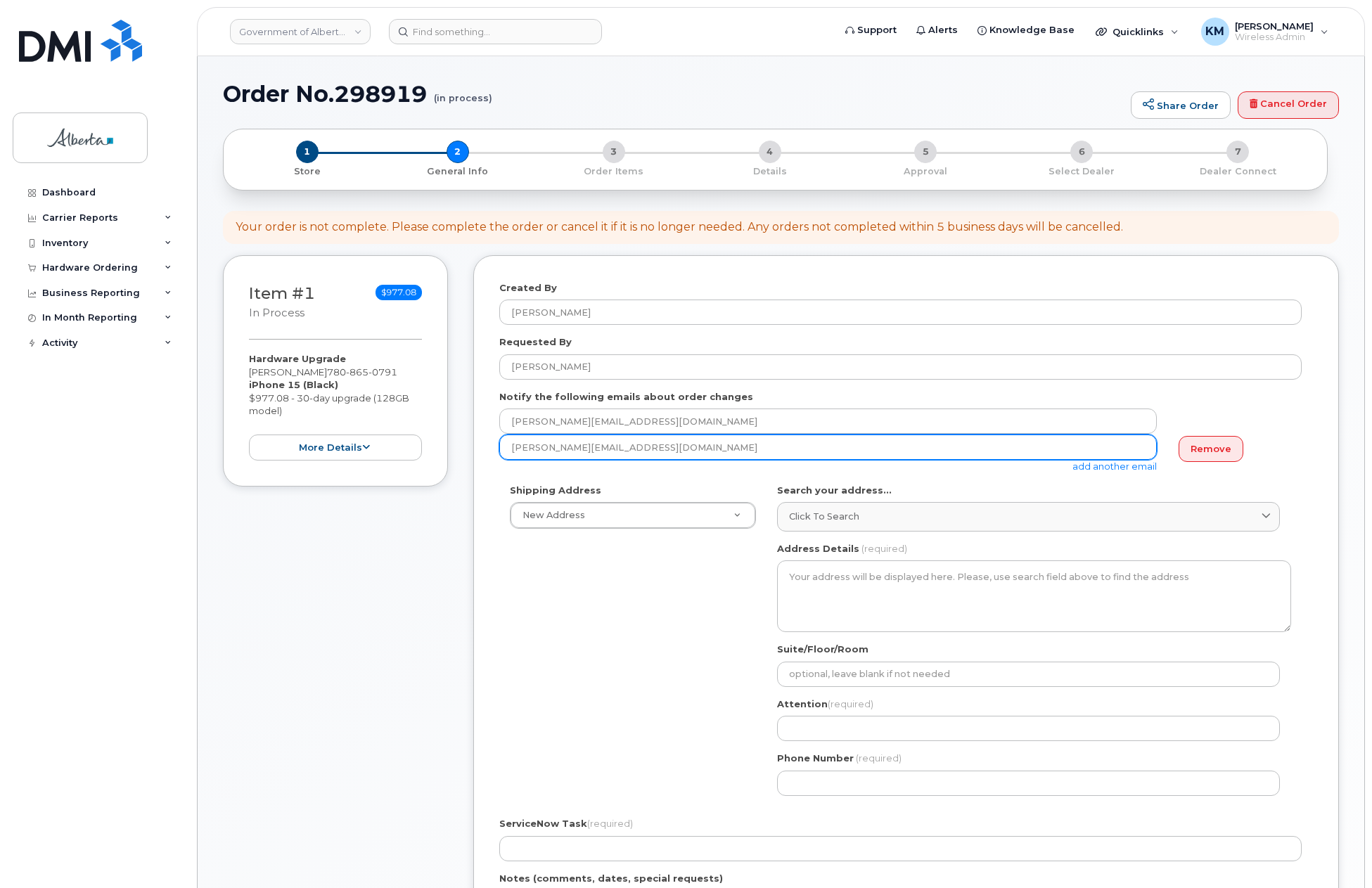
drag, startPoint x: 623, startPoint y: 448, endPoint x: 501, endPoint y: 463, distance: 122.9
click at [501, 463] on div "kay.mah@gov.ab.ca add another email" at bounding box center [834, 454] width 669 height 39
paste input "Brent Haase"
type input "Brent Haase"
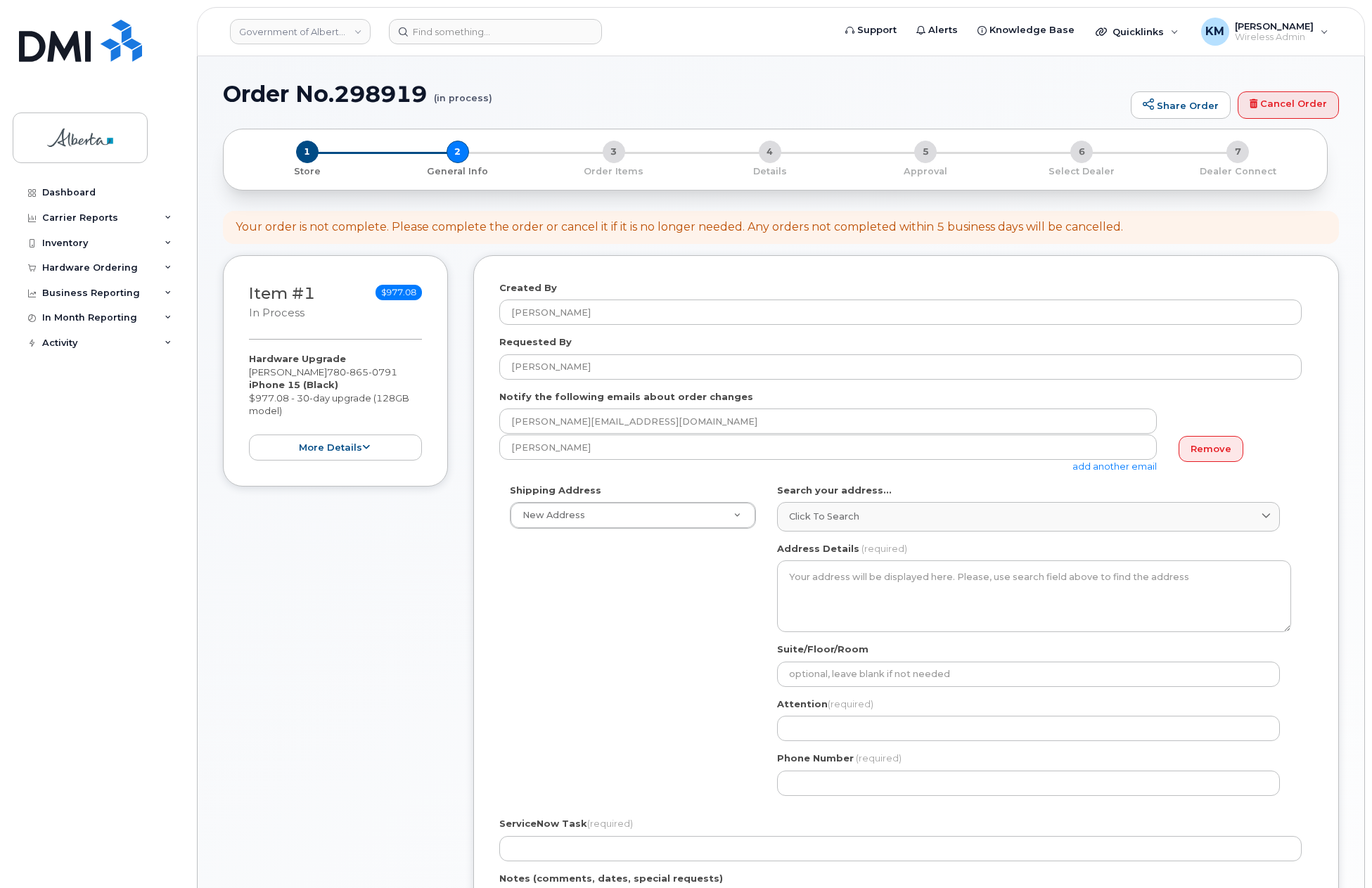
click at [1084, 467] on link "add another email" at bounding box center [1114, 466] width 85 height 11
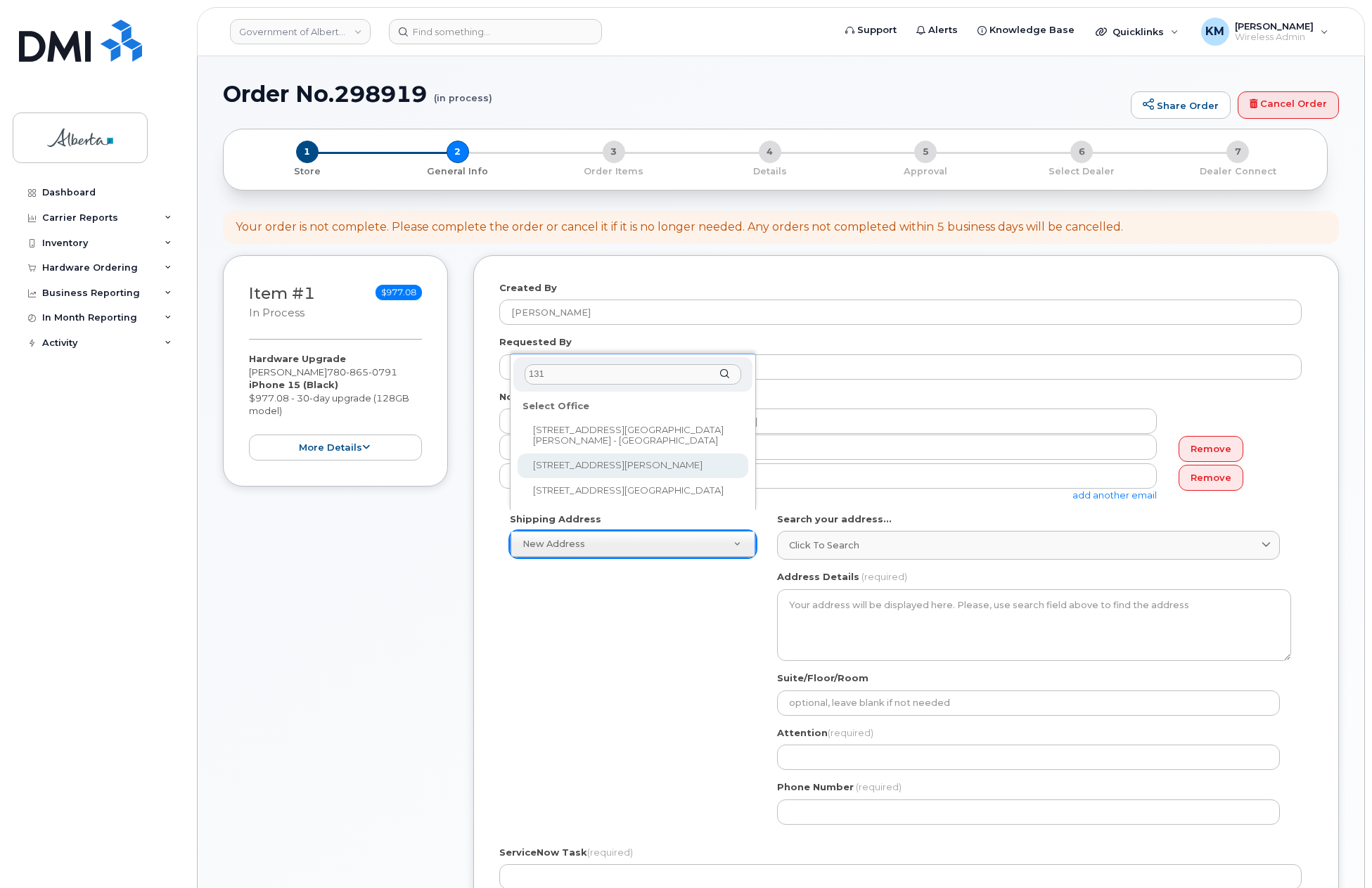
type input "131"
select select
type textarea "131 Civic Centre Road Hinton Alberta T7V2E5"
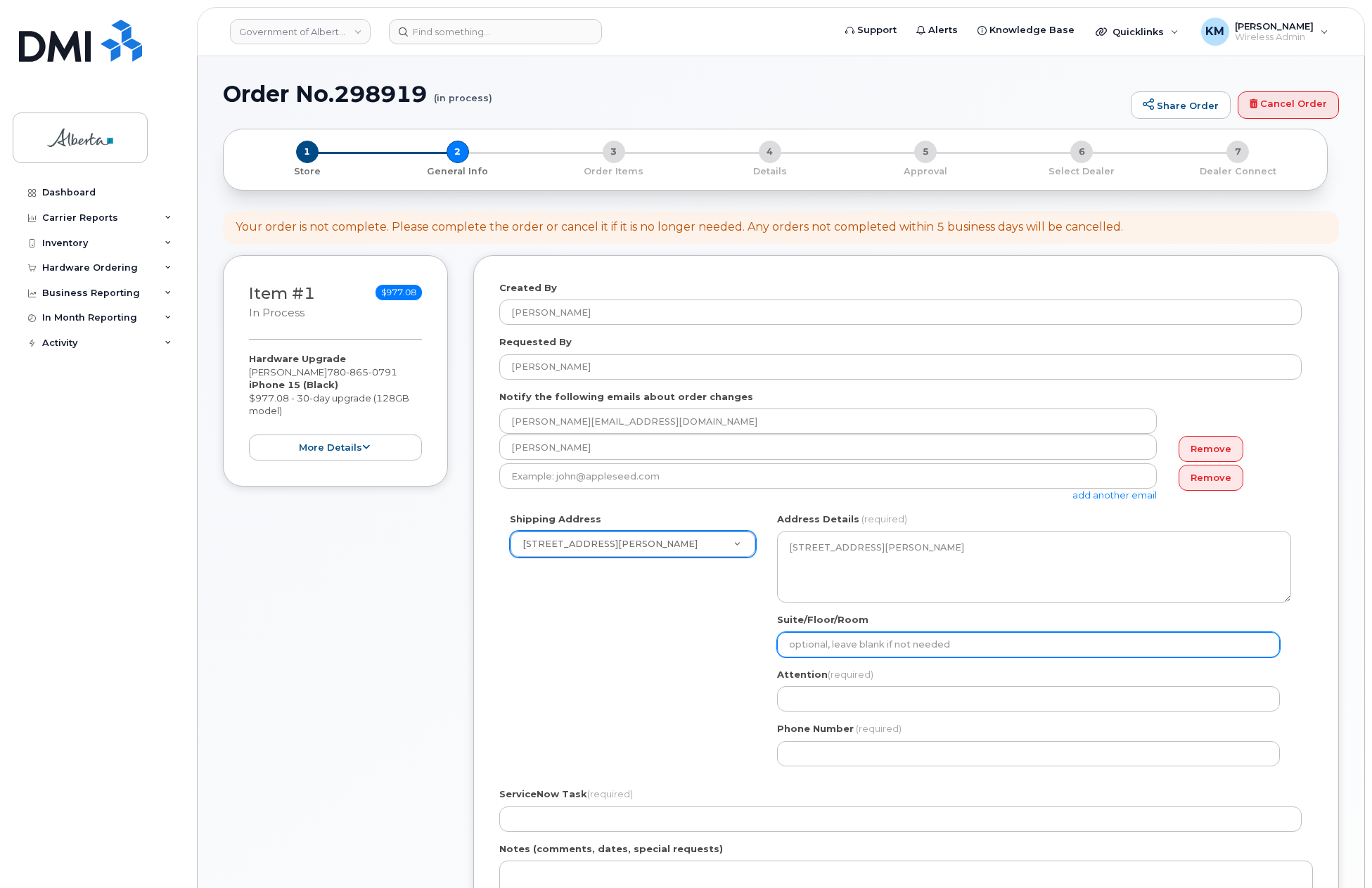
click at [869, 647] on input "Suite/Floor/Room" at bounding box center [1028, 645] width 503 height 25
select select
type input "3"
select select
type input "3r"
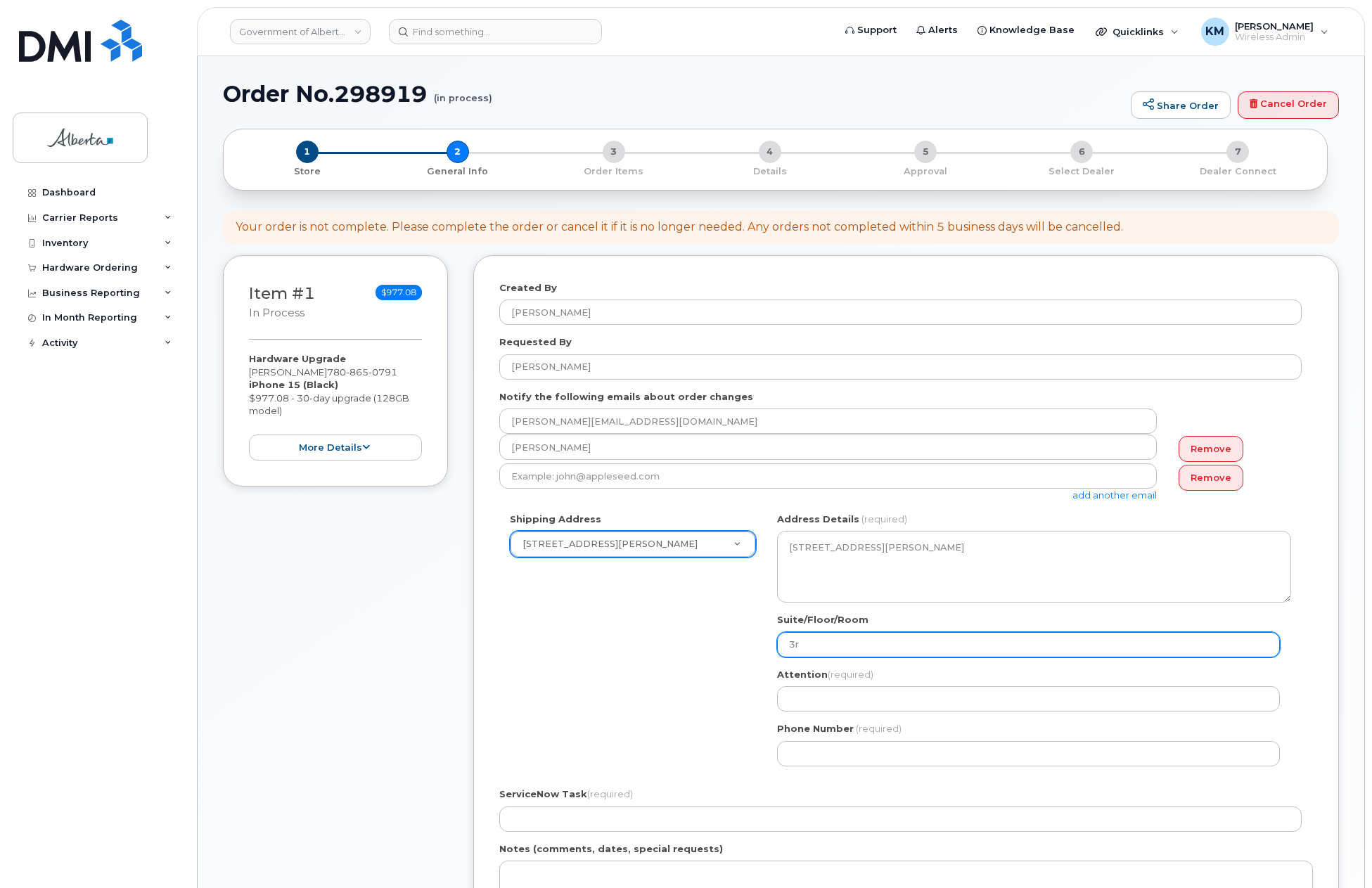
select select
type input "3rd"
select select
type input "3rd F"
select select
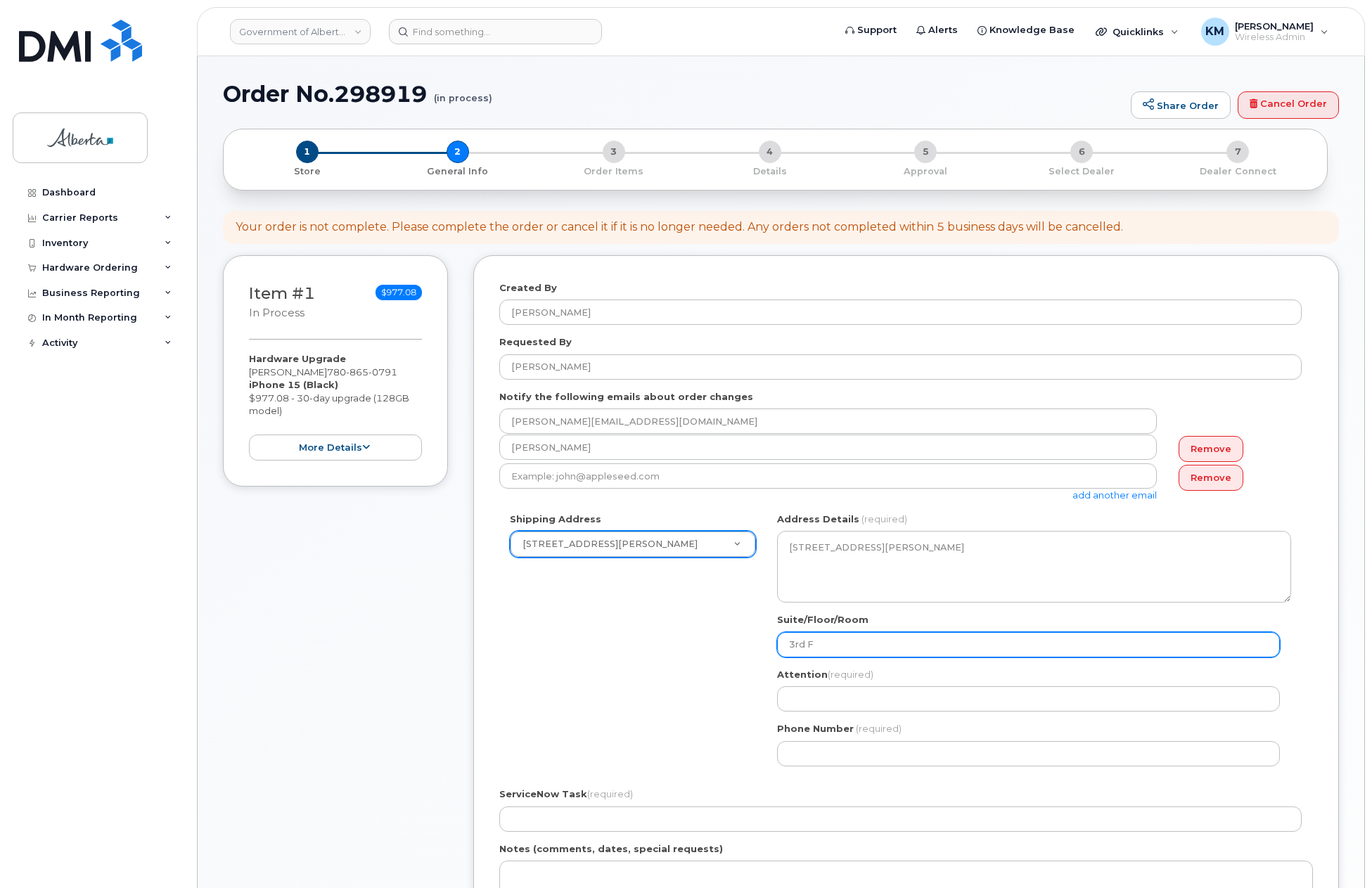
type input "3rd Fl"
select select
type input "3rd Flo"
select select
type input "3rd Floo"
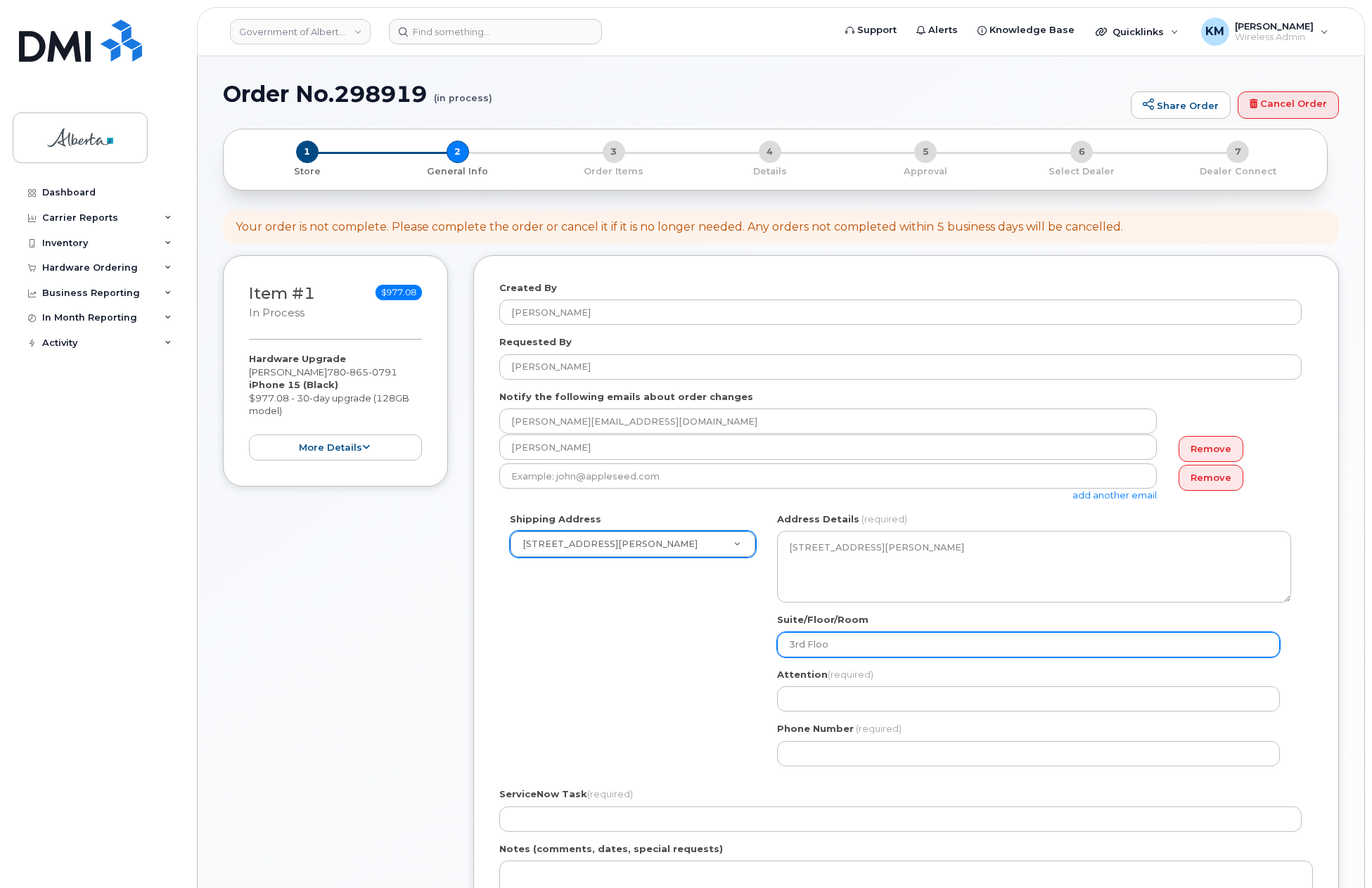
select select
type input "3rd Floor"
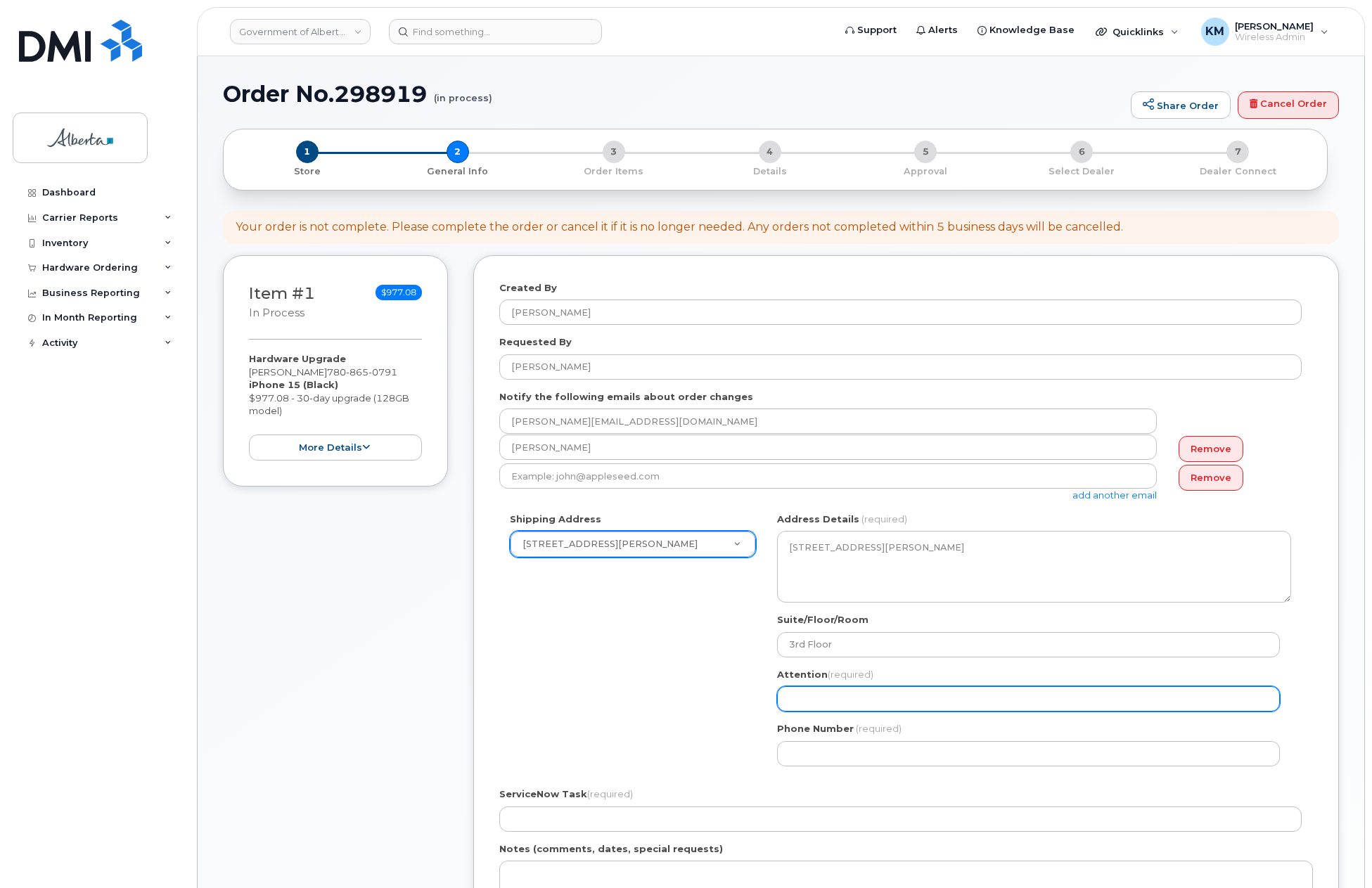
click at [810, 705] on input "Attention (required)" at bounding box center [1028, 699] width 503 height 25
paste input "[PERSON_NAME]"
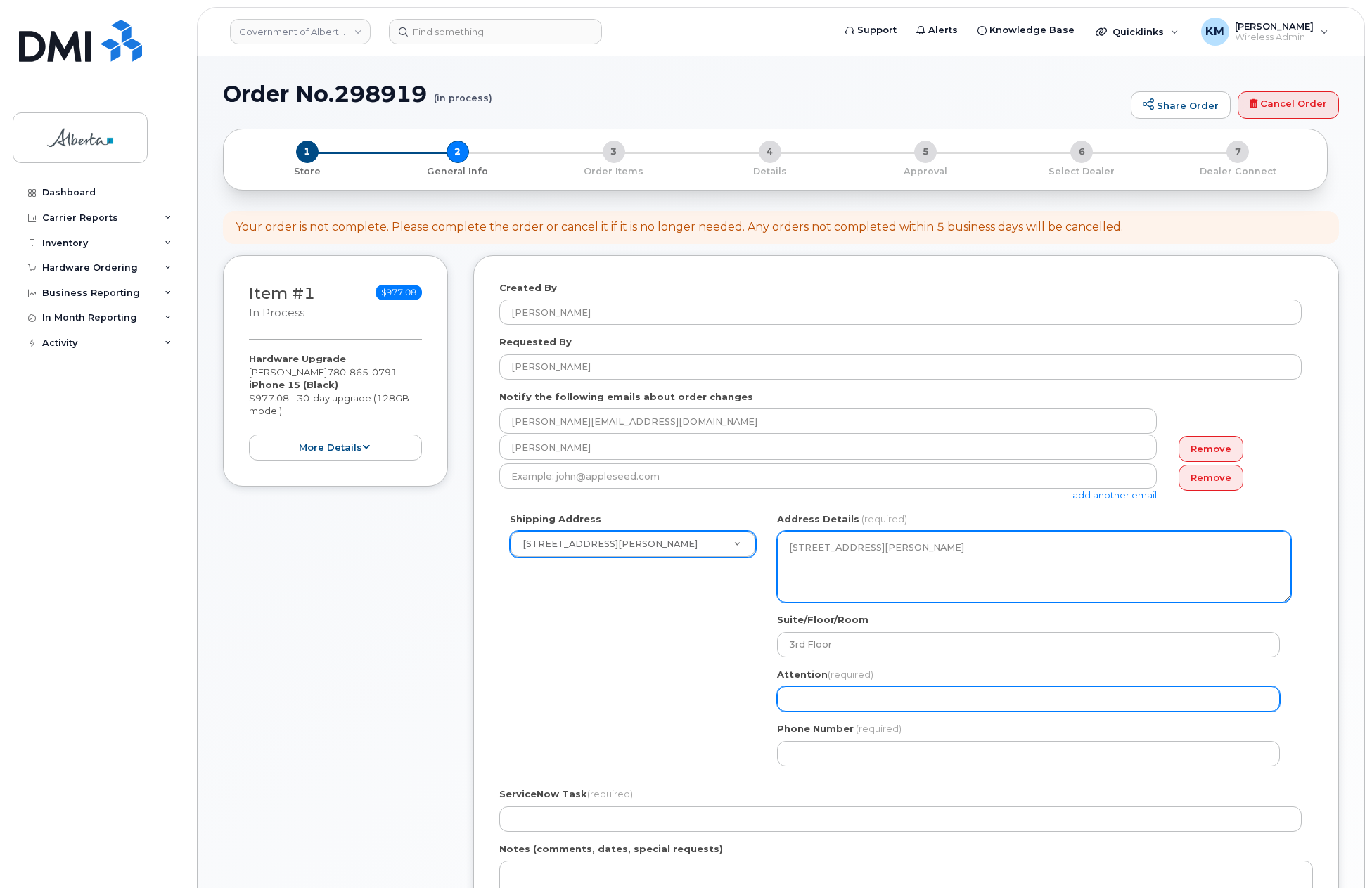
select select
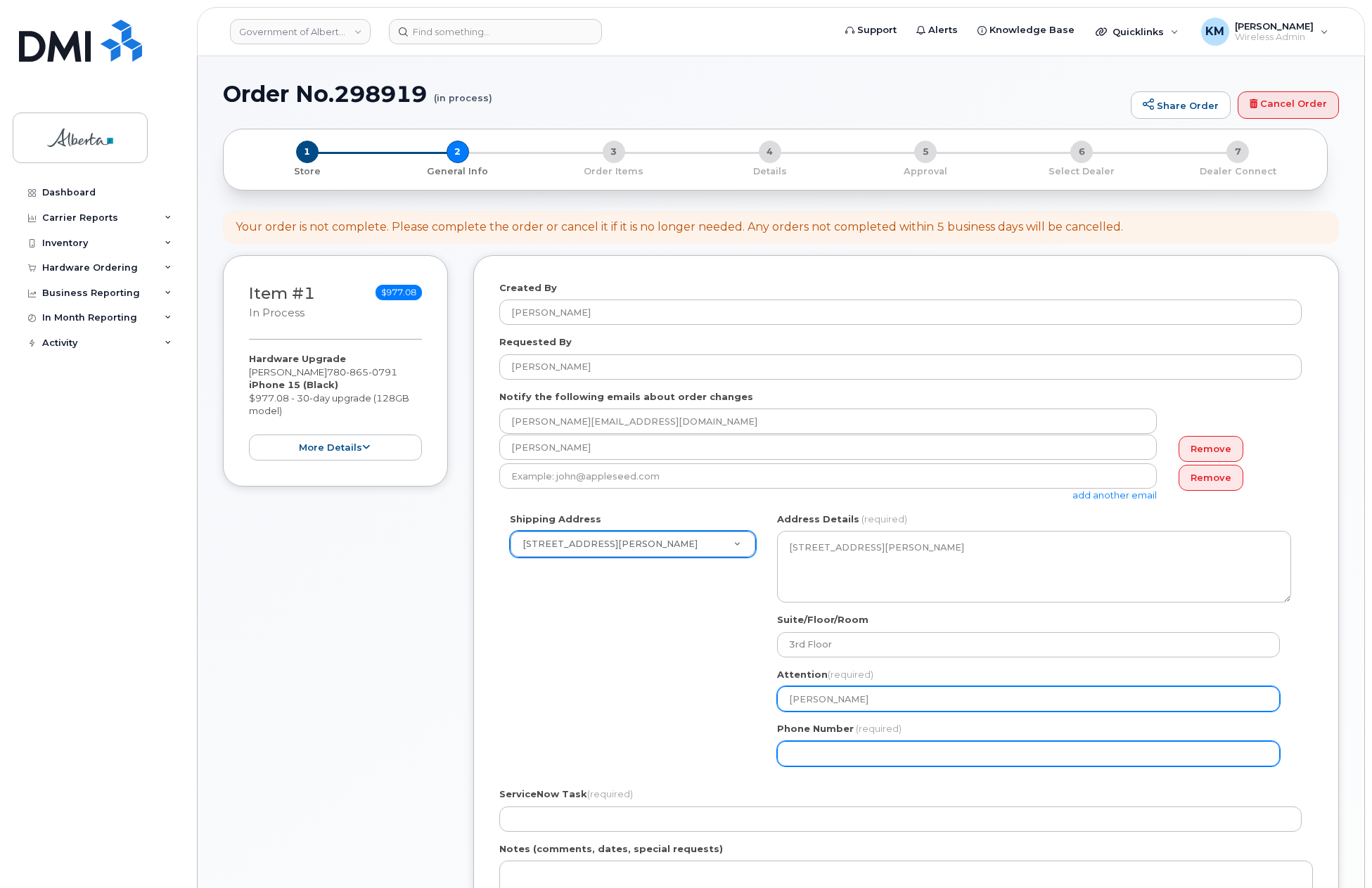
type input "[PERSON_NAME]"
click at [846, 745] on input "Phone Number" at bounding box center [1028, 754] width 503 height 25
select select
type input "780865079"
select select
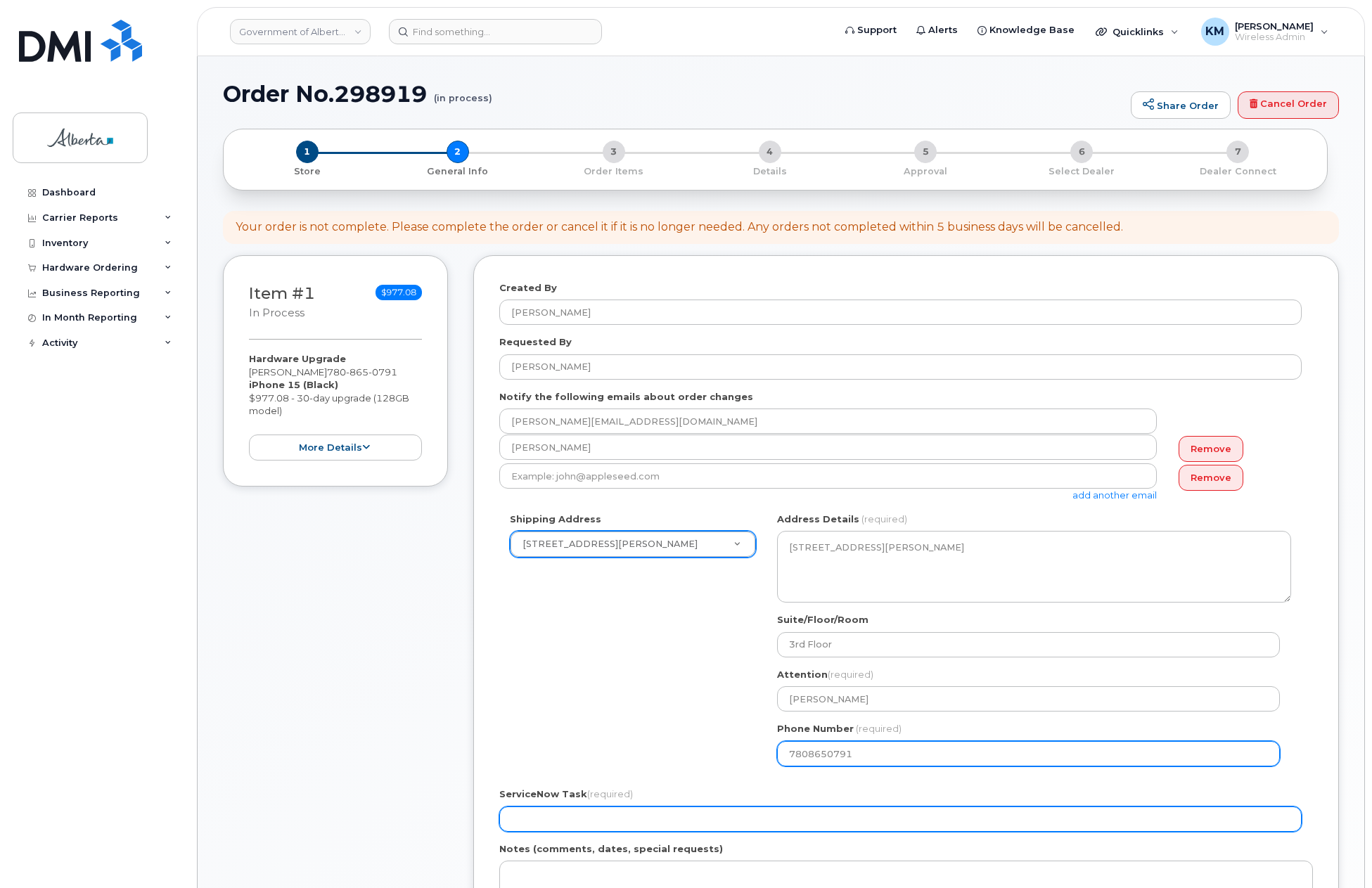
type input "7808650791"
click at [751, 828] on input "ServiceNow Task (required)" at bounding box center [901, 819] width 803 height 25
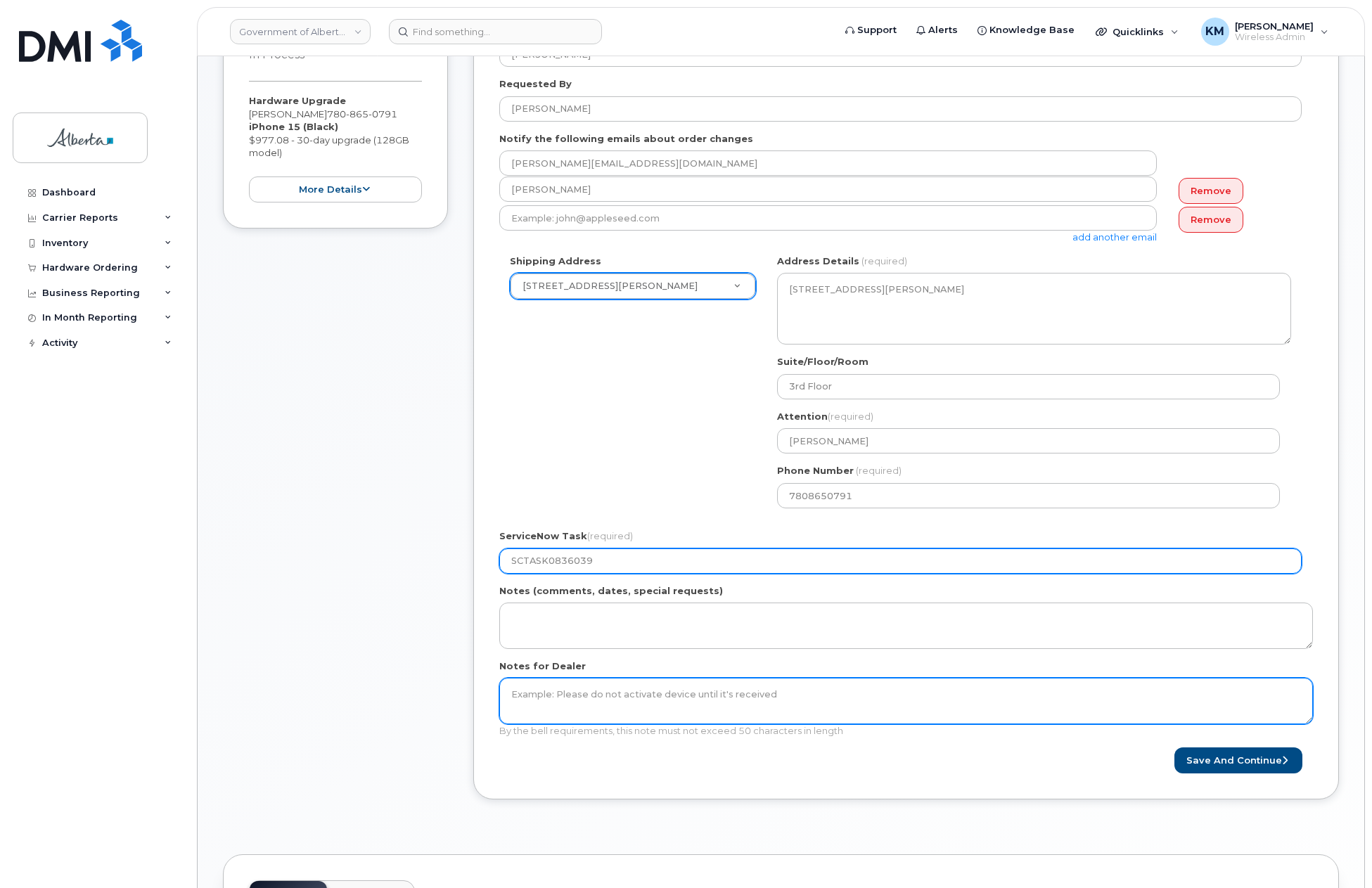
scroll to position [281, 0]
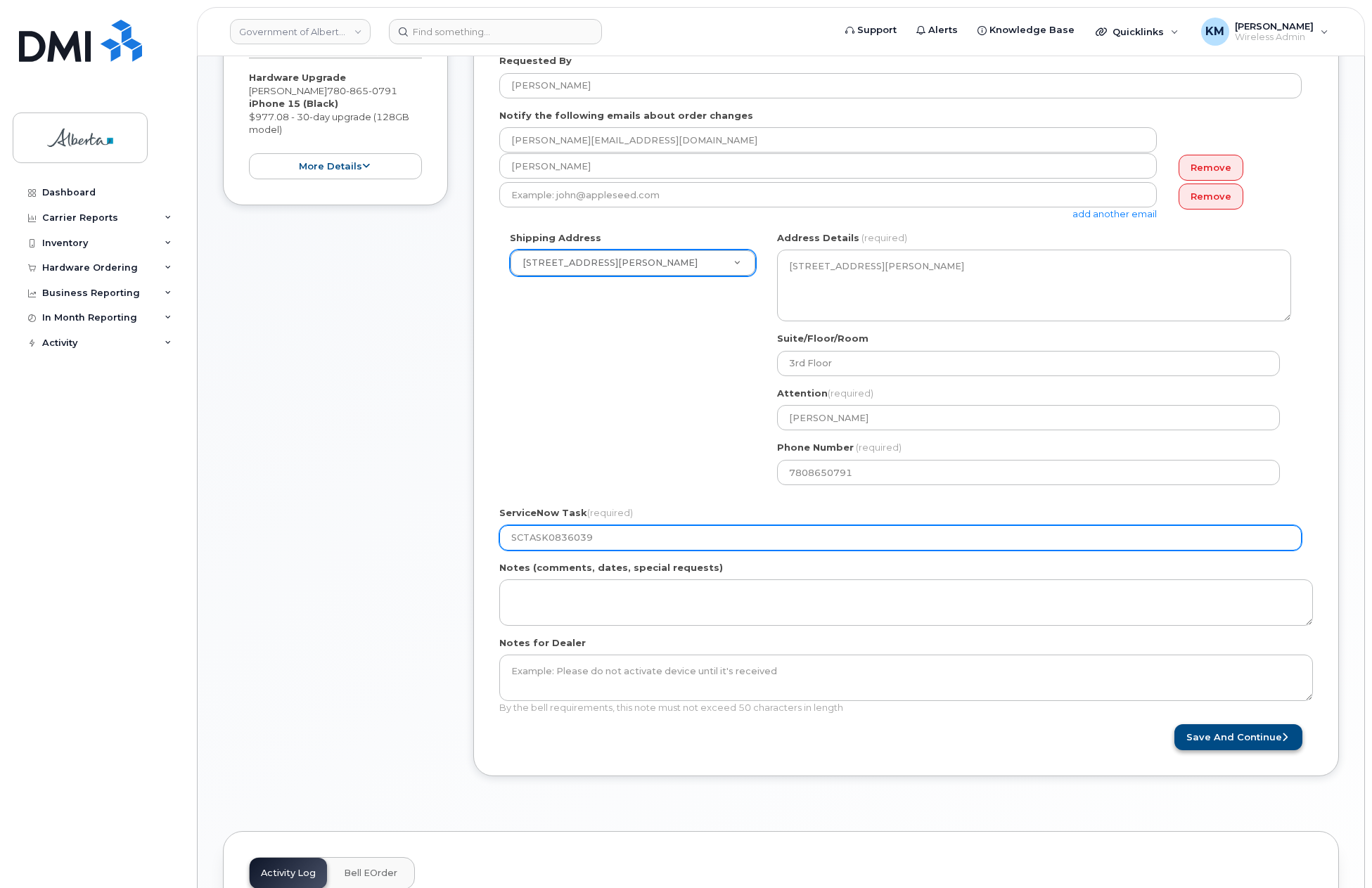
type input "SCTASK0836039"
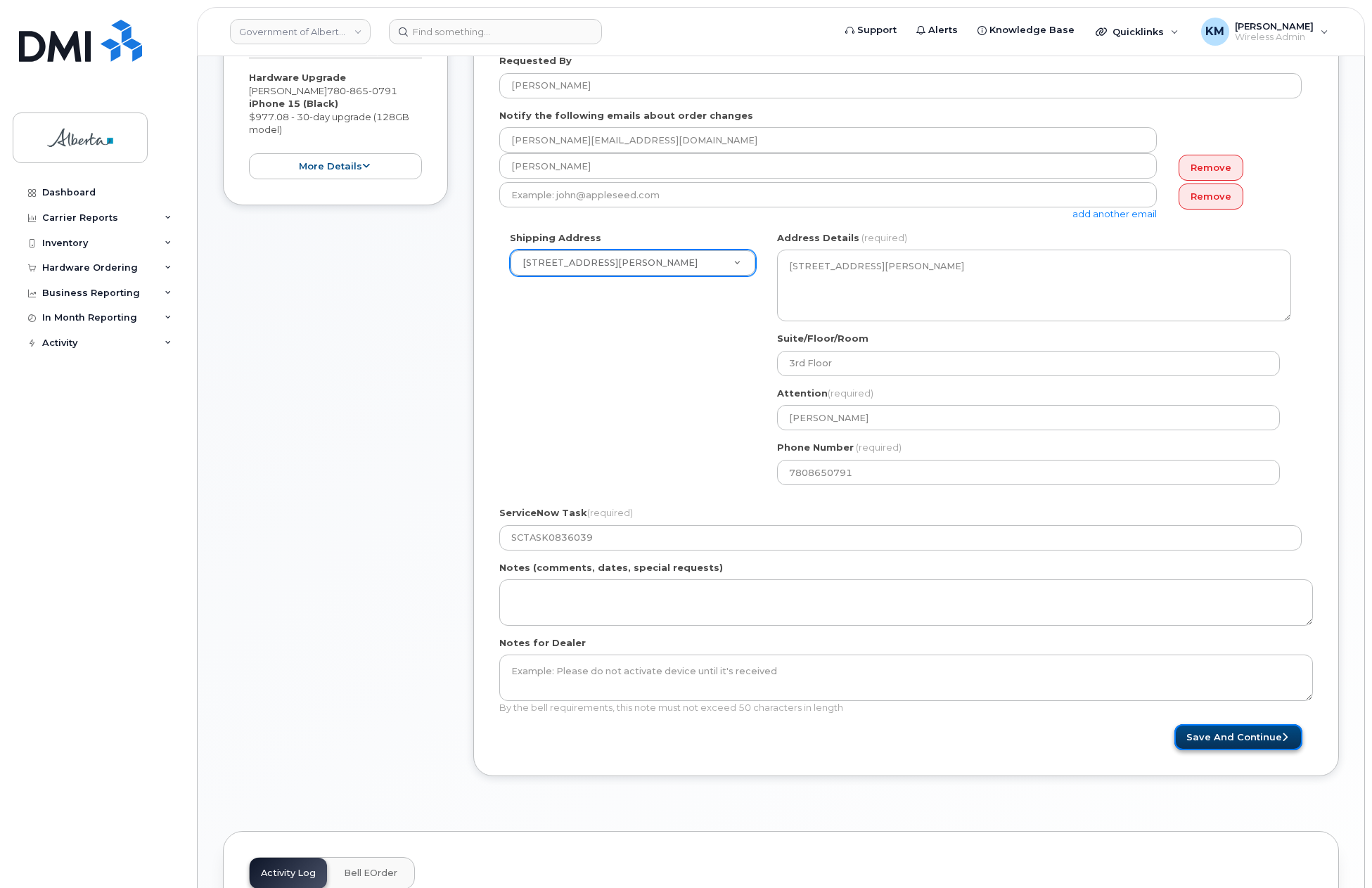
click at [1229, 736] on button "Save and Continue" at bounding box center [1238, 737] width 128 height 26
click at [419, 339] on div "Item #1 in process $977.08 Hardware Upgrade Jennifer Windl 780 865 0791 iPhone …" at bounding box center [335, 386] width 225 height 824
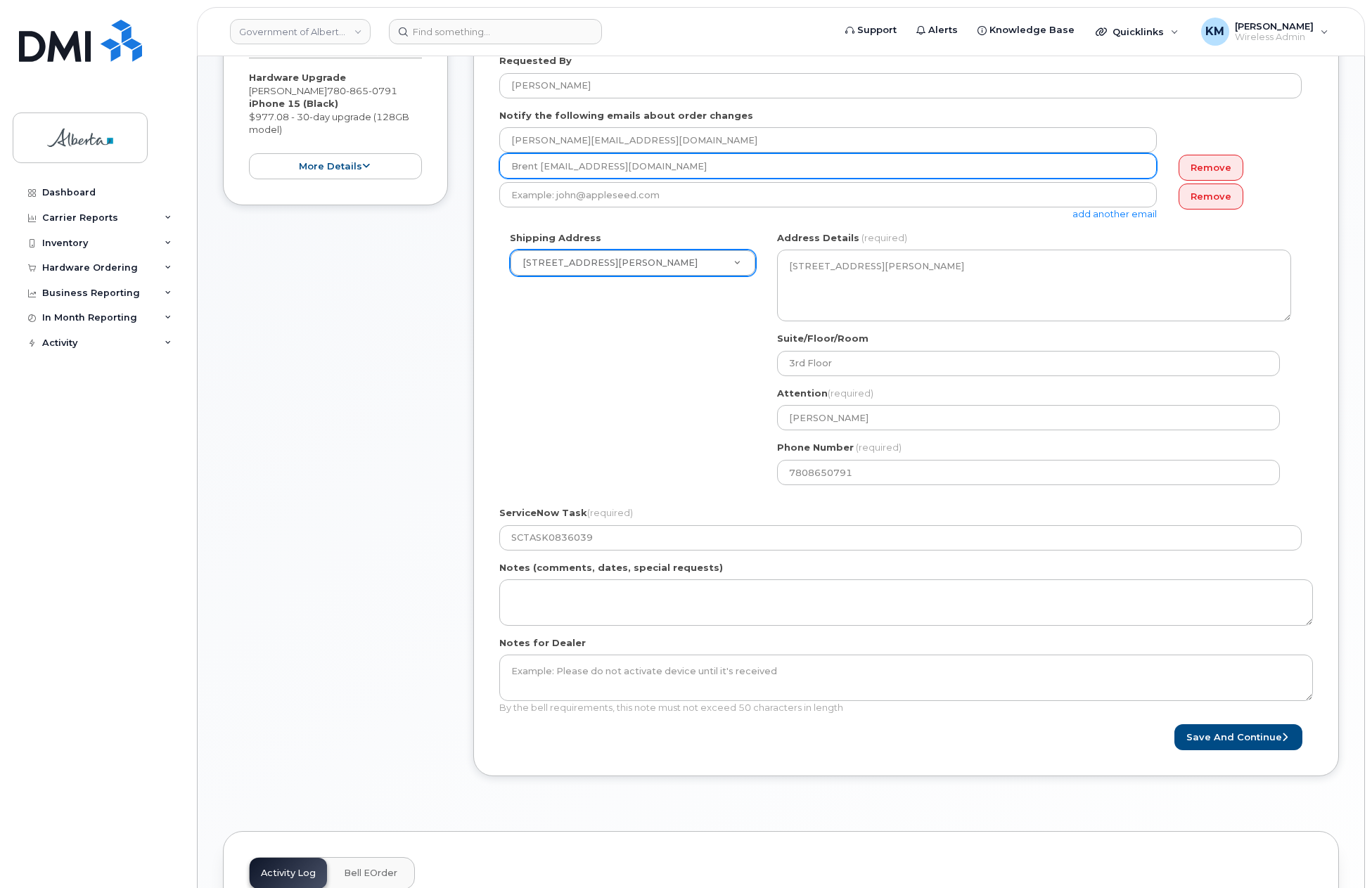
click at [544, 166] on input "Brent Haase@gov.ab.ca" at bounding box center [829, 166] width 658 height 25
type input "Brent.Haase@gov.ab.ca"
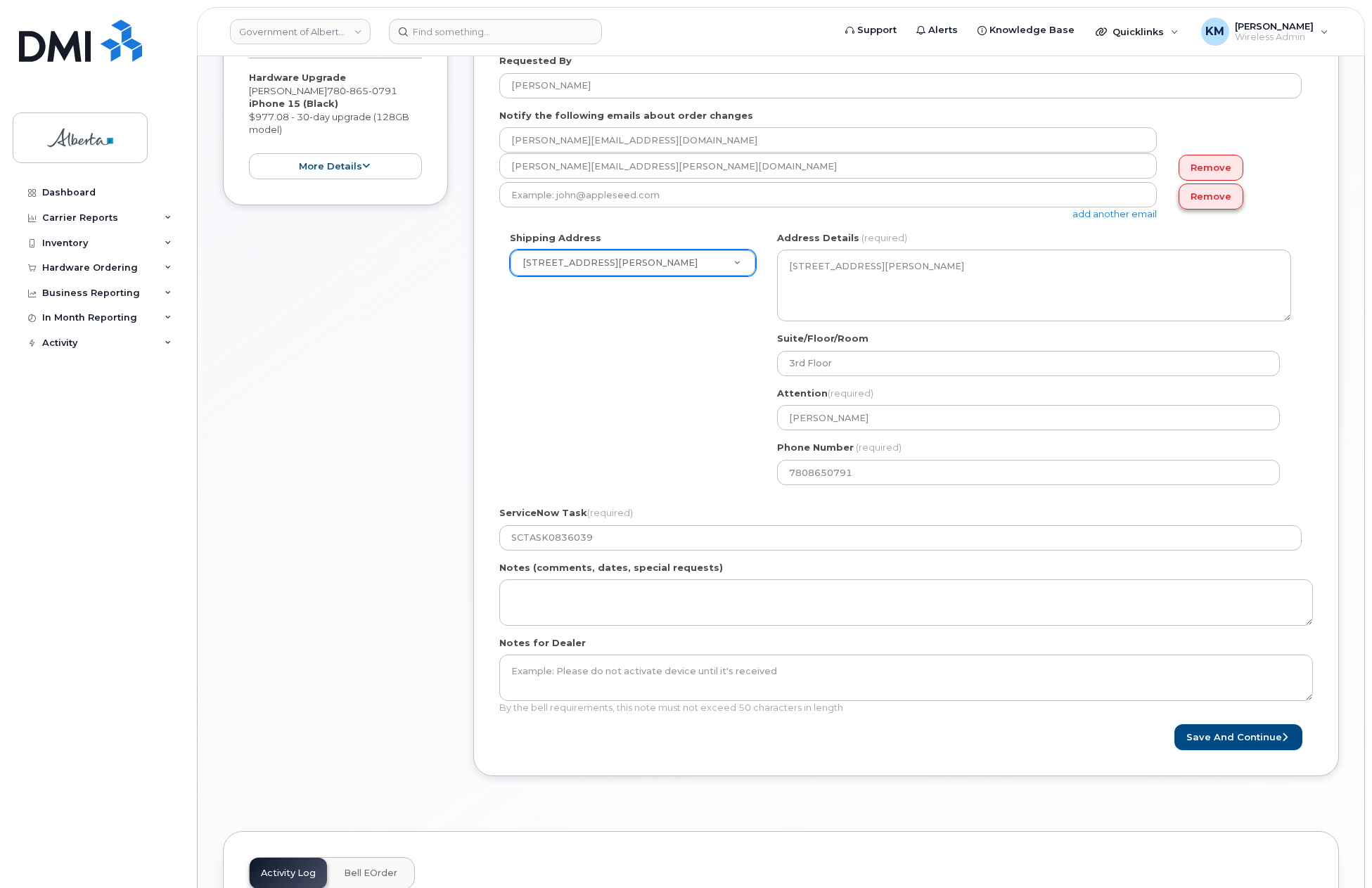
click at [1228, 199] on link "Remove" at bounding box center [1210, 196] width 65 height 26
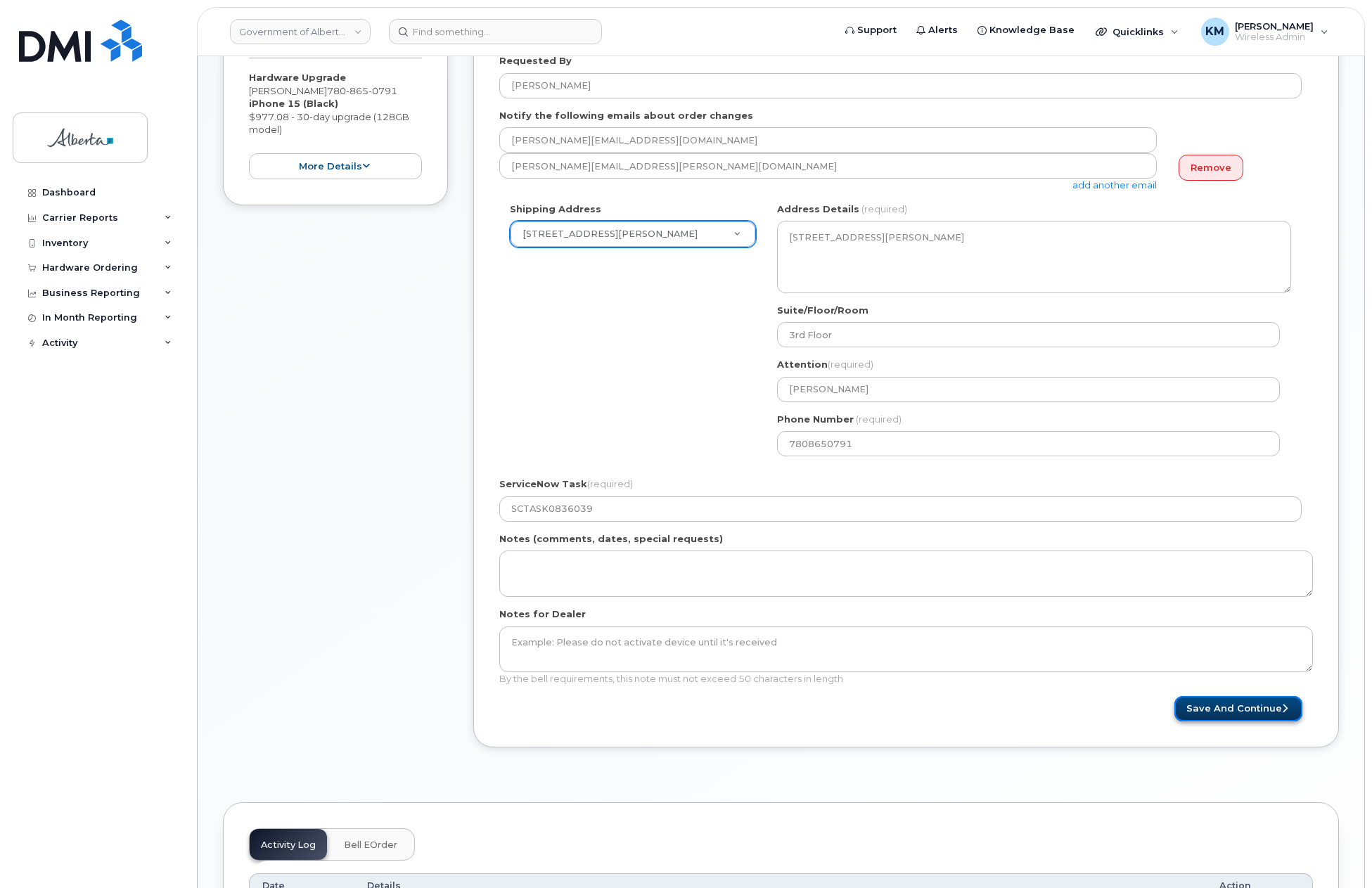
click at [1207, 714] on button "Save and Continue" at bounding box center [1238, 709] width 128 height 26
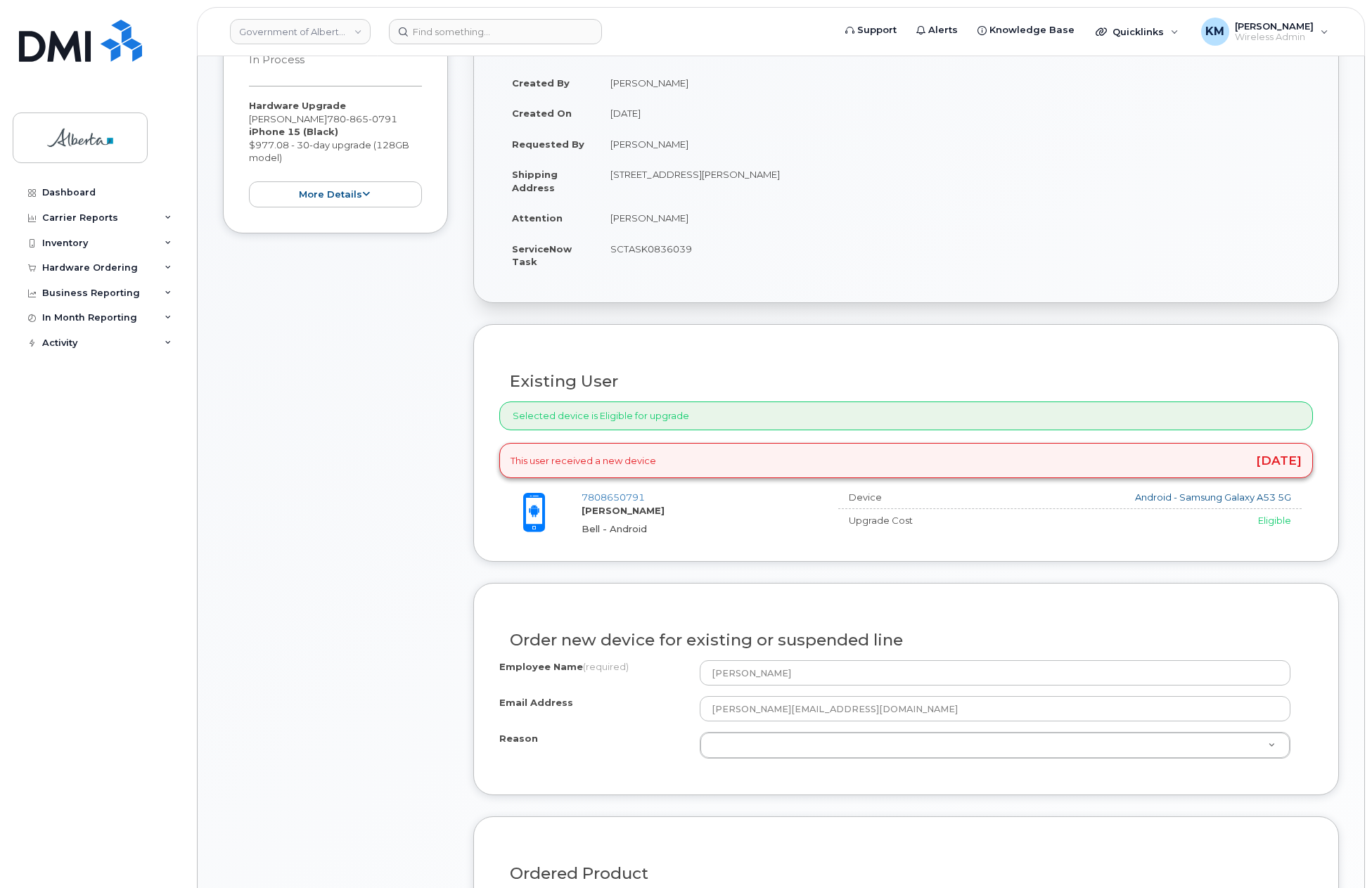
scroll to position [281, 0]
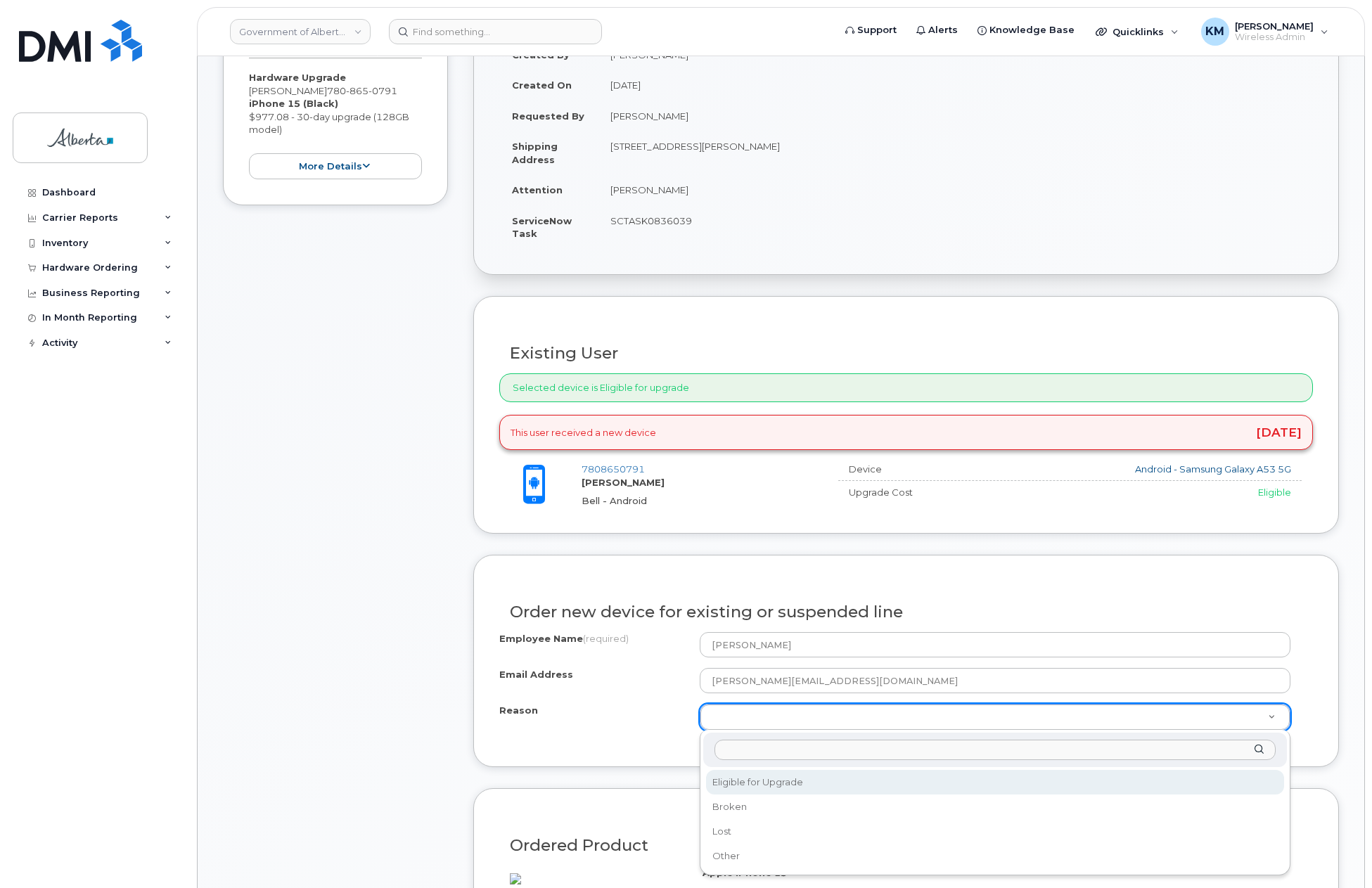
select select "eligible_for_upgrade"
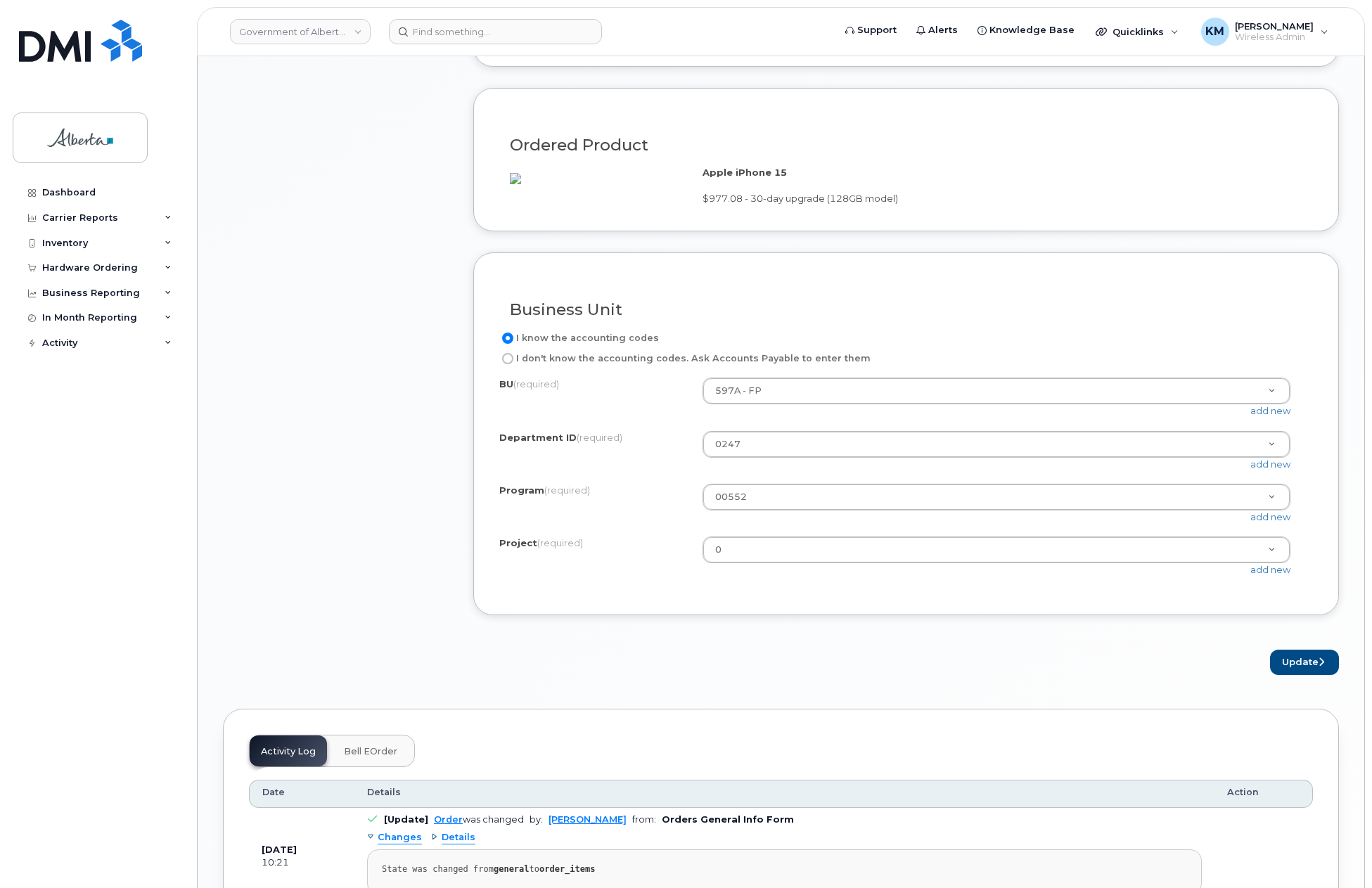
scroll to position [985, 0]
click at [1301, 673] on button "Update" at bounding box center [1304, 659] width 69 height 26
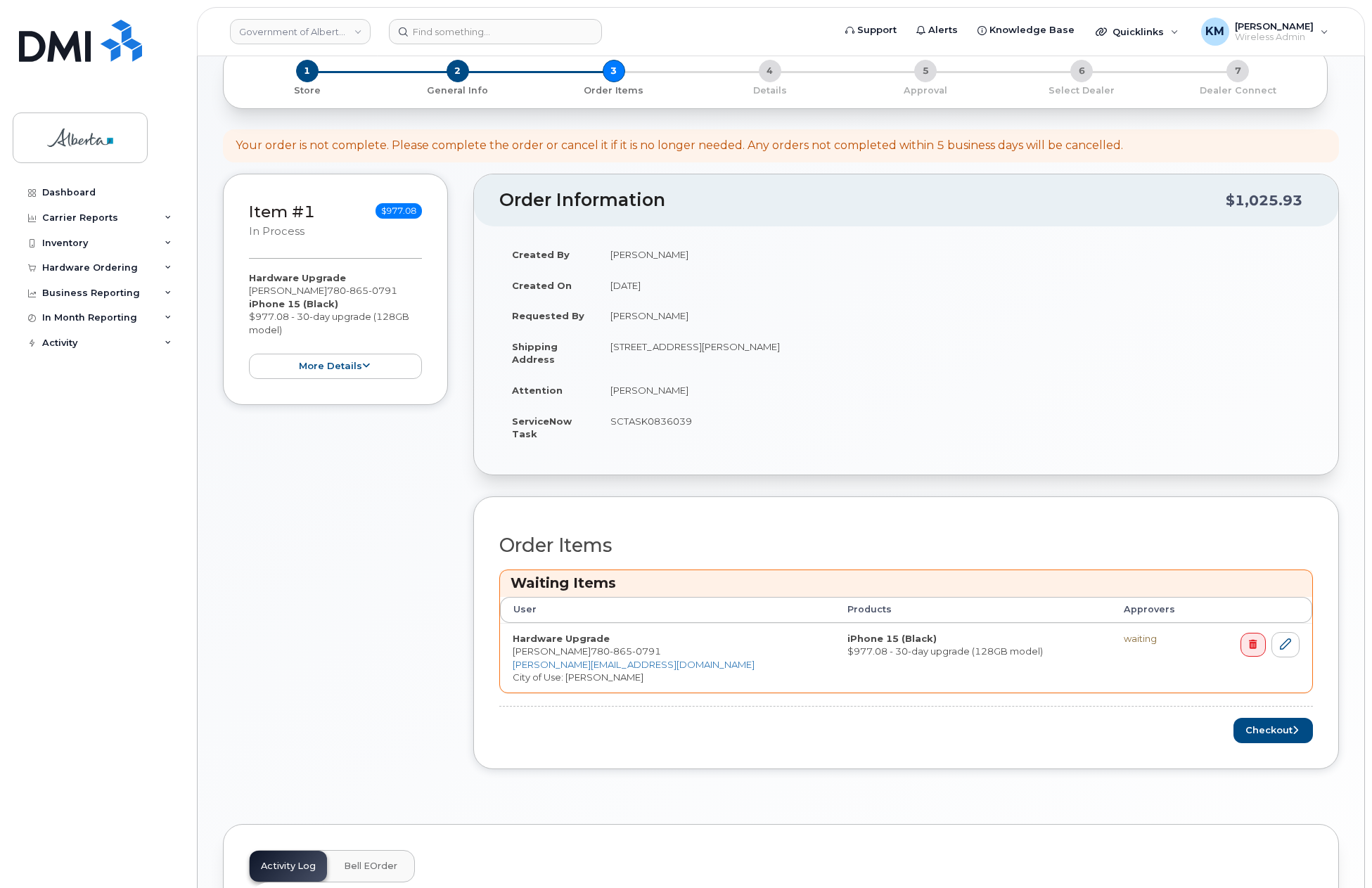
scroll to position [422, 0]
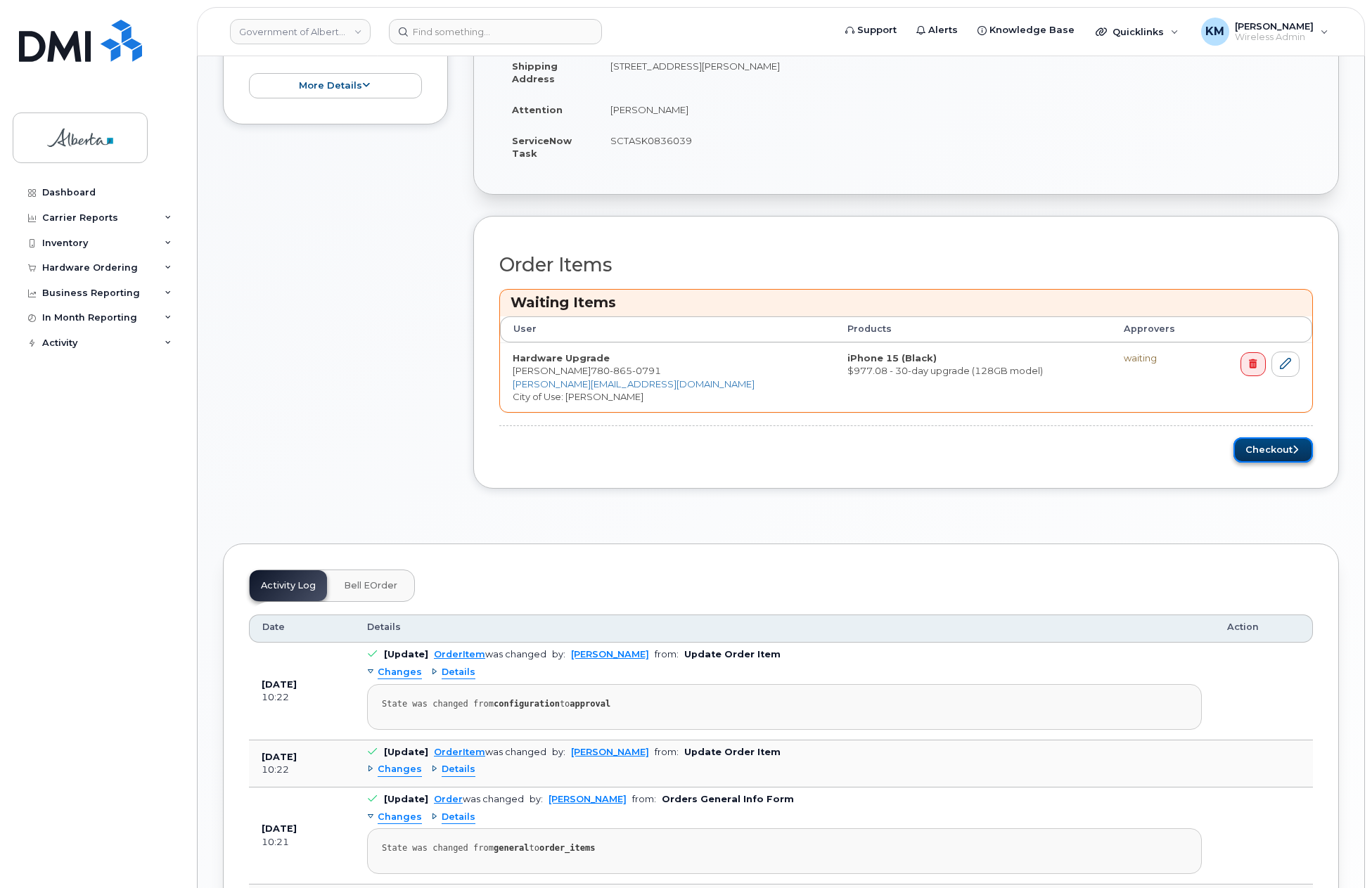
click at [1243, 454] on button "Checkout" at bounding box center [1273, 450] width 79 height 26
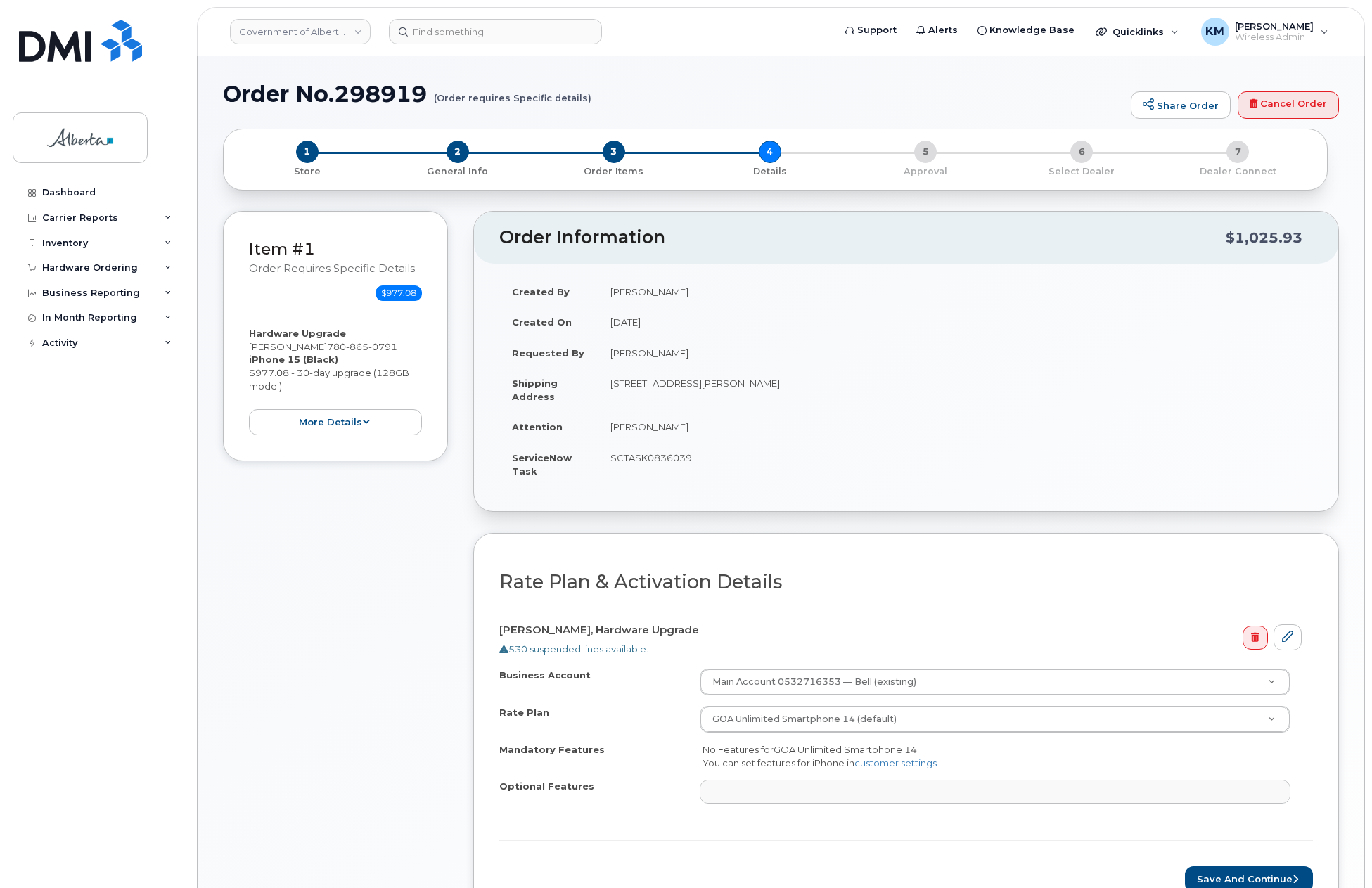
select select
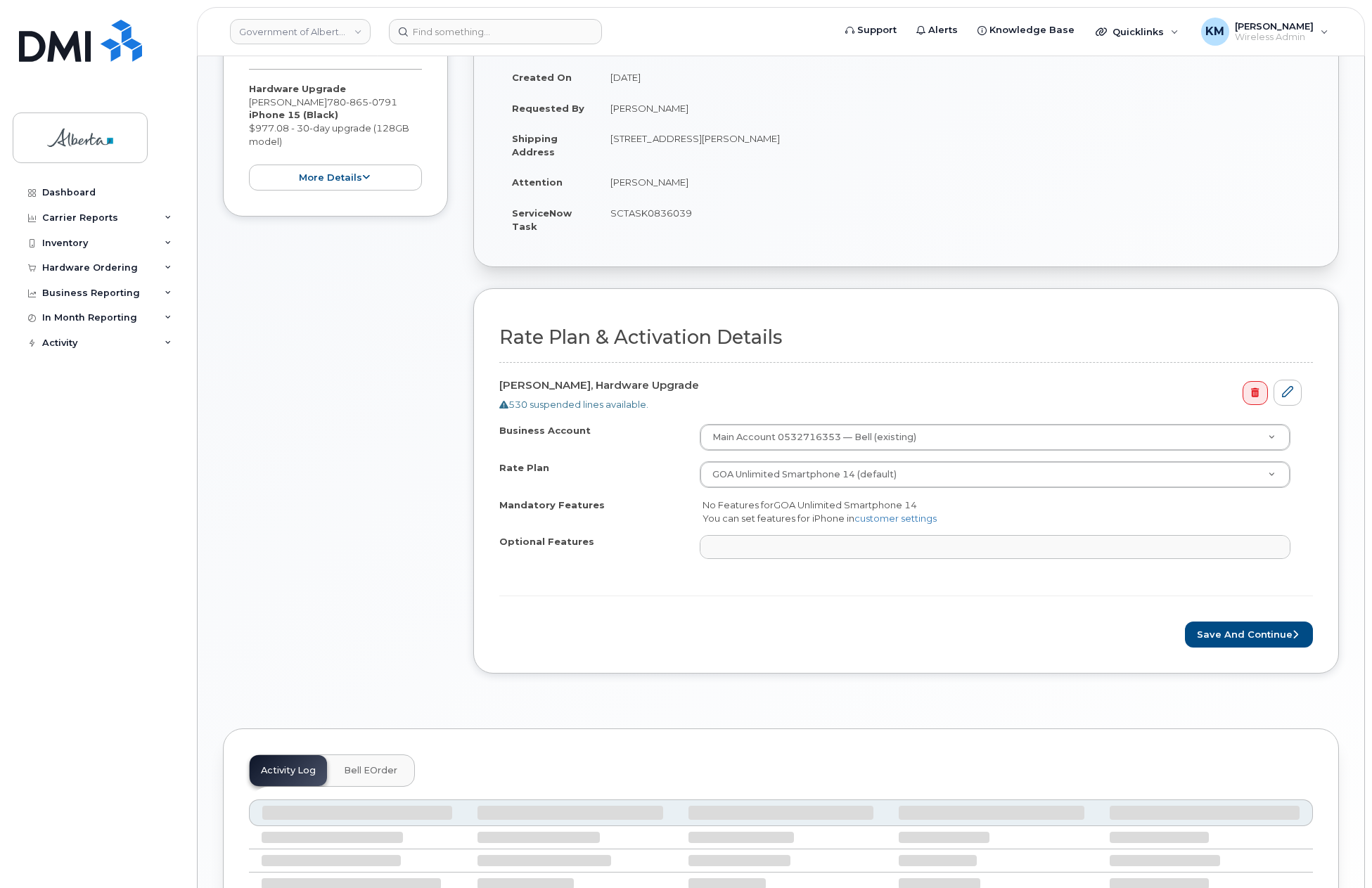
scroll to position [281, 0]
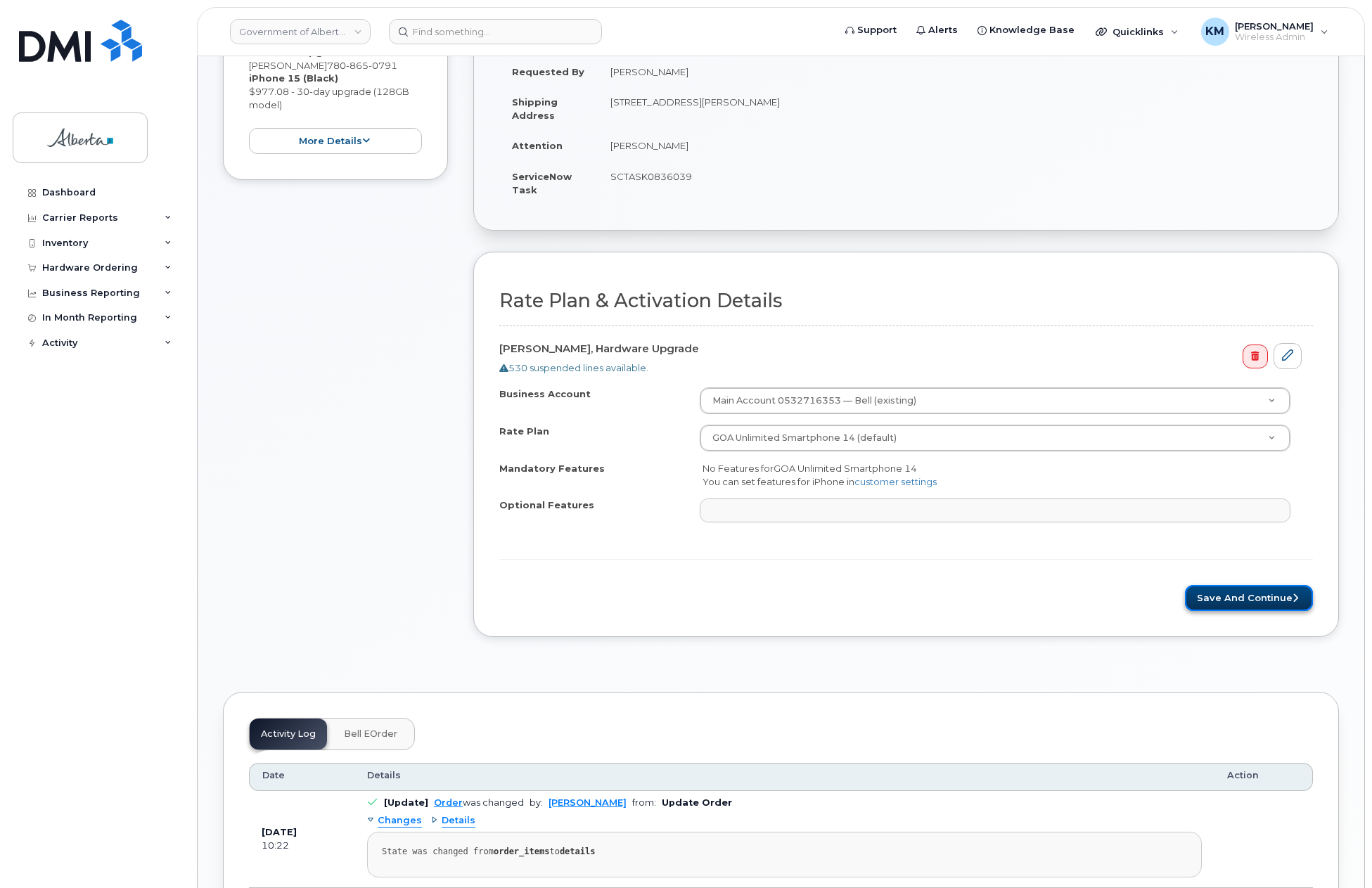
click at [1202, 603] on button "Save and Continue" at bounding box center [1249, 598] width 128 height 26
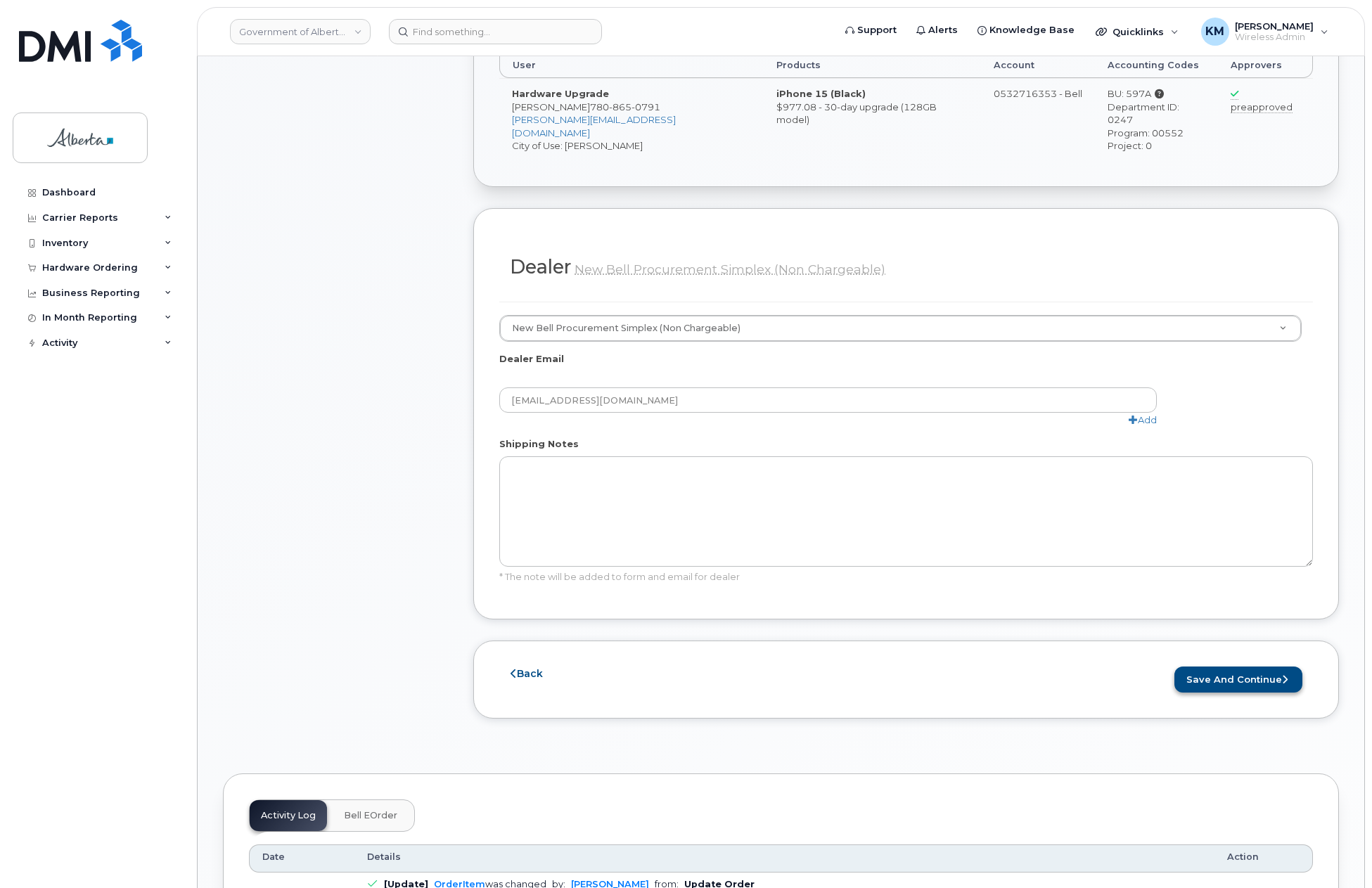
scroll to position [563, 0]
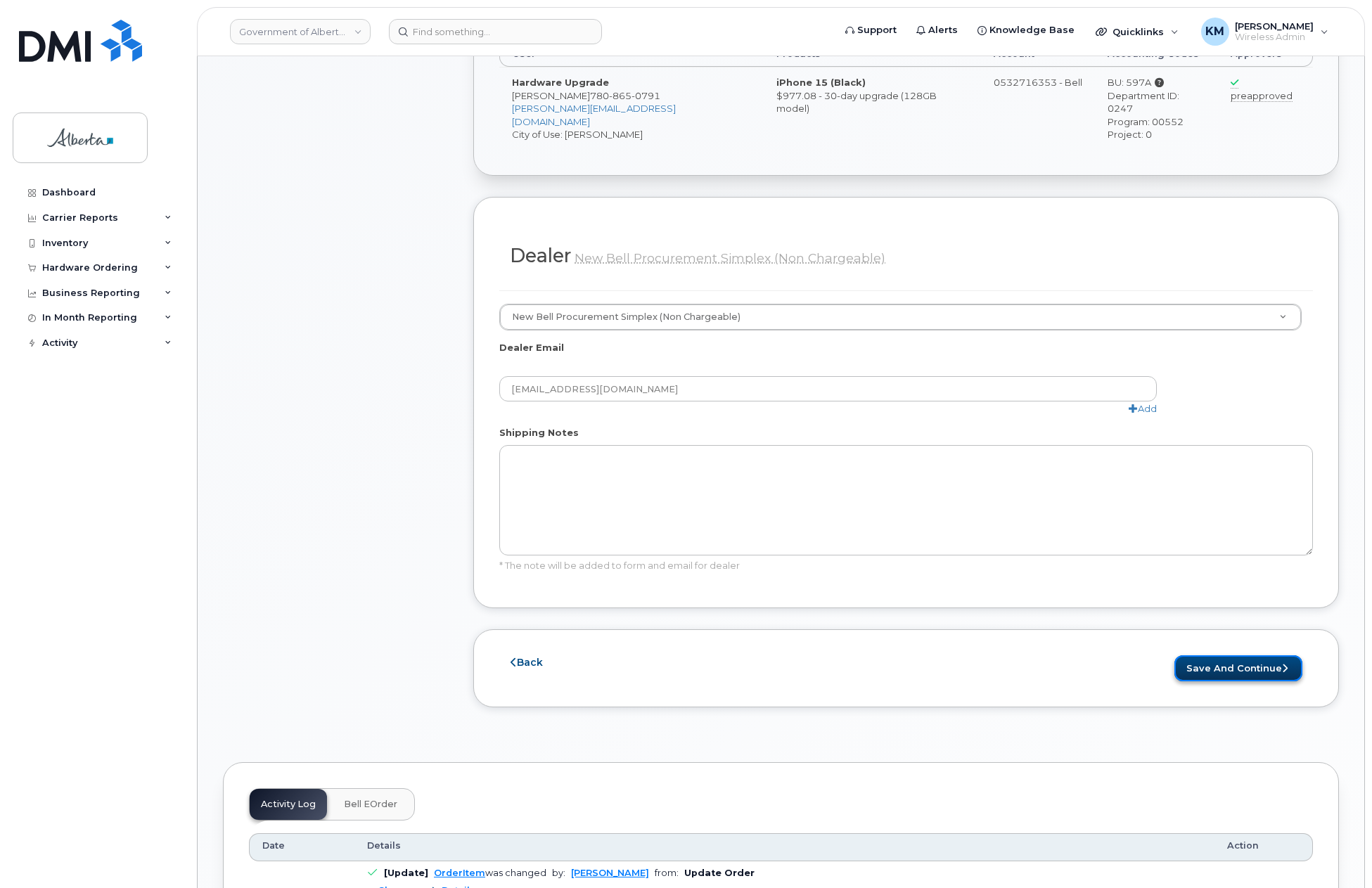
click at [1209, 656] on button "Save and Continue" at bounding box center [1238, 668] width 128 height 26
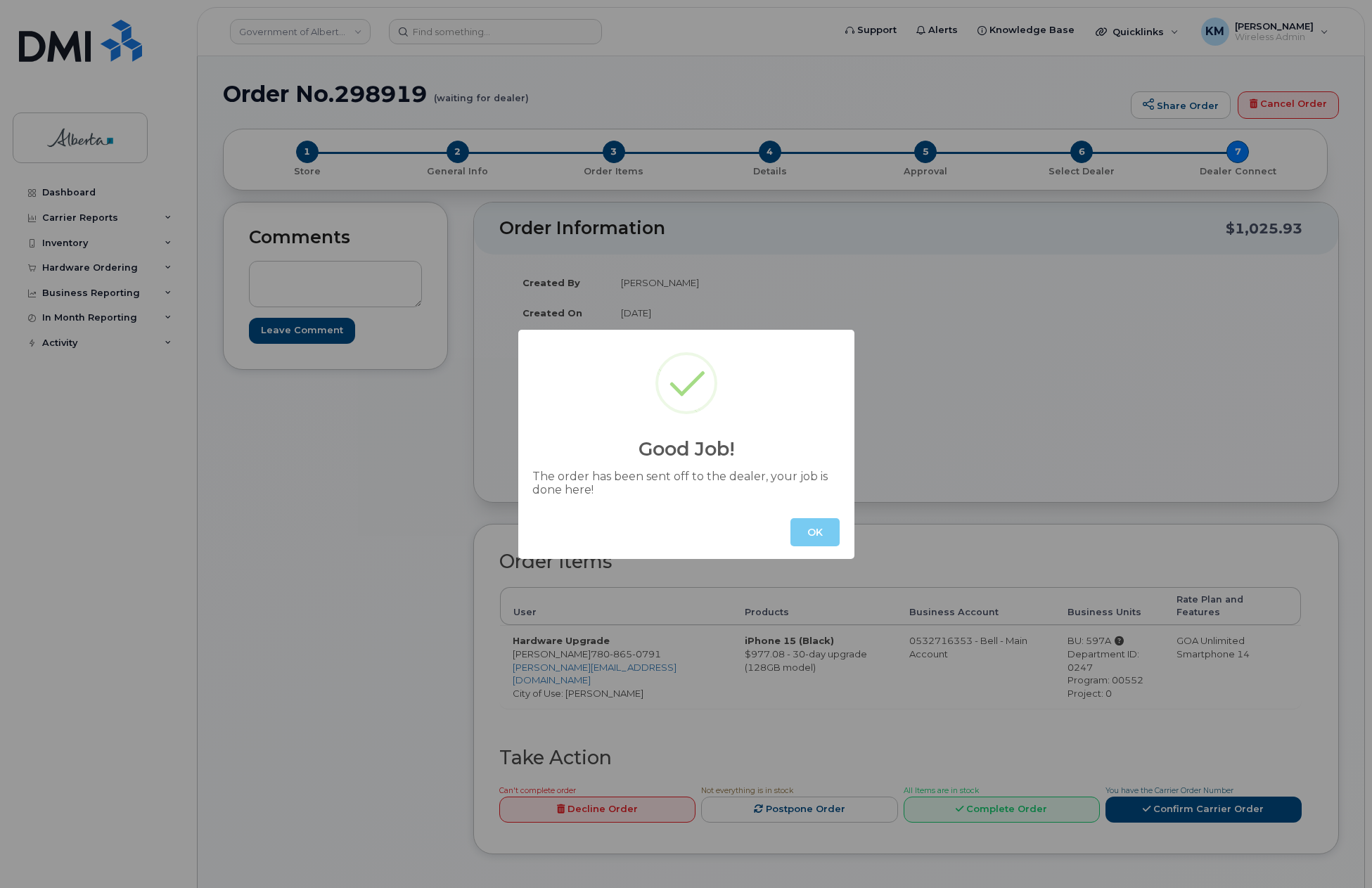
click at [824, 536] on button "OK" at bounding box center [815, 532] width 49 height 28
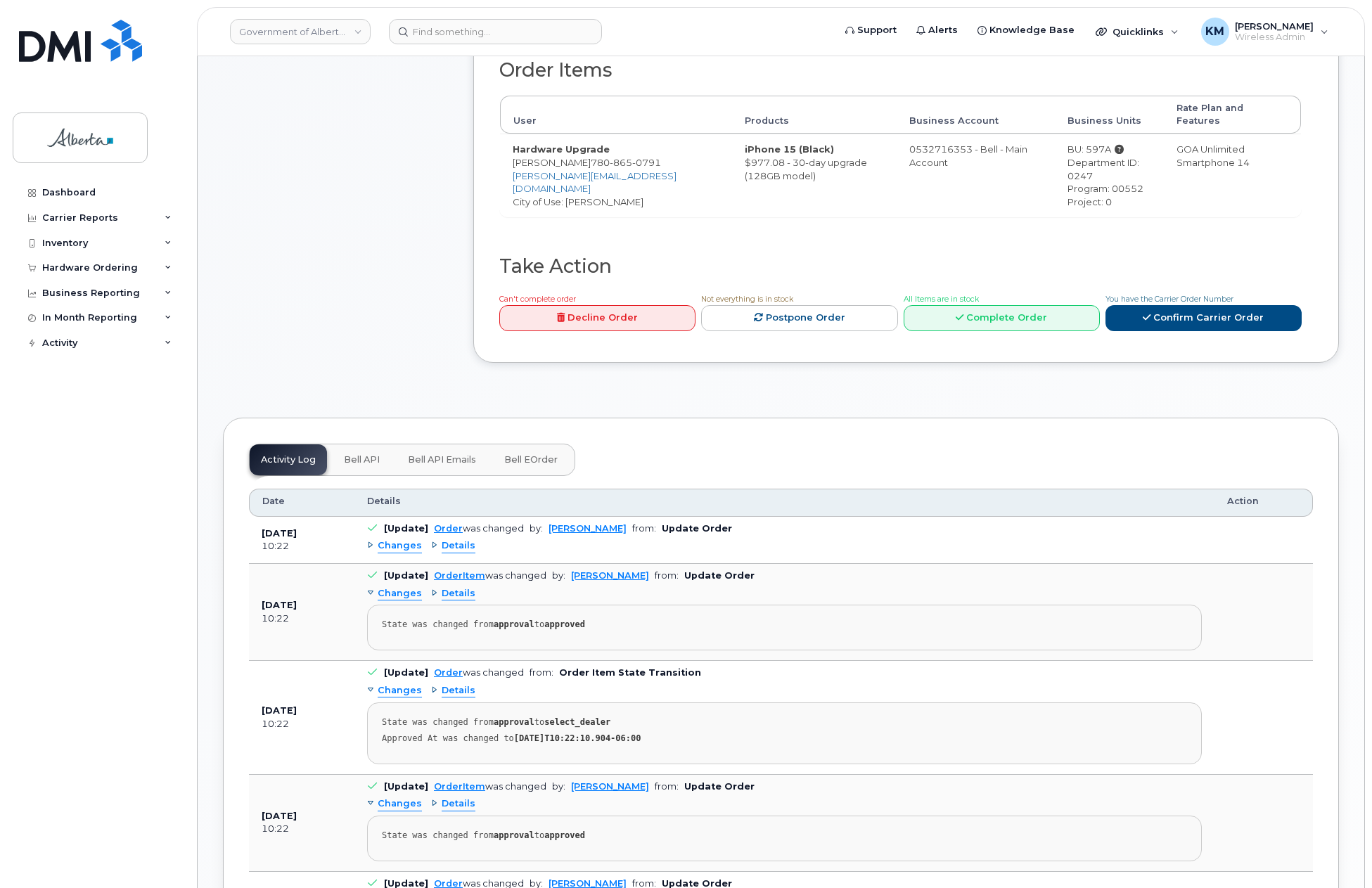
scroll to position [492, 0]
click at [373, 454] on span "Bell API" at bounding box center [362, 459] width 36 height 11
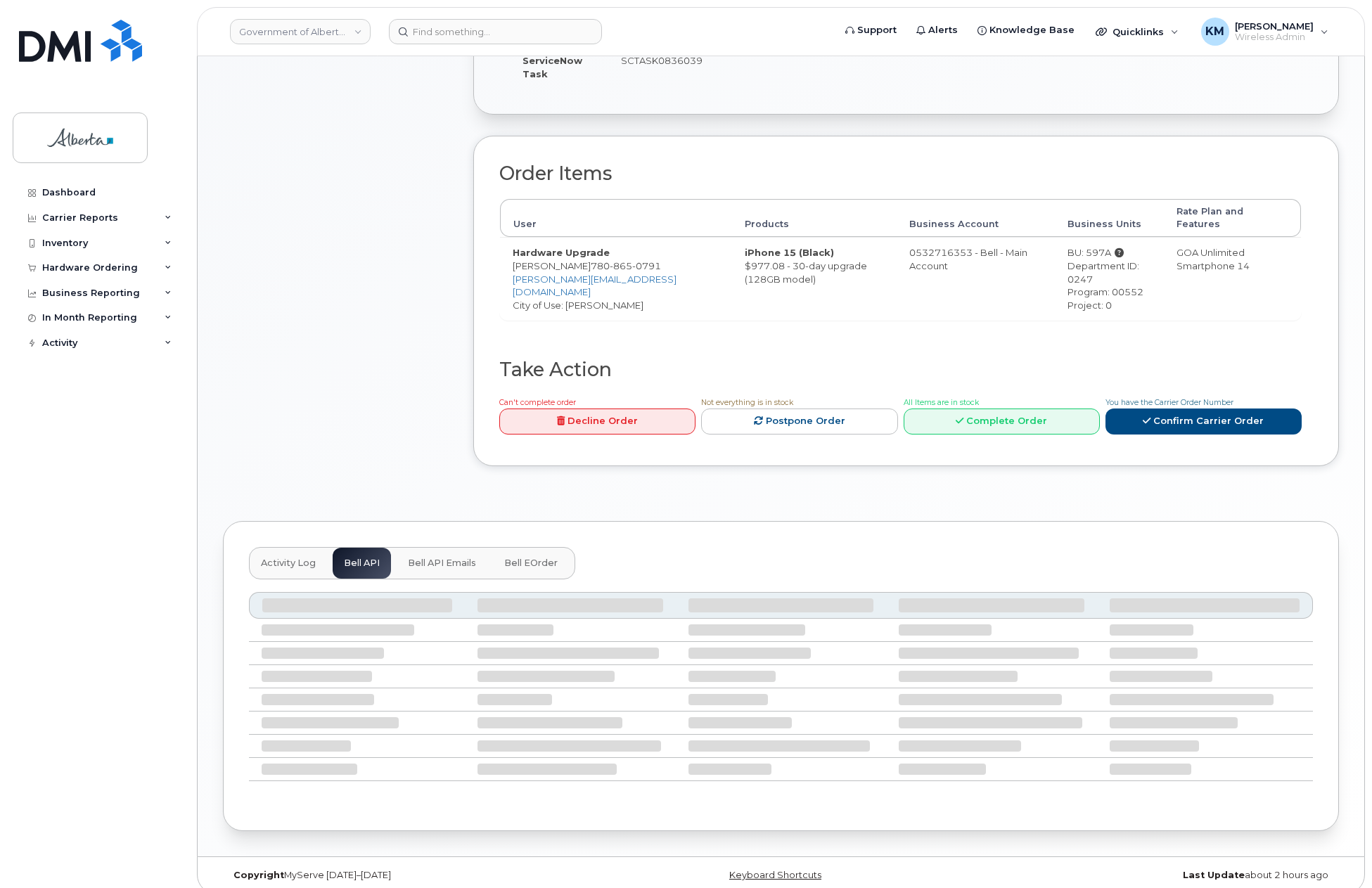
scroll to position [265, 0]
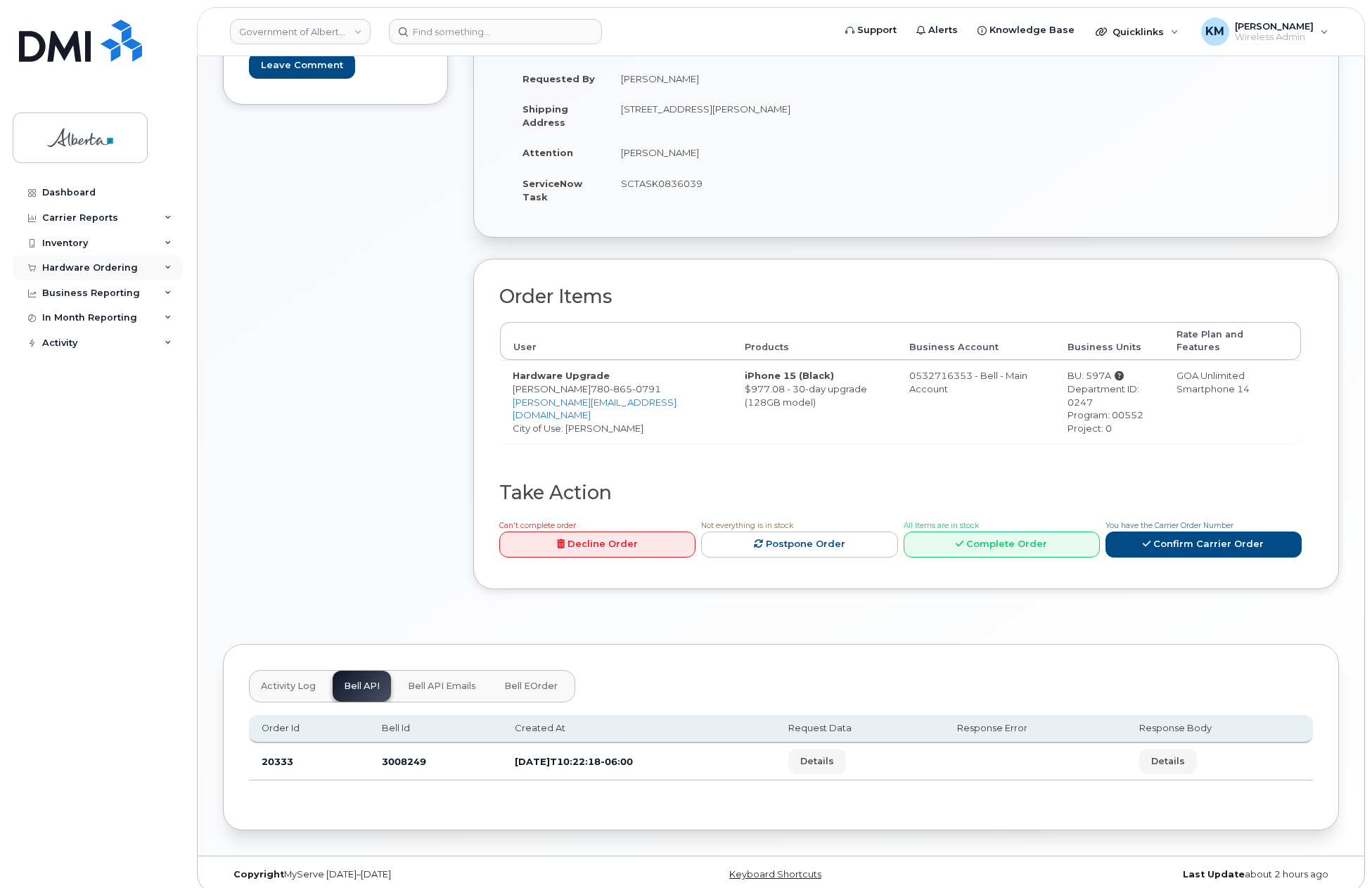
click at [86, 267] on div "Hardware Ordering" at bounding box center [90, 267] width 96 height 11
click at [79, 319] on div "Orders" at bounding box center [65, 320] width 34 height 13
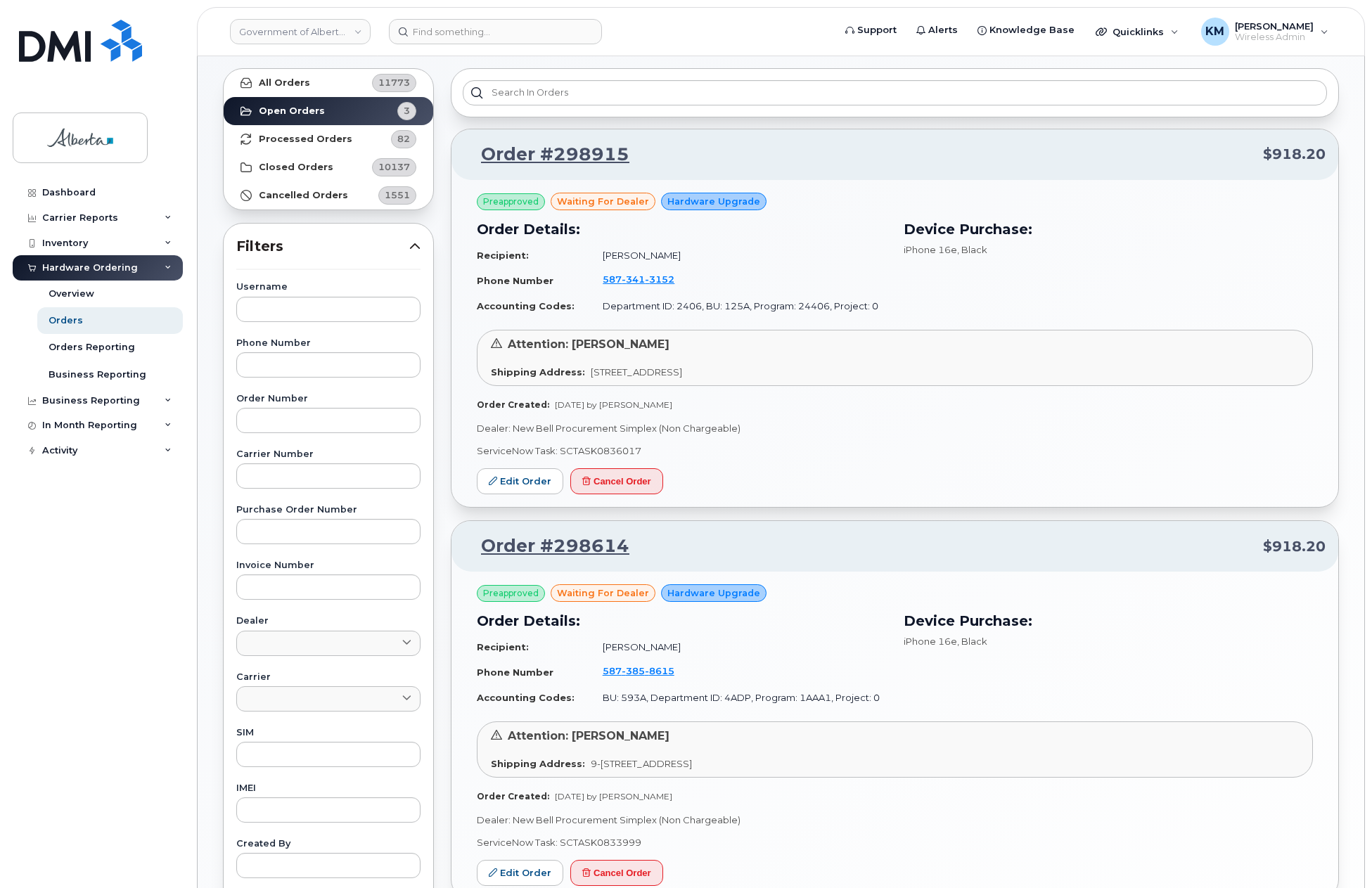
scroll to position [53, 0]
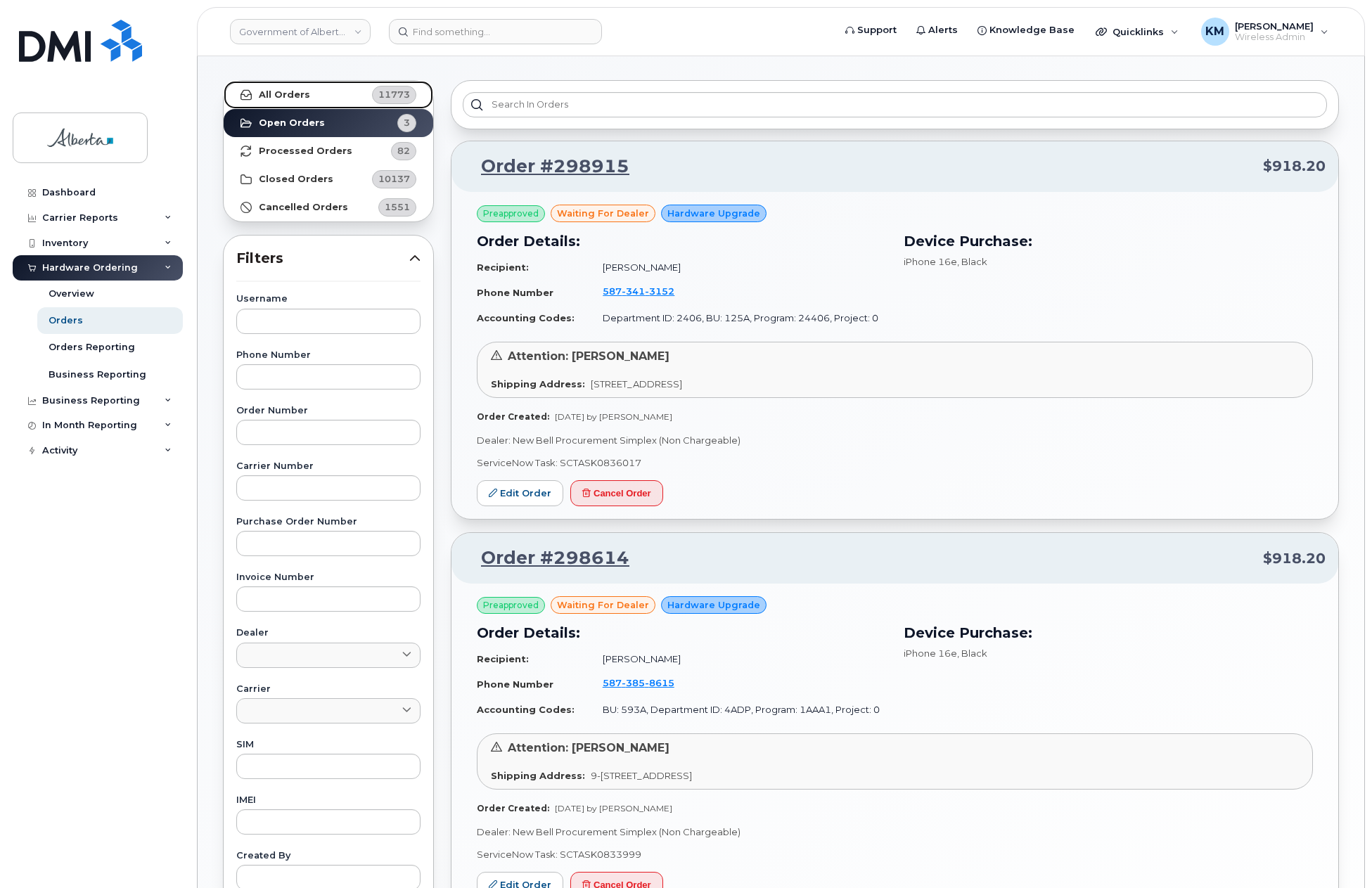
click at [304, 92] on strong "All Orders" at bounding box center [284, 94] width 51 height 11
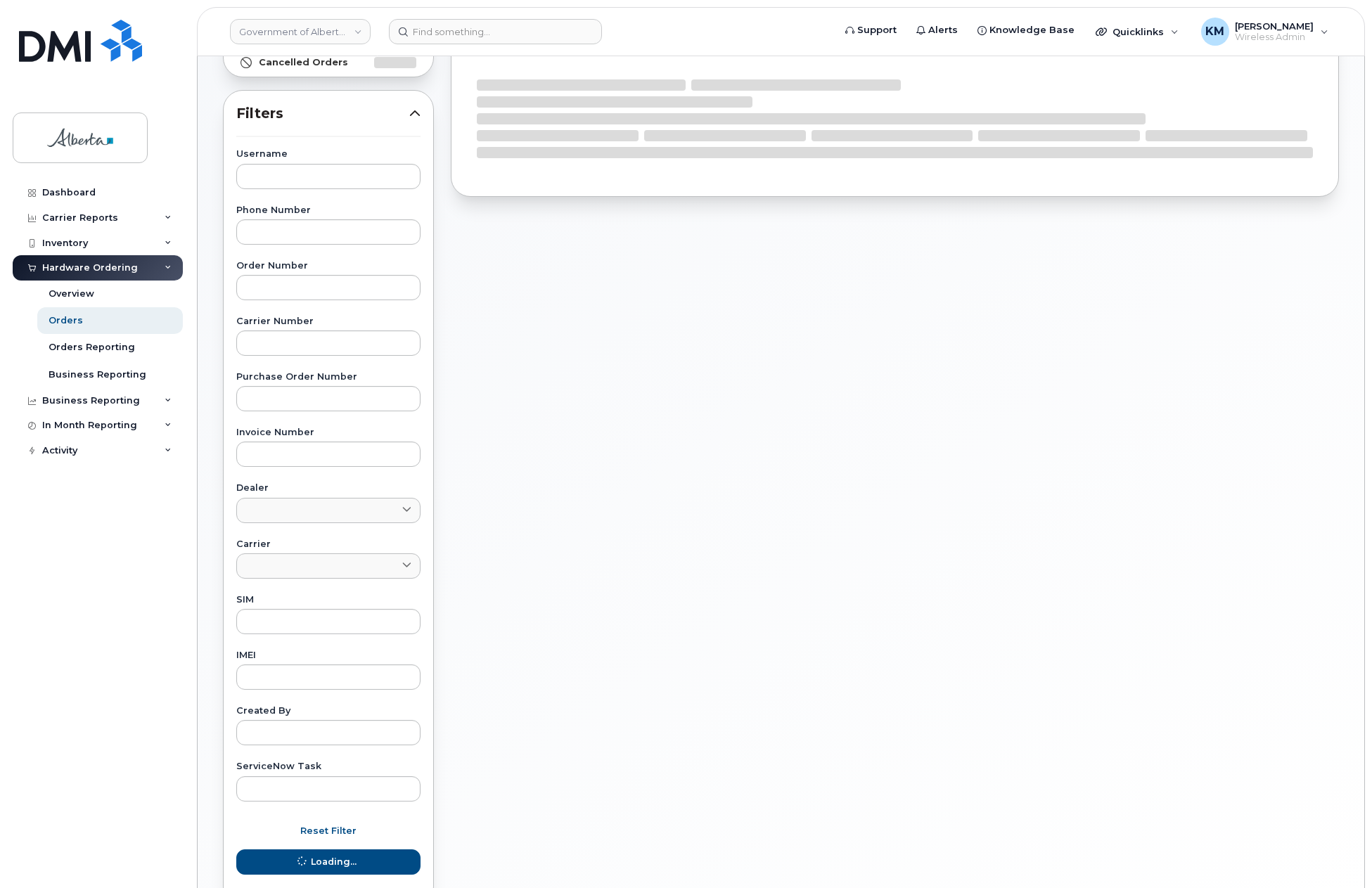
scroll to position [264, 0]
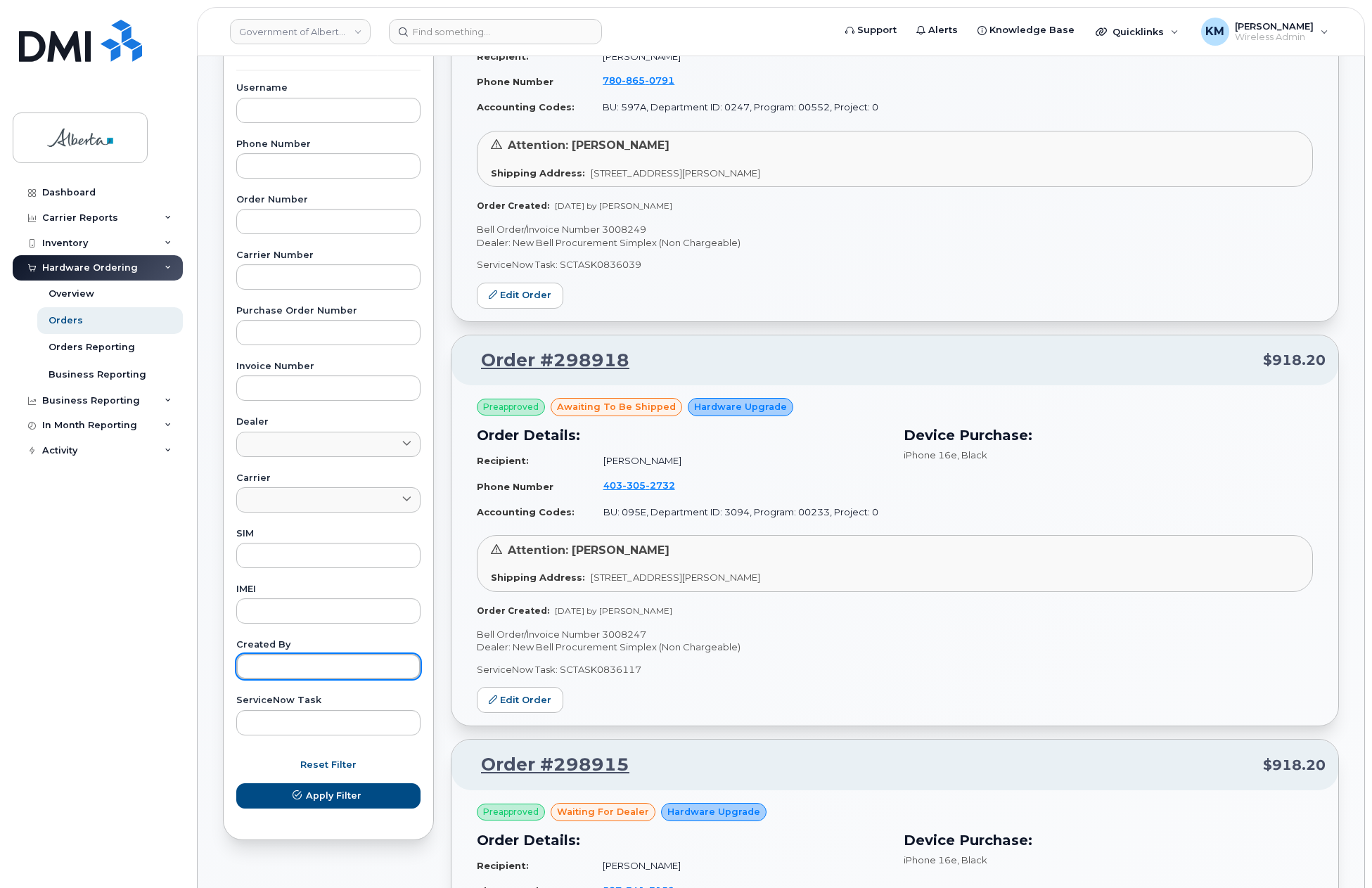
click at [302, 675] on input "text" at bounding box center [328, 667] width 184 height 25
type input "KAY"
click at [336, 789] on span "Apply Filter" at bounding box center [333, 796] width 56 height 13
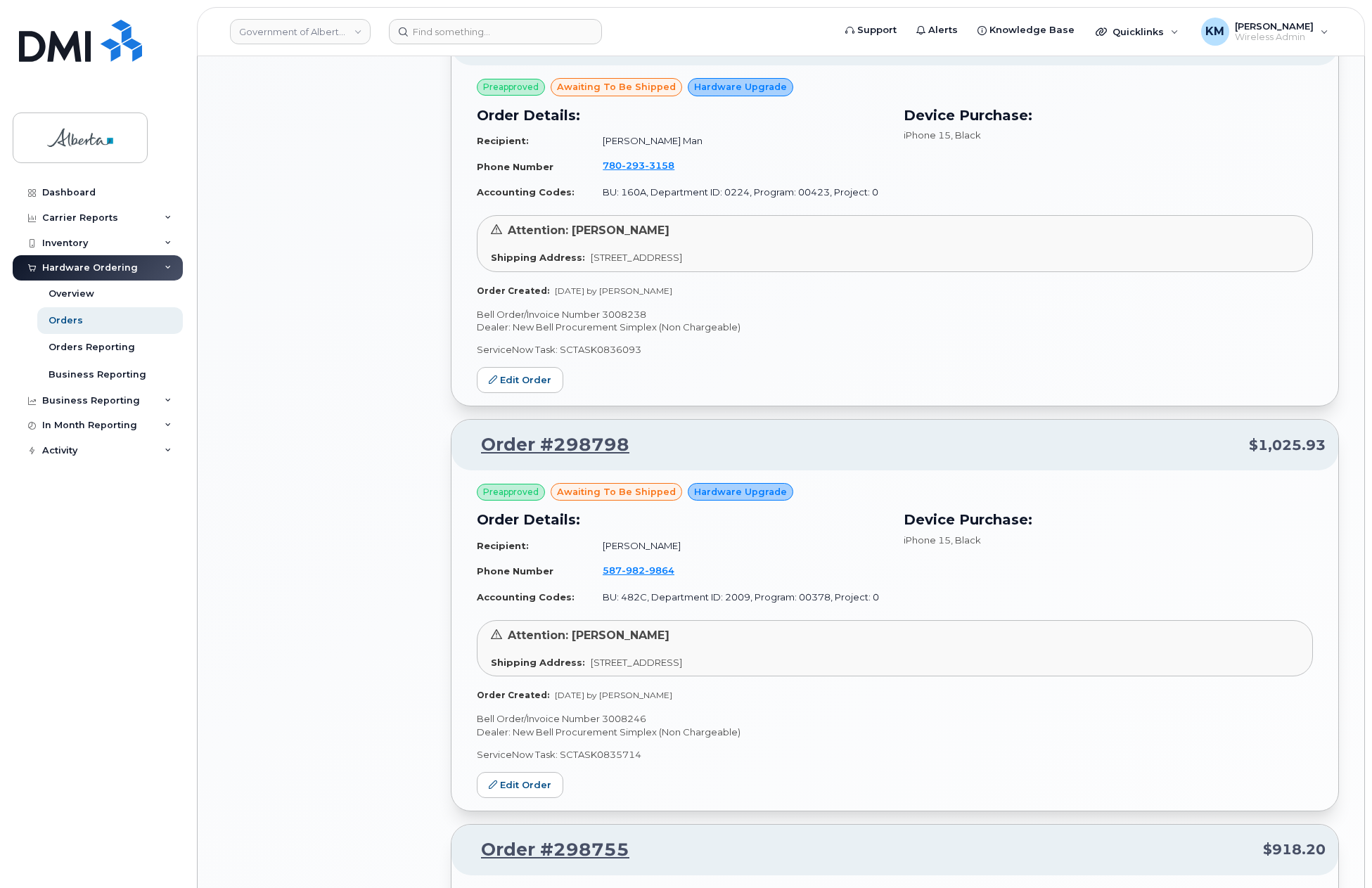
scroll to position [1389, 0]
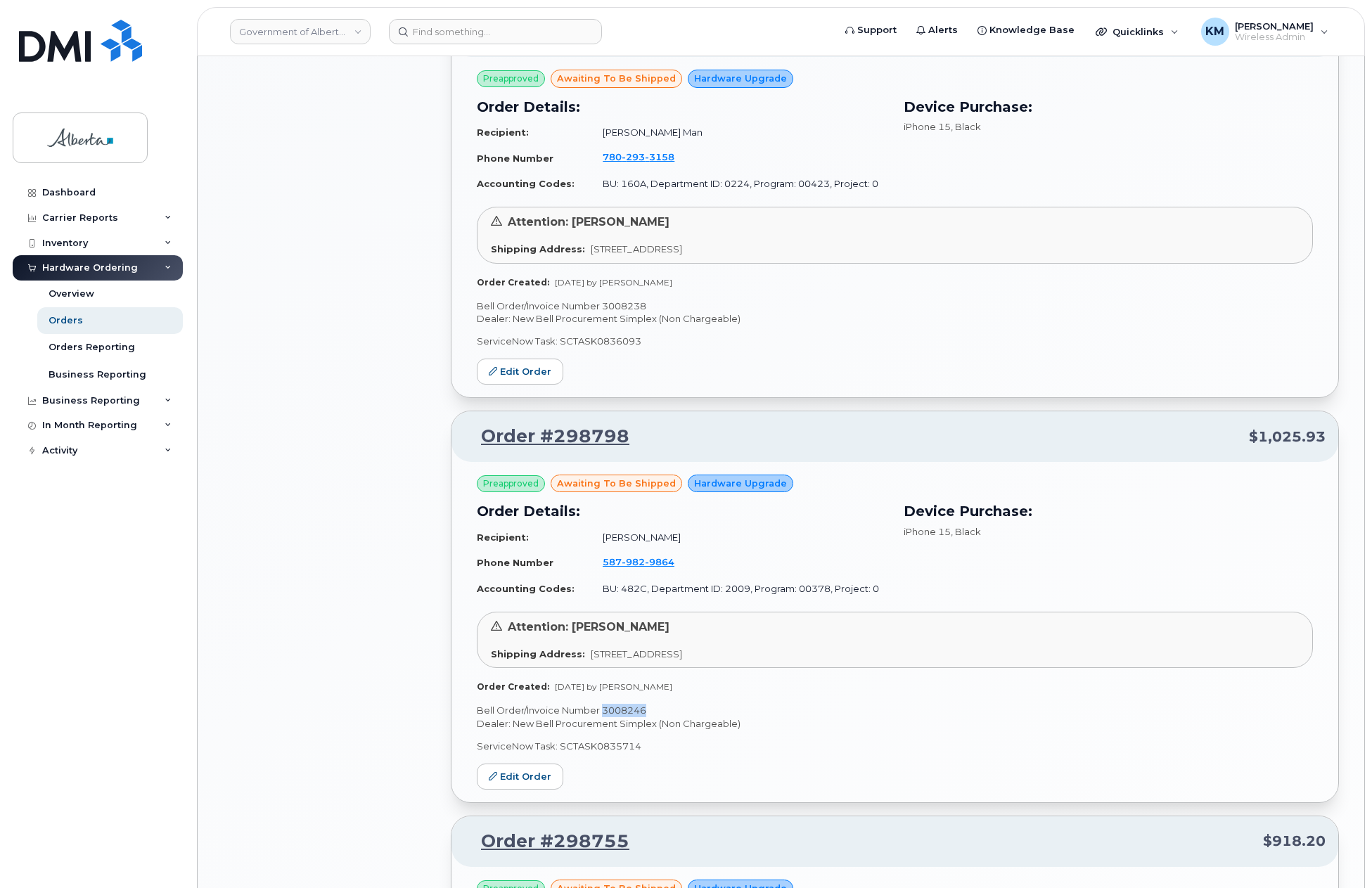
drag, startPoint x: 648, startPoint y: 712, endPoint x: 601, endPoint y: 712, distance: 47.0
click at [601, 712] on p "Bell Order/Invoice Number 3008246" at bounding box center [895, 711] width 836 height 13
copy p "3008246"
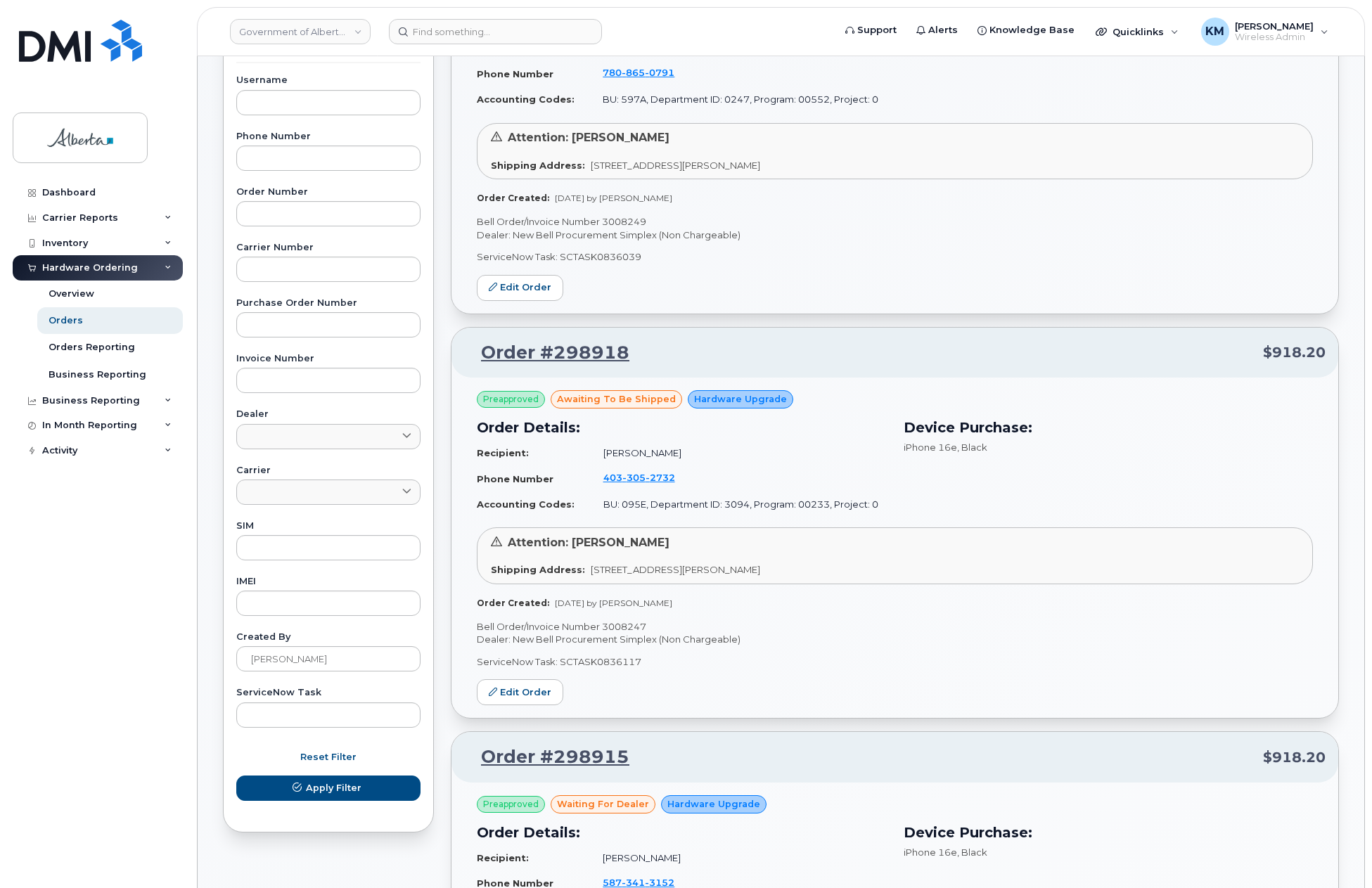
scroll to position [264, 0]
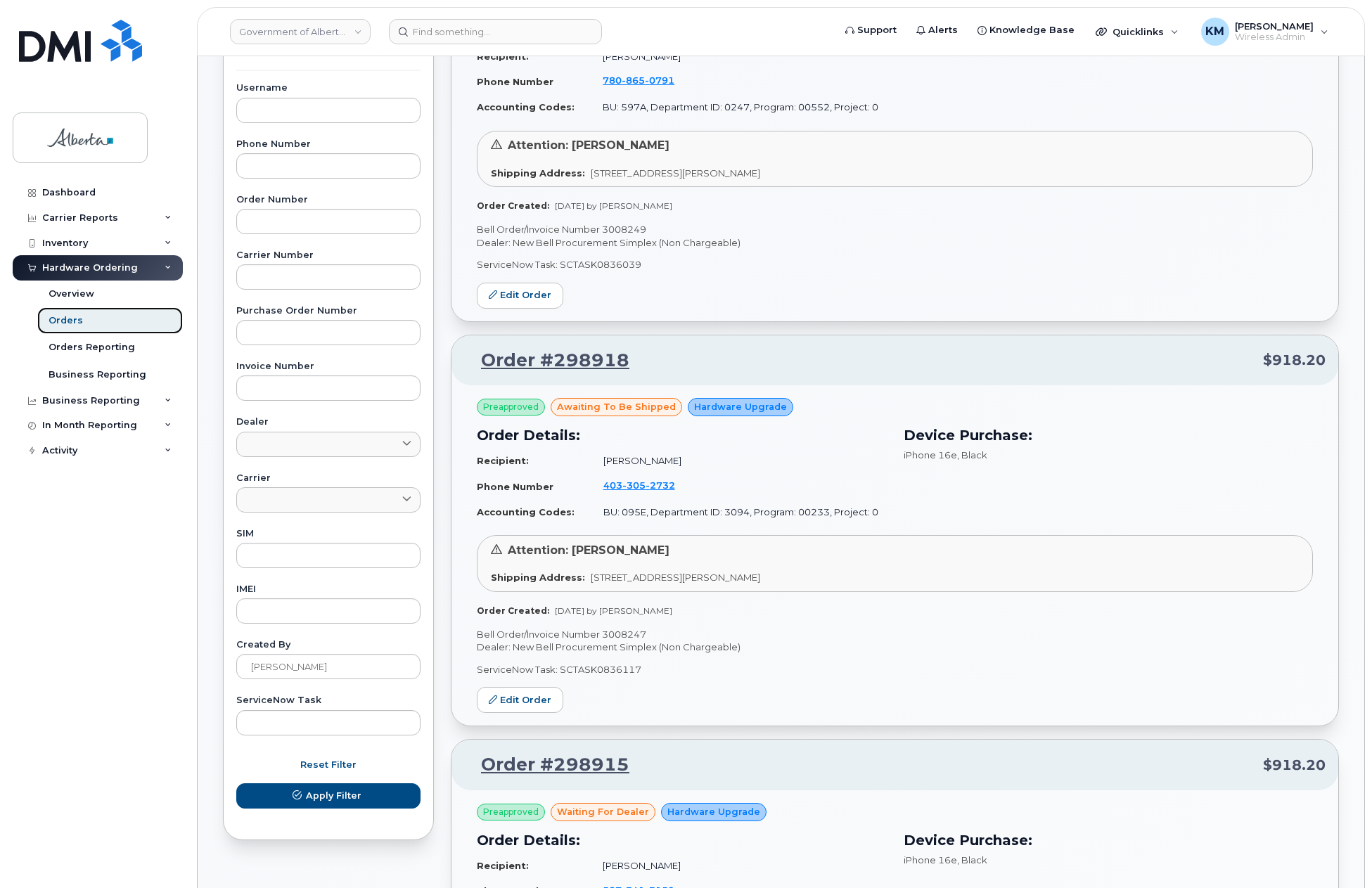
click at [114, 326] on link "Orders" at bounding box center [110, 321] width 146 height 27
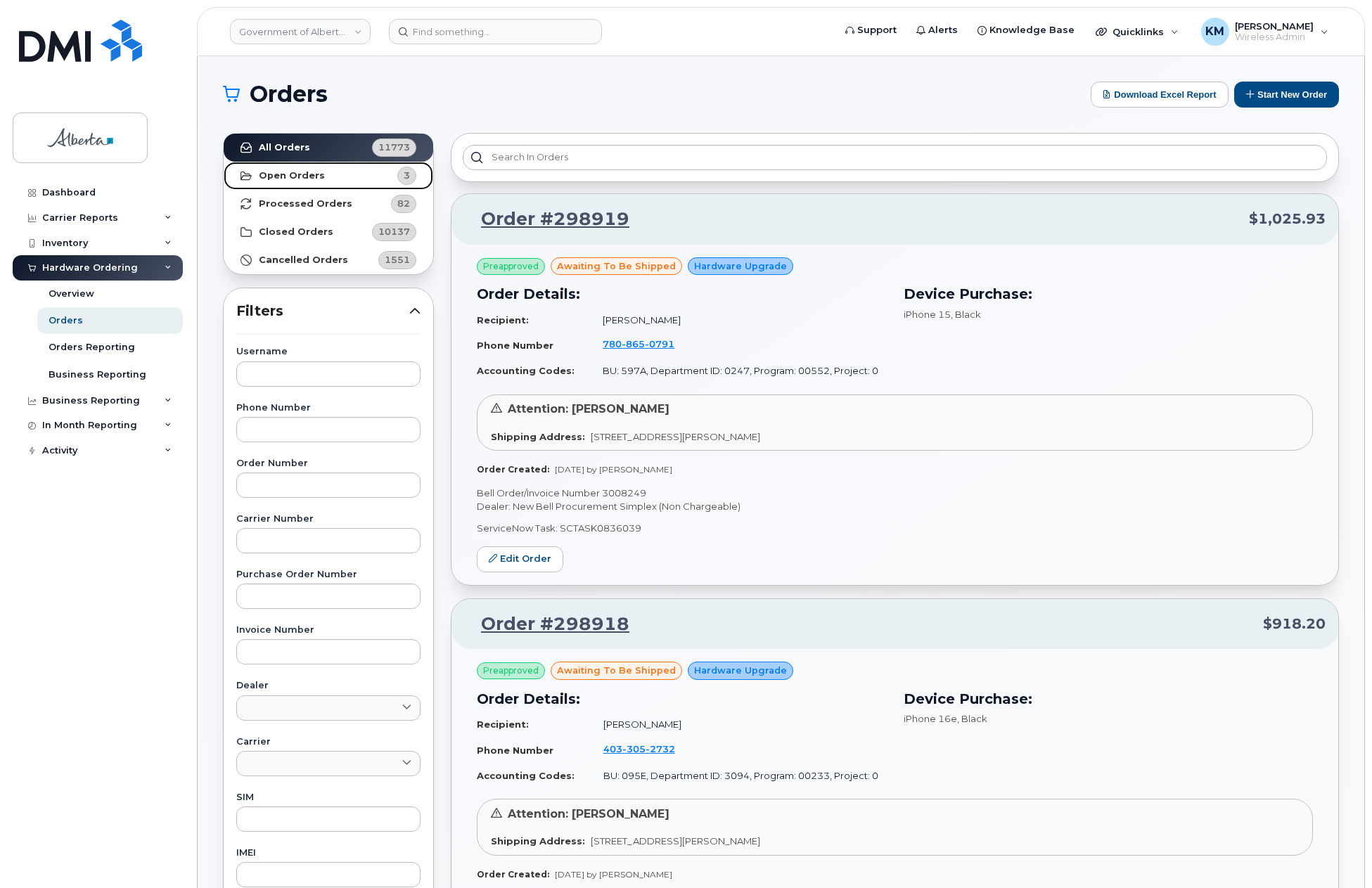
click at [350, 174] on link "Open Orders 3" at bounding box center [328, 176] width 209 height 28
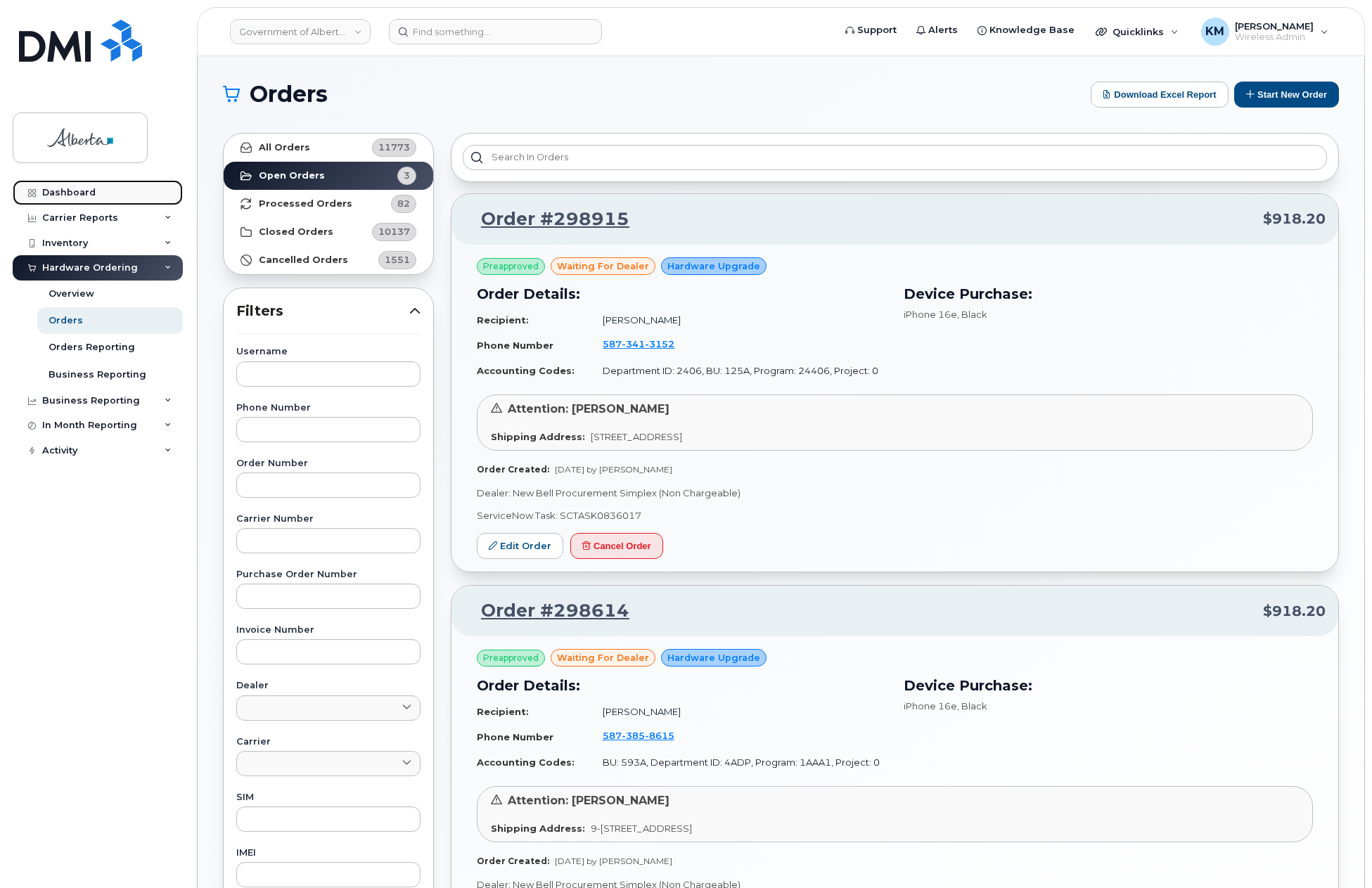
click at [71, 192] on div "Dashboard" at bounding box center [69, 192] width 53 height 11
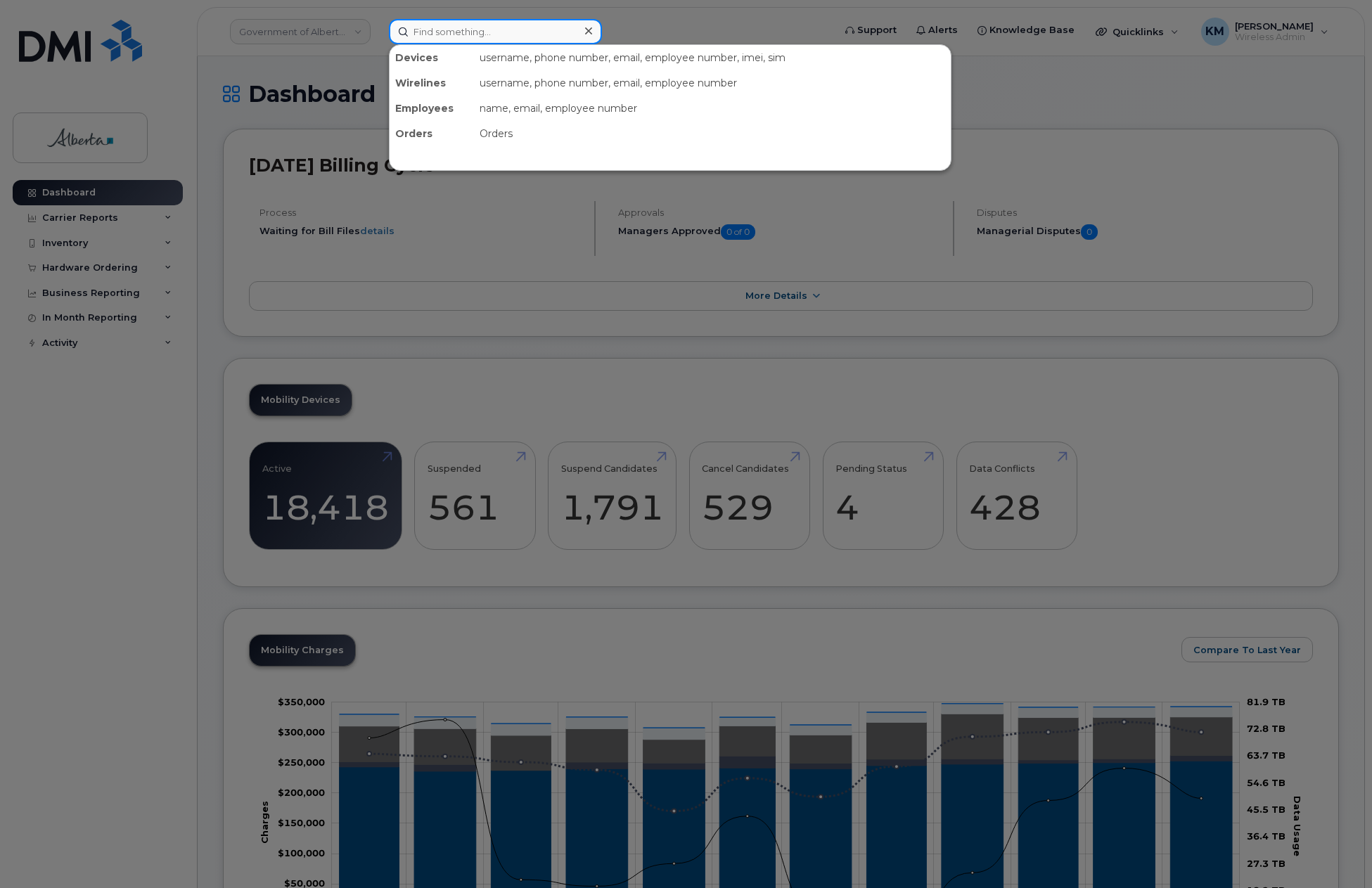
click at [488, 35] on input at bounding box center [495, 32] width 213 height 25
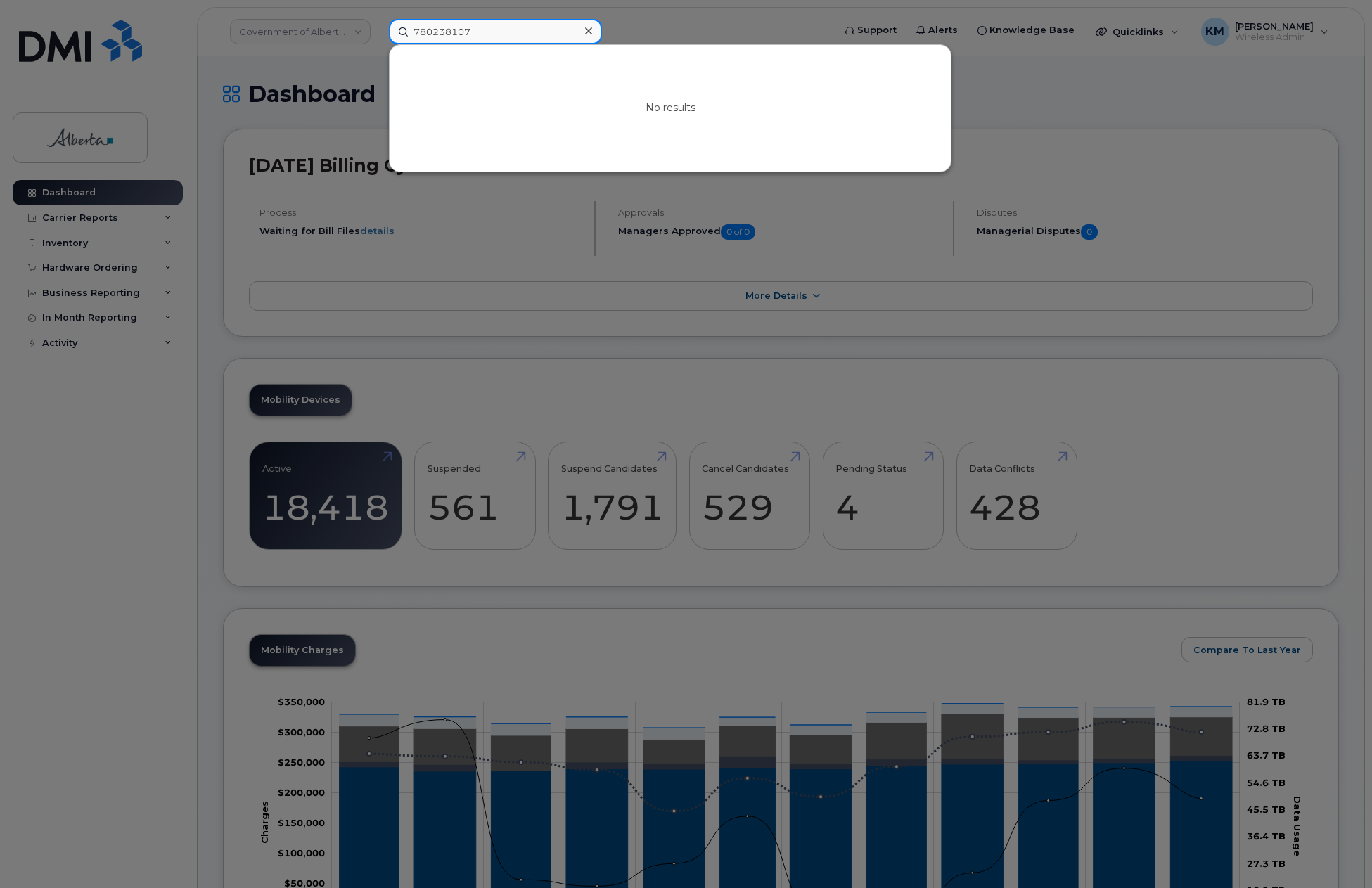
drag, startPoint x: 500, startPoint y: 36, endPoint x: 389, endPoint y: 44, distance: 111.3
click at [389, 44] on div "780238107" at bounding box center [495, 32] width 213 height 25
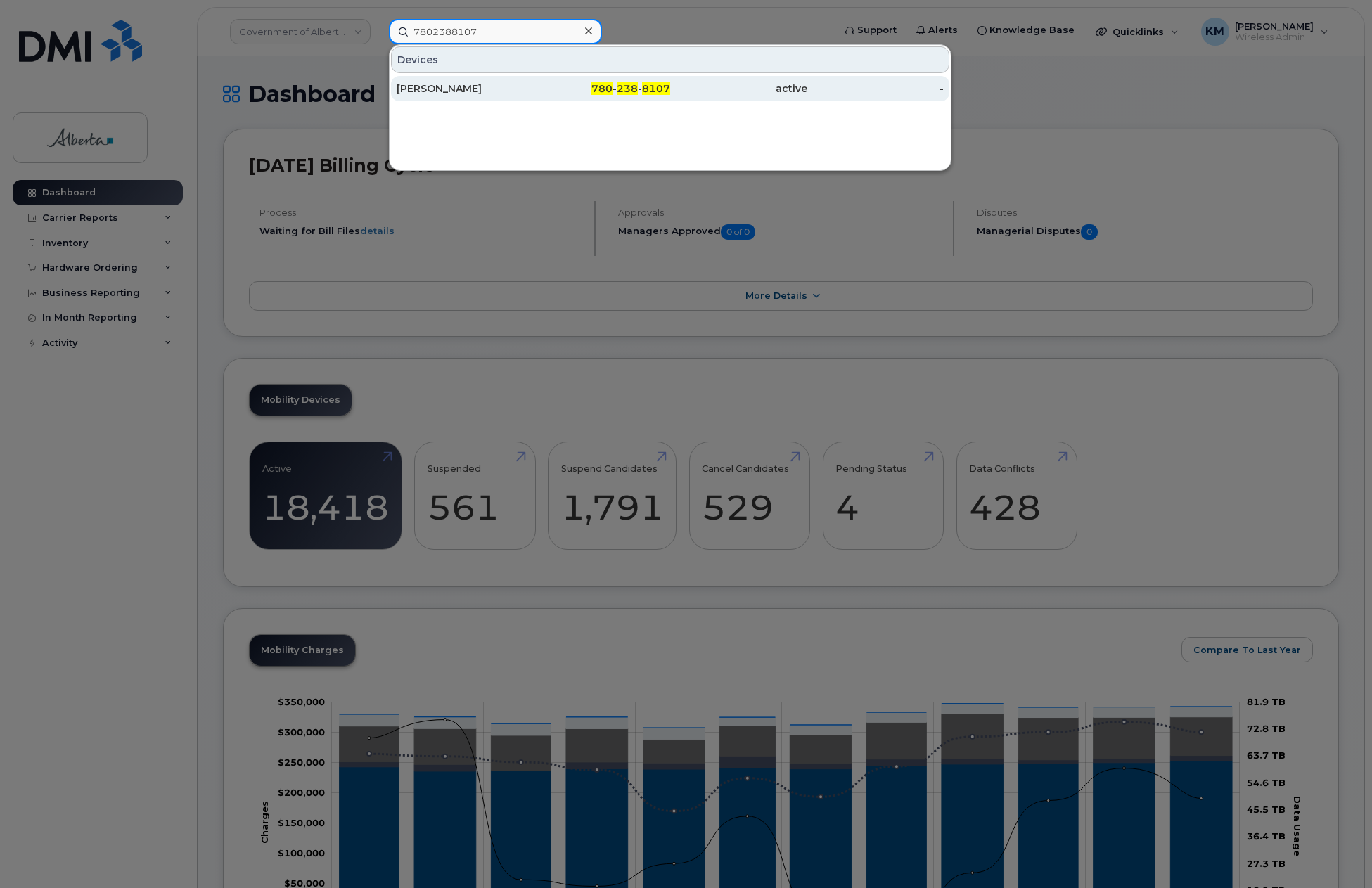
type input "7802388107"
click at [429, 91] on div "[PERSON_NAME]" at bounding box center [465, 88] width 137 height 14
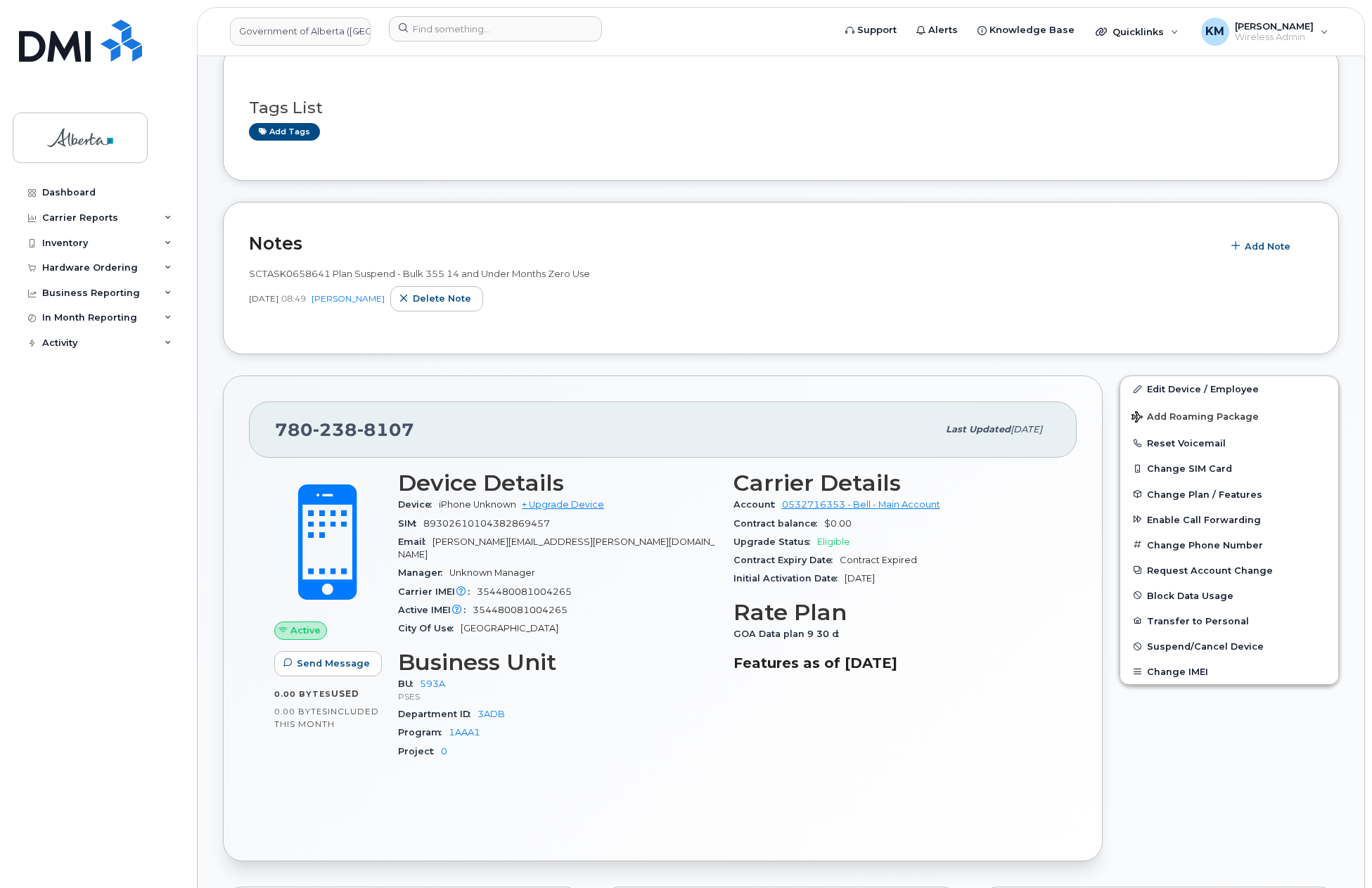
scroll to position [211, 0]
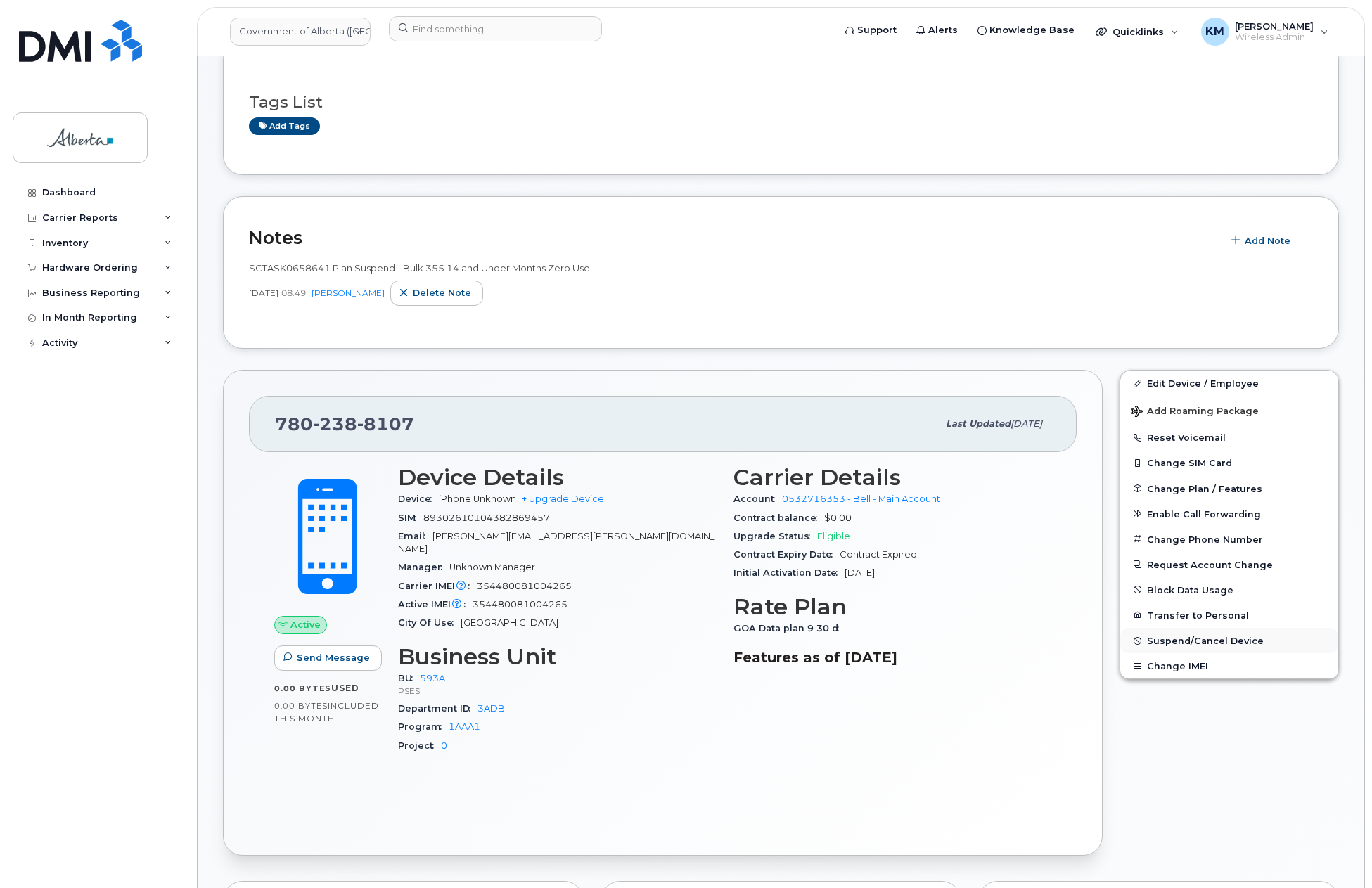
click at [1215, 637] on span "Suspend/Cancel Device" at bounding box center [1205, 641] width 117 height 10
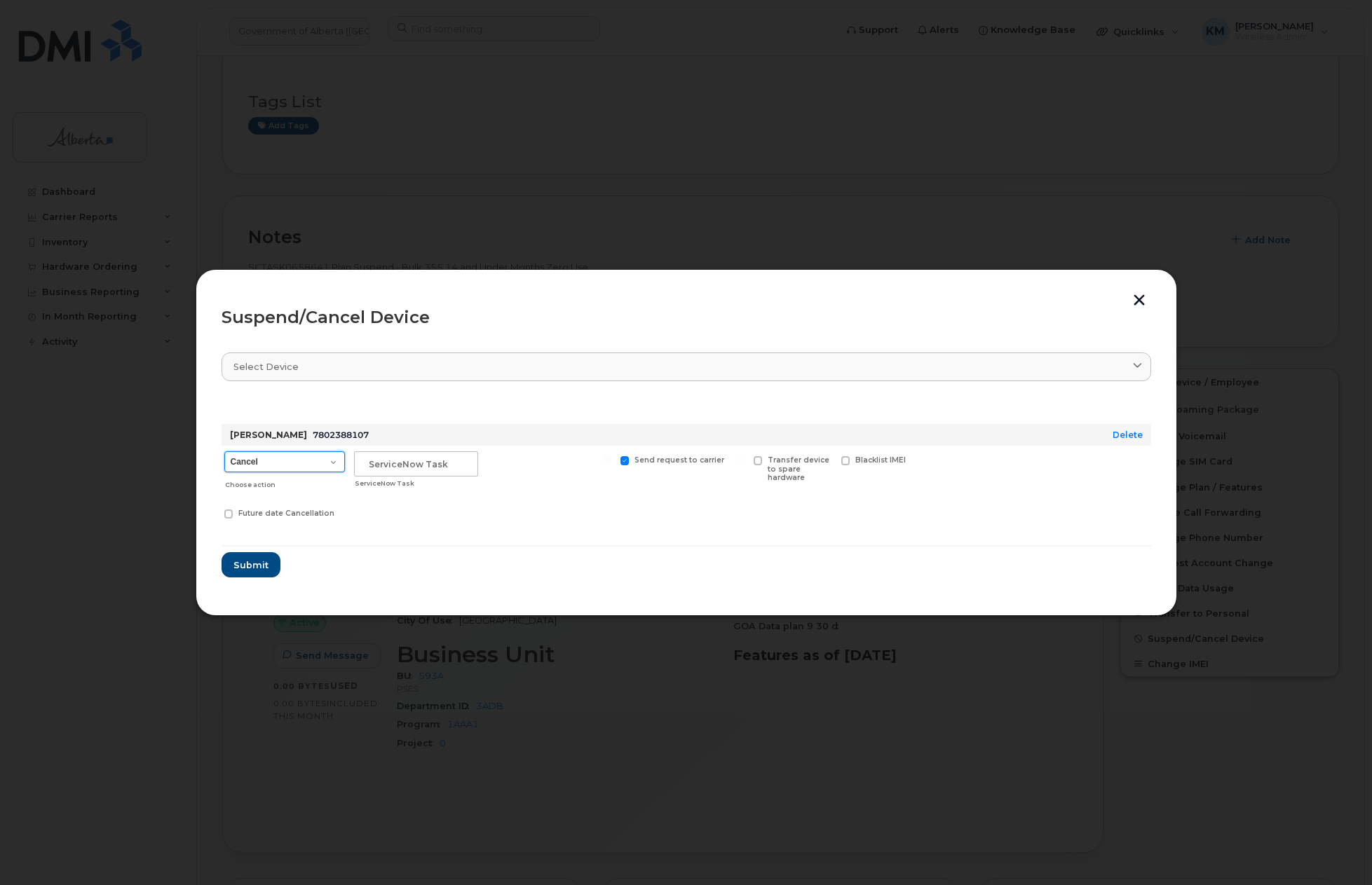
click at [330, 462] on select "Cancel Suspend - Extend Suspension Suspend - Reduced Rate Suspend - Lost Device…" at bounding box center [284, 462] width 121 height 21
select select "[object Object]"
click at [224, 451] on select "Cancel Suspend - Extend Suspension Suspend - Reduced Rate Suspend - Lost Device…" at bounding box center [284, 462] width 121 height 21
click at [408, 471] on input "text" at bounding box center [416, 464] width 124 height 25
type input "SCTASK0835947"
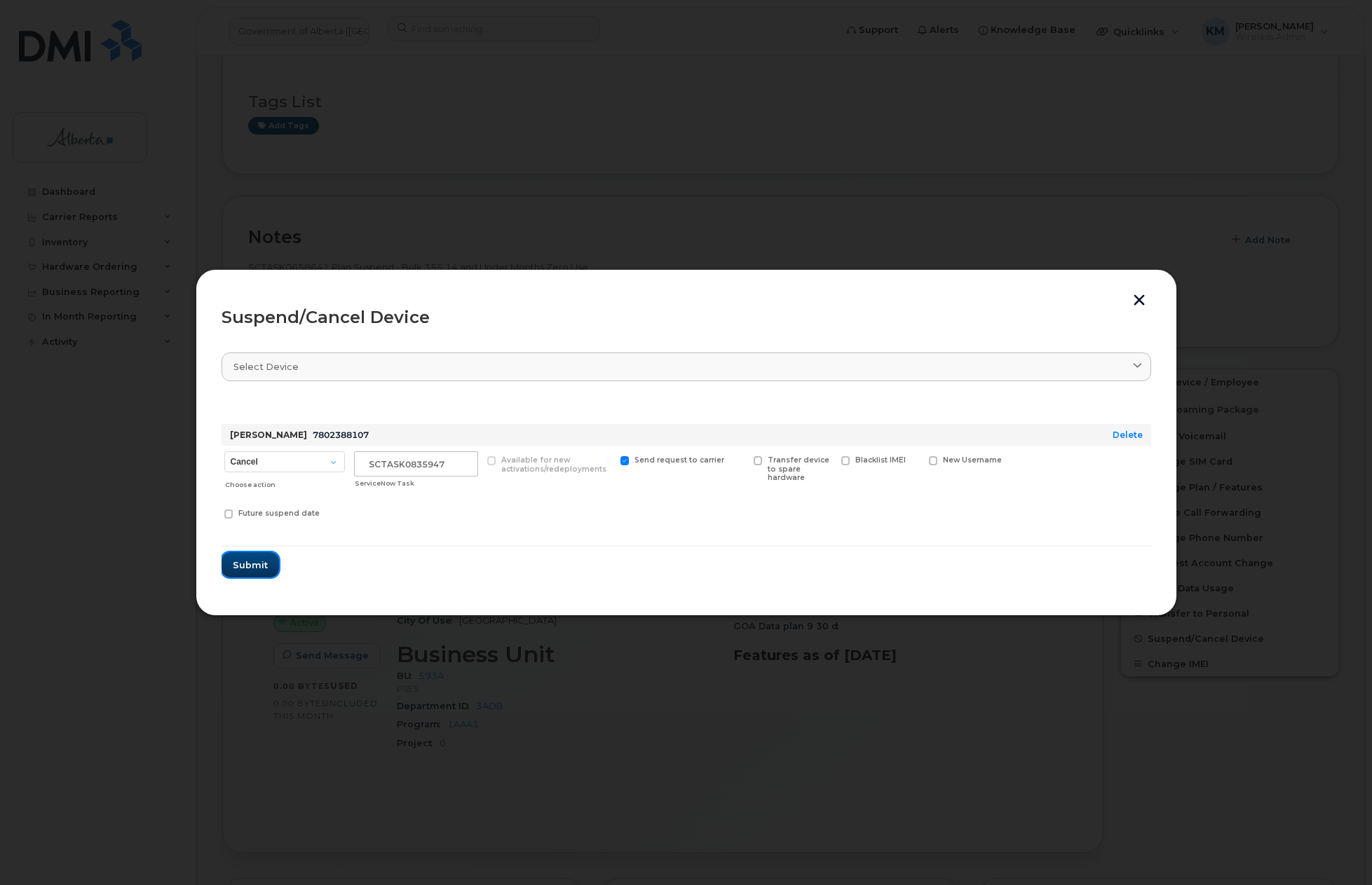
click at [244, 562] on span "Submit" at bounding box center [249, 565] width 35 height 13
click at [244, 562] on span "Submit" at bounding box center [249, 565] width 35 height 13
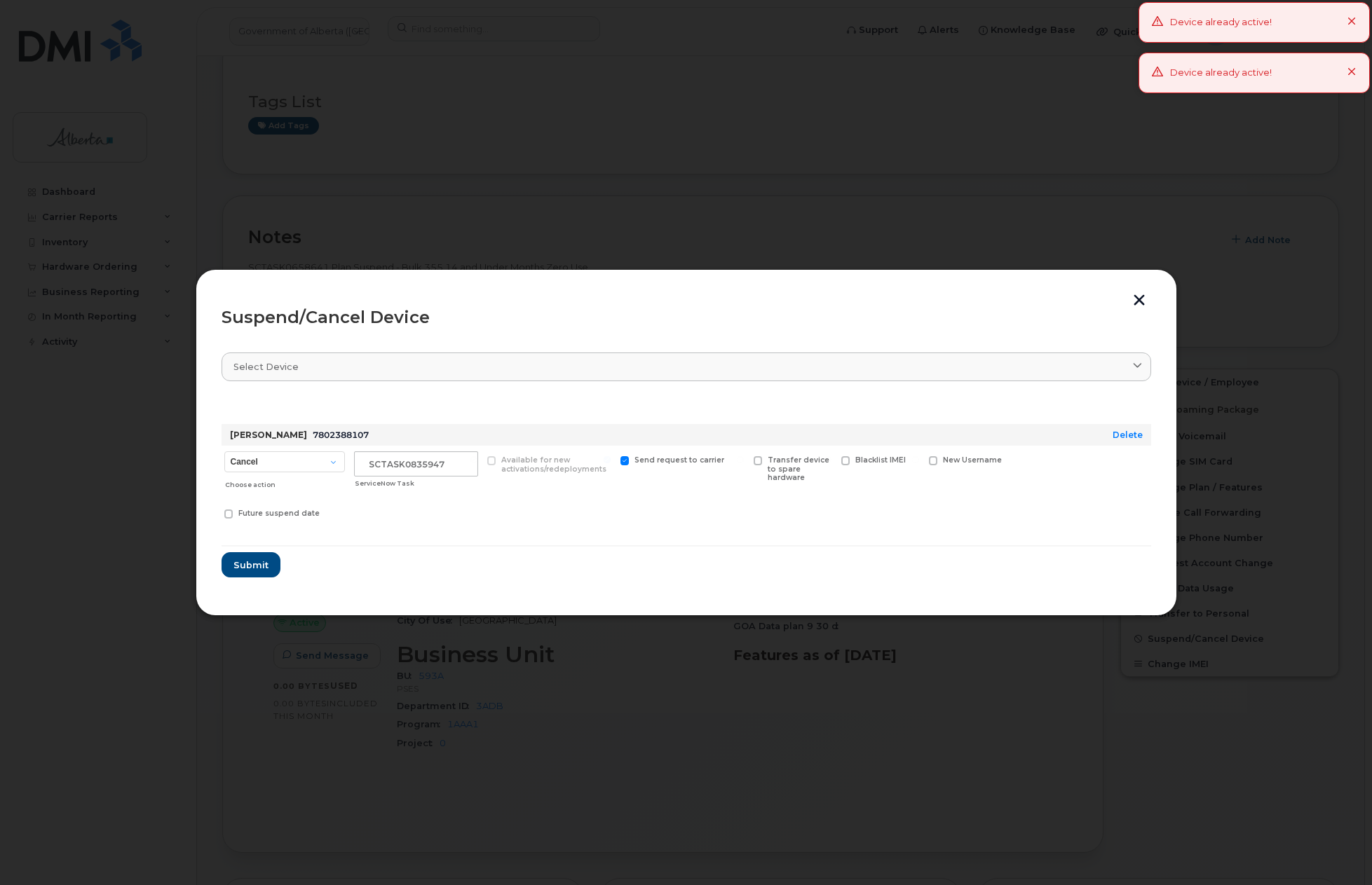
click at [1141, 295] on button "button" at bounding box center [1139, 302] width 21 height 15
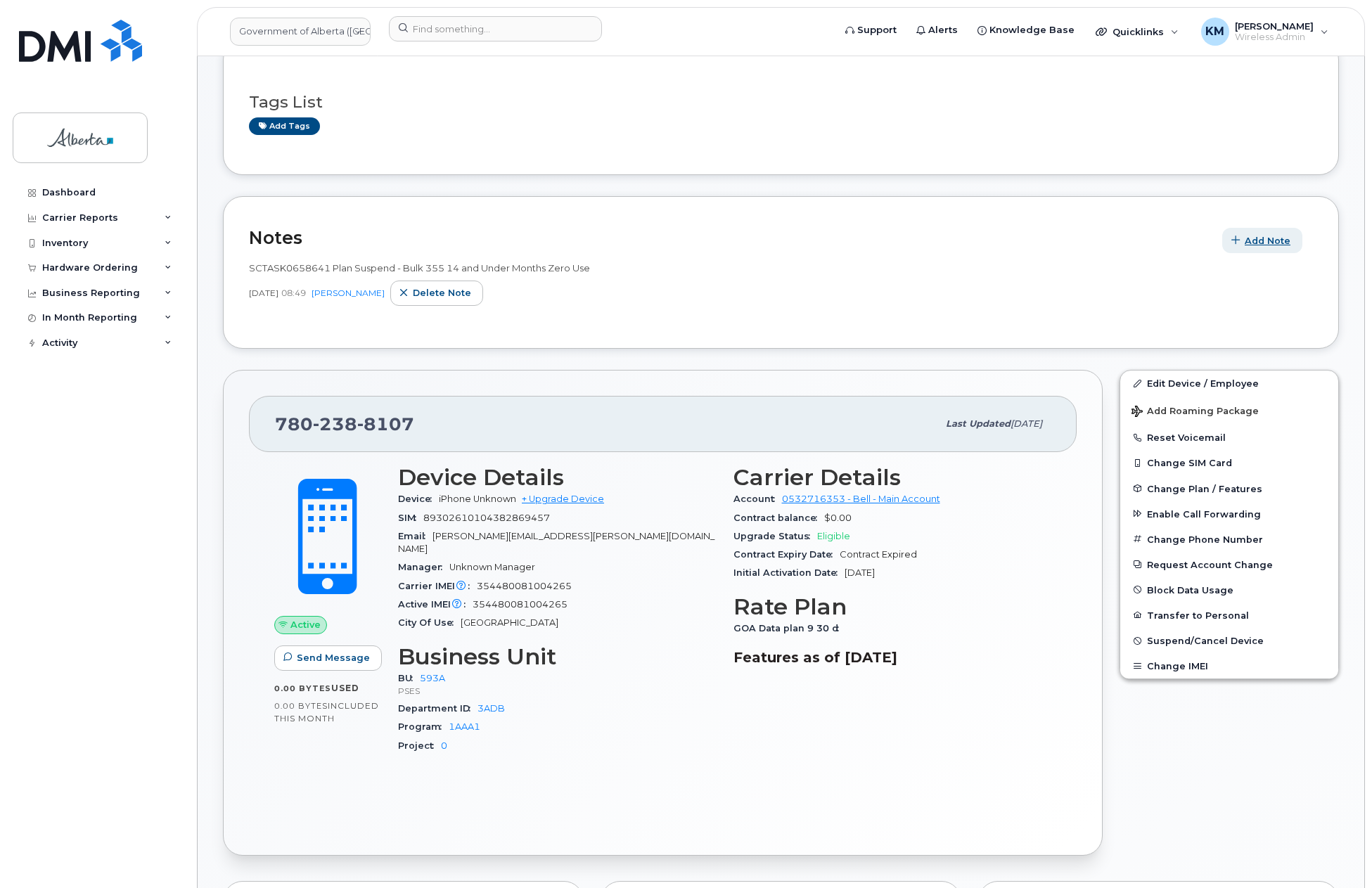
click at [1250, 239] on span "Add Note" at bounding box center [1268, 241] width 46 height 13
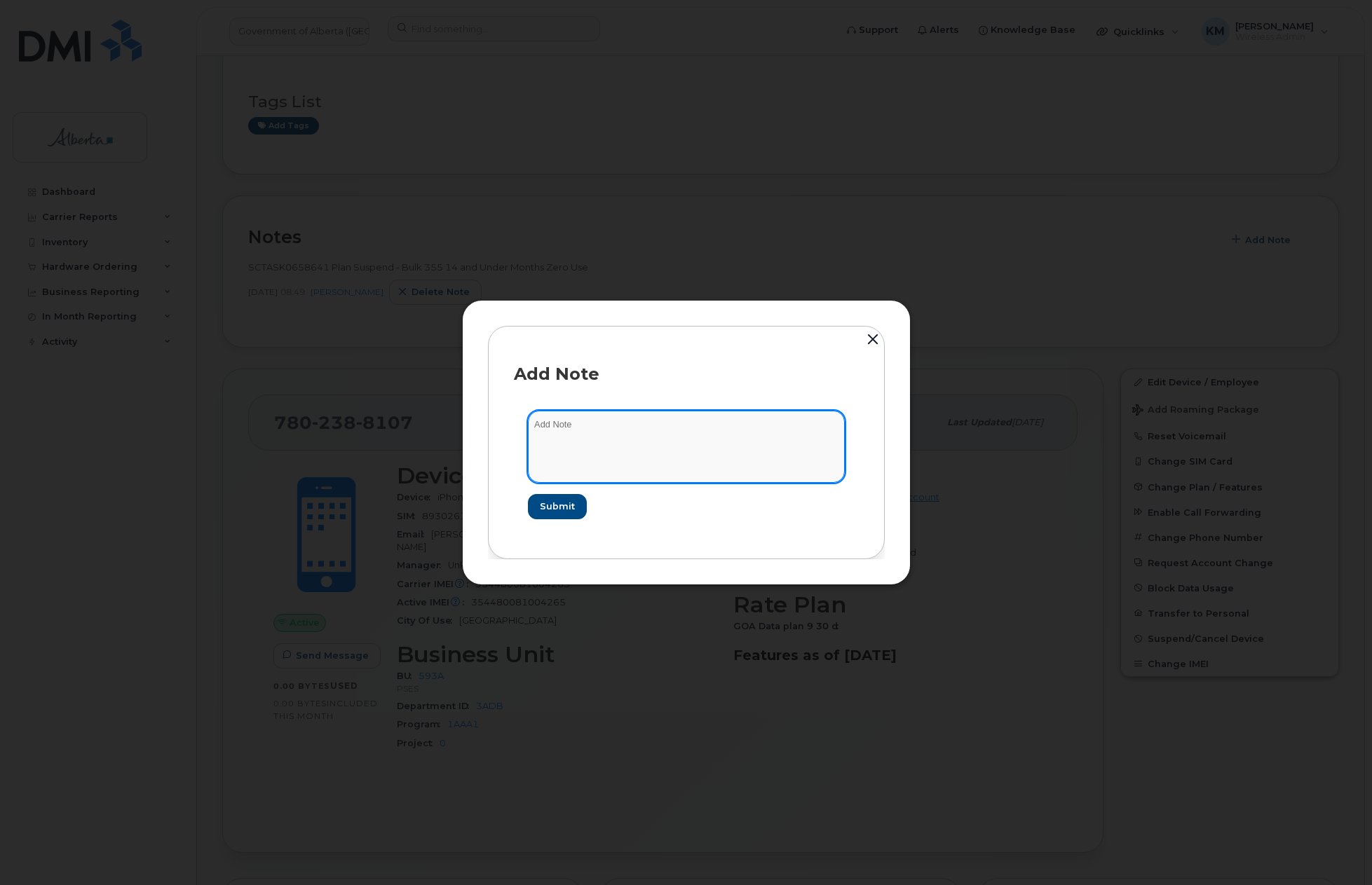
click at [681, 420] on textarea at bounding box center [686, 446] width 317 height 72
paste textarea "SCTASK0835947 7802388107 DO NOT DELETE THIS NUMBER - BEING REASSIGNED to Trent …"
type textarea "SCTASK0835947 7802388107 DO NOT DELETE THIS NUMBER - BEING REASSIGNED to Trent …"
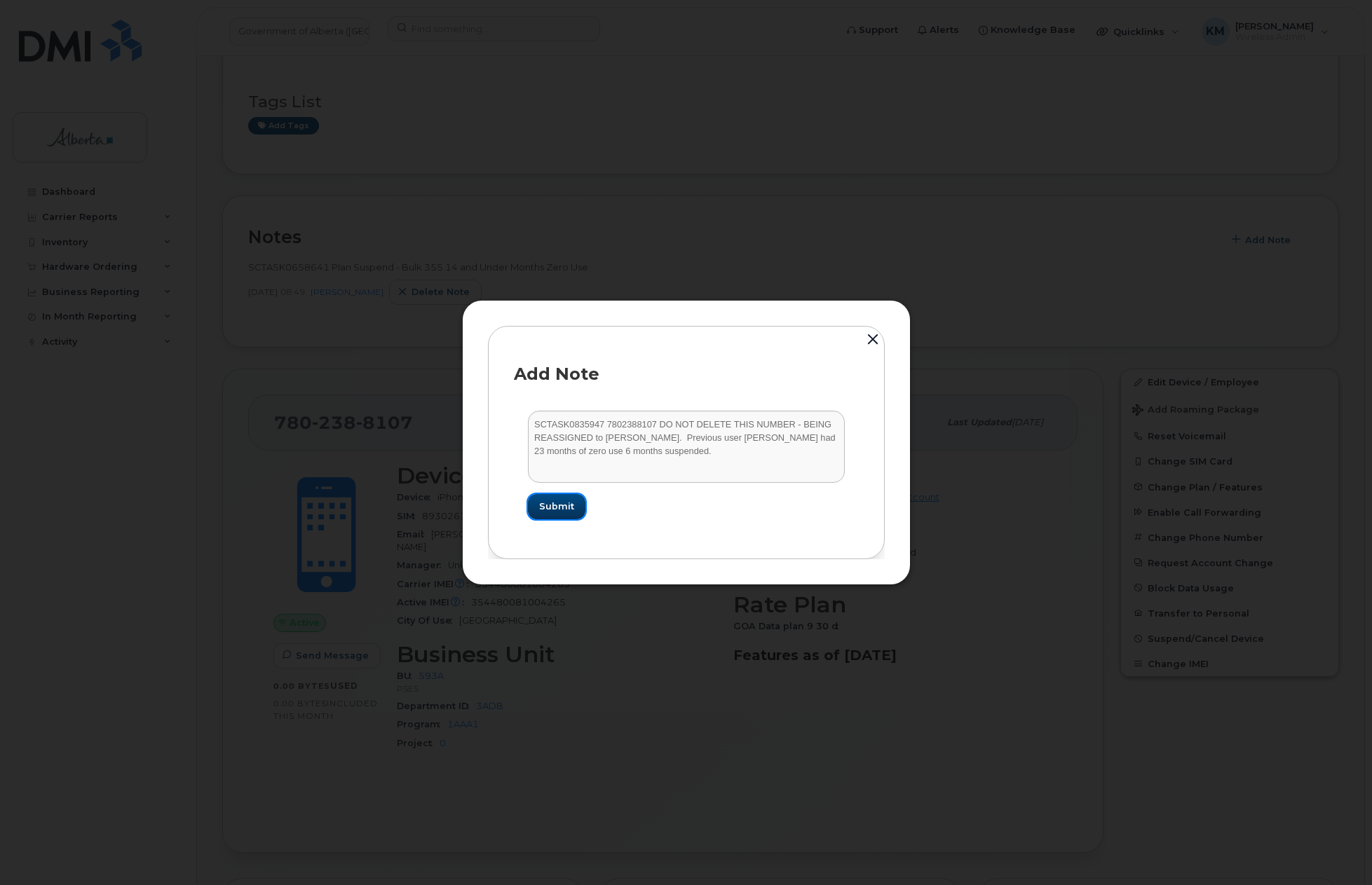
click at [562, 502] on span "Submit" at bounding box center [556, 506] width 35 height 13
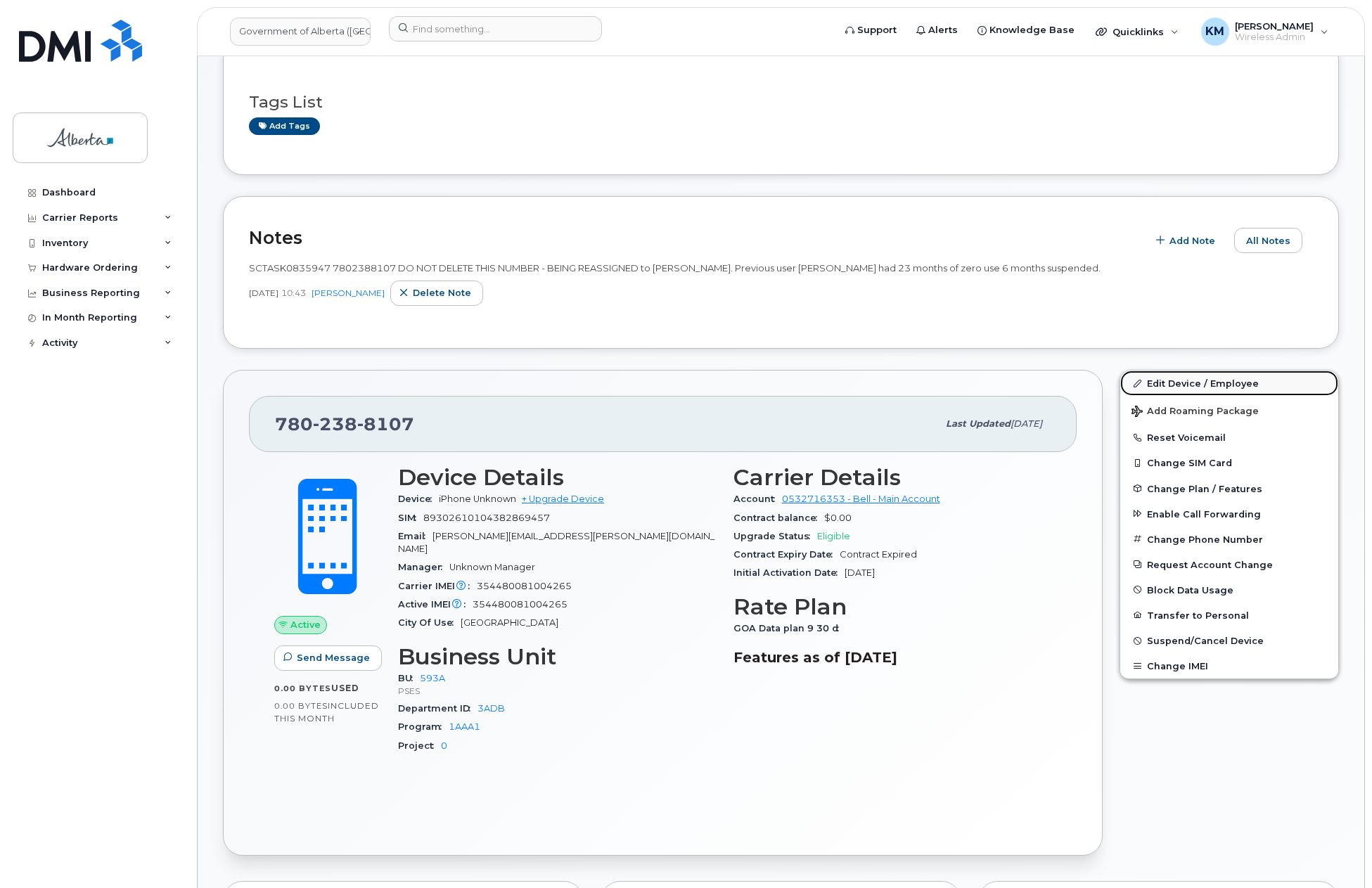
click at [1177, 375] on link "Edit Device / Employee" at bounding box center [1229, 383] width 218 height 25
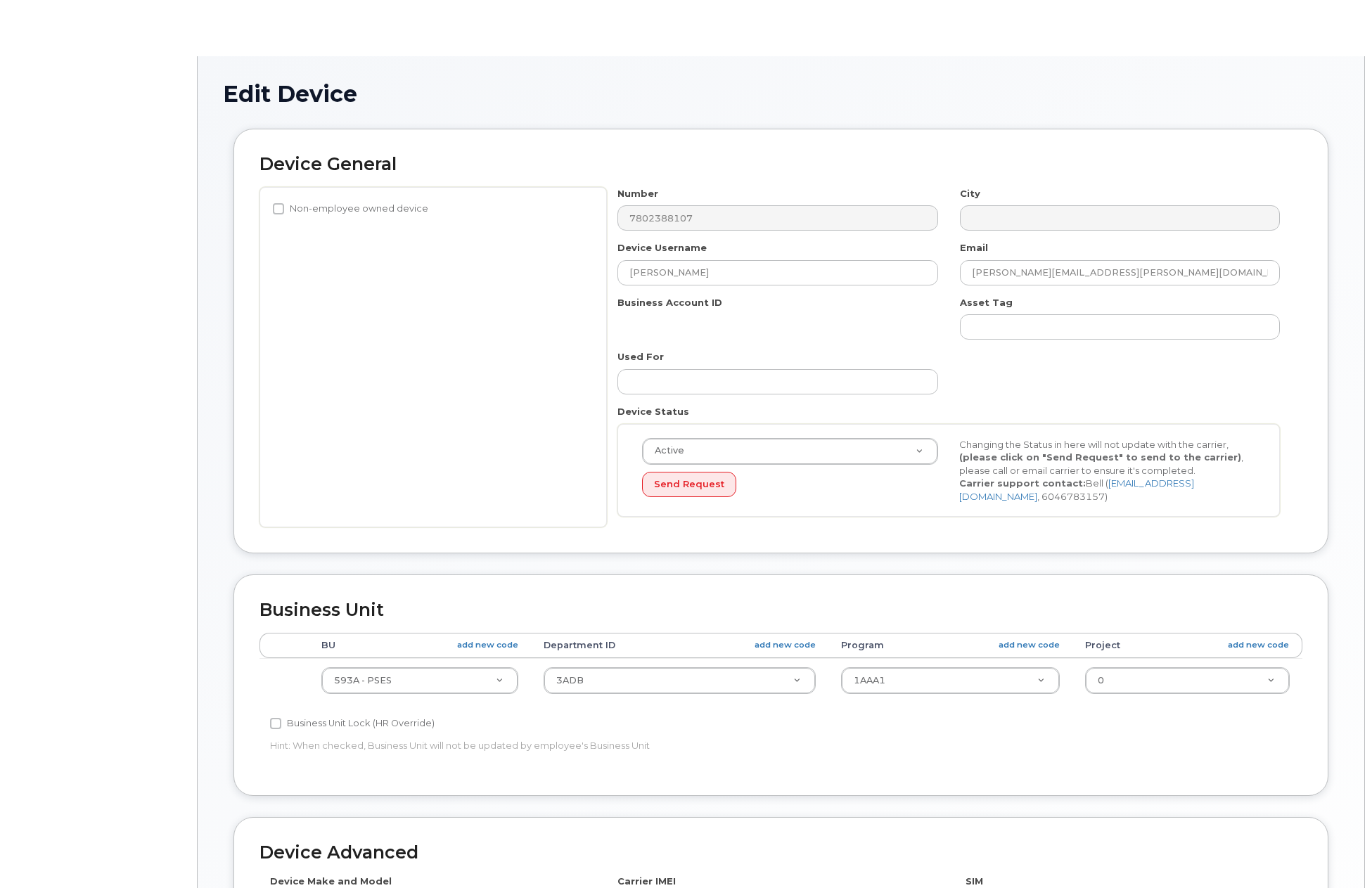
select select "4797682"
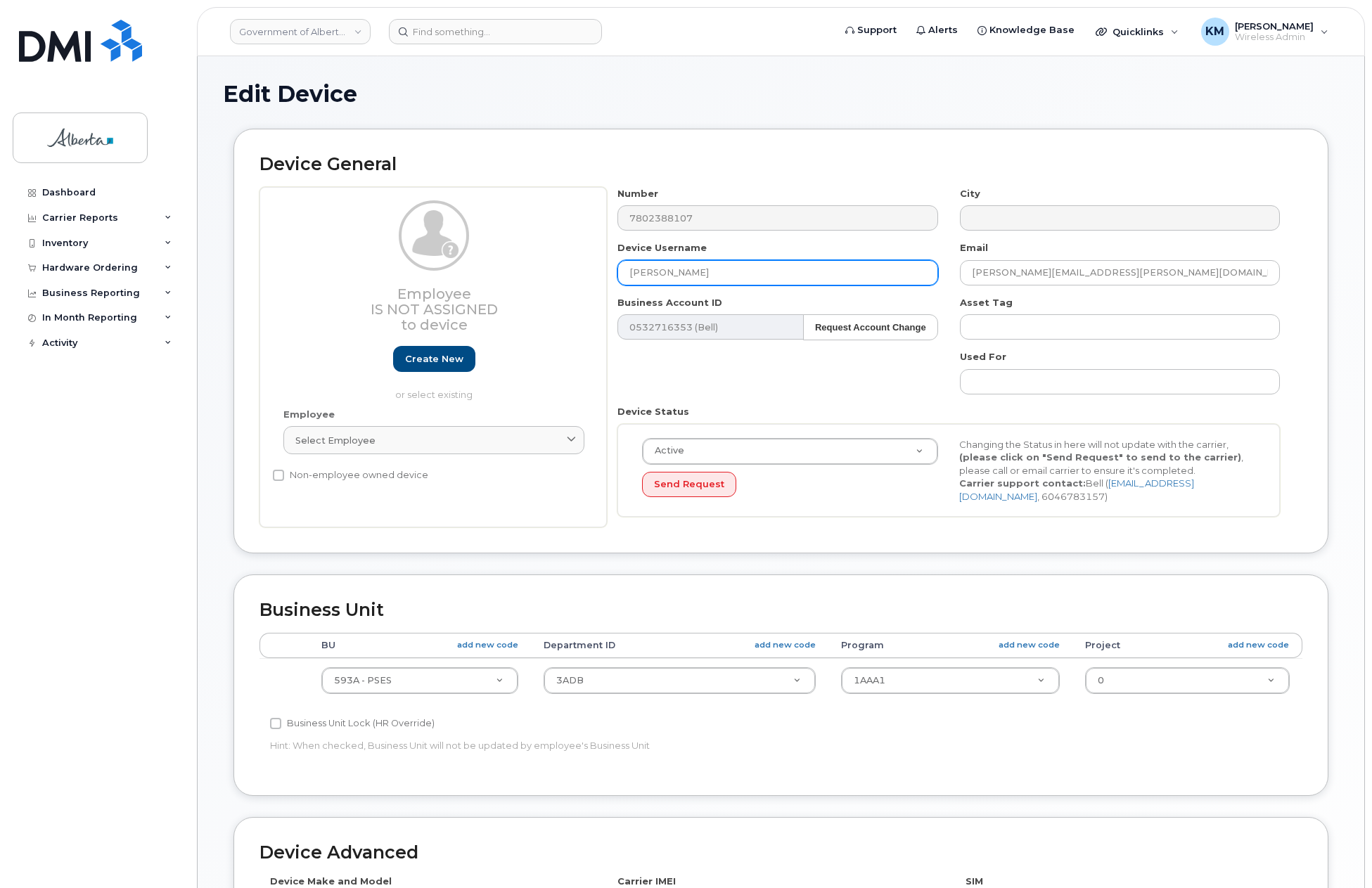
drag, startPoint x: 718, startPoint y: 278, endPoint x: 646, endPoint y: 270, distance: 72.4
click at [632, 267] on input "[PERSON_NAME]" at bounding box center [777, 272] width 320 height 25
paste input "[PERSON_NAME]"
type input "[PERSON_NAME]"
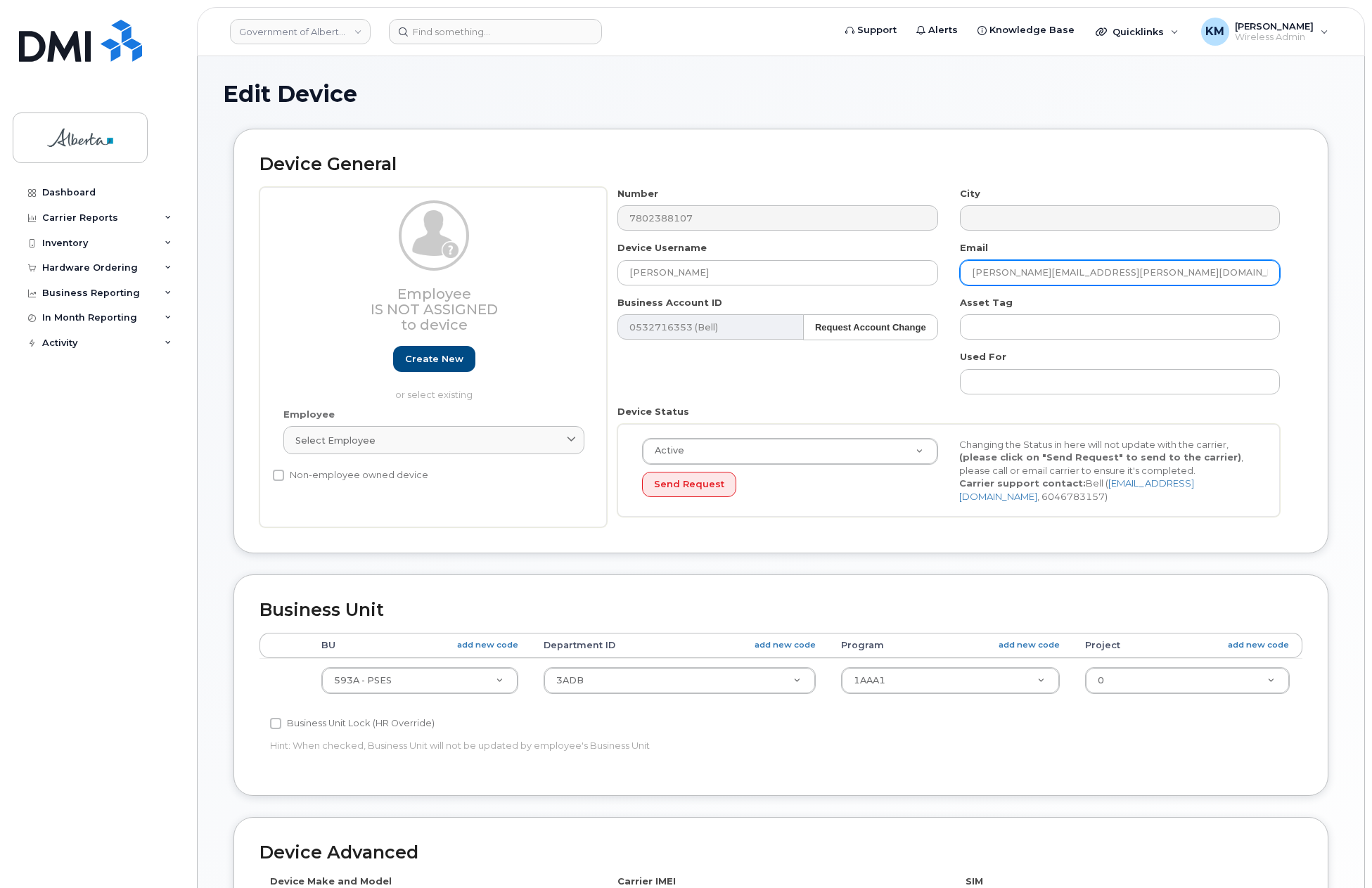
drag, startPoint x: 1072, startPoint y: 272, endPoint x: 979, endPoint y: 272, distance: 93.0
click at [960, 271] on input "[PERSON_NAME][EMAIL_ADDRESS][PERSON_NAME][DOMAIN_NAME]" at bounding box center [1120, 272] width 320 height 25
paste input "[PERSON_NAME].[PERSON_NAME]"
type input "[PERSON_NAME][EMAIL_ADDRESS][PERSON_NAME][DOMAIN_NAME]"
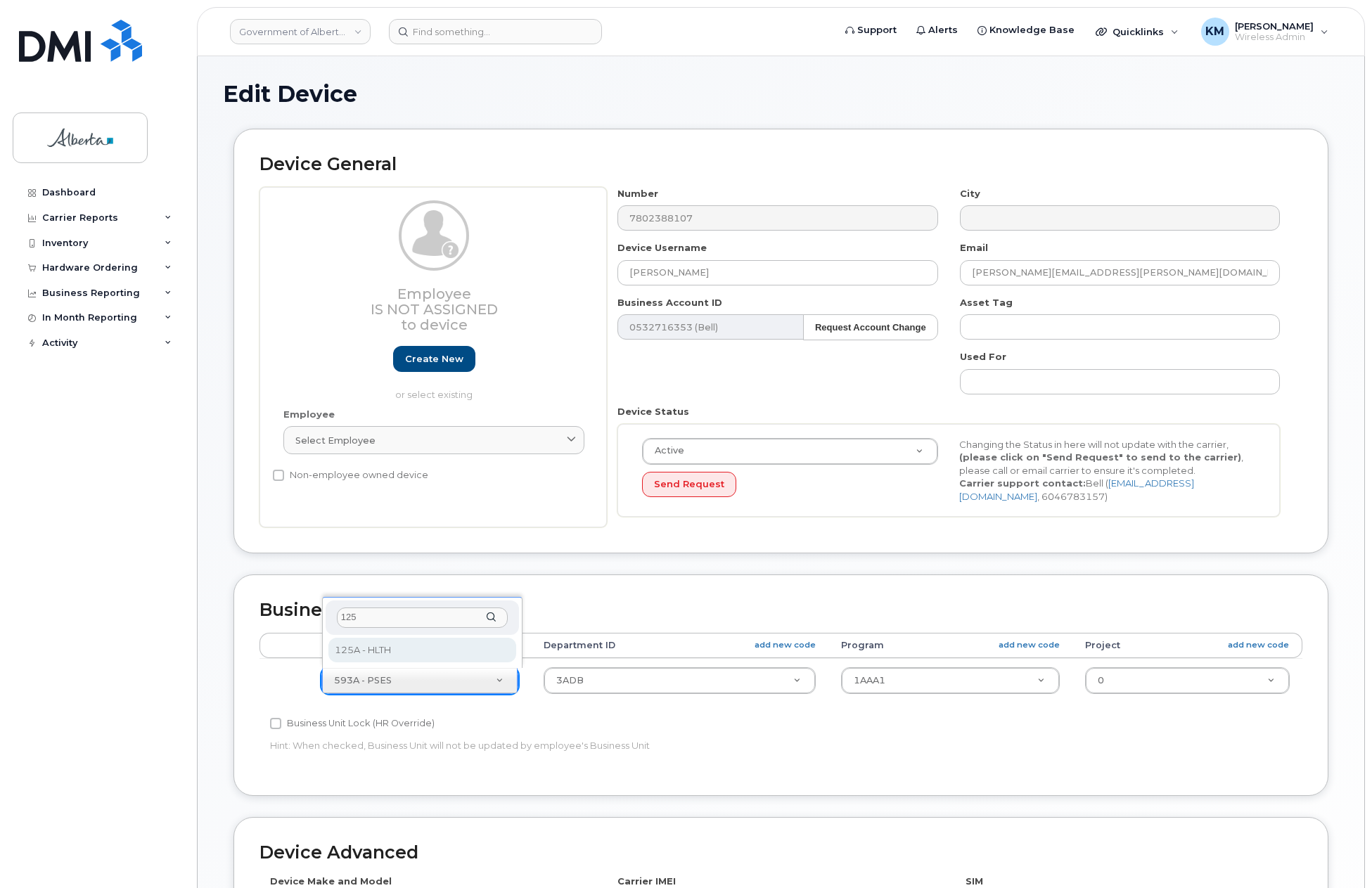
type input "125"
select select "4120335"
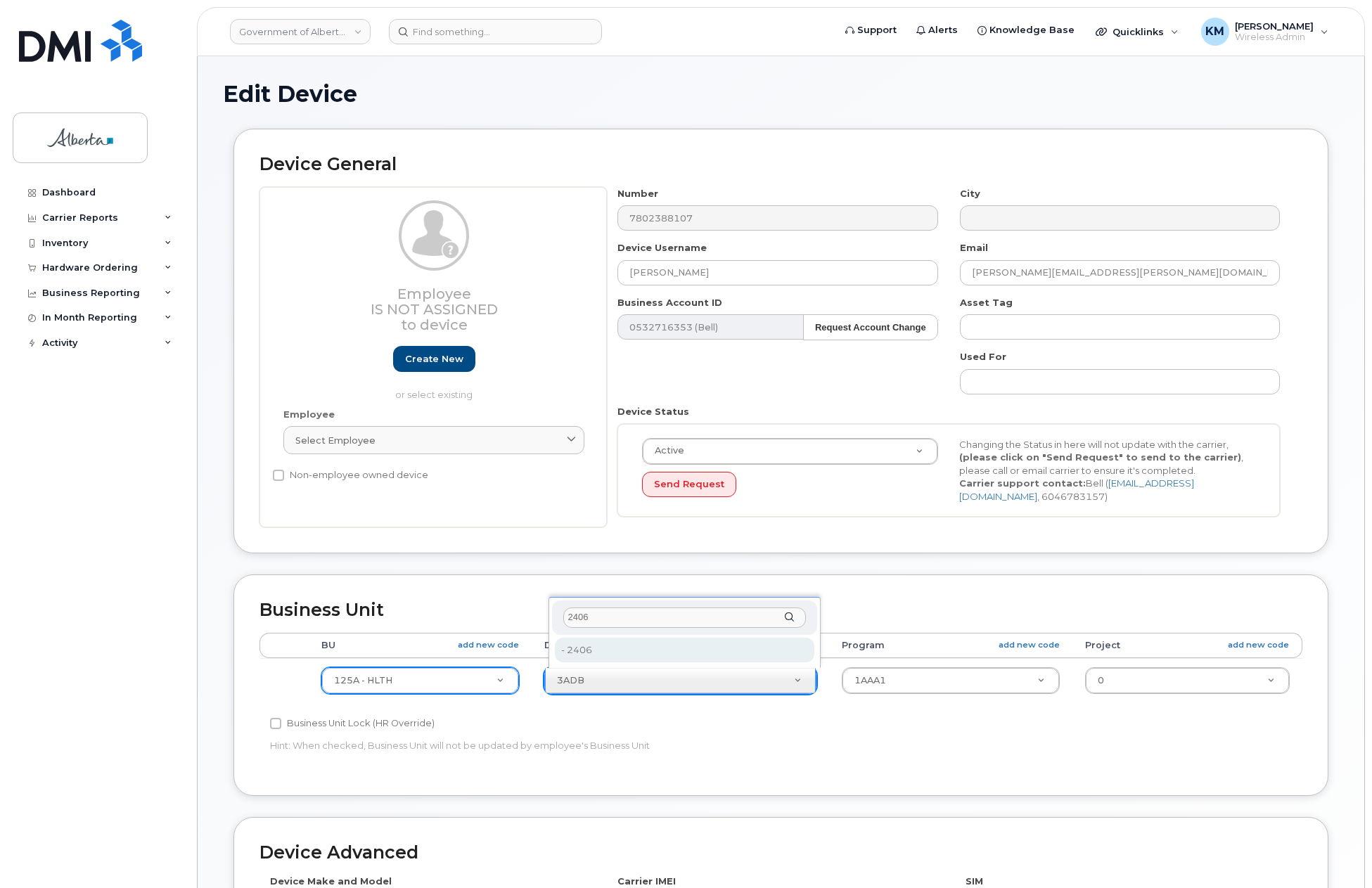
type input "2406"
type input "4120360"
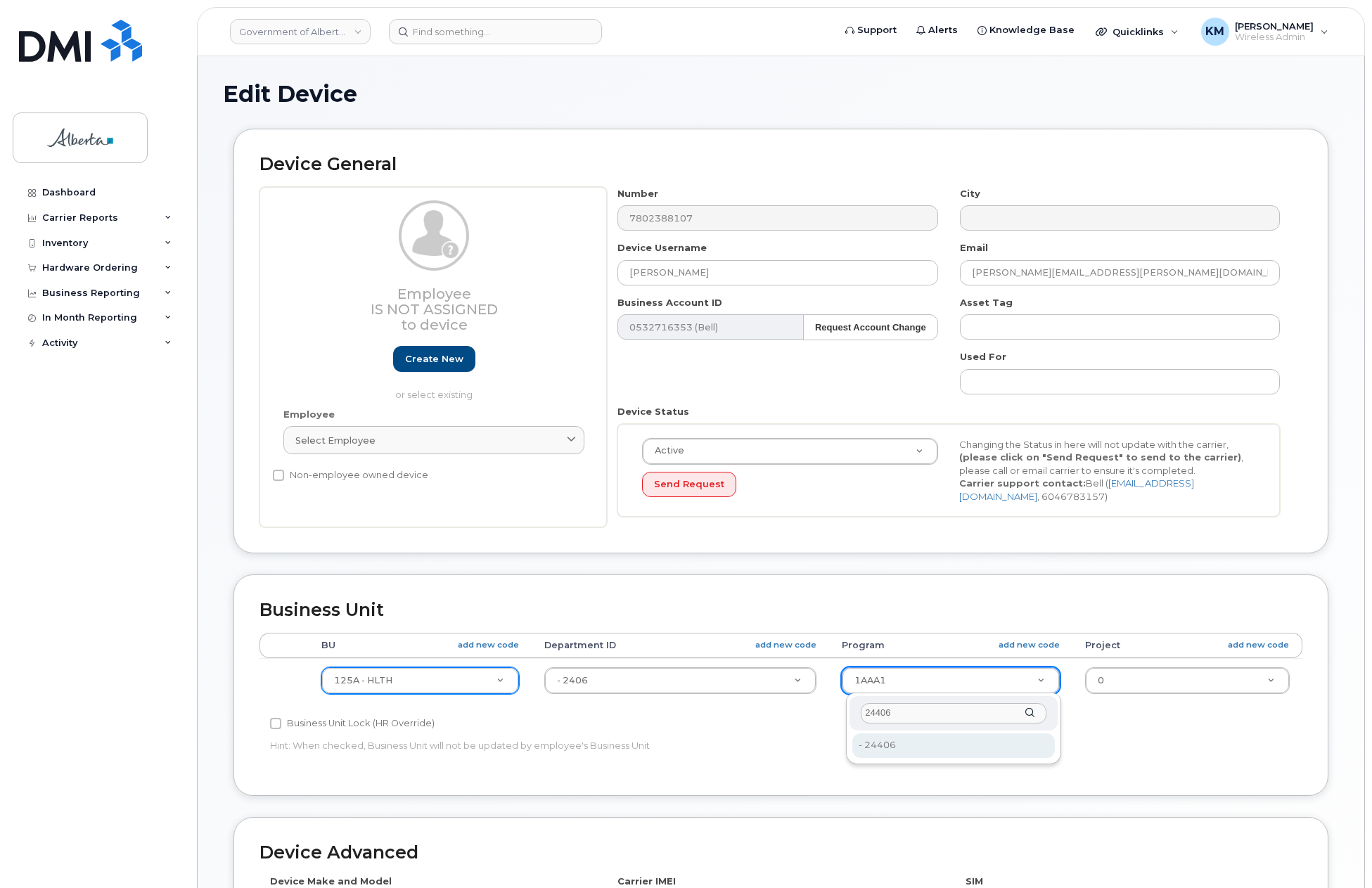
type input "24406"
type input "4120392"
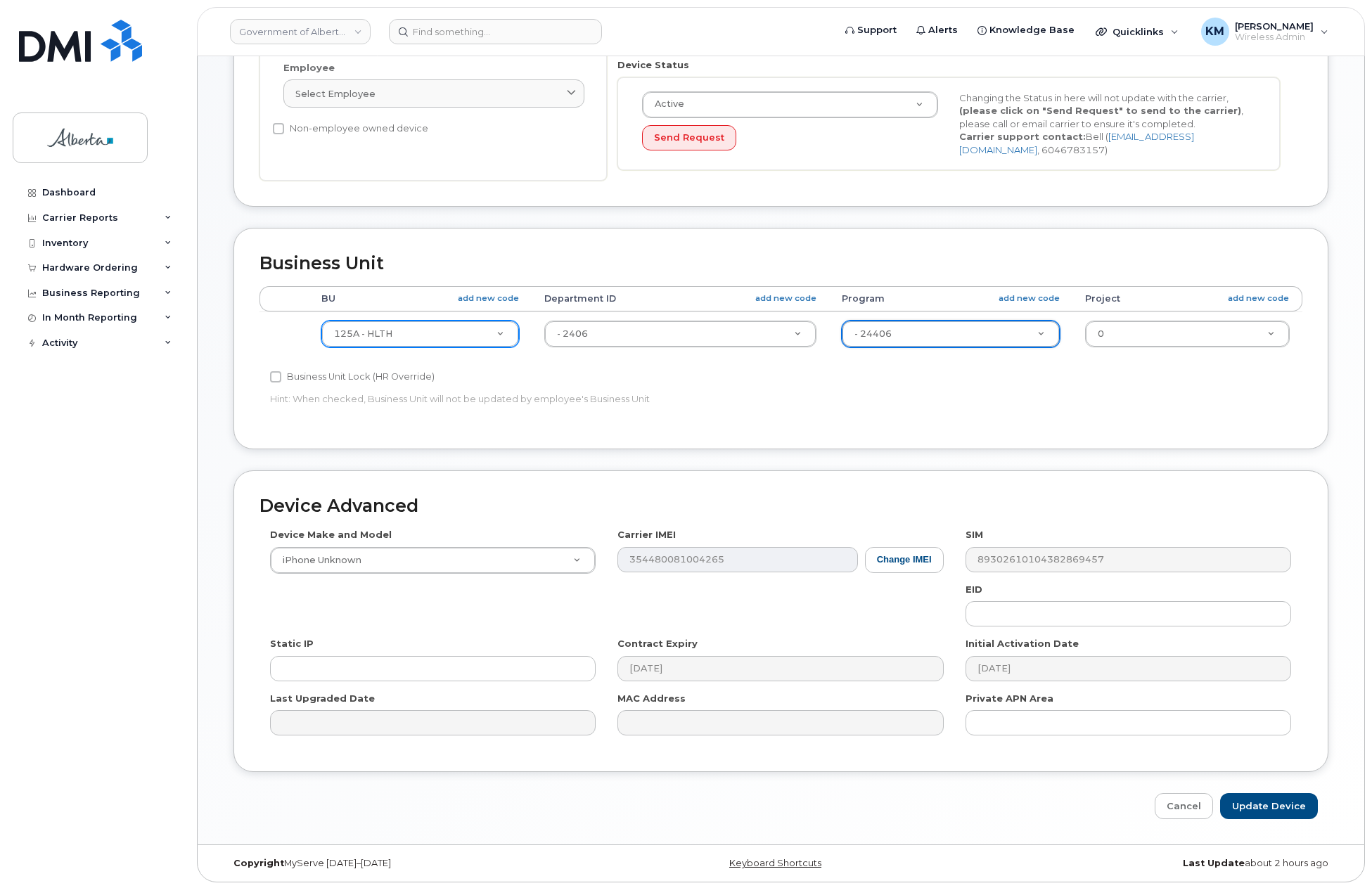
scroll to position [348, 0]
click at [929, 561] on button "Change IMEI" at bounding box center [904, 558] width 79 height 26
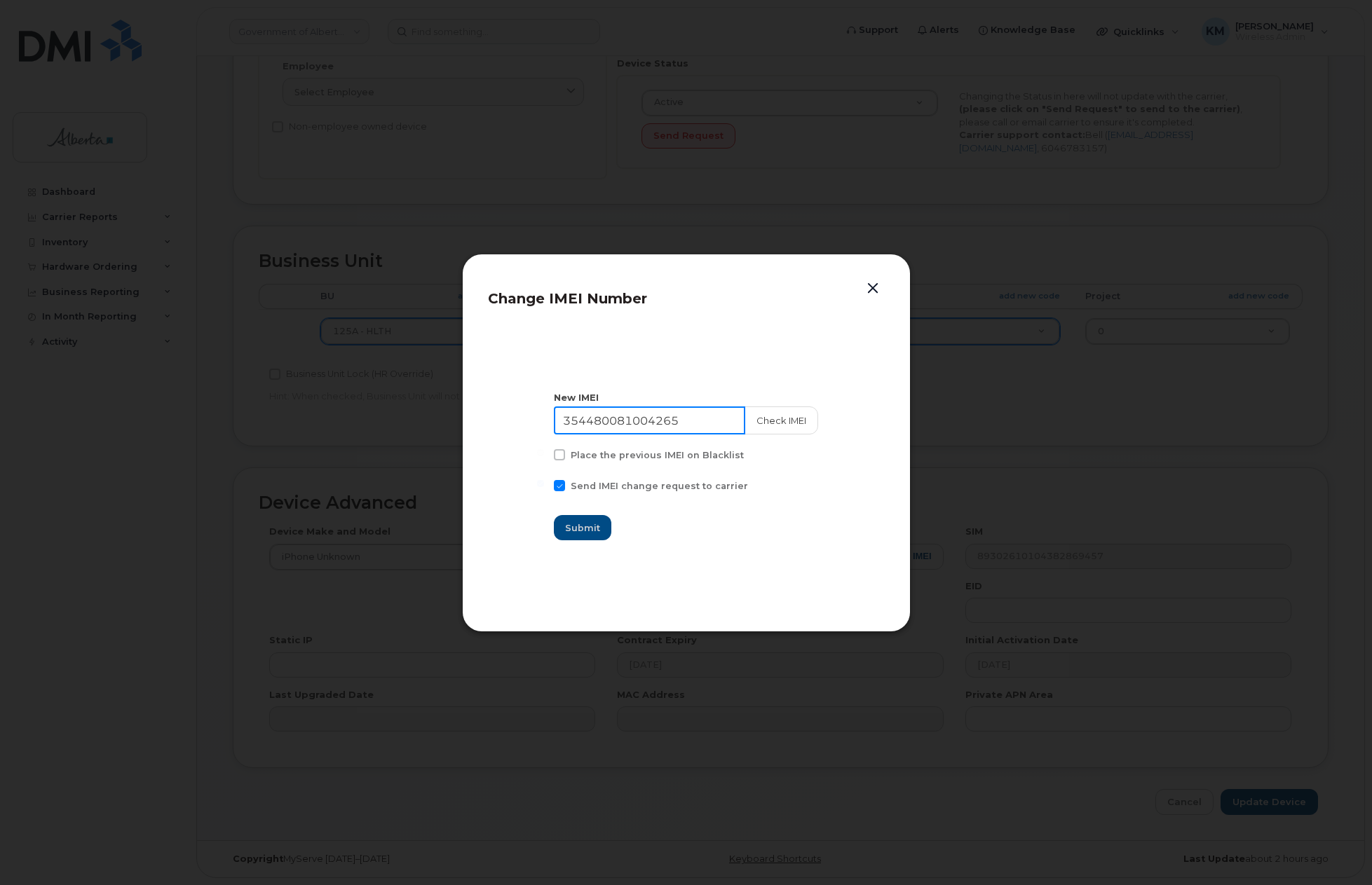
drag, startPoint x: 694, startPoint y: 426, endPoint x: 525, endPoint y: 425, distance: 169.0
click at [525, 425] on section "New IMEI 354480081004265 Check IMEI Place the previous IMEI on Blacklist Send I…" at bounding box center [686, 465] width 397 height 280
type input "357492904817234"
click at [774, 424] on button "Check IMEI" at bounding box center [780, 420] width 73 height 28
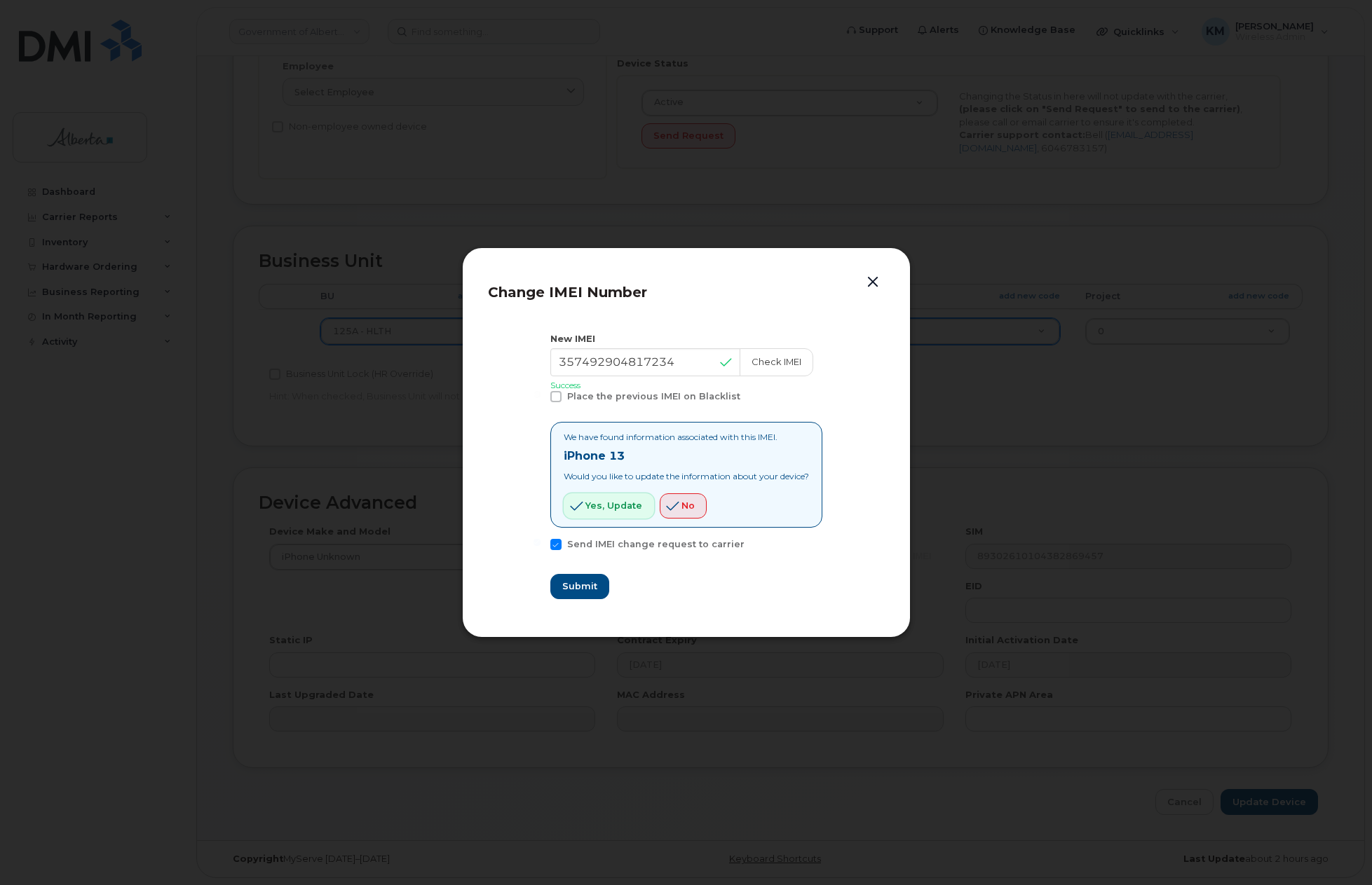
click at [625, 507] on span "Yes, update" at bounding box center [613, 505] width 57 height 13
click at [588, 579] on button "Submit" at bounding box center [579, 587] width 58 height 25
type input "357492904817234"
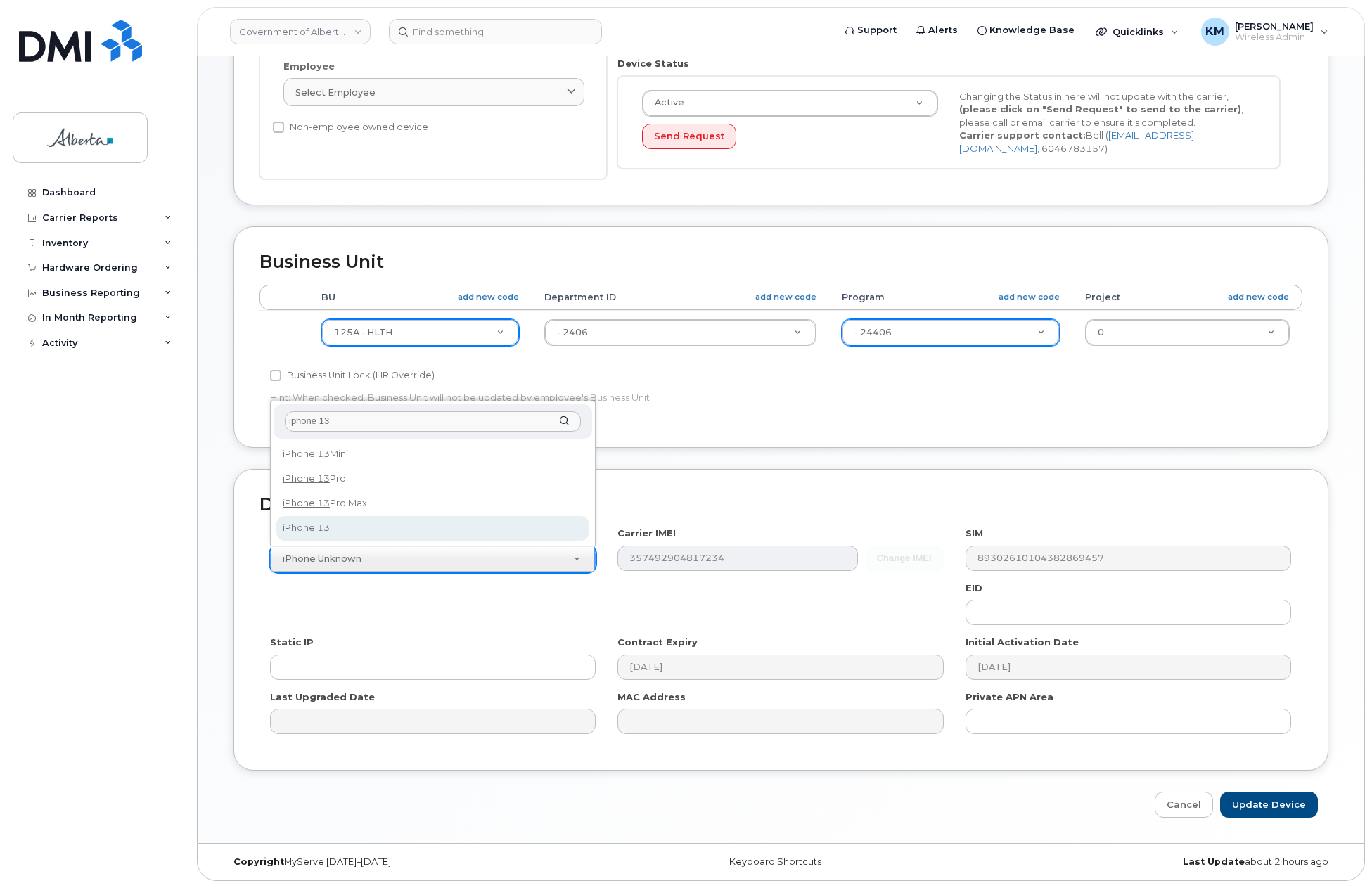
type input "iphone 13"
select select "2612"
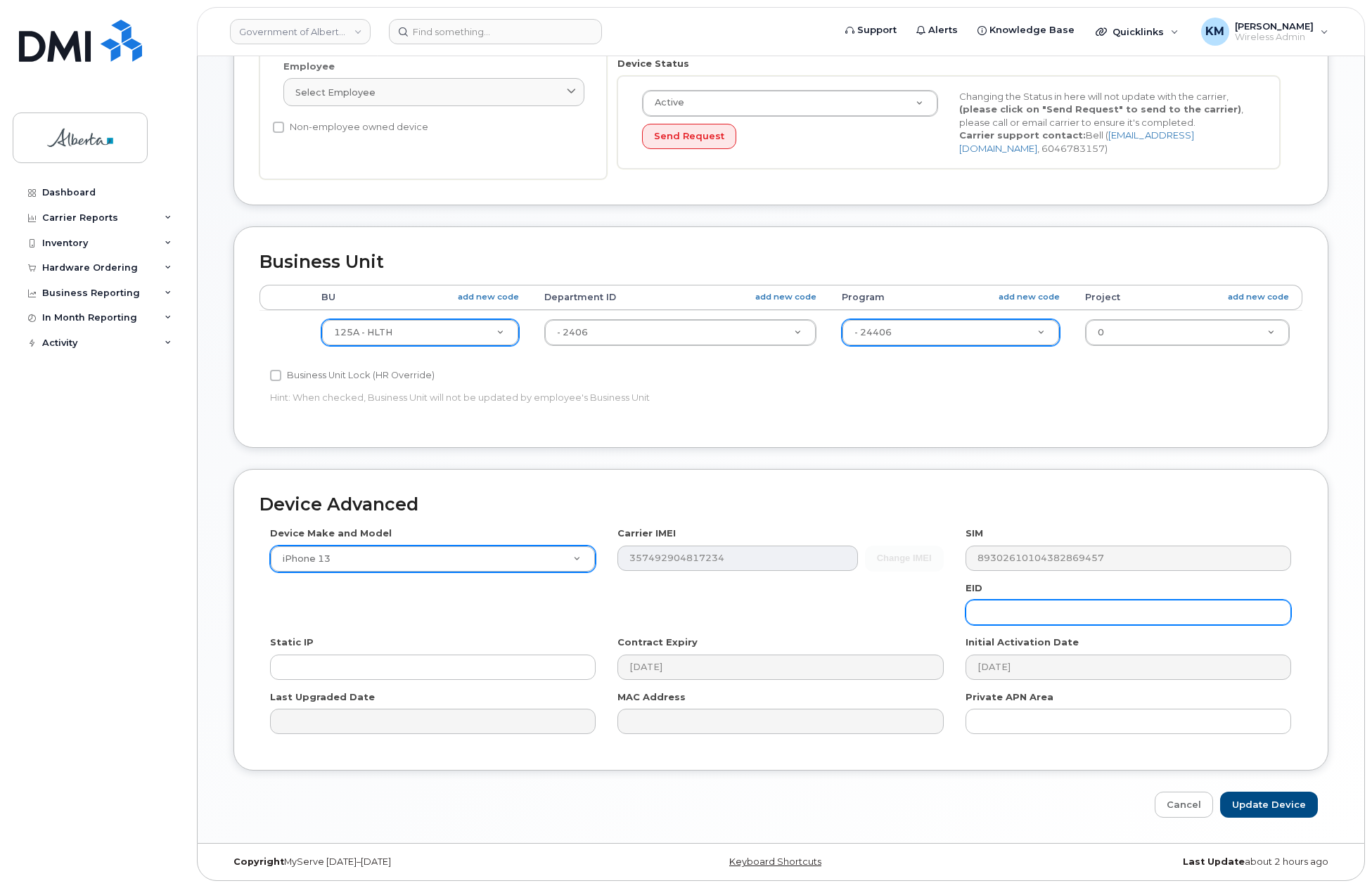
click at [992, 618] on input "text" at bounding box center [1128, 613] width 326 height 25
paste input "89049032007008882600098727081237"
type input "89049032007008882600098727081237"
click at [1258, 808] on input "Update Device" at bounding box center [1269, 805] width 98 height 26
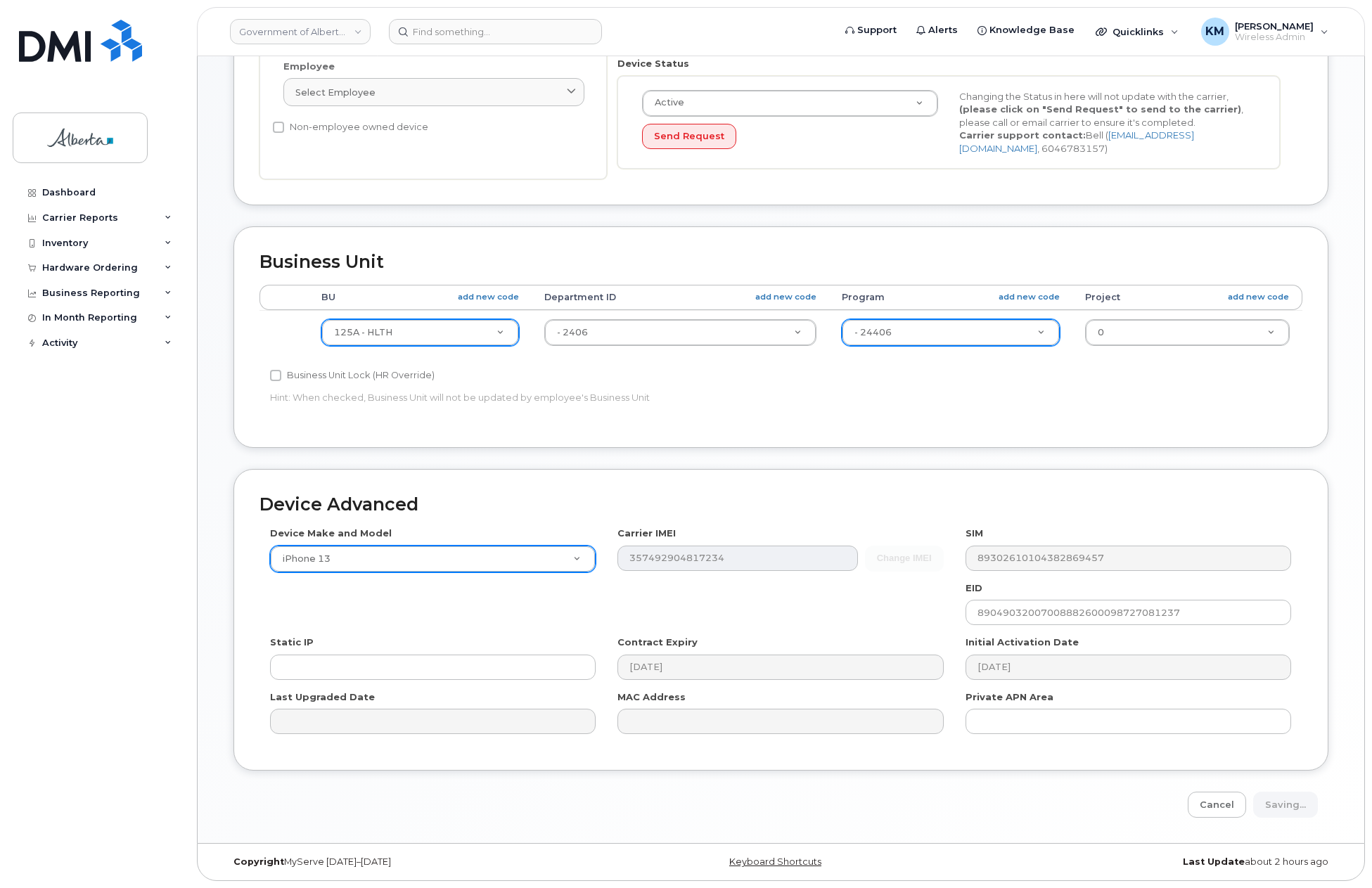
type input "Saving..."
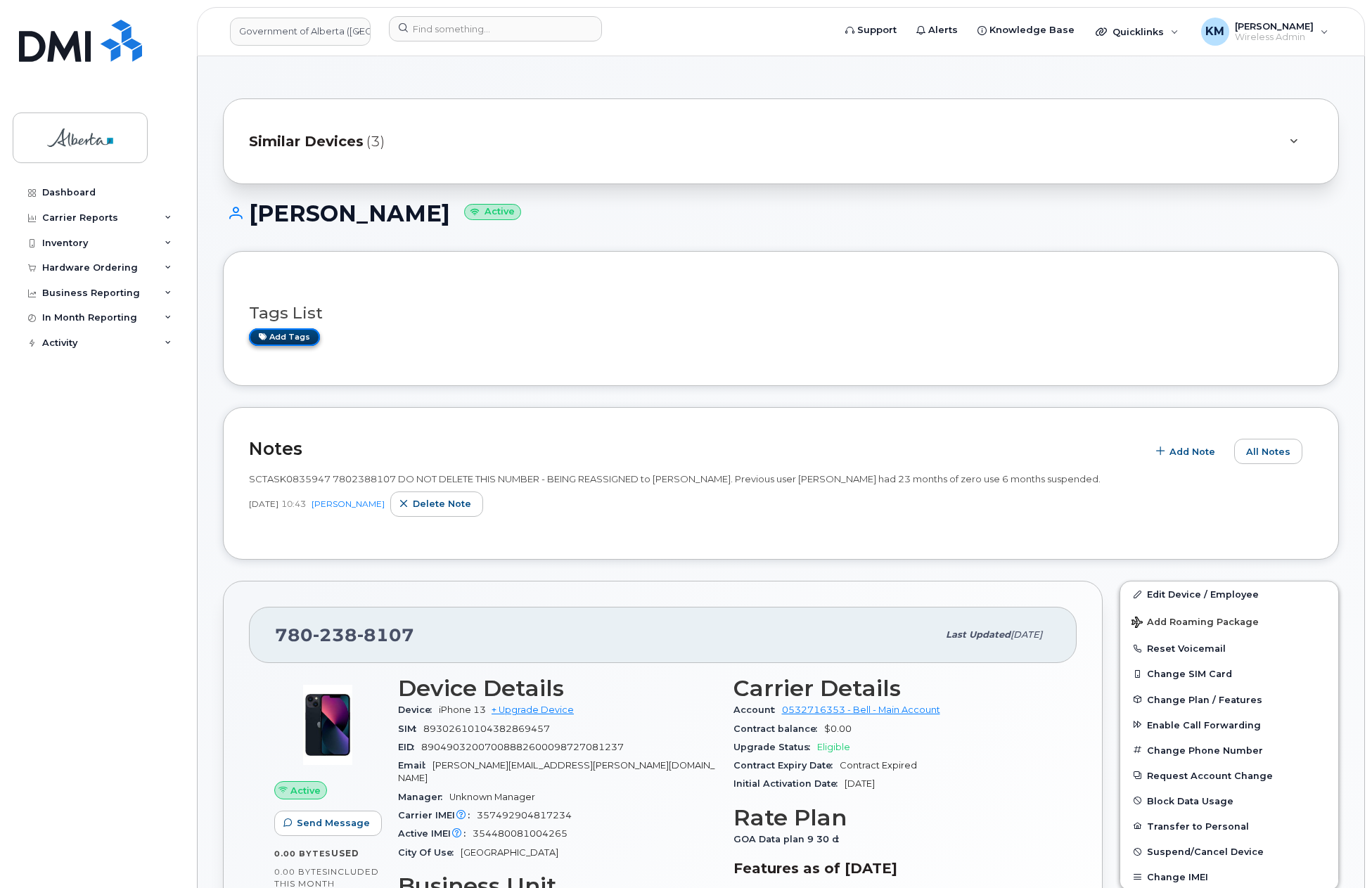
click at [299, 339] on link "Add tags" at bounding box center [284, 337] width 71 height 18
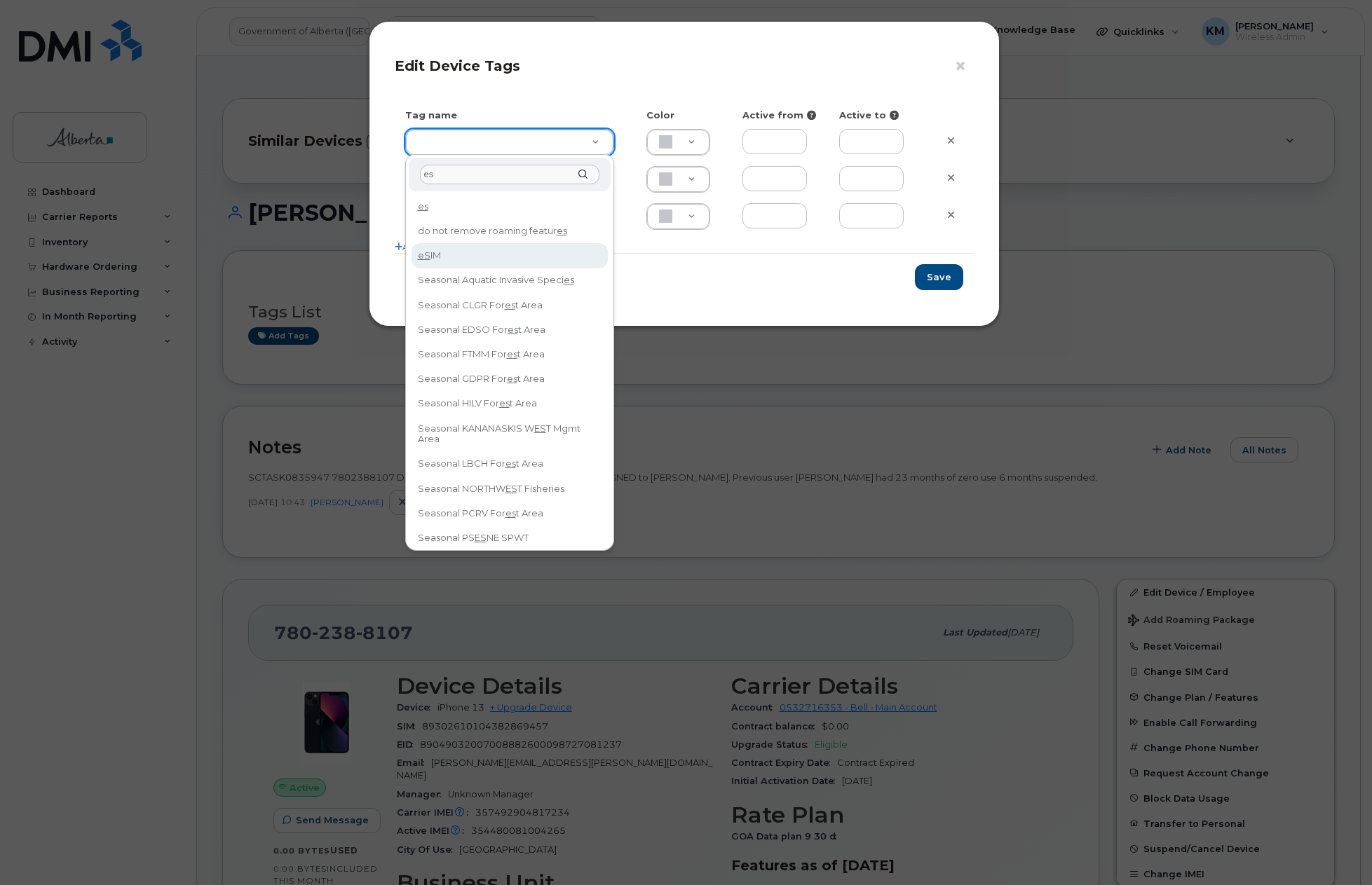
type input "es"
type input "eSIM"
type input "D6CDC1"
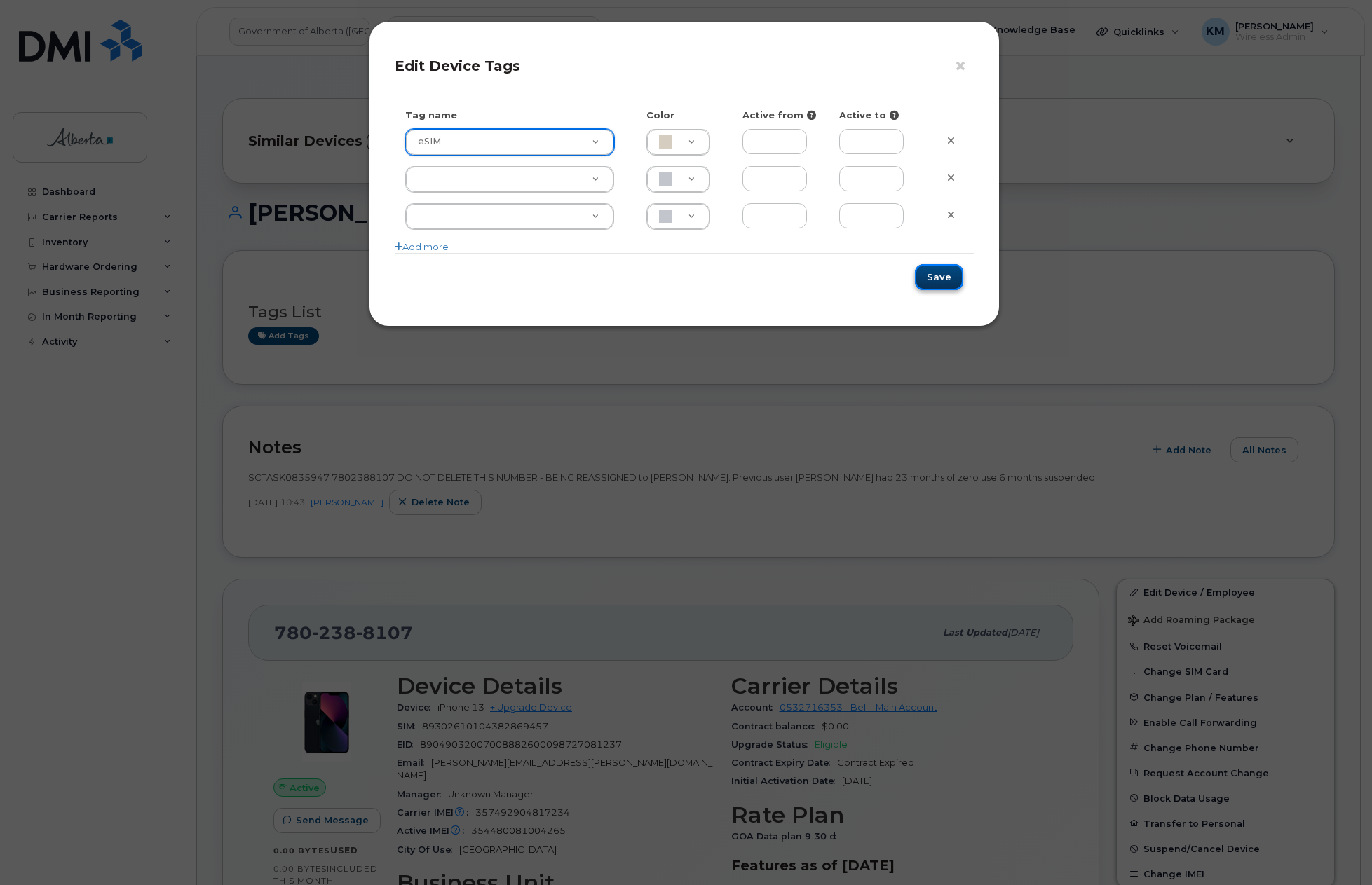
click at [930, 273] on button "Save" at bounding box center [938, 277] width 48 height 26
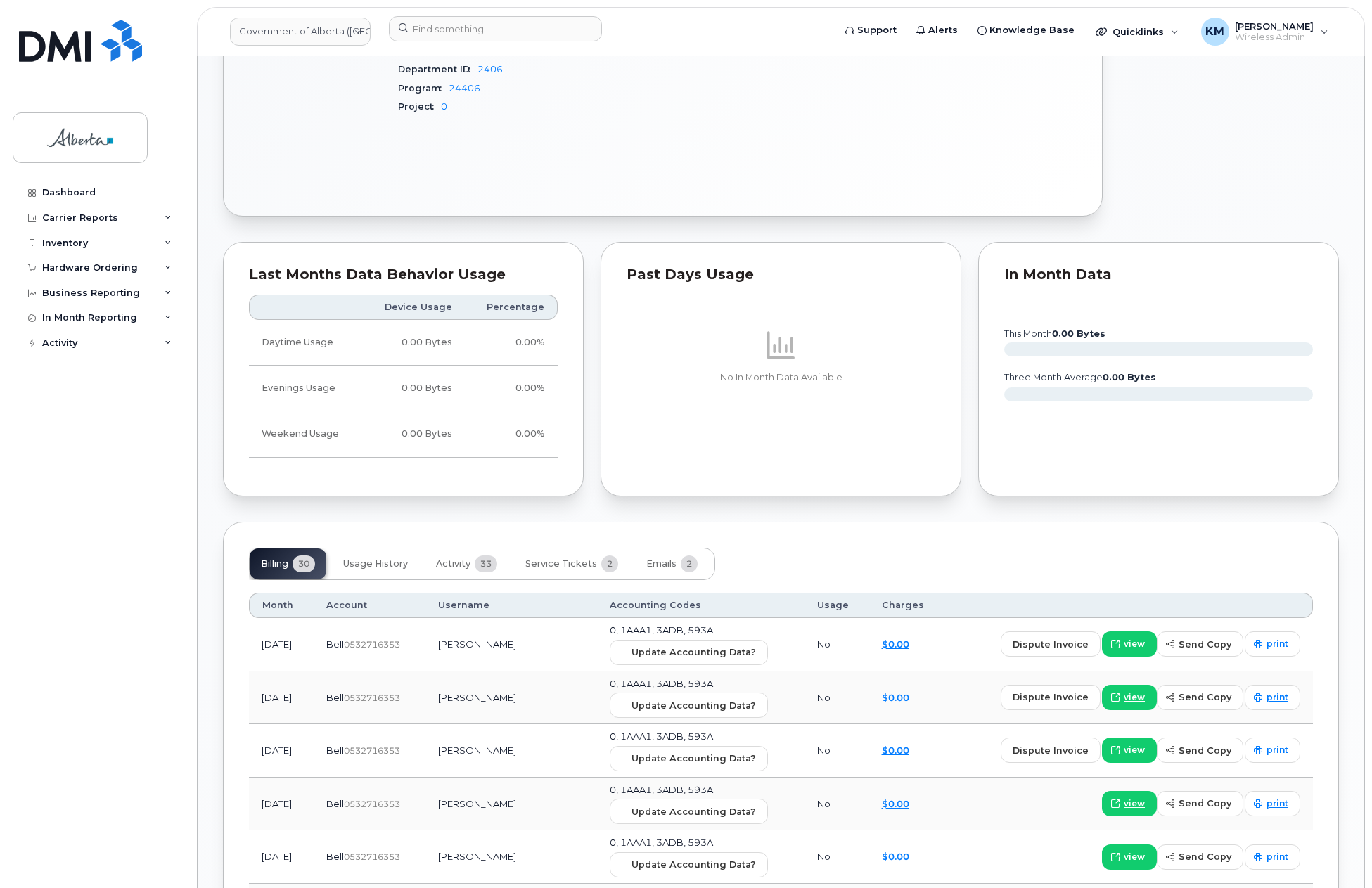
scroll to position [985, 0]
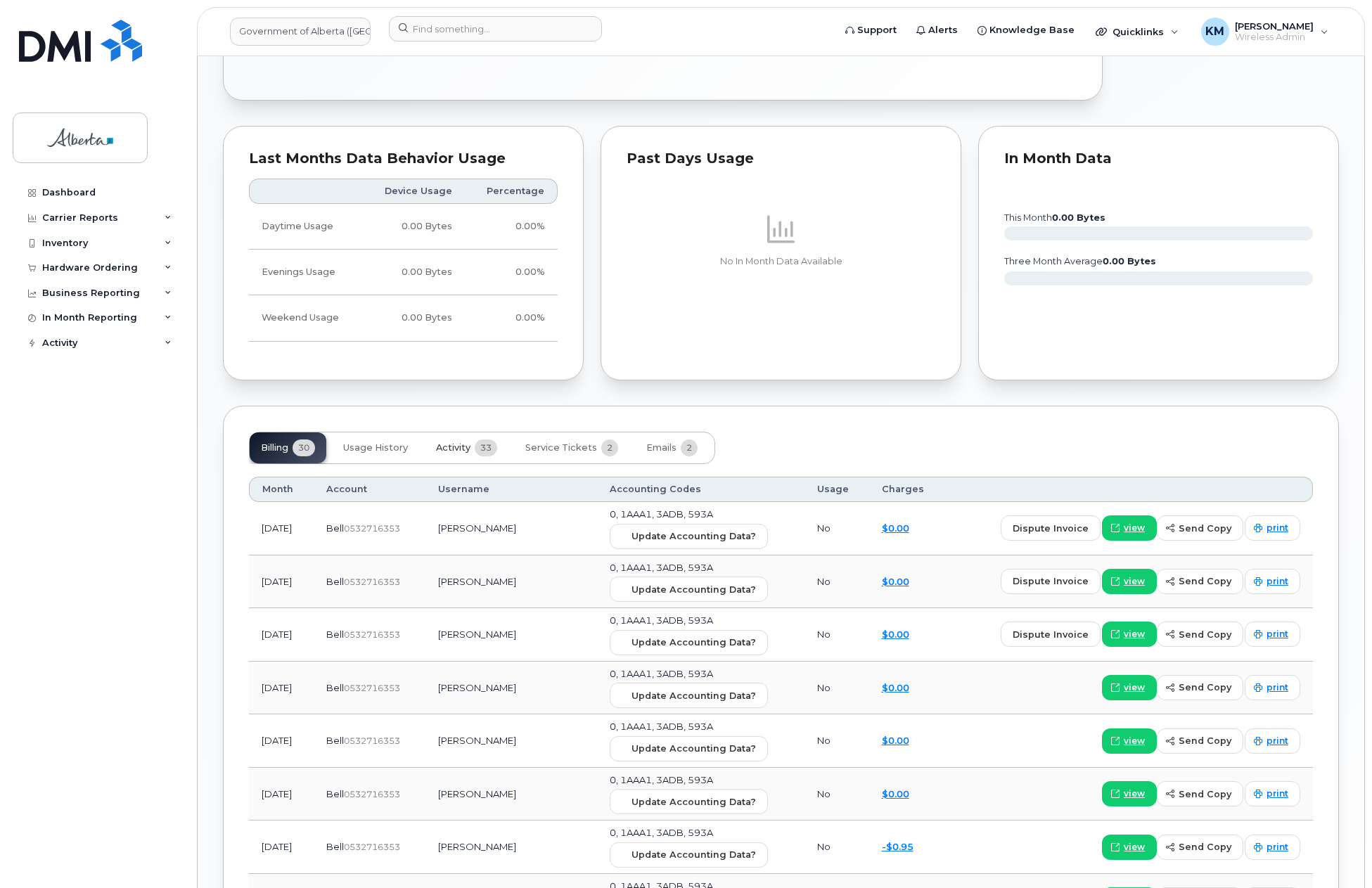
click at [450, 443] on span "Activity" at bounding box center [453, 448] width 34 height 11
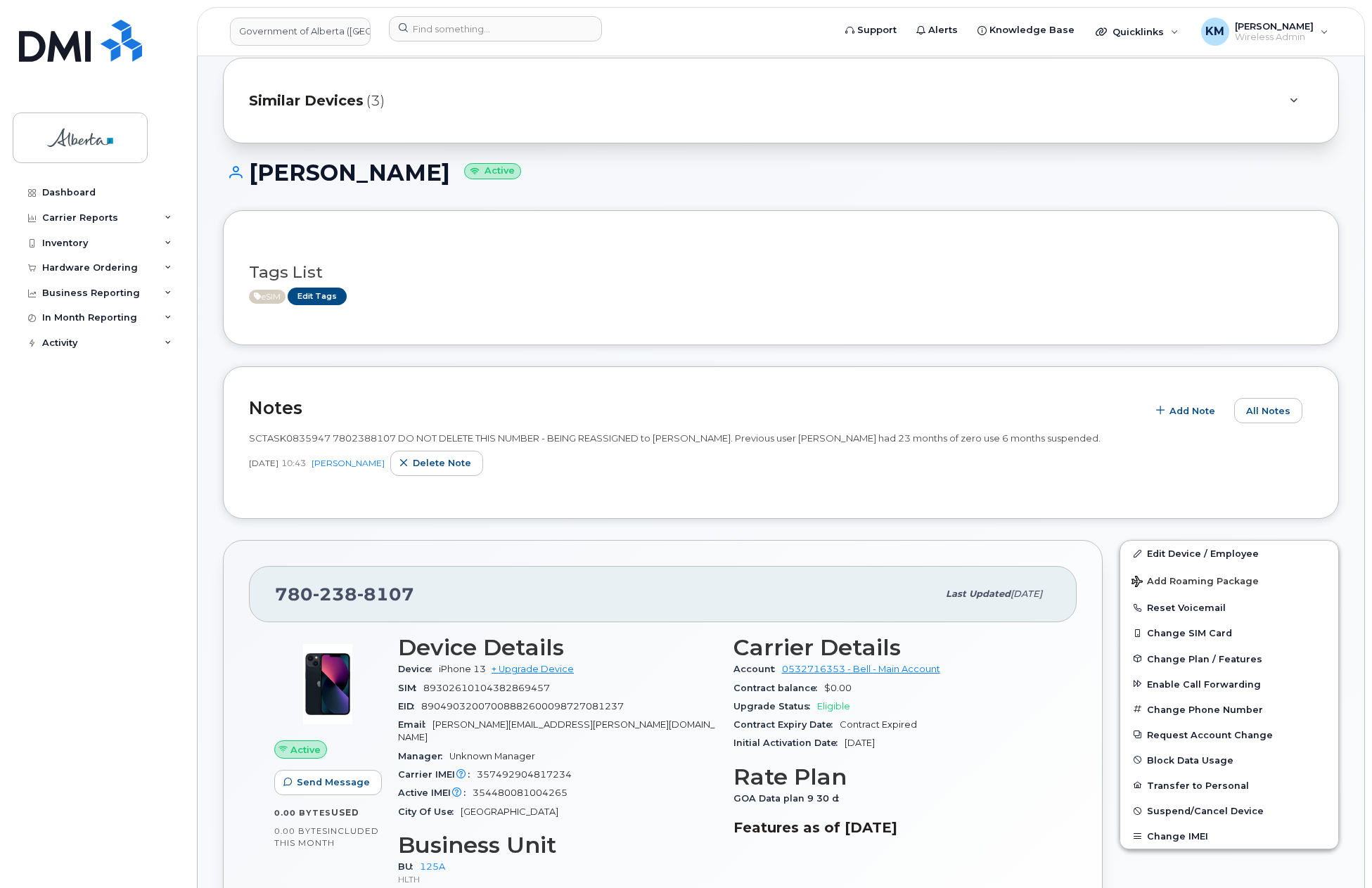
scroll to position [0, 0]
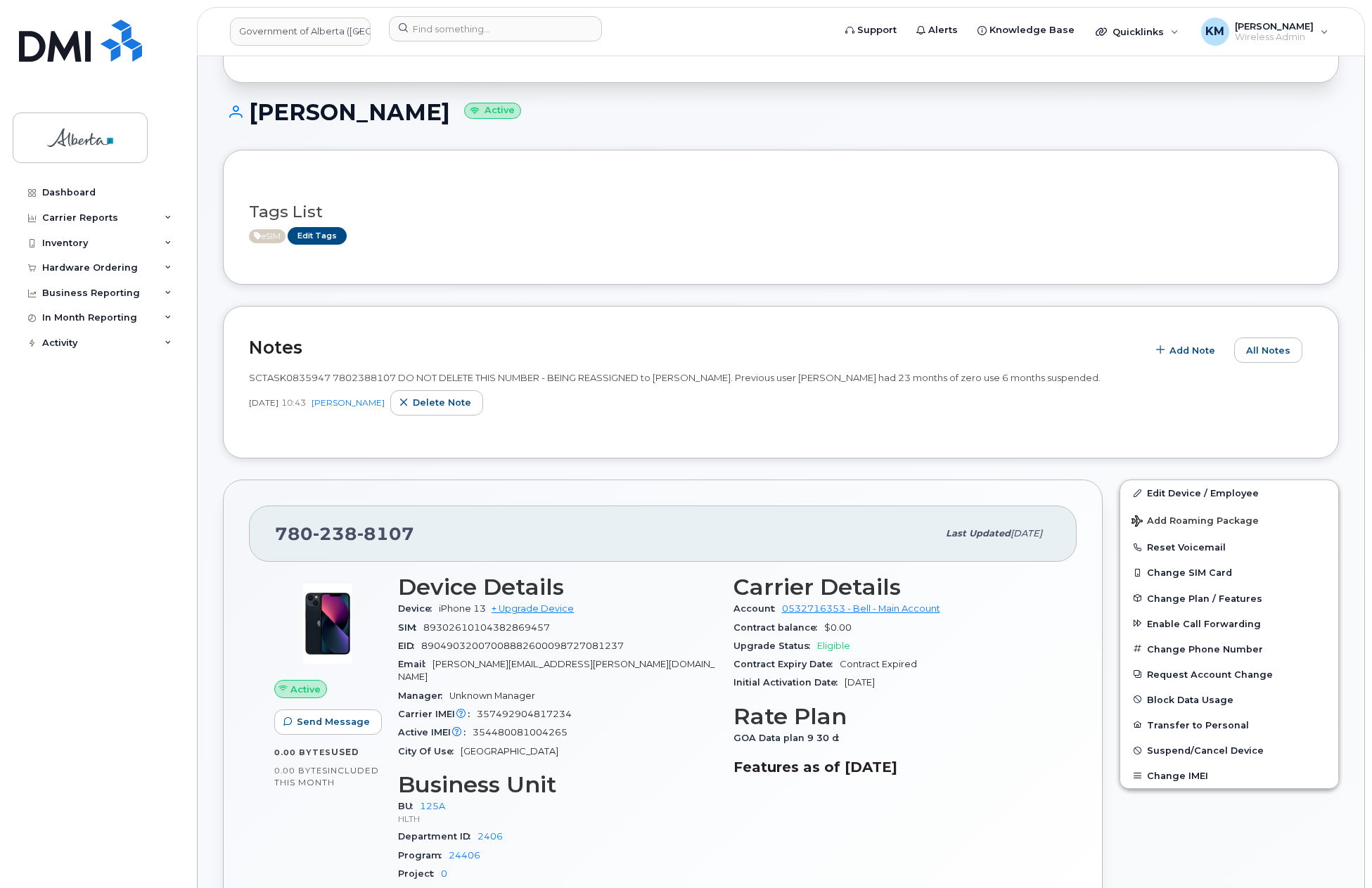
scroll to position [71, 0]
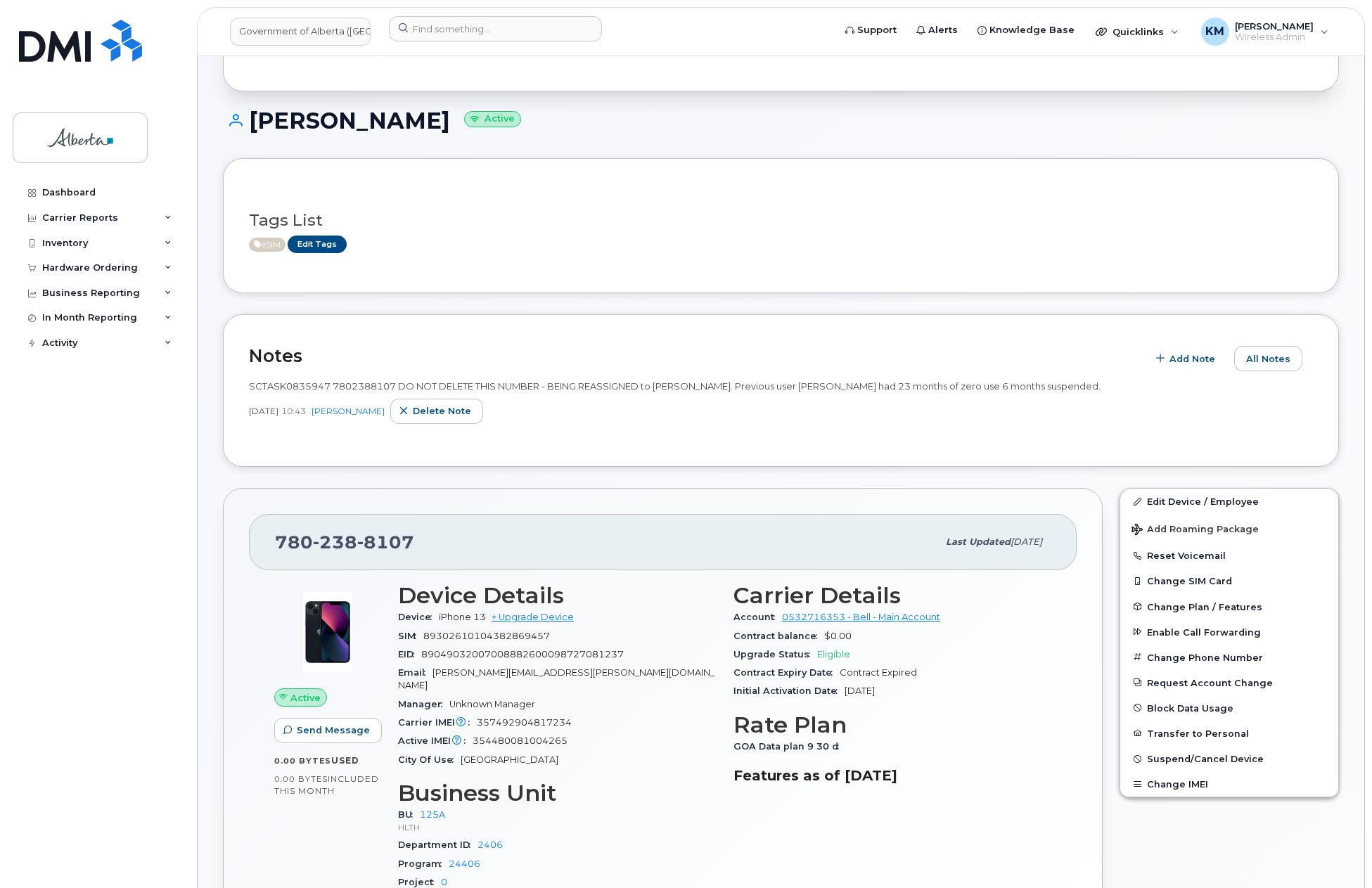
scroll to position [211, 0]
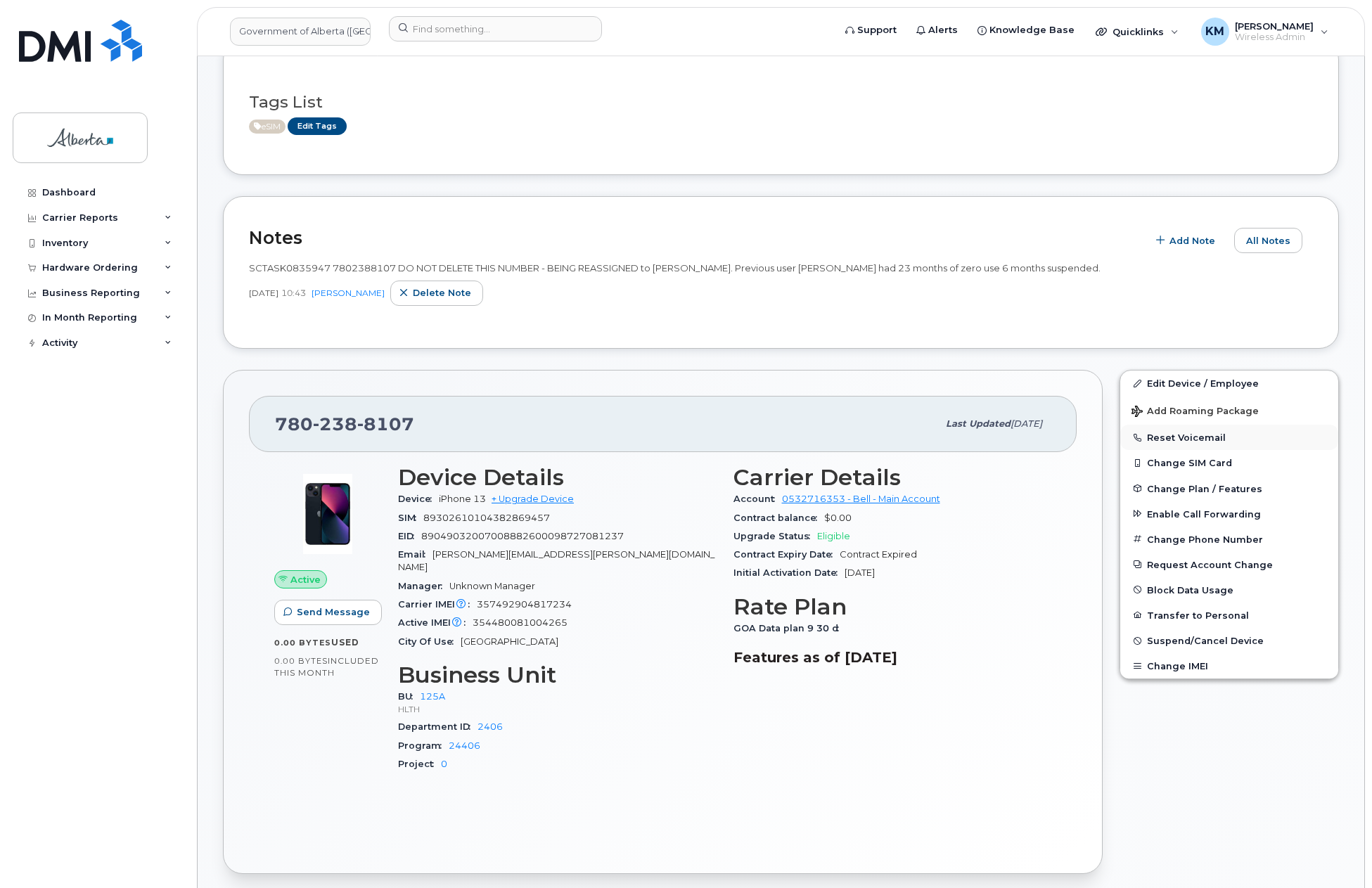
click at [1165, 440] on button "Reset Voicemail" at bounding box center [1229, 437] width 218 height 25
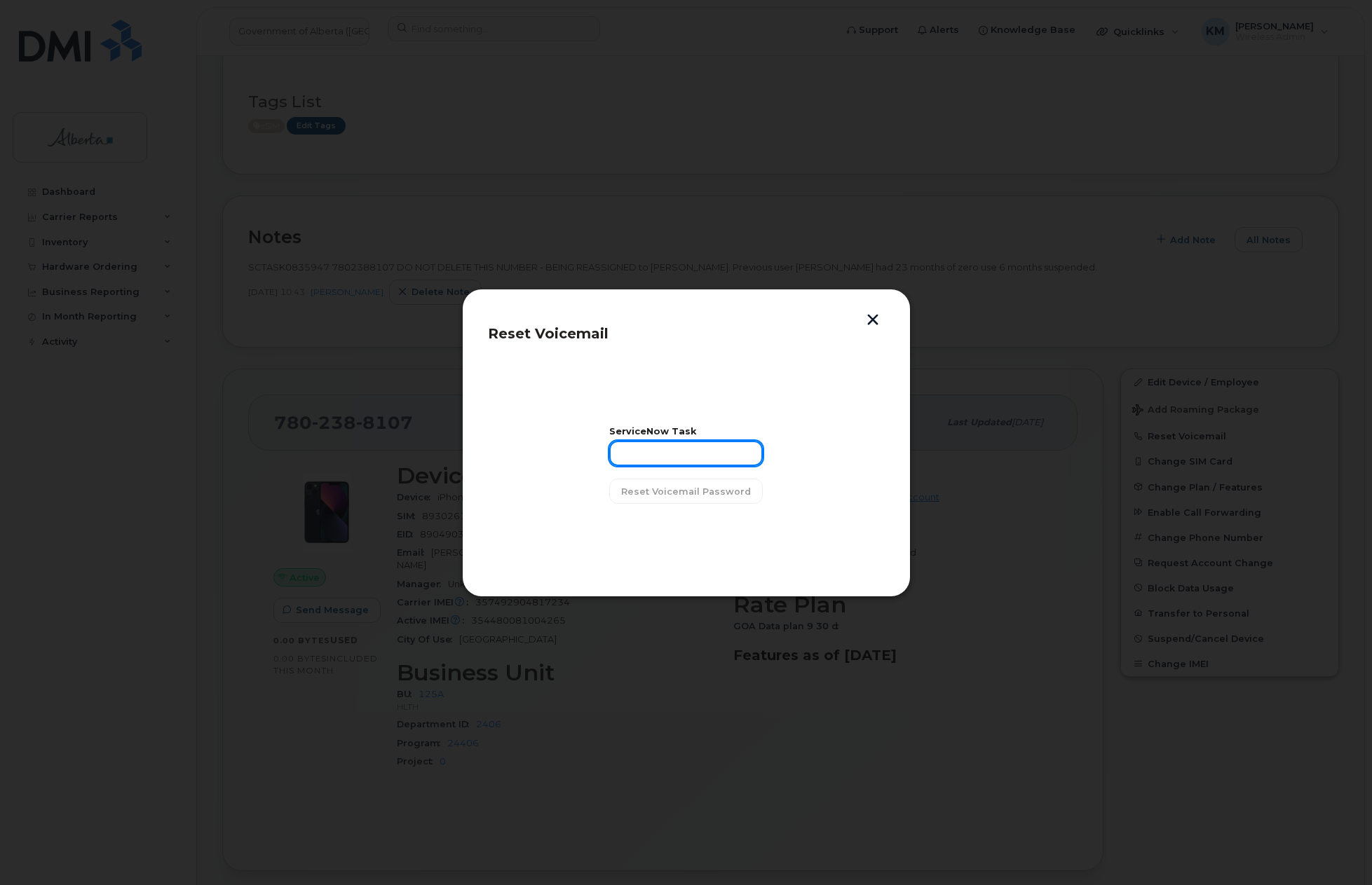
click at [665, 454] on input "text" at bounding box center [685, 454] width 153 height 25
type input "SCTASK0835947"
click at [690, 490] on span "Reset Voicemail Password" at bounding box center [685, 491] width 130 height 13
click at [876, 317] on button "button" at bounding box center [872, 321] width 21 height 15
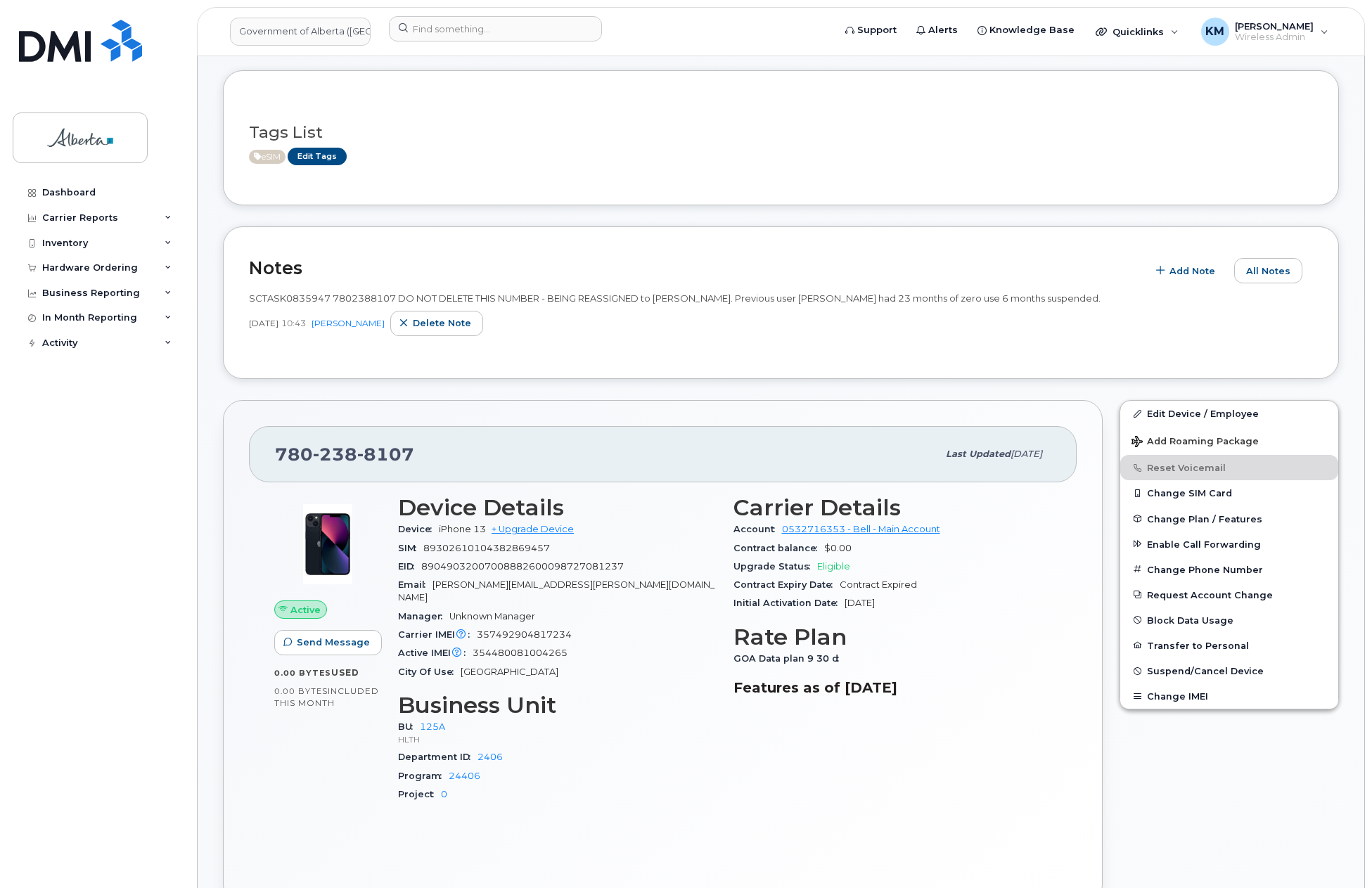
scroll to position [140, 0]
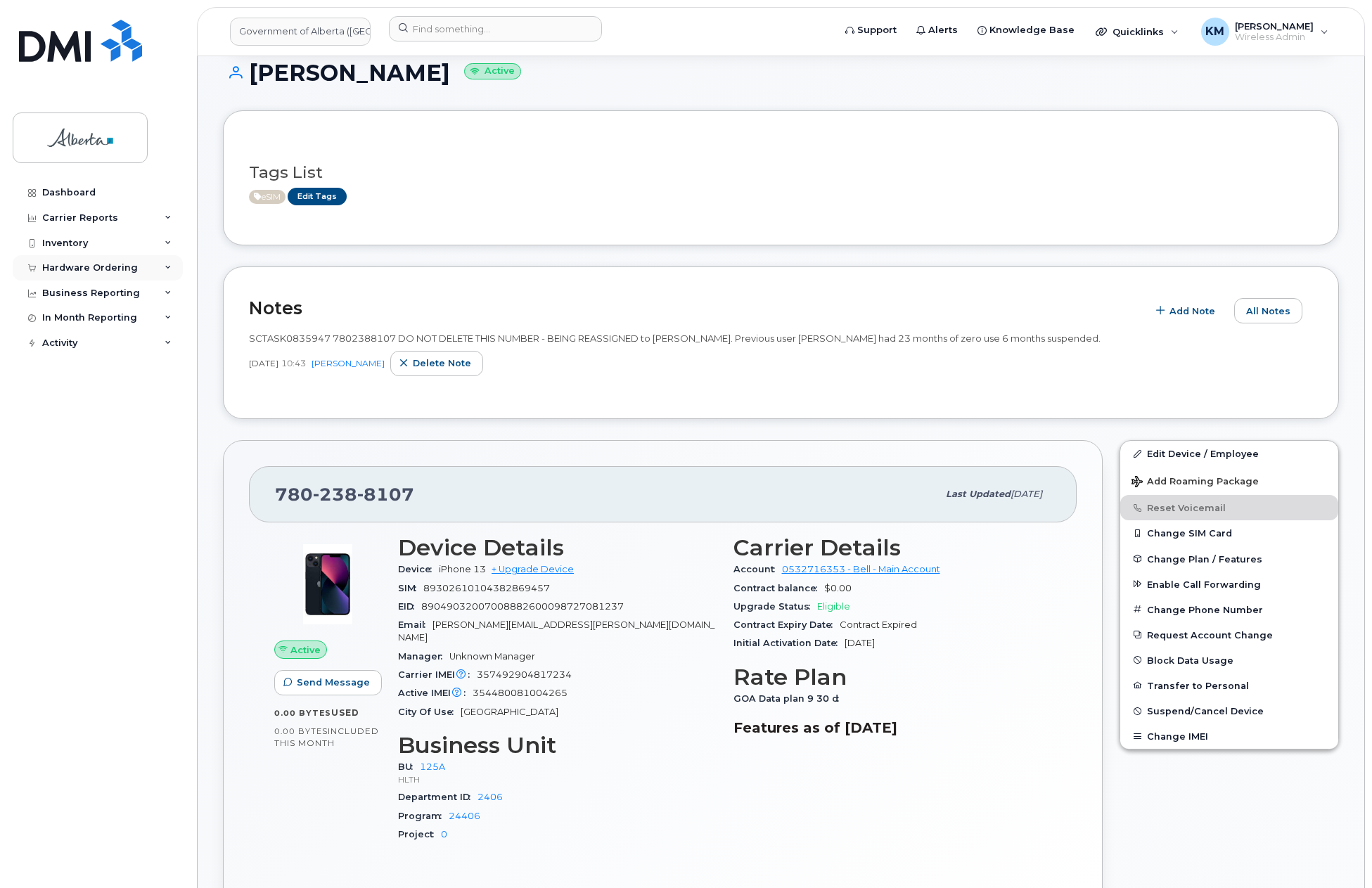
click at [111, 262] on div "Hardware Ordering" at bounding box center [90, 267] width 96 height 11
click at [100, 345] on div "Orders Reporting" at bounding box center [91, 347] width 87 height 13
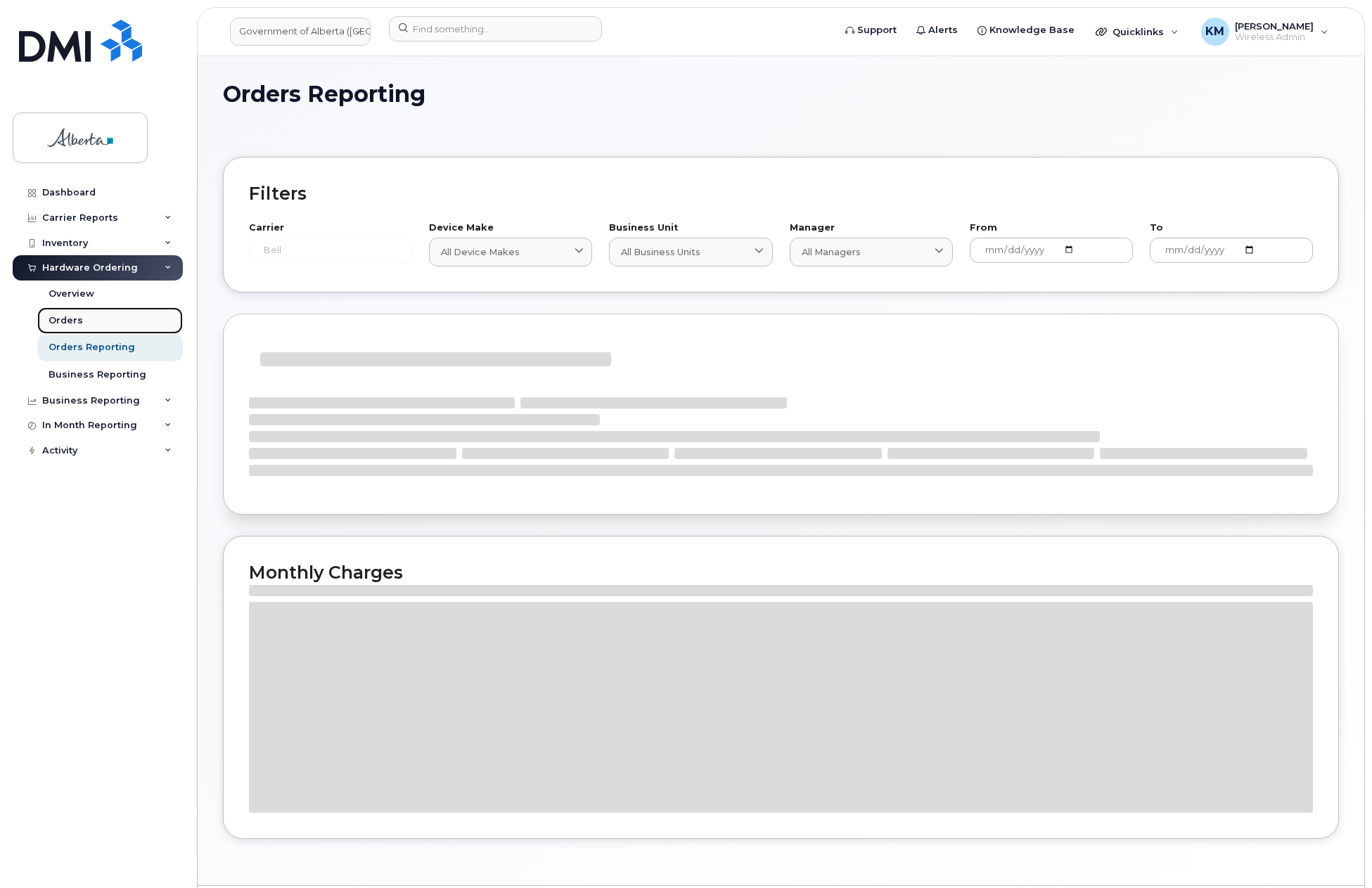
click at [77, 319] on div "Orders" at bounding box center [65, 320] width 34 height 13
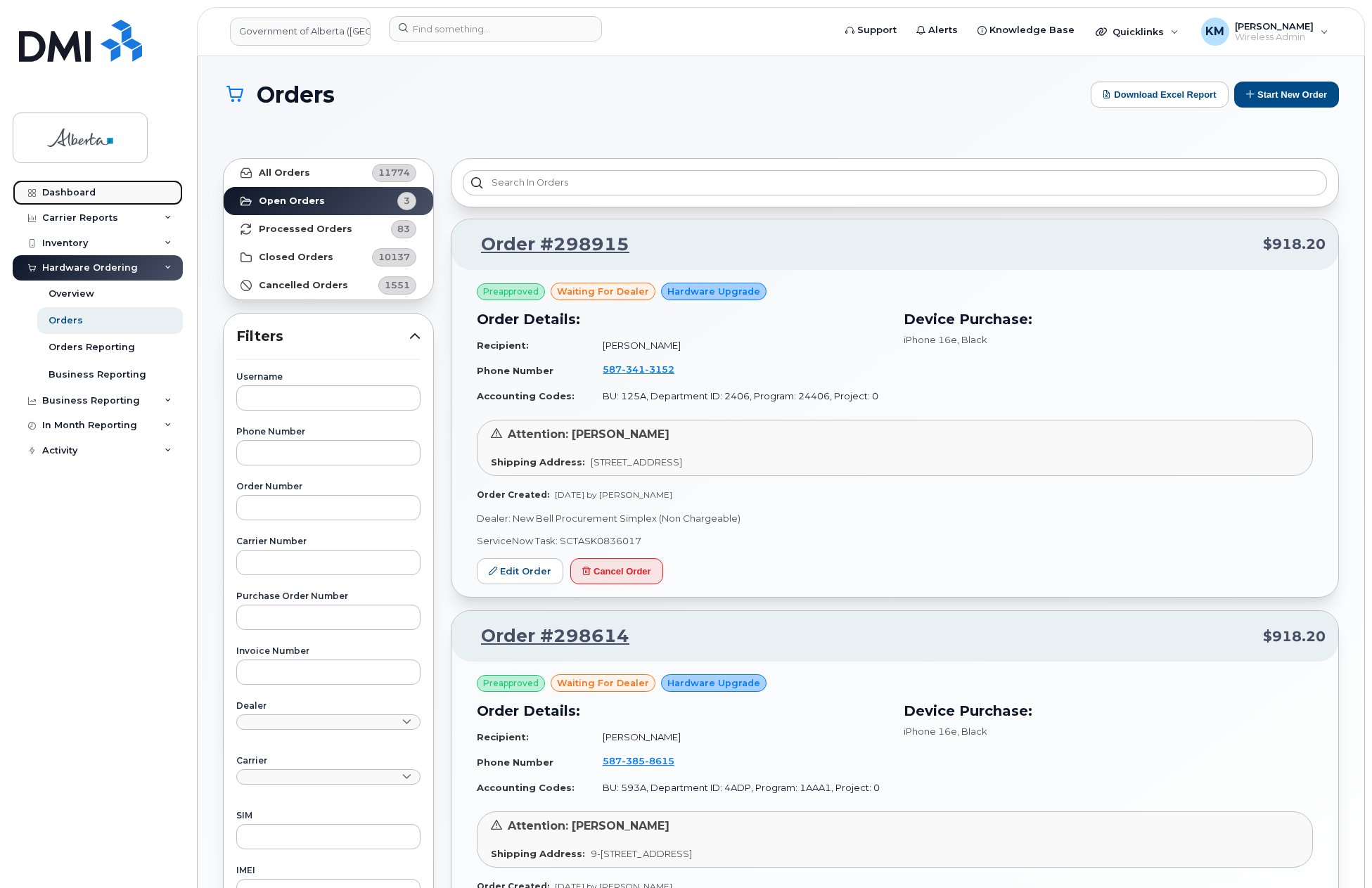
click at [53, 195] on div "Dashboard" at bounding box center [69, 192] width 53 height 11
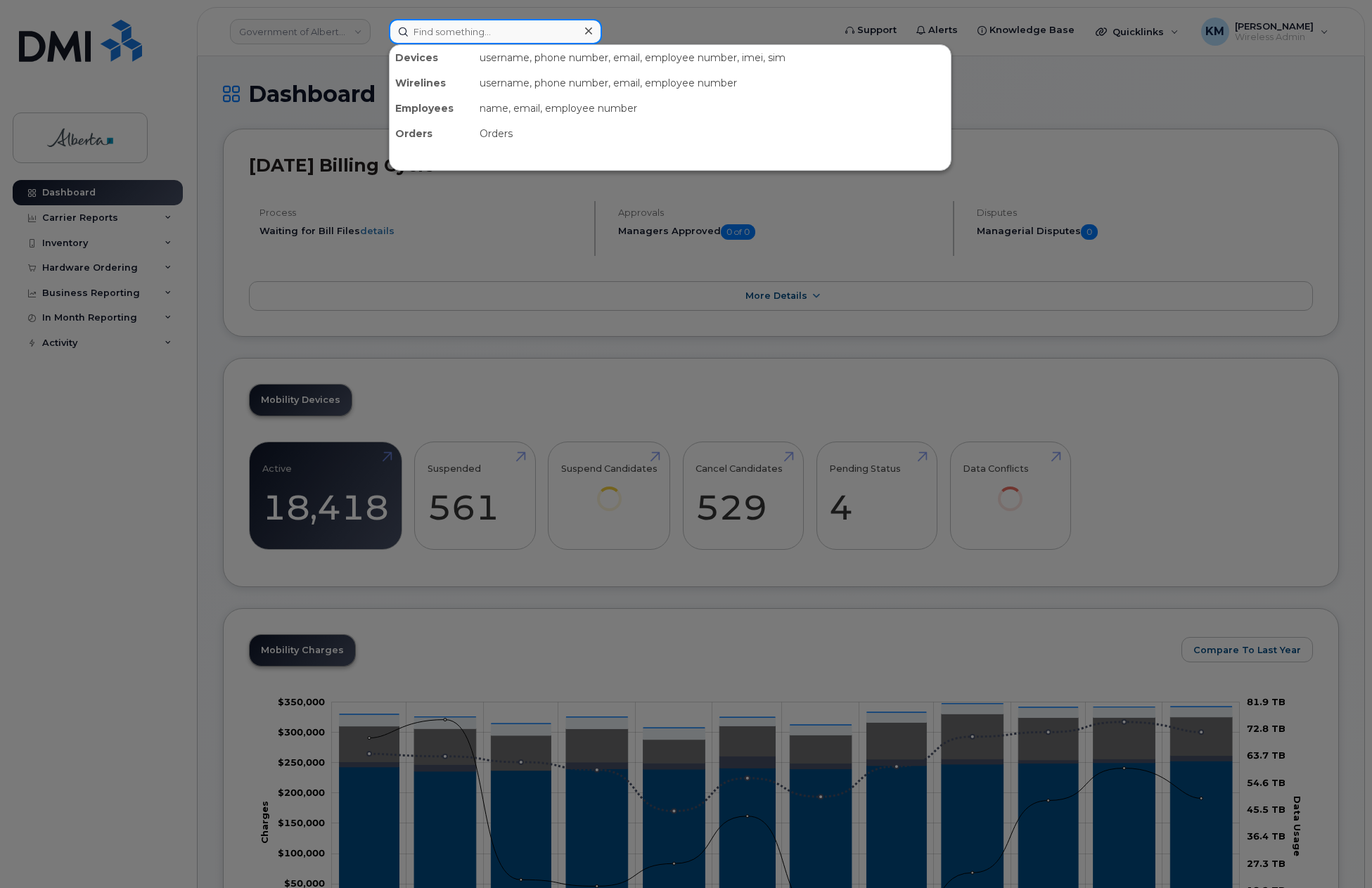
click at [512, 38] on input at bounding box center [495, 32] width 213 height 25
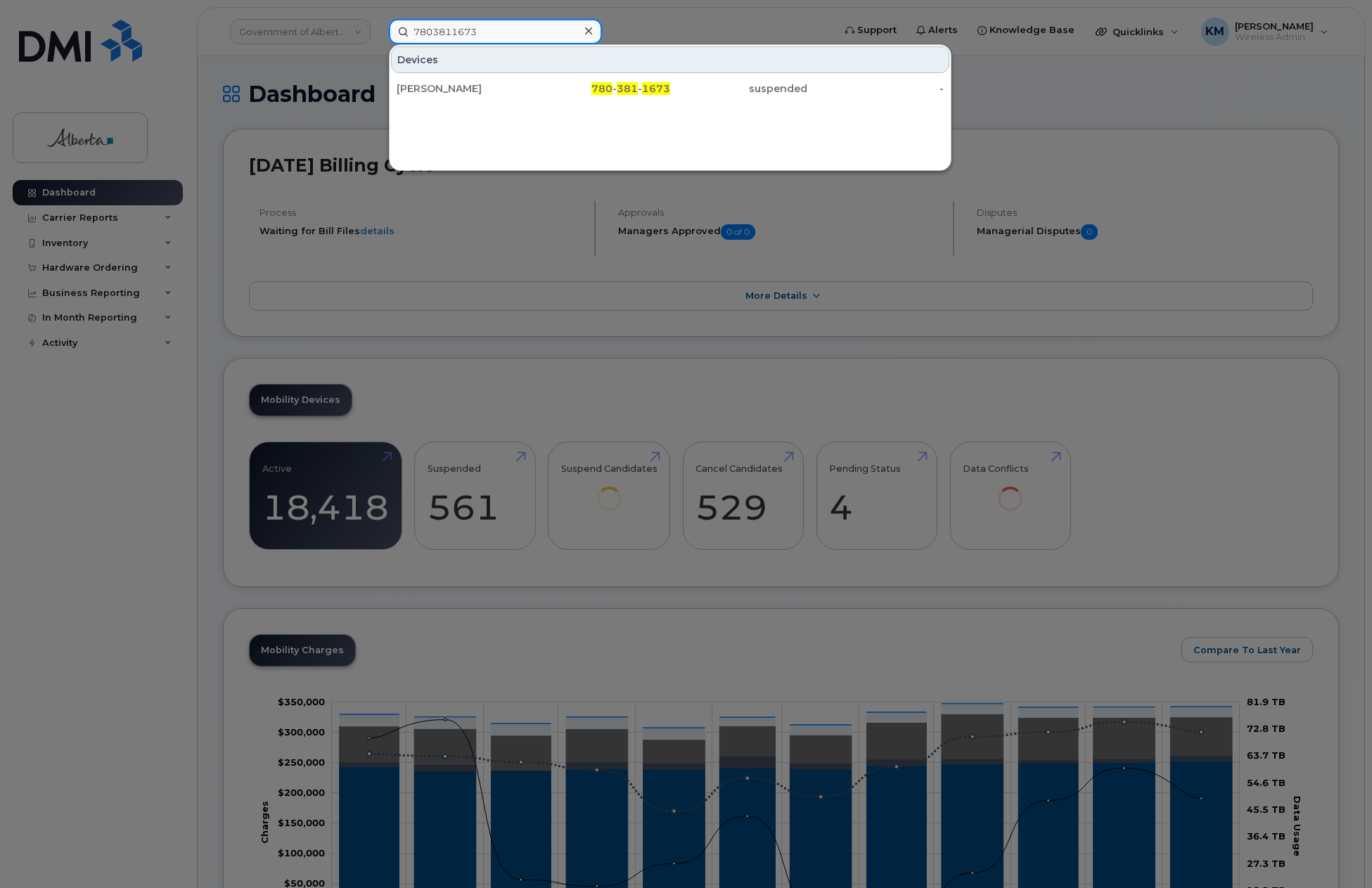
type input "7803811673"
click at [534, 79] on div "[PERSON_NAME]" at bounding box center [602, 88] width 137 height 25
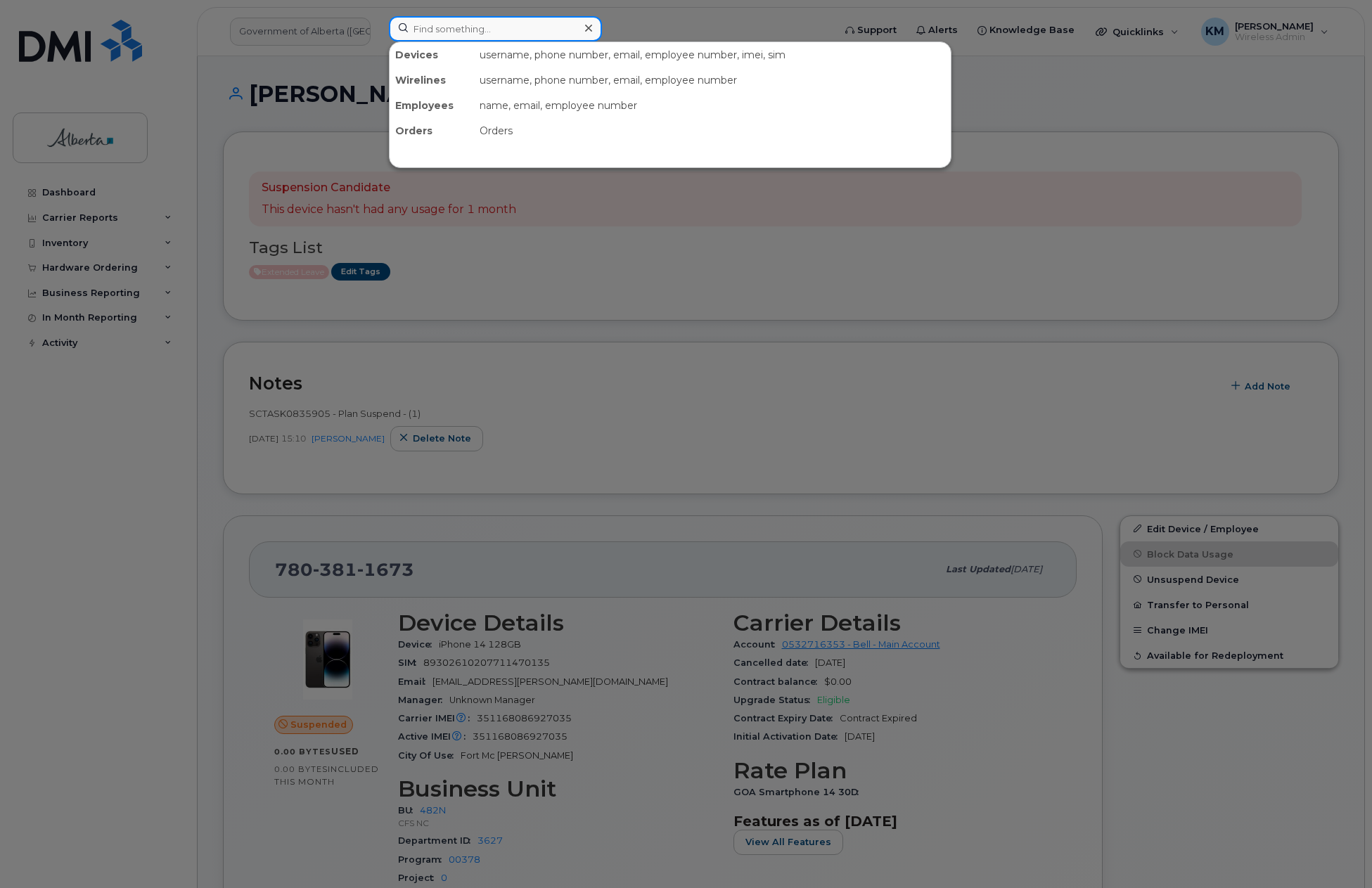
click at [486, 26] on input at bounding box center [495, 29] width 213 height 25
click at [451, 28] on input at bounding box center [495, 29] width 213 height 25
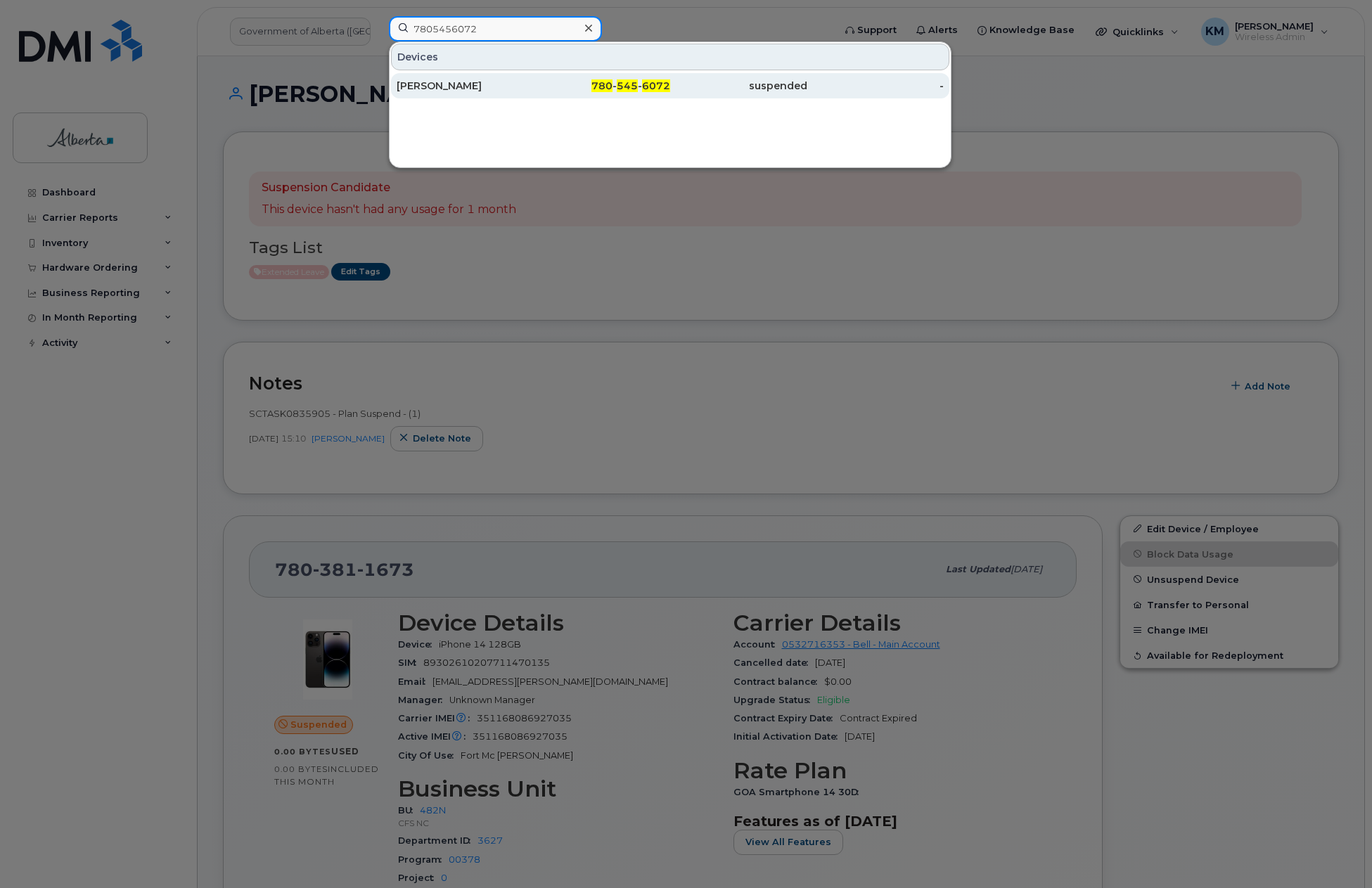
type input "7805456072"
click at [460, 81] on div "Amy Semple" at bounding box center [465, 85] width 137 height 14
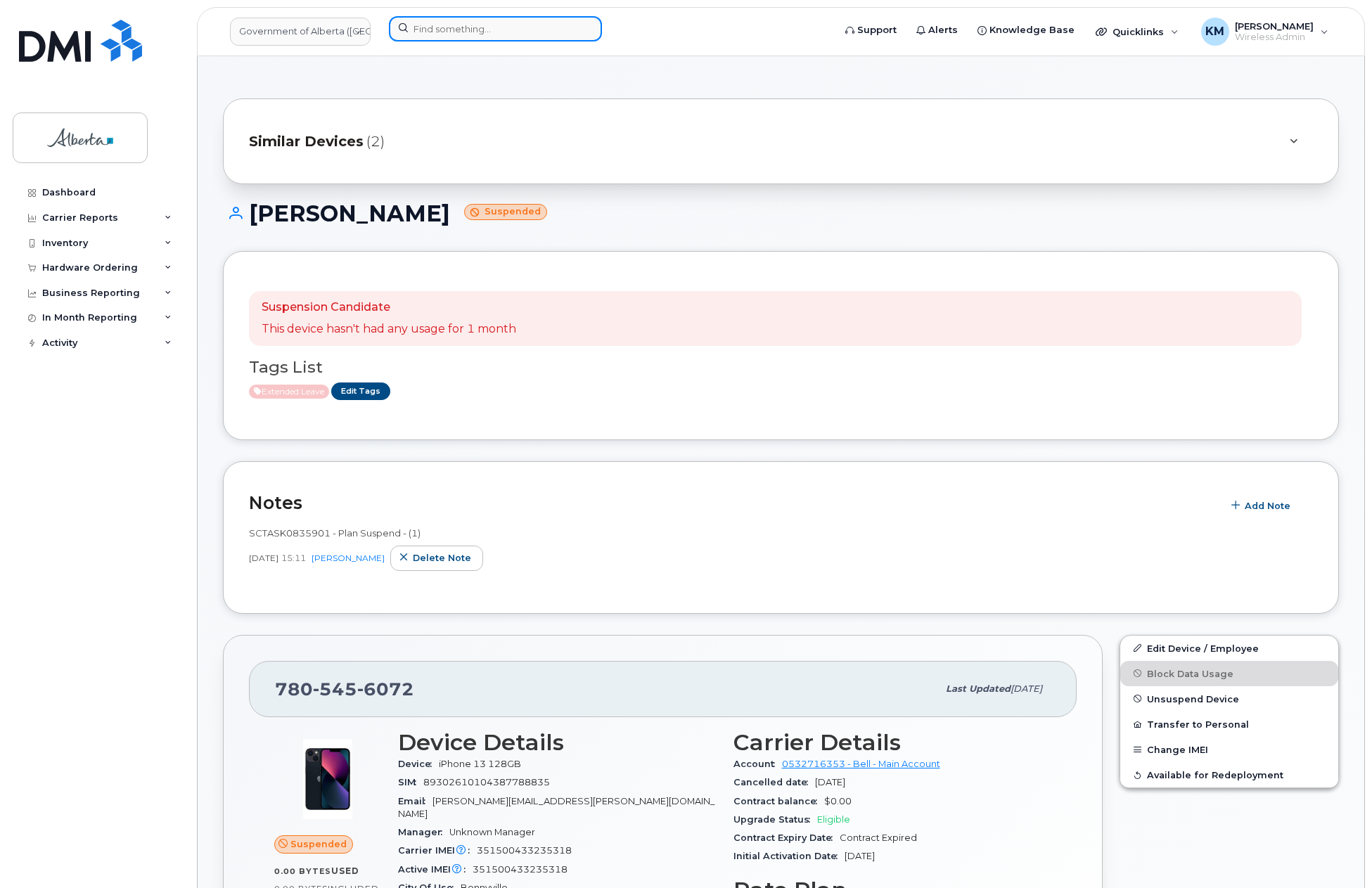
click at [461, 30] on input at bounding box center [495, 29] width 213 height 25
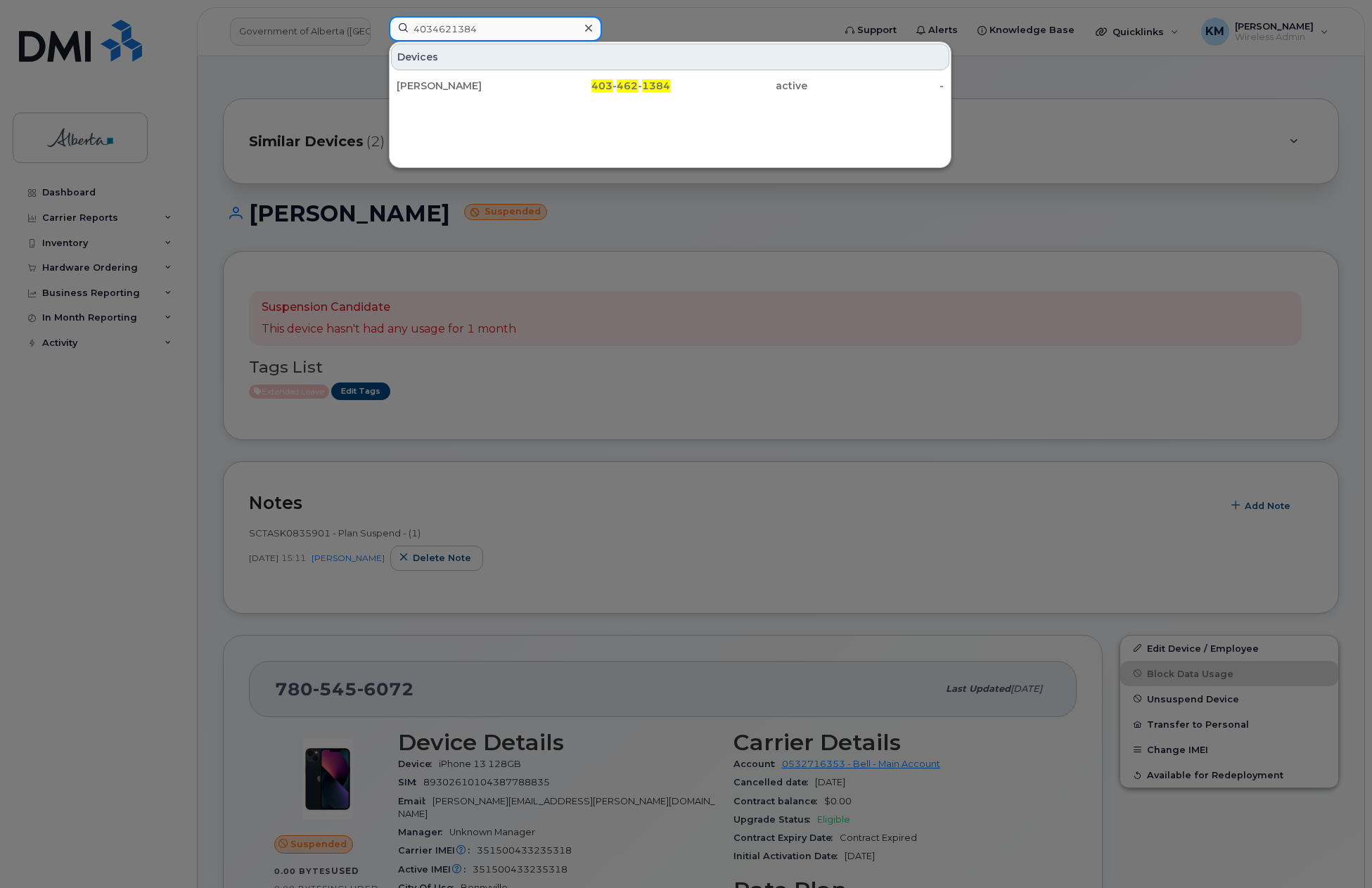
type input "4034621384"
click at [466, 82] on div "[PERSON_NAME]" at bounding box center [465, 85] width 137 height 14
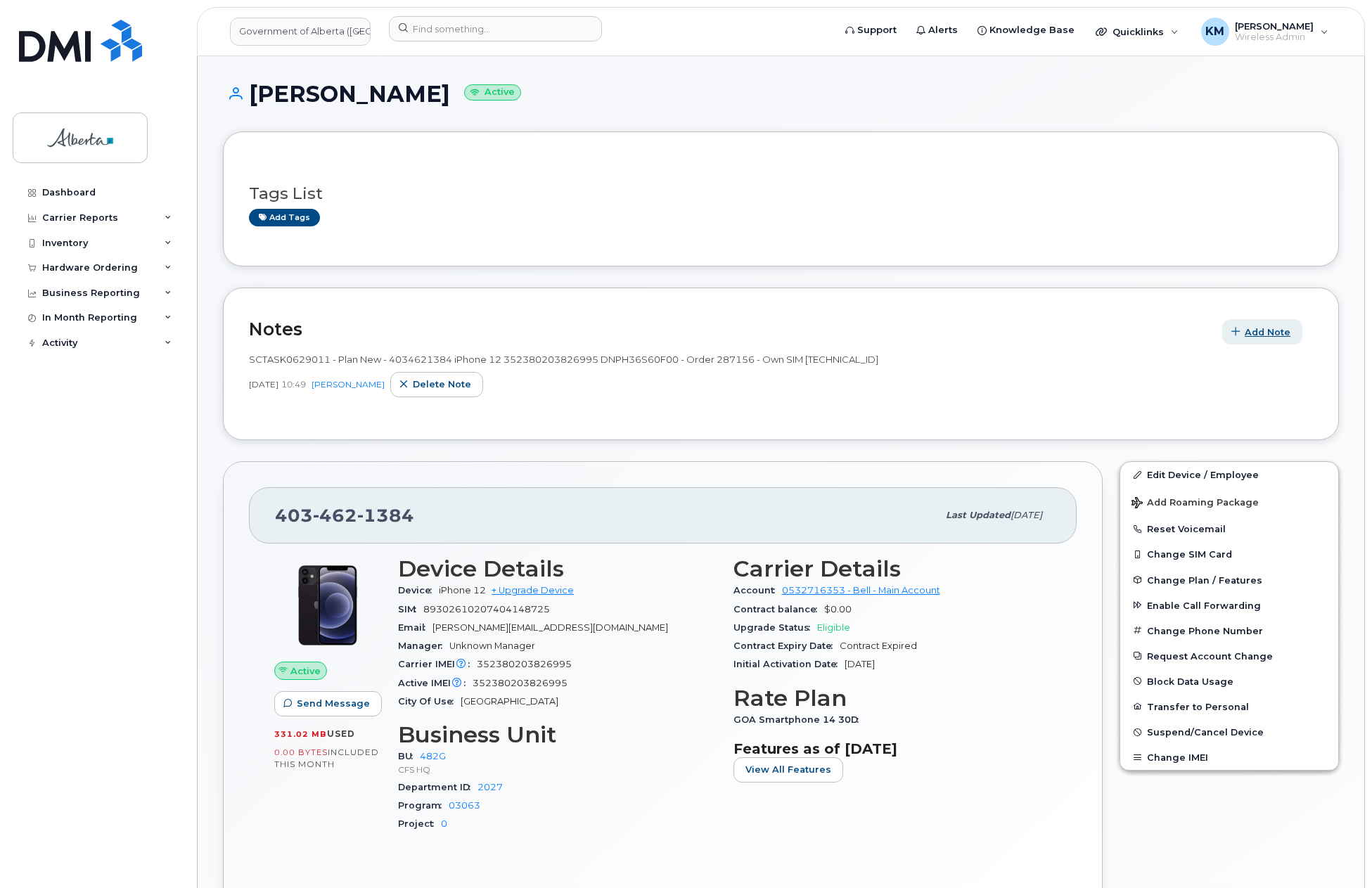
click at [1250, 326] on span "Add Note" at bounding box center [1268, 333] width 46 height 13
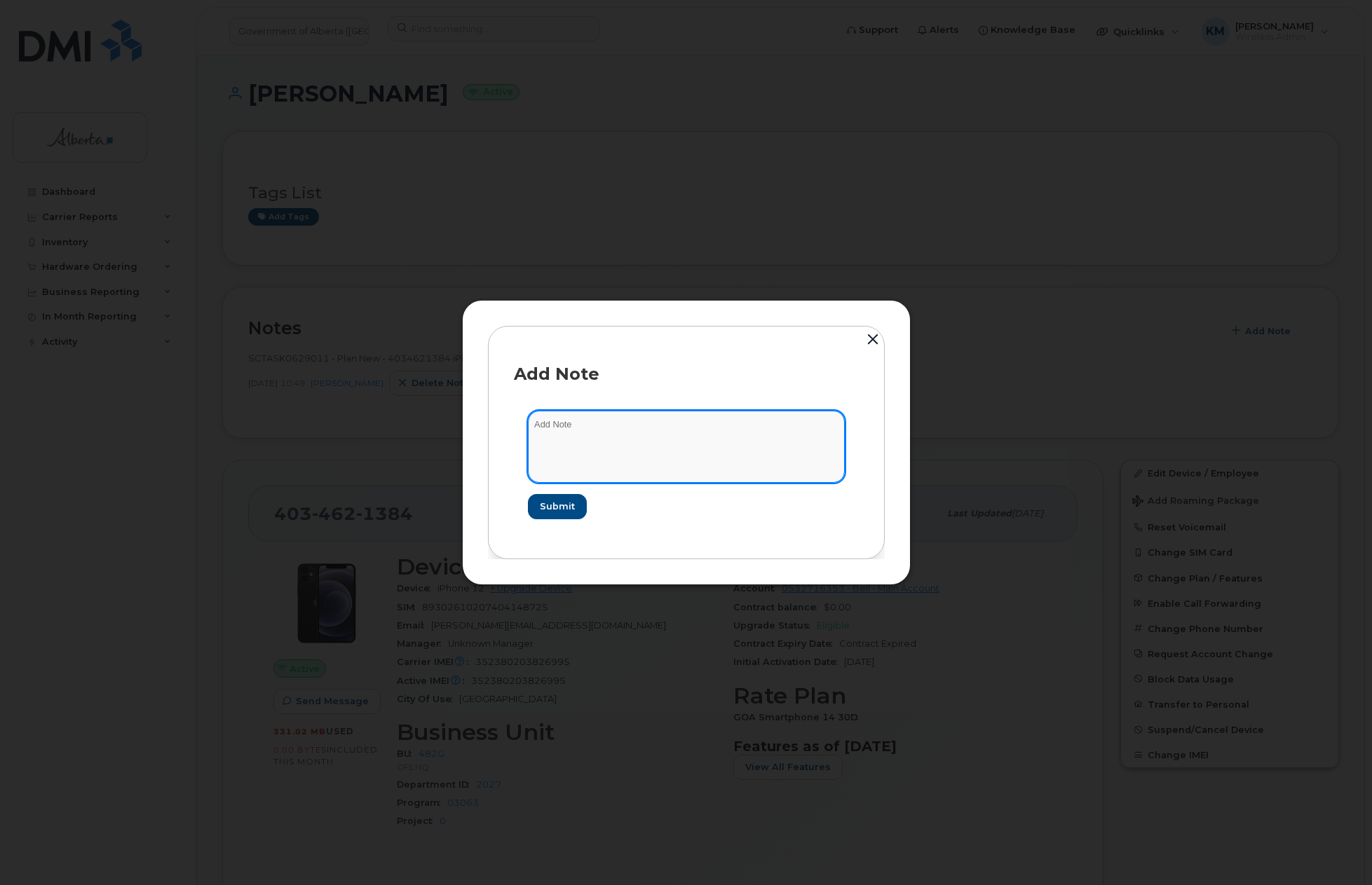
click at [680, 445] on textarea at bounding box center [686, 446] width 317 height 72
click at [654, 427] on textarea "SCTASK0836237 -" at bounding box center [686, 446] width 317 height 72
paste textarea "Device Plan Reassign - (1) 4034621384 iPhone 12 352380203826995 DNPH36S60F00 Le…"
type textarea "SCTASK0836237 - Device Plan Reassign - (1) 4034621384 iPhone 12 352380203826995…"
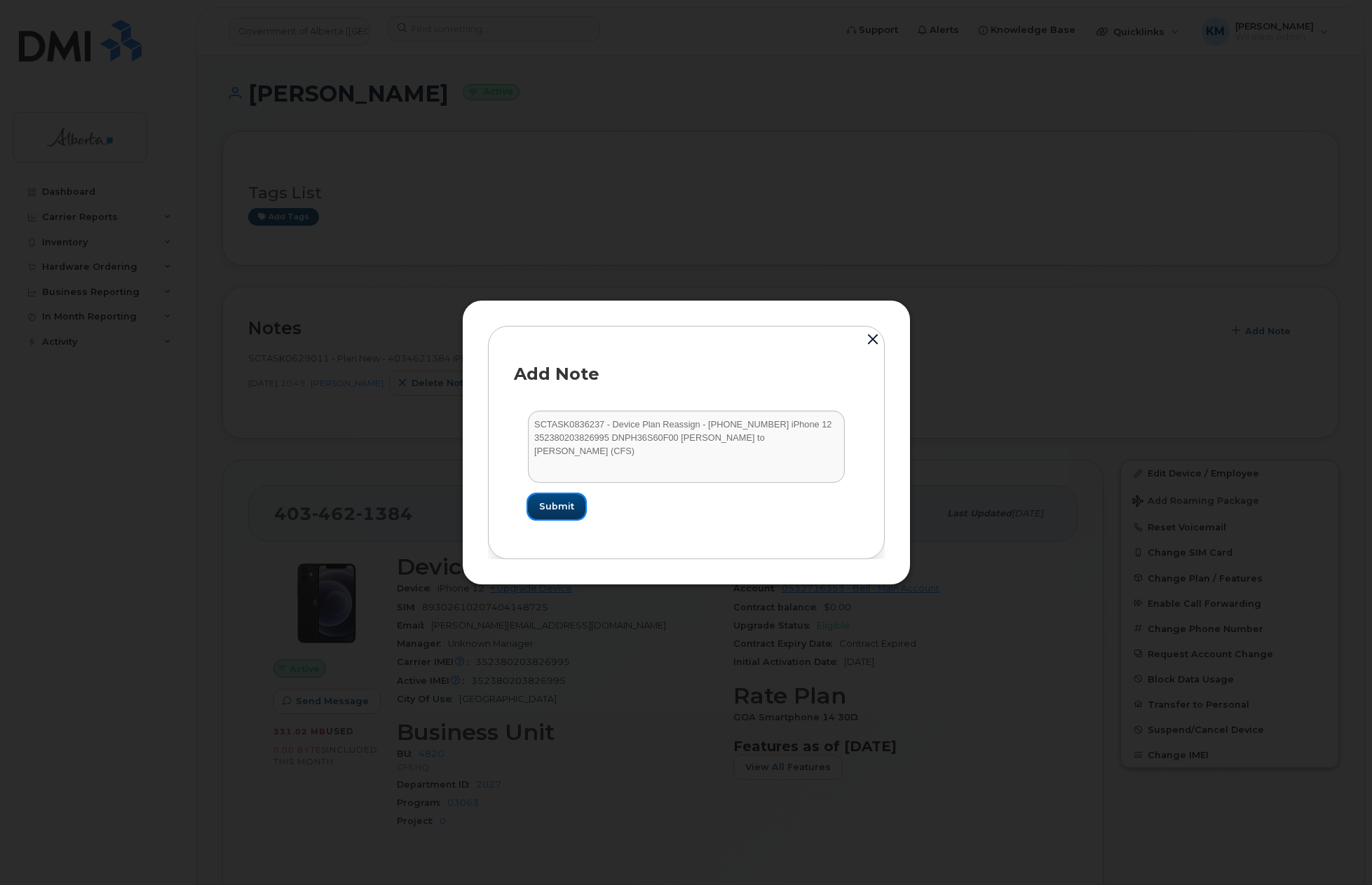
click at [554, 498] on button "Submit" at bounding box center [556, 507] width 58 height 25
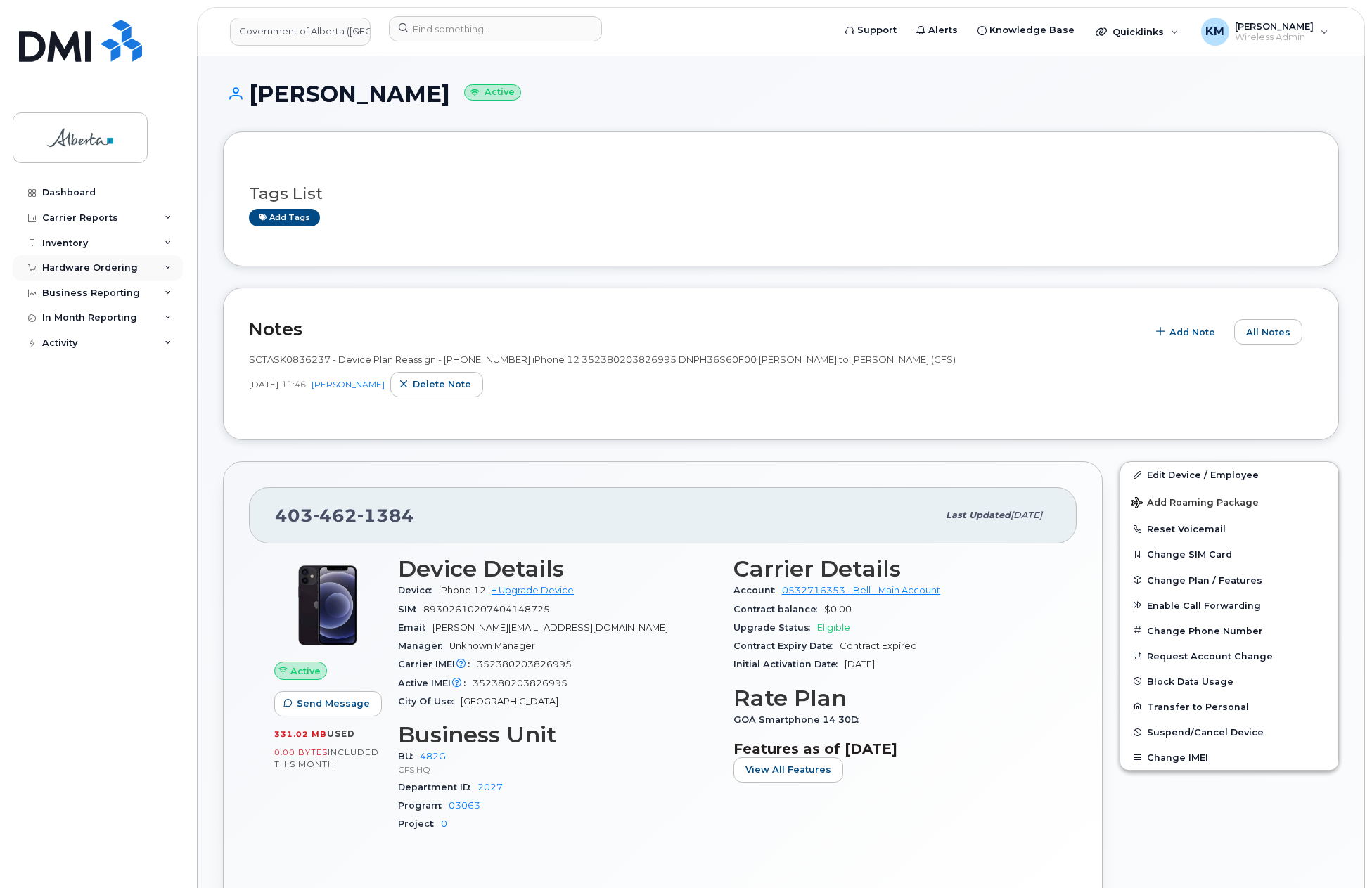
click at [99, 262] on div "Hardware Ordering" at bounding box center [90, 267] width 96 height 11
click at [68, 320] on div "Orders" at bounding box center [65, 320] width 34 height 13
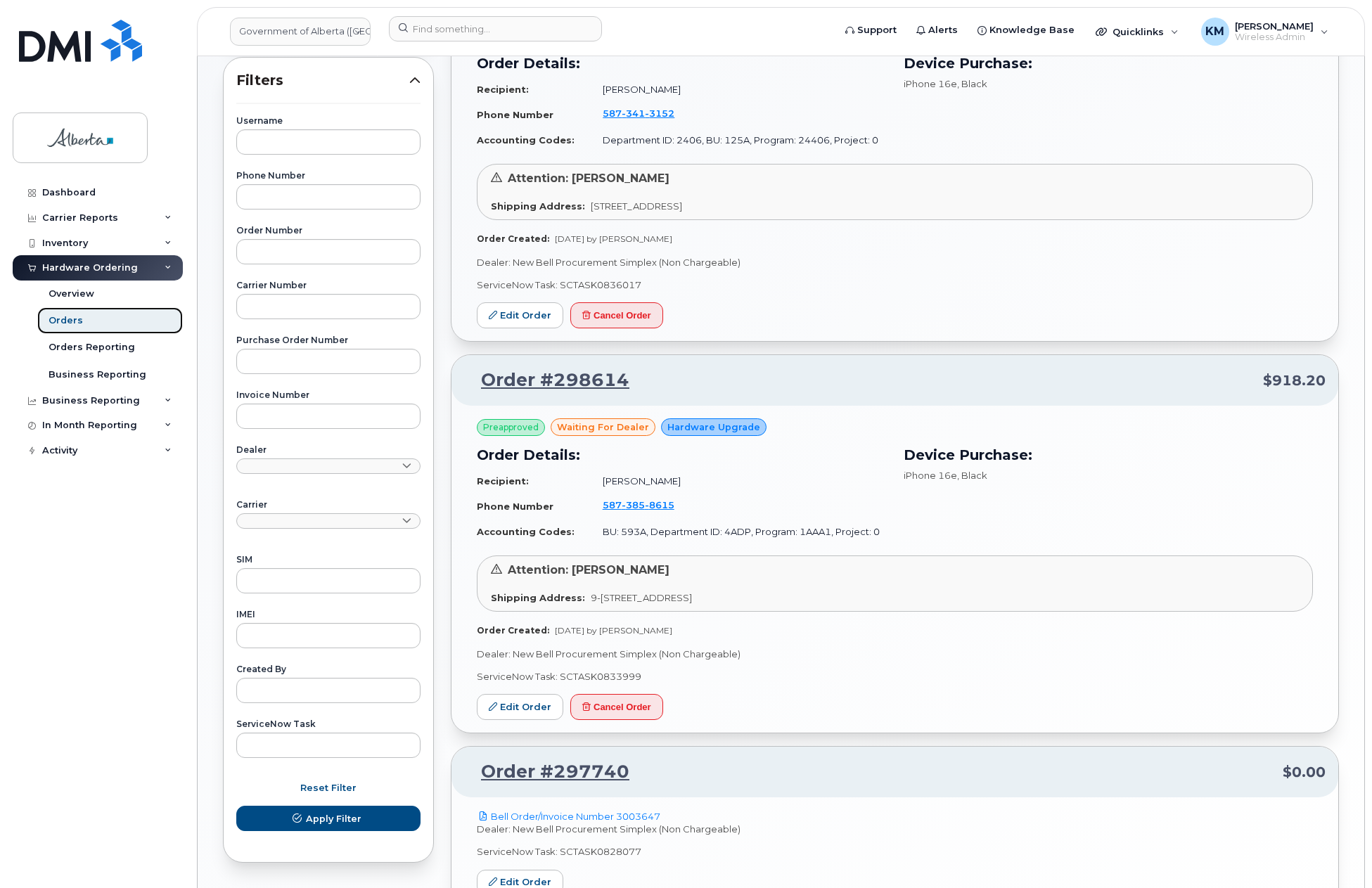
scroll to position [281, 0]
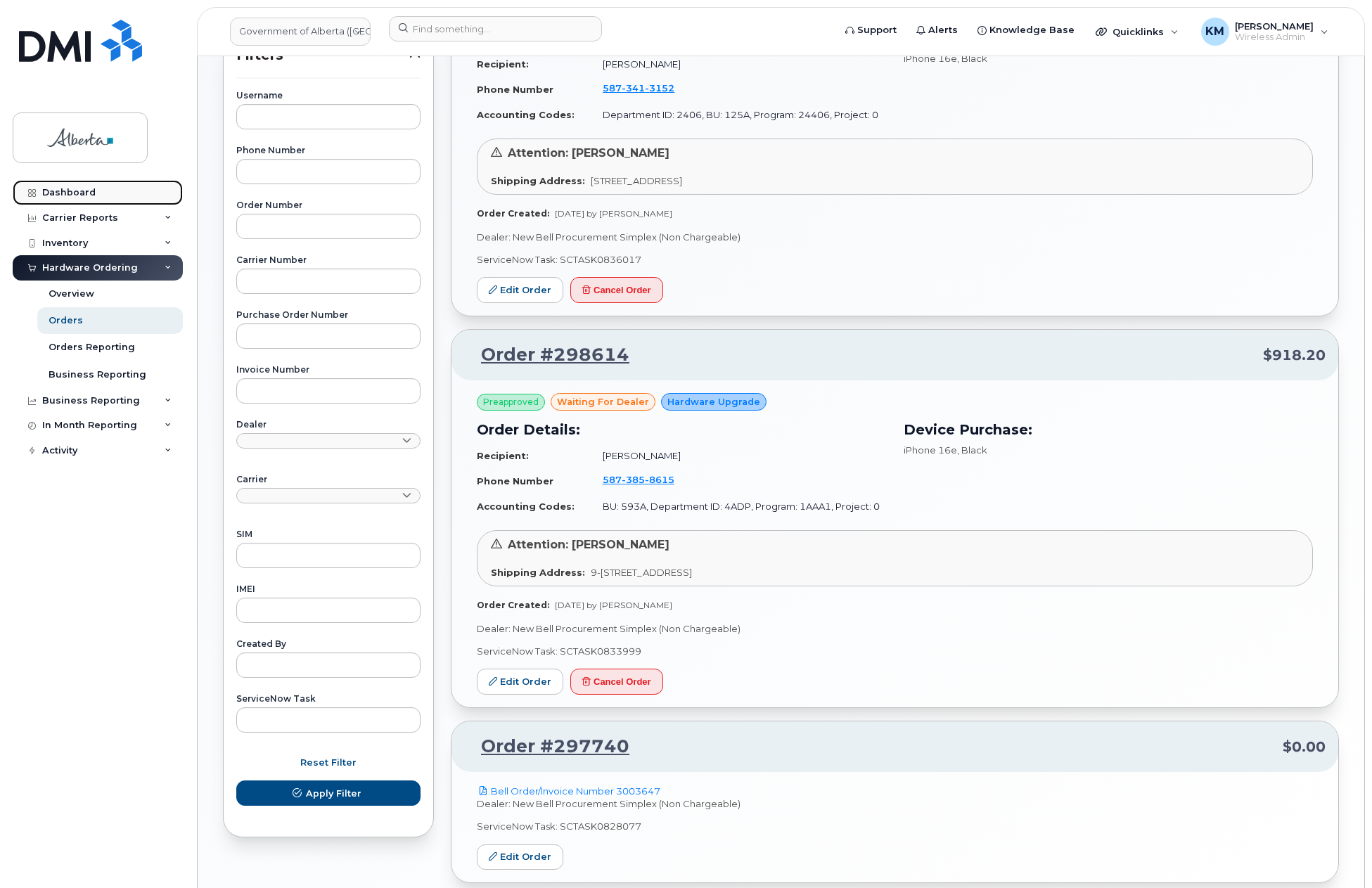
click at [109, 193] on link "Dashboard" at bounding box center [97, 192] width 170 height 25
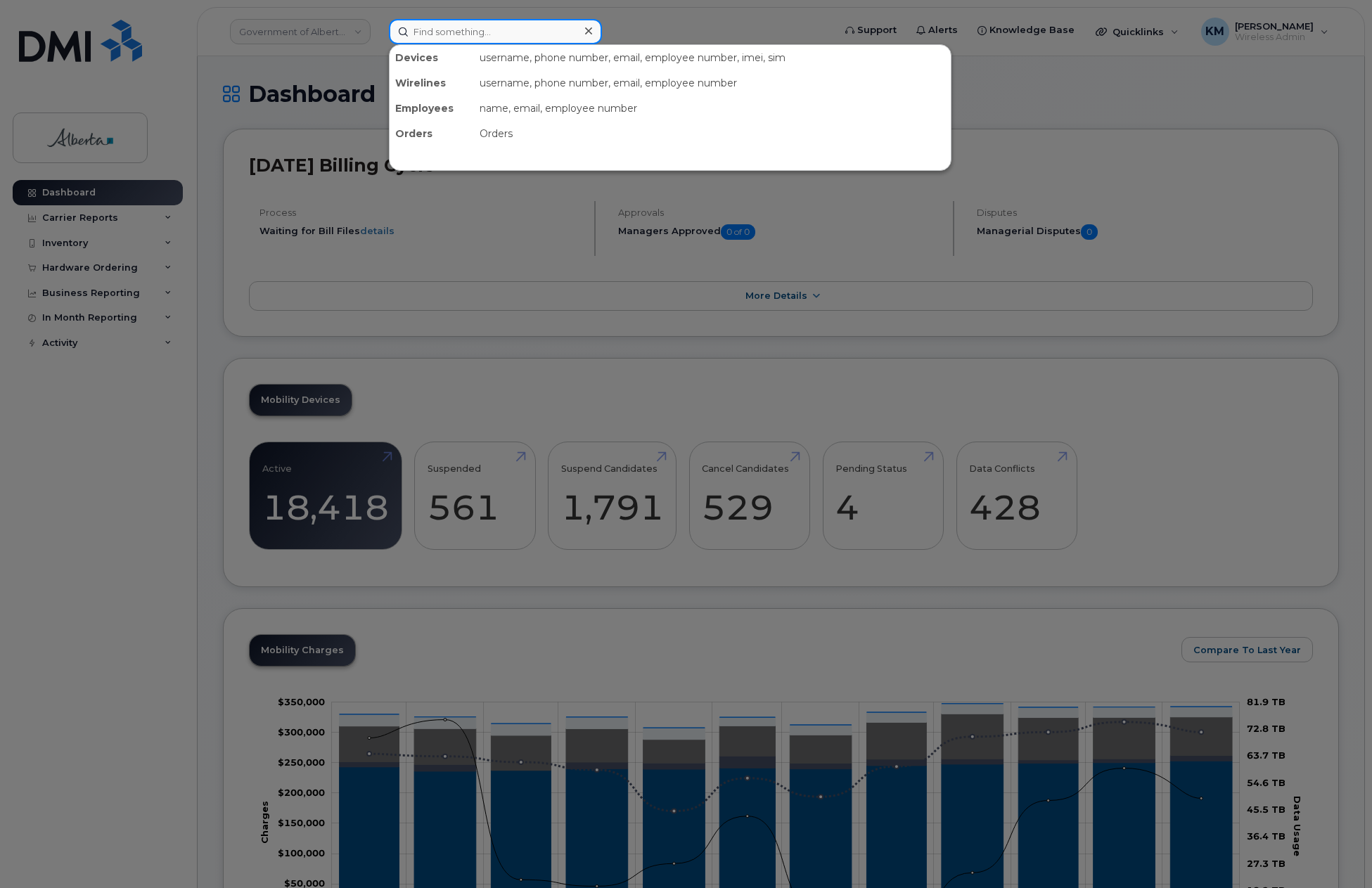
click at [478, 35] on input at bounding box center [495, 32] width 213 height 25
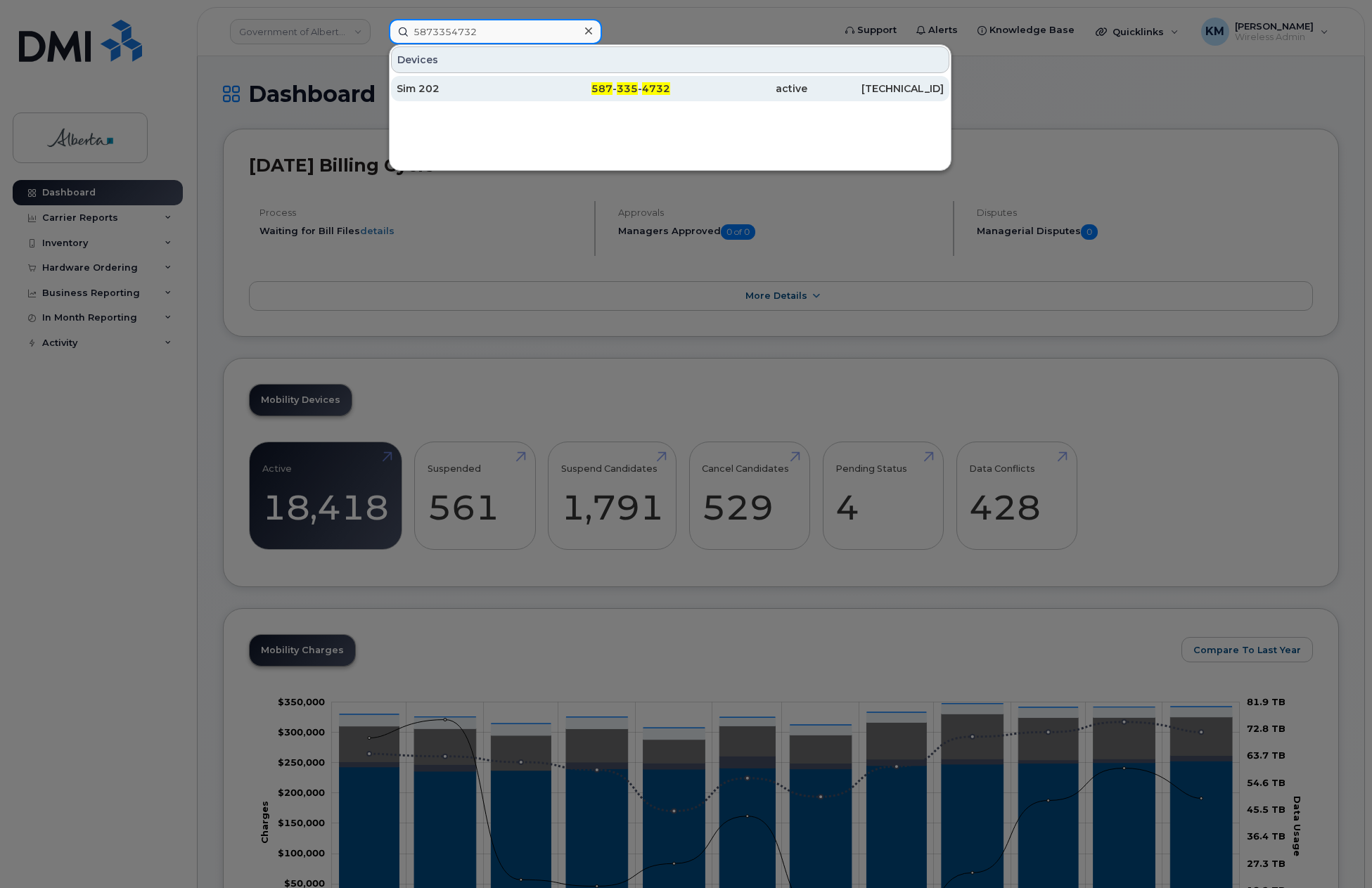
type input "5873354732"
click at [483, 92] on div "Sim 202" at bounding box center [465, 88] width 137 height 14
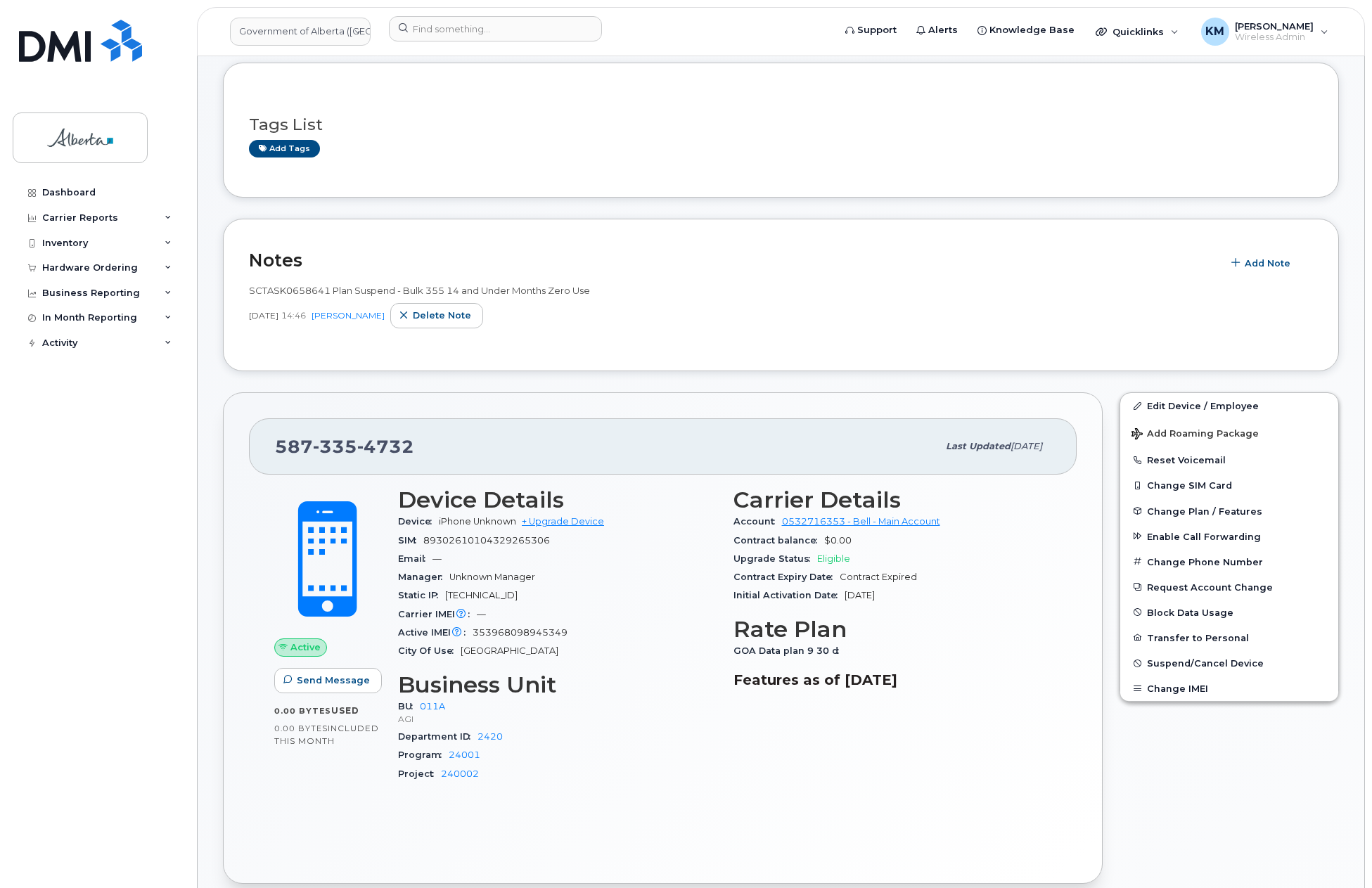
scroll to position [71, 0]
click at [1267, 262] on span "Add Note" at bounding box center [1268, 262] width 46 height 13
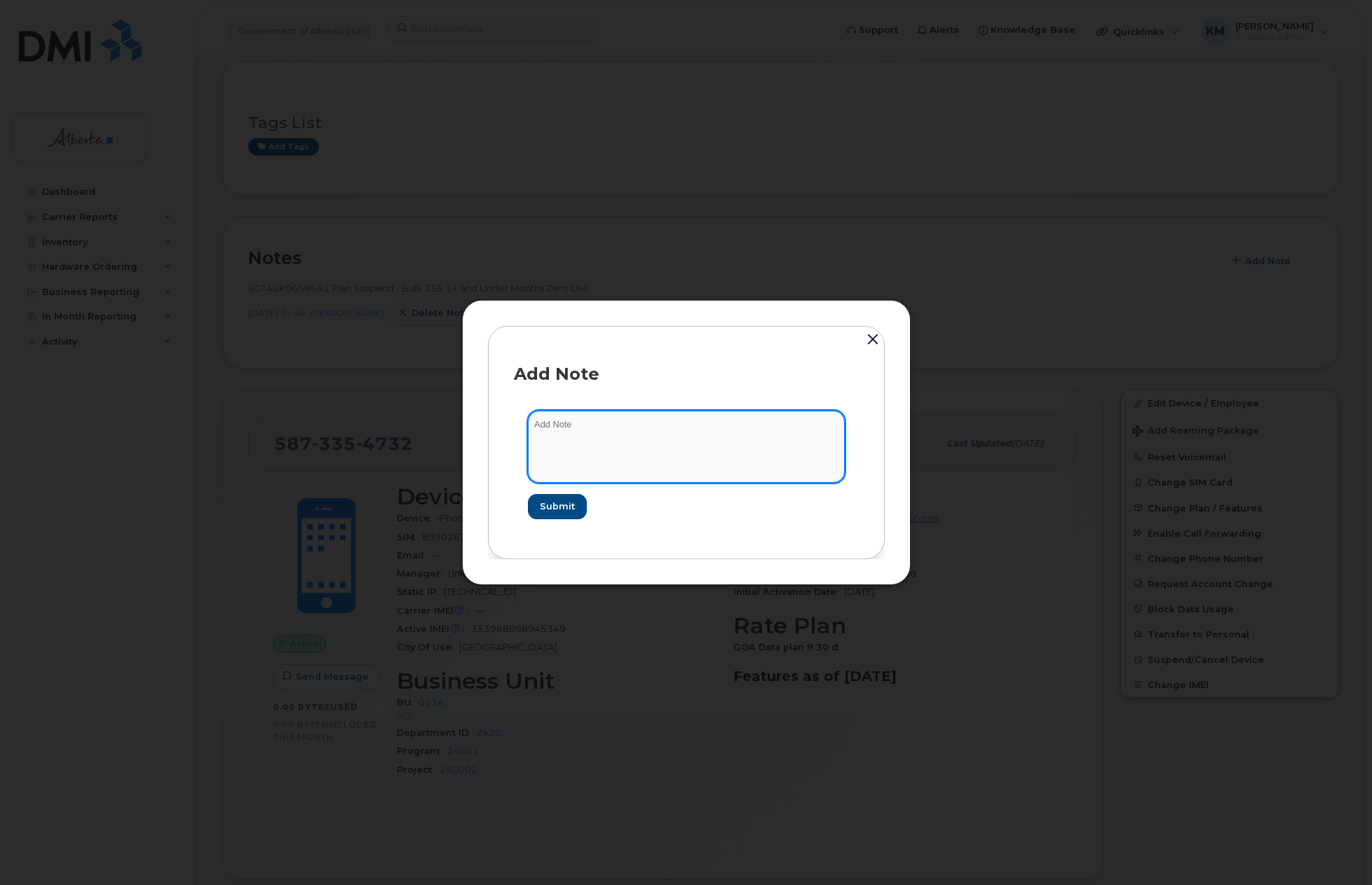
click at [563, 430] on textarea at bounding box center [686, 446] width 317 height 72
paste textarea "SCTASK0835142 5873354732 DO NOT DELETE THIS NUMBER - BEING REASSIGNED to [PERSO…"
type textarea "SCTASK0835142 5873354732 DO NOT DELETE THIS NUMBER - BEING REASSIGNED to [PERSO…"
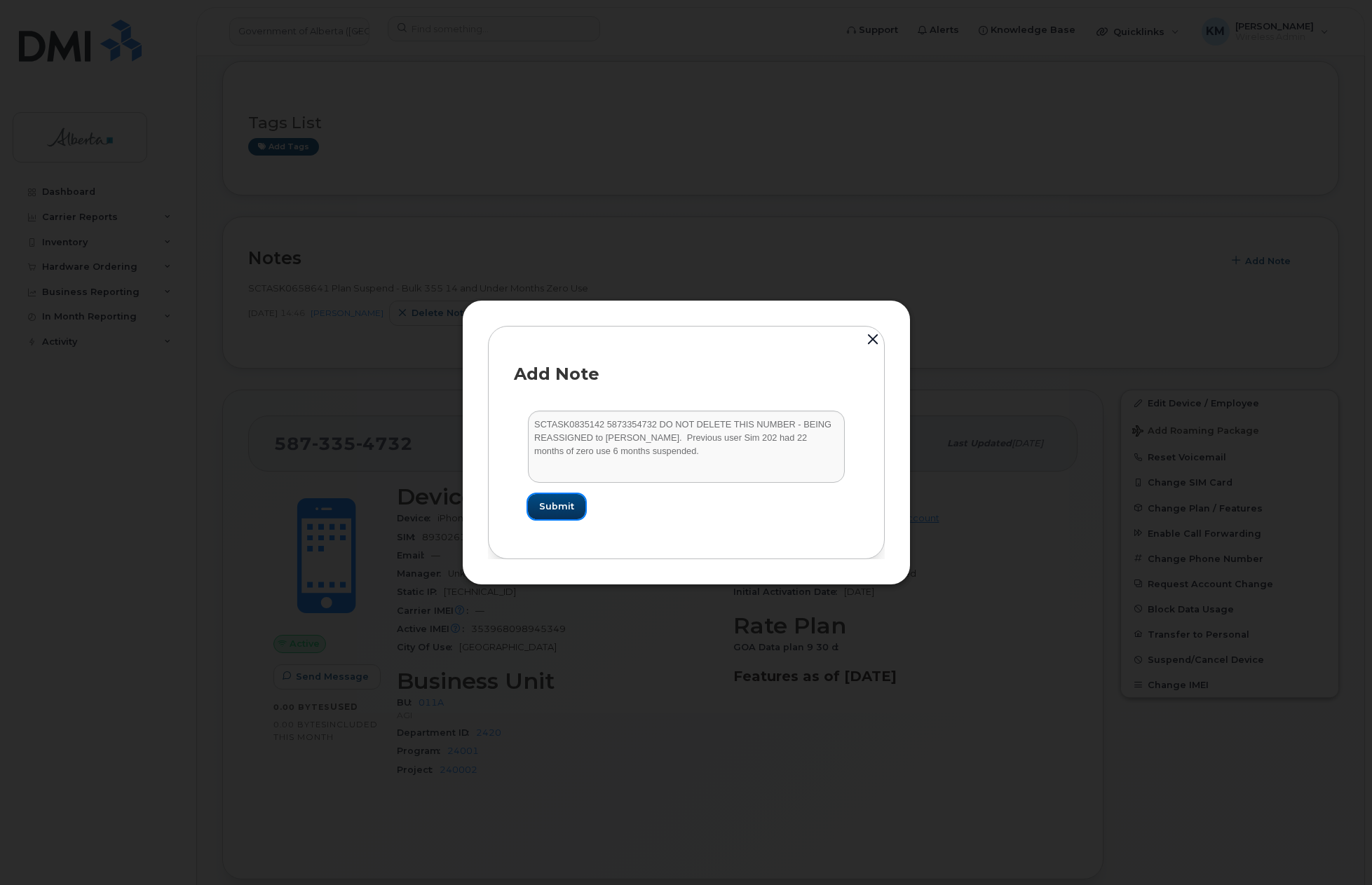
click at [565, 503] on span "Submit" at bounding box center [556, 506] width 35 height 13
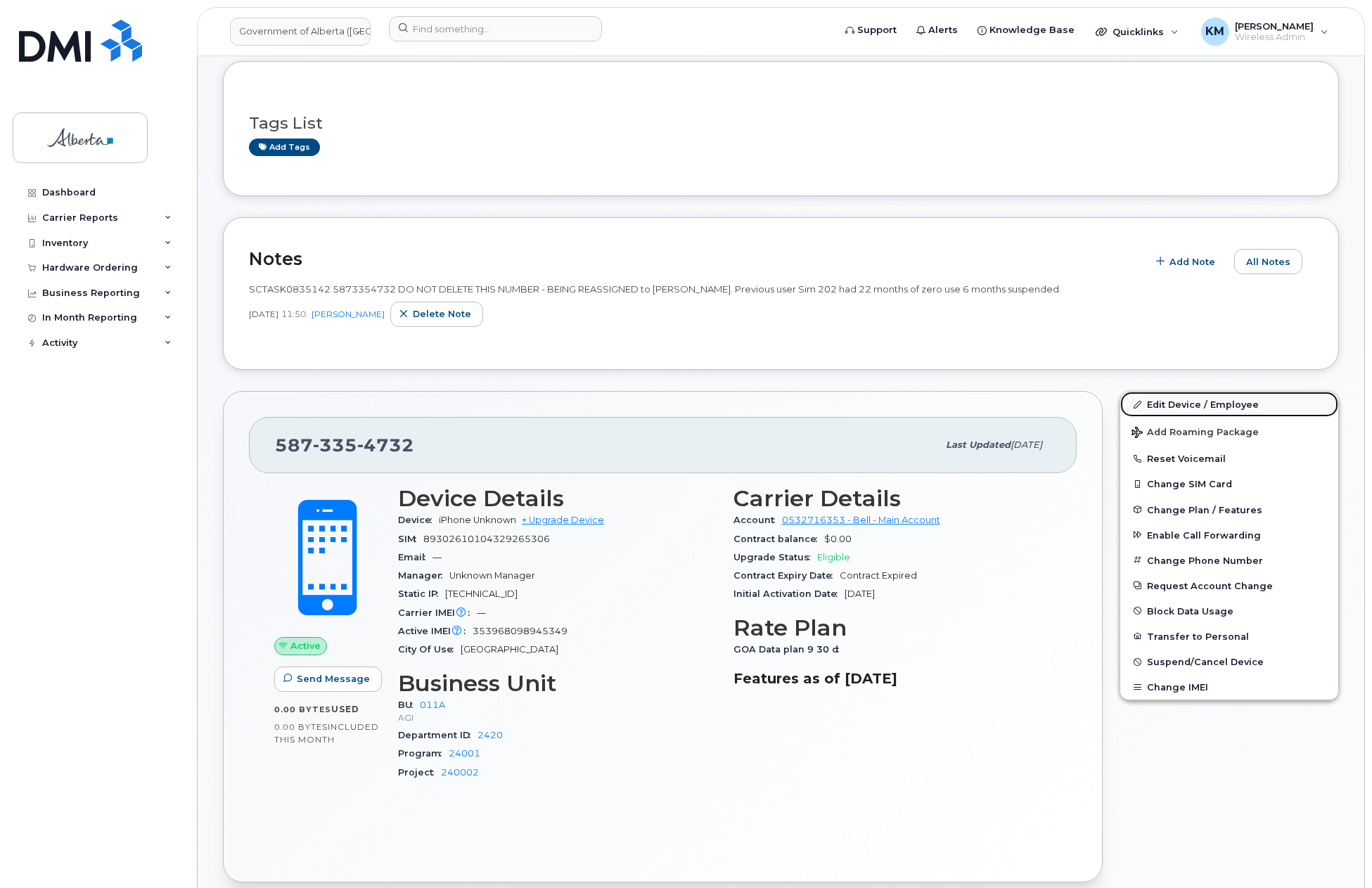
click at [1192, 402] on link "Edit Device / Employee" at bounding box center [1229, 405] width 218 height 25
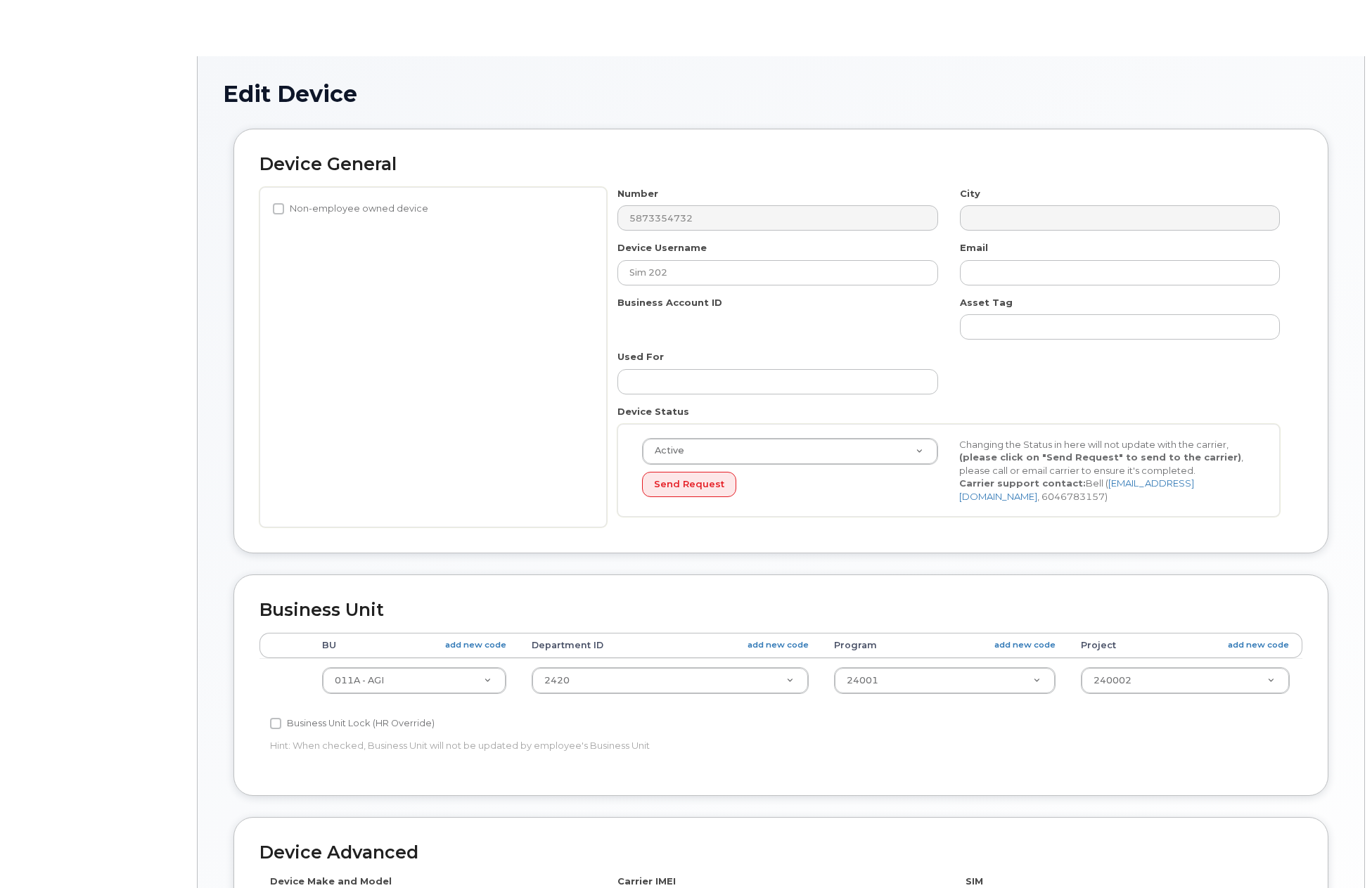
select select "4120336"
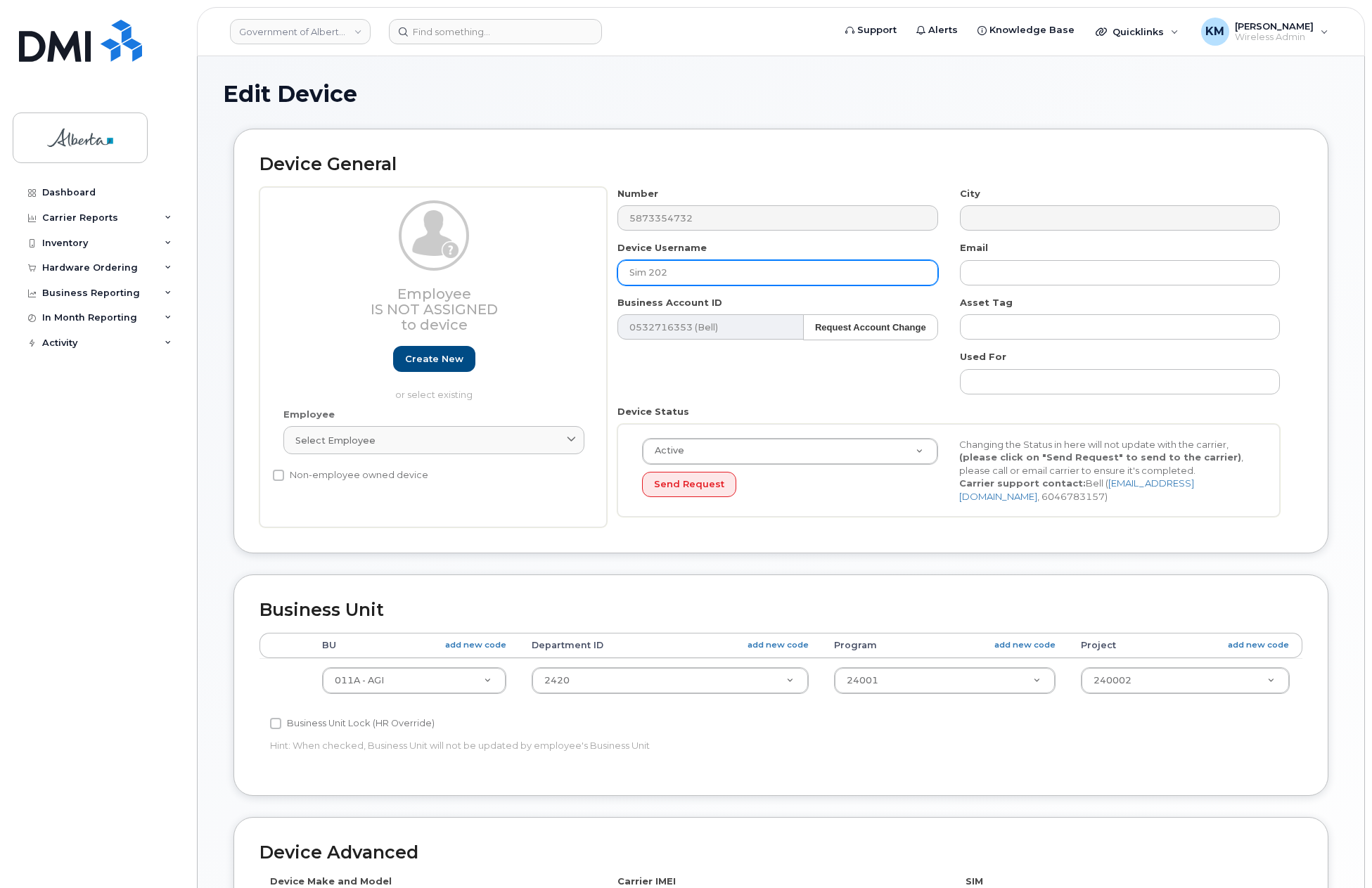
drag, startPoint x: 679, startPoint y: 275, endPoint x: 647, endPoint y: 272, distance: 32.1
click at [613, 275] on div "Device Username Sim 202" at bounding box center [777, 264] width 342 height 45
paste input "[PERSON_NAME]"
type input "[PERSON_NAME]"
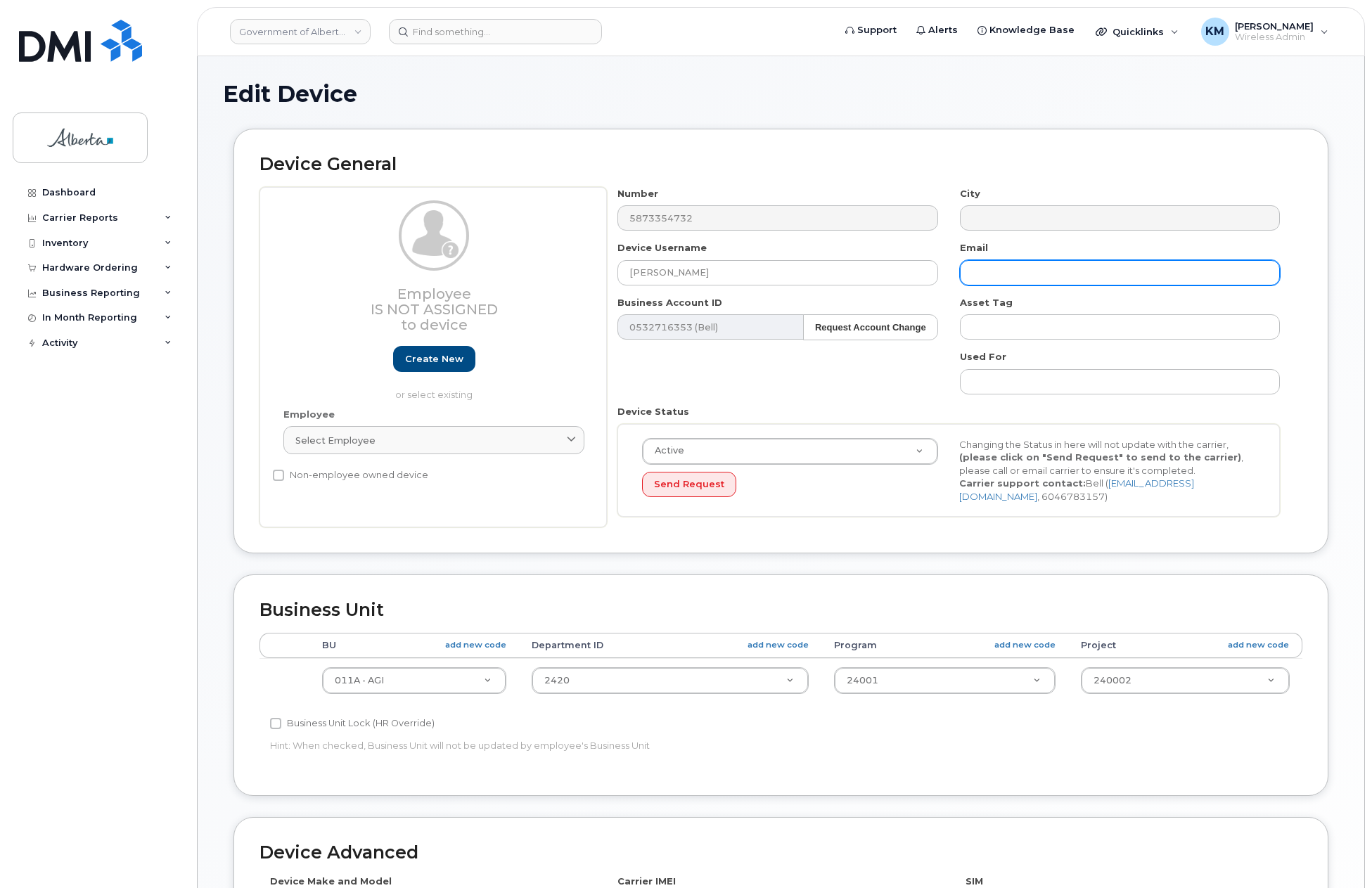
click at [1034, 272] on input "text" at bounding box center [1120, 272] width 320 height 25
paste input "[PERSON_NAME]"
drag, startPoint x: 1100, startPoint y: 270, endPoint x: 961, endPoint y: 273, distance: 139.0
click at [961, 273] on input "[PERSON_NAME]" at bounding box center [1120, 272] width 320 height 25
paste input ".[PERSON_NAME][EMAIL_ADDRESS][DOMAIN_NAME]"
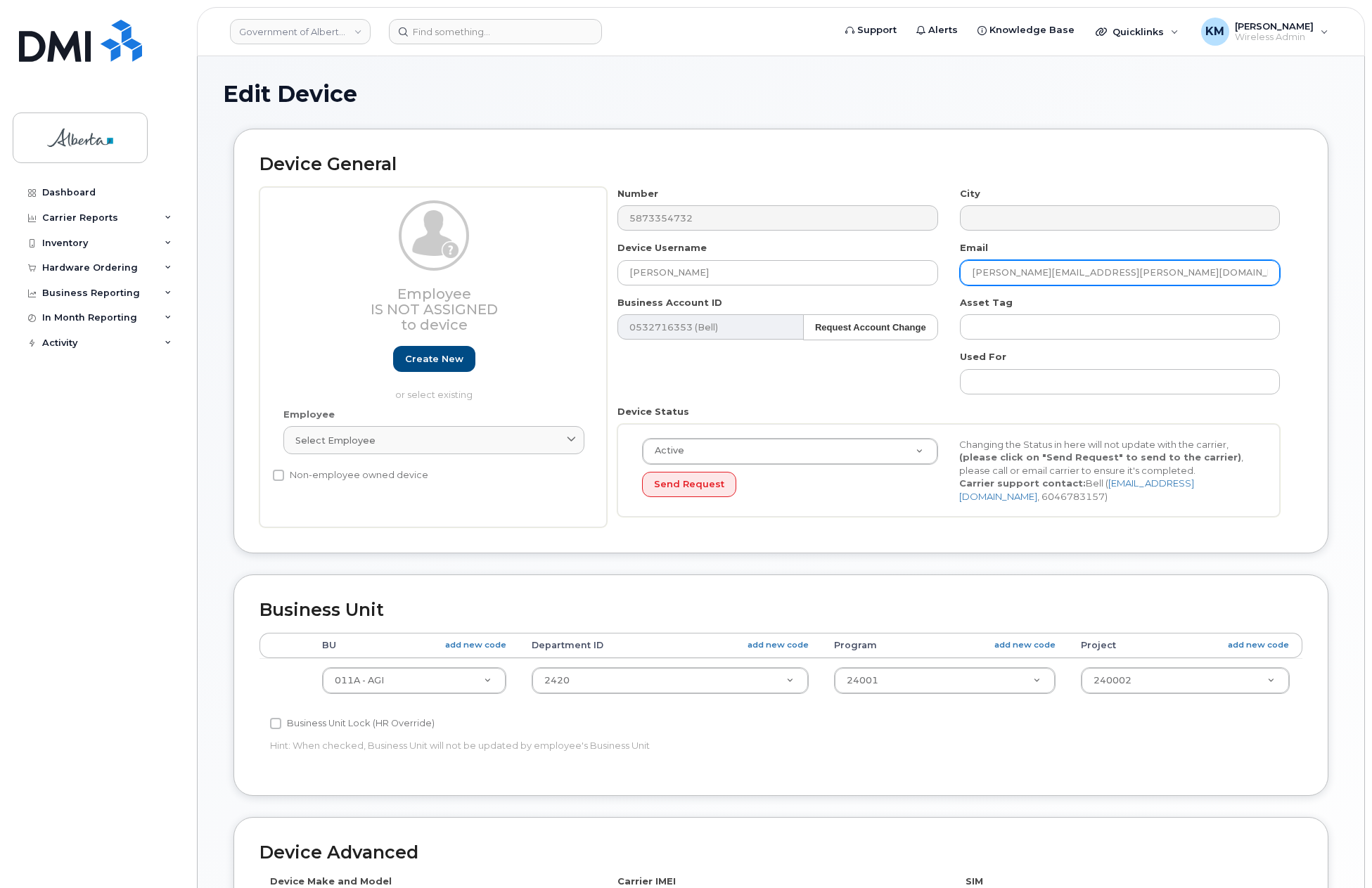
type input "[PERSON_NAME][EMAIL_ADDRESS][PERSON_NAME][DOMAIN_NAME]"
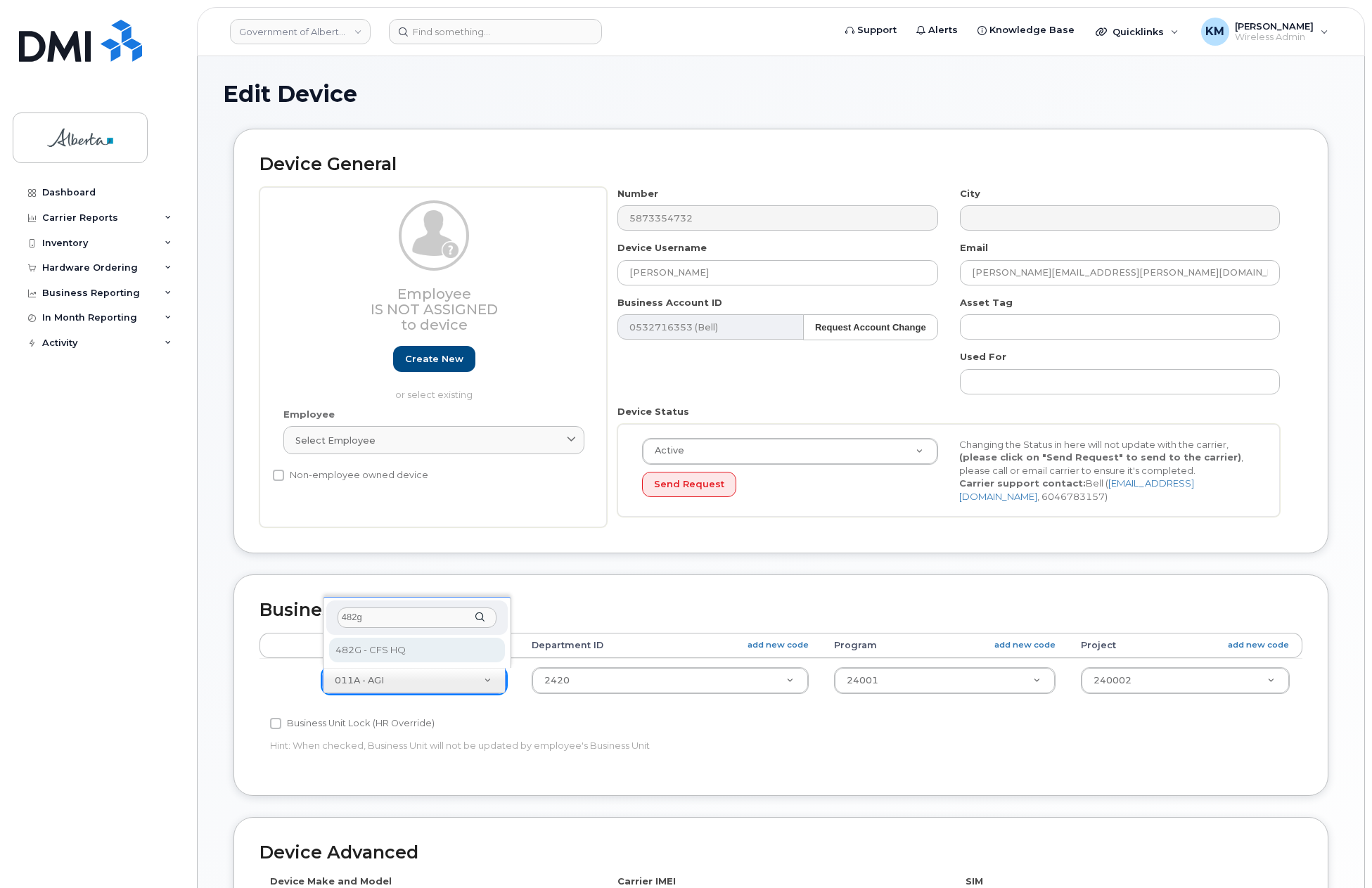
type input "482g"
select select "4120337"
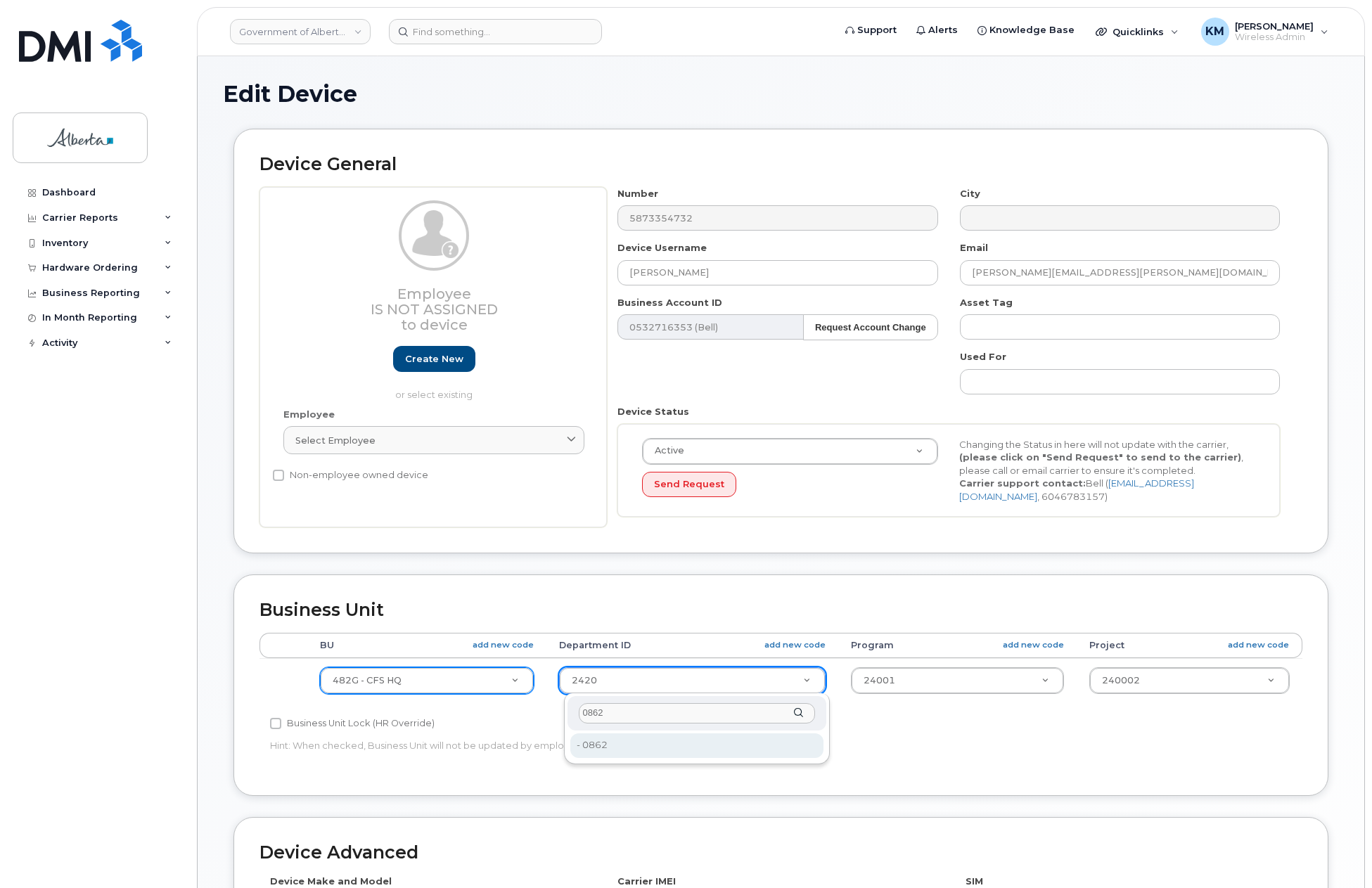
type input "0862"
type input "4124515"
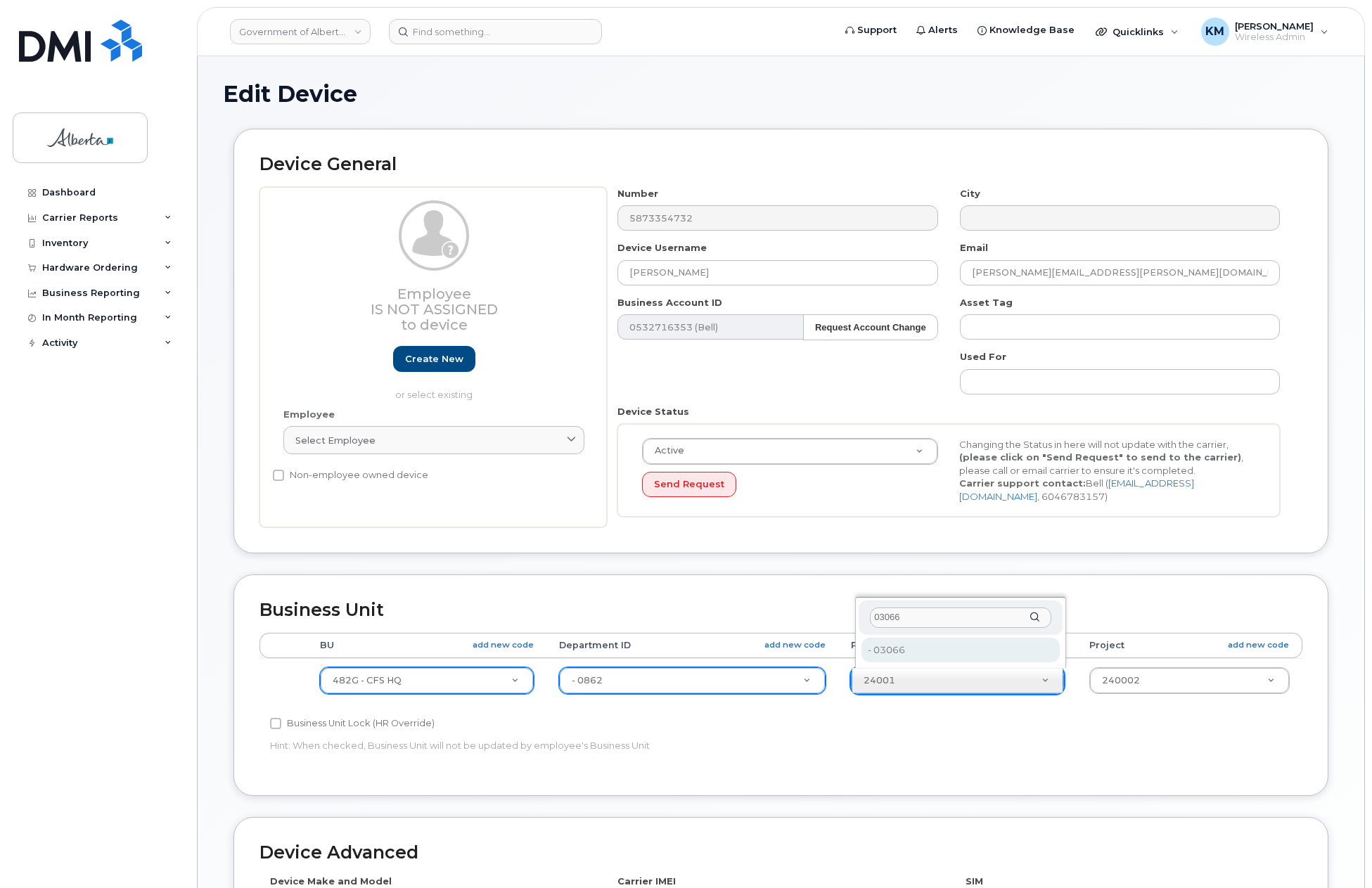
type input "03066"
type input "4124529"
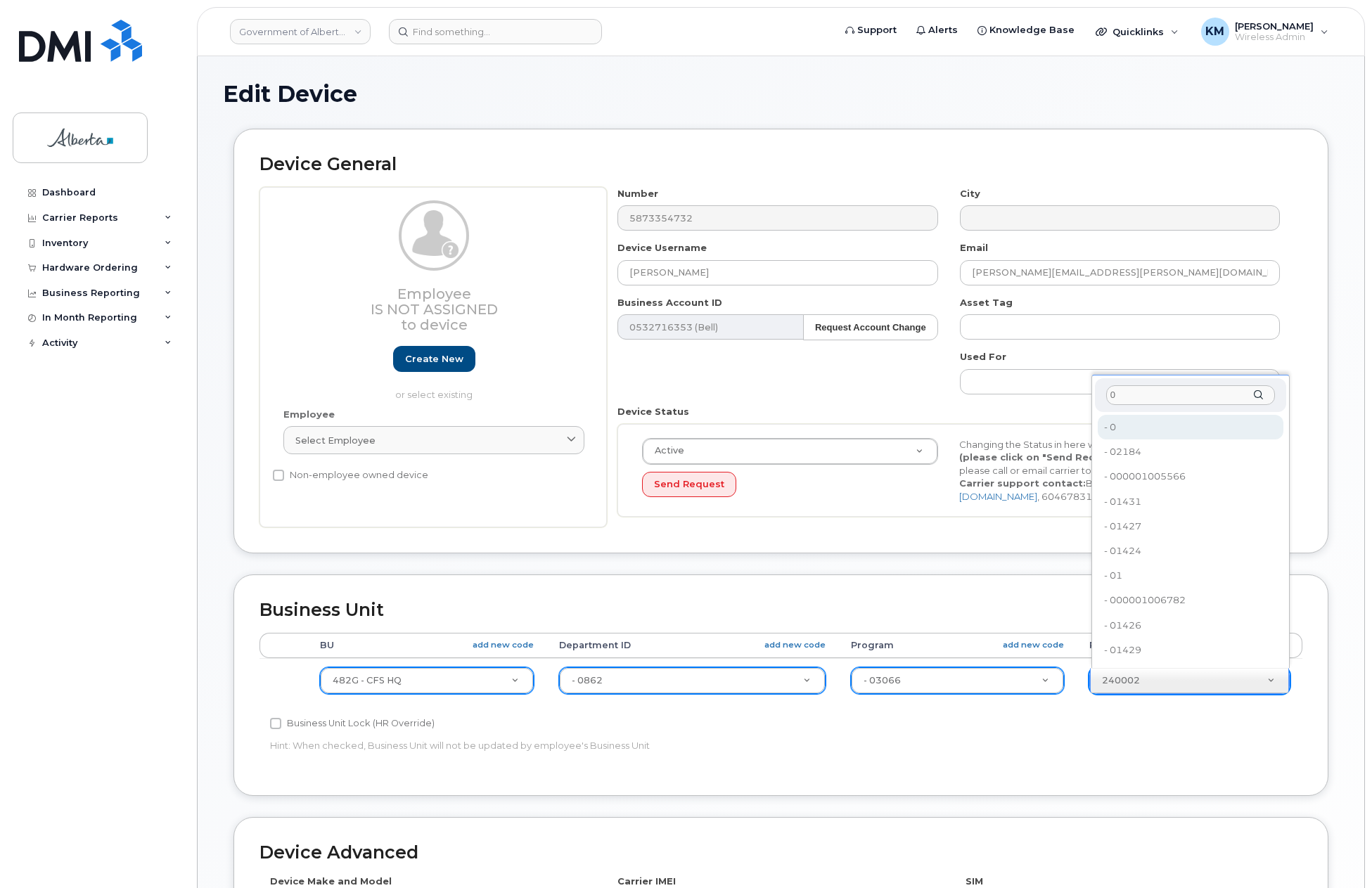
type input "0"
type input "4753728"
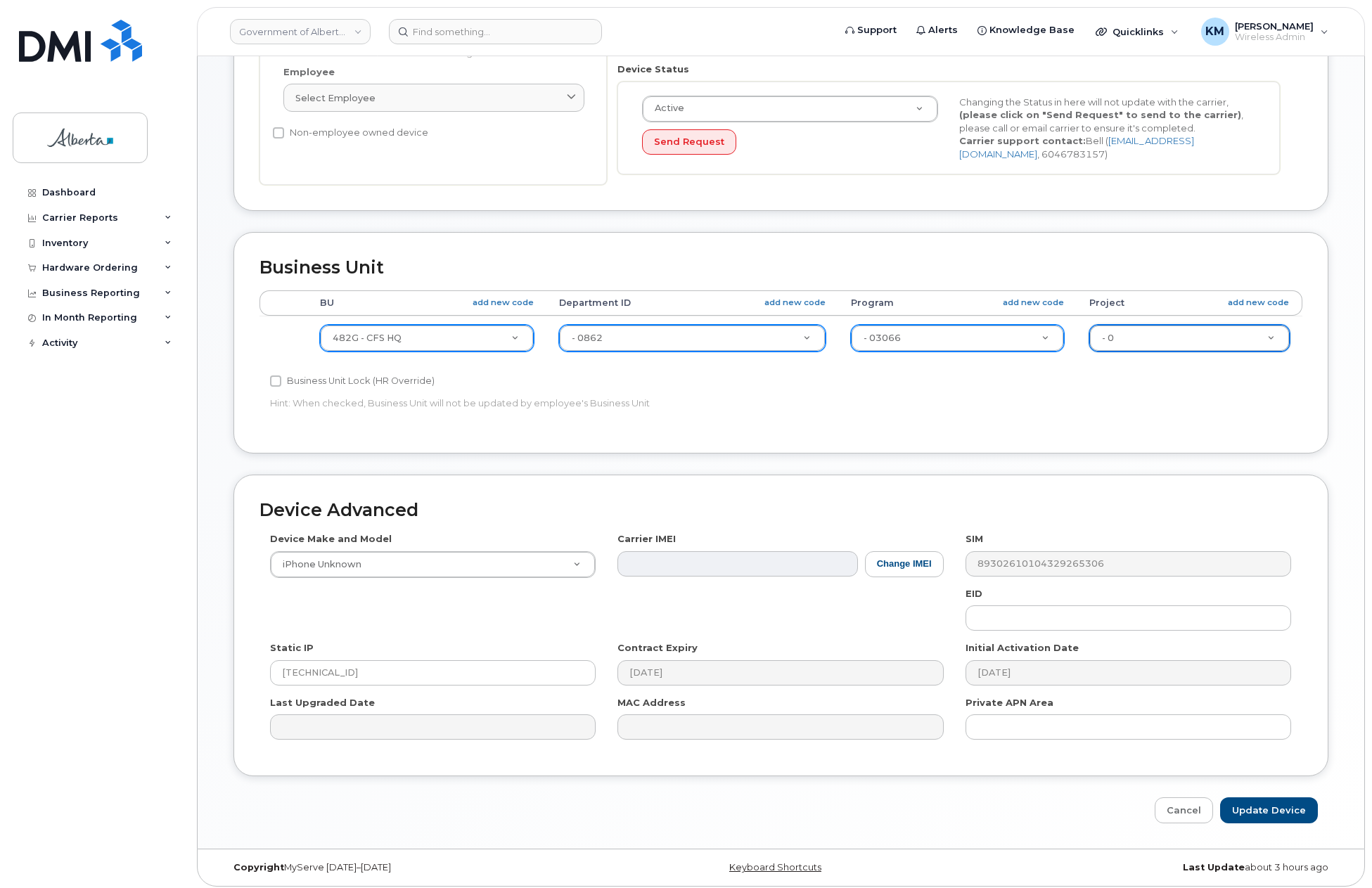
scroll to position [348, 0]
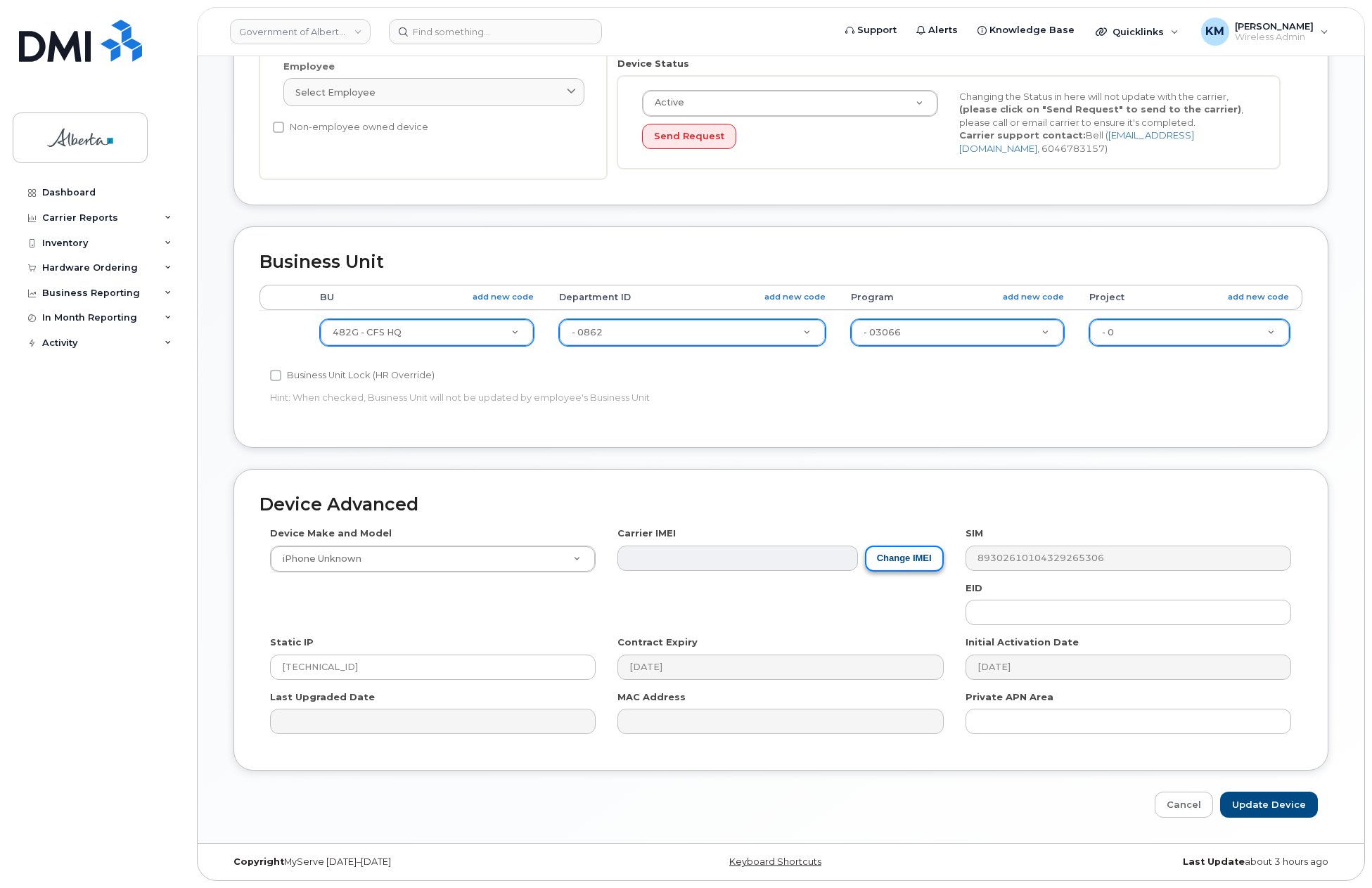
click at [900, 563] on button "Change IMEI" at bounding box center [904, 558] width 79 height 26
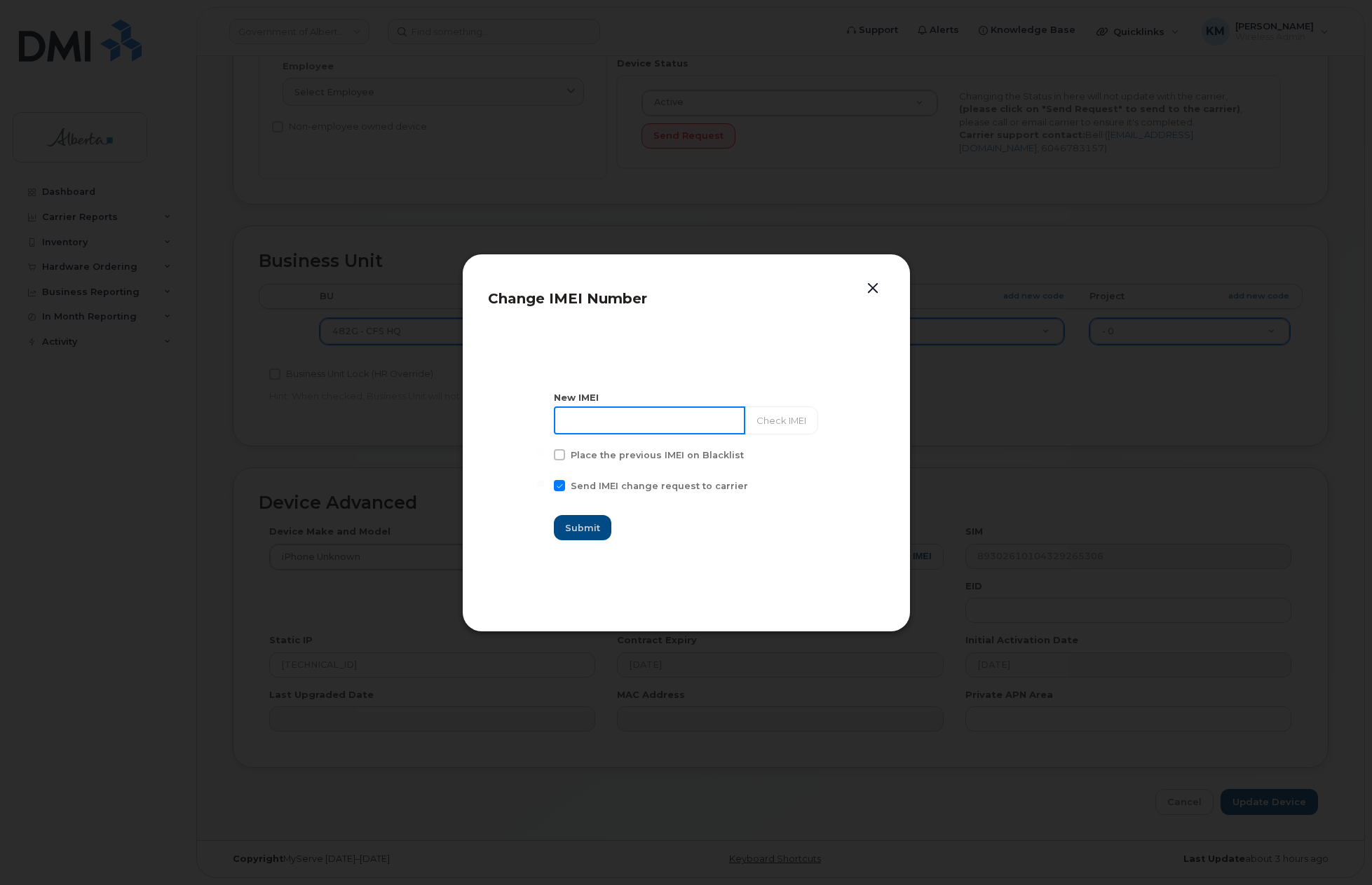
click at [636, 425] on input at bounding box center [649, 420] width 192 height 28
type input "354355886533181"
click at [778, 424] on button "Check IMEI" at bounding box center [780, 420] width 73 height 28
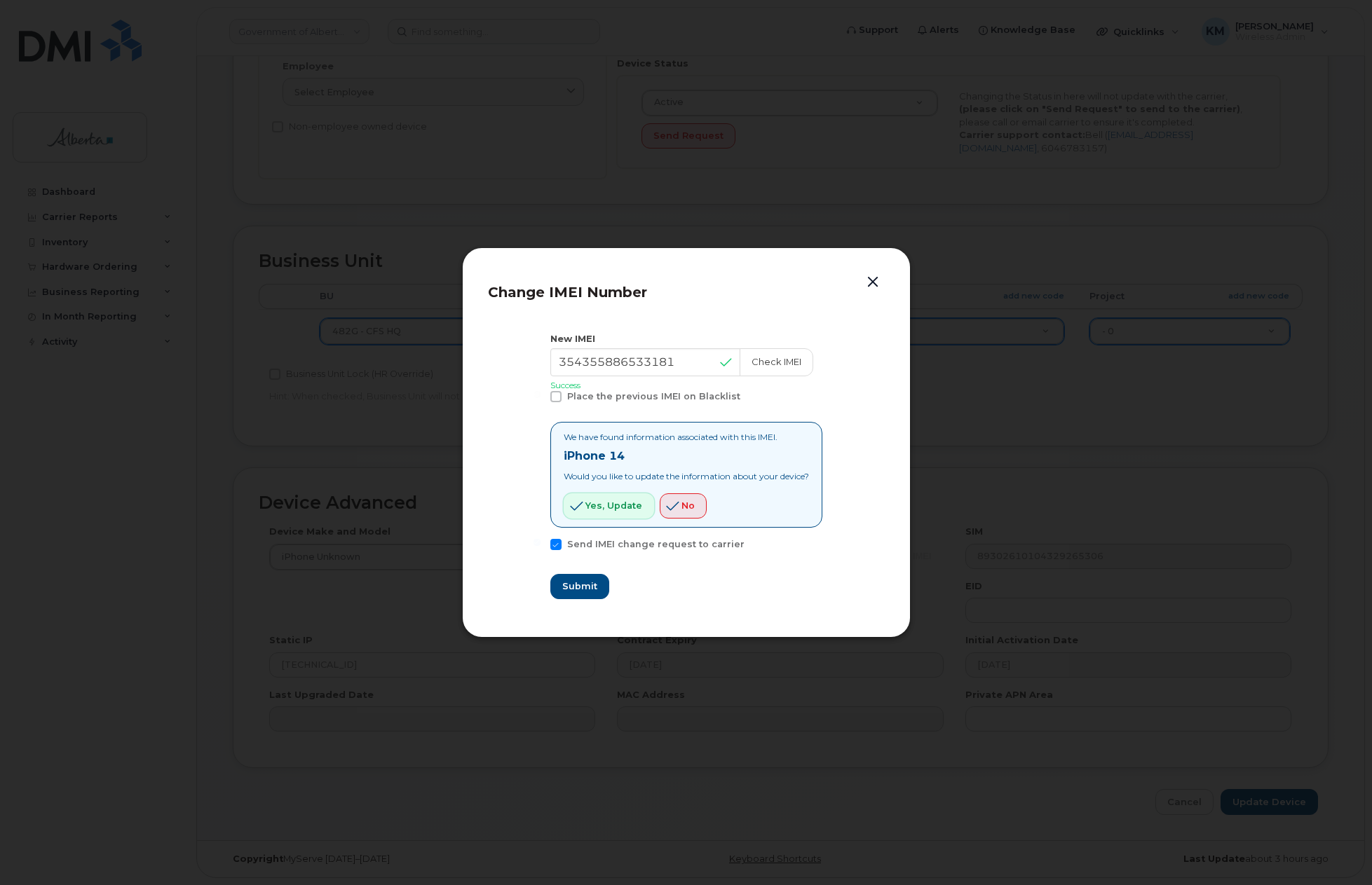
click at [600, 505] on span "Yes, update" at bounding box center [613, 505] width 57 height 13
click at [579, 586] on span "Submit" at bounding box center [579, 586] width 35 height 13
type input "354355886533181"
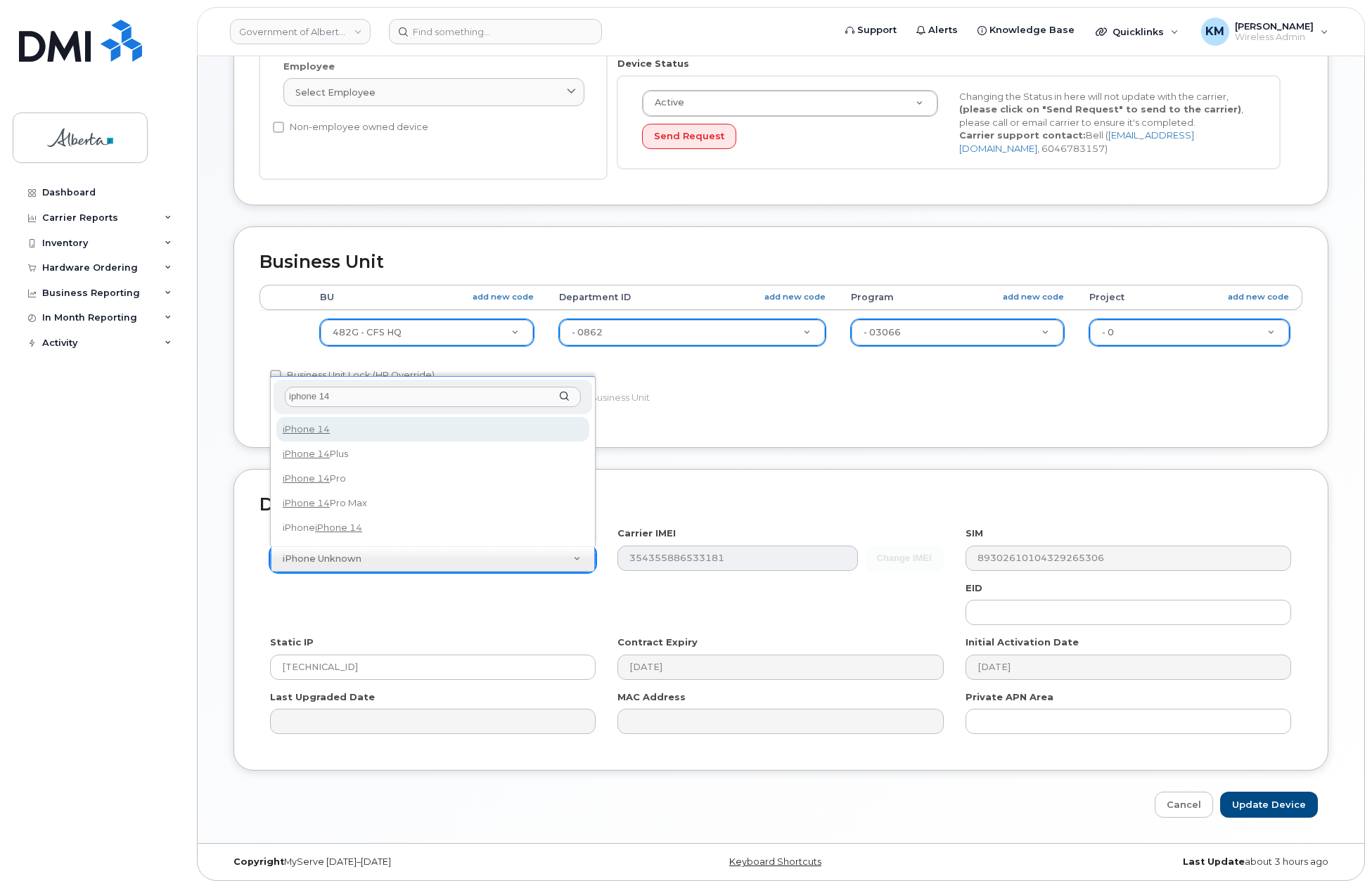
type input "iphone 14"
select select "2778"
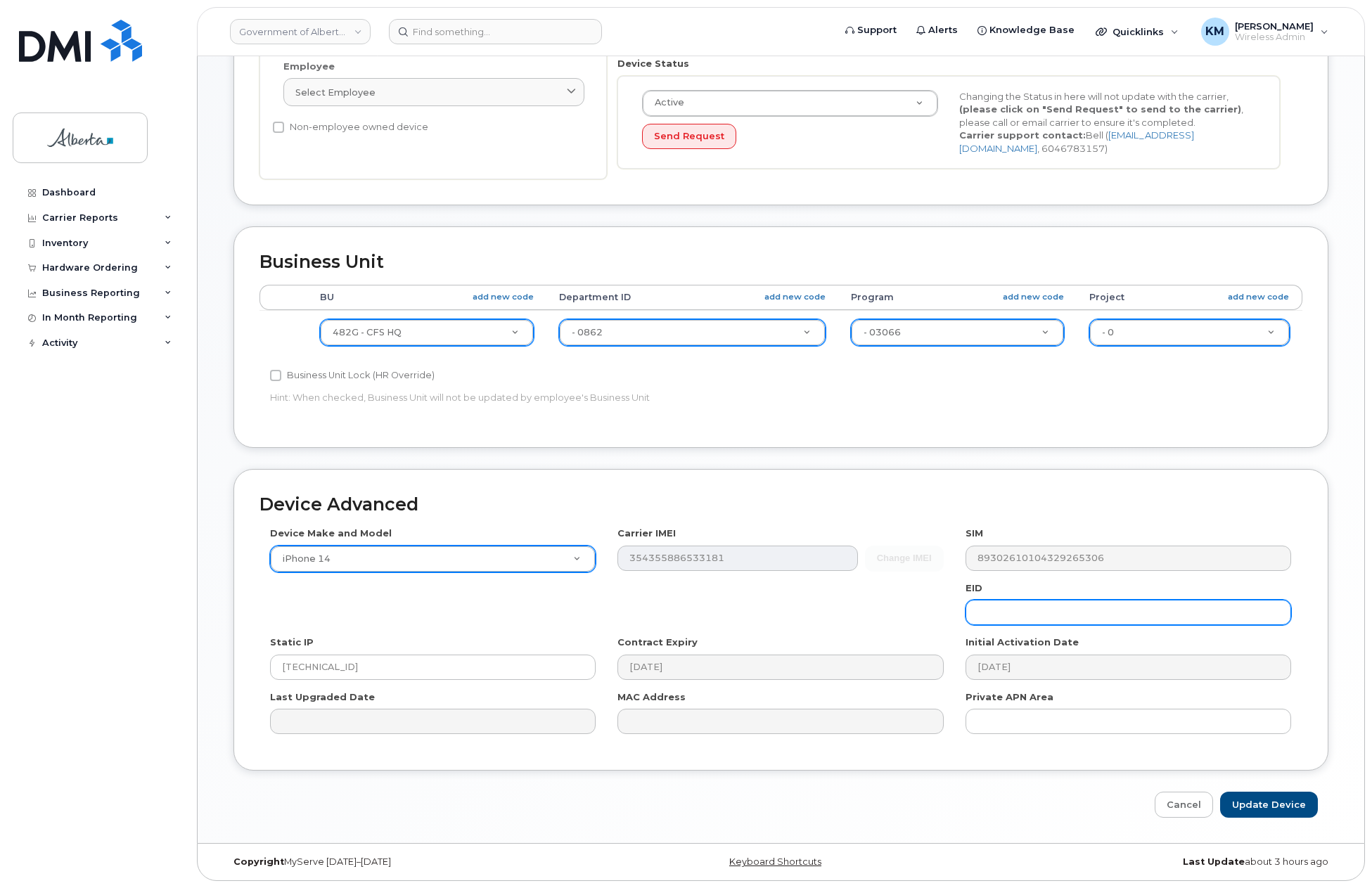
click at [1028, 621] on input "text" at bounding box center [1128, 613] width 326 height 25
paste input "89049032007108882600161542277144"
type input "89049032007108882600161542277144"
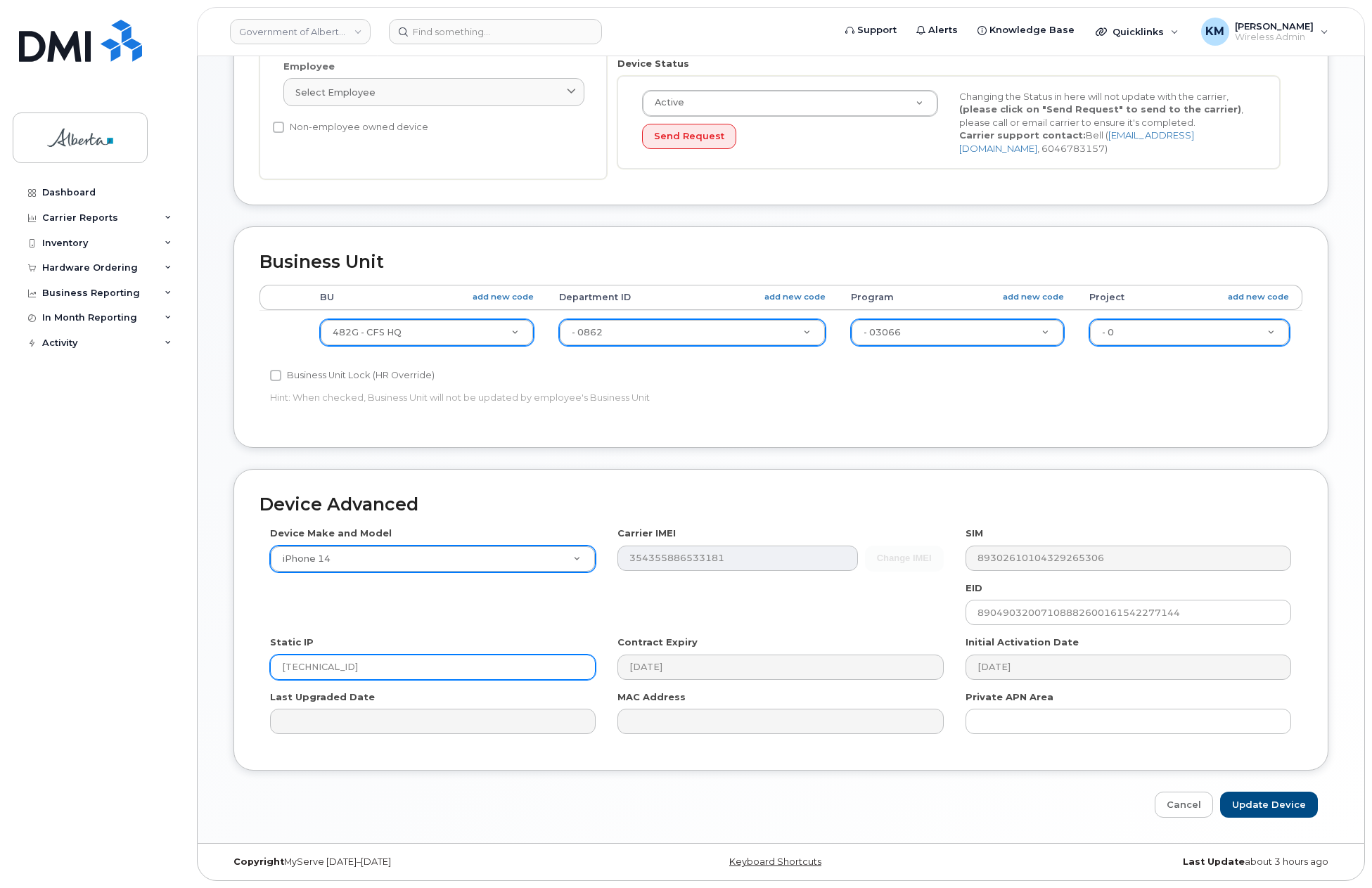
click at [439, 667] on input "[TECHNICAL_ID]" at bounding box center [433, 667] width 326 height 25
click at [1267, 796] on input "Update Device" at bounding box center [1269, 805] width 98 height 26
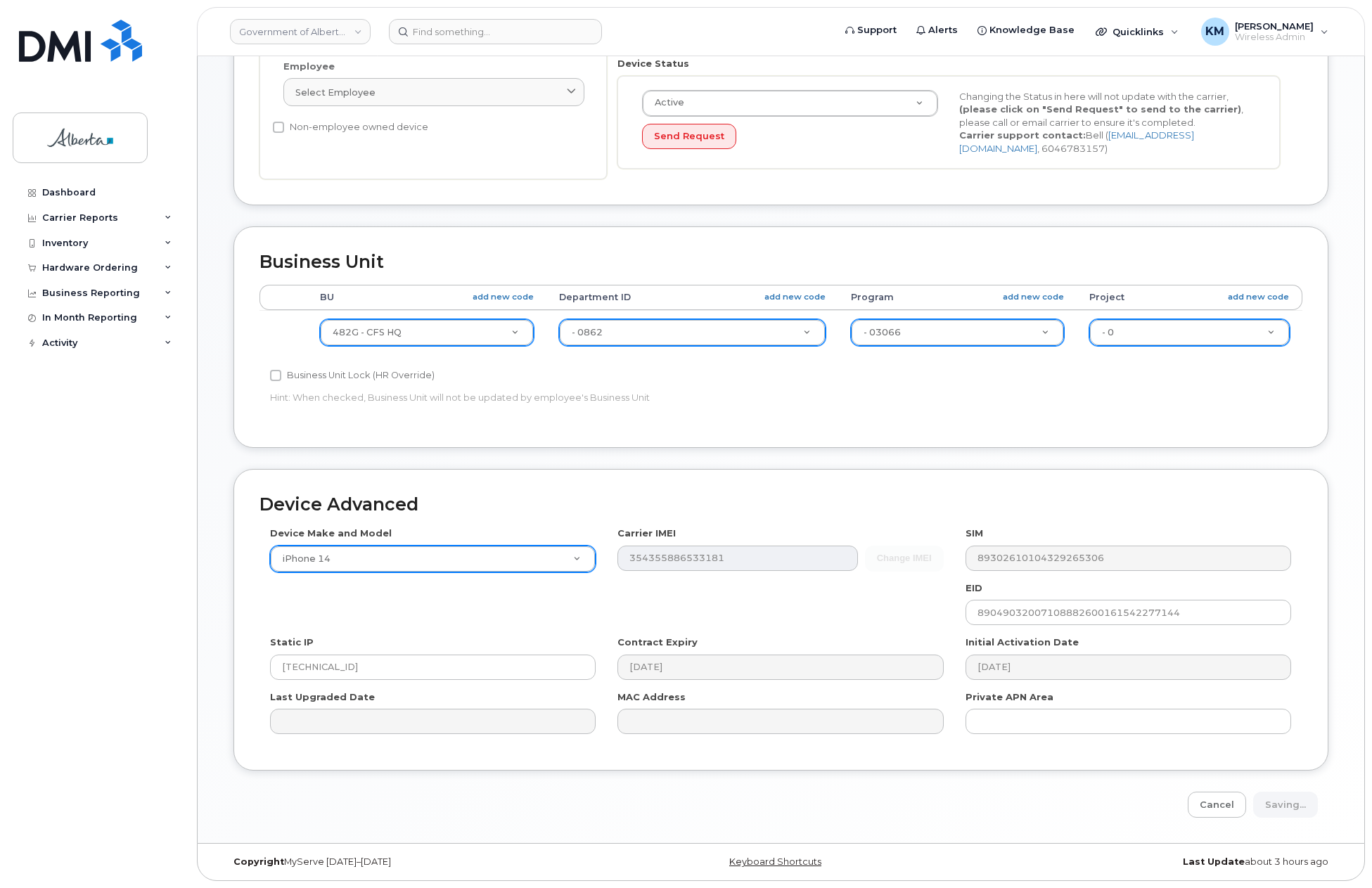
type input "Saving..."
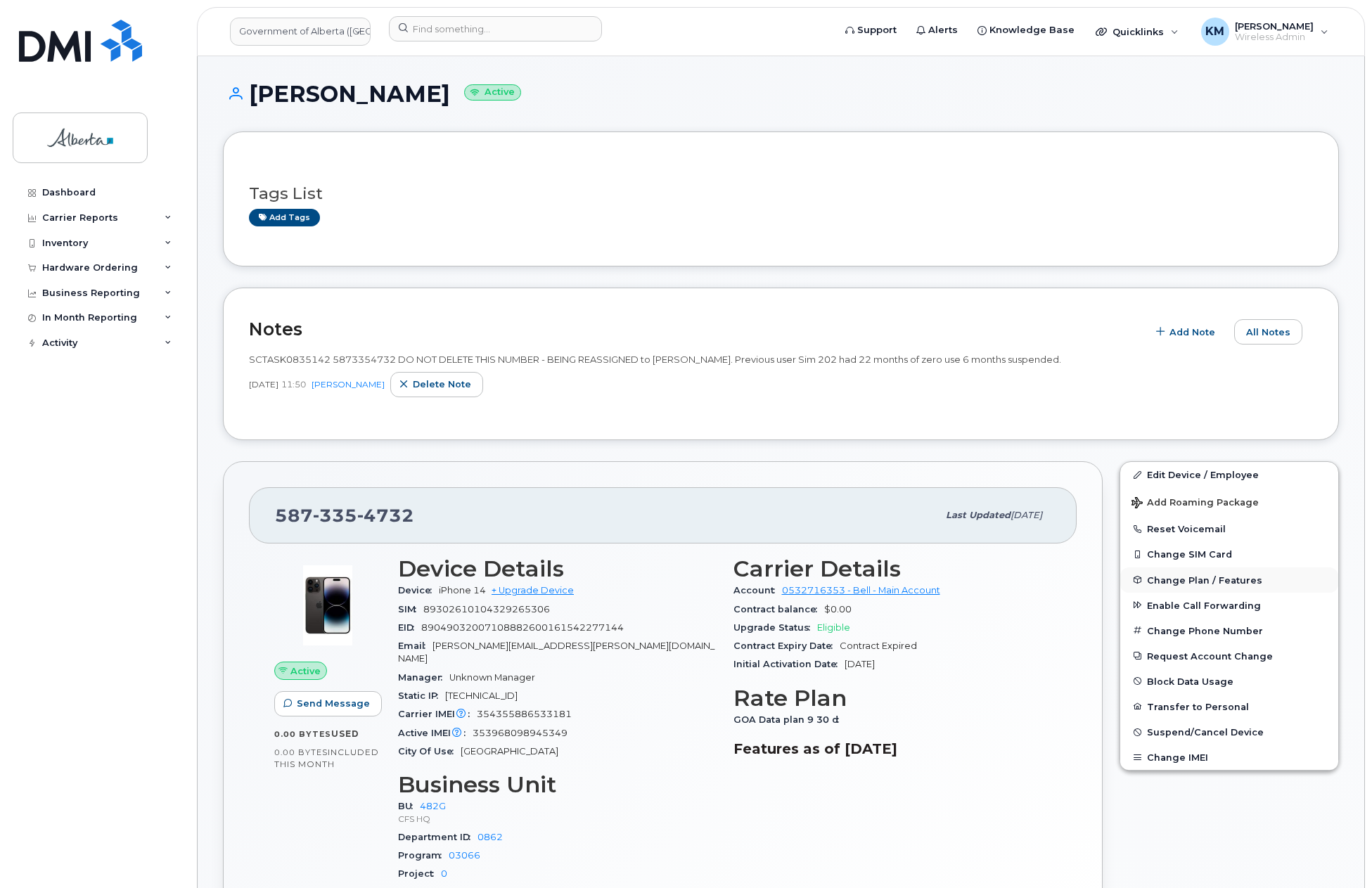
click at [1220, 579] on span "Change Plan / Features" at bounding box center [1204, 580] width 115 height 10
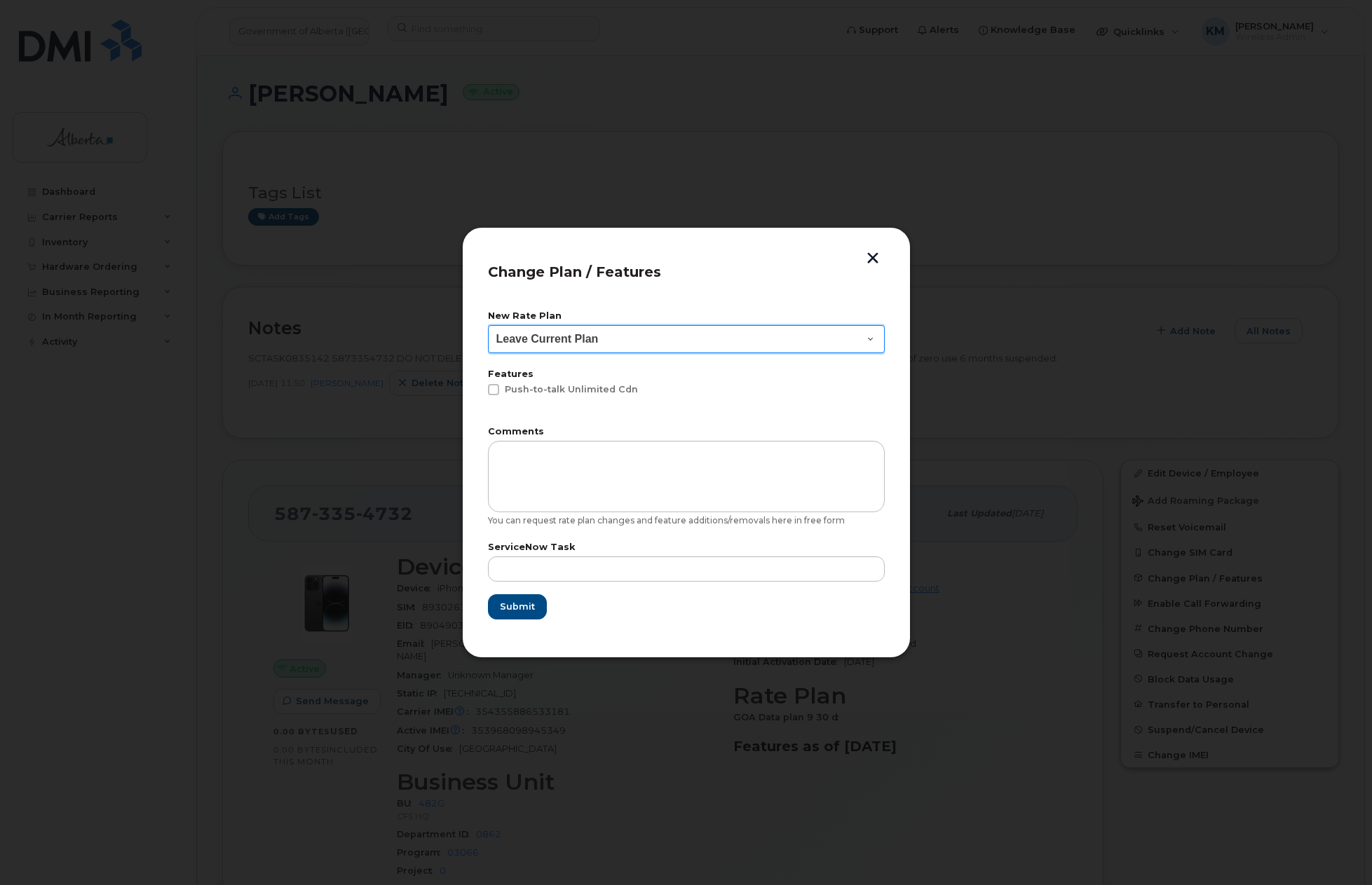
click at [876, 336] on select "Leave Current Plan GOA - Voice Plan 5 GOA Unlimited Smartphone 14 GOA-Voice Pla…" at bounding box center [686, 339] width 397 height 28
select select "1146989"
click at [488, 325] on select "Leave Current Plan GOA - Voice Plan 5 GOA Unlimited Smartphone 14 GOA-Voice Pla…" at bounding box center [686, 339] width 397 height 28
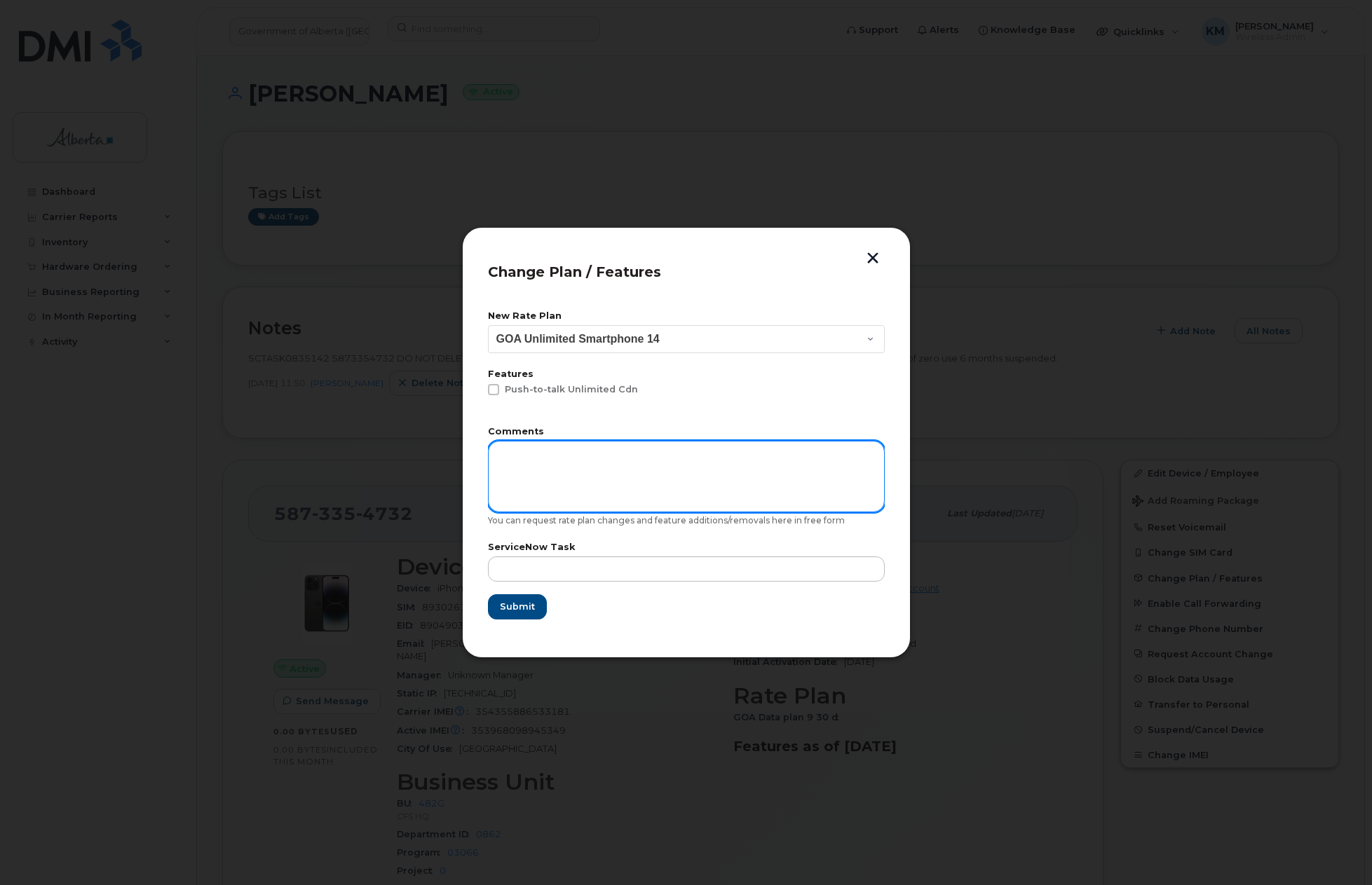
click at [616, 485] on textarea at bounding box center [686, 477] width 397 height 72
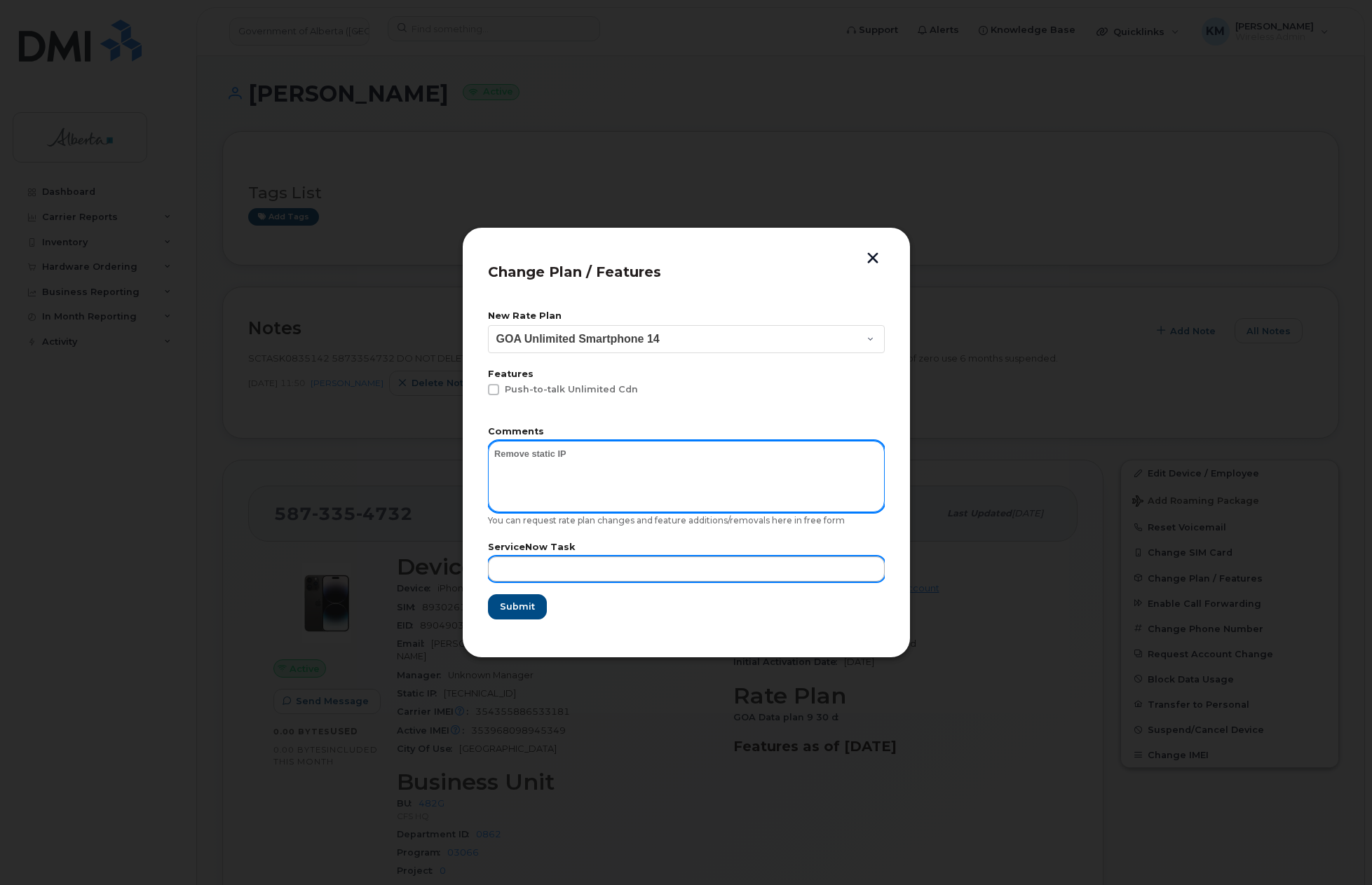
type textarea "Remove static IP"
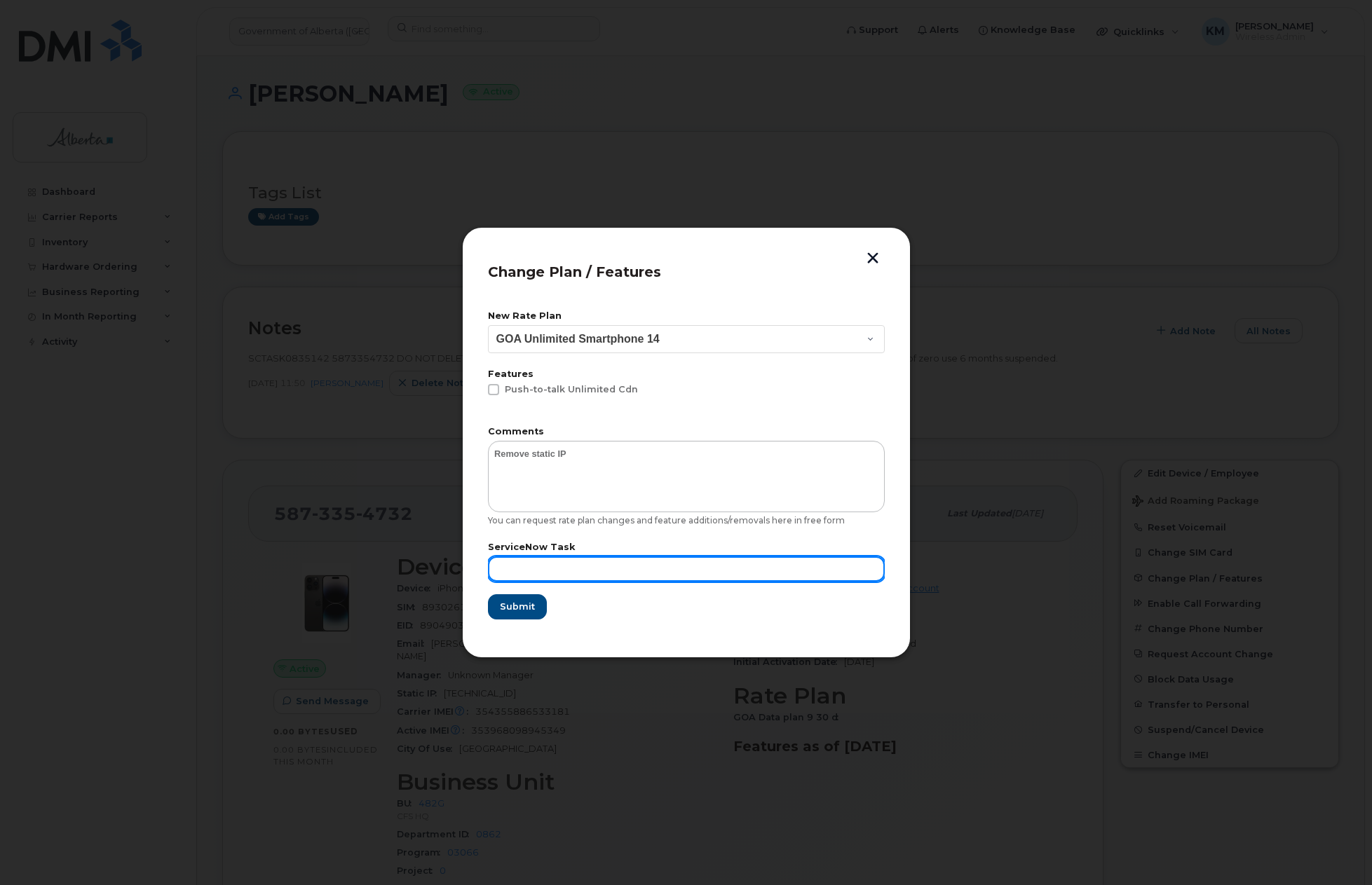
click at [613, 562] on input "text" at bounding box center [686, 569] width 397 height 25
type input "SCTASK0835142"
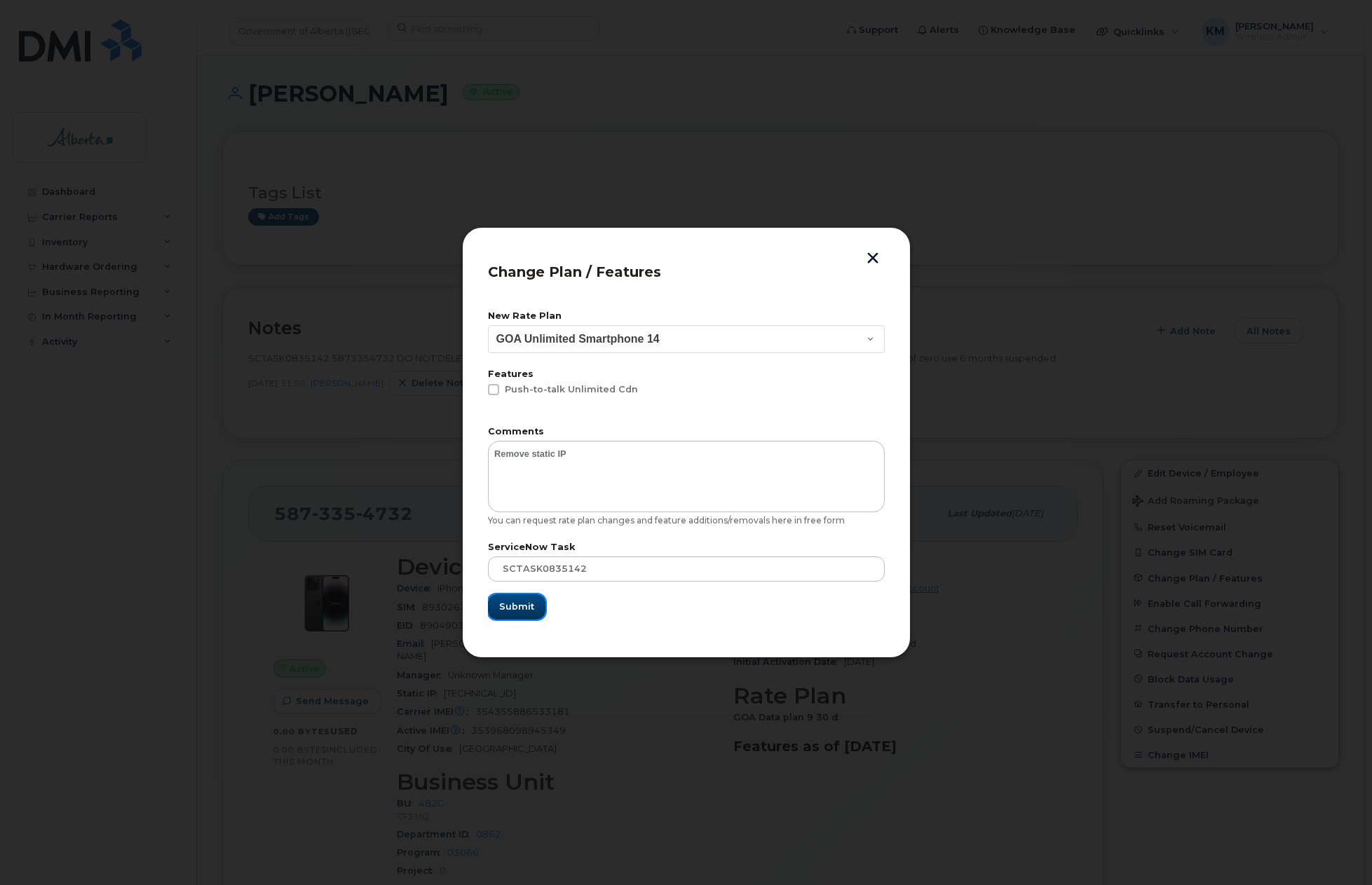
click at [528, 605] on span "Submit" at bounding box center [516, 607] width 35 height 13
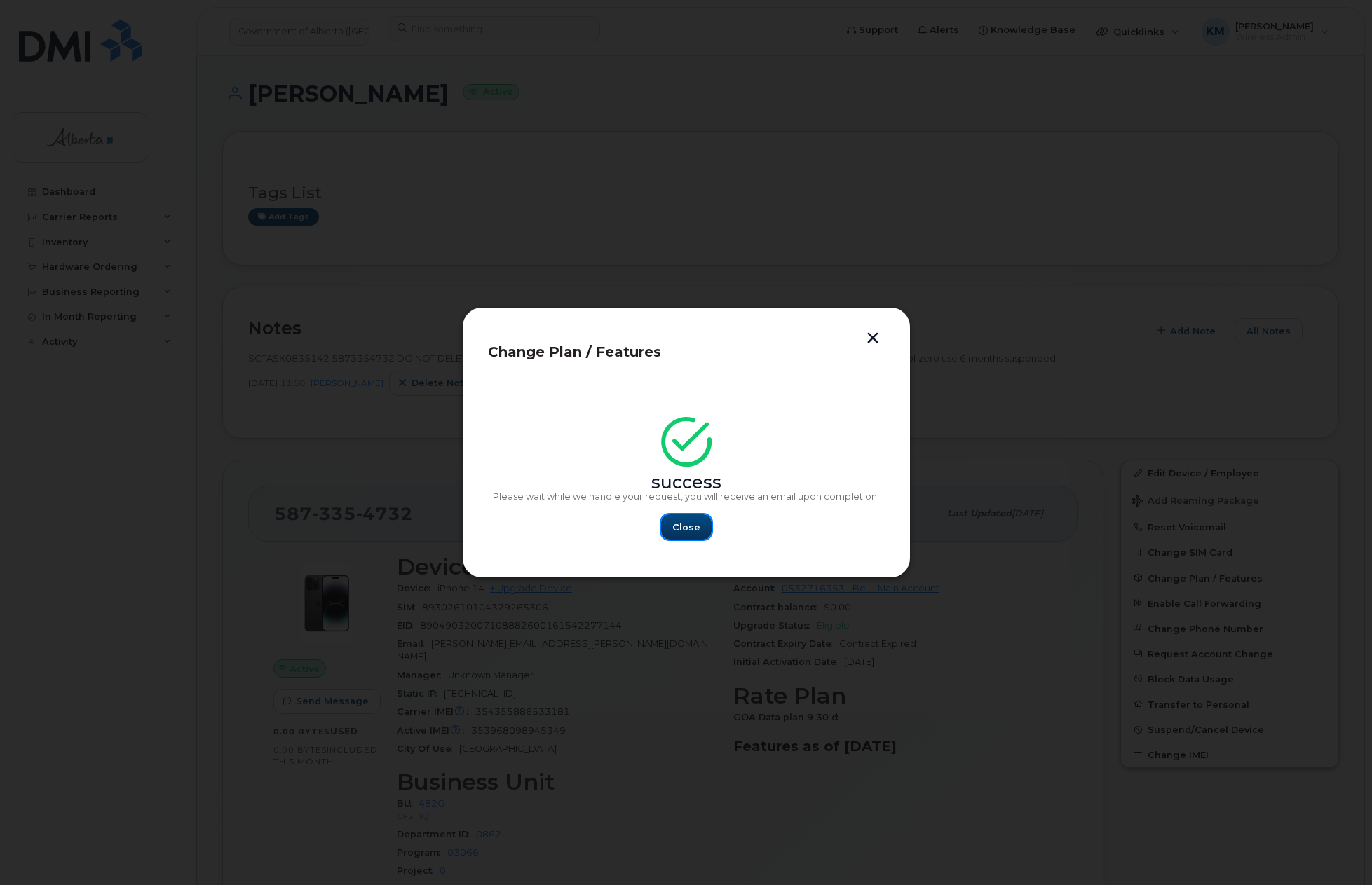
click at [704, 529] on button "Close" at bounding box center [686, 527] width 50 height 25
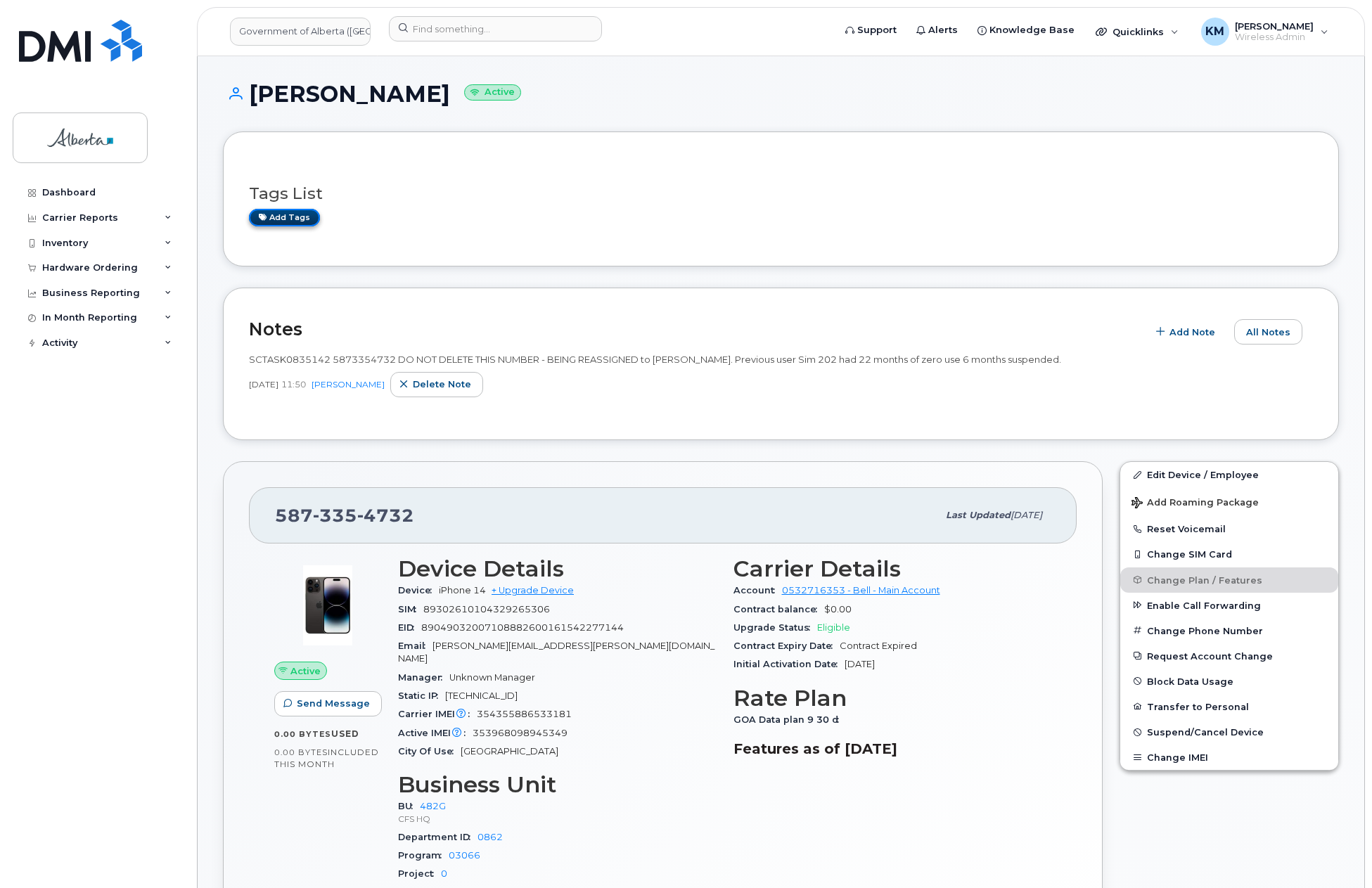
click at [298, 213] on link "Add tags" at bounding box center [284, 218] width 71 height 18
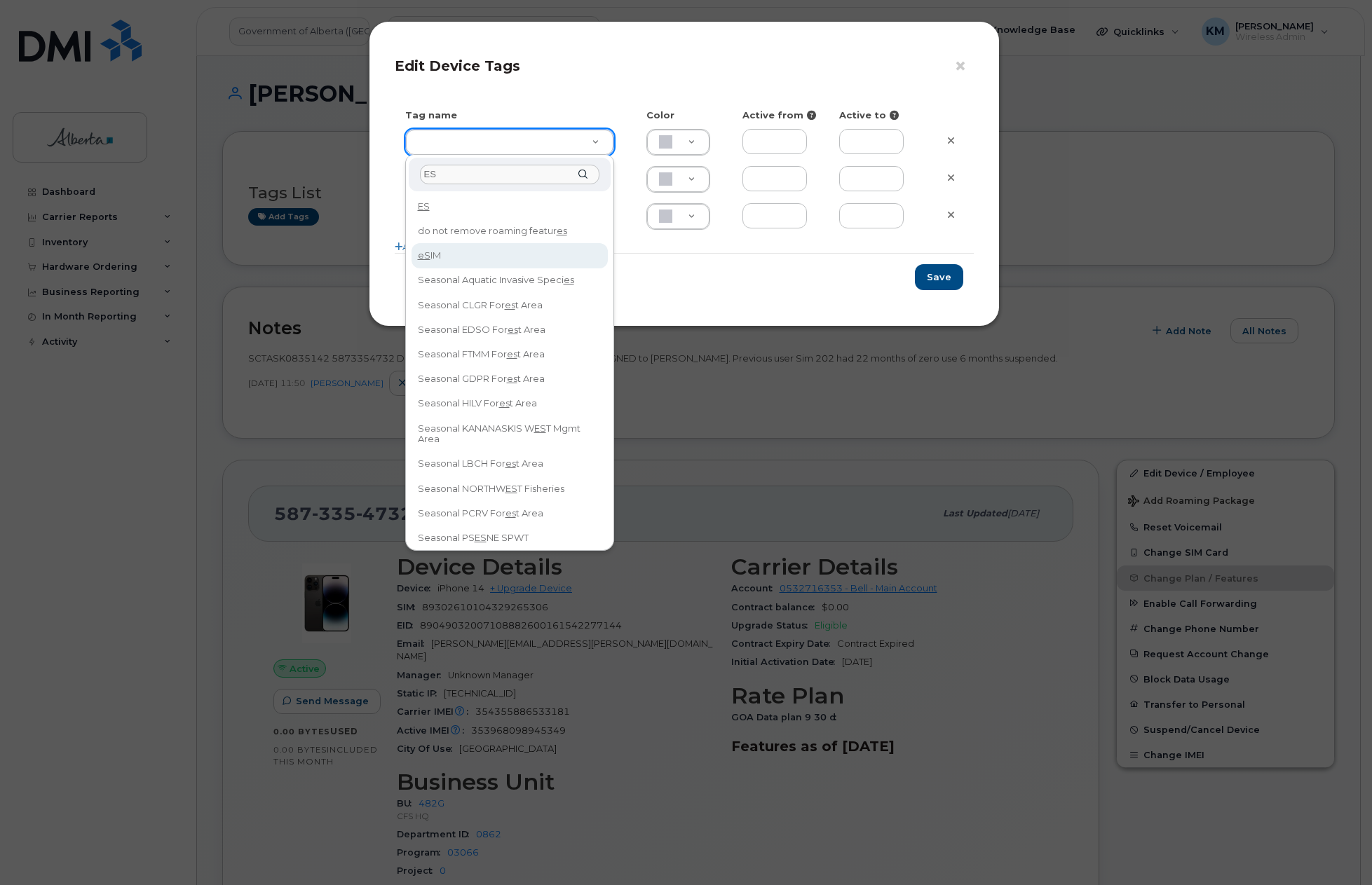
type input "ES"
type input "eSIM"
type input "D6CDC1"
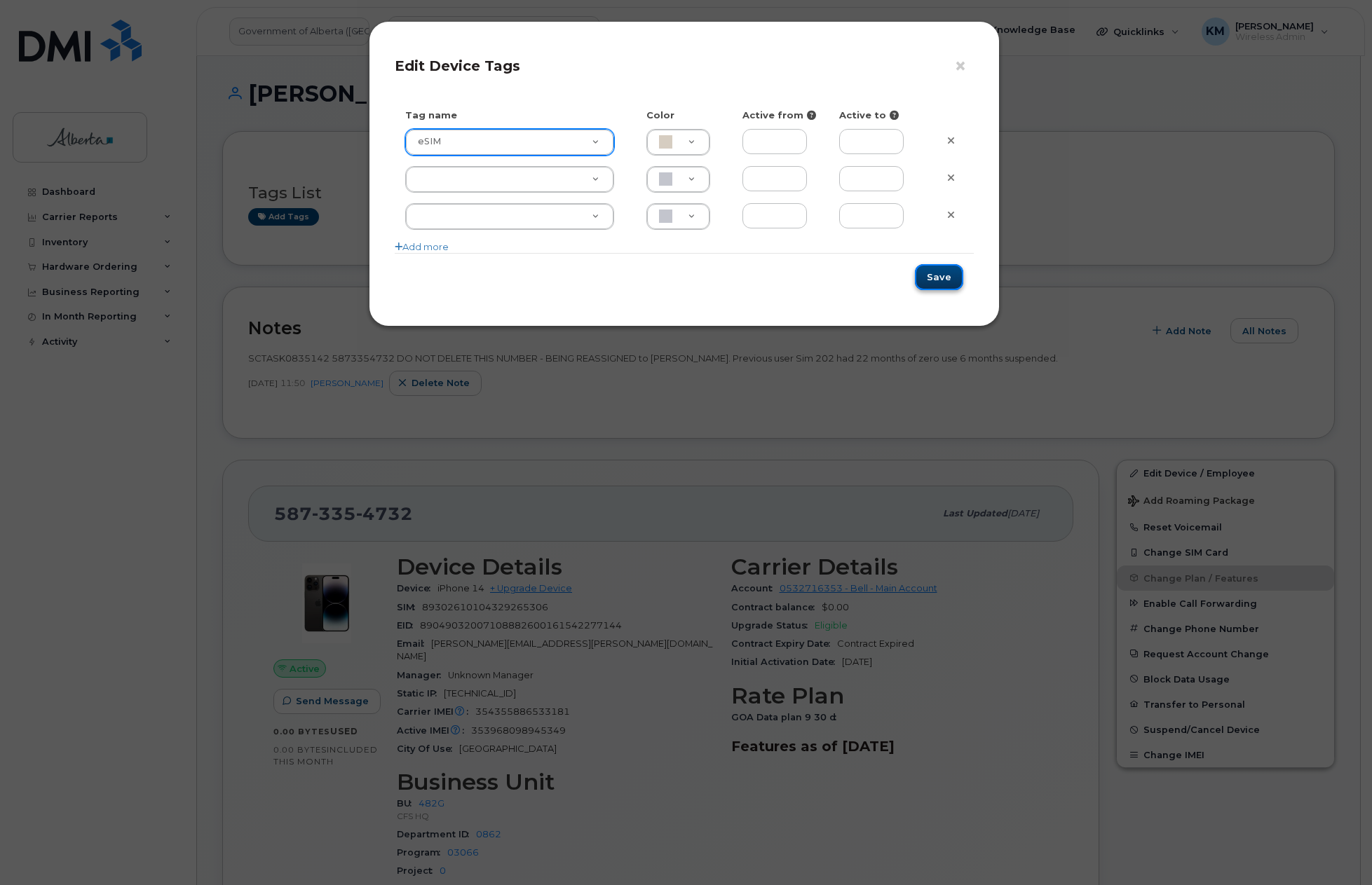
click at [929, 272] on button "Save" at bounding box center [938, 277] width 48 height 26
